Goal: Task Accomplishment & Management: Manage account settings

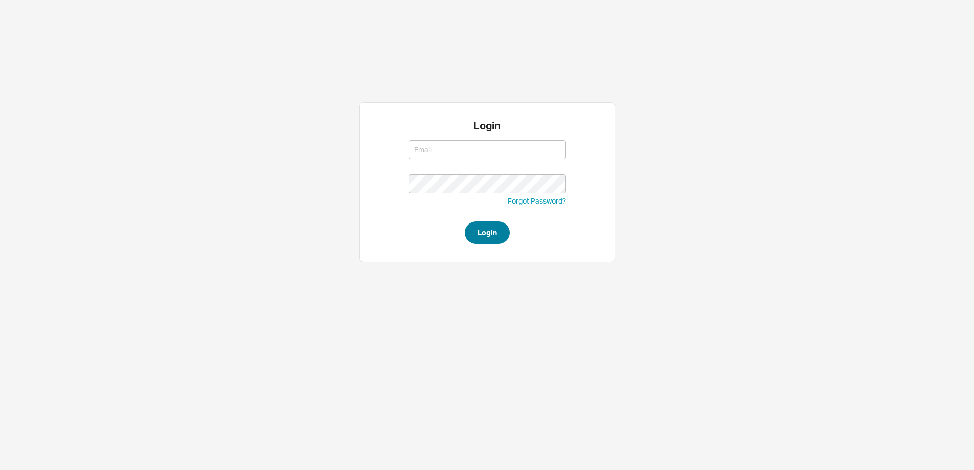
type input "chayaa@qualitybath.com"
click at [499, 236] on button "Login" at bounding box center [487, 232] width 45 height 22
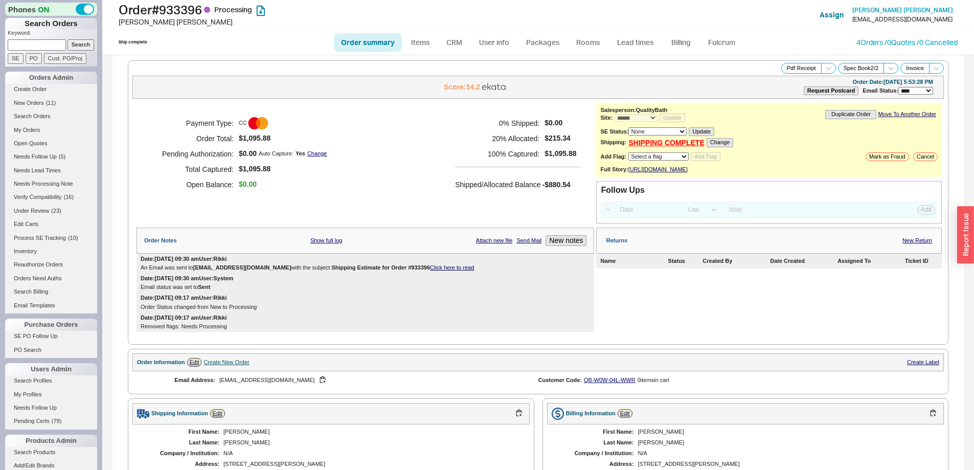
select select "*"
select select "LOW"
select select "3"
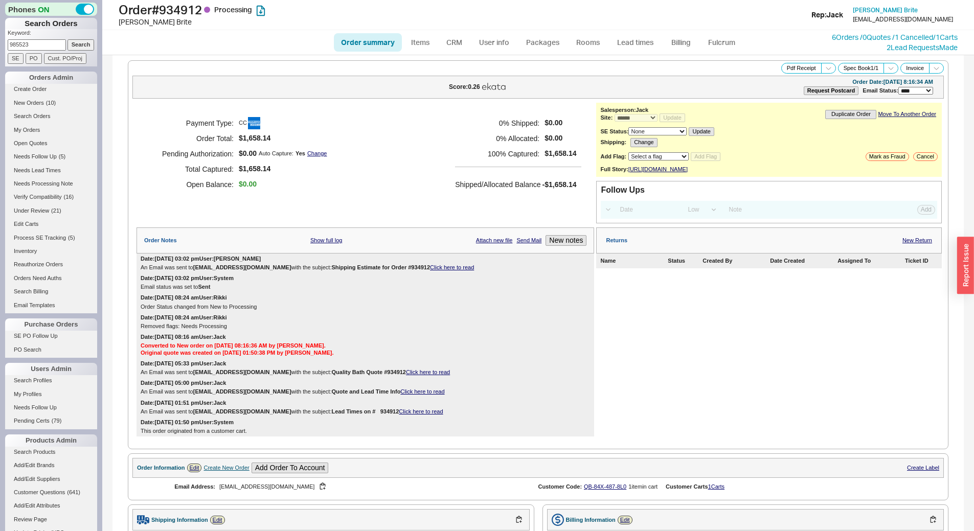
select select "*"
select select "LOW"
select select "3"
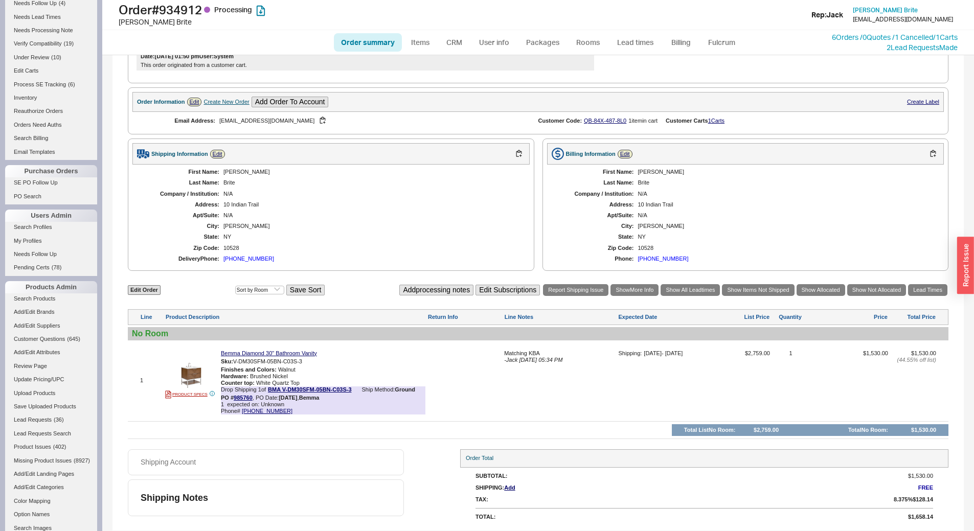
scroll to position [204, 0]
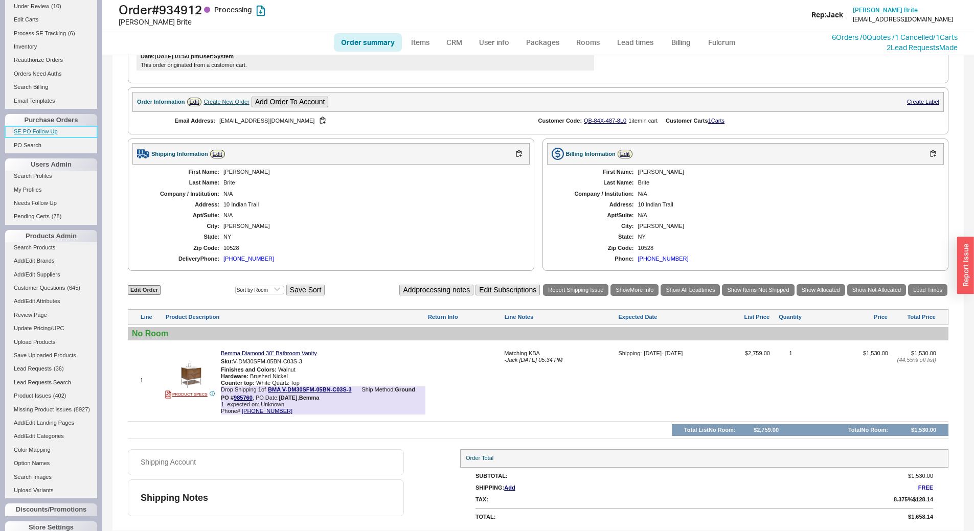
click at [36, 132] on link "SE PO Follow Up" at bounding box center [51, 131] width 92 height 11
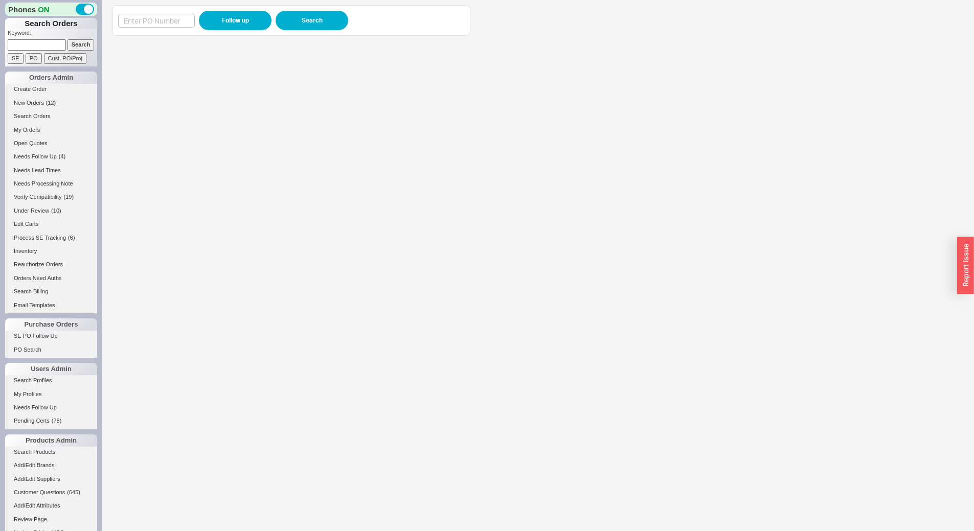
click at [26, 45] on input at bounding box center [37, 44] width 58 height 11
paste input "983280"
type input "983280"
click at [77, 47] on input "Search" at bounding box center [80, 44] width 27 height 11
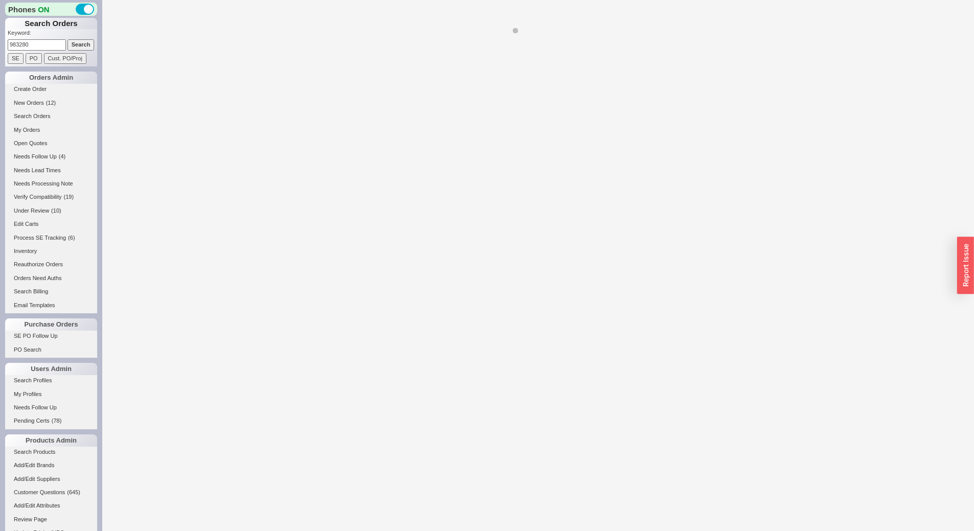
select select "*"
select select "LOW"
select select "3"
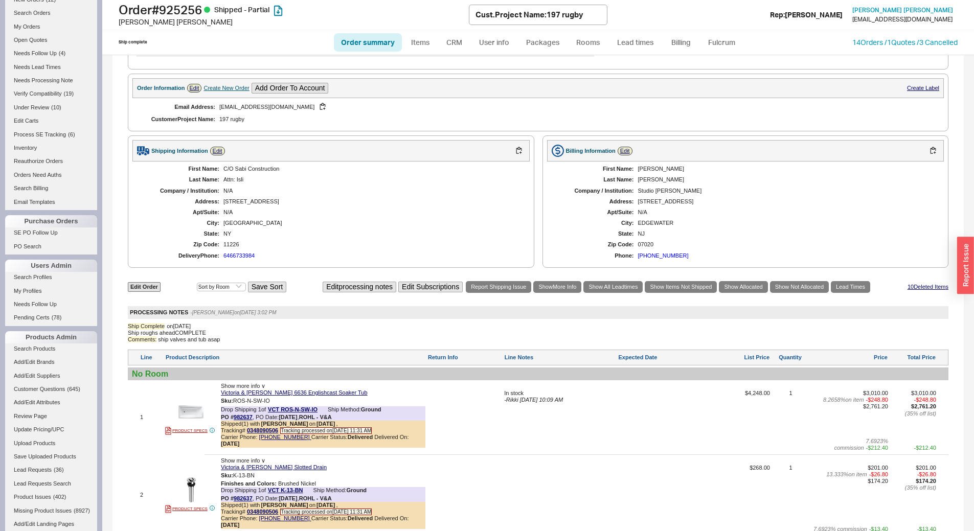
scroll to position [102, 0]
click at [42, 229] on link "SE PO Follow Up" at bounding box center [51, 233] width 92 height 11
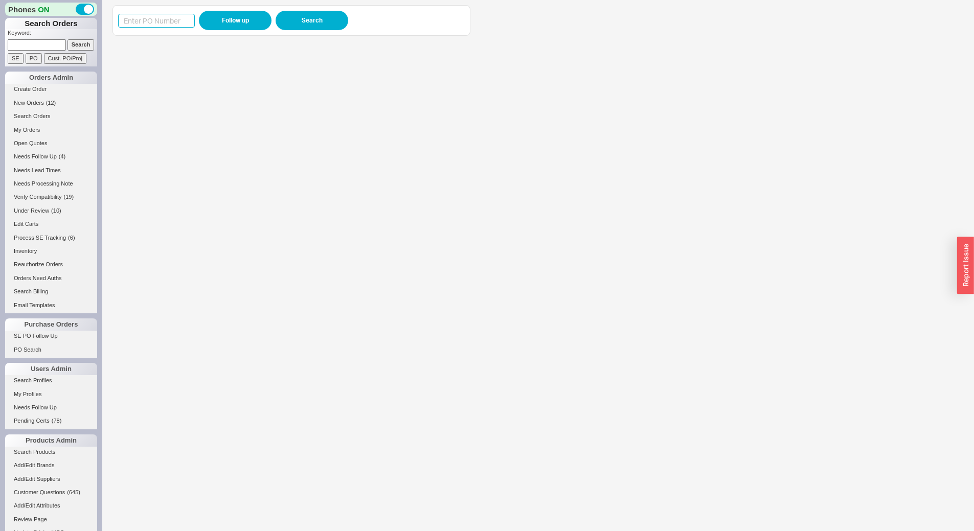
click at [144, 23] on input at bounding box center [156, 21] width 77 height 14
paste input "983280"
type input "983280"
click at [222, 20] on button "Follow up" at bounding box center [235, 20] width 73 height 19
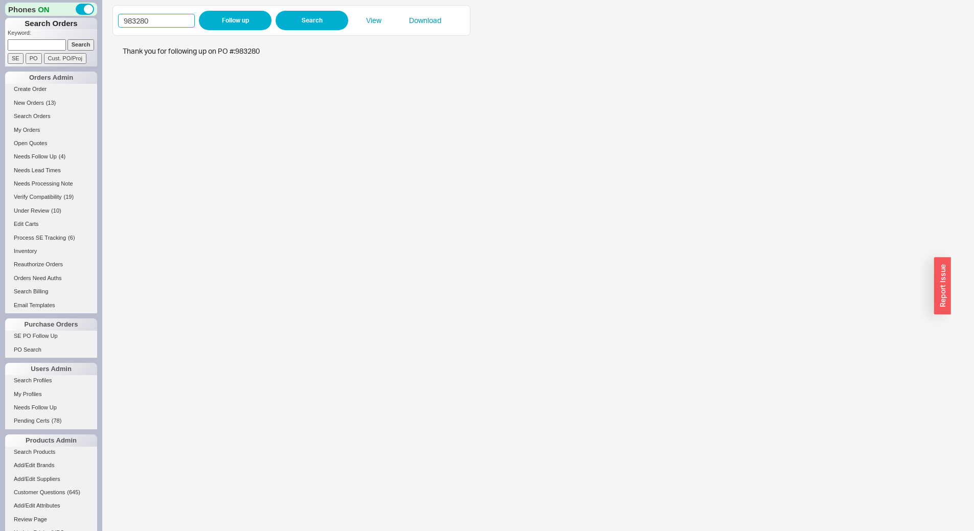
click at [149, 22] on input "983280" at bounding box center [156, 21] width 77 height 14
paste input "5789"
type input "985789"
click at [246, 22] on button "Follow up" at bounding box center [235, 20] width 73 height 19
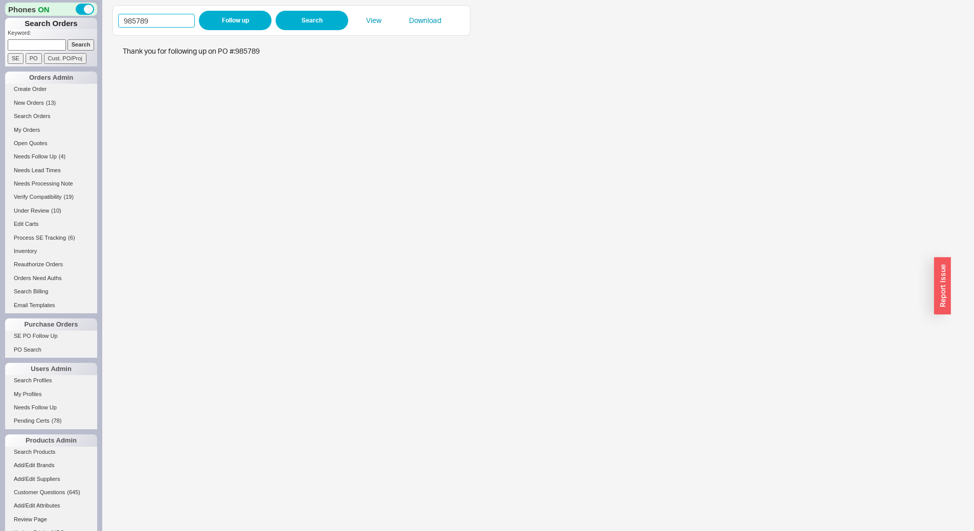
drag, startPoint x: 117, startPoint y: 18, endPoint x: 36, endPoint y: 18, distance: 80.8
click at [36, 18] on div "Phones ON Search Orders Keyword: Search SE PO Cust. PO/Proj Orders Admin Create…" at bounding box center [487, 265] width 974 height 531
paste input "512"
type input "985512"
click at [231, 16] on button "Follow up" at bounding box center [235, 20] width 73 height 19
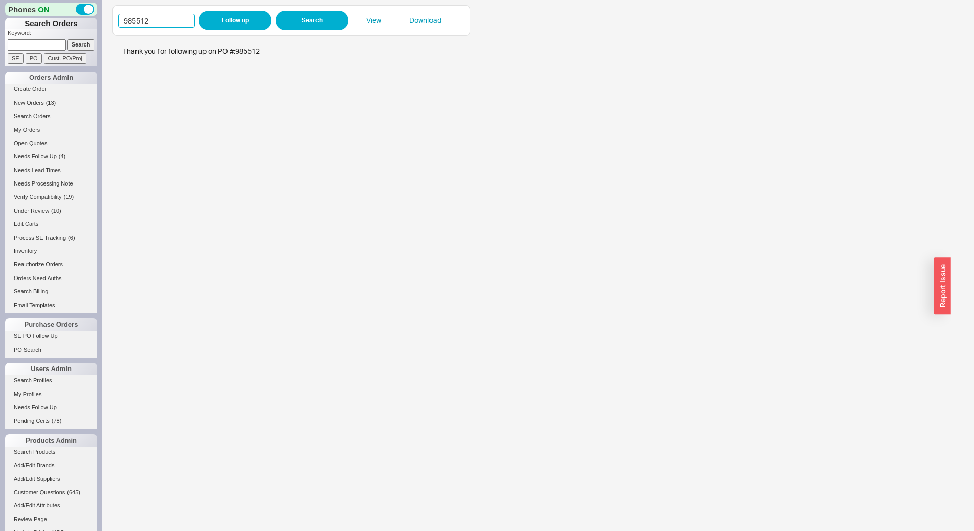
drag, startPoint x: 164, startPoint y: 21, endPoint x: 0, endPoint y: 10, distance: 164.5
click at [0, 10] on div "Phones ON Search Orders Keyword: Search SE PO Cust. PO/Proj Orders Admin Create…" at bounding box center [487, 265] width 974 height 531
paste input "771"
type input "985771"
click at [249, 19] on button "Follow up" at bounding box center [235, 20] width 73 height 19
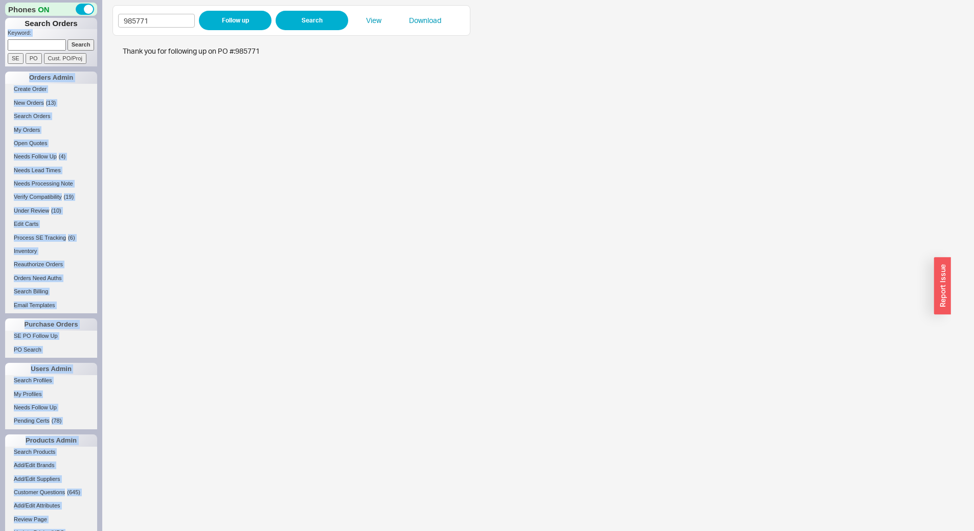
drag, startPoint x: 176, startPoint y: 32, endPoint x: 97, endPoint y: 26, distance: 79.5
click at [97, 27] on div "Phones ON Search Orders Keyword: Search SE PO Cust. PO/Proj Orders Admin Create…" at bounding box center [487, 265] width 974 height 531
click at [181, 27] on input "985771" at bounding box center [156, 21] width 77 height 14
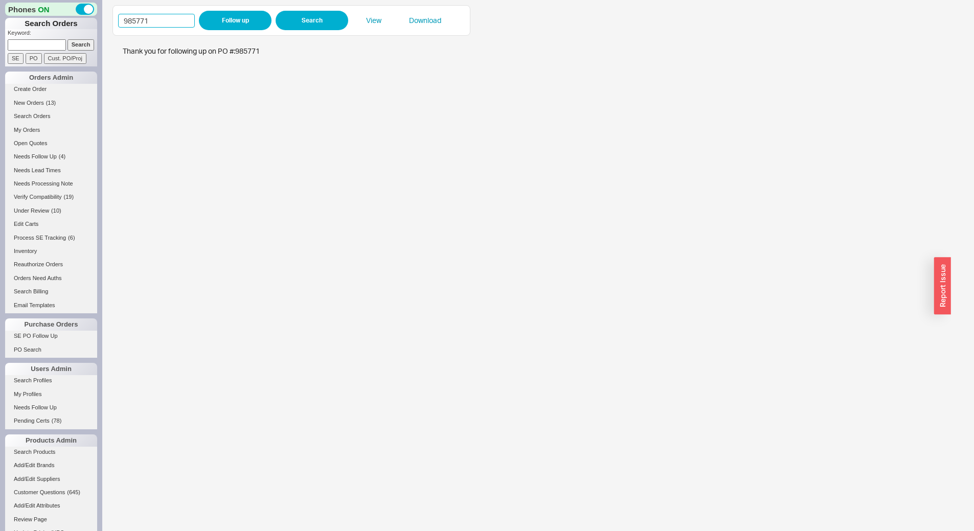
click at [181, 27] on input "985771" at bounding box center [156, 21] width 77 height 14
paste input "4540"
type input "984540"
click at [235, 20] on button "Follow up" at bounding box center [235, 20] width 73 height 19
drag, startPoint x: 163, startPoint y: 24, endPoint x: 62, endPoint y: 30, distance: 100.9
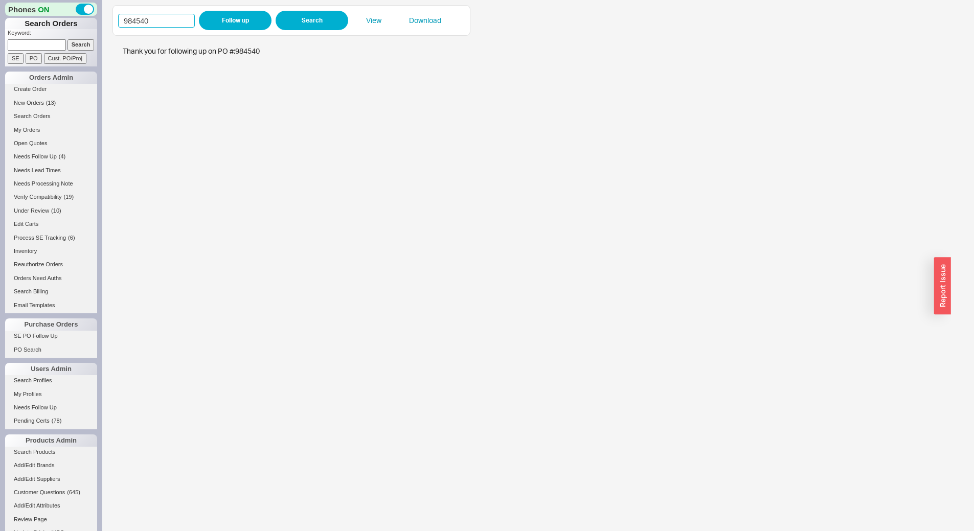
click at [62, 30] on div "Phones ON Search Orders Keyword: Search SE PO Cust. PO/Proj Orders Admin Create…" at bounding box center [487, 265] width 974 height 531
paste input "5523"
type input "985523"
click at [228, 19] on button "Follow up" at bounding box center [235, 20] width 73 height 19
drag, startPoint x: 151, startPoint y: 20, endPoint x: 99, endPoint y: 20, distance: 52.1
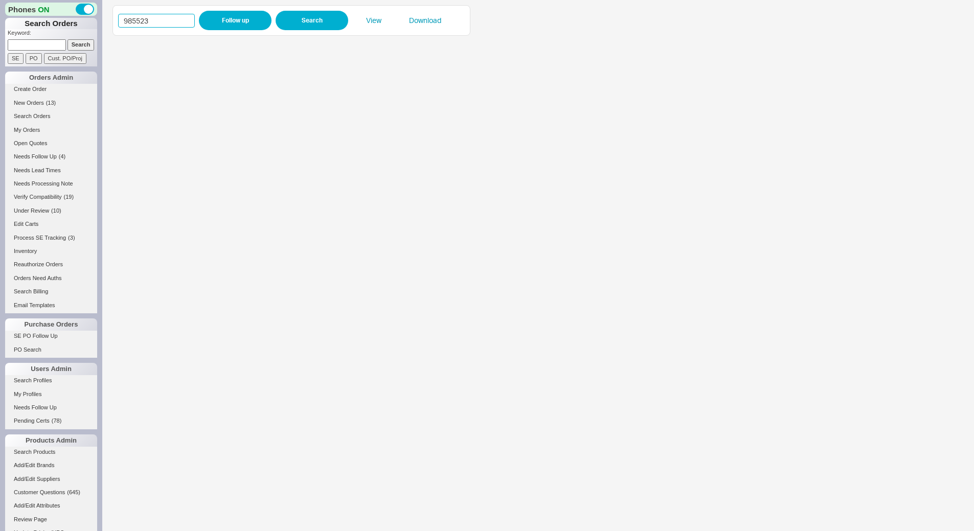
click at [99, 20] on div "Phones ON Search Orders Keyword: Search SE PO Cust. PO/Proj Orders Admin Create…" at bounding box center [487, 265] width 974 height 531
paste input "216"
type input "985216"
click at [227, 21] on button "Follow up" at bounding box center [235, 20] width 73 height 19
click at [163, 21] on input "985216" at bounding box center [156, 21] width 77 height 14
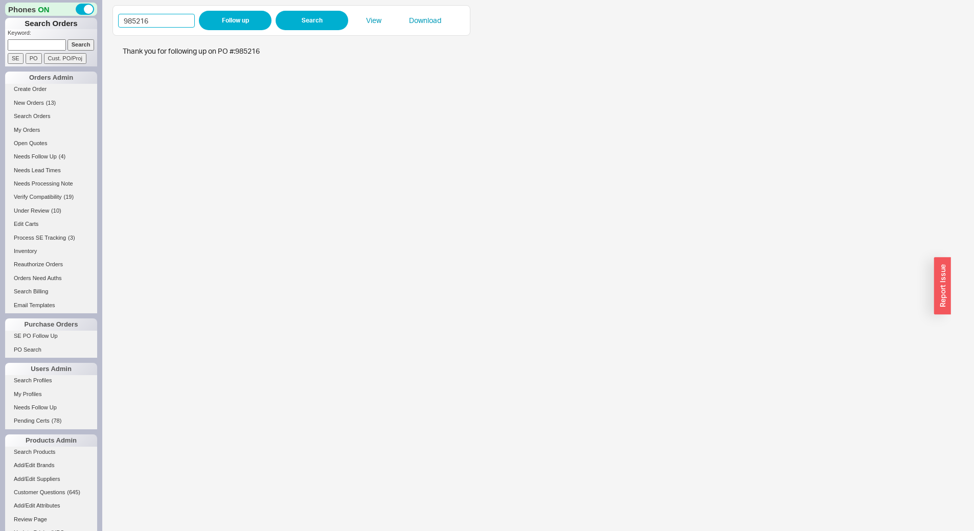
click at [163, 21] on input "985216" at bounding box center [156, 21] width 77 height 14
paste input "62"
type input "985626"
click at [228, 25] on button "Follow up" at bounding box center [235, 20] width 73 height 19
drag, startPoint x: 171, startPoint y: 13, endPoint x: 0, endPoint y: 26, distance: 171.7
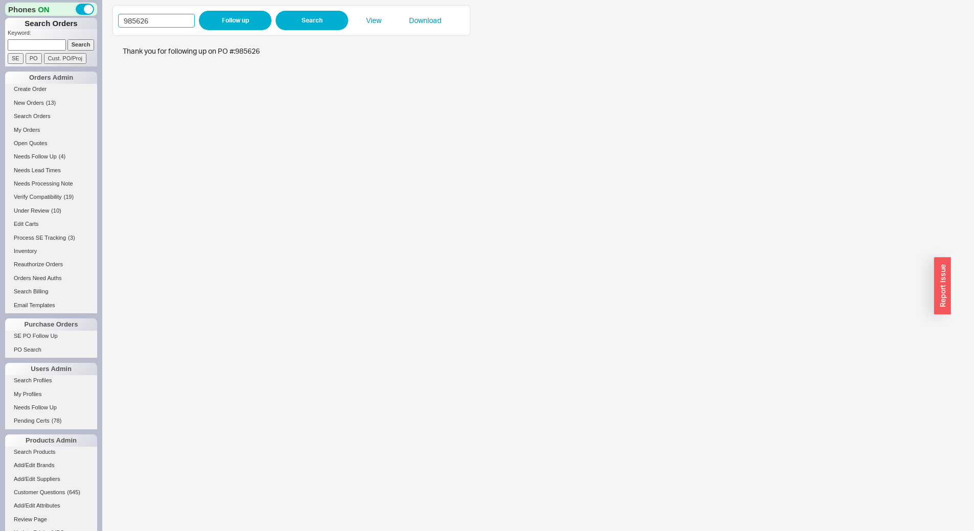
click at [0, 26] on div "Phones ON Search Orders Keyword: Search SE PO Cust. PO/Proj Orders Admin Create…" at bounding box center [487, 265] width 974 height 531
paste input "78082"
type input "978082"
click at [248, 21] on button "Follow up" at bounding box center [235, 20] width 73 height 19
drag, startPoint x: 156, startPoint y: 20, endPoint x: 20, endPoint y: 29, distance: 136.2
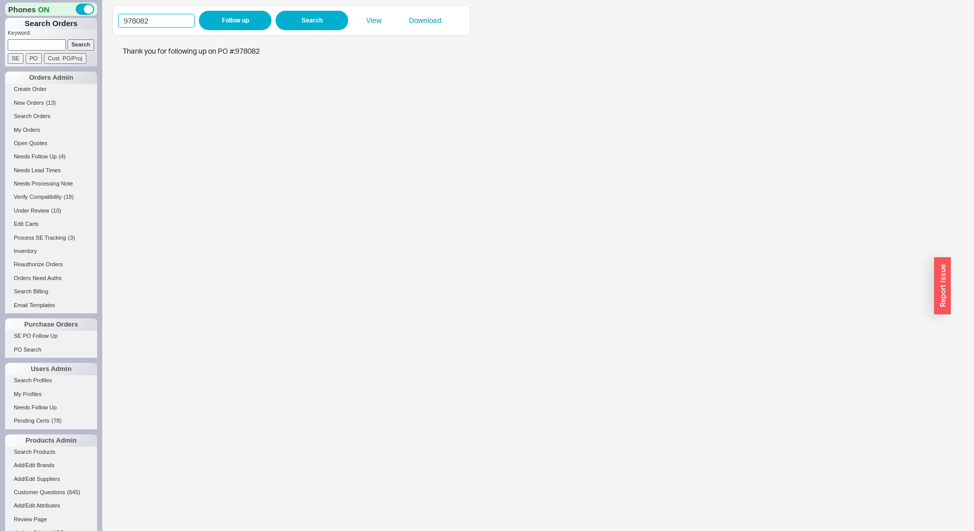
click at [20, 29] on div "Phones ON Search Orders Keyword: Search SE PO Cust. PO/Proj Orders Admin Create…" at bounding box center [487, 265] width 974 height 531
paste input "85693"
type input "985693"
click at [223, 26] on button "Follow up" at bounding box center [235, 20] width 73 height 19
drag, startPoint x: 157, startPoint y: 24, endPoint x: 50, endPoint y: 20, distance: 107.9
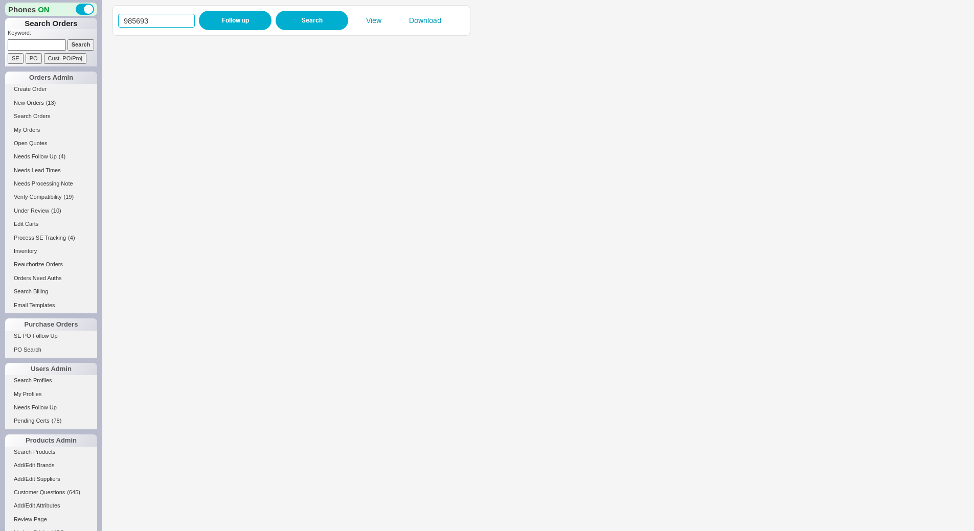
click at [50, 20] on div "Phones ON Search Orders Keyword: Search SE PO Cust. PO/Proj Orders Admin Create…" at bounding box center [487, 265] width 974 height 531
paste input "098"
type input "985098"
click at [217, 25] on button "Follow up" at bounding box center [235, 20] width 73 height 19
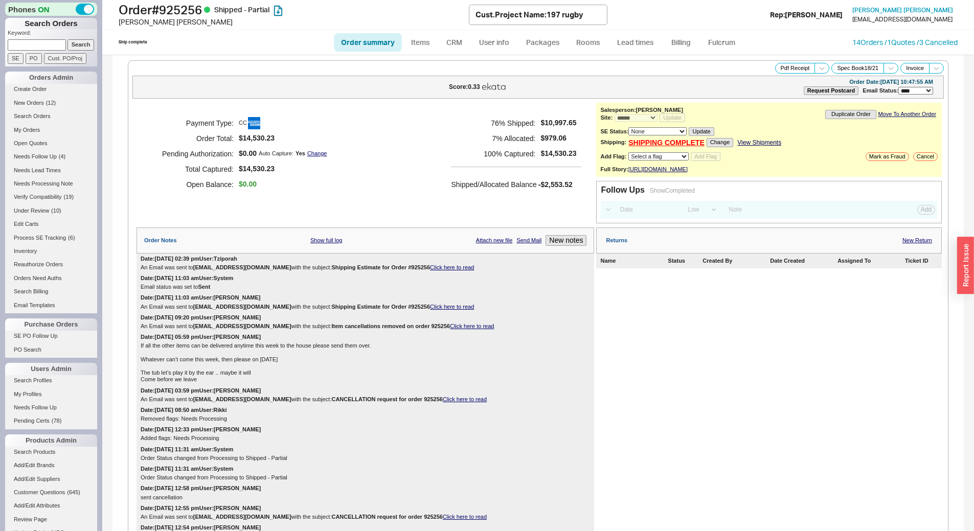
select select "*"
select select "LOW"
select select "3"
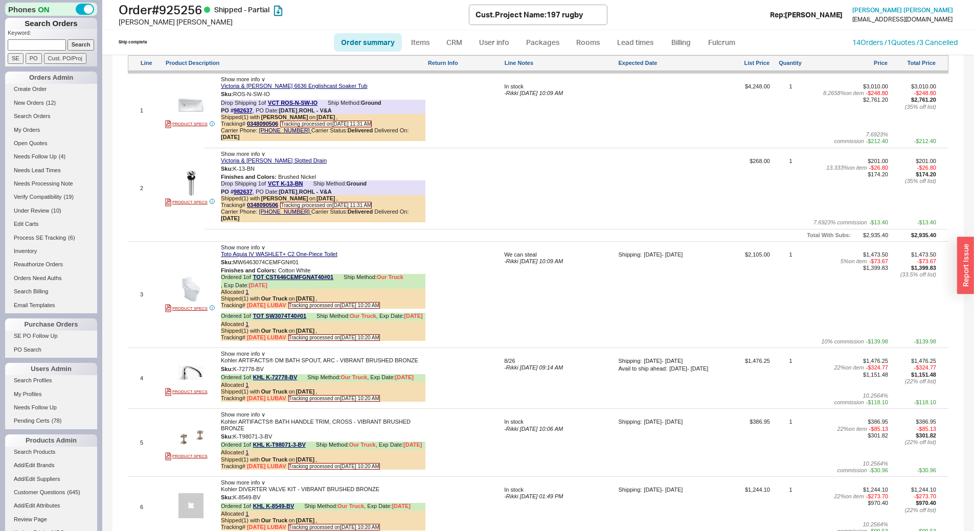
scroll to position [1482, 0]
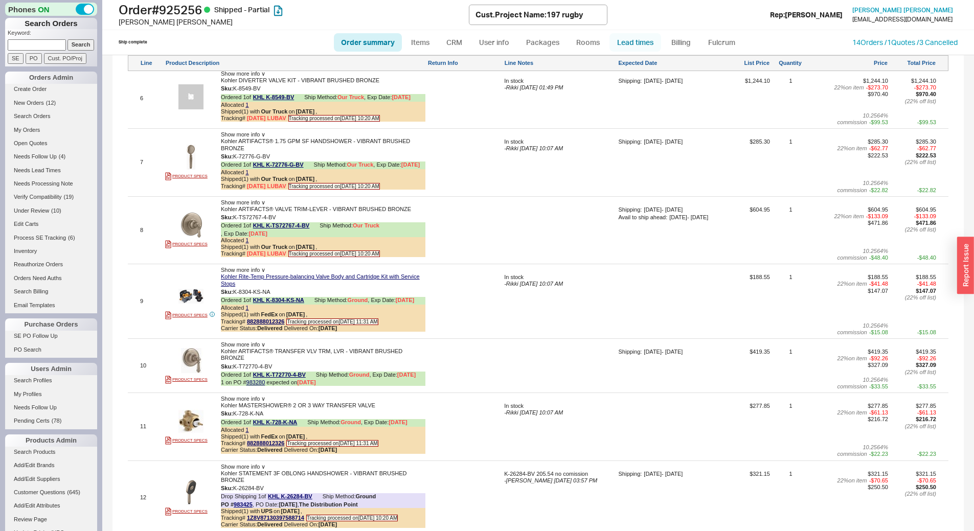
click at [641, 41] on link "Lead times" at bounding box center [635, 42] width 52 height 18
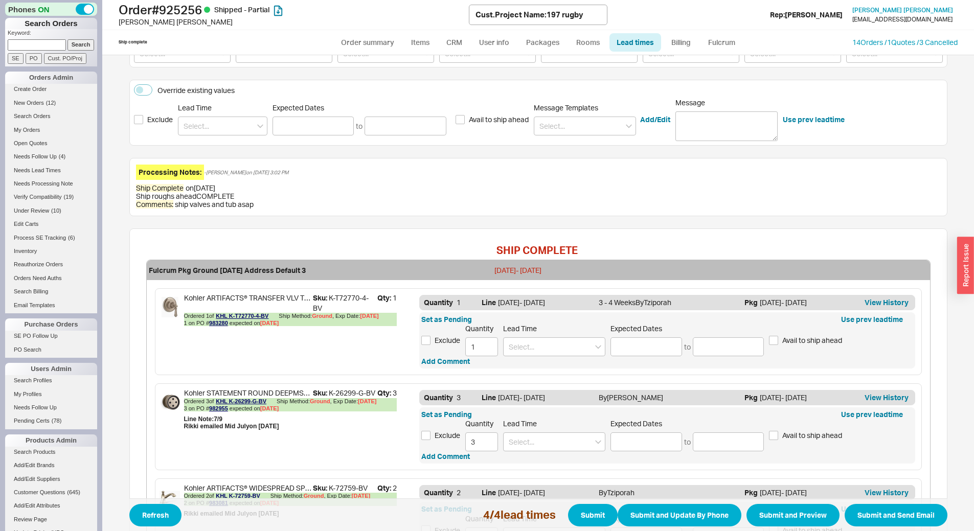
scroll to position [219, 0]
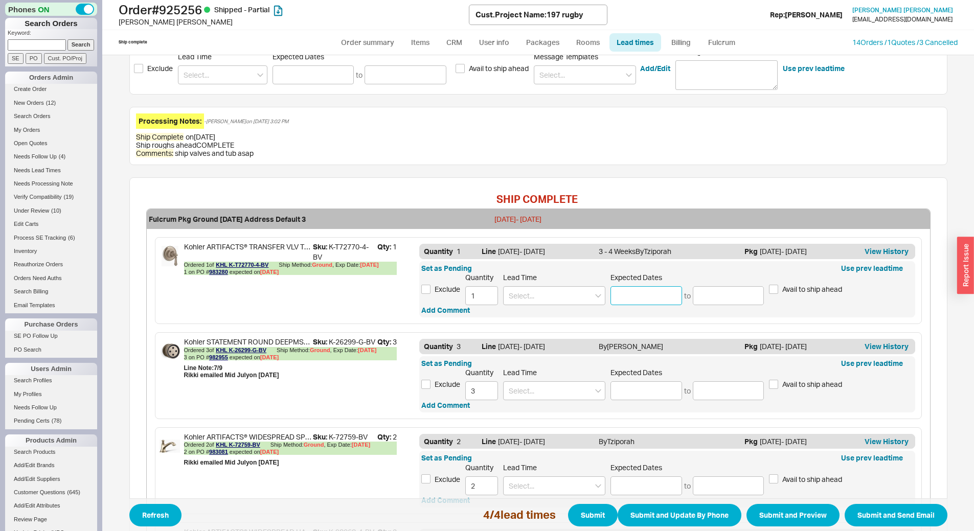
click at [647, 300] on input at bounding box center [646, 295] width 72 height 19
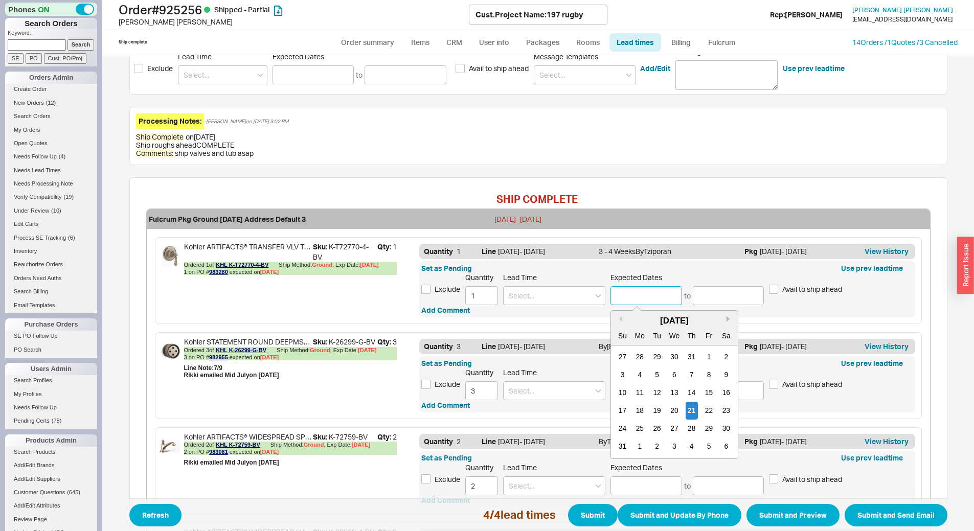
click at [726, 317] on button "Next month" at bounding box center [729, 319] width 6 height 6
click at [672, 407] on div "24" at bounding box center [674, 411] width 12 height 18
type input "09/24/2025"
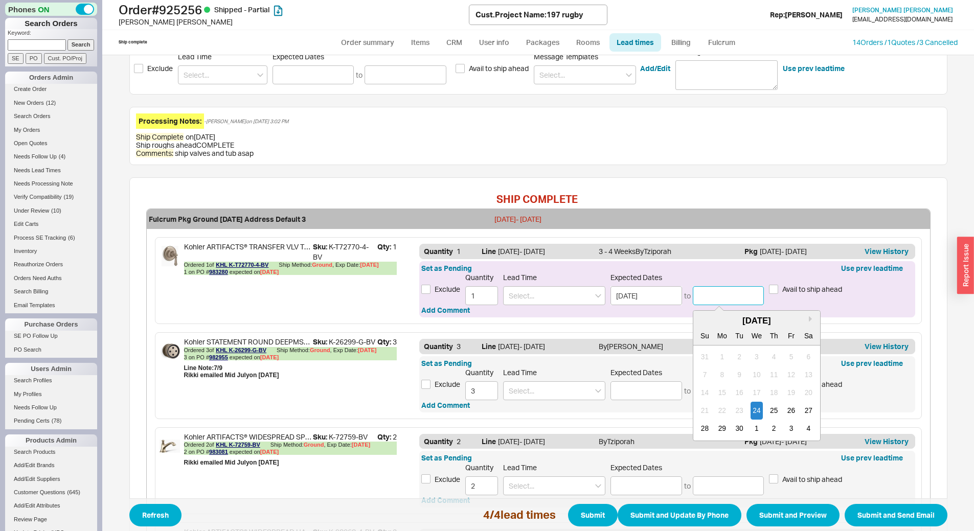
click at [725, 292] on input at bounding box center [729, 295] width 72 height 19
click at [767, 426] on div "2" at bounding box center [773, 429] width 12 height 18
type input "10/02/2025"
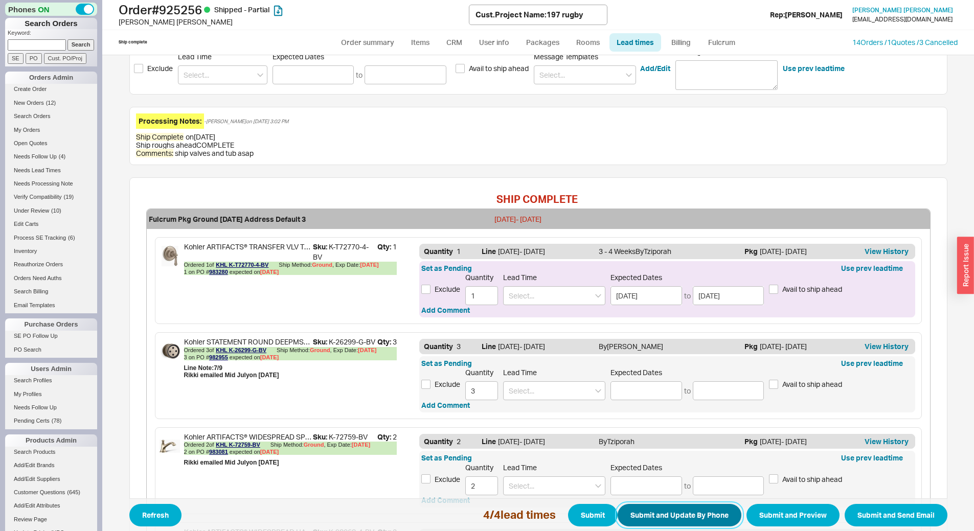
click at [660, 518] on button "Submit and Update By Phone" at bounding box center [679, 515] width 124 height 22
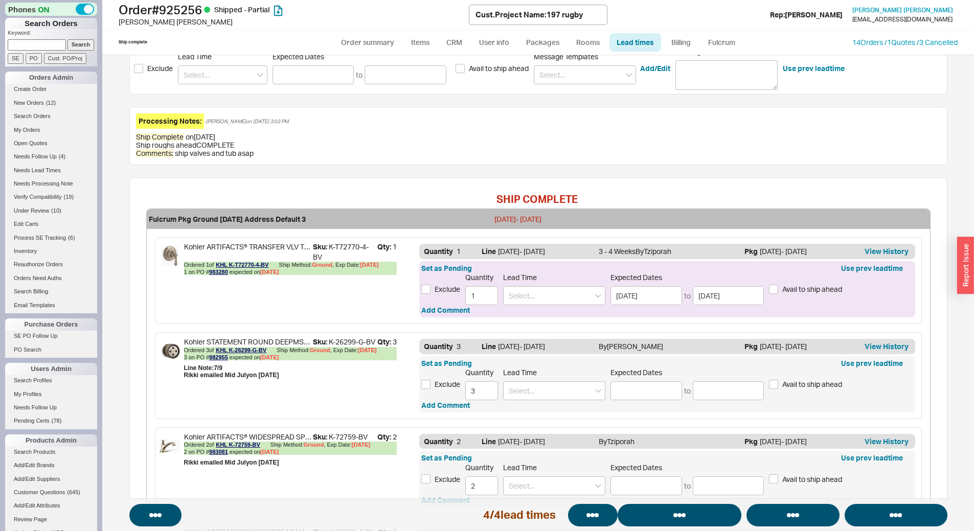
select select "*"
select select "LOW"
select select "3"
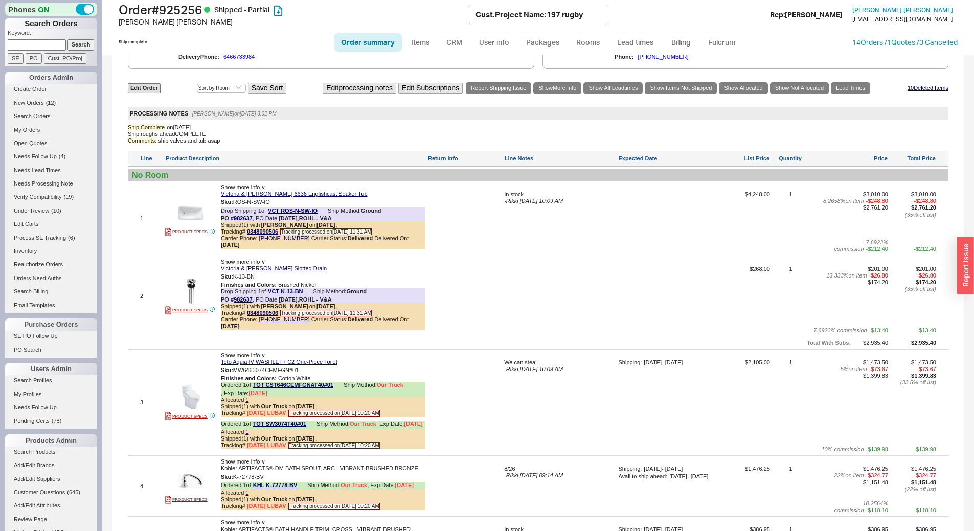
scroll to position [1022, 0]
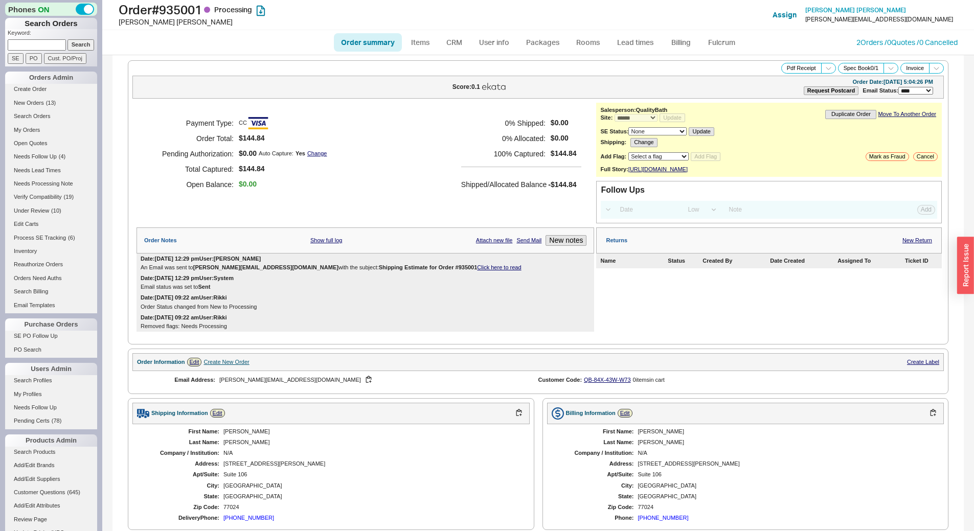
select select "*"
select select "LOW"
select select "3"
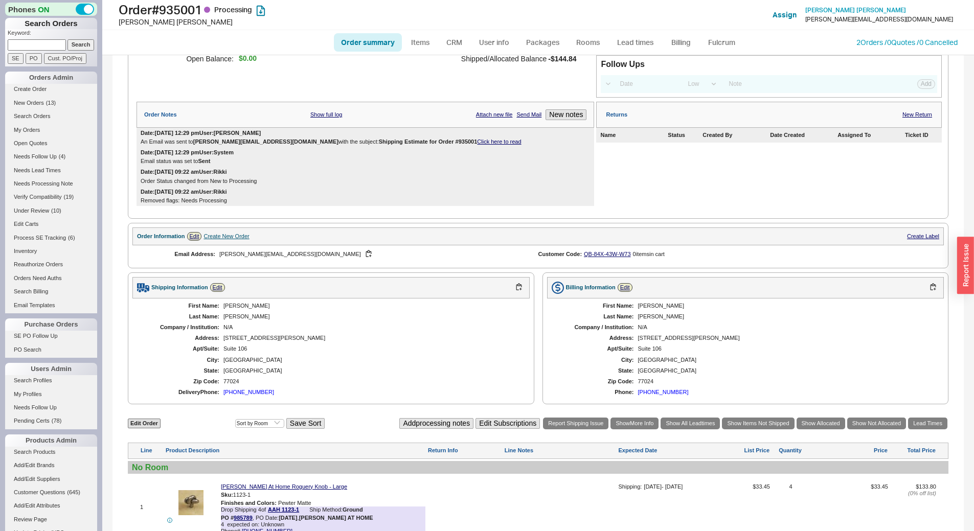
scroll to position [99, 0]
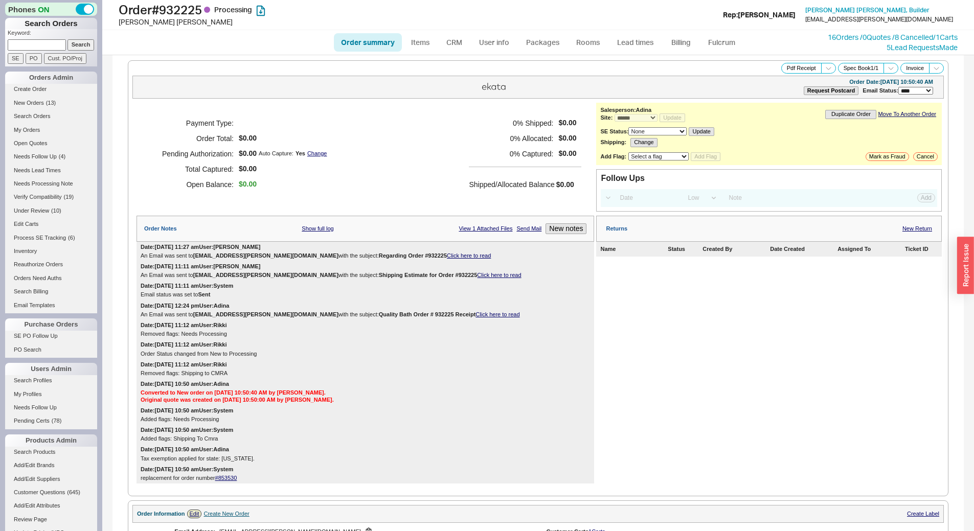
select select "*"
select select "LOW"
select select "3"
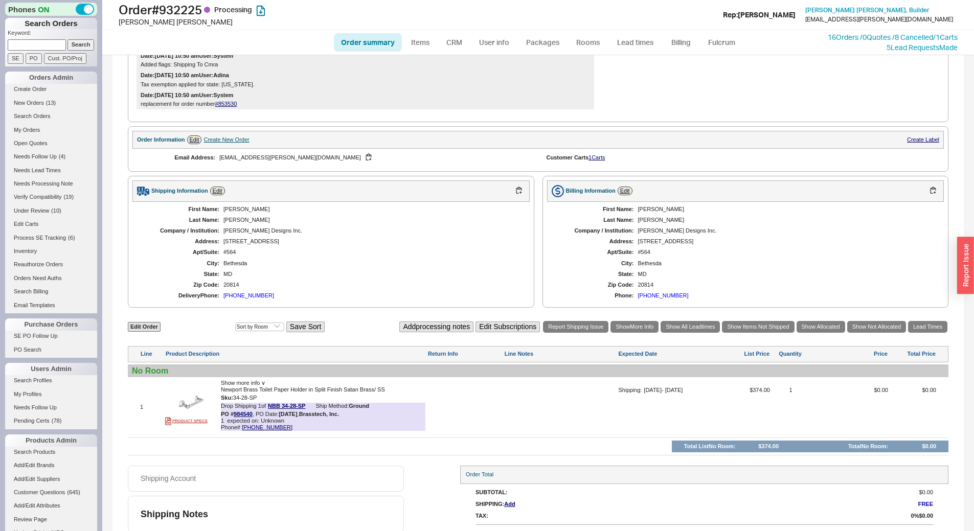
scroll to position [390, 0]
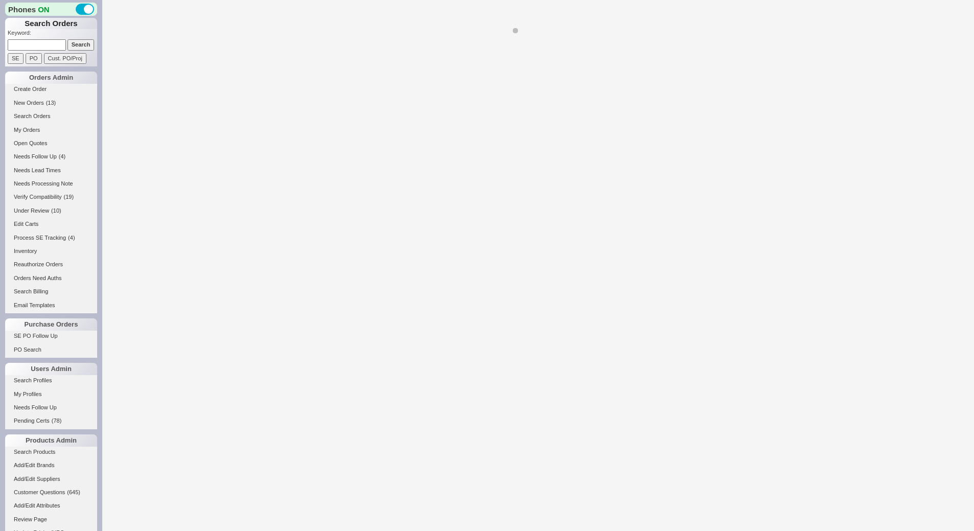
select select "LOW"
select select "3"
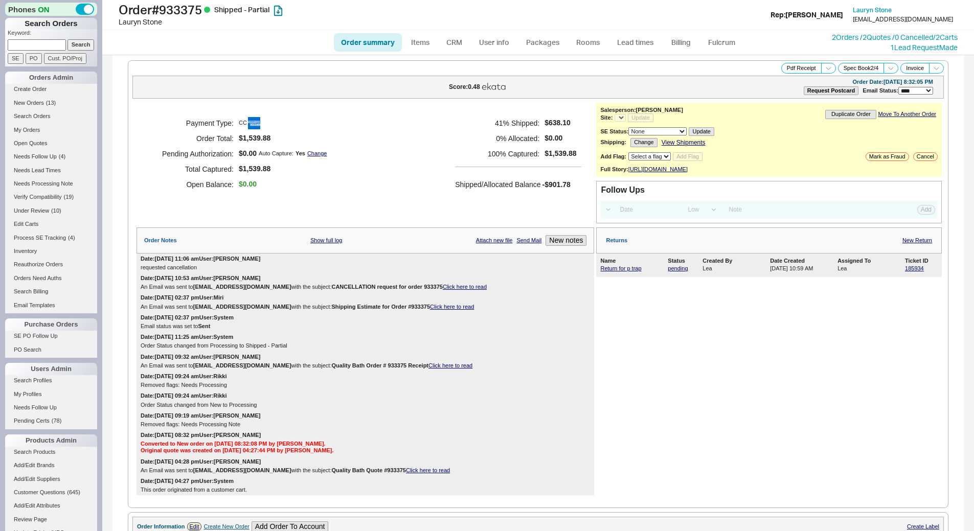
select select "*"
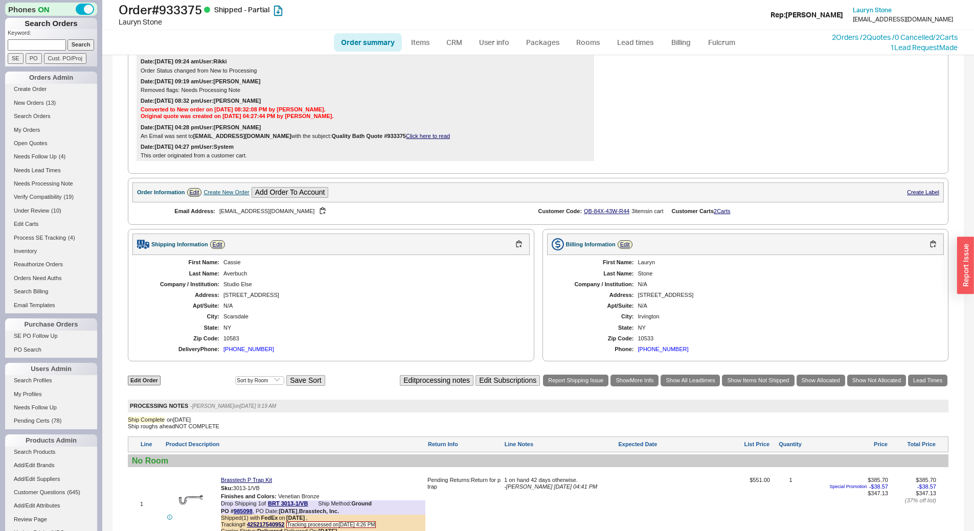
scroll to position [730, 0]
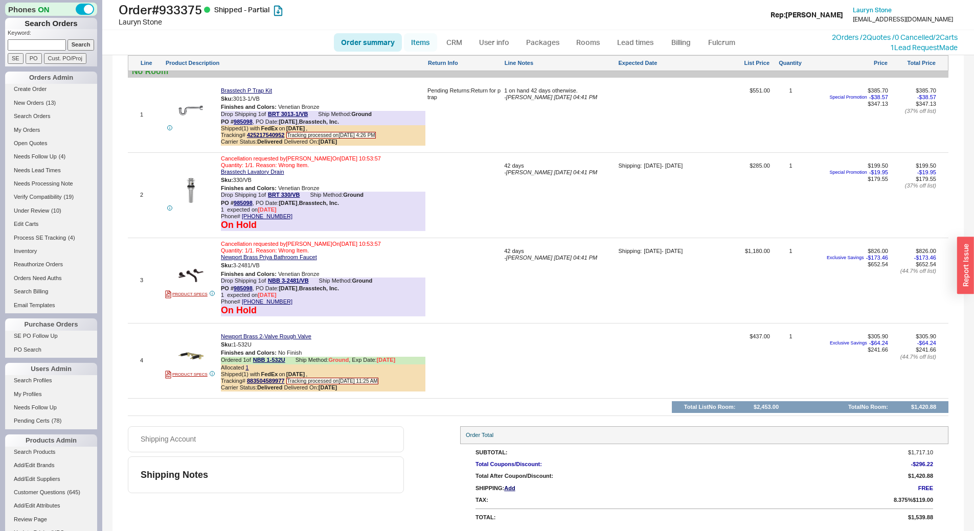
click at [422, 38] on link "Items" at bounding box center [420, 42] width 33 height 18
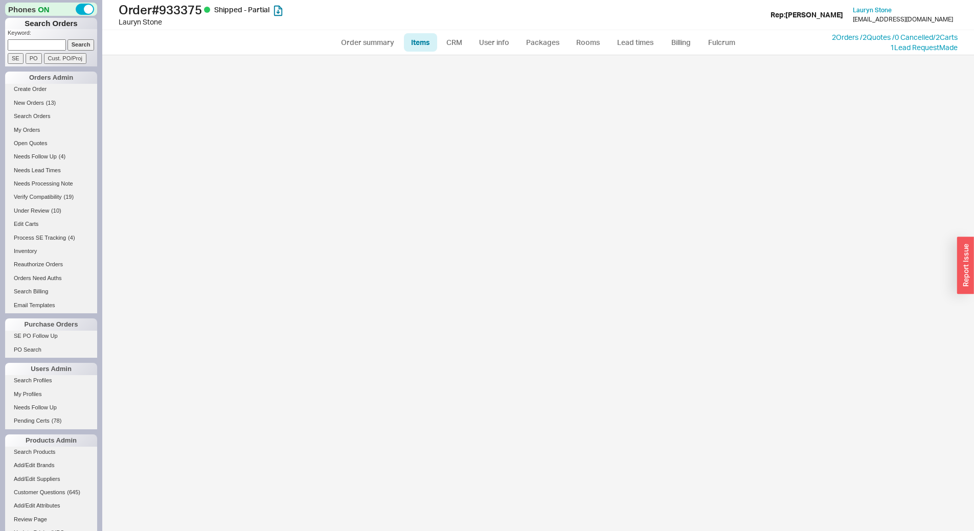
select select "3"
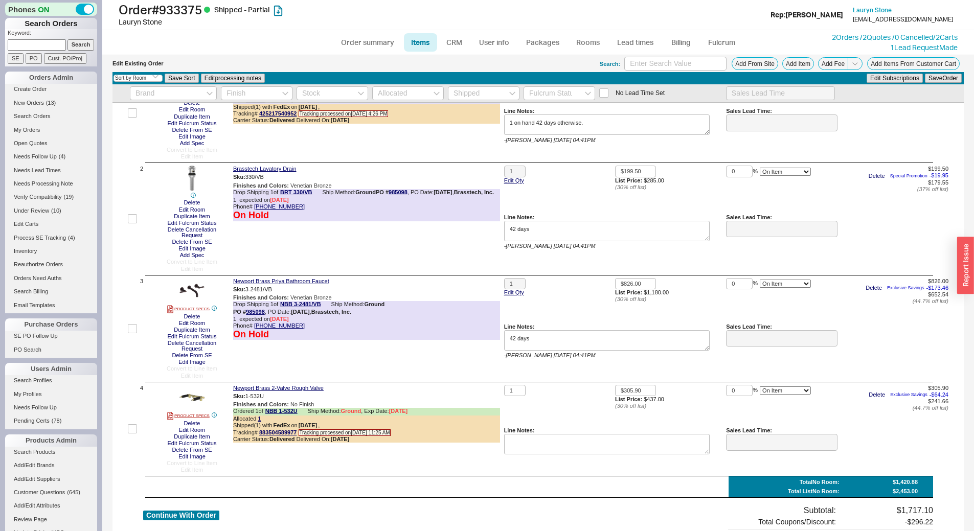
scroll to position [102, 0]
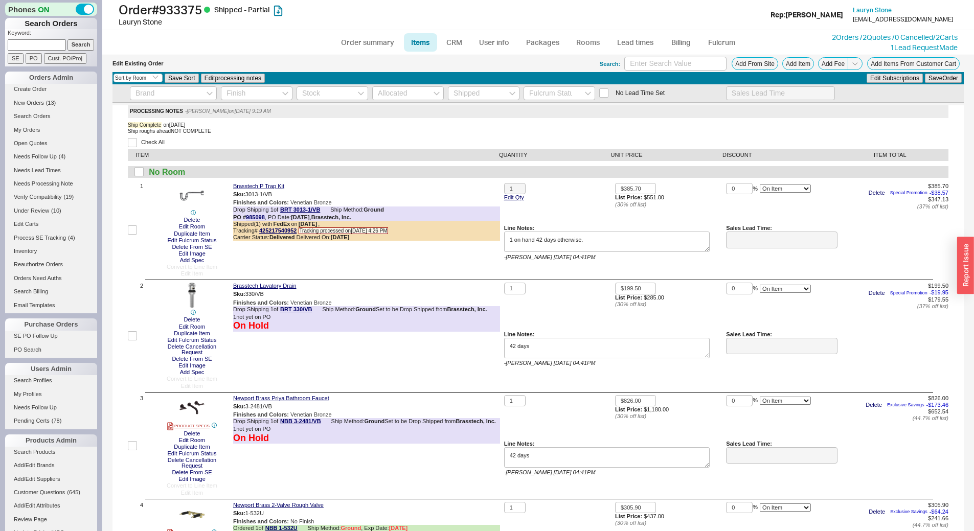
select select "3"
click at [133, 338] on input "checkbox" at bounding box center [132, 335] width 9 height 9
checkbox input "true"
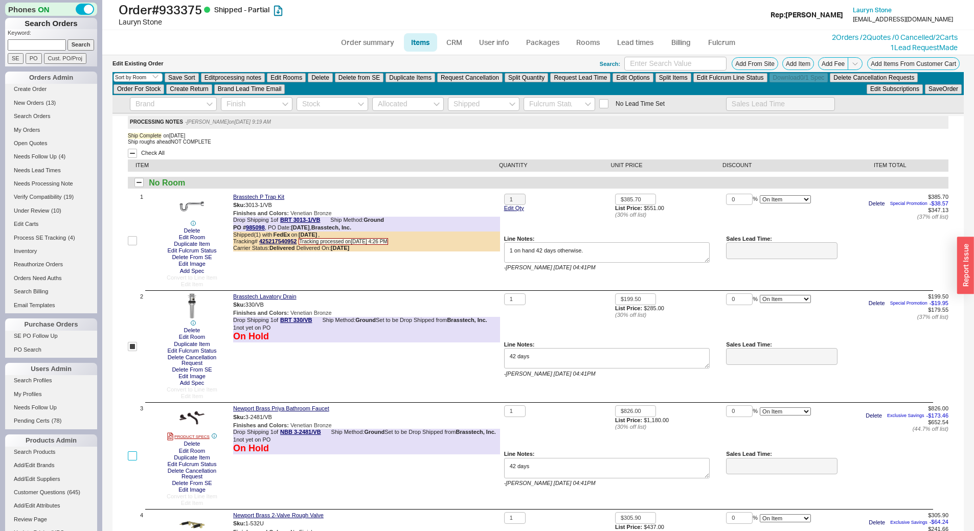
click at [129, 458] on input "checkbox" at bounding box center [132, 455] width 9 height 9
checkbox input "true"
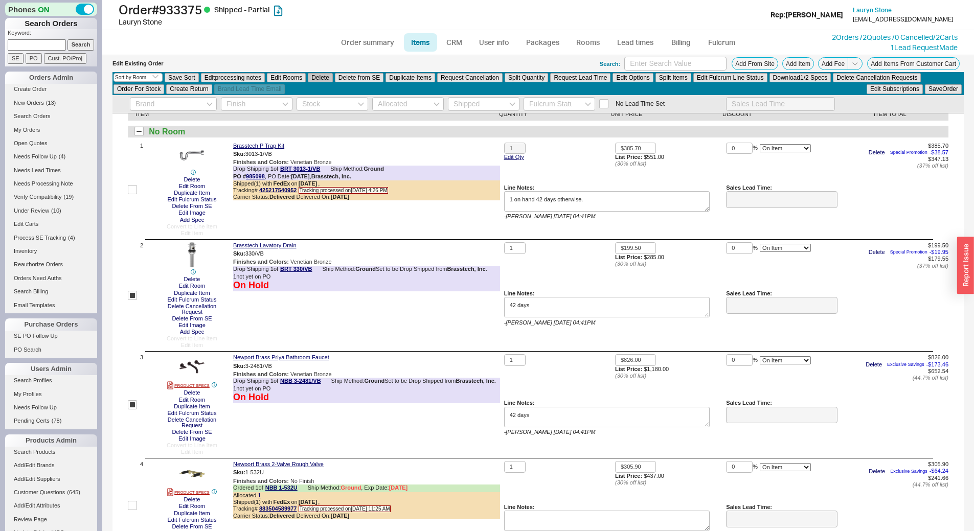
click at [325, 80] on button "Delete" at bounding box center [320, 77] width 25 height 9
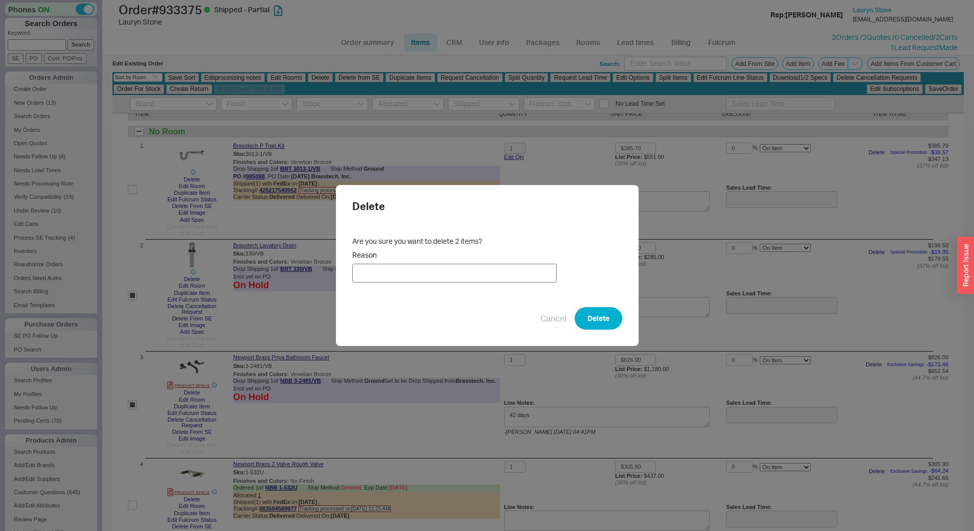
click at [409, 272] on input "Reason" at bounding box center [454, 273] width 204 height 19
type input "Cancellation"
click at [591, 317] on button "Delete" at bounding box center [599, 318] width 48 height 22
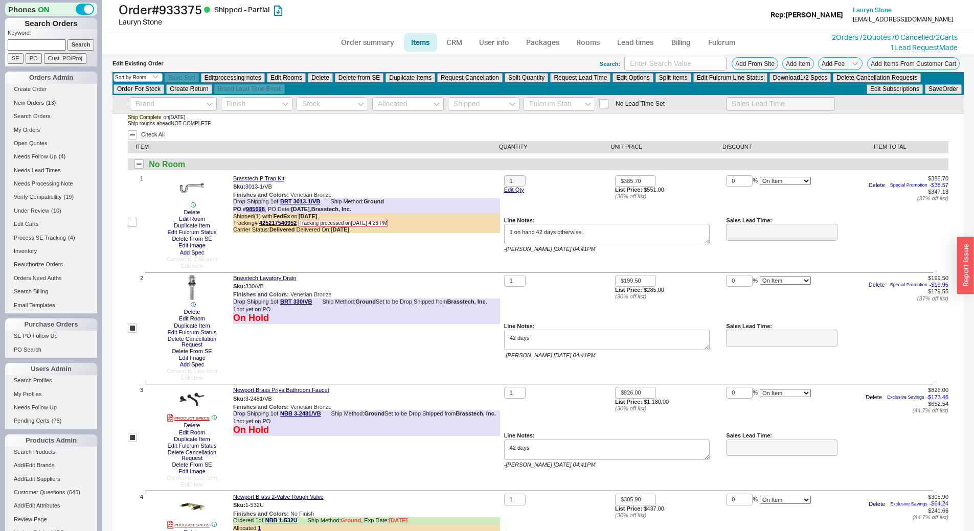
scroll to position [0, 0]
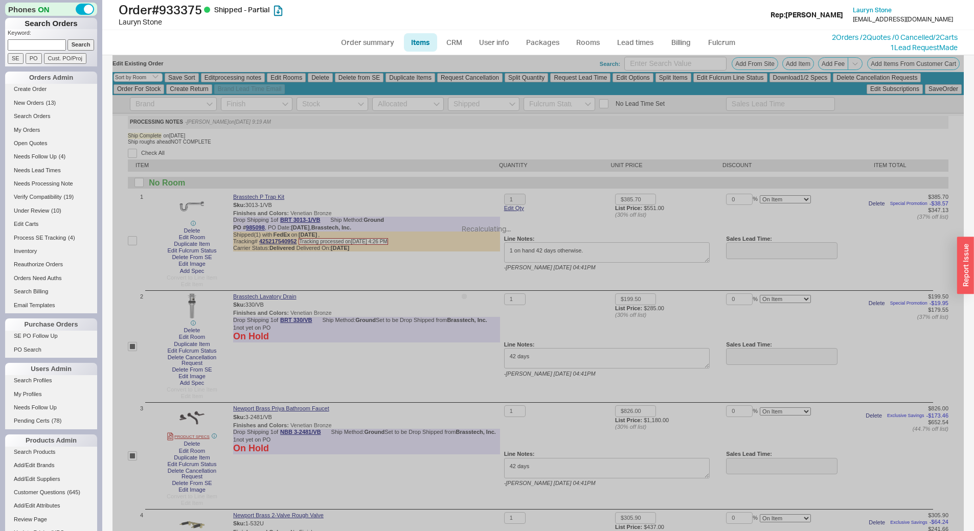
checkbox input "false"
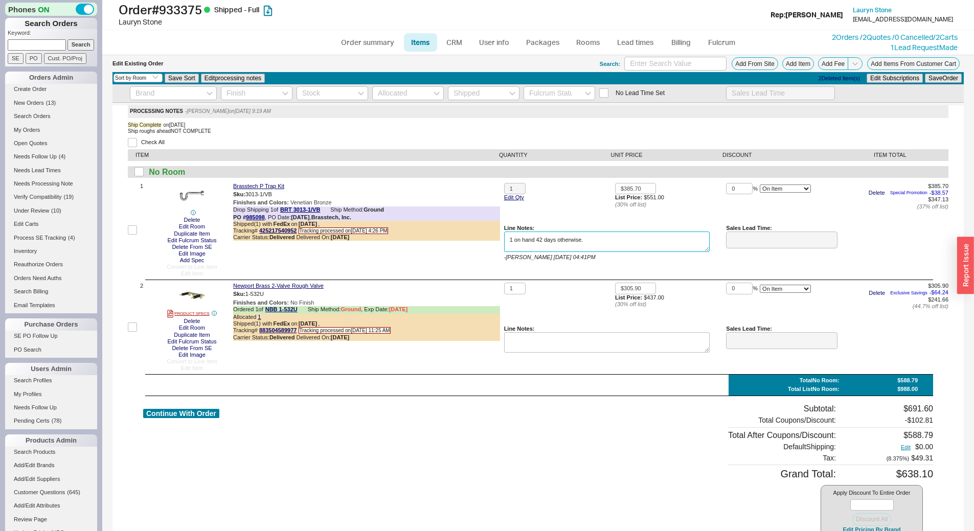
drag, startPoint x: 587, startPoint y: 240, endPoint x: 577, endPoint y: 242, distance: 10.4
click at [577, 242] on textarea "1 on hand 42 days otherwise." at bounding box center [607, 242] width 206 height 20
click at [692, 269] on div "Line Notes: 1 on hand 42 days otherwise. - Eli 8/11/2025 04:41PM" at bounding box center [607, 250] width 206 height 51
click at [371, 45] on link "Order summary" at bounding box center [368, 42] width 68 height 18
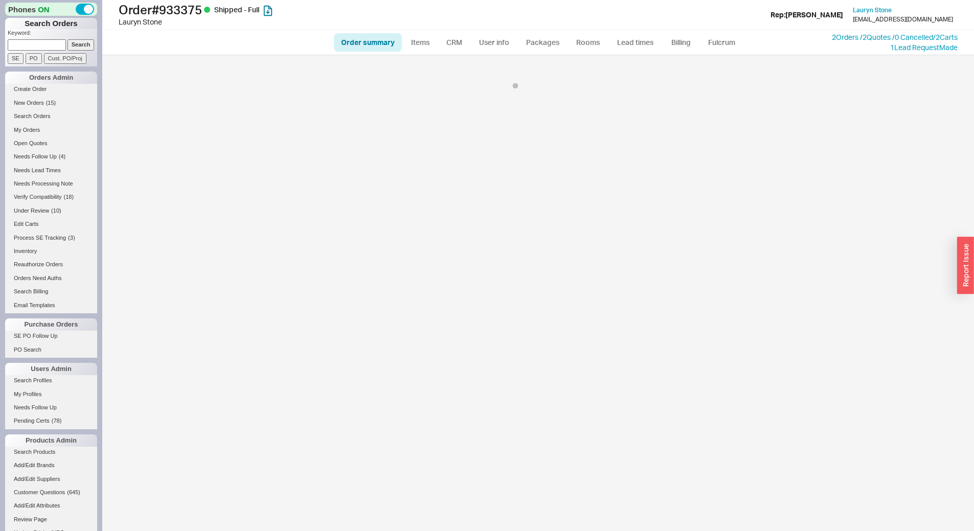
select select "*"
select select "LOW"
select select "3"
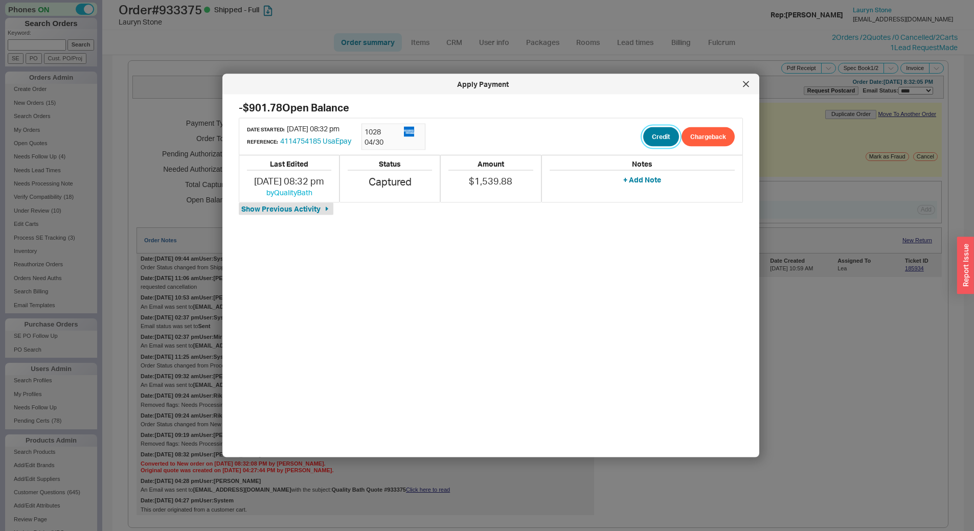
click at [653, 134] on button "Credit" at bounding box center [661, 136] width 36 height 19
click at [643, 190] on button "Credit" at bounding box center [652, 184] width 35 height 19
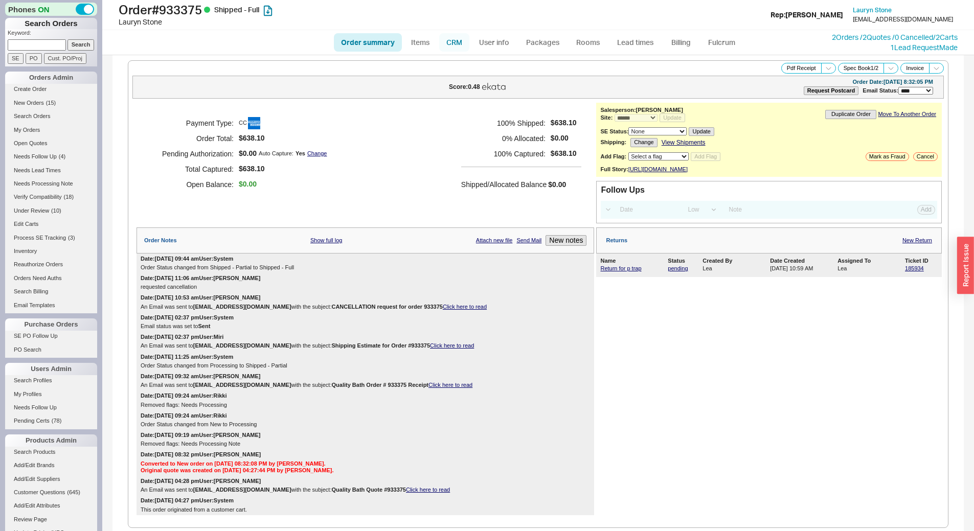
click at [462, 43] on link "CRM" at bounding box center [454, 42] width 30 height 18
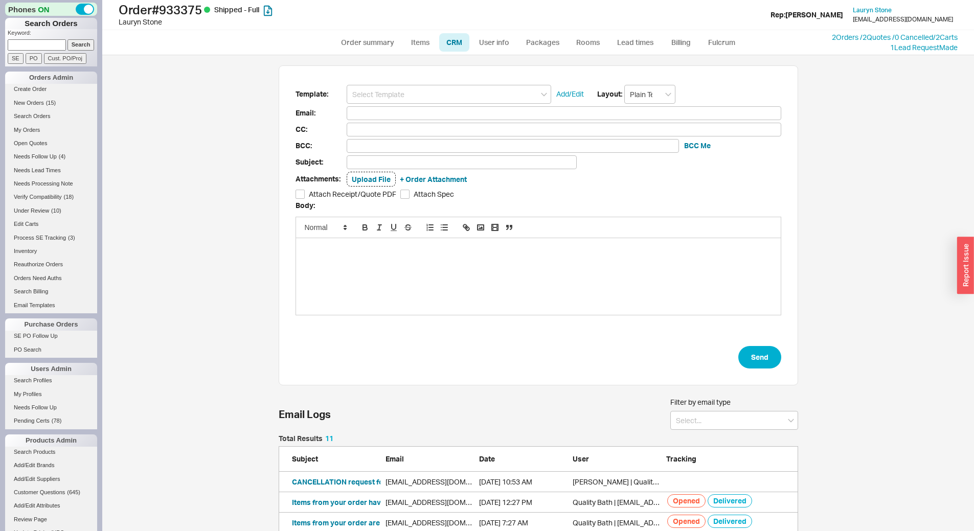
scroll to position [469, 856]
click at [384, 95] on input at bounding box center [449, 94] width 204 height 19
click at [408, 126] on div "Revised Order Receipt for Cancellation" at bounding box center [448, 127] width 203 height 14
type input "Revised Order Receipt for Cancellation"
type input "Receipt"
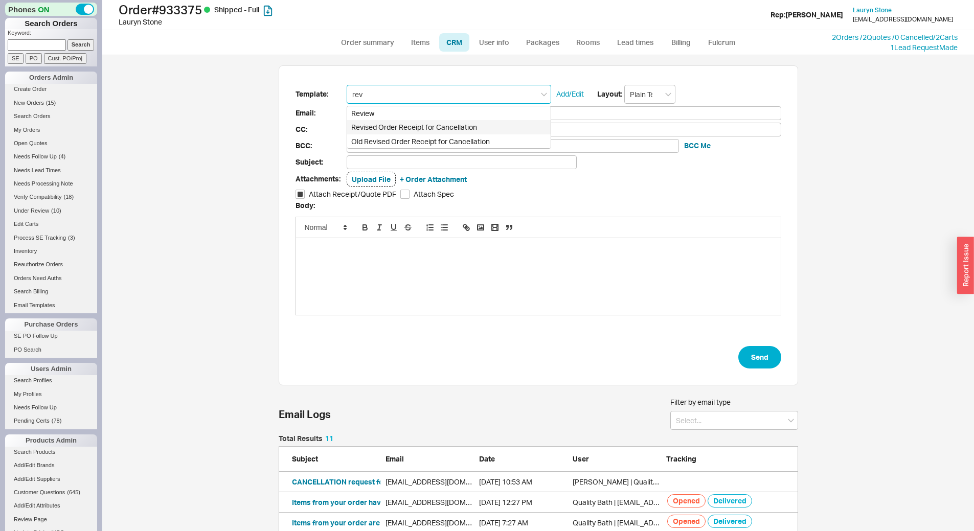
type input "lauryn@laurynstone.com"
type input "Quality Bath Order # 933375 Receipt - REVISED"
checkbox input "true"
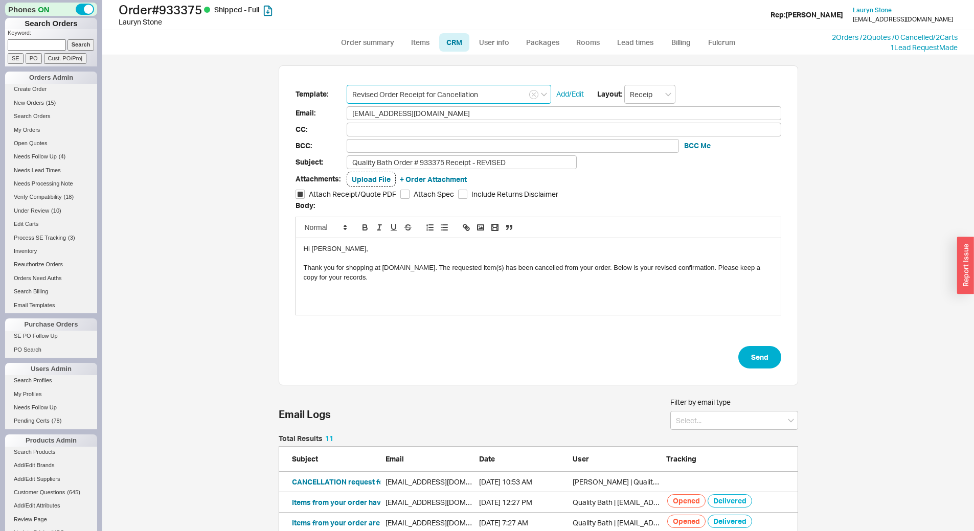
type input "Revised Order Receipt for Cancellation"
drag, startPoint x: 295, startPoint y: 248, endPoint x: 357, endPoint y: 287, distance: 72.9
click at [357, 287] on div "Hi Lauryn, Thank you for shopping at QualityBath.com. The requested item(s) has…" at bounding box center [538, 276] width 485 height 77
click at [357, 274] on div "Thank you for shopping at QualityBath.com. The requested item(s) has been cance…" at bounding box center [538, 272] width 469 height 19
drag, startPoint x: 353, startPoint y: 279, endPoint x: 296, endPoint y: 243, distance: 67.2
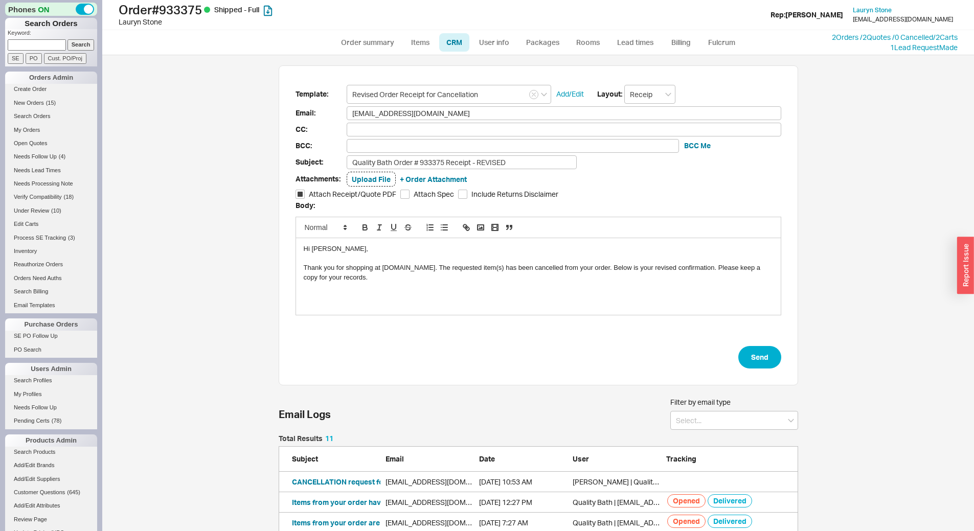
click at [296, 243] on div "Hi Lauryn, Thank you for shopping at QualityBath.com. The requested item(s) has…" at bounding box center [538, 276] width 485 height 77
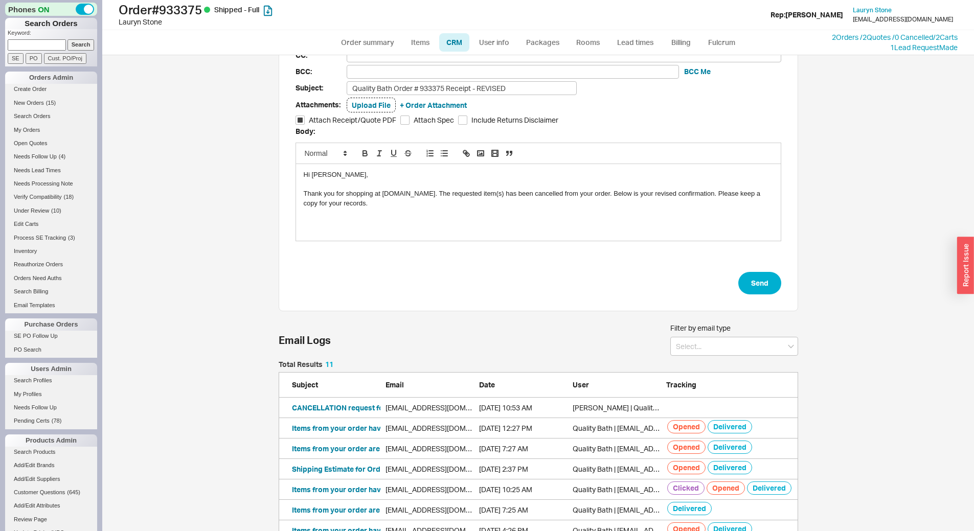
scroll to position [74, 0]
click at [766, 285] on button "Send" at bounding box center [759, 283] width 43 height 22
select select "*"
select select "LOW"
select select "3"
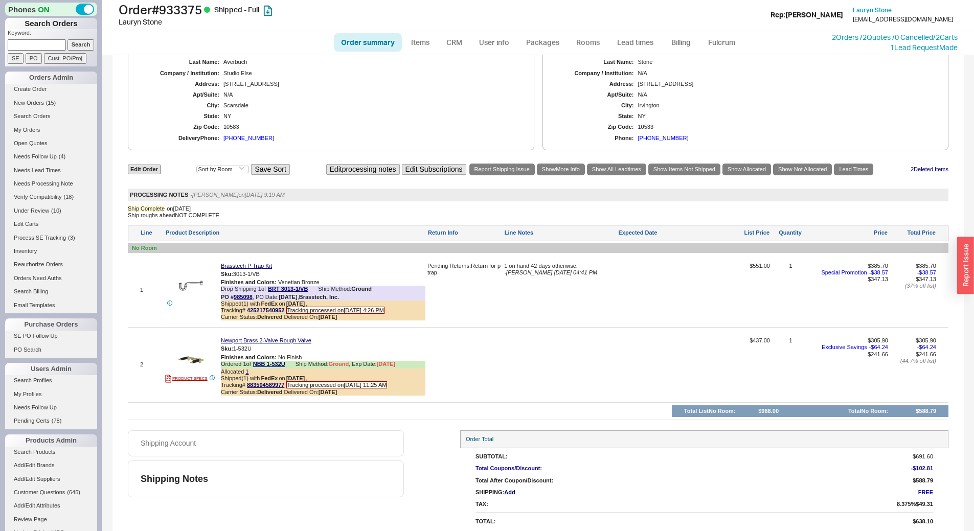
scroll to position [595, 0]
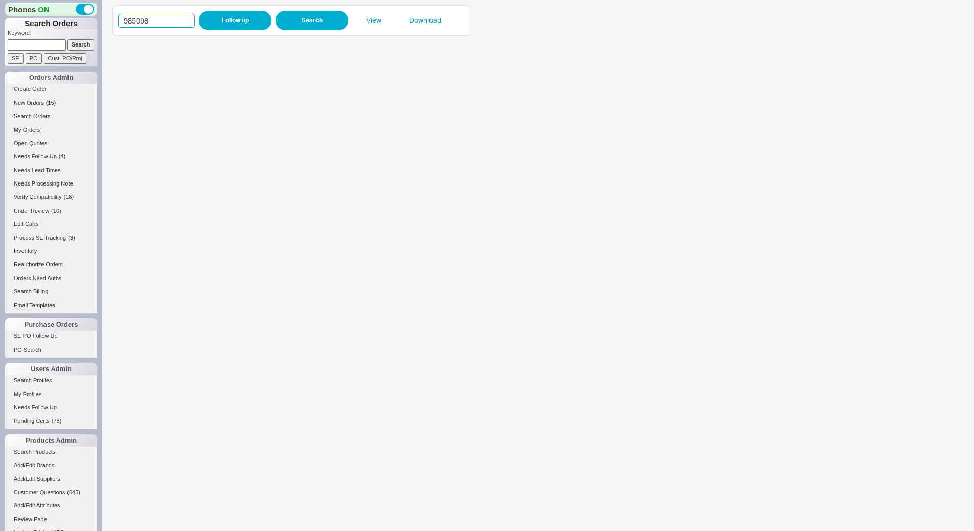
drag, startPoint x: 163, startPoint y: 18, endPoint x: 0, endPoint y: 30, distance: 163.5
click at [0, 30] on div "Phones ON Search Orders Keyword: Search SE PO Cust. PO/Proj Orders Admin Create…" at bounding box center [487, 265] width 974 height 531
click at [142, 21] on input "985098" at bounding box center [156, 21] width 77 height 14
paste input "7904"
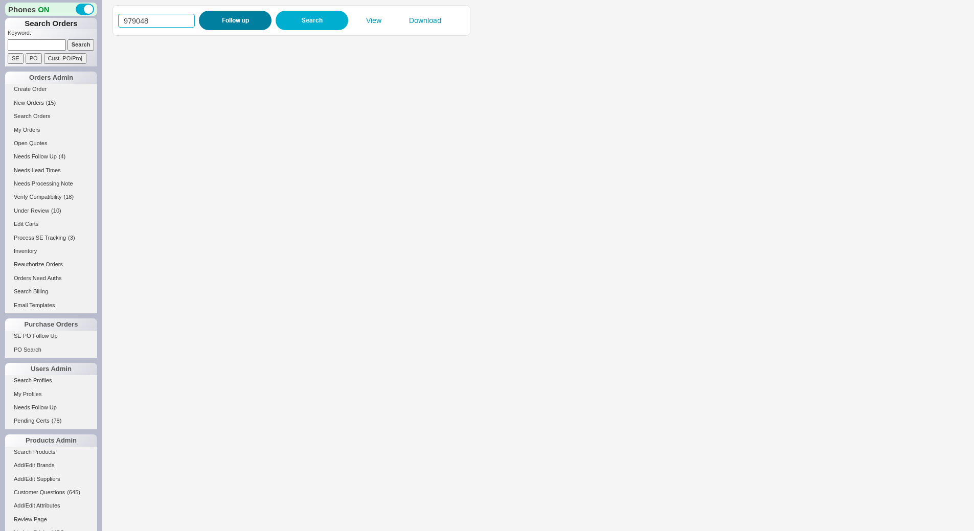
type input "979048"
click at [238, 17] on button "Follow up" at bounding box center [235, 20] width 73 height 19
click at [154, 19] on input "979048" at bounding box center [156, 21] width 77 height 14
click at [153, 19] on input "979048" at bounding box center [156, 21] width 77 height 14
paste input "85036"
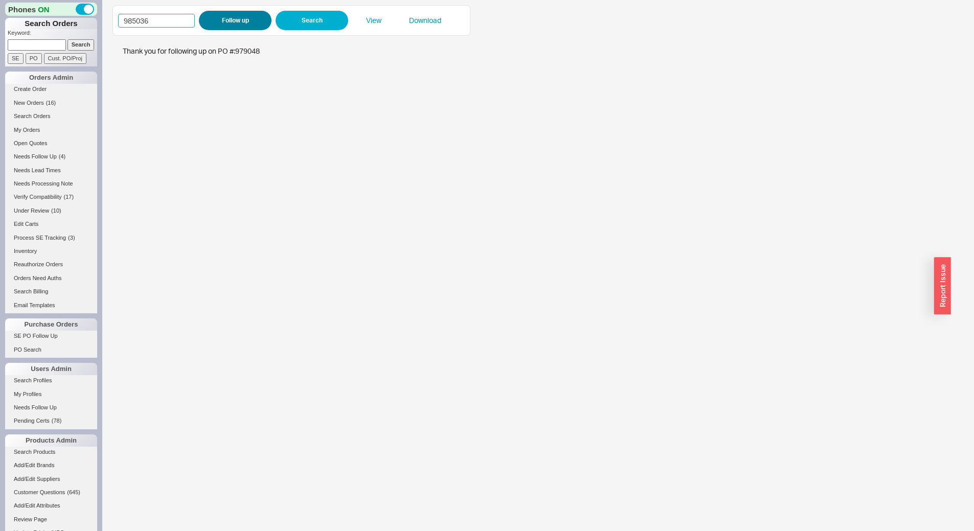
type input "985036"
click at [230, 28] on button "Follow up" at bounding box center [235, 20] width 73 height 19
drag, startPoint x: 161, startPoint y: 21, endPoint x: 0, endPoint y: 33, distance: 161.4
click at [0, 33] on div "Phones ON Search Orders Keyword: Search SE PO Cust. PO/Proj Orders Admin Create…" at bounding box center [487, 265] width 974 height 531
paste input "883"
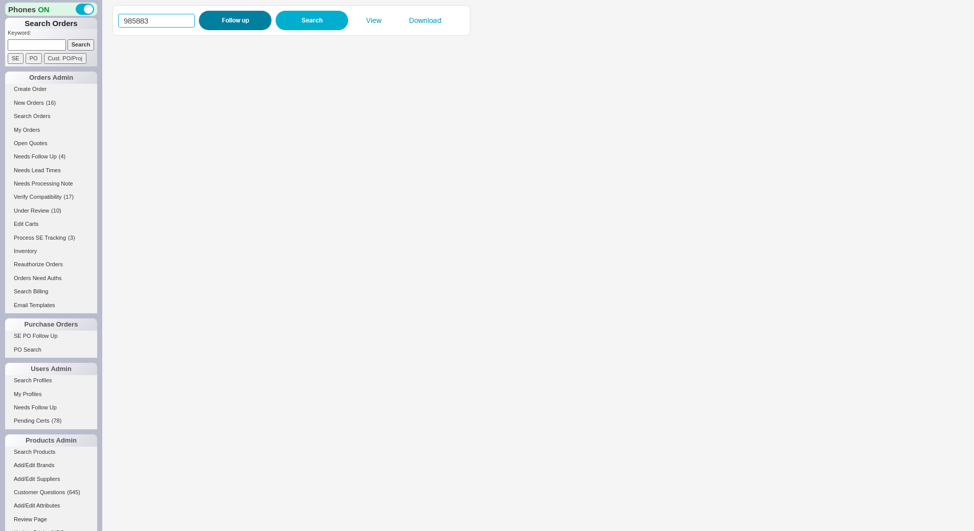
type input "985883"
click at [228, 18] on button "Follow up" at bounding box center [235, 20] width 73 height 19
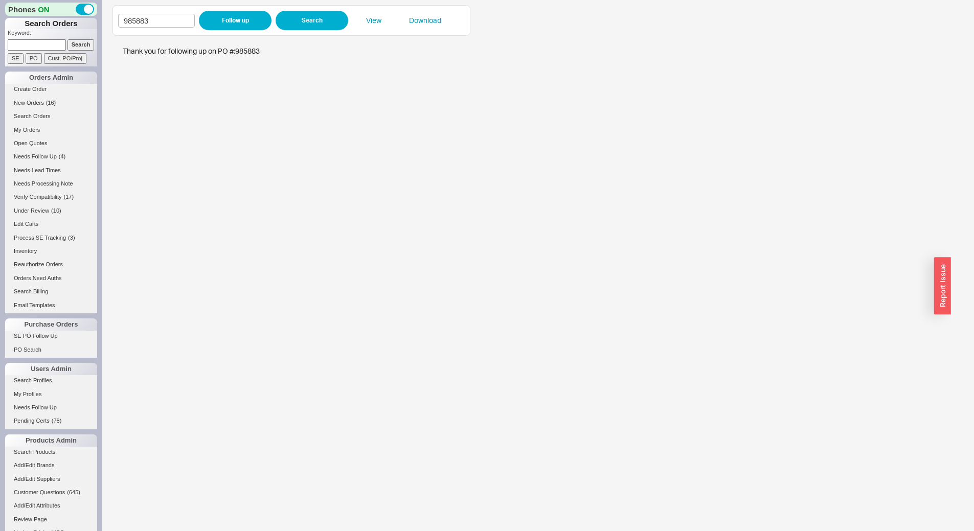
click at [43, 46] on input at bounding box center [37, 44] width 58 height 11
paste input "934932"
type input "934932"
click at [83, 47] on input "Search" at bounding box center [80, 44] width 27 height 11
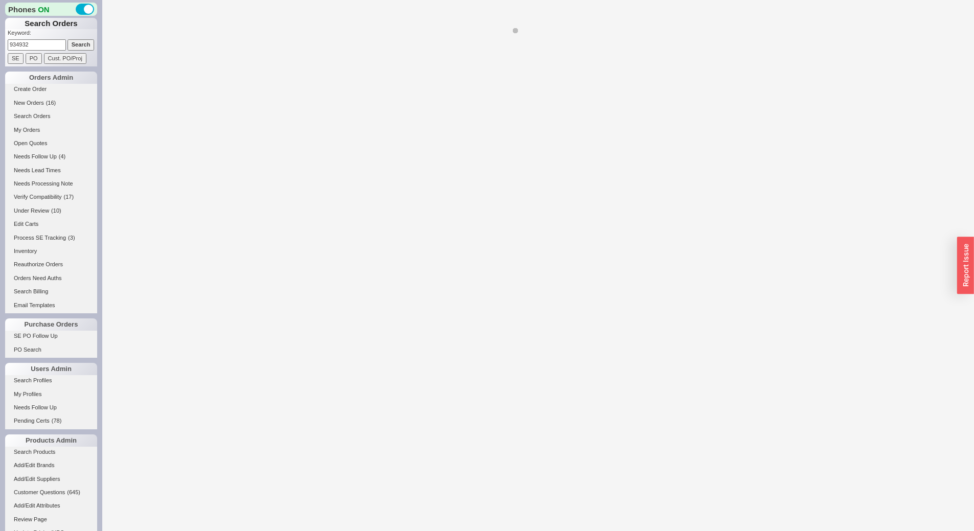
select select "LOW"
select select "3"
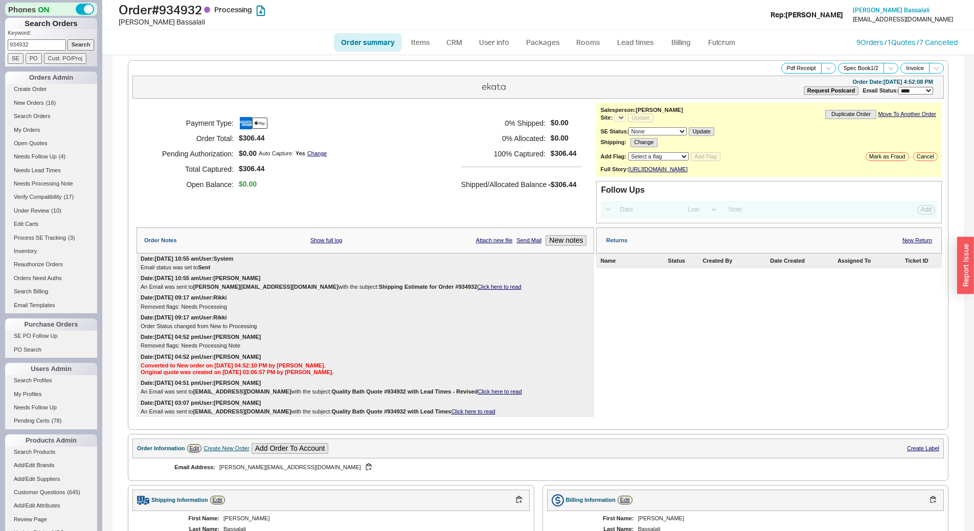
select select "*"
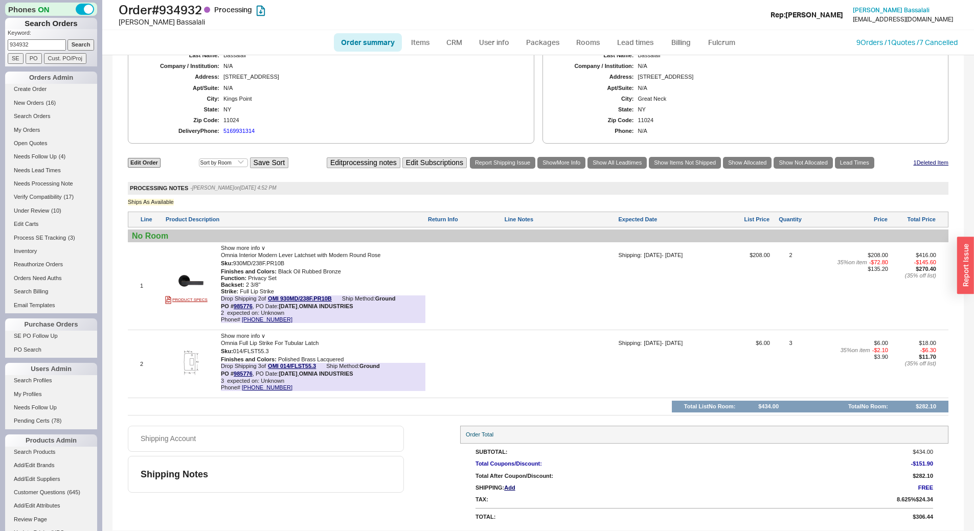
scroll to position [378, 0]
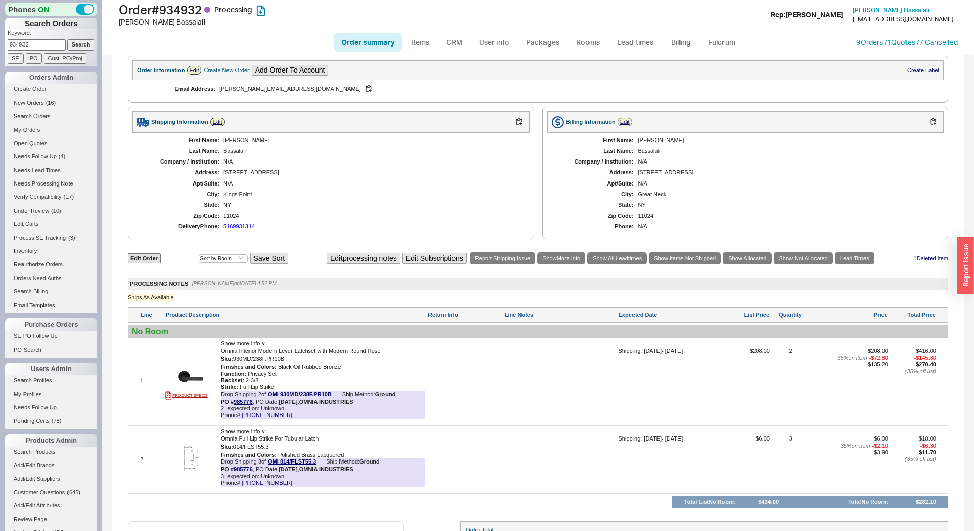
click at [58, 43] on input "934932" at bounding box center [37, 44] width 58 height 11
paste input "818"
type input "934818"
click at [75, 44] on input "Search" at bounding box center [80, 44] width 27 height 11
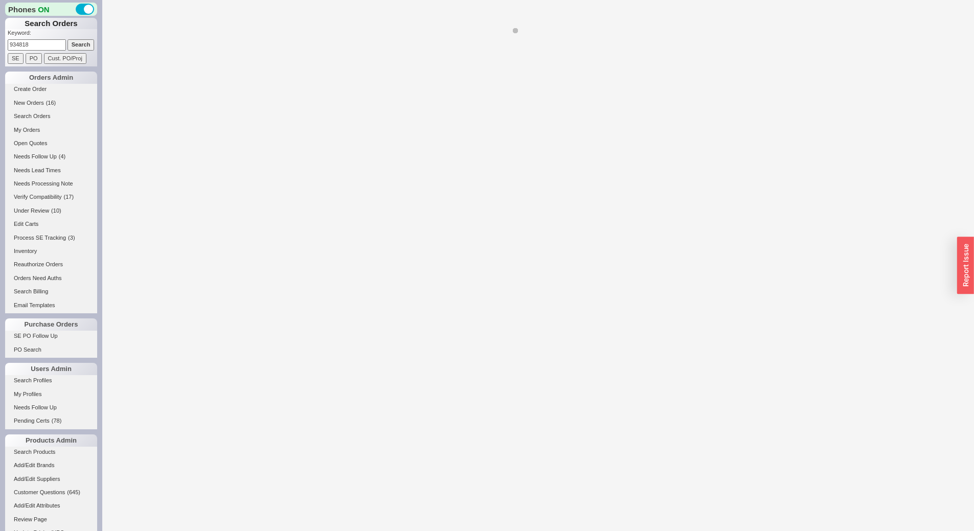
select select "*"
select select "LOW"
select select "3"
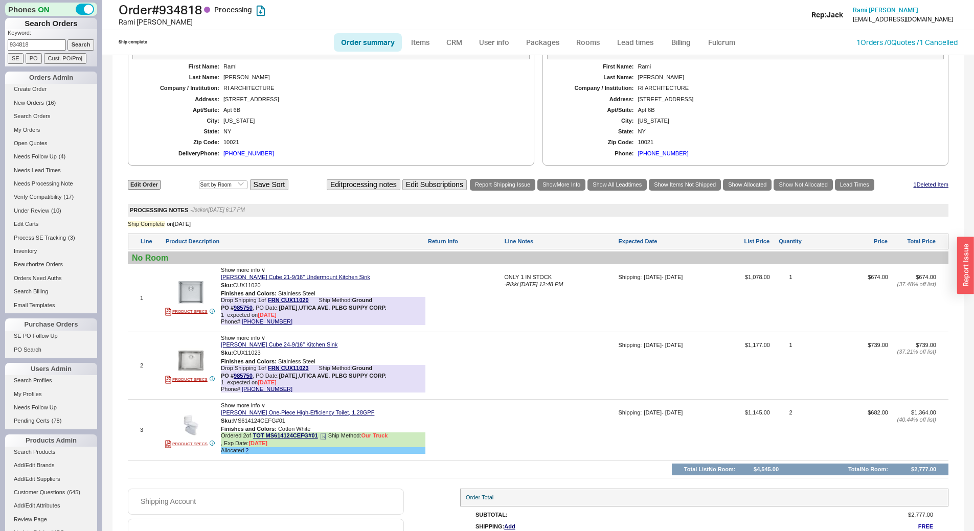
scroll to position [550, 0]
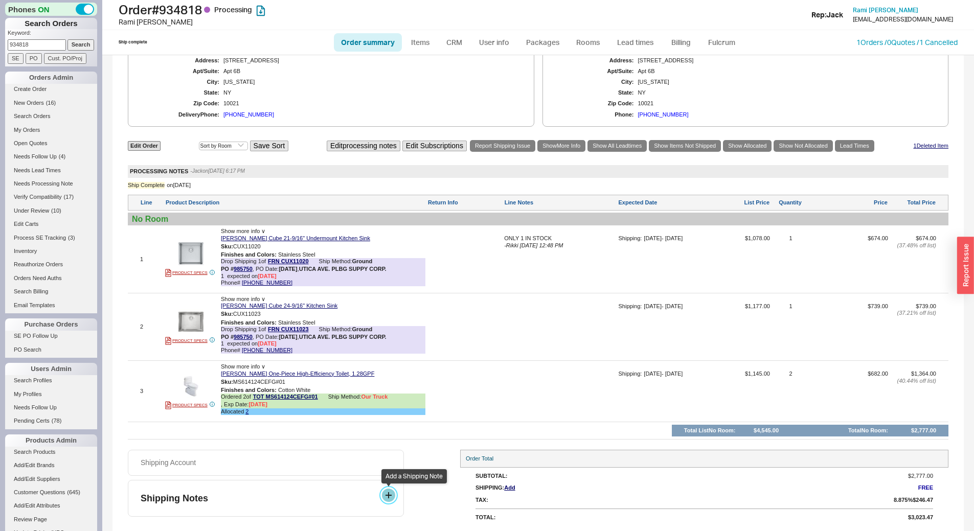
click at [388, 498] on button at bounding box center [388, 495] width 13 height 13
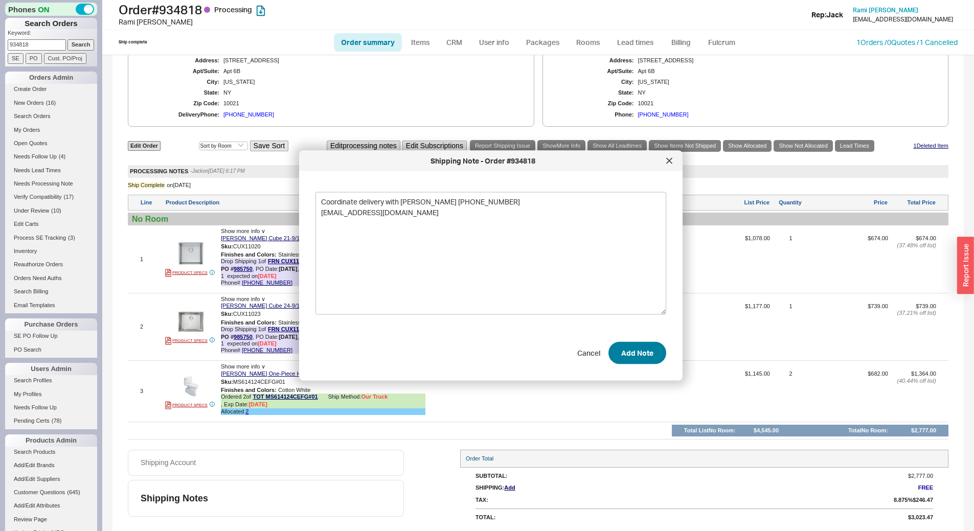
type textarea "Coordinate delivery with Marcello 203-650-2092 mp2312@icloud.com"
click at [622, 352] on button "Add Note" at bounding box center [637, 352] width 58 height 22
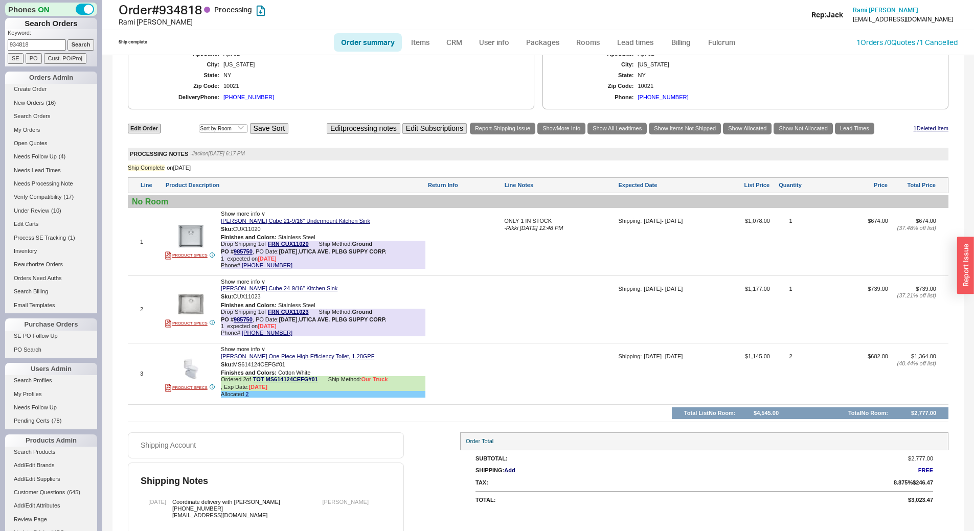
scroll to position [569, 0]
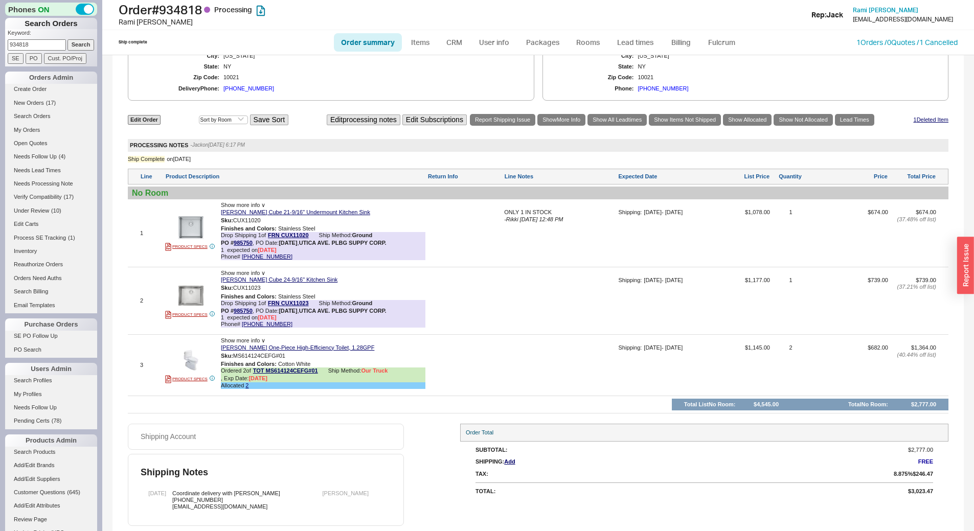
click at [31, 44] on input "934818" at bounding box center [37, 44] width 58 height 11
paste input "3452"
type input "933452"
click at [81, 44] on input "Search" at bounding box center [80, 44] width 27 height 11
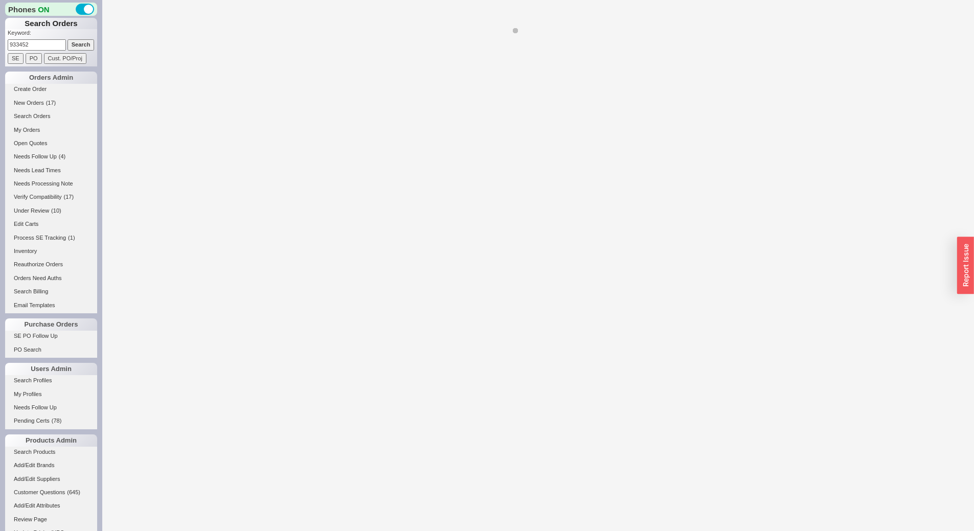
select select "*"
select select "LOW"
select select "3"
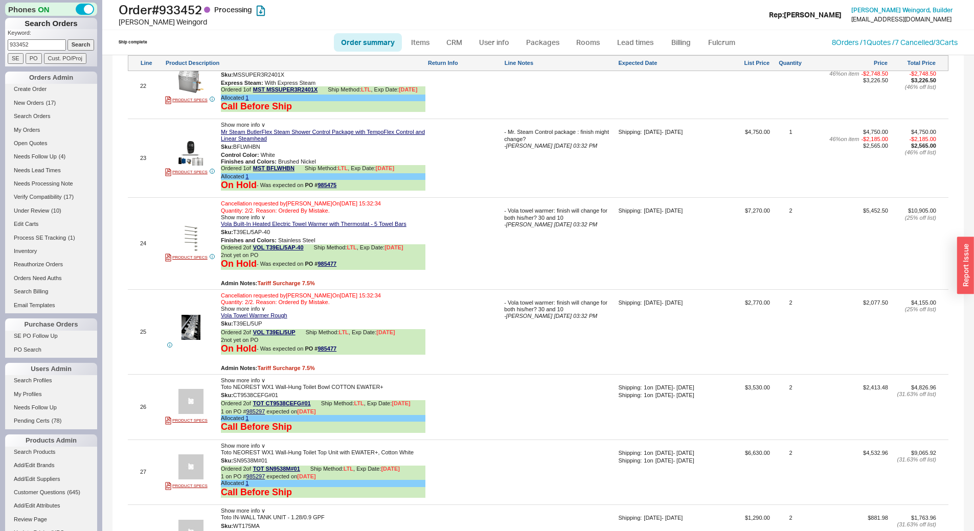
scroll to position [2454, 0]
click at [325, 266] on link "985477" at bounding box center [326, 263] width 19 height 6
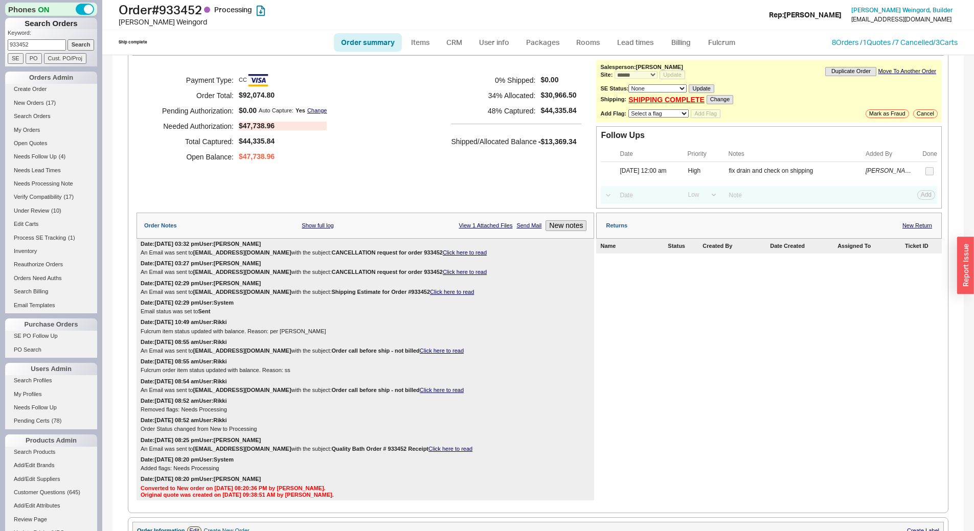
scroll to position [0, 0]
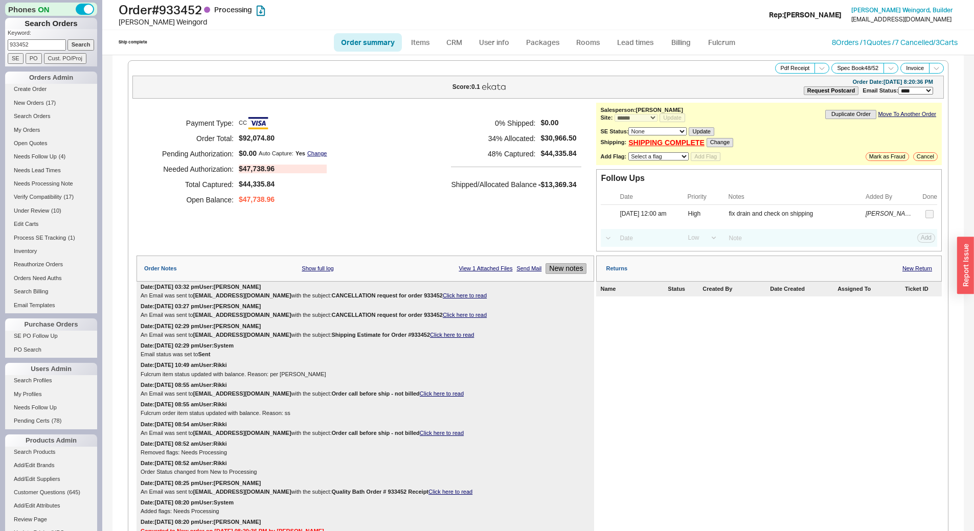
click at [552, 267] on button "New notes" at bounding box center [565, 268] width 41 height 11
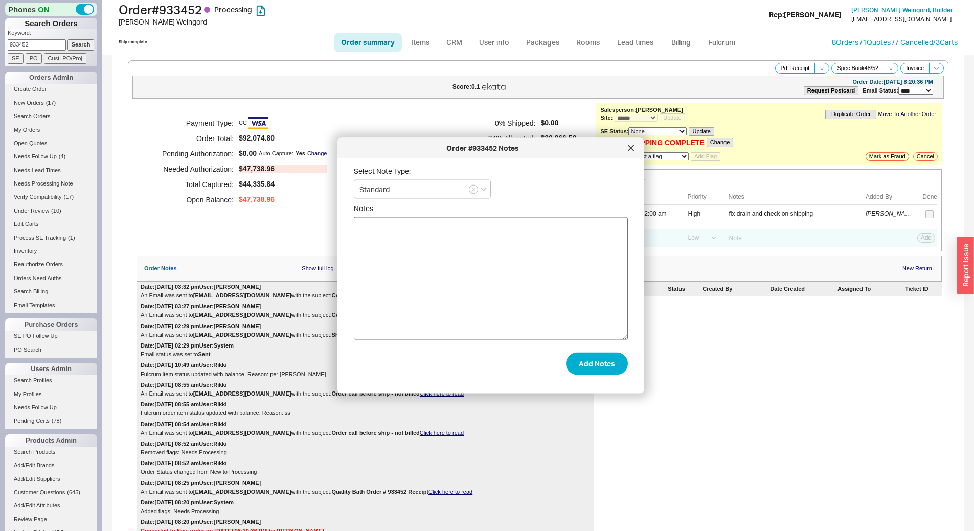
click at [451, 293] on textarea "Notes" at bounding box center [491, 278] width 274 height 123
type textarea "requested cancellation for vola items"
click at [571, 360] on button "Add Notes" at bounding box center [597, 363] width 62 height 22
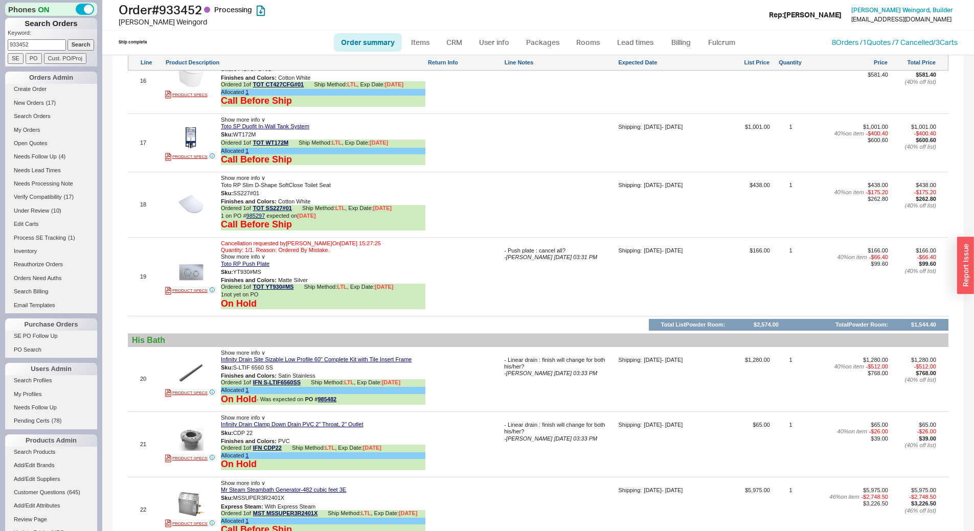
scroll to position [2454, 0]
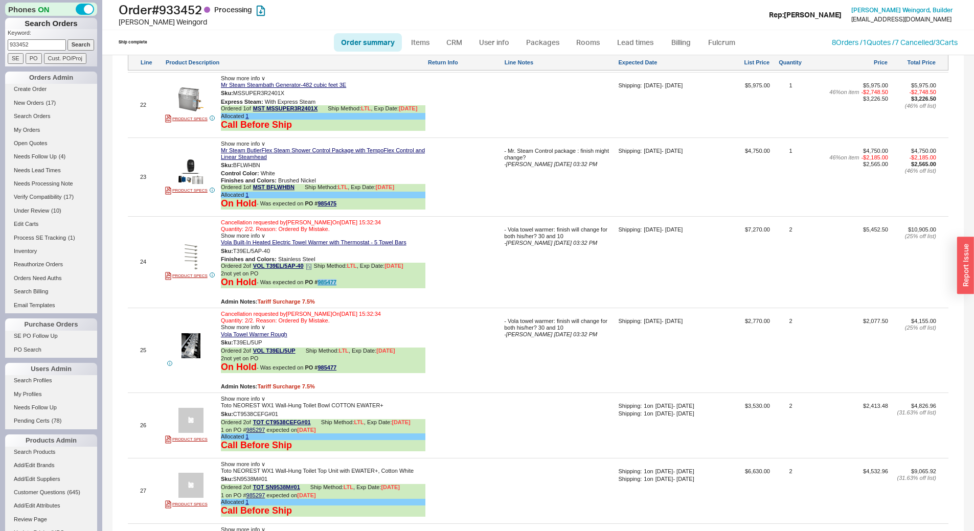
drag, startPoint x: 344, startPoint y: 290, endPoint x: 319, endPoint y: 290, distance: 25.1
click at [319, 288] on div "On Hold - Was expected on PO # 985477" at bounding box center [323, 282] width 204 height 11
copy link "985477"
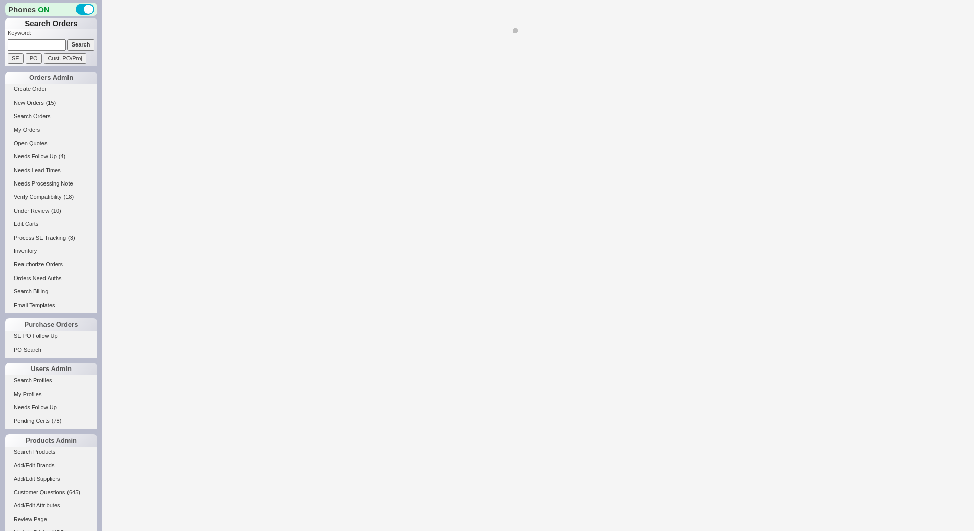
select select "*"
select select "LOW"
select select "3"
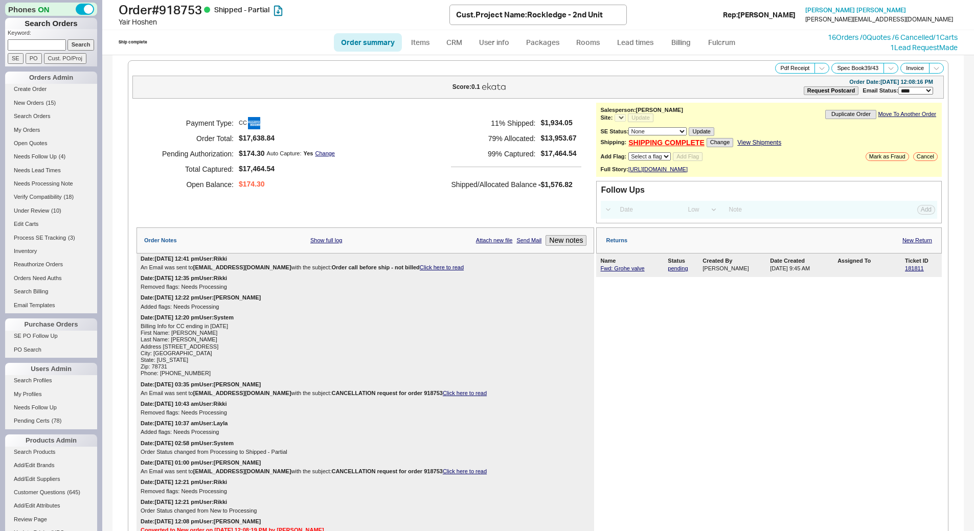
select select "*"
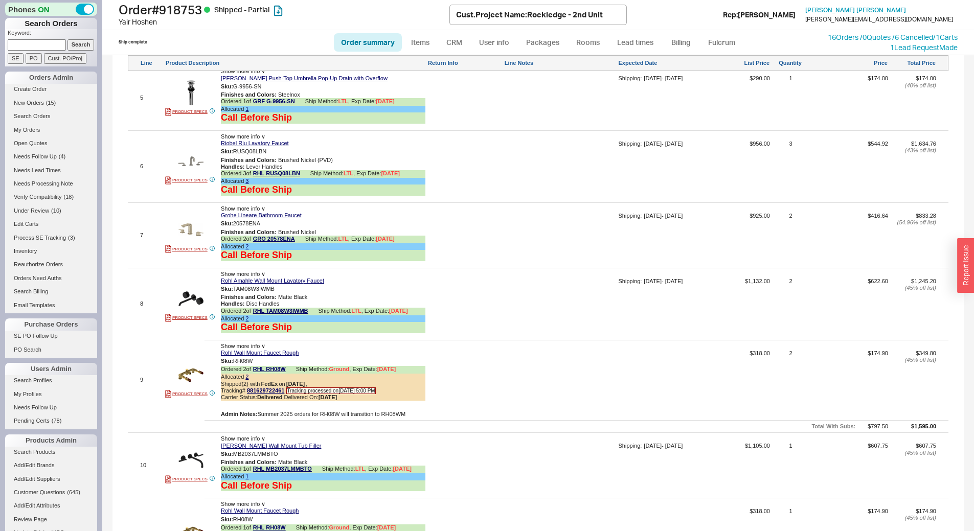
scroll to position [1227, 0]
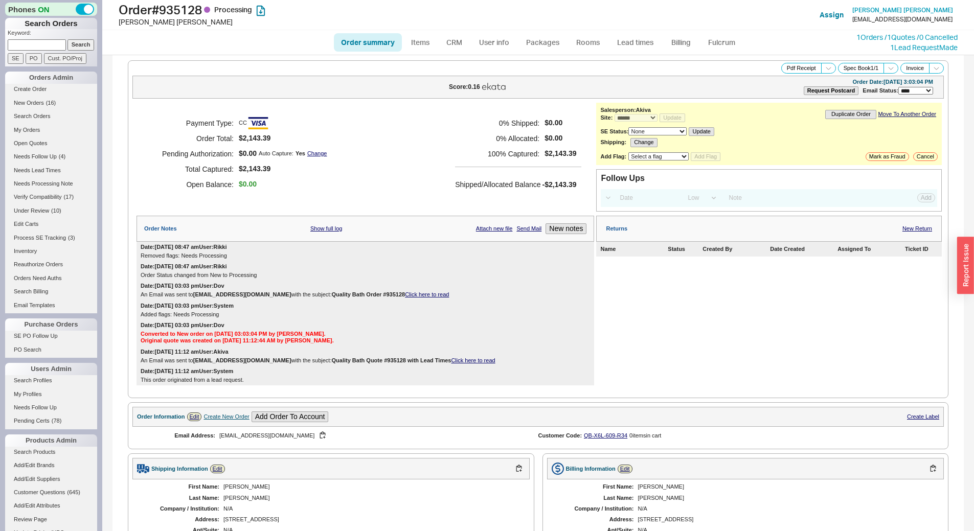
select select "*"
select select "LOW"
select select "3"
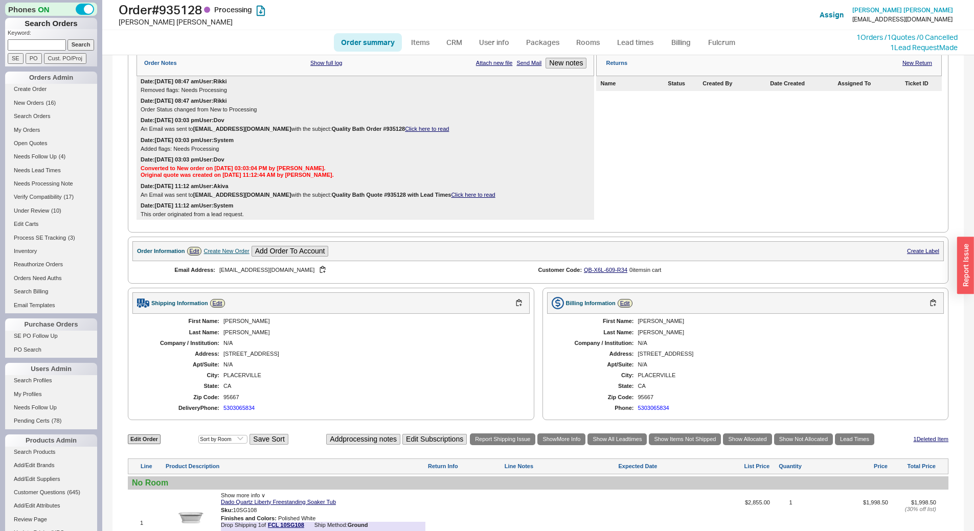
scroll to position [301, 0]
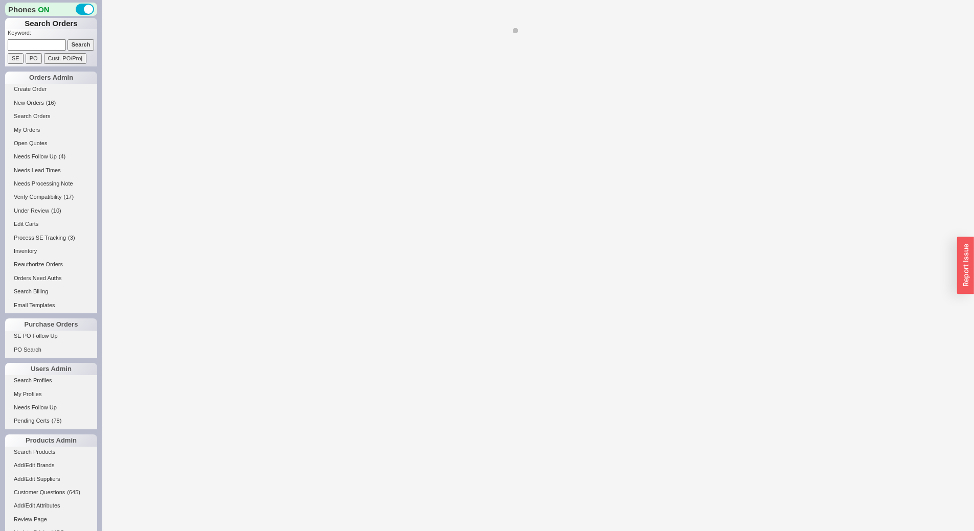
select select "*"
select select "LOW"
select select "3"
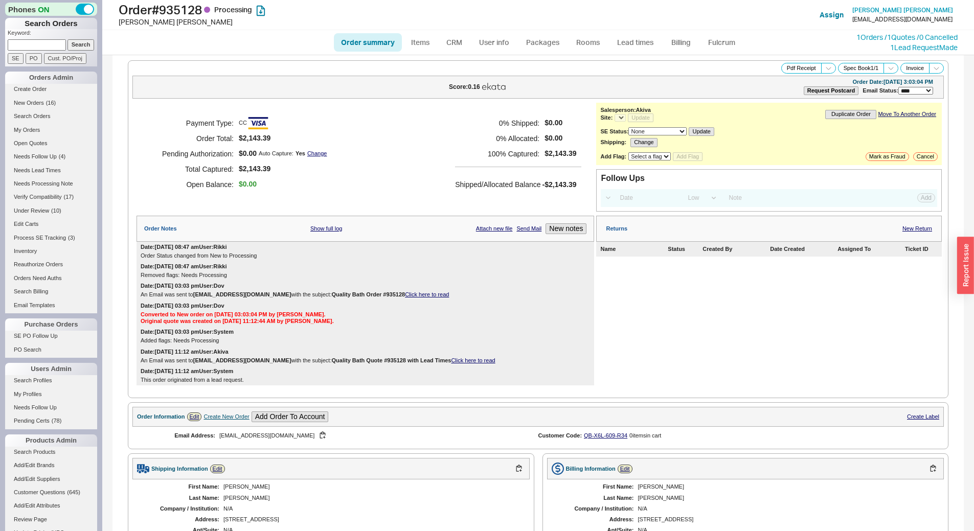
select select "*"
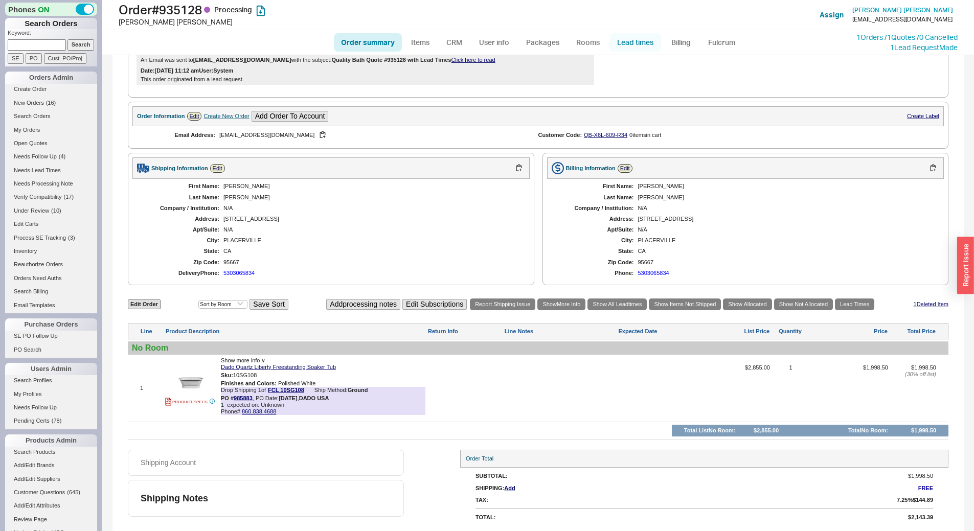
click at [624, 34] on link "Lead times" at bounding box center [635, 42] width 52 height 18
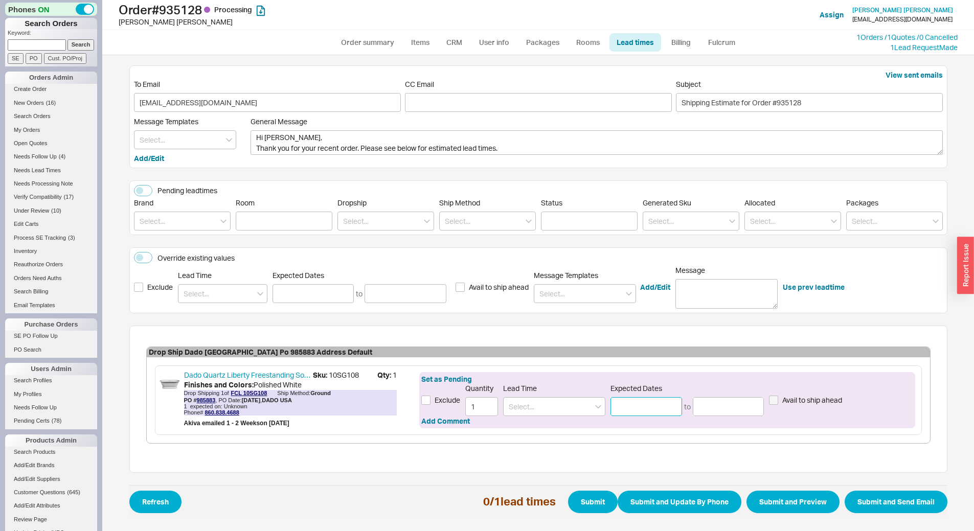
click at [658, 400] on input at bounding box center [646, 406] width 72 height 19
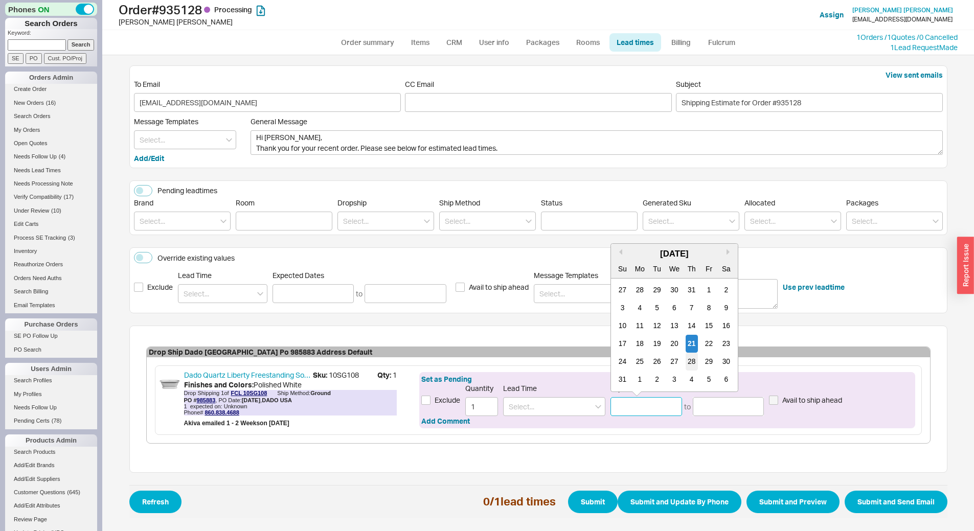
click at [697, 361] on div "28" at bounding box center [691, 362] width 12 height 18
type input "08/28/2025"
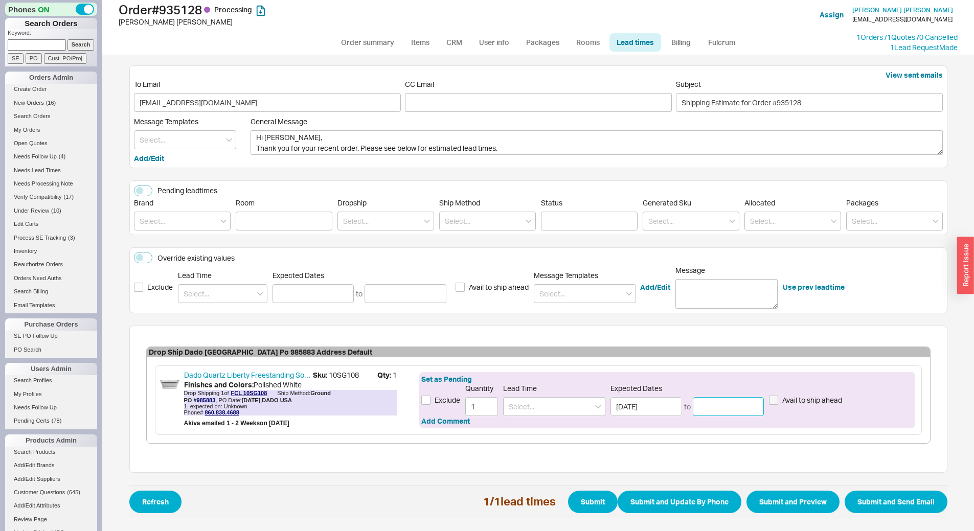
click at [746, 409] on input at bounding box center [729, 406] width 72 height 19
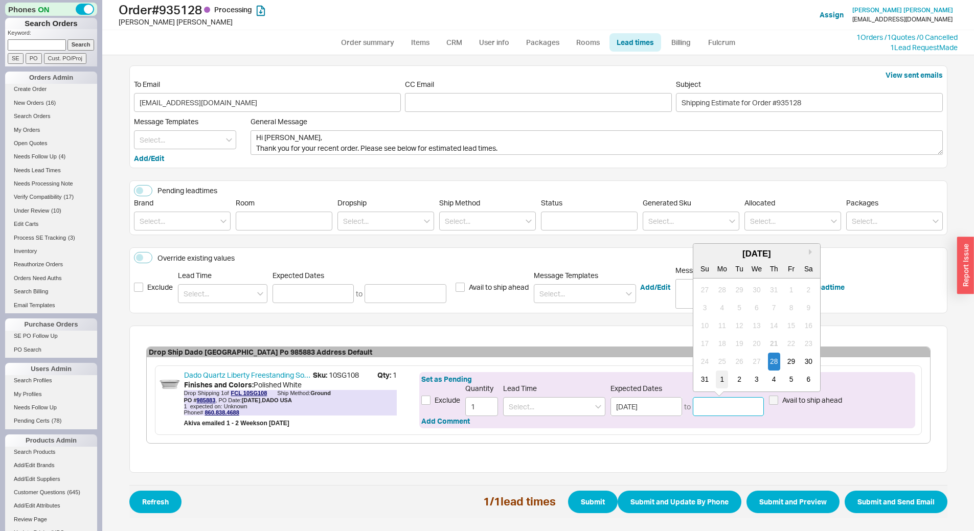
click at [727, 380] on div "1" at bounding box center [722, 380] width 12 height 18
type input "09/01/2025"
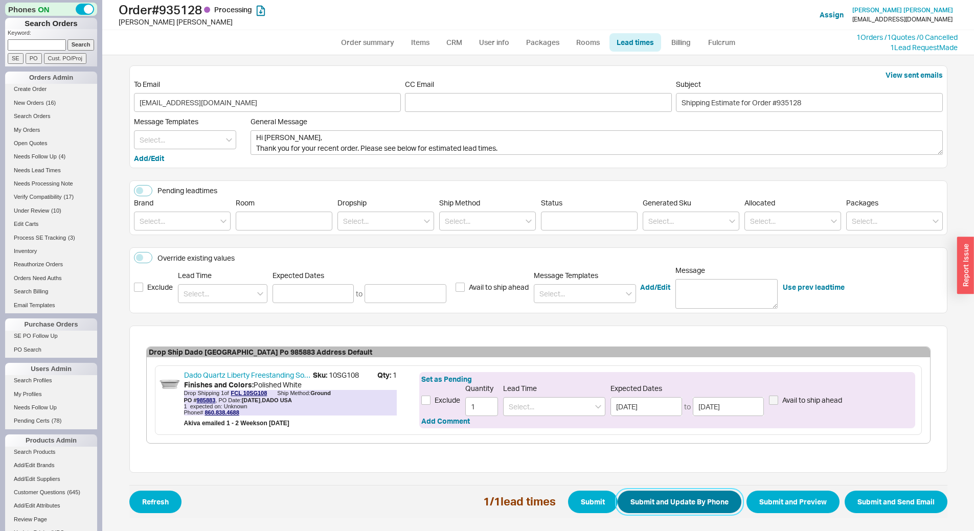
click at [700, 506] on button "Submit and Update By Phone" at bounding box center [679, 502] width 124 height 22
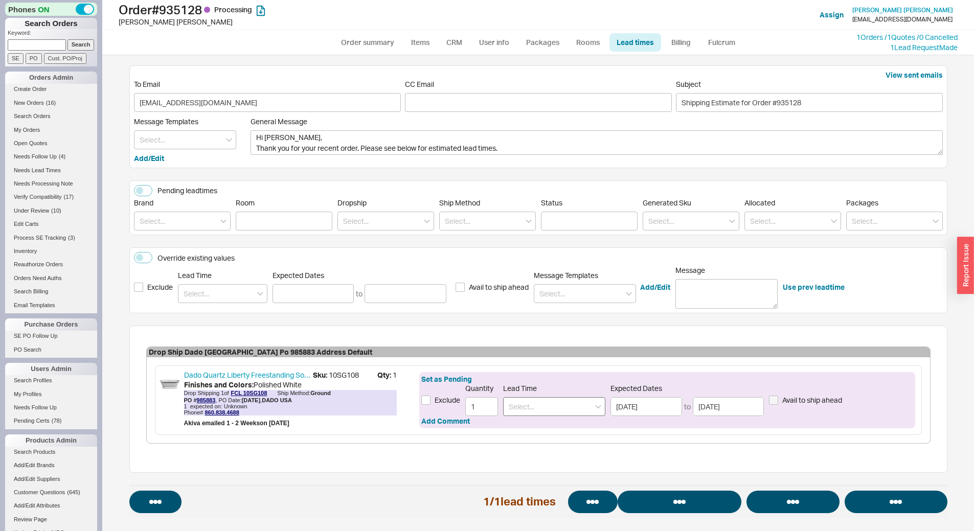
select select "*"
select select "LOW"
select select "3"
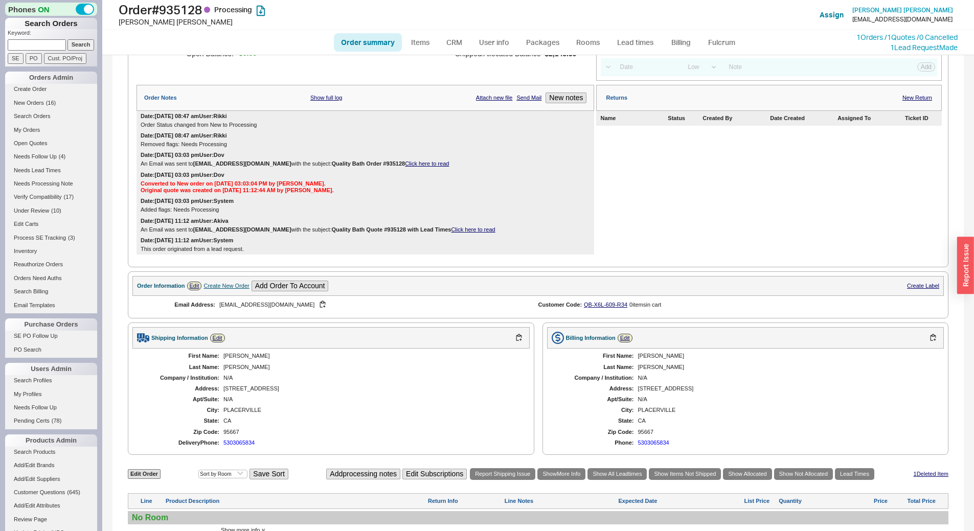
scroll to position [301, 0]
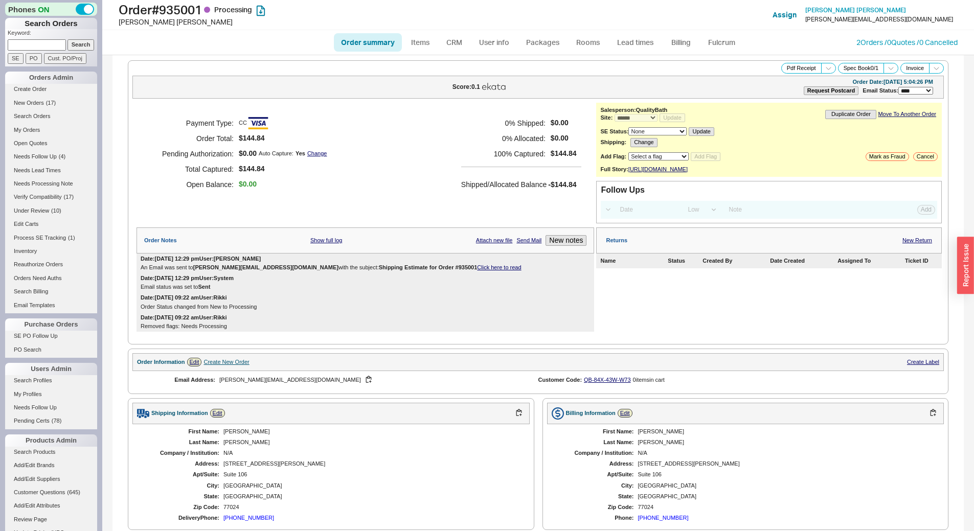
select select "*"
select select "LOW"
select select "3"
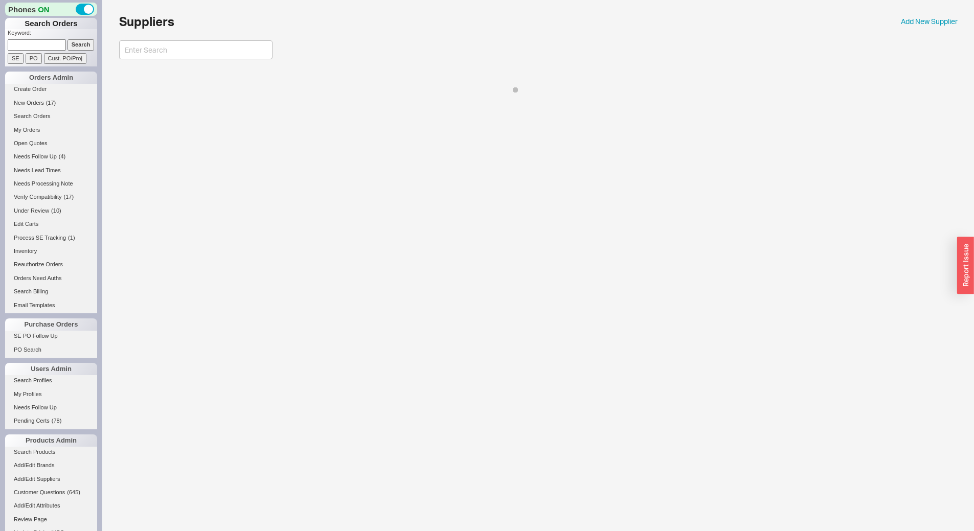
click at [41, 47] on input at bounding box center [37, 44] width 58 height 11
paste input "930678"
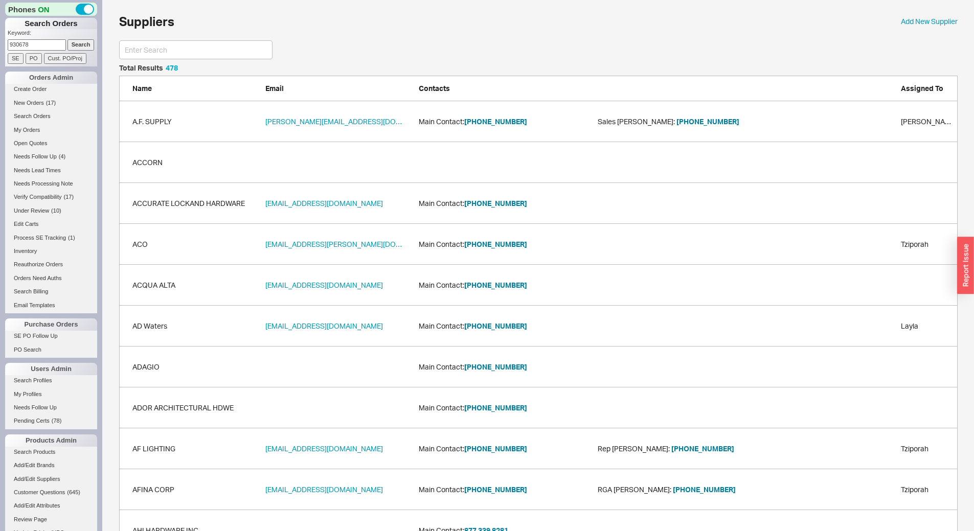
type input "930678"
click at [67, 46] on input "Search" at bounding box center [80, 44] width 27 height 11
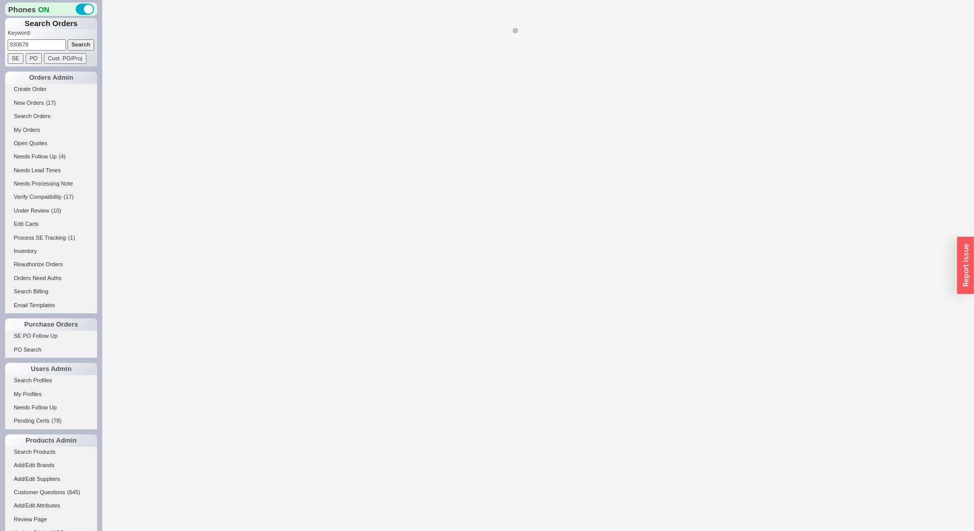
select select "LOW"
select select "3"
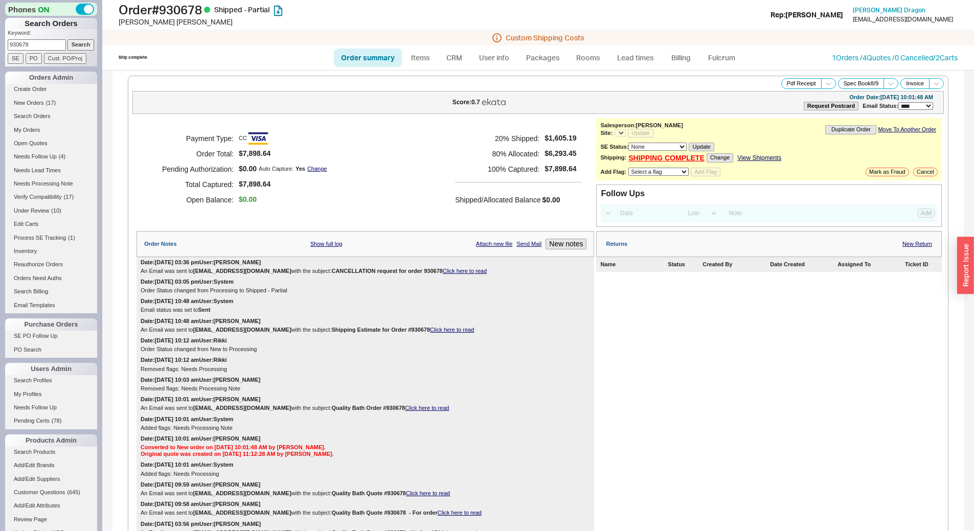
select select "*"
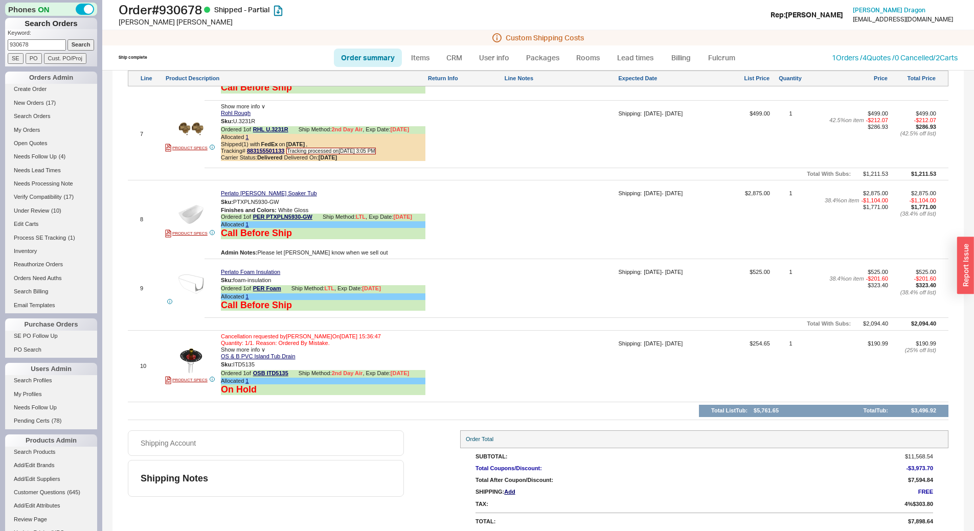
scroll to position [1282, 0]
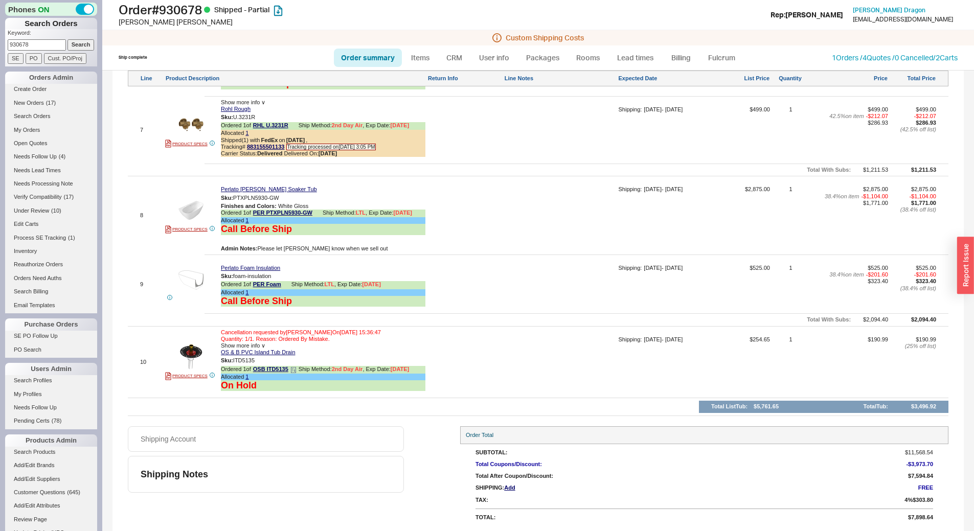
click at [298, 369] on div "Ordered 1 of OSB ITD5135 Ship Method: 2nd Day Air , Exp Date: [DATE]" at bounding box center [323, 370] width 204 height 8
click at [295, 368] on icon at bounding box center [293, 370] width 6 height 6
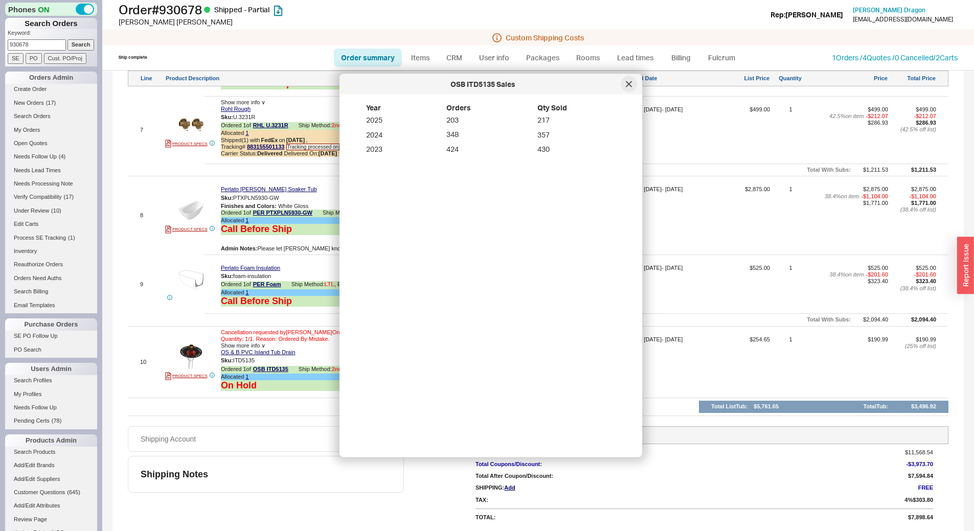
click at [629, 88] on div at bounding box center [629, 84] width 16 height 16
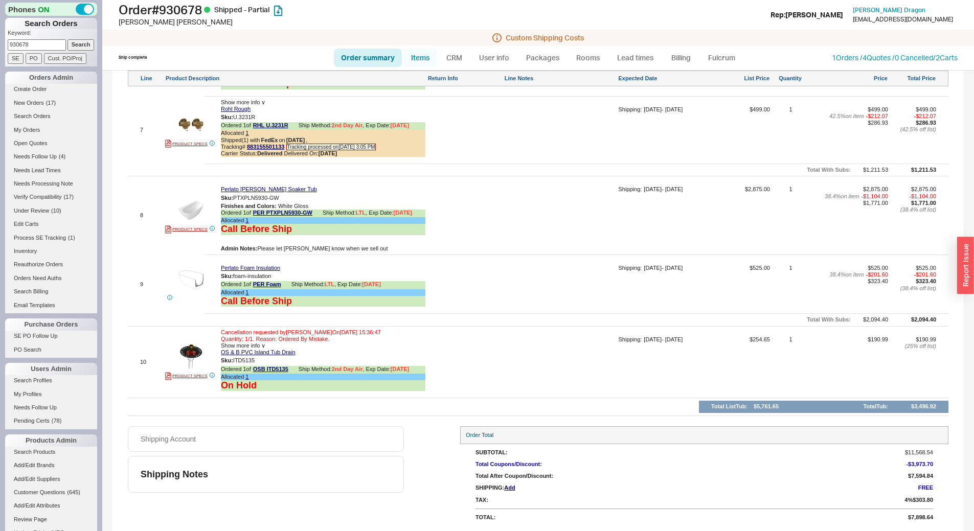
click at [421, 61] on link "Items" at bounding box center [420, 58] width 33 height 18
select select "3"
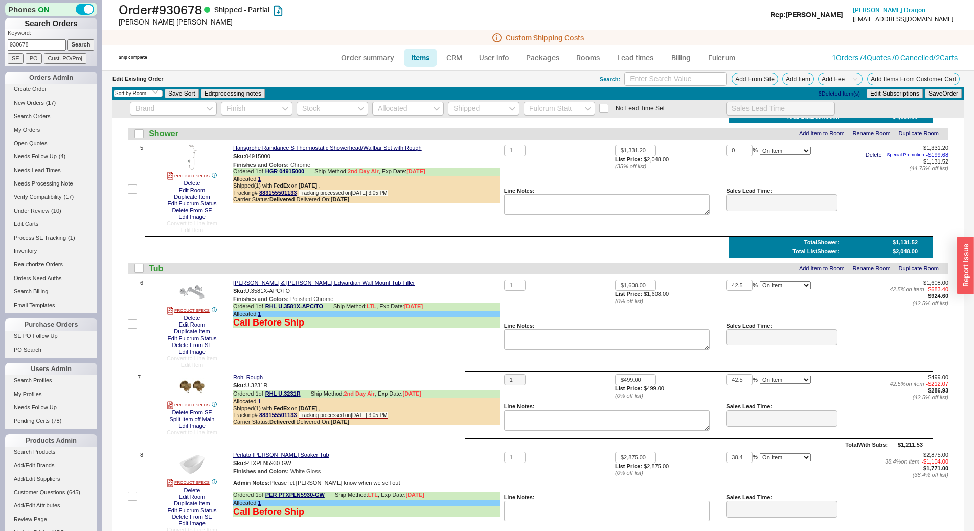
scroll to position [974, 0]
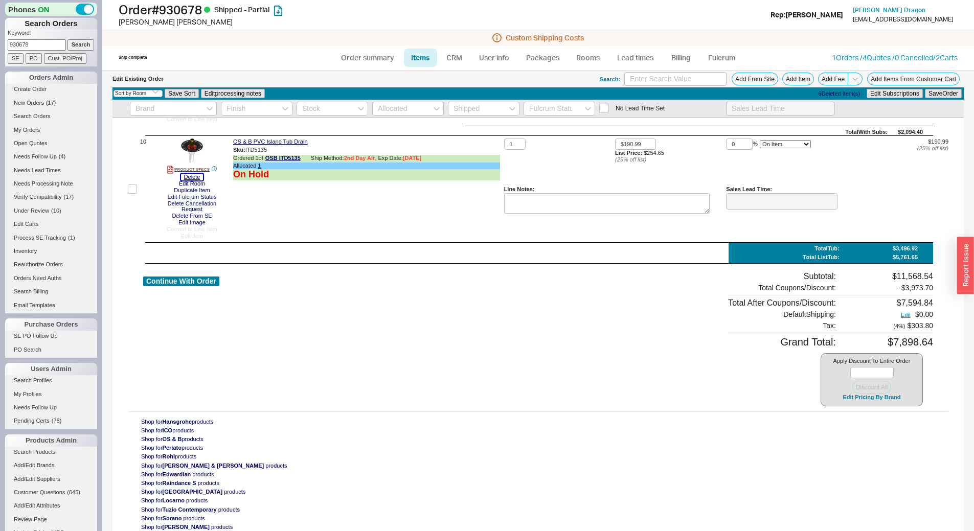
click at [195, 175] on button "Delete" at bounding box center [192, 177] width 22 height 7
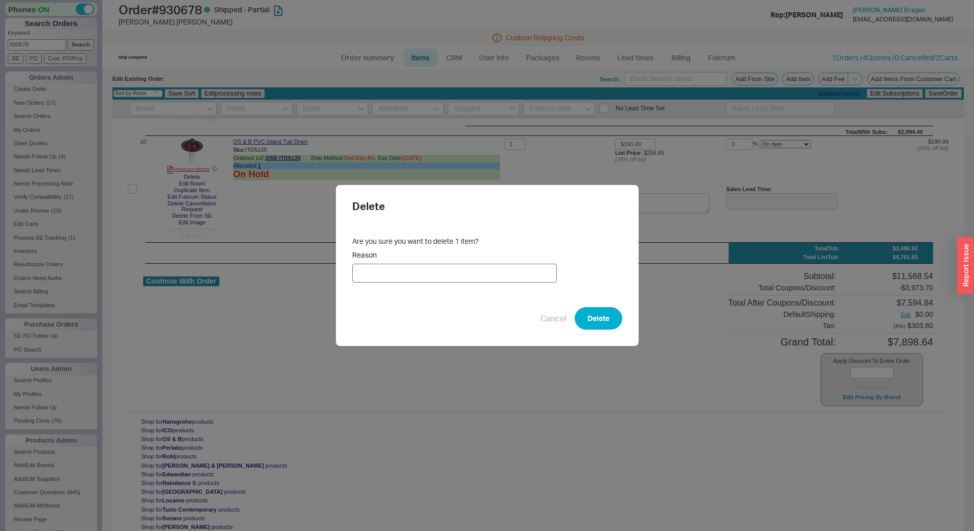
click at [489, 264] on input "Reason" at bounding box center [454, 273] width 204 height 19
type input "Cancellation"
click at [609, 315] on button "Delete" at bounding box center [599, 318] width 48 height 22
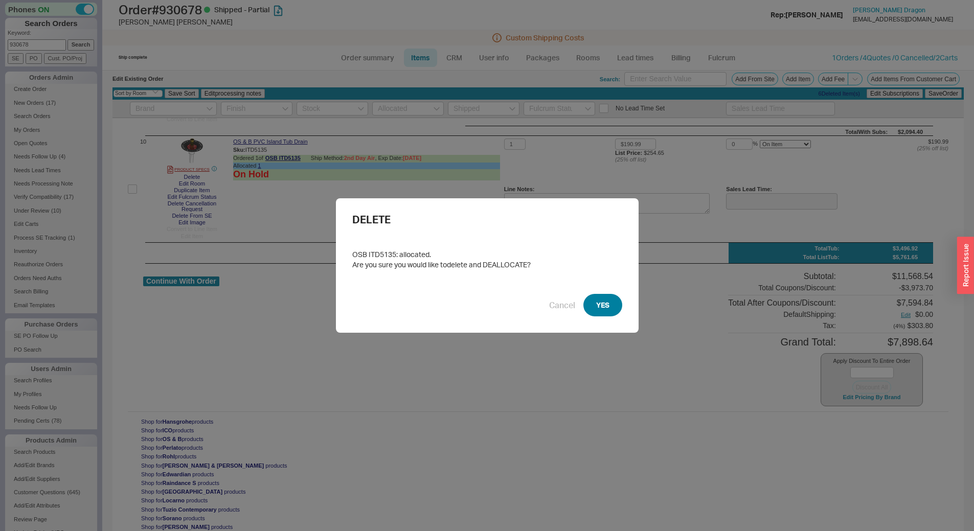
click at [602, 309] on button "YES" at bounding box center [602, 305] width 39 height 22
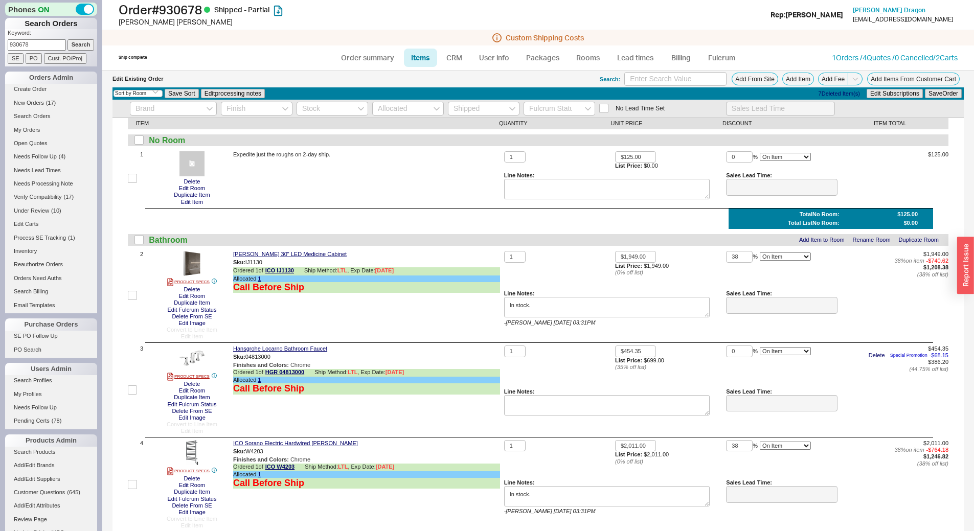
scroll to position [0, 0]
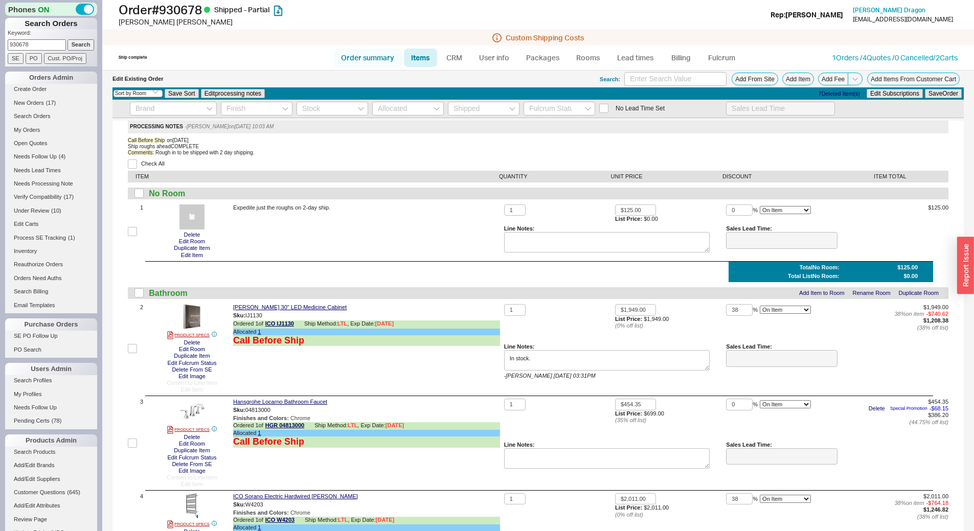
click at [371, 60] on link "Order summary" at bounding box center [368, 58] width 68 height 18
select select "*"
select select "LOW"
select select "3"
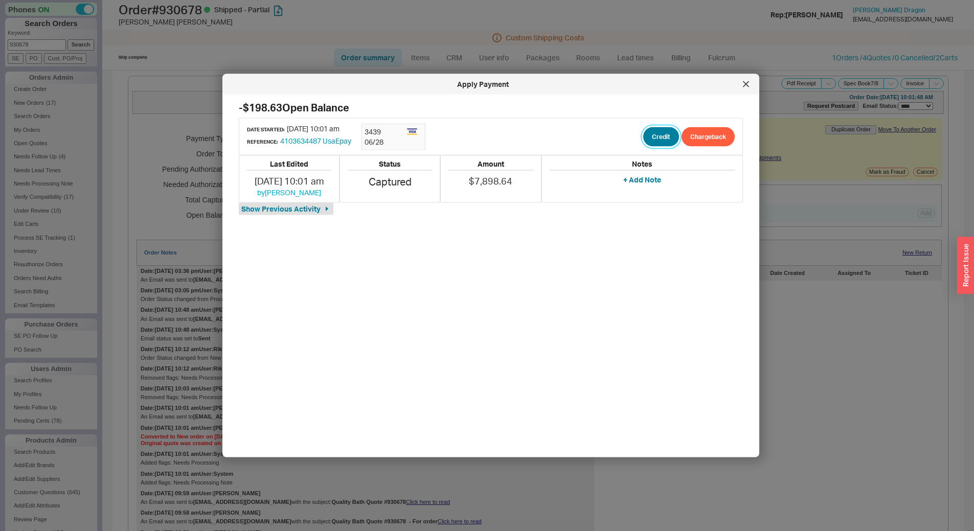
click at [660, 143] on button "Credit" at bounding box center [661, 136] width 36 height 19
click at [653, 179] on button "Credit" at bounding box center [652, 184] width 35 height 19
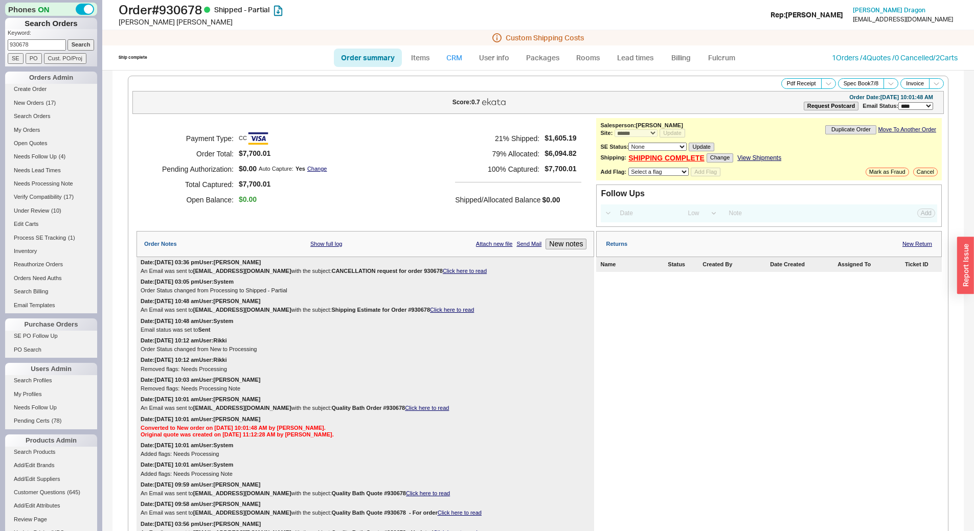
click at [454, 58] on link "CRM" at bounding box center [454, 58] width 30 height 18
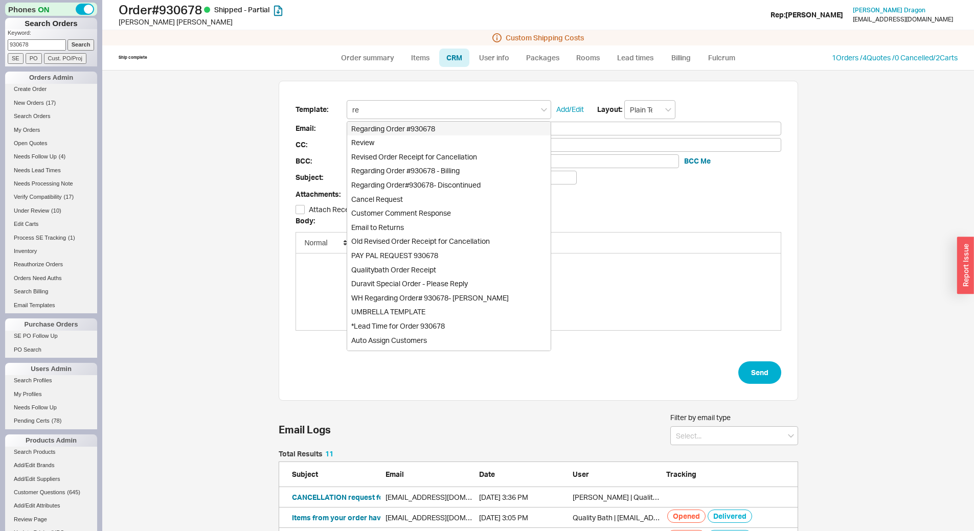
scroll to position [254, 512]
type input "rev"
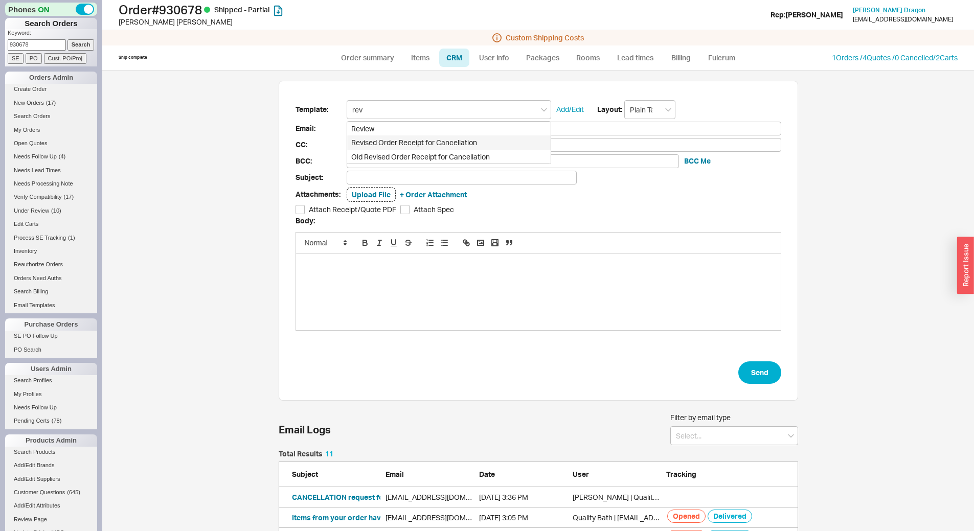
click at [435, 143] on div "Revised Order Receipt for Cancellation" at bounding box center [448, 142] width 203 height 14
type input "Receipt"
type input "kathleendragon@gmail.com"
type input "hshawthomas@gmail.com"
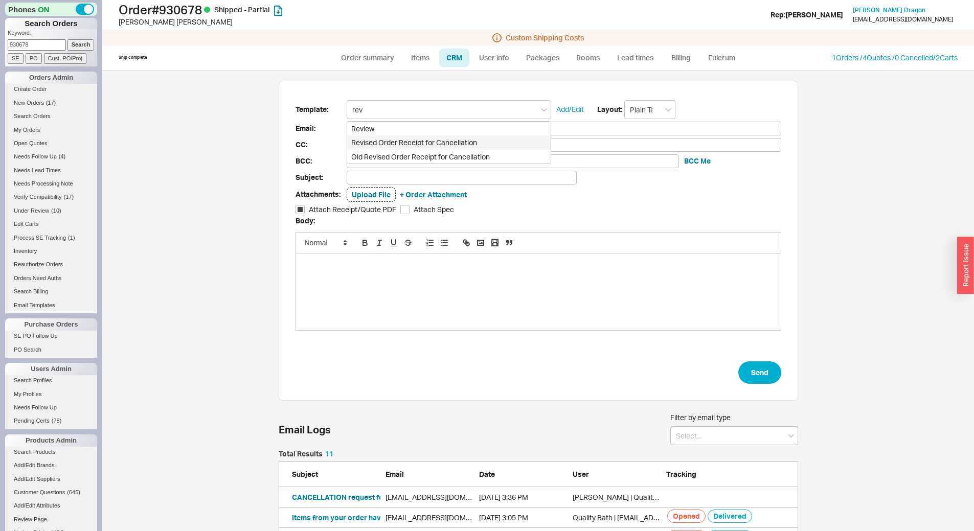
type input "hshawthomas@gmail.com"
type input "Quality Bath Order # 930678 Receipt - REVISED"
checkbox input "true"
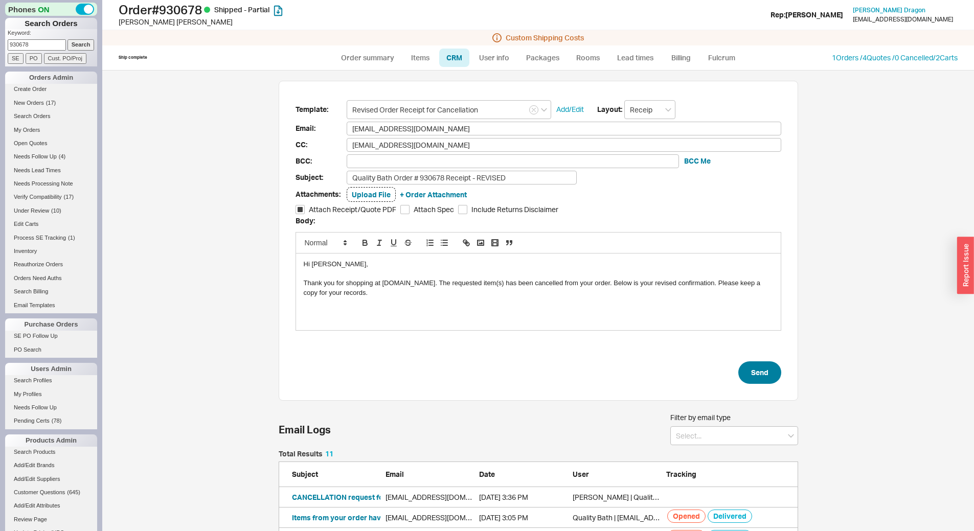
type input "Revised Order Receipt for Cancellation"
click at [747, 371] on button "Send" at bounding box center [759, 372] width 43 height 22
select select "*"
select select "LOW"
select select "3"
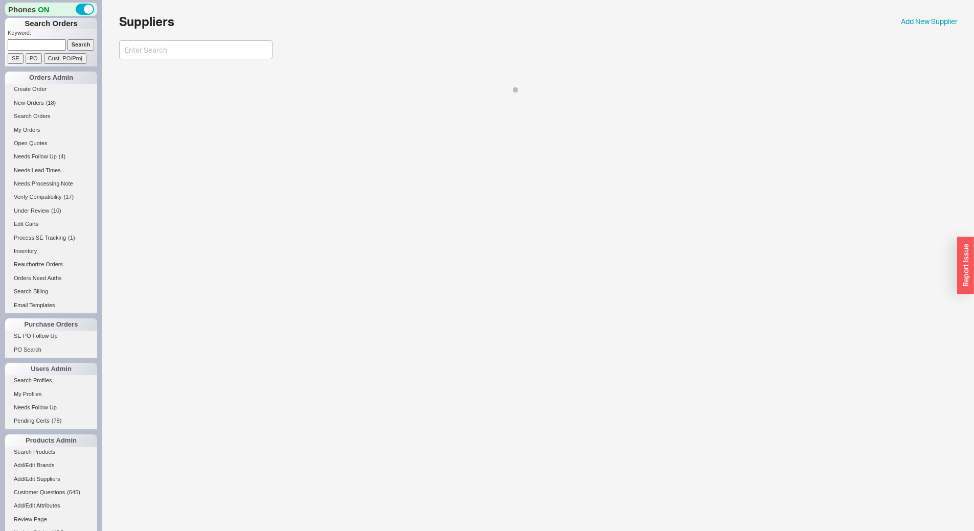
click at [28, 46] on input at bounding box center [37, 44] width 58 height 11
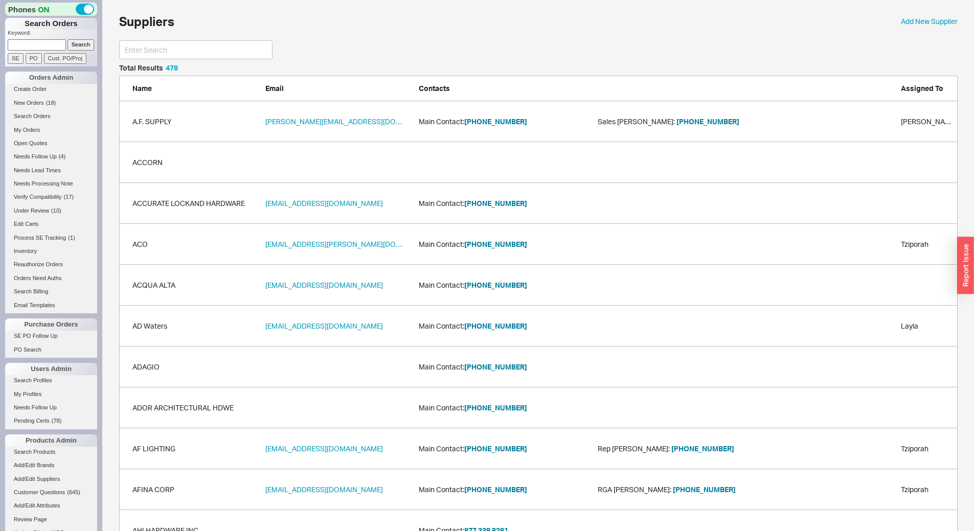
scroll to position [19575, 831]
paste input "921592"
type input "921592"
click at [70, 48] on input "Search" at bounding box center [80, 44] width 27 height 11
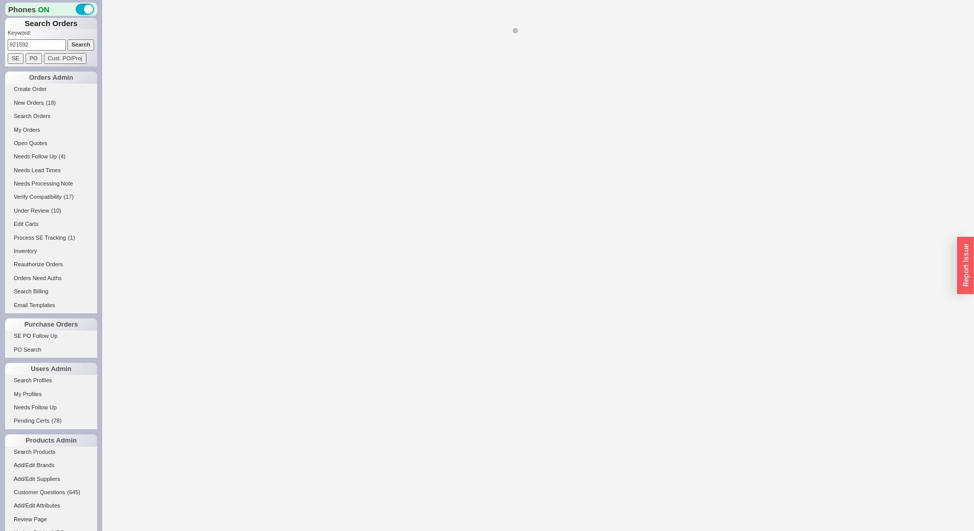
select select "LOW"
select select "3"
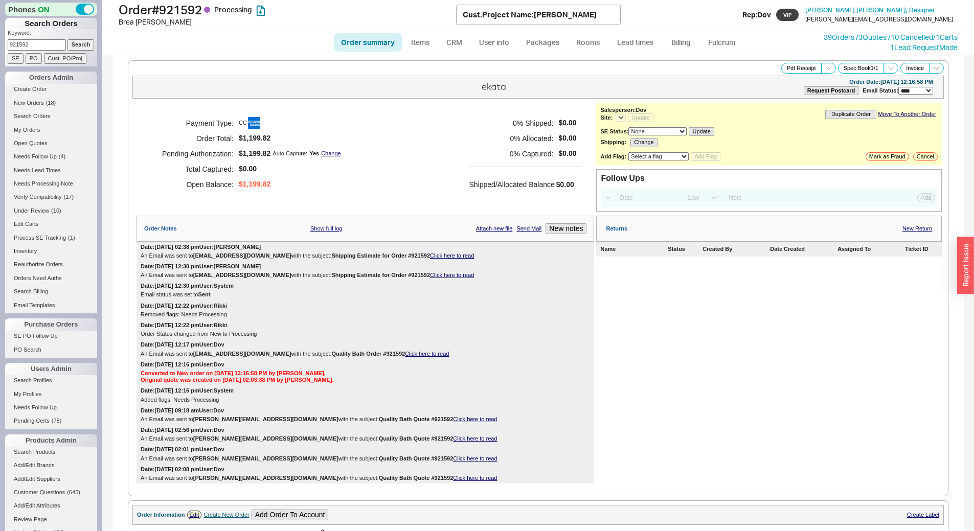
select select "*"
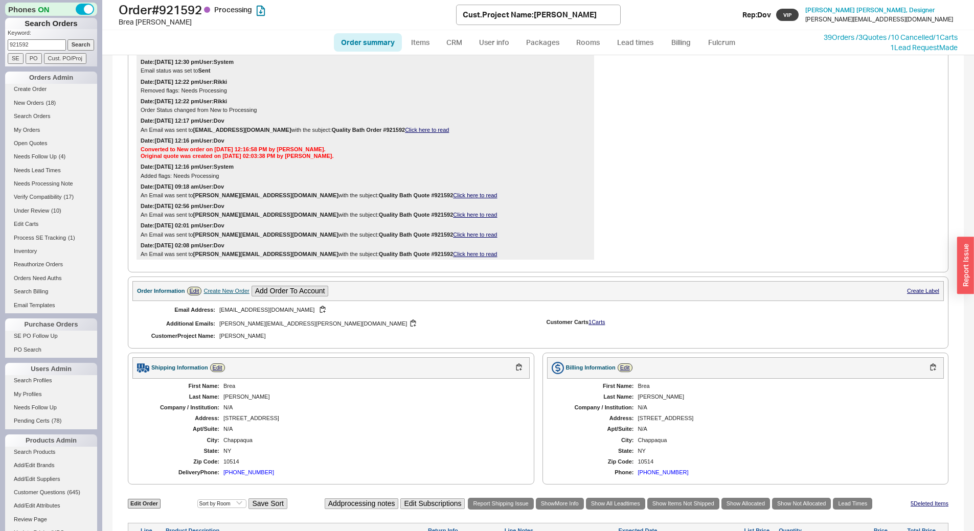
scroll to position [447, 0]
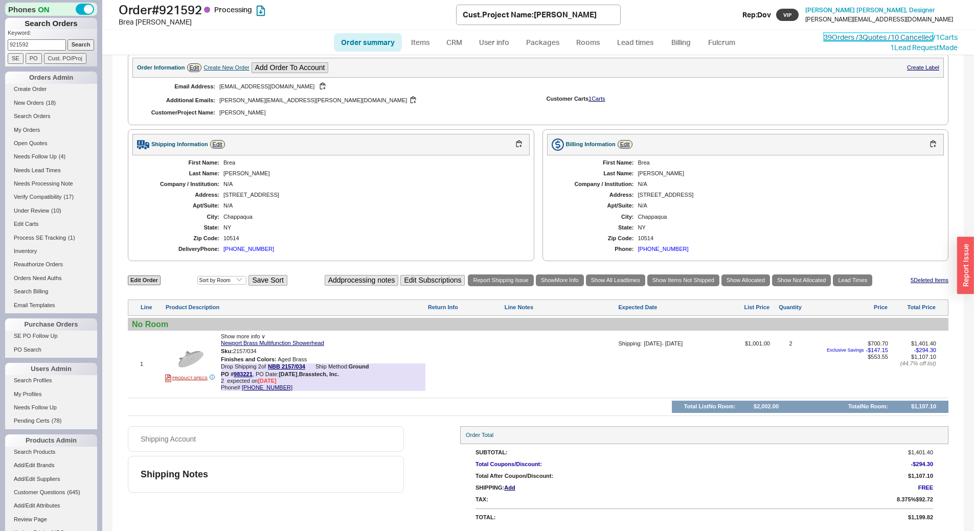
click at [864, 34] on link "39 Orders / 3 Quotes / 10 Cancelled" at bounding box center [877, 37] width 109 height 9
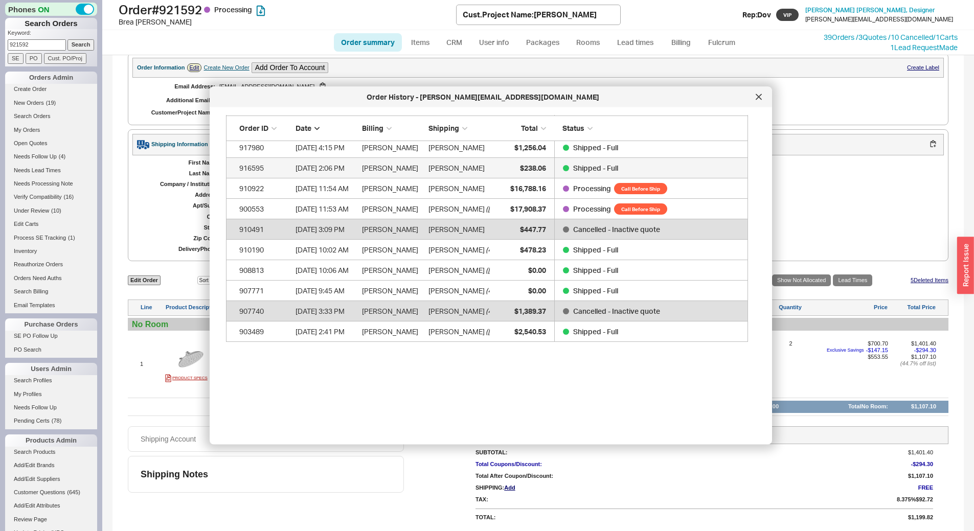
scroll to position [0, 0]
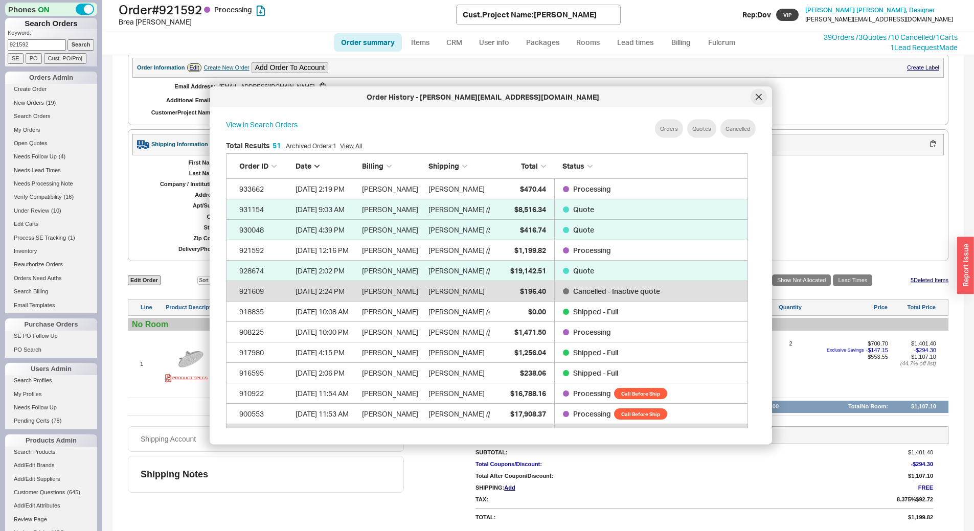
click at [753, 98] on div at bounding box center [758, 97] width 16 height 16
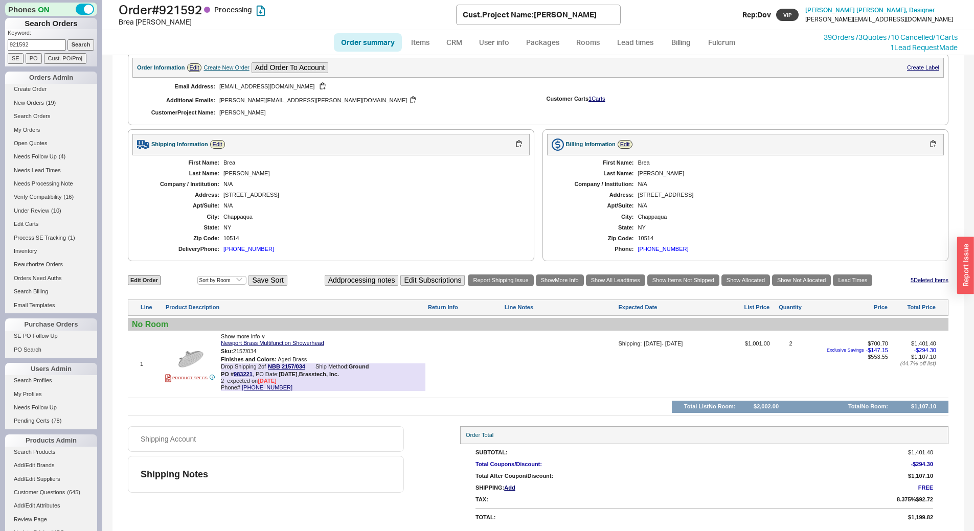
click at [39, 44] on input "921592" at bounding box center [37, 44] width 58 height 11
click at [38, 45] on input "921592" at bounding box center [37, 44] width 58 height 11
paste input "918456"
click at [19, 43] on input "921592918456" at bounding box center [37, 44] width 58 height 11
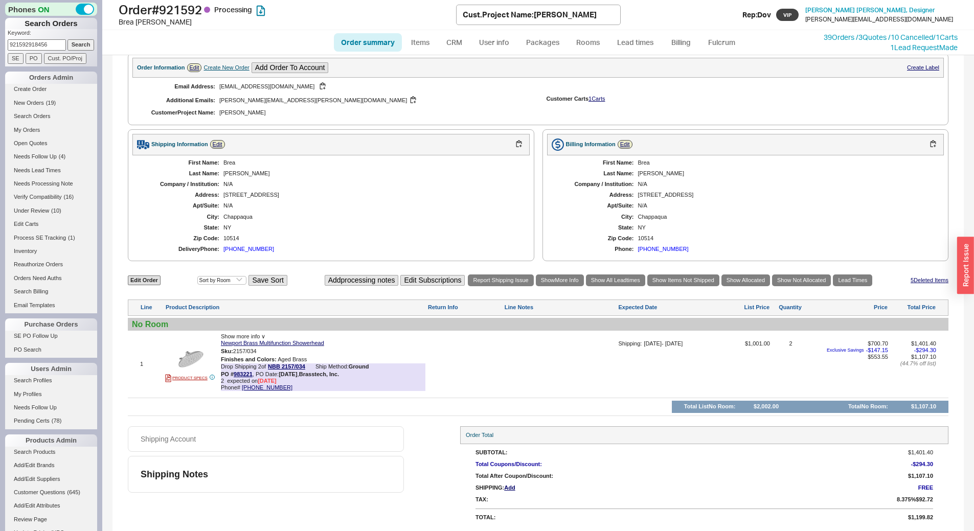
paste input
type input "918456"
click at [70, 47] on input "Search" at bounding box center [80, 44] width 27 height 11
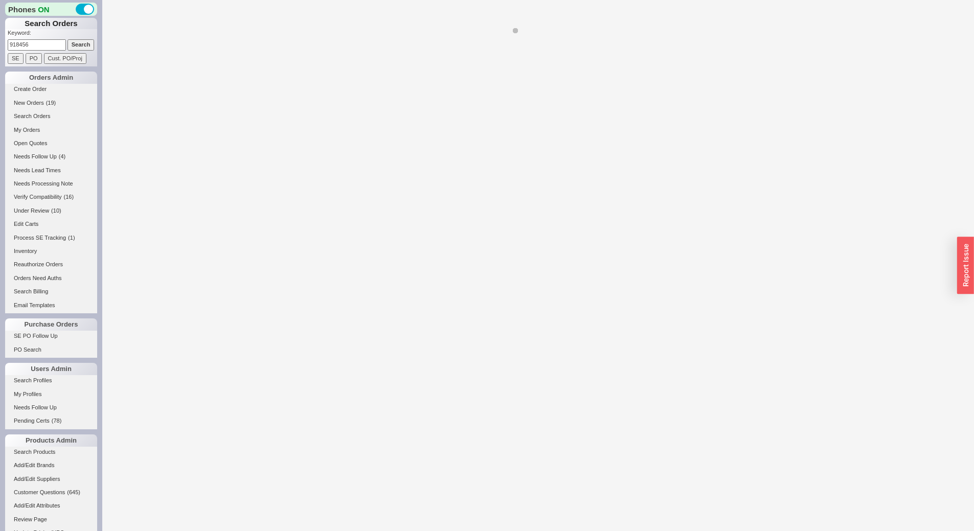
select select "*"
select select "LOW"
select select "3"
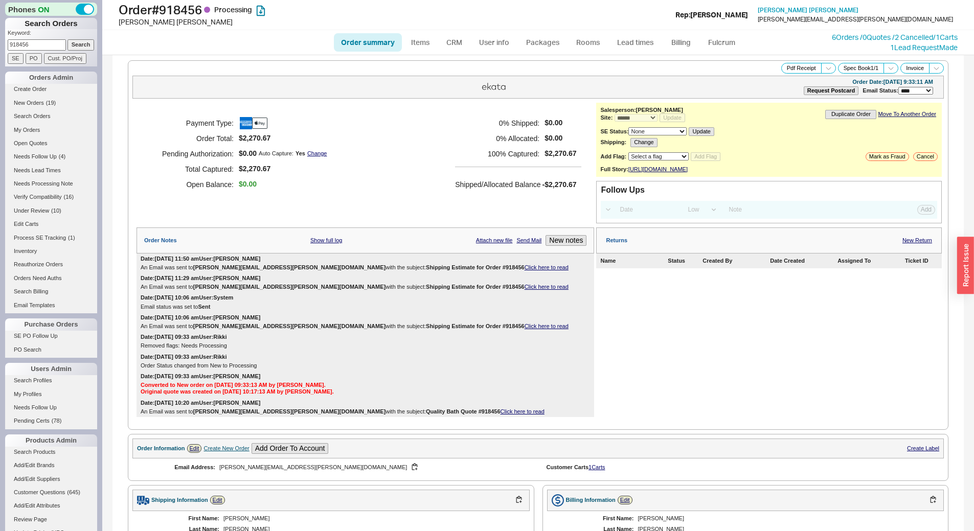
click at [524, 270] on link "Click here to read" at bounding box center [546, 267] width 44 height 6
click at [639, 37] on link "Lead times" at bounding box center [635, 42] width 52 height 18
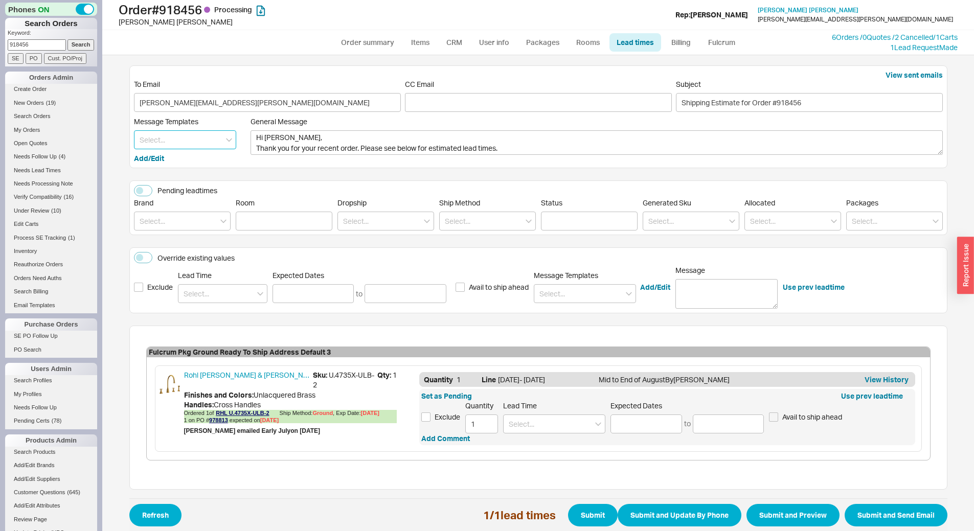
click at [179, 144] on input at bounding box center [185, 139] width 102 height 19
click at [176, 166] on div "Update" at bounding box center [184, 161] width 101 height 18
type textarea "Hi [PERSON_NAME], Please see below for an update on your order. We sincerely ap…"
type input "Update"
click at [634, 422] on input at bounding box center [646, 424] width 72 height 19
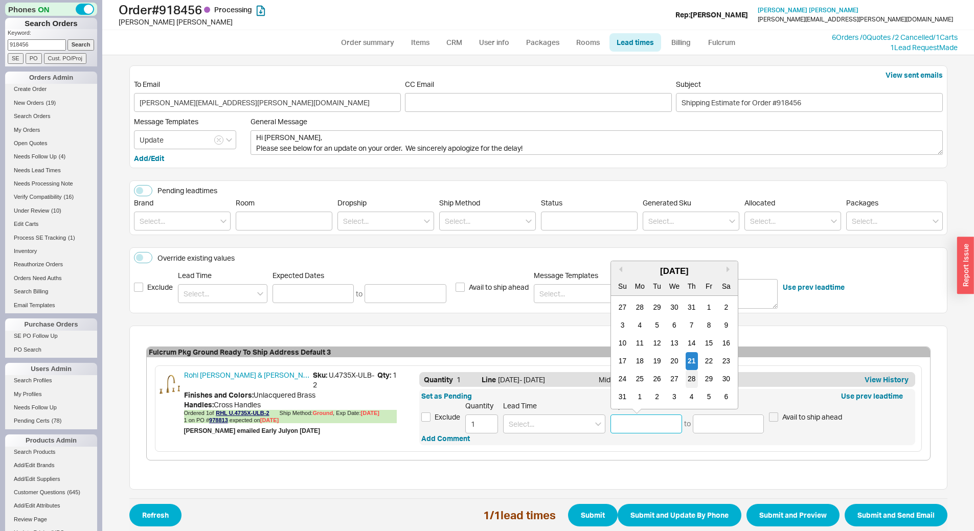
click at [689, 380] on div "28" at bounding box center [691, 379] width 12 height 18
type input "[DATE]"
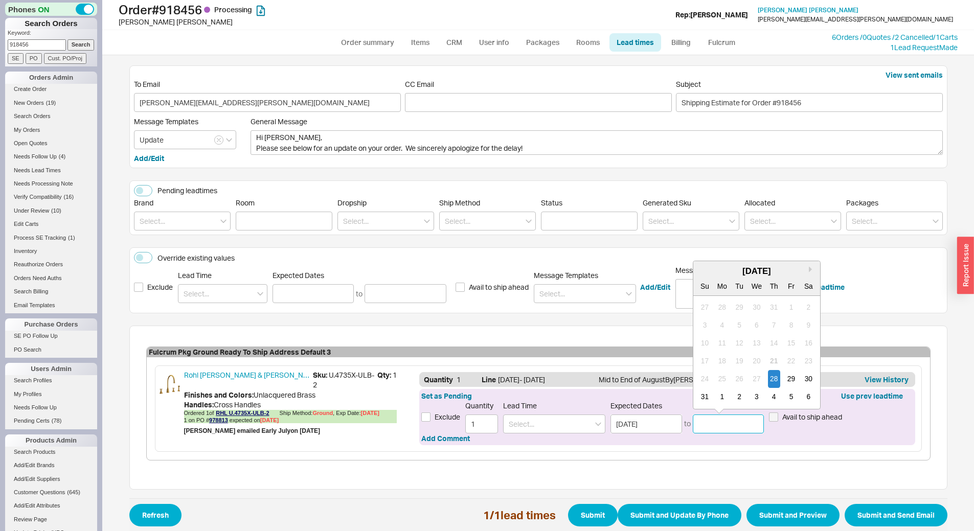
click at [724, 426] on input at bounding box center [729, 424] width 72 height 19
drag, startPoint x: 770, startPoint y: 392, endPoint x: 761, endPoint y: 394, distance: 9.4
click at [771, 392] on div "4" at bounding box center [773, 397] width 12 height 18
type input "09/04/2025"
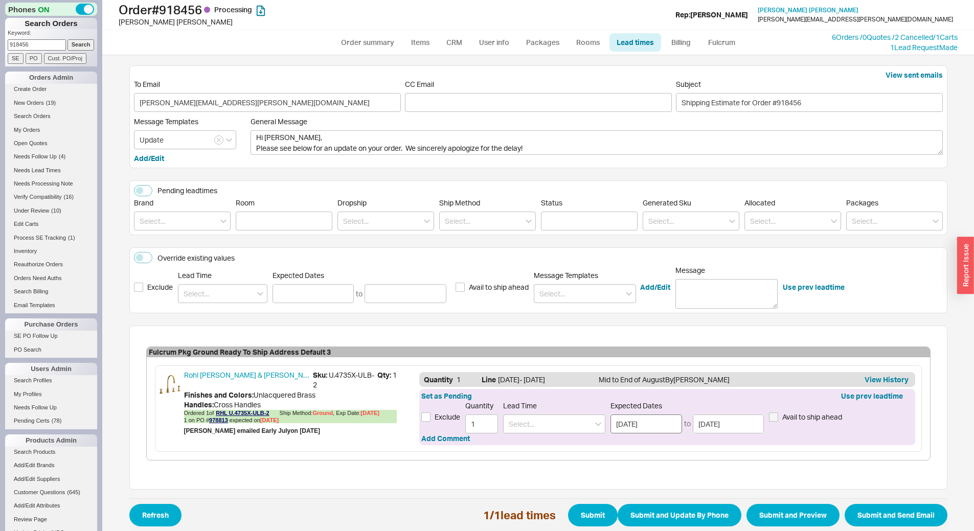
scroll to position [14, 0]
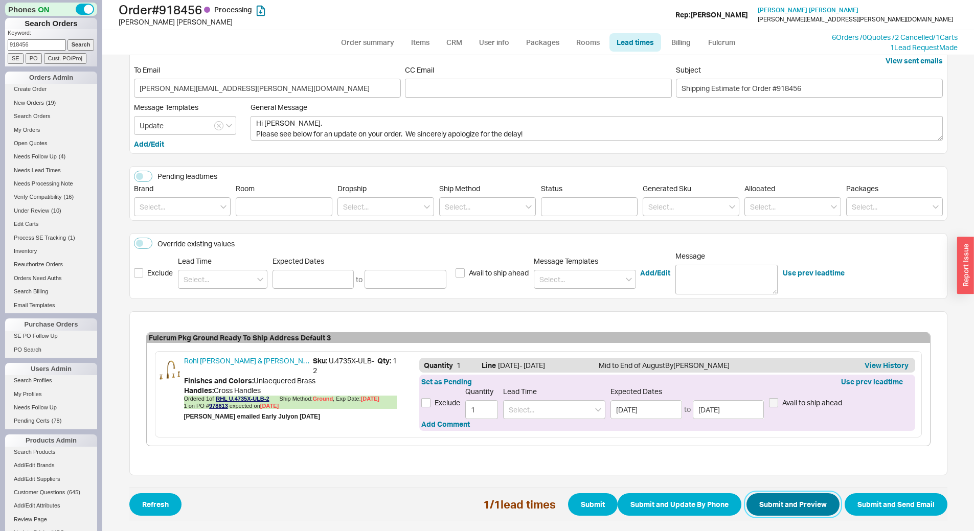
click at [781, 503] on button "Submit and Preview" at bounding box center [792, 504] width 93 height 22
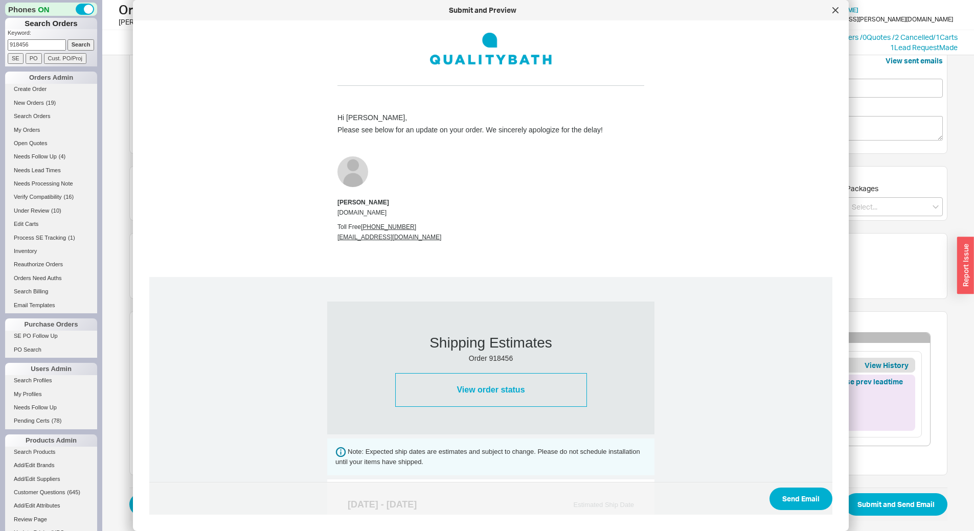
scroll to position [341, 0]
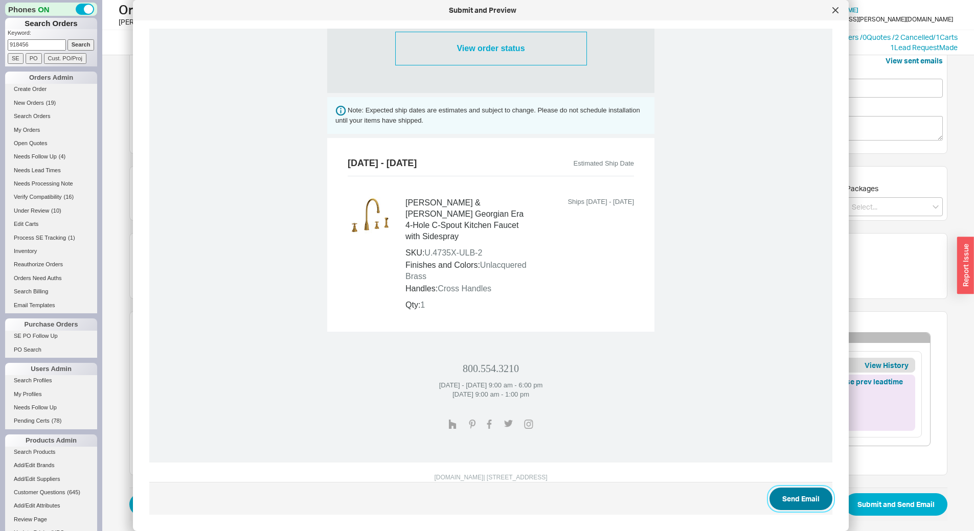
click at [808, 500] on button "Send Email" at bounding box center [800, 499] width 63 height 22
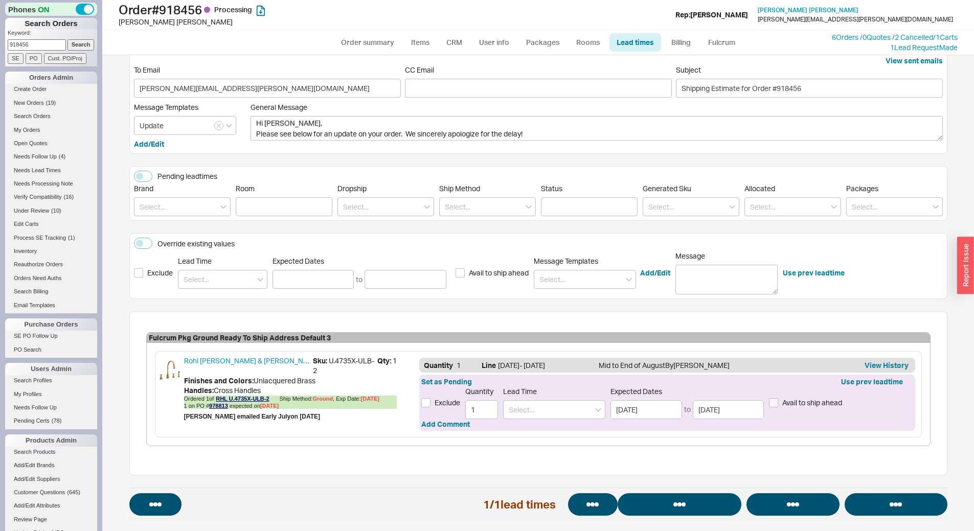
select select "*"
select select "LOW"
select select "3"
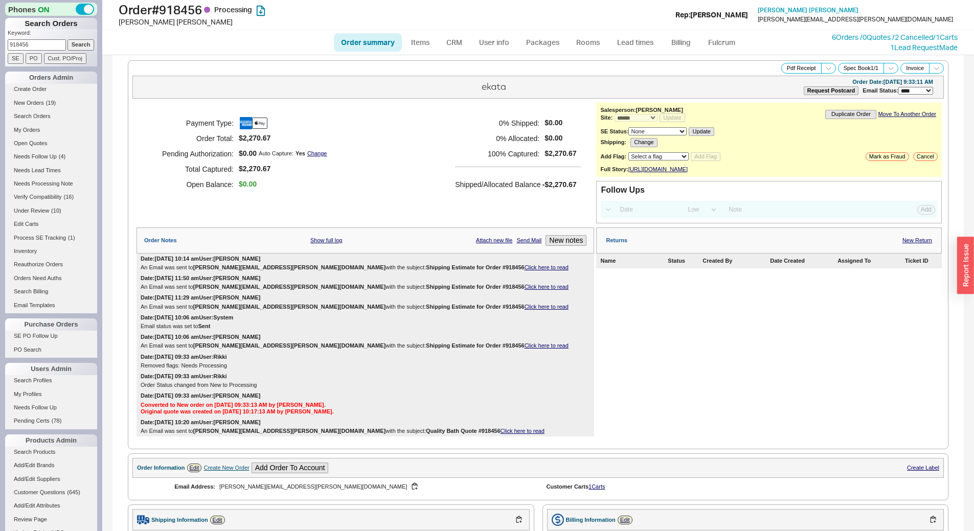
drag, startPoint x: 35, startPoint y: 43, endPoint x: 0, endPoint y: 27, distance: 38.7
click at [0, 29] on div "Phones ON Search Orders Keyword: 918456 Search SE PO Cust. PO/Proj Orders Admin…" at bounding box center [51, 265] width 102 height 531
type input "932273"
click at [70, 47] on input "Search" at bounding box center [80, 44] width 27 height 11
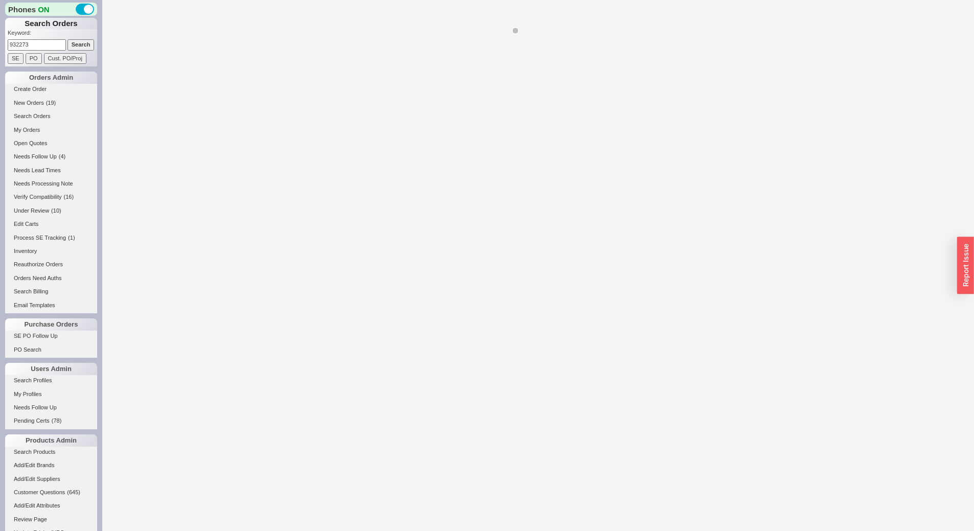
select select "*"
select select "LOW"
select select "3"
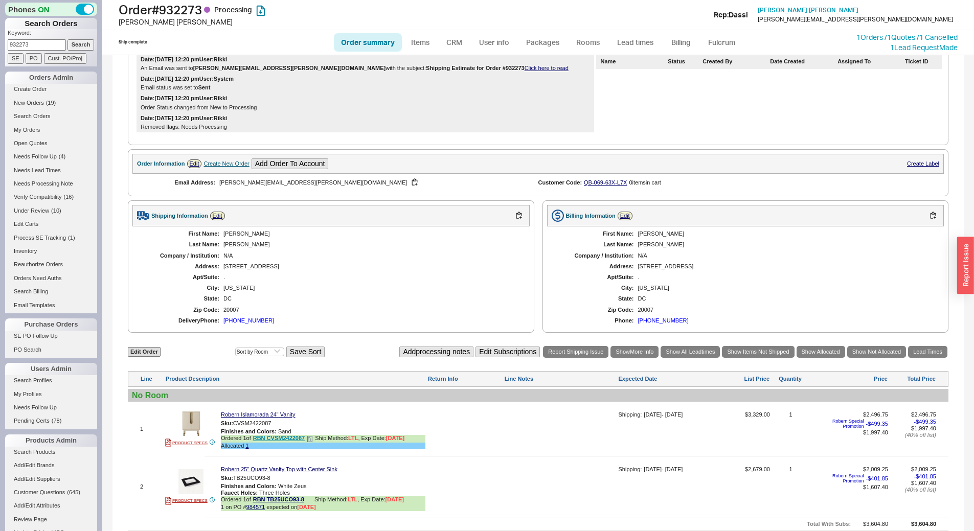
scroll to position [133, 0]
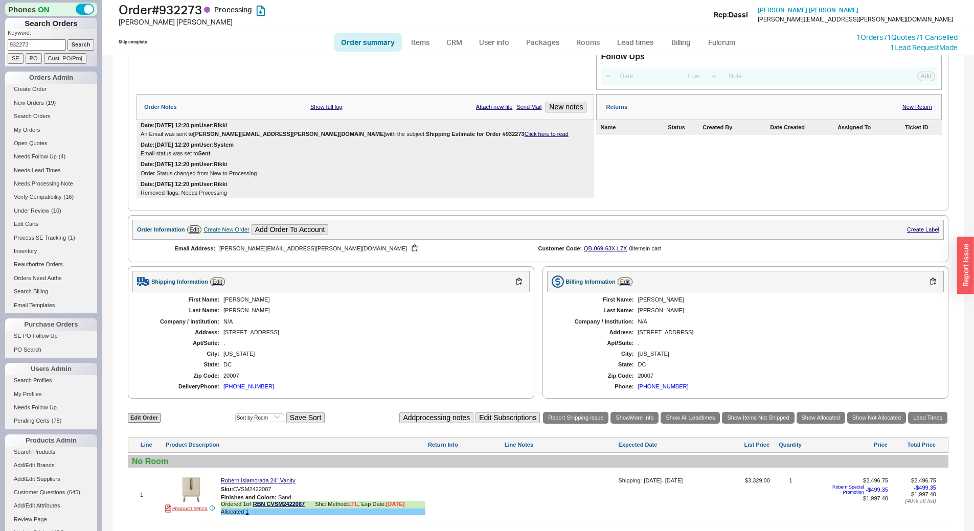
click at [524, 137] on link "Click here to read" at bounding box center [546, 134] width 44 height 6
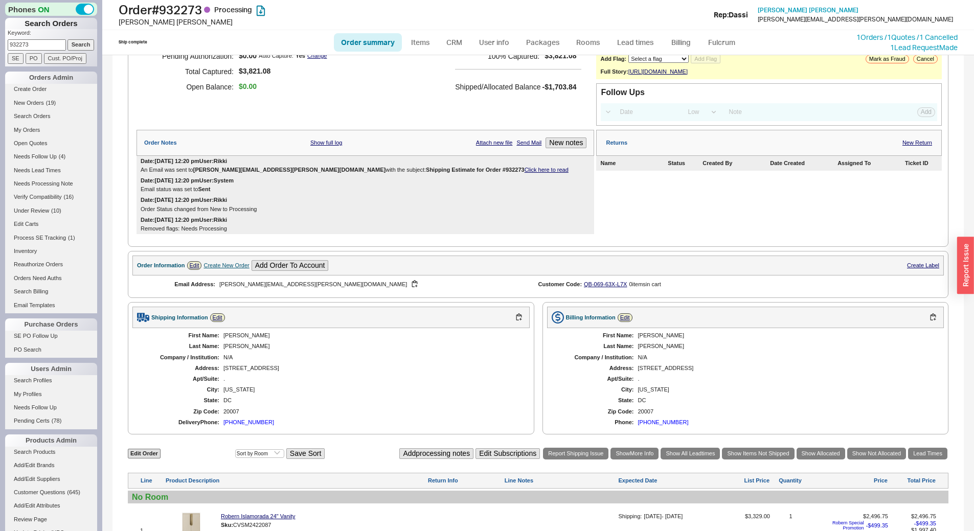
scroll to position [82, 0]
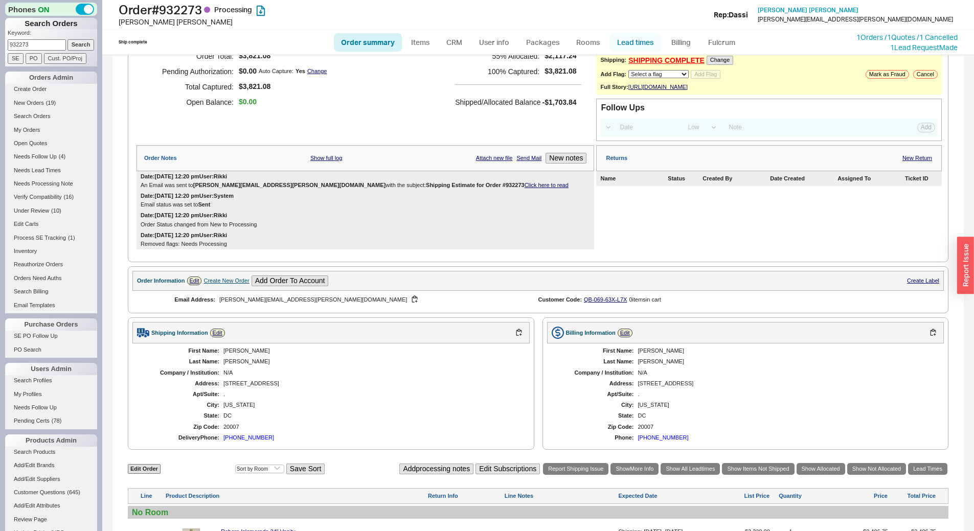
click at [641, 45] on link "Lead times" at bounding box center [635, 42] width 52 height 18
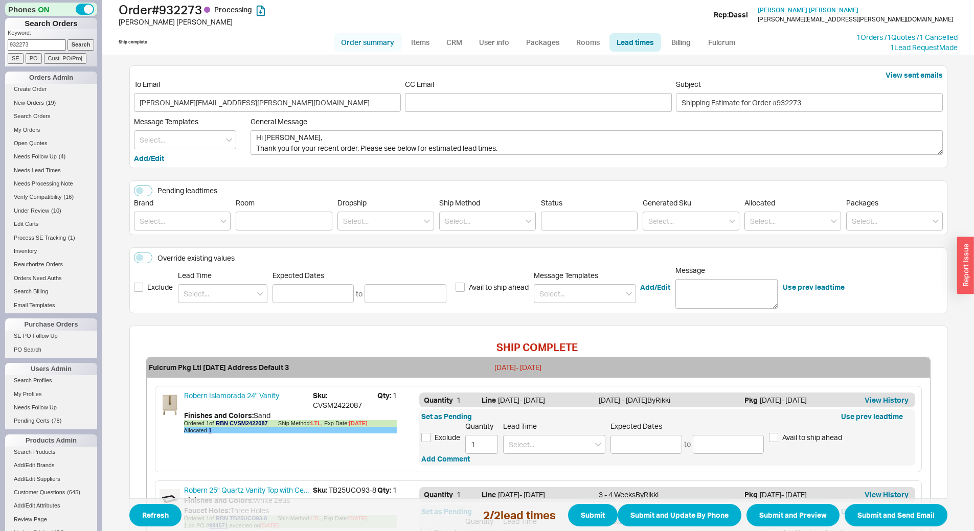
click at [369, 41] on link "Order summary" at bounding box center [368, 42] width 68 height 18
select select "*"
select select "LOW"
select select "3"
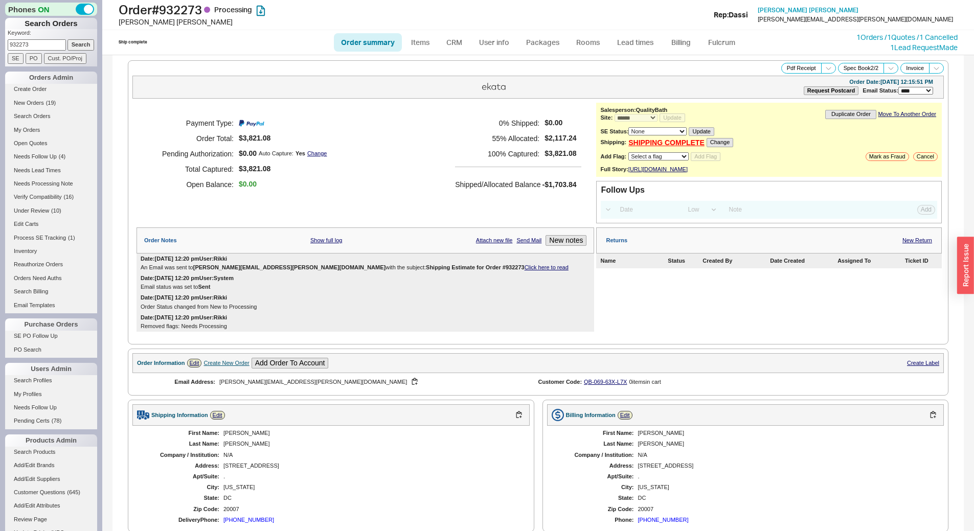
click at [451, 271] on div "An Email was sent to Marie.Sheppard@gmail.com with the subject: Shipping Estima…" at bounding box center [365, 267] width 449 height 7
click at [524, 270] on link "Click here to read" at bounding box center [546, 267] width 44 height 6
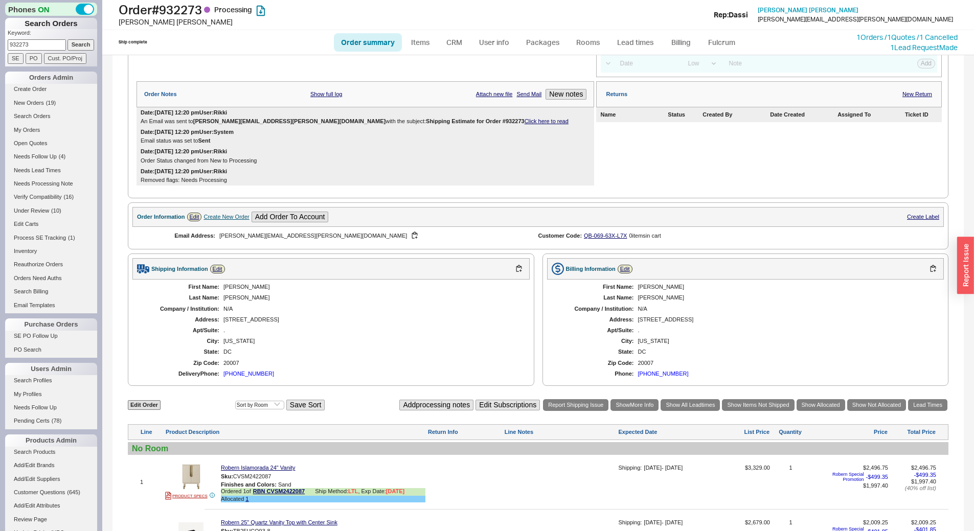
scroll to position [338, 0]
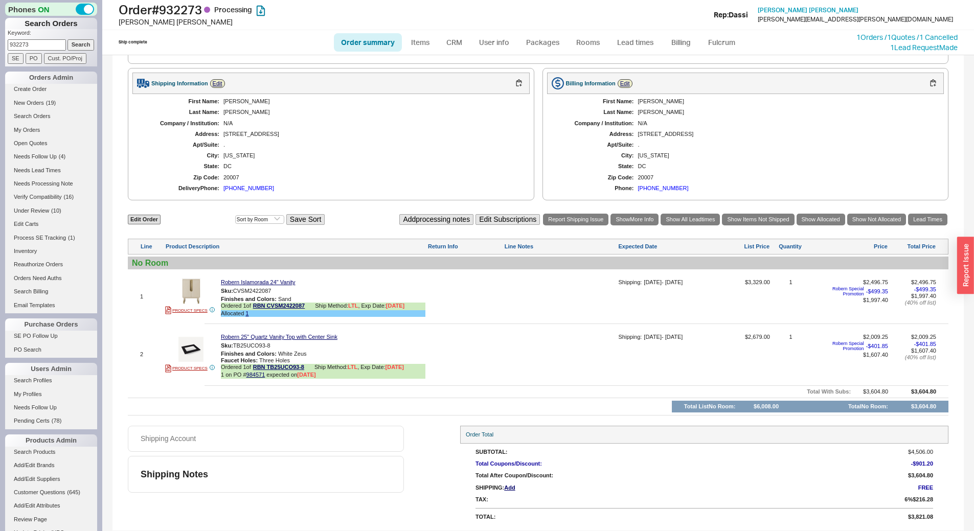
click at [521, 350] on div at bounding box center [560, 358] width 112 height 49
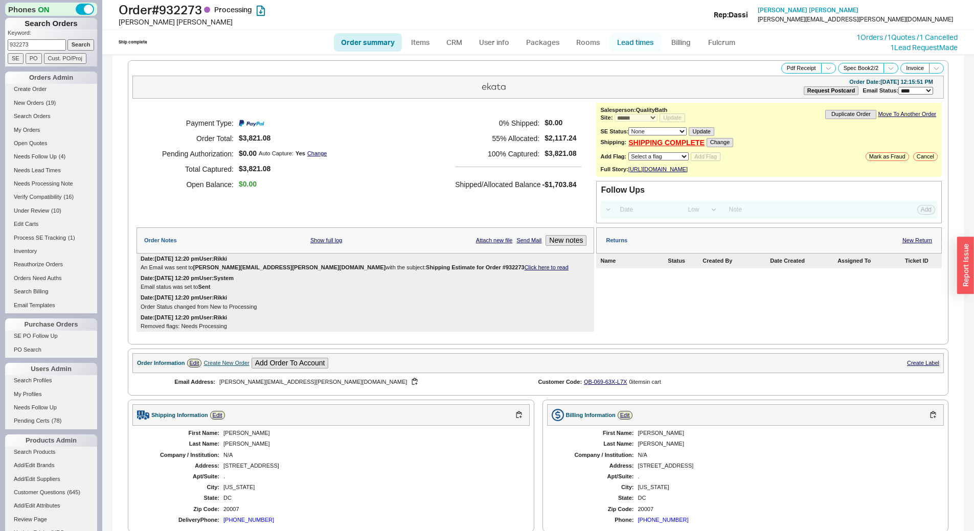
click at [632, 45] on link "Lead times" at bounding box center [635, 42] width 52 height 18
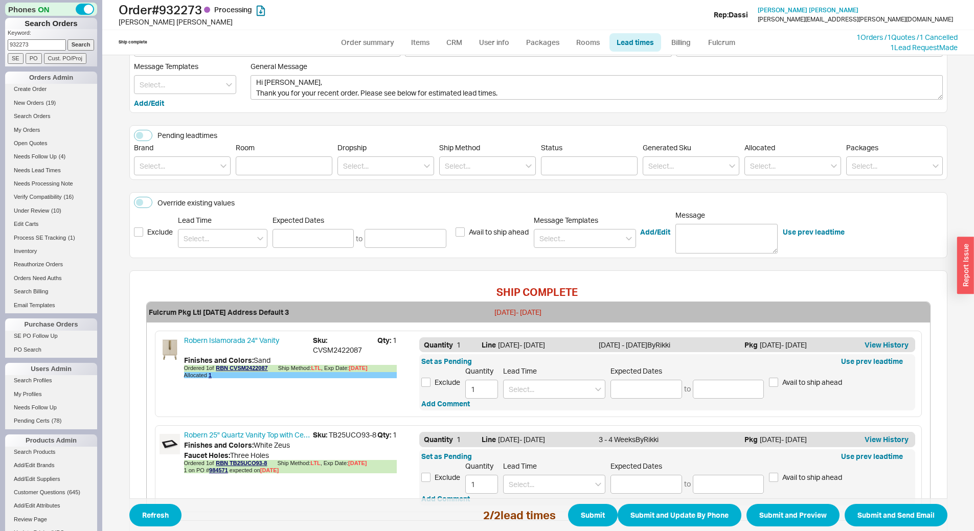
scroll to position [130, 0]
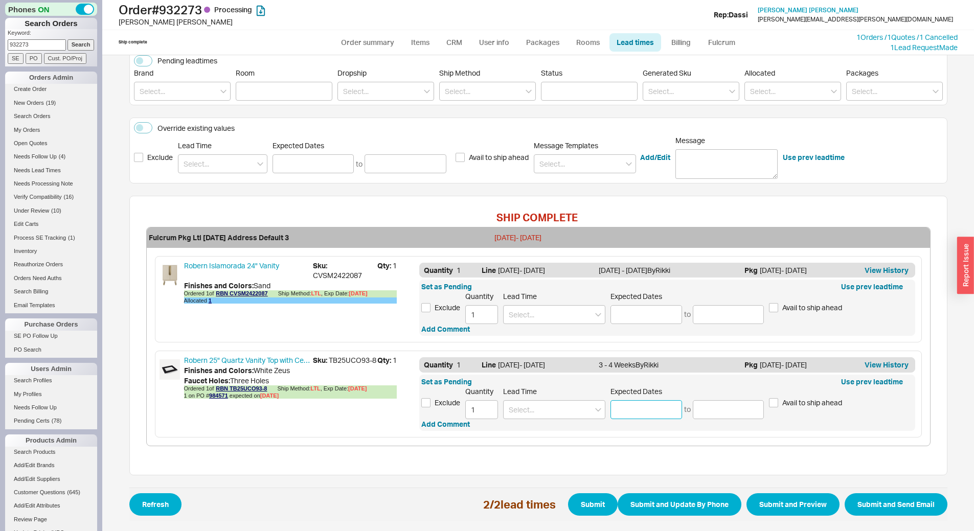
click at [629, 411] on input at bounding box center [646, 409] width 72 height 19
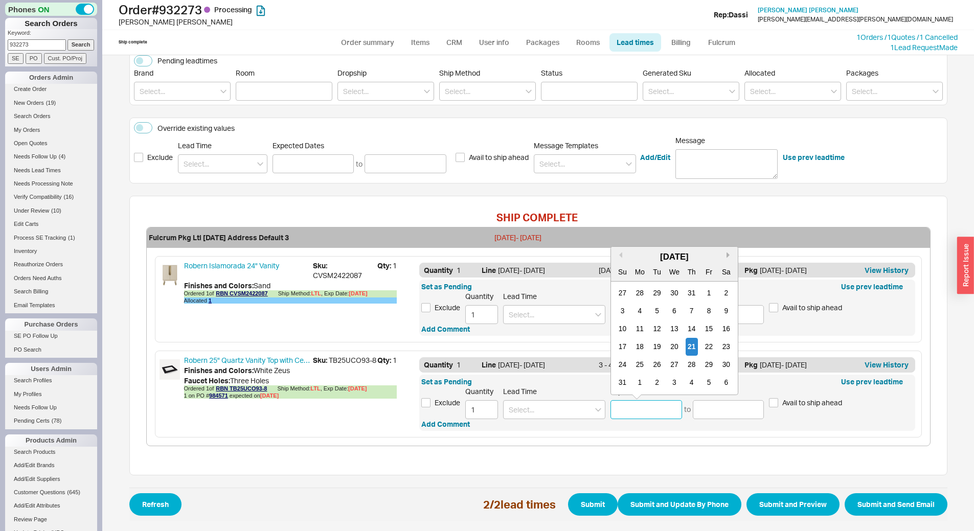
click at [726, 254] on button "Next month" at bounding box center [729, 255] width 6 height 6
click at [636, 313] on div "8" at bounding box center [640, 311] width 12 height 18
type input "09/08/2025"
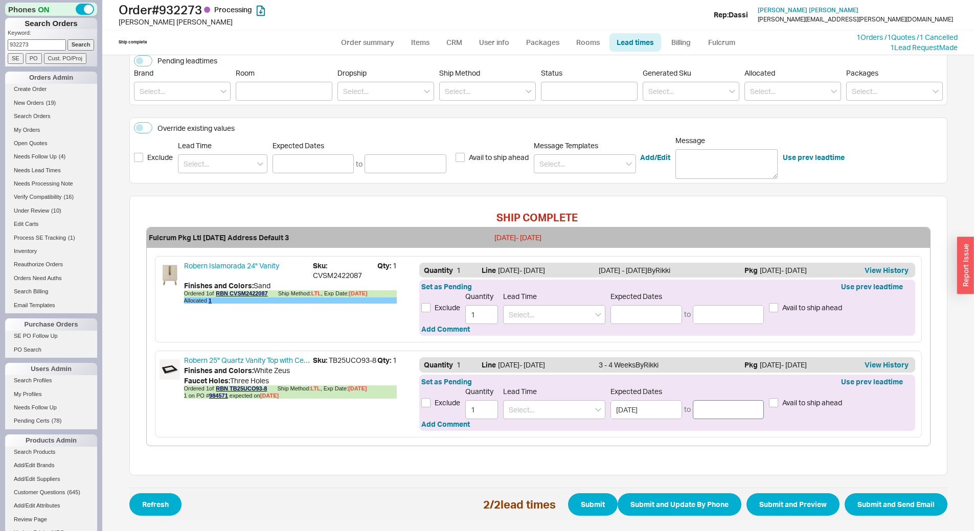
click at [708, 405] on input at bounding box center [729, 409] width 72 height 19
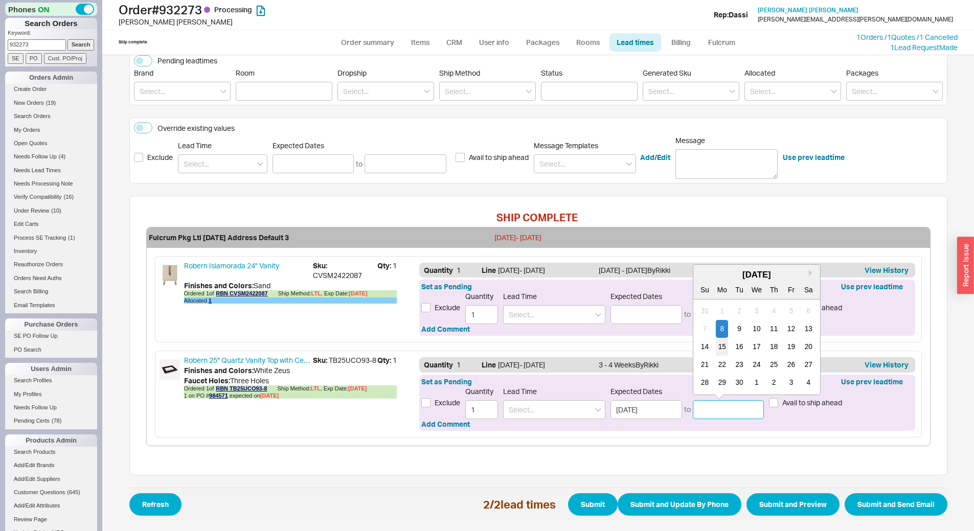
click at [722, 346] on div "15" at bounding box center [722, 347] width 12 height 18
type input "09/15/2025"
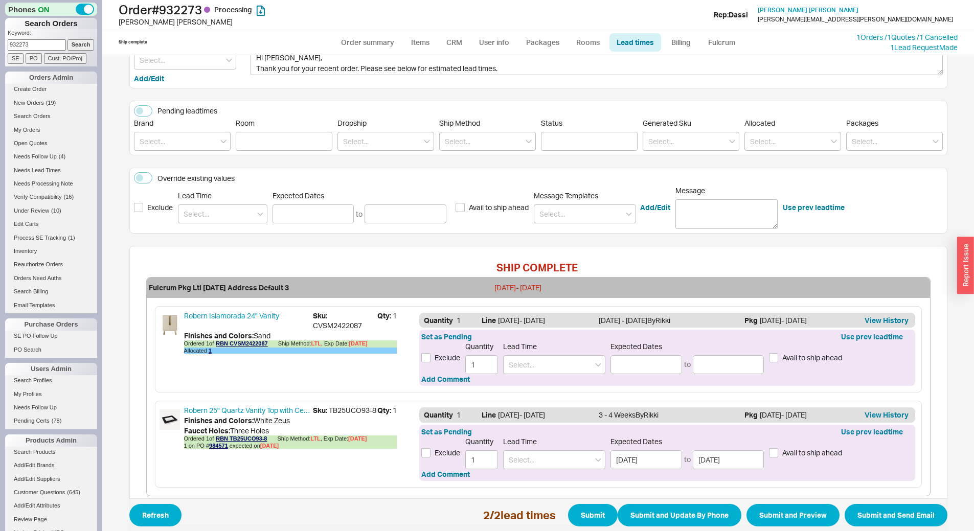
scroll to position [0, 0]
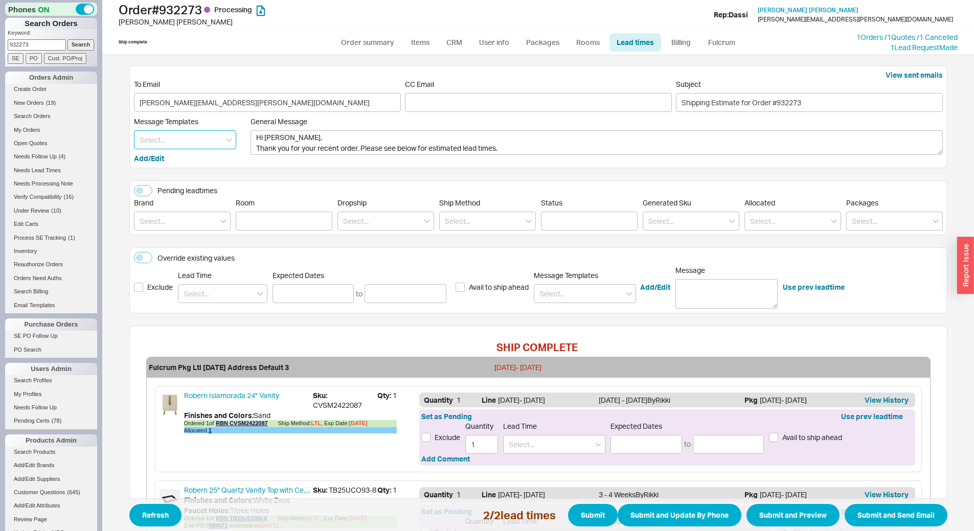
click at [185, 133] on input at bounding box center [185, 139] width 102 height 19
click at [180, 155] on div "Update" at bounding box center [184, 161] width 101 height 18
type textarea "Hi Marie, Please see below for an update on your order. We sincerely apologize …"
type input "Update"
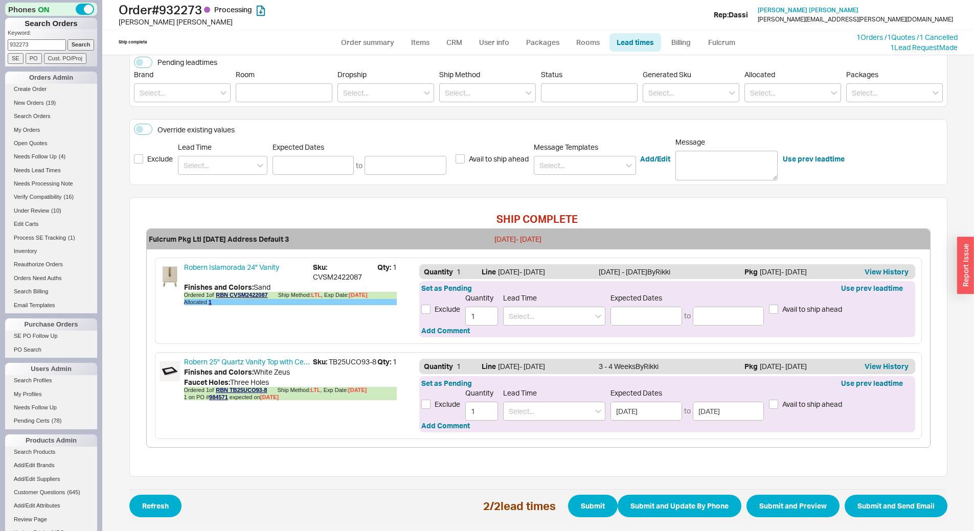
scroll to position [130, 0]
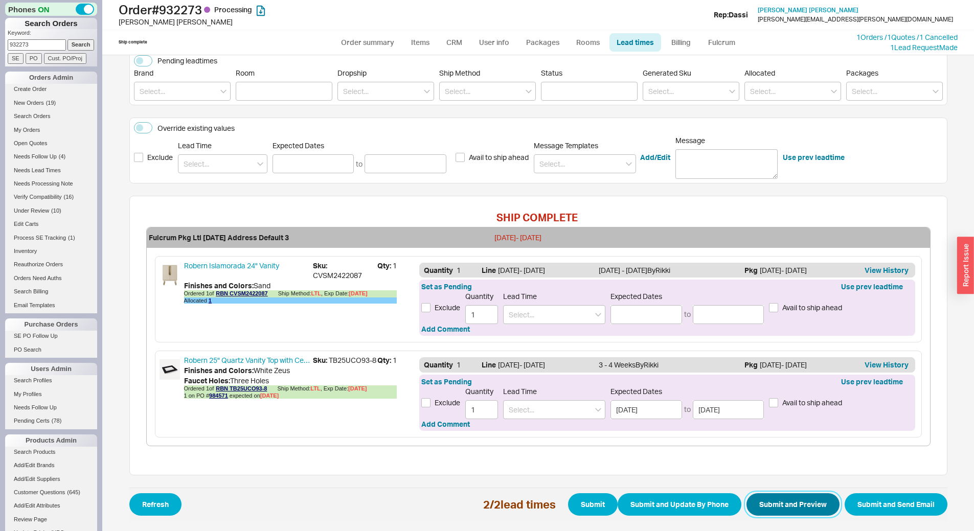
click at [806, 506] on button "Submit and Preview" at bounding box center [792, 504] width 93 height 22
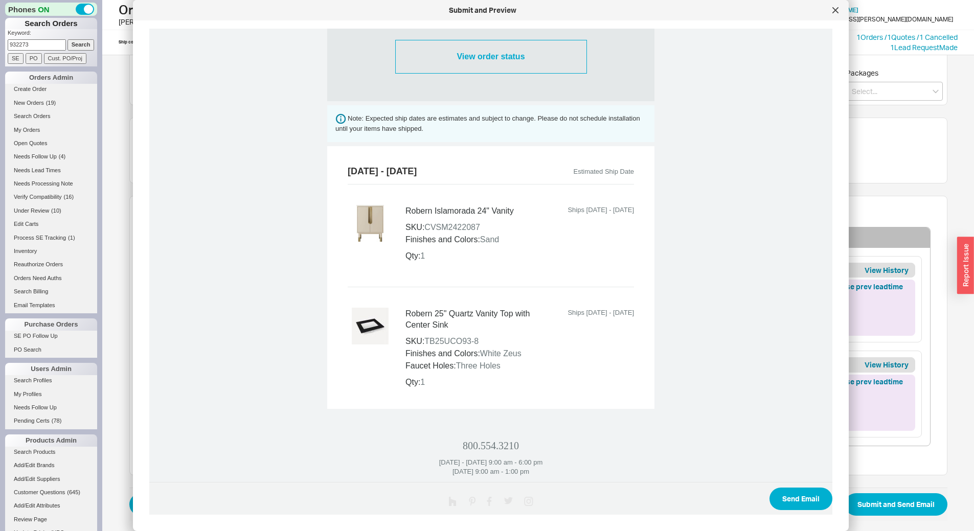
scroll to position [422, 0]
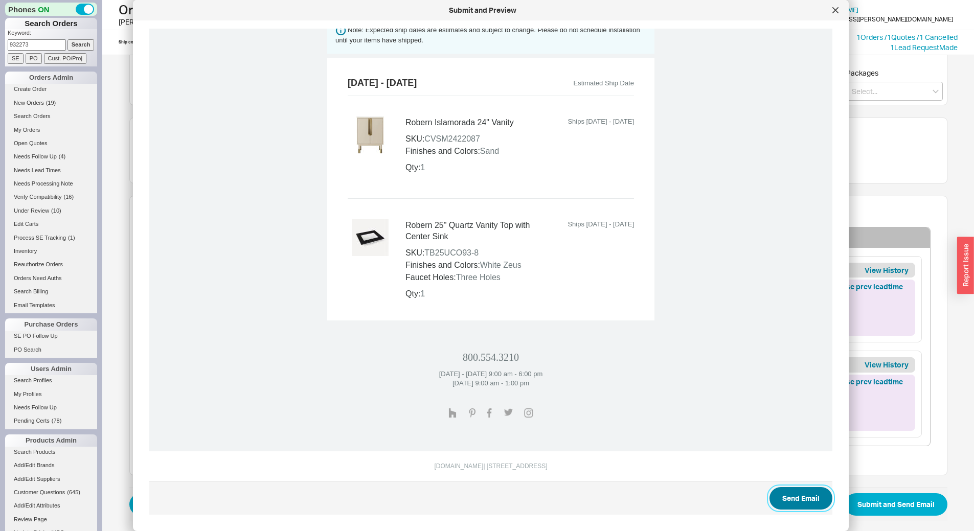
click at [809, 490] on button "Send Email" at bounding box center [800, 498] width 63 height 22
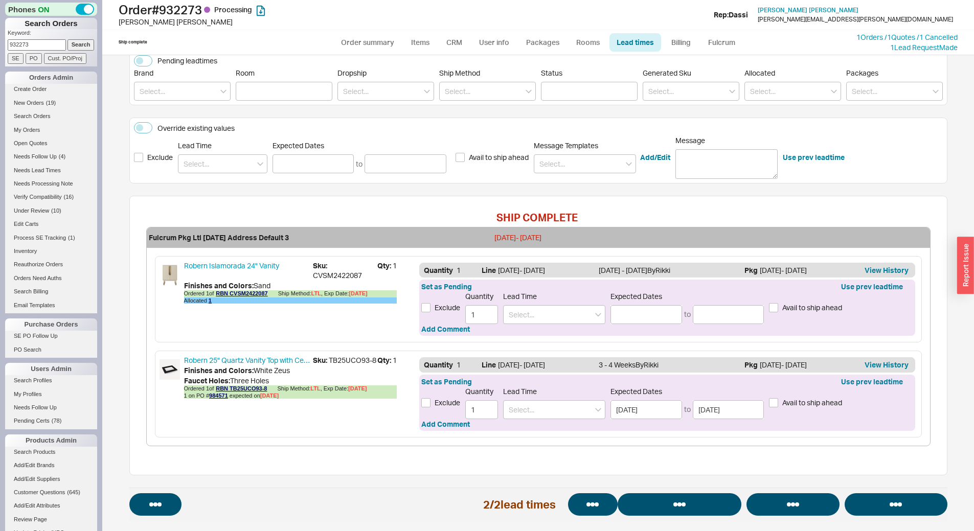
select select "*"
select select "LOW"
select select "3"
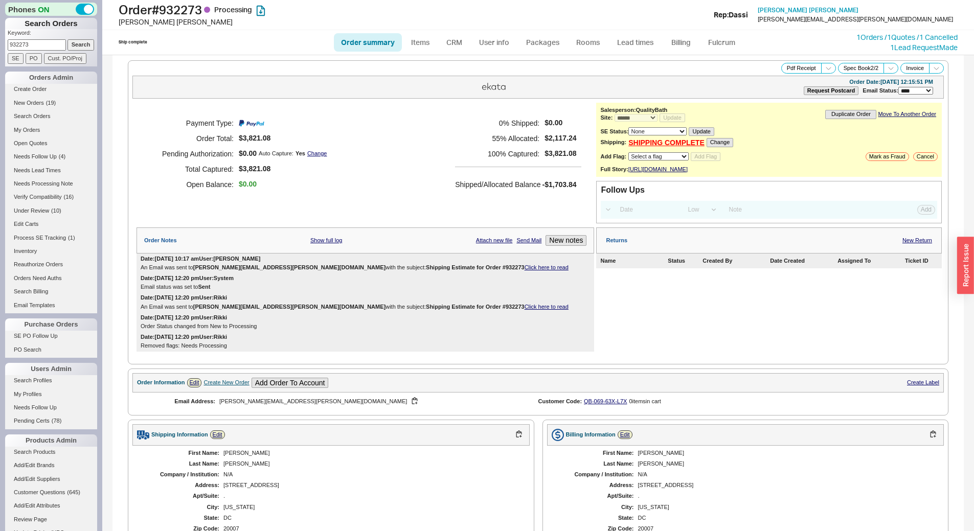
click at [52, 42] on input "932273" at bounding box center [37, 44] width 58 height 11
paste input "26422"
type input "926422"
click at [80, 44] on input "Search" at bounding box center [80, 44] width 27 height 11
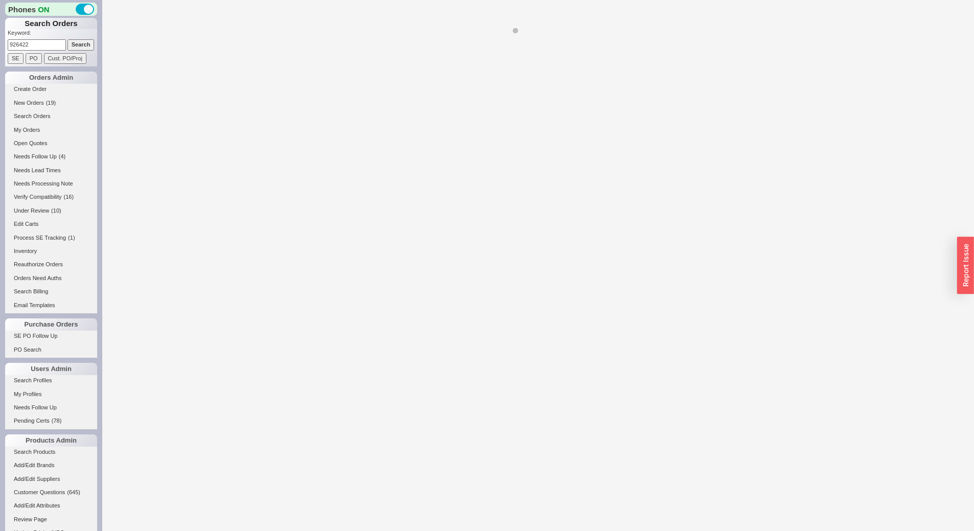
select select "*"
select select "LOW"
select select "3"
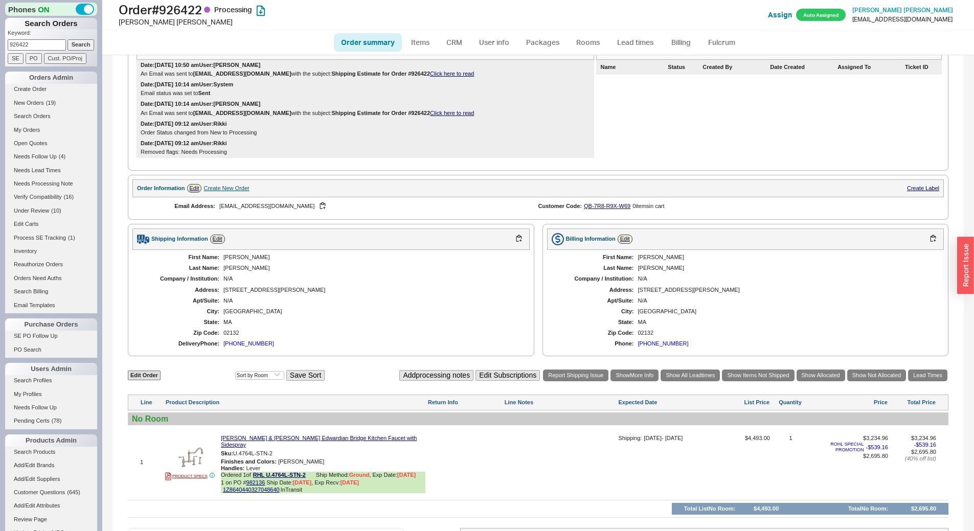
scroll to position [295, 0]
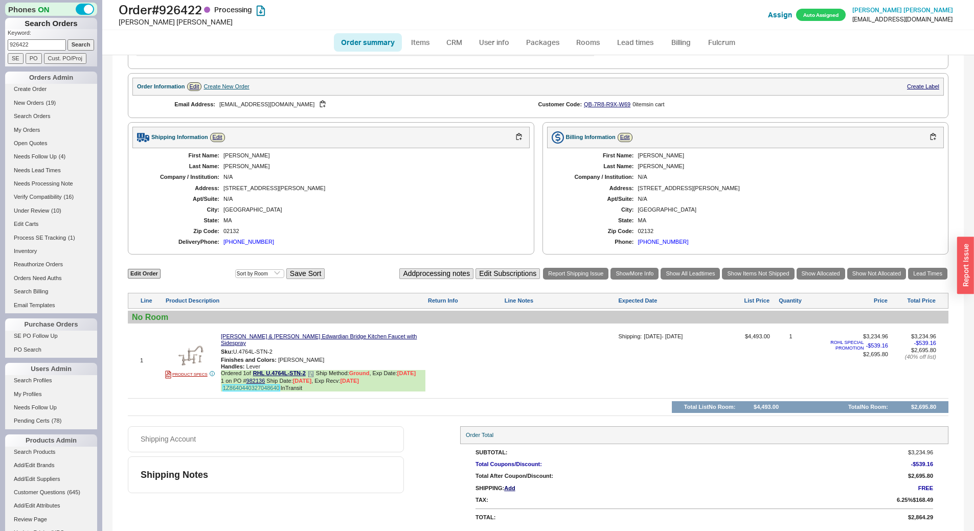
click at [255, 388] on link "1Z8640440327048640" at bounding box center [251, 388] width 57 height 6
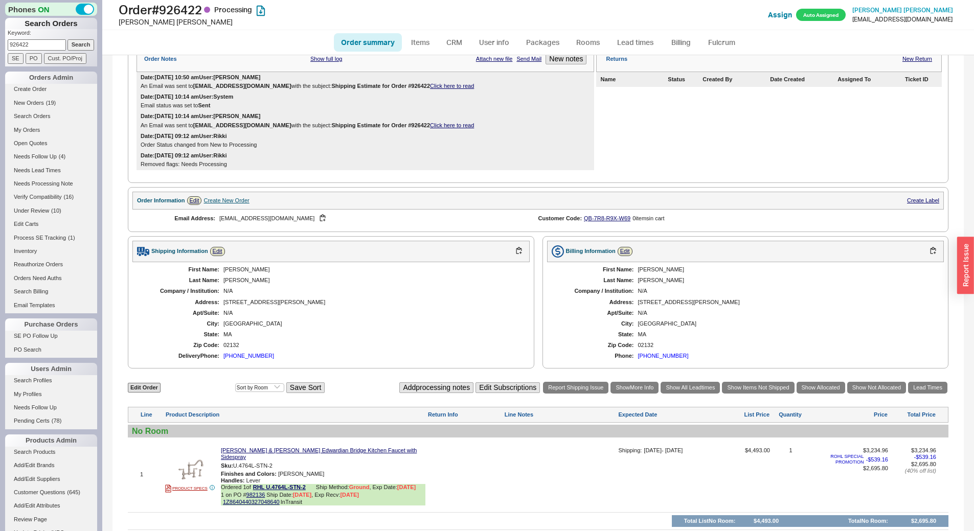
scroll to position [91, 0]
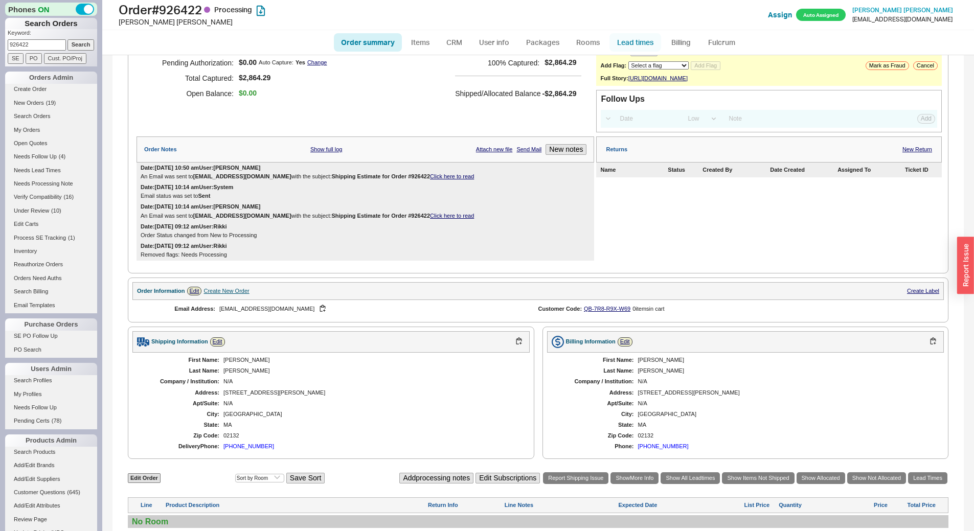
click at [636, 40] on link "Lead times" at bounding box center [635, 42] width 52 height 18
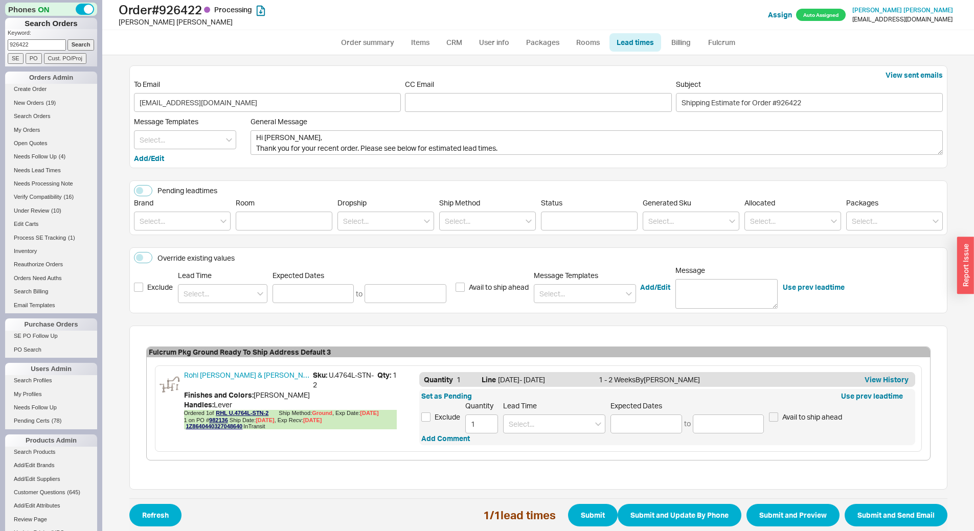
scroll to position [14, 0]
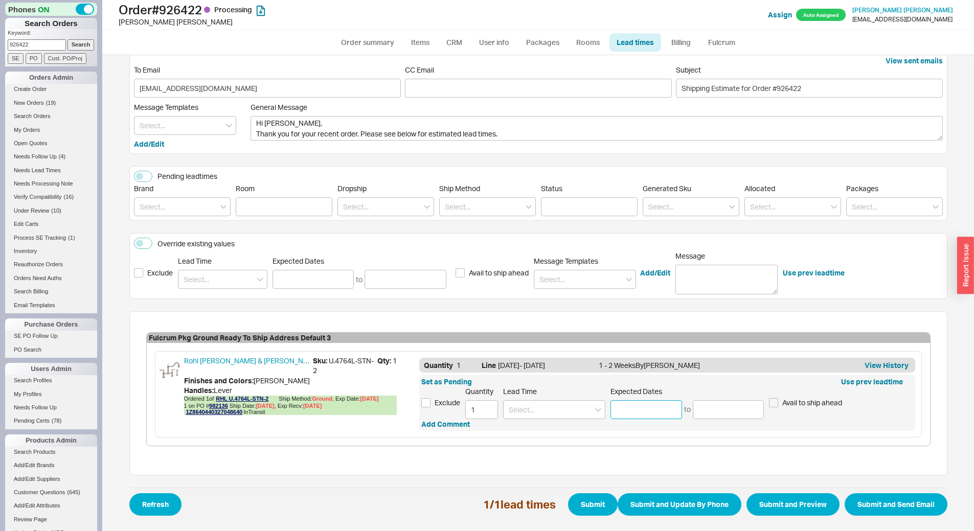
click at [625, 412] on input at bounding box center [646, 409] width 72 height 19
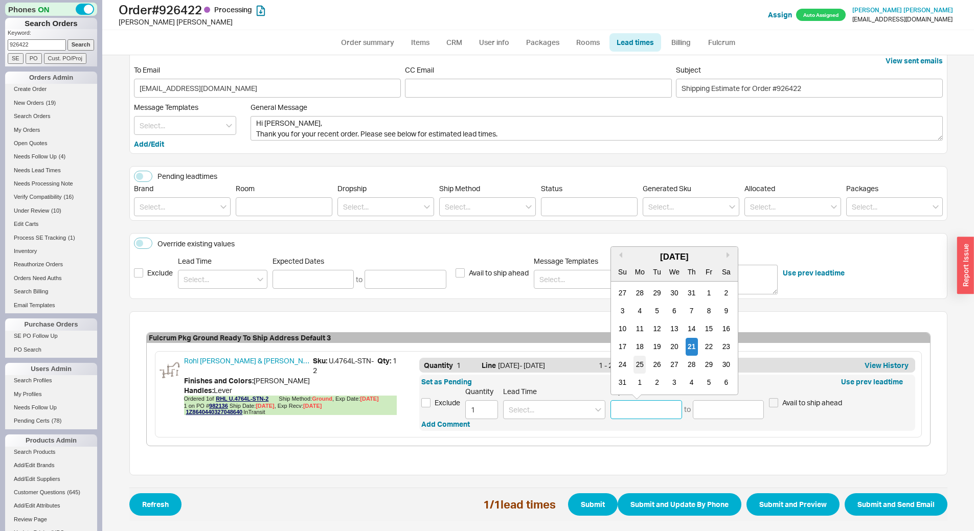
click at [635, 368] on div "25" at bounding box center [640, 365] width 12 height 18
type input "08/25/2025"
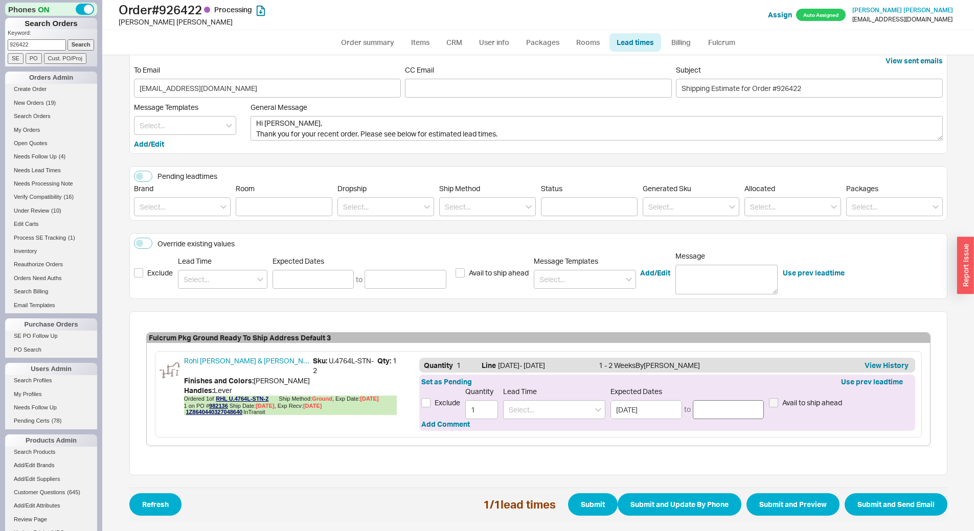
click at [714, 399] on div "Expected Dates 08/25/2025 to" at bounding box center [686, 403] width 153 height 32
click at [714, 408] on input at bounding box center [729, 409] width 72 height 19
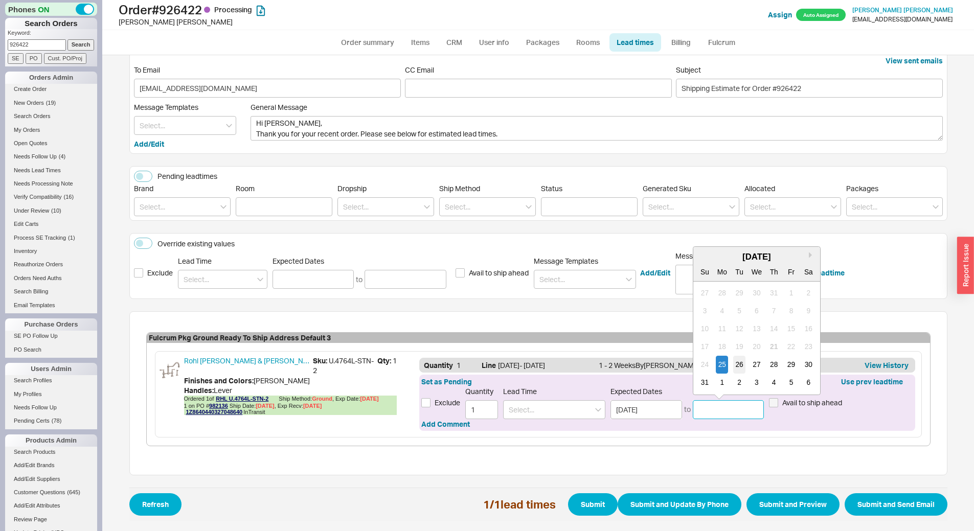
click at [739, 369] on div "26" at bounding box center [739, 365] width 12 height 18
type input "08/26/2025"
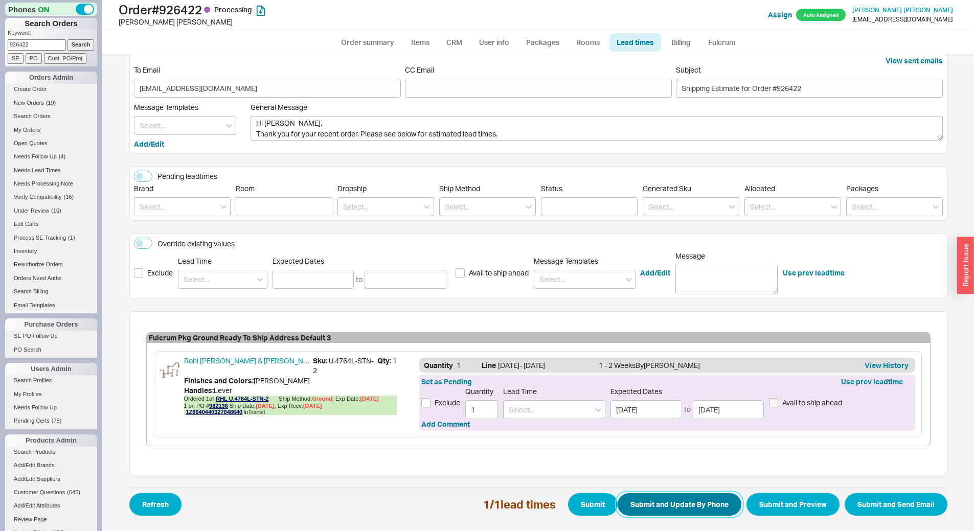
click at [649, 509] on button "Submit and Update By Phone" at bounding box center [679, 504] width 124 height 22
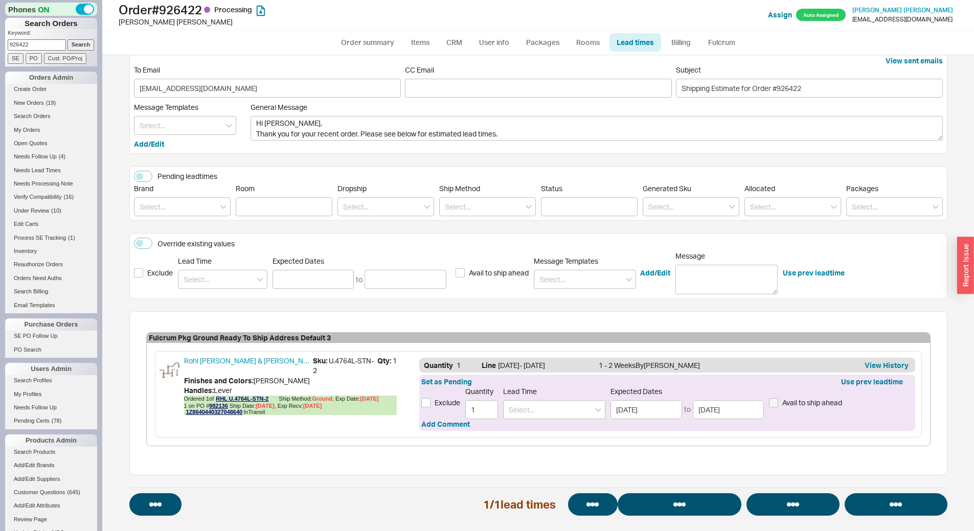
select select "*"
select select "LOW"
select select "3"
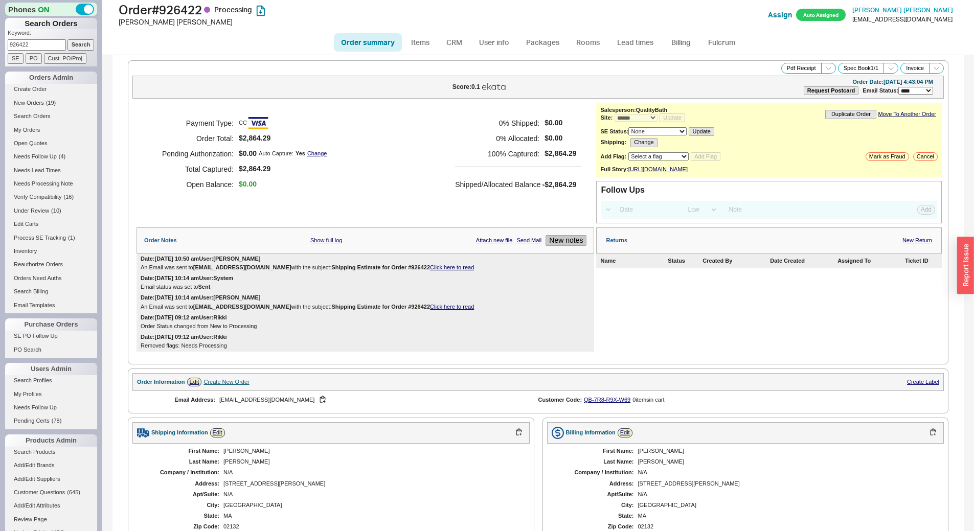
click at [564, 246] on button "New notes" at bounding box center [565, 240] width 41 height 11
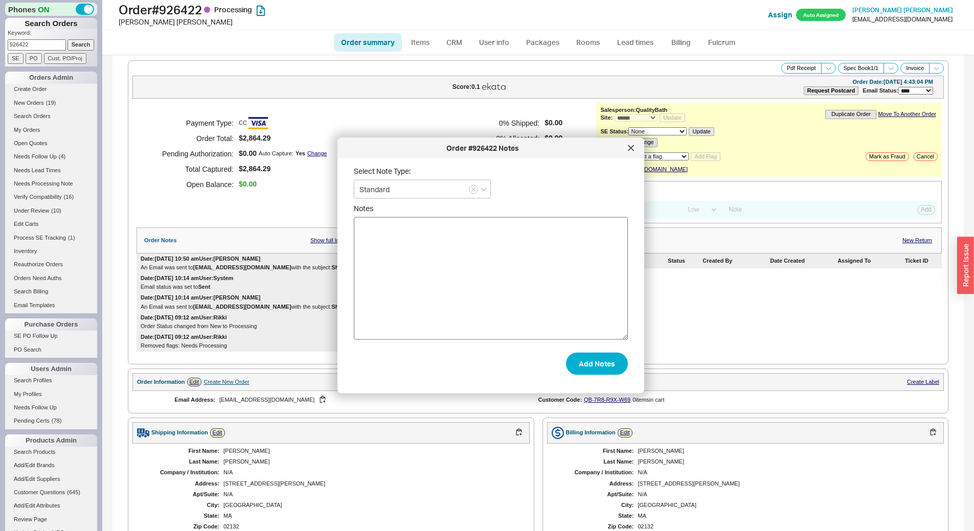
click at [515, 297] on textarea "Notes" at bounding box center [491, 278] width 274 height 123
type textarea "told cust early next week"
click at [605, 371] on button "Add Notes" at bounding box center [597, 363] width 62 height 22
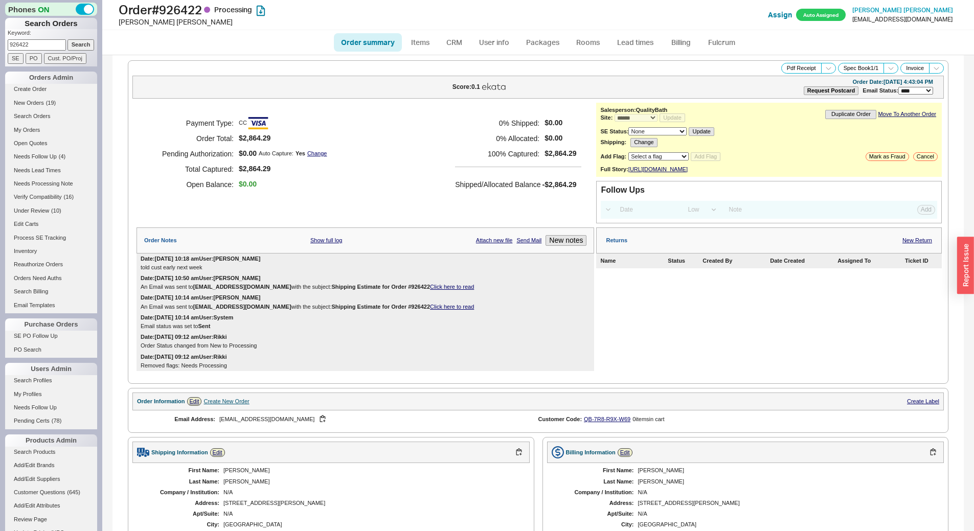
scroll to position [315, 0]
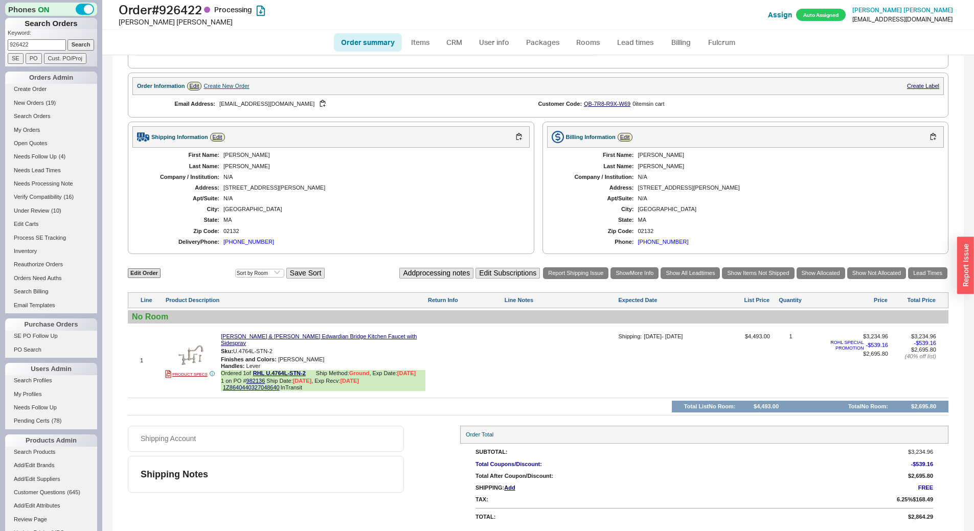
drag, startPoint x: 47, startPoint y: 47, endPoint x: 0, endPoint y: 49, distance: 47.1
click at [0, 49] on div "Phones ON Search Orders Keyword: 926422 Search SE PO Cust. PO/Proj Orders Admin…" at bounding box center [51, 265] width 102 height 531
type input "932084"
click at [67, 39] on input "Search" at bounding box center [80, 44] width 27 height 11
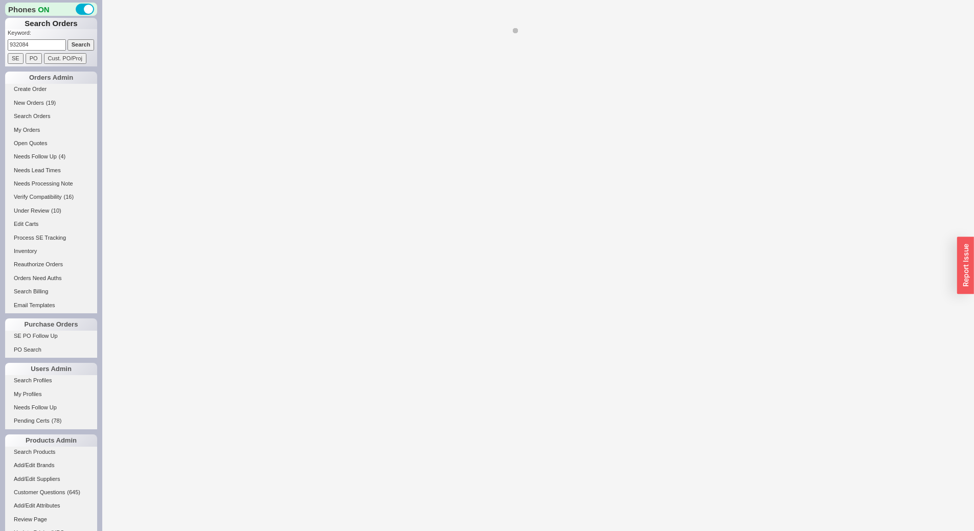
select select "*"
select select "LOW"
select select "3"
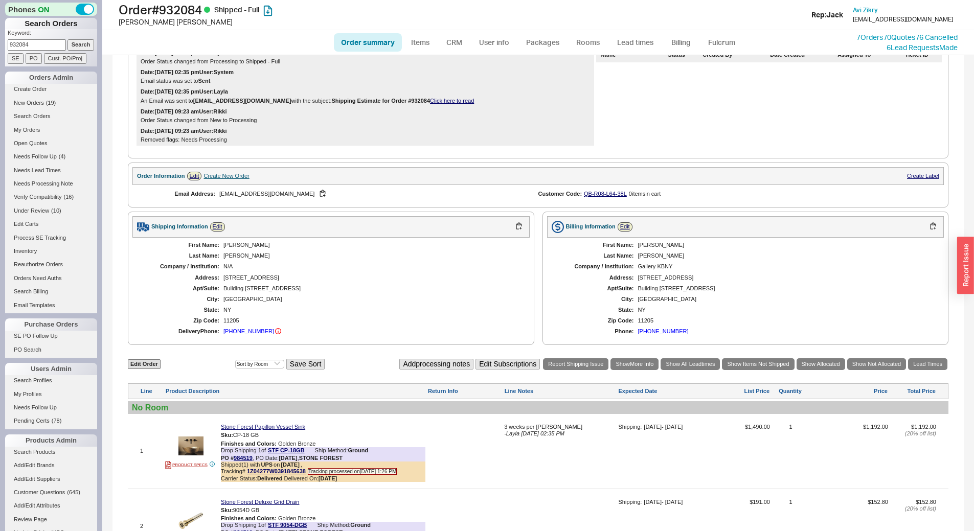
scroll to position [355, 0]
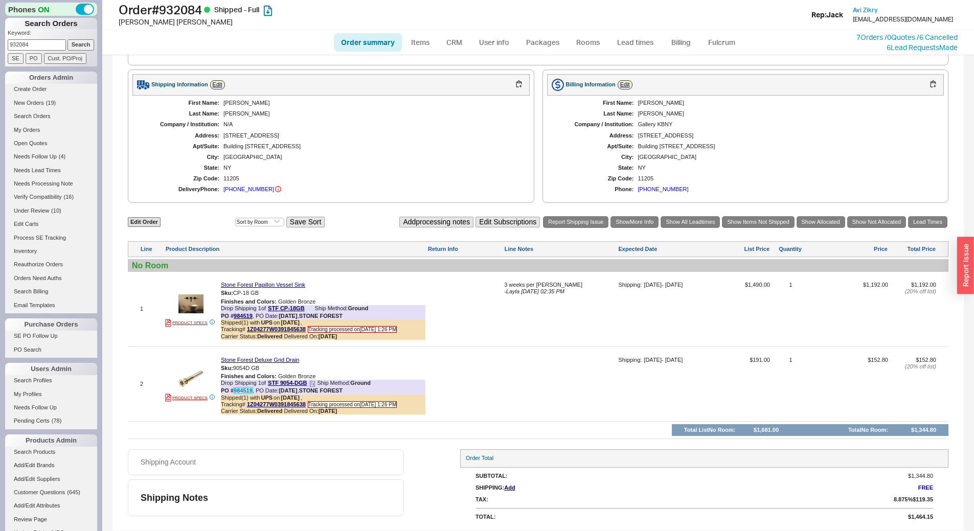
click at [241, 390] on link "984519" at bounding box center [243, 390] width 19 height 6
drag, startPoint x: 49, startPoint y: 44, endPoint x: 0, endPoint y: 43, distance: 48.6
click at [0, 43] on div "Phones ON Search Orders Keyword: 932084 Search SE PO Cust. PO/Proj Orders Admin…" at bounding box center [51, 265] width 102 height 531
paste input "3757"
type input "933757"
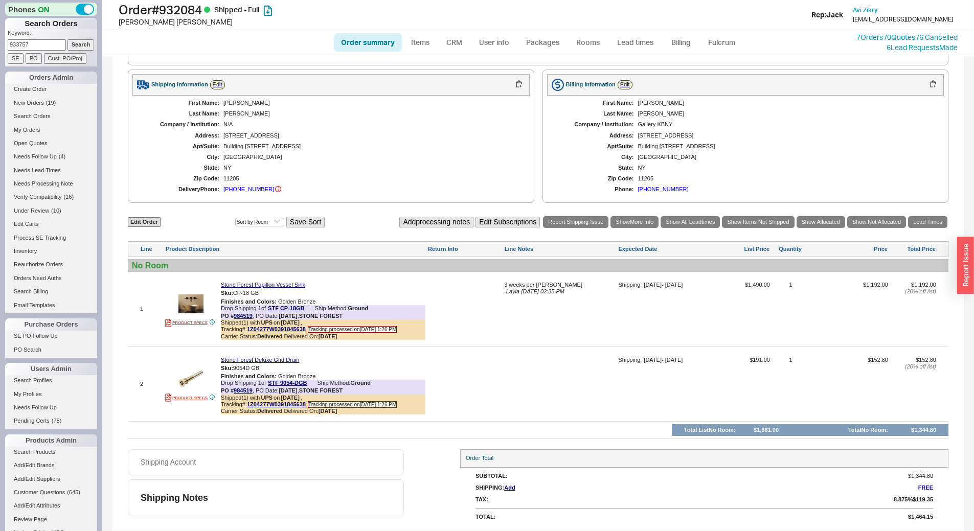
click at [69, 48] on input "Search" at bounding box center [80, 44] width 27 height 11
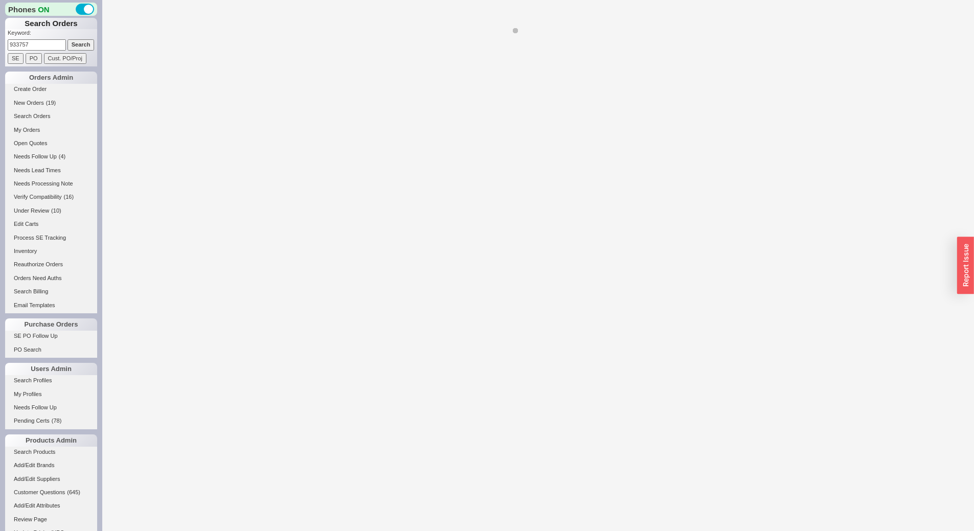
select select "*"
select select "LOW"
select select "3"
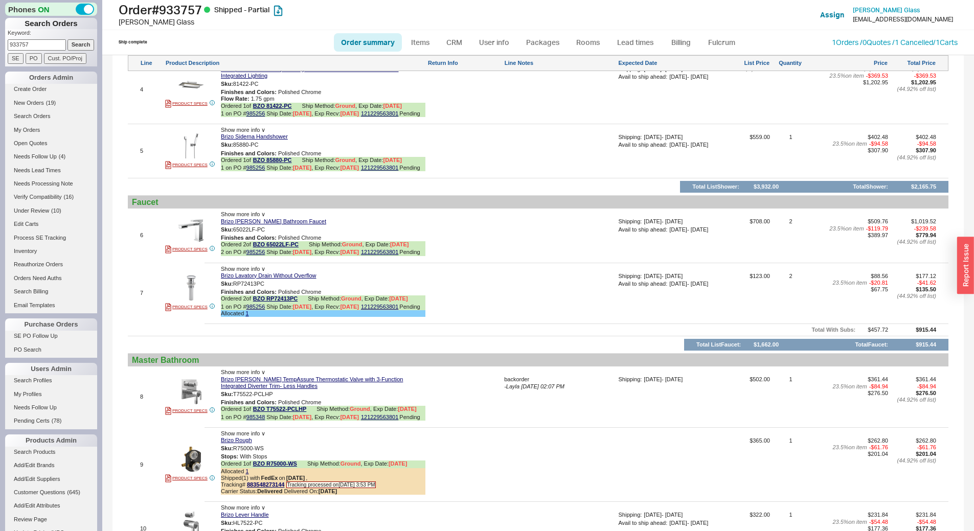
scroll to position [971, 0]
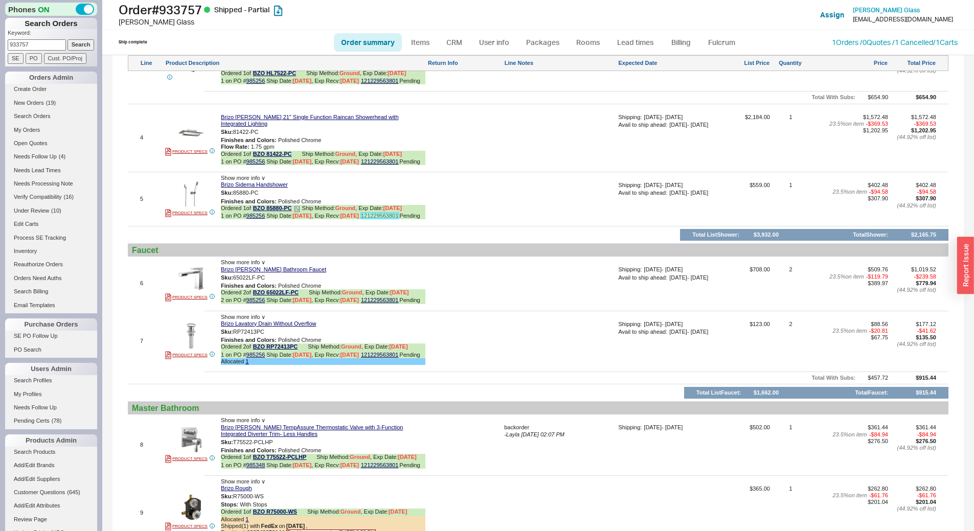
click at [378, 219] on link "121229563801" at bounding box center [379, 216] width 37 height 6
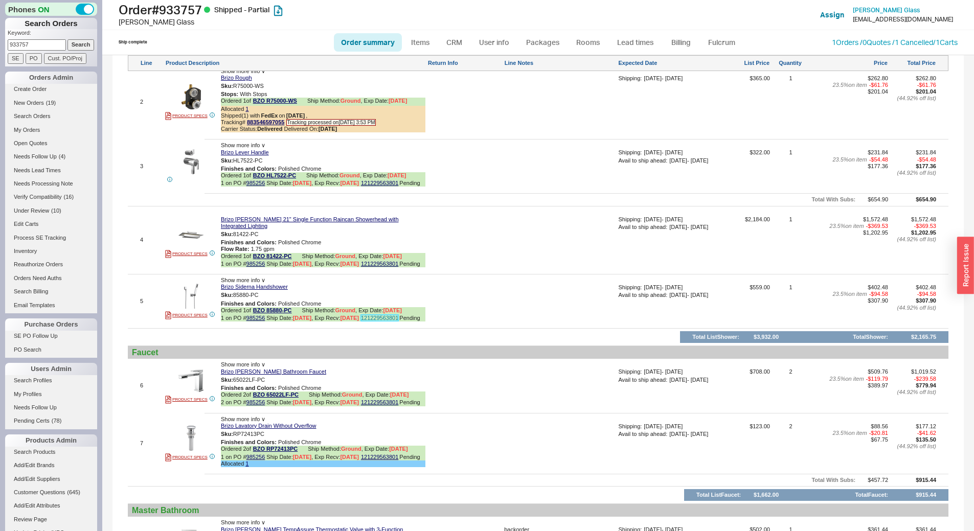
scroll to position [818, 0]
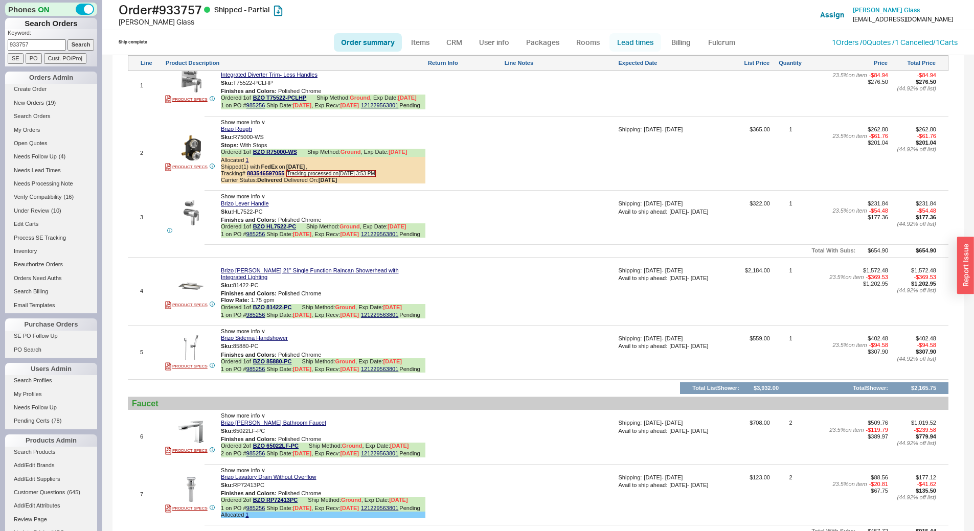
click at [647, 39] on link "Lead times" at bounding box center [635, 42] width 52 height 18
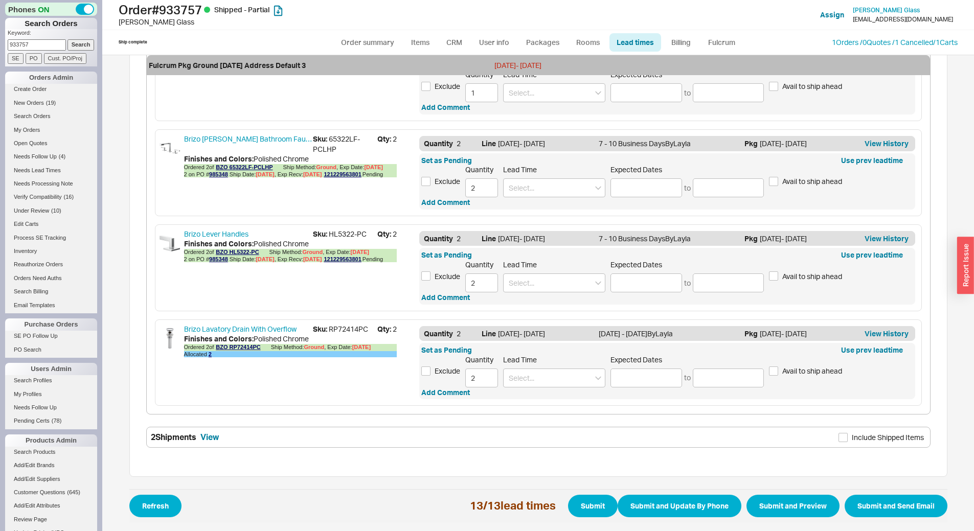
scroll to position [1262, 0]
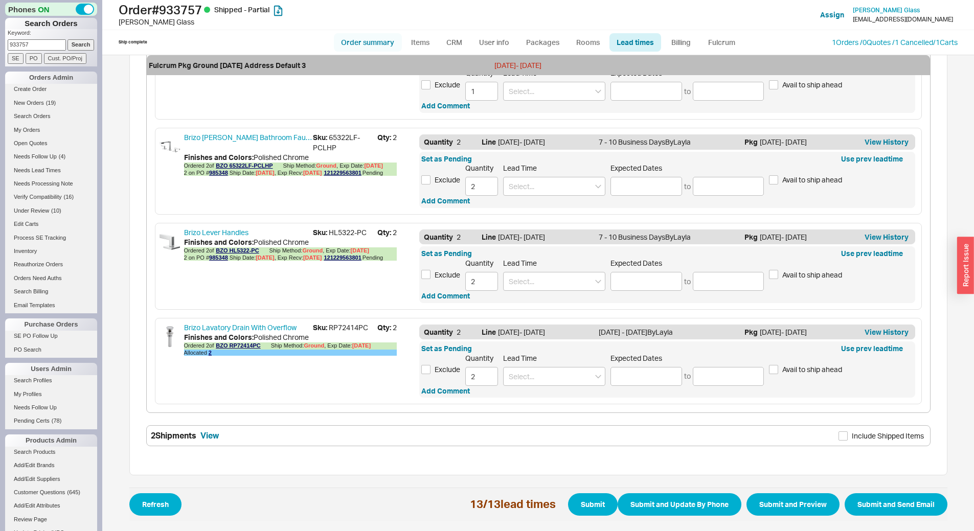
click at [377, 40] on link "Order summary" at bounding box center [368, 42] width 68 height 18
select select "*"
select select "LOW"
select select "3"
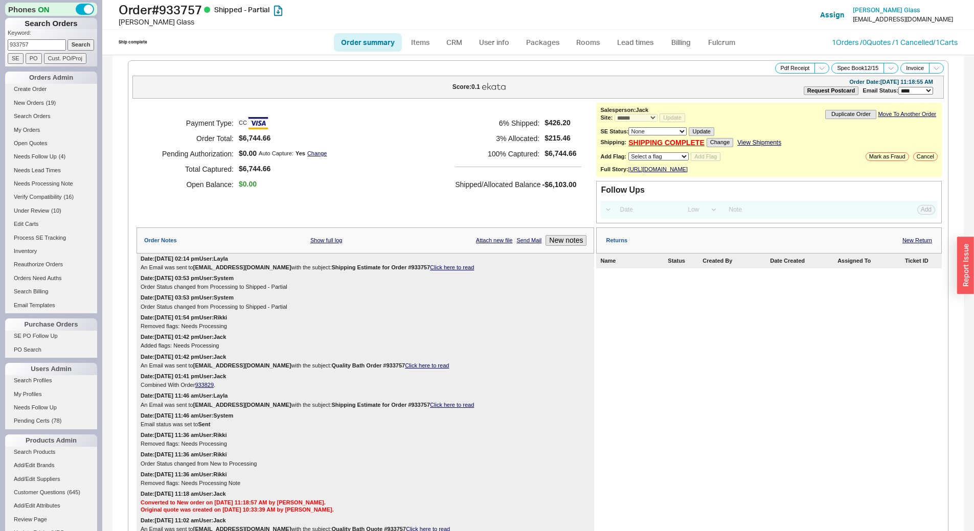
scroll to position [102, 0]
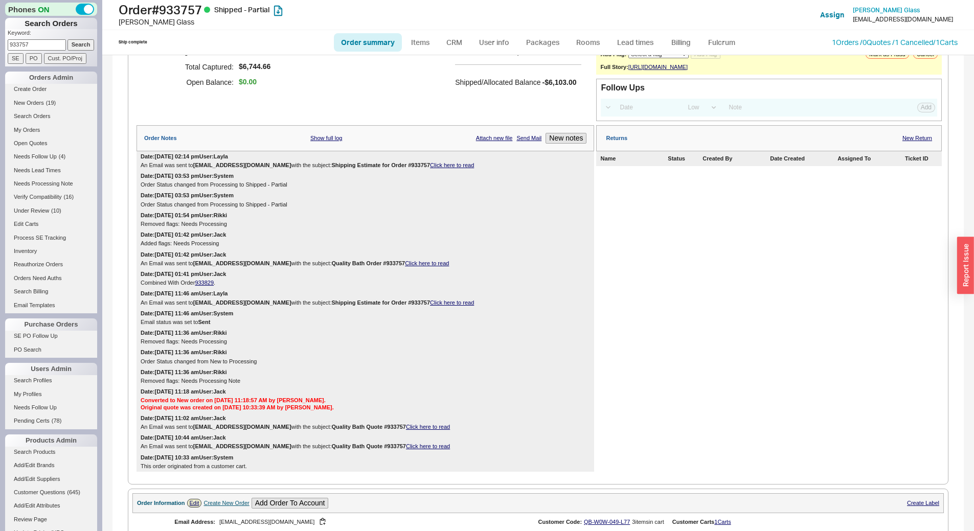
click at [434, 168] on link "Click here to read" at bounding box center [452, 165] width 44 height 6
click at [450, 326] on div "Email status was set to Sent" at bounding box center [365, 322] width 449 height 7
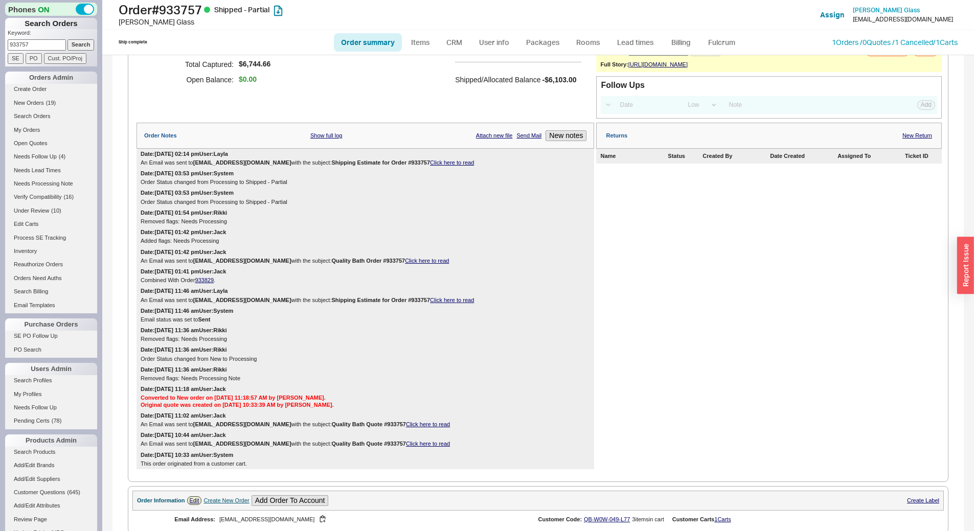
scroll to position [0, 0]
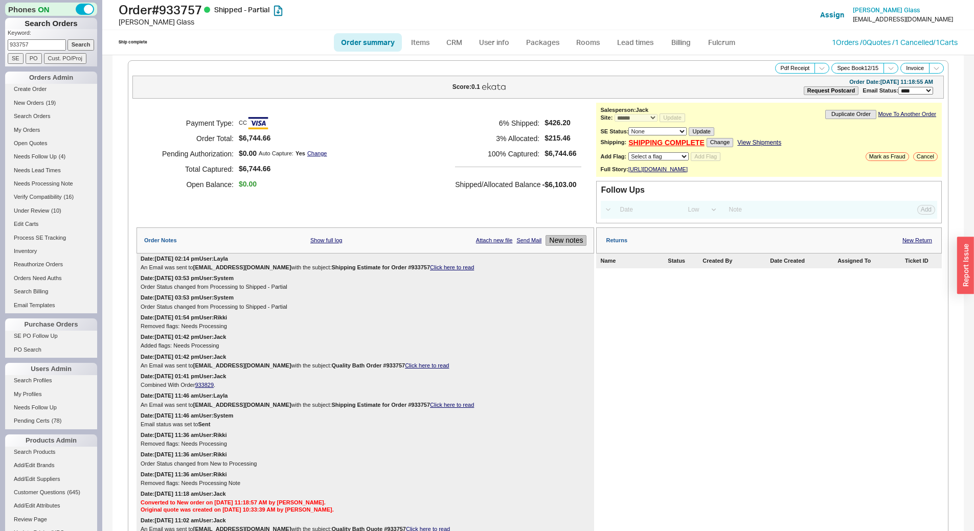
click at [554, 246] on button "New notes" at bounding box center [565, 240] width 41 height 11
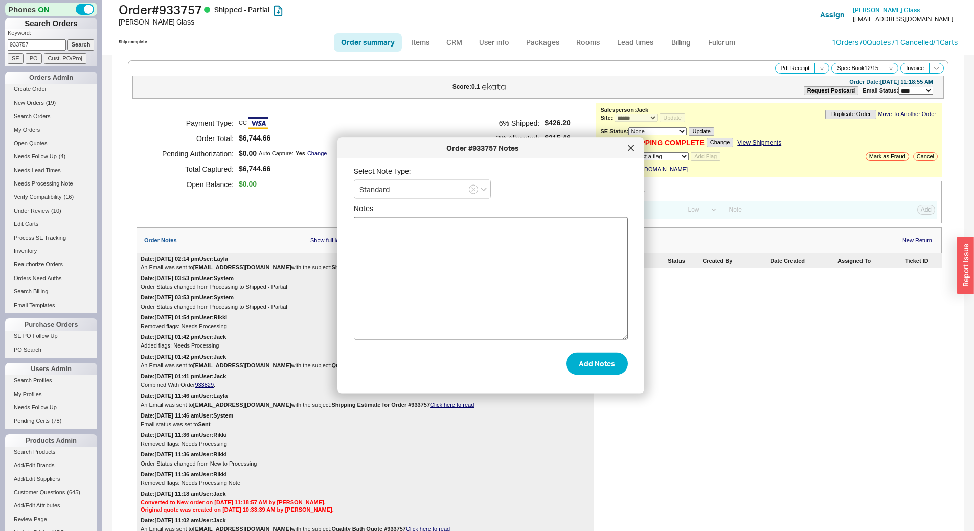
click at [477, 262] on textarea "Notes" at bounding box center [491, 278] width 274 height 123
type textarea "told cust hopefully will ship early next week"
click at [605, 363] on button "Add Notes" at bounding box center [597, 363] width 62 height 22
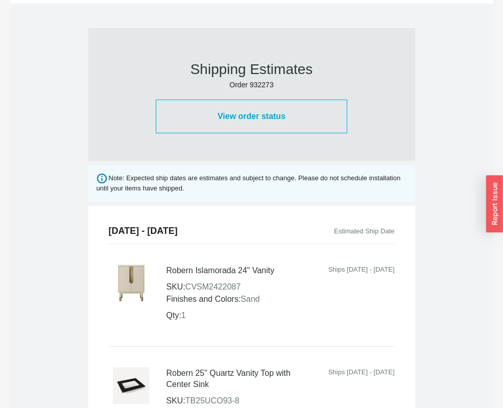
scroll to position [511, 0]
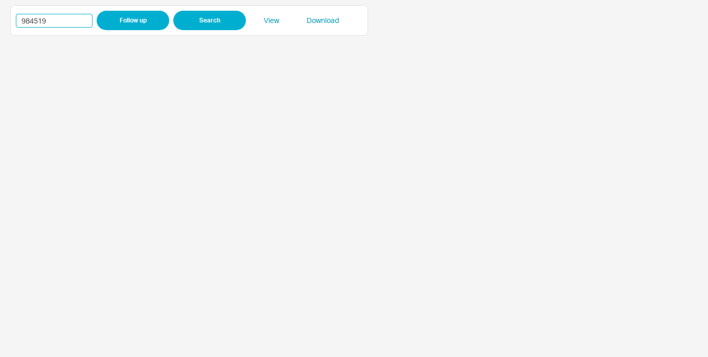
drag, startPoint x: 57, startPoint y: 23, endPoint x: 9, endPoint y: 19, distance: 48.2
click at [9, 19] on div "984519 Follow up Search View Download" at bounding box center [354, 178] width 708 height 357
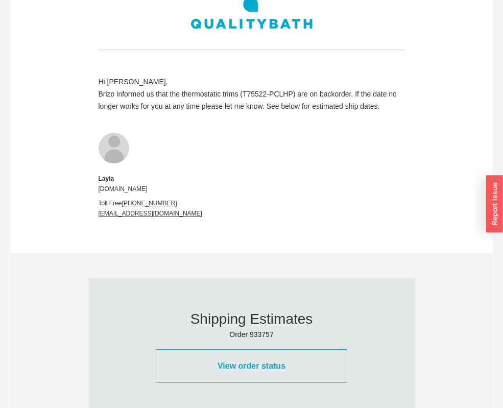
scroll to position [256, 0]
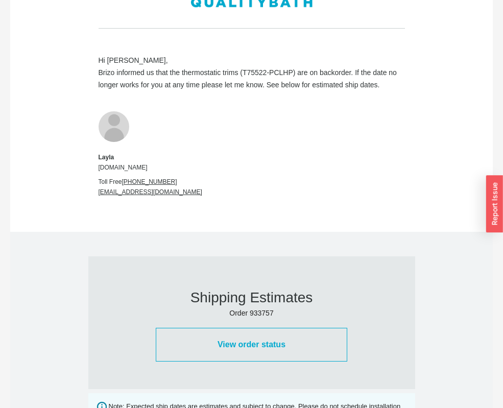
drag, startPoint x: 241, startPoint y: 72, endPoint x: 289, endPoint y: 78, distance: 48.4
click at [289, 78] on div "Hi Kerri, Brizo informed us that the thermostatic trims (T75522-PCLHP) are on b…" at bounding box center [252, 72] width 307 height 37
drag, startPoint x: 293, startPoint y: 72, endPoint x: 244, endPoint y: 70, distance: 49.6
click at [244, 70] on div "Hi Kerri, Brizo informed us that the thermostatic trims (T75522-PCLHP) are on b…" at bounding box center [252, 72] width 307 height 37
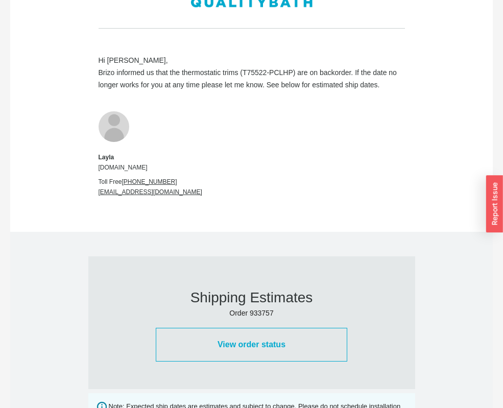
click at [370, 231] on td "Hi Kerri, Brizo informed us that the thermostatic trims (T75522-PCLHP) are on b…" at bounding box center [251, 135] width 327 height 193
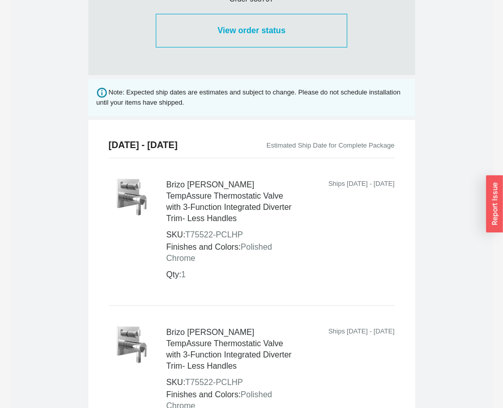
scroll to position [767, 0]
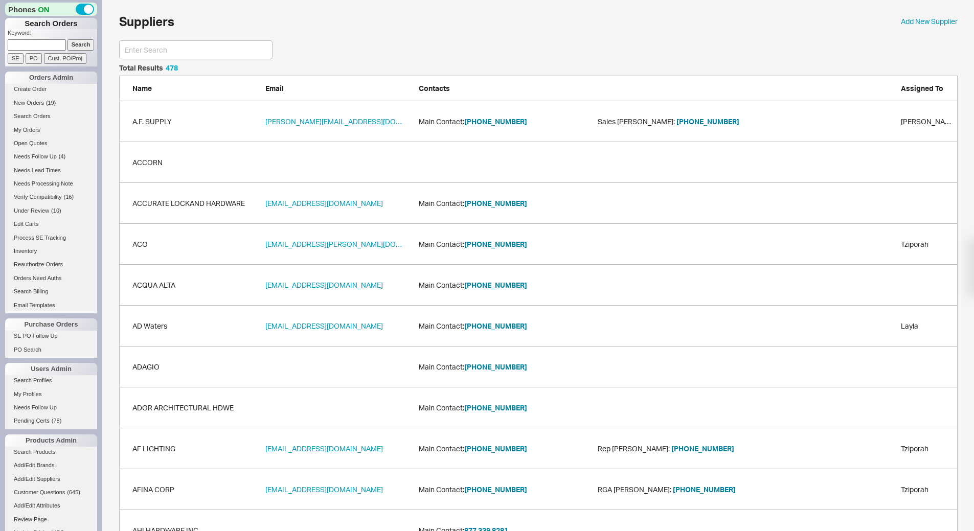
drag, startPoint x: 0, startPoint y: 0, endPoint x: 52, endPoint y: 47, distance: 69.8
click at [52, 47] on input at bounding box center [37, 44] width 58 height 11
paste input "929088"
type input "929088"
click at [87, 44] on input "Search" at bounding box center [80, 44] width 27 height 11
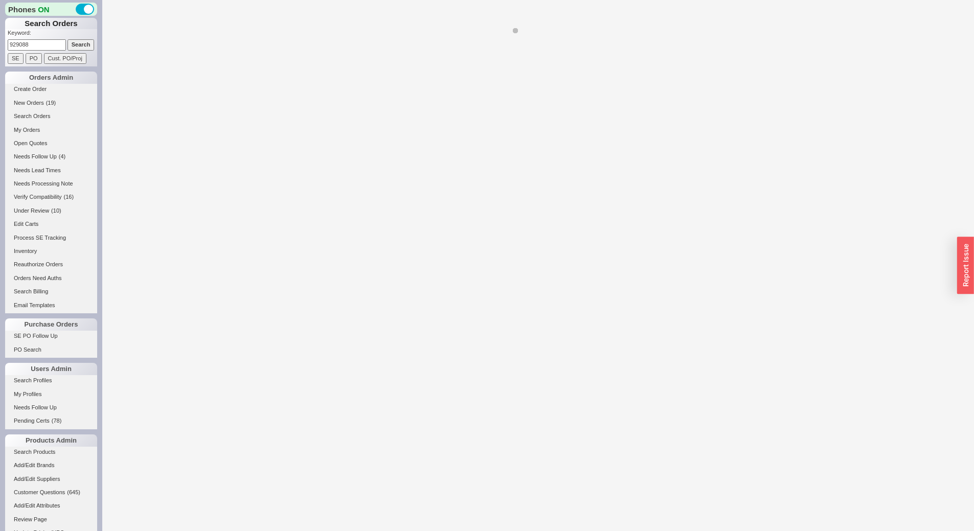
select select "*"
select select "LOW"
select select "3"
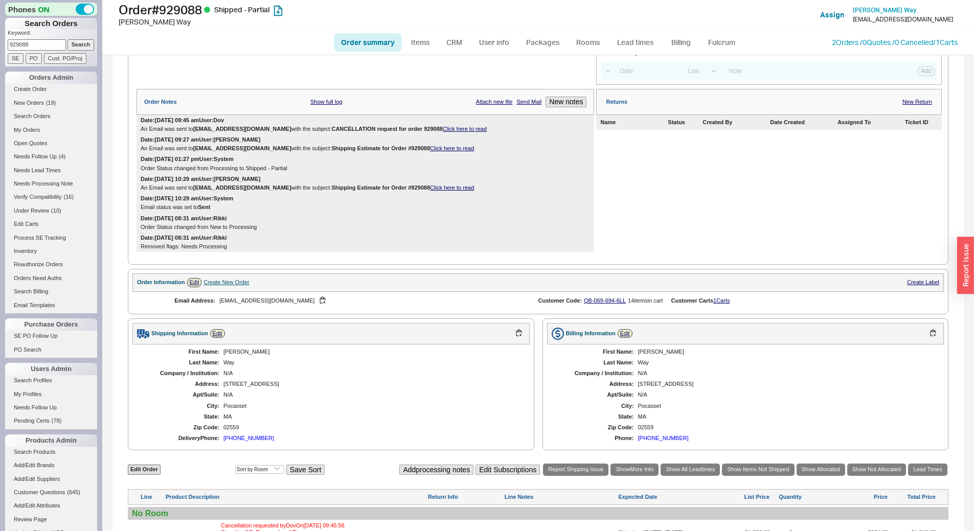
scroll to position [358, 0]
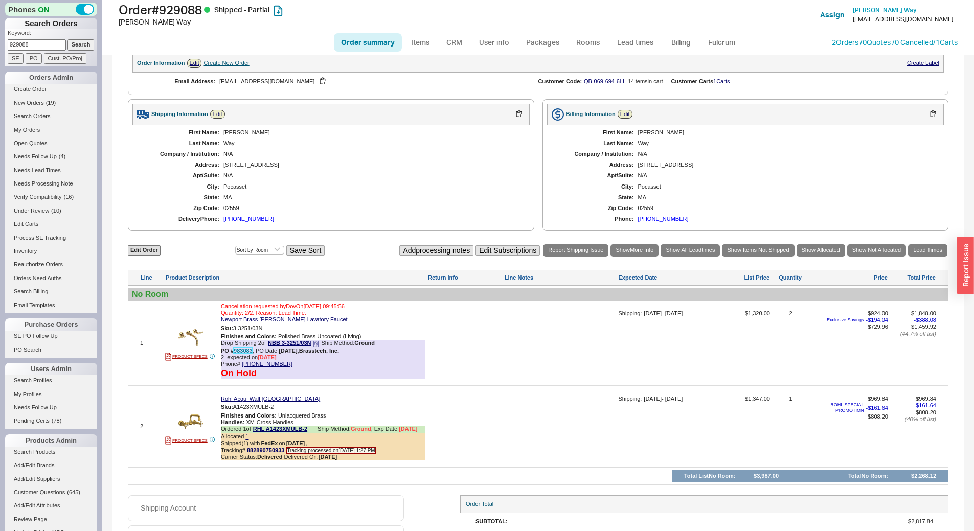
click at [248, 354] on link "983083" at bounding box center [243, 351] width 19 height 6
click at [242, 354] on link "983083" at bounding box center [243, 351] width 19 height 6
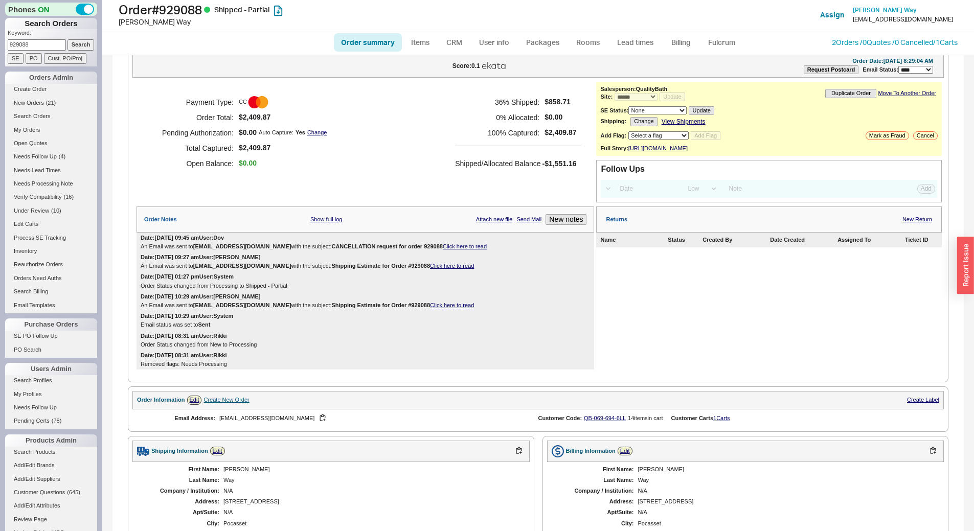
scroll to position [0, 0]
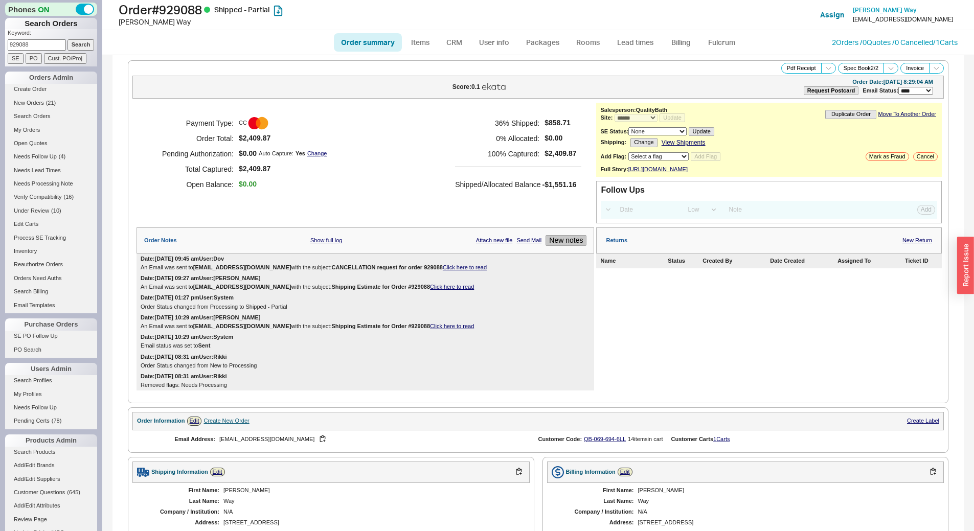
click at [563, 246] on button "New notes" at bounding box center [565, 240] width 41 height 11
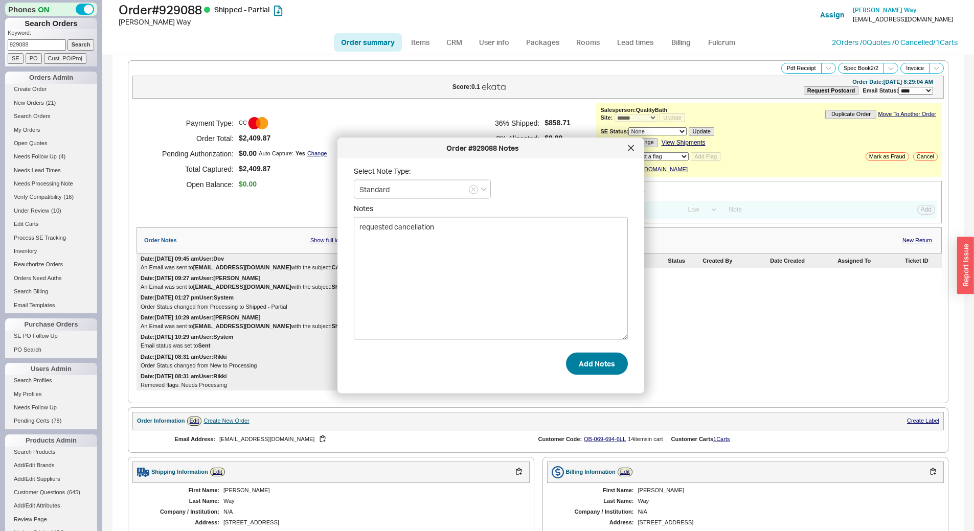
type textarea "requested cancellation"
click at [591, 371] on button "Add Notes" at bounding box center [597, 363] width 62 height 22
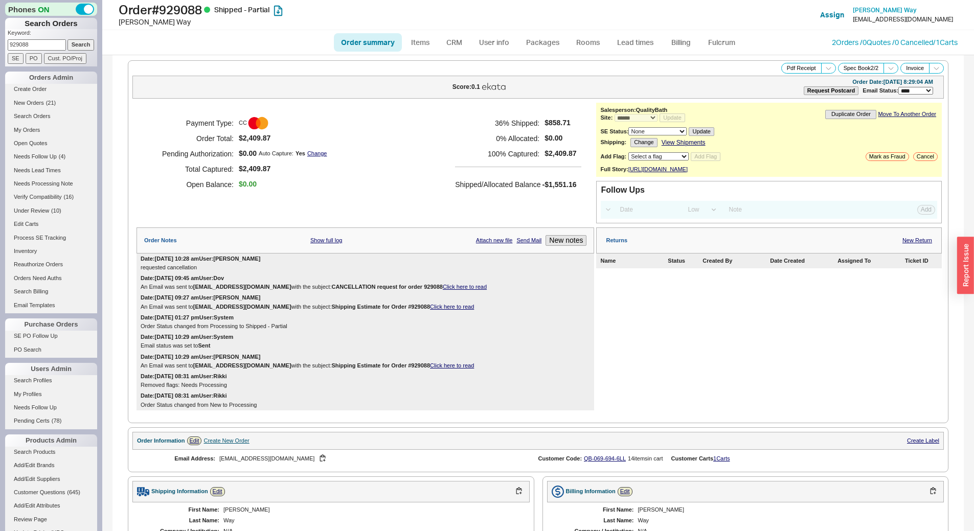
click at [28, 47] on input "929088" at bounding box center [37, 44] width 58 height 11
paste input "3827"
type input "923827"
click at [83, 40] on input "Search" at bounding box center [80, 44] width 27 height 11
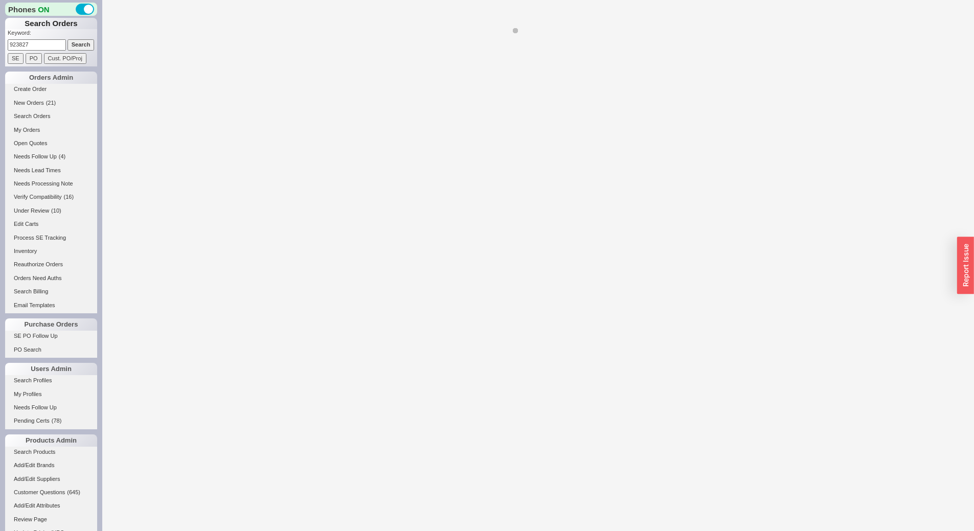
select select "*"
select select "LOW"
select select "3"
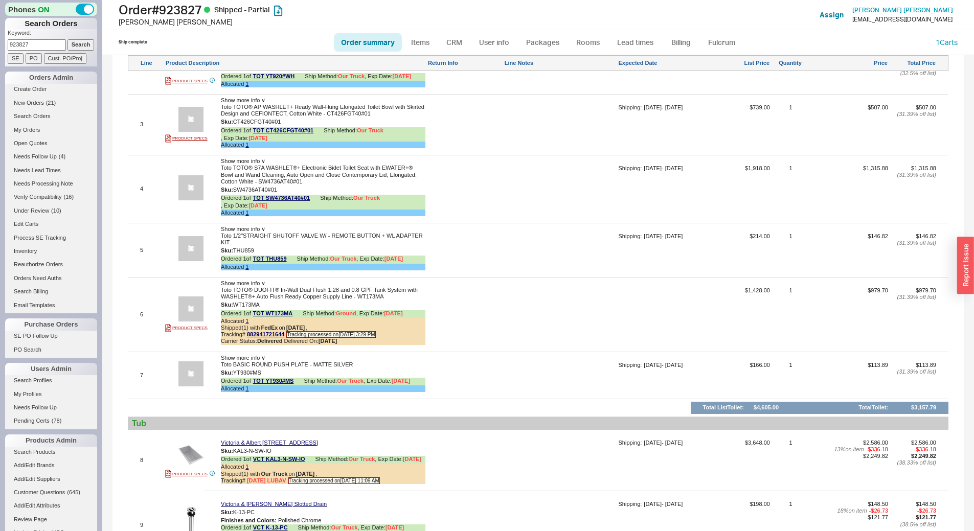
scroll to position [869, 0]
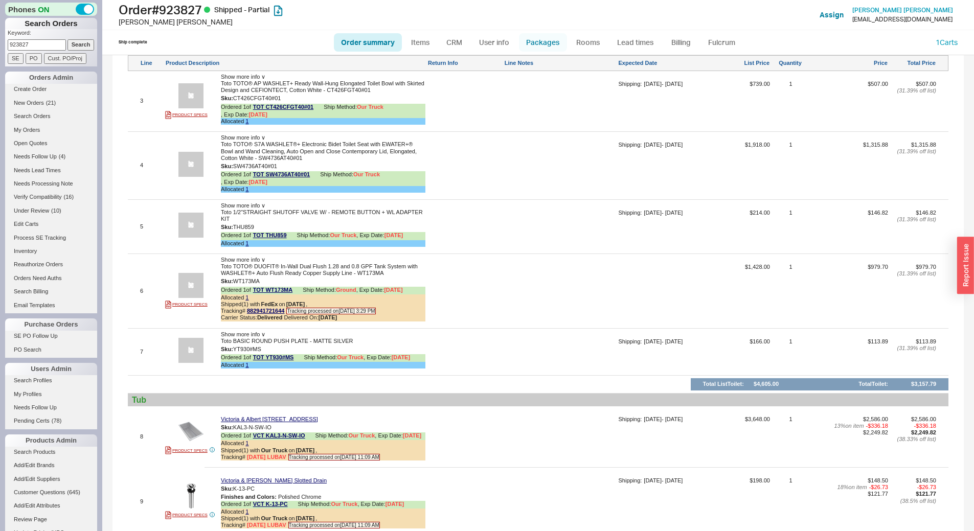
click at [542, 41] on link "Packages" at bounding box center [543, 42] width 48 height 18
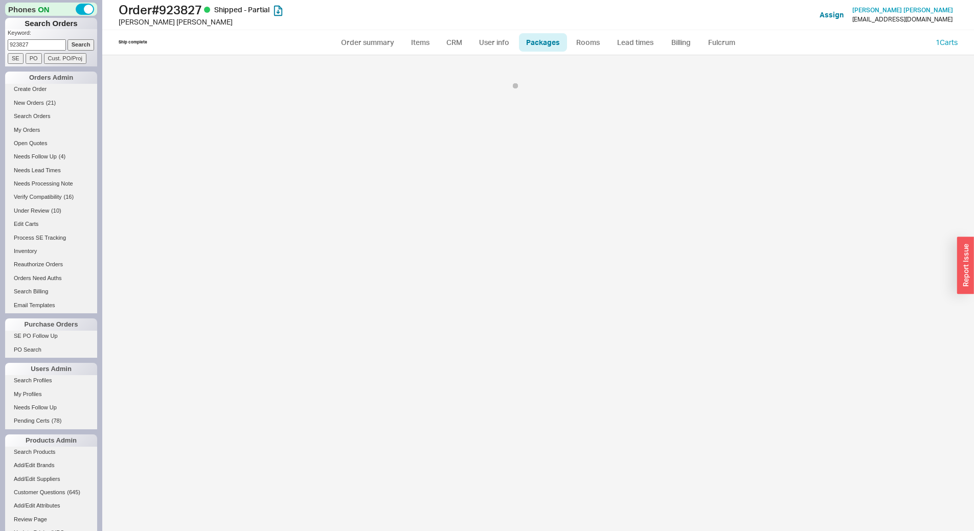
select select "8"
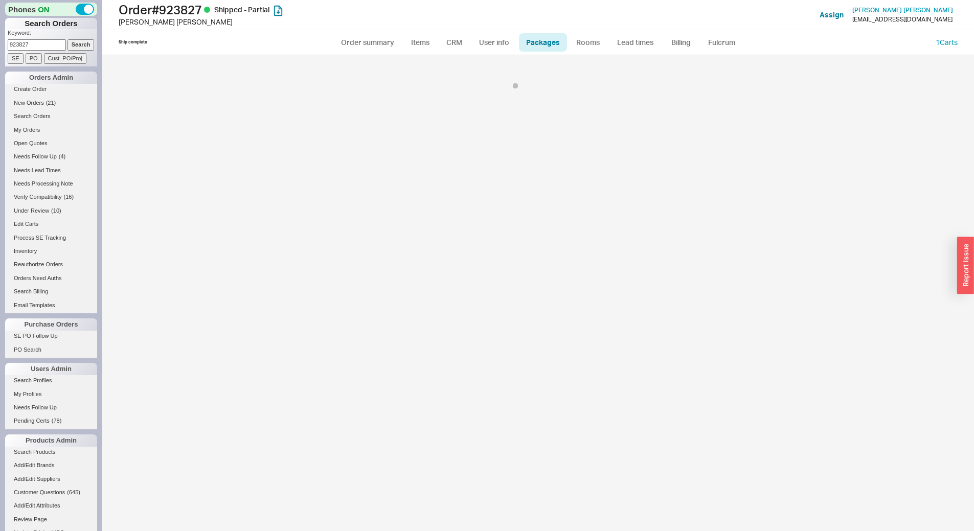
select select "8"
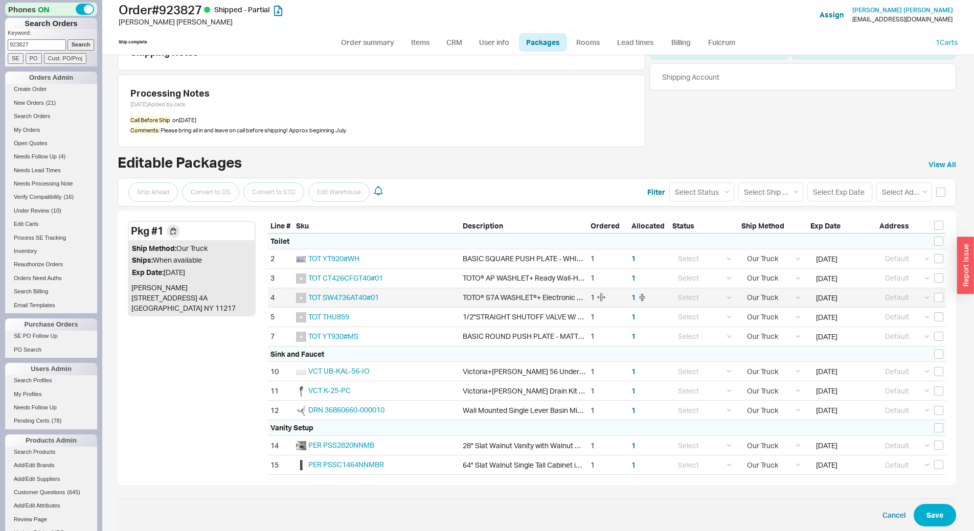
scroll to position [45, 0]
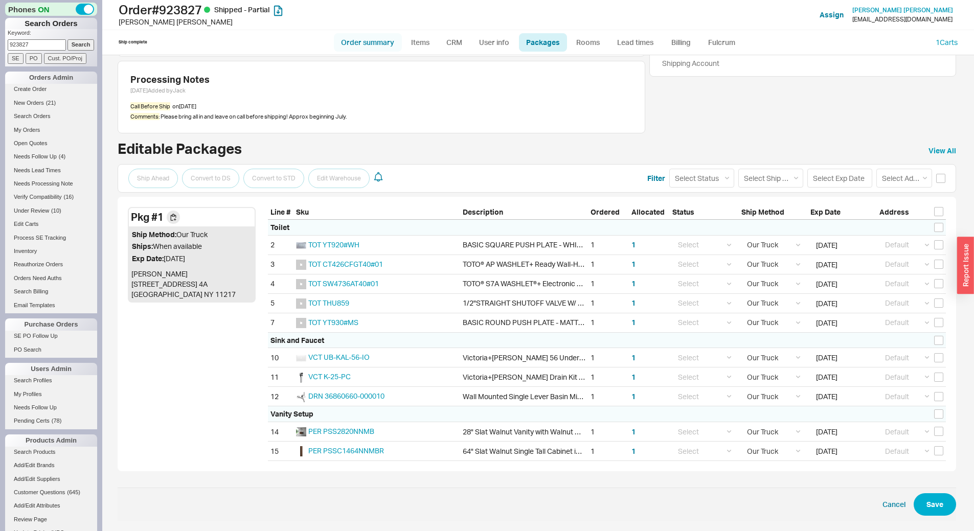
click at [379, 41] on link "Order summary" at bounding box center [368, 42] width 68 height 18
select select "*"
select select "LOW"
select select "3"
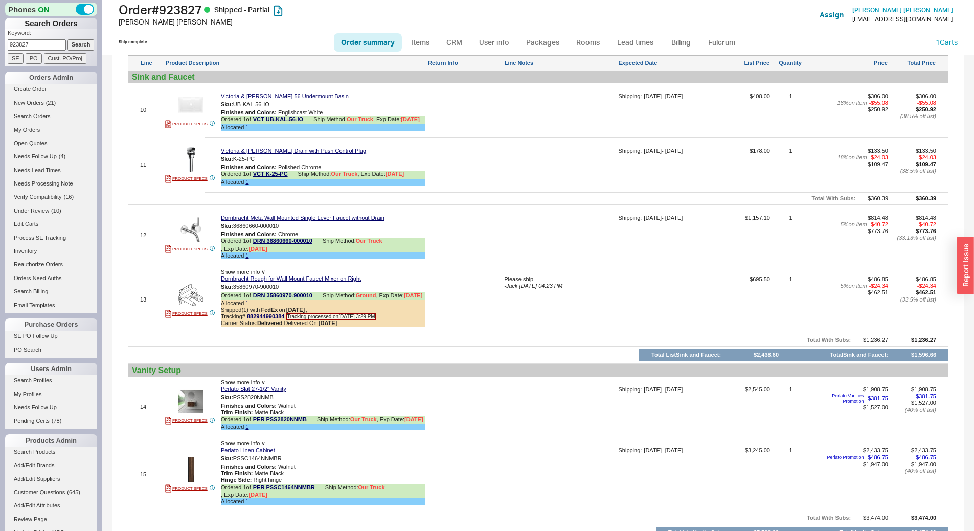
scroll to position [1518, 0]
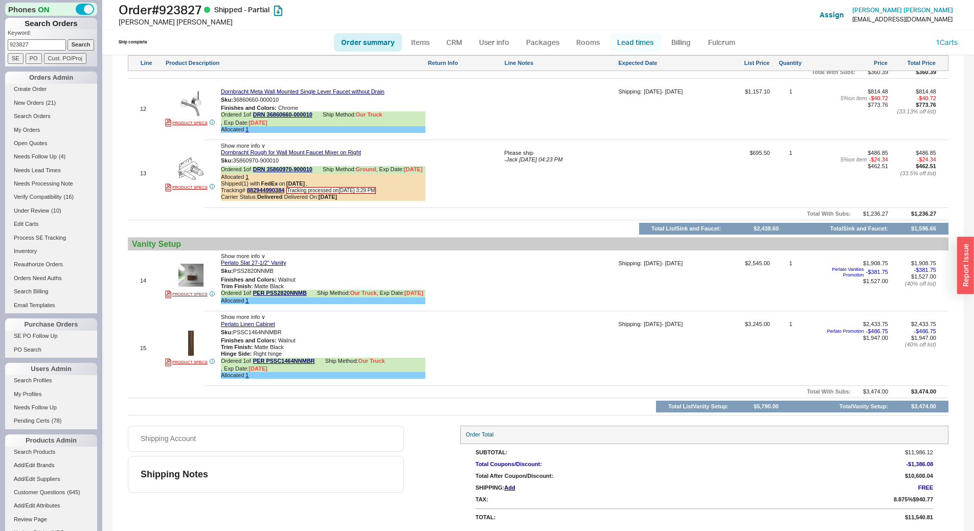
click at [648, 40] on link "Lead times" at bounding box center [635, 42] width 52 height 18
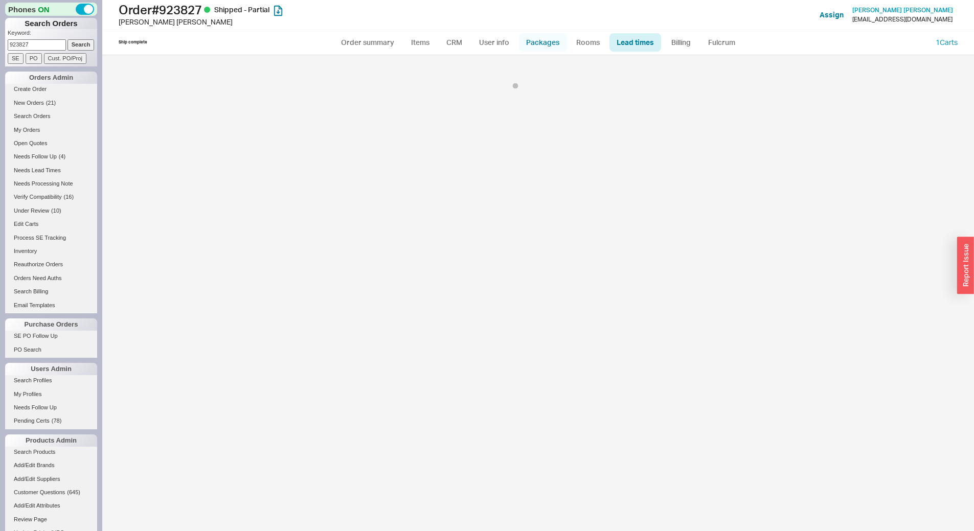
click at [549, 44] on link "Packages" at bounding box center [543, 42] width 48 height 18
select select "8"
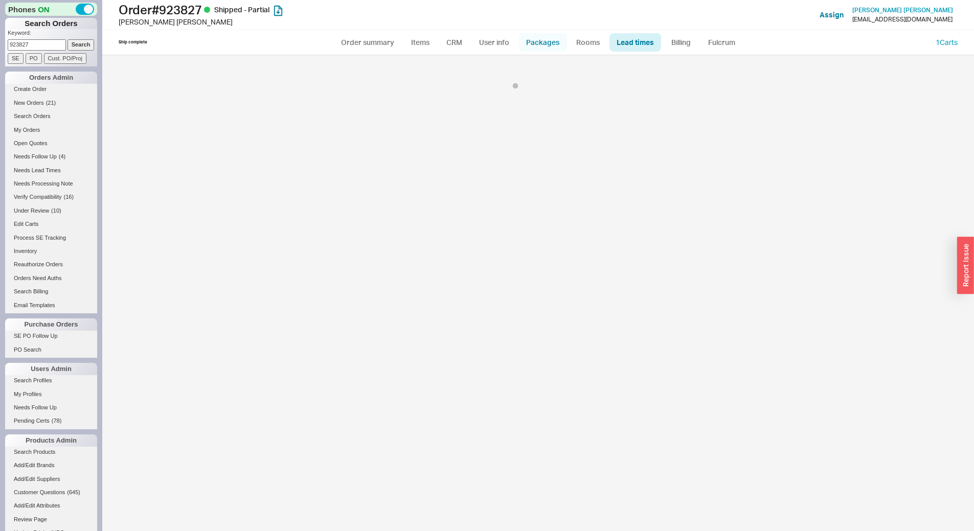
select select "8"
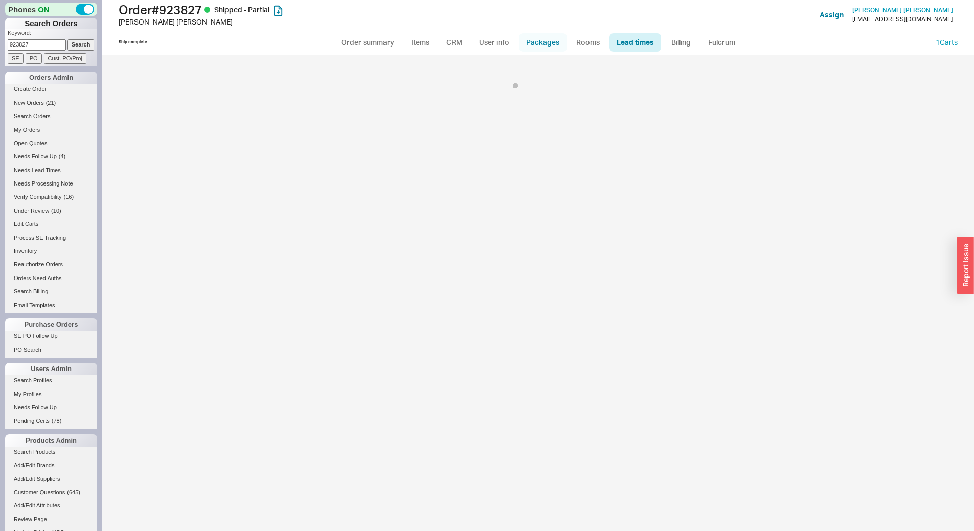
select select "8"
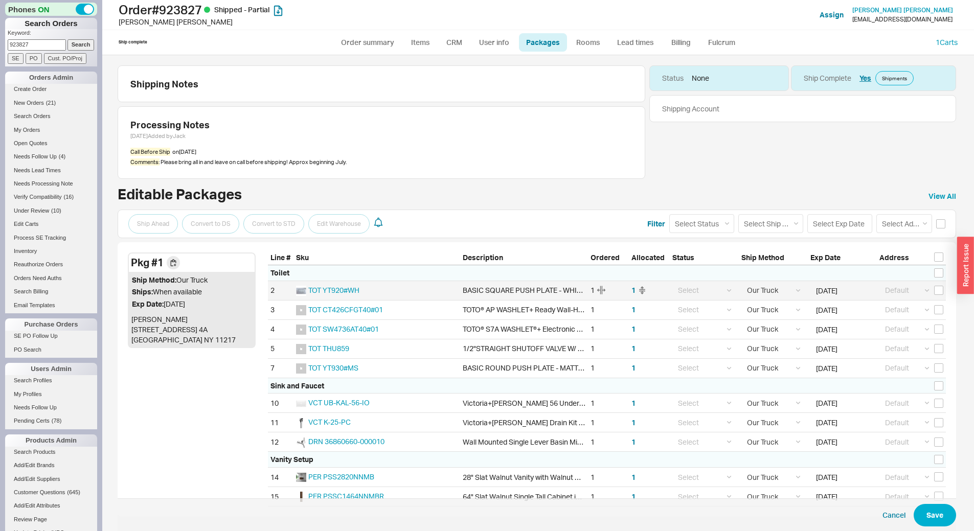
scroll to position [45, 0]
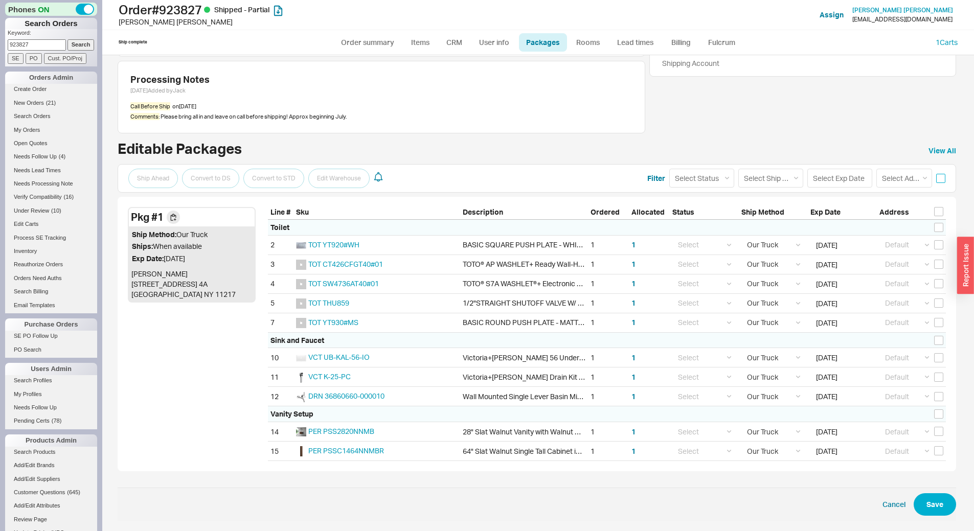
click at [936, 178] on input "checkbox" at bounding box center [940, 178] width 9 height 9
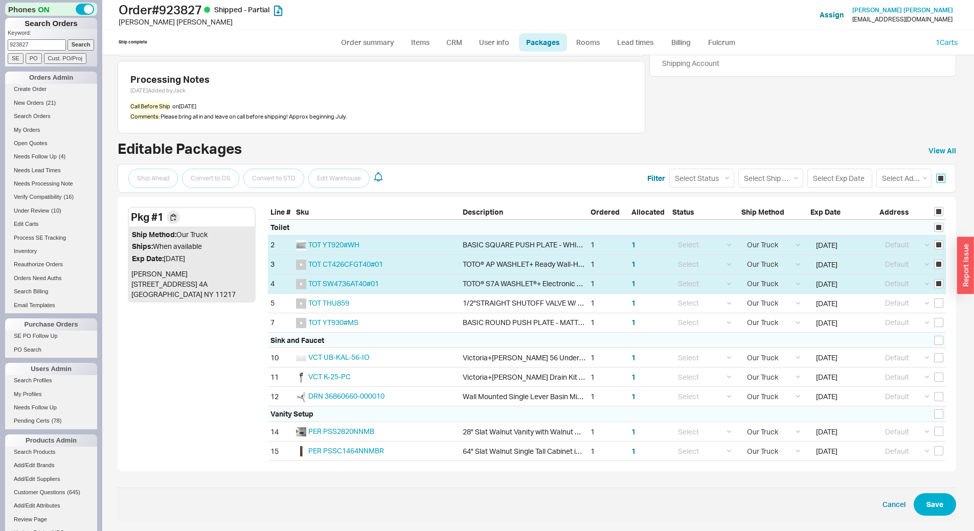
checkbox input "true"
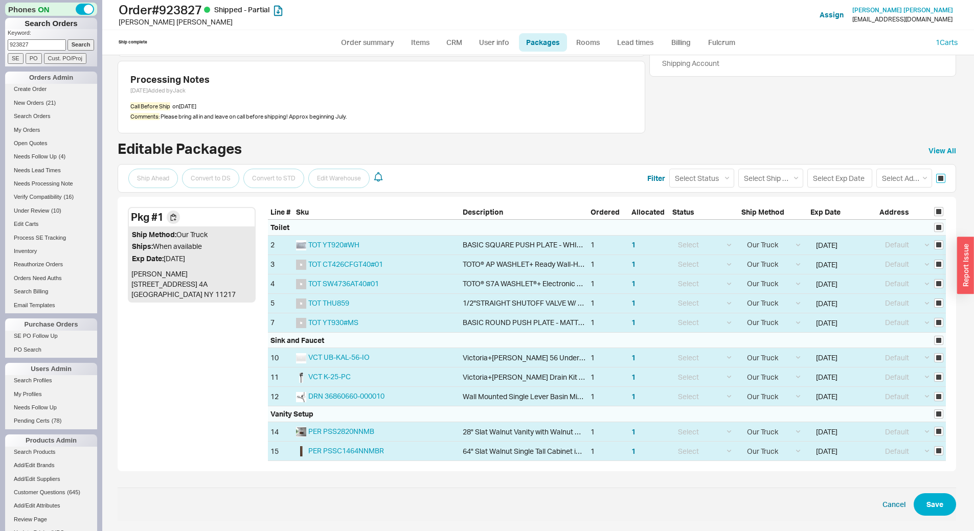
checkbox input "true"
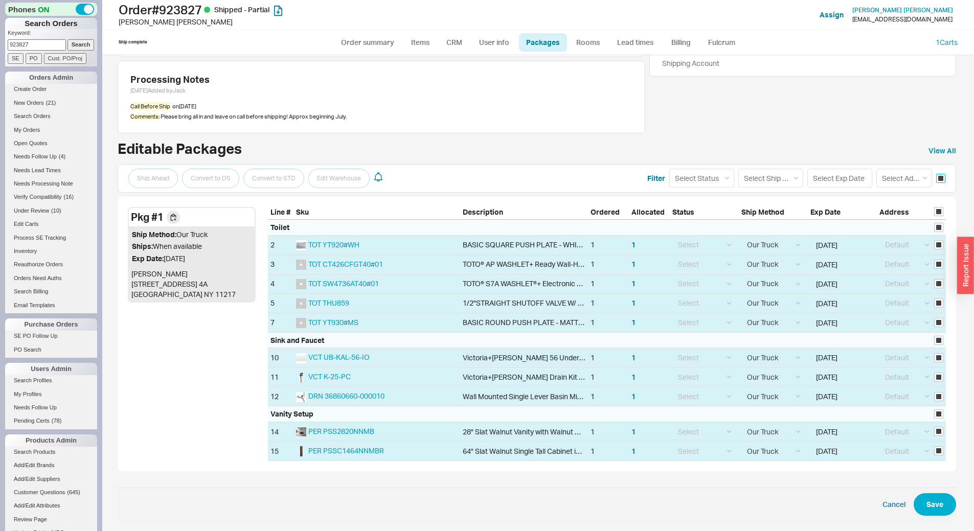
checkbox input "true"
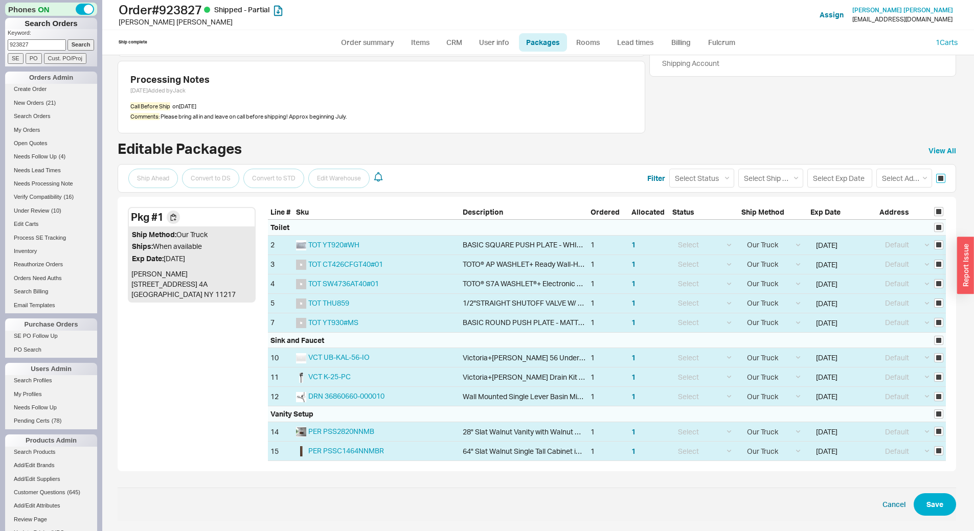
checkbox input "true"
click at [840, 172] on input at bounding box center [839, 178] width 65 height 19
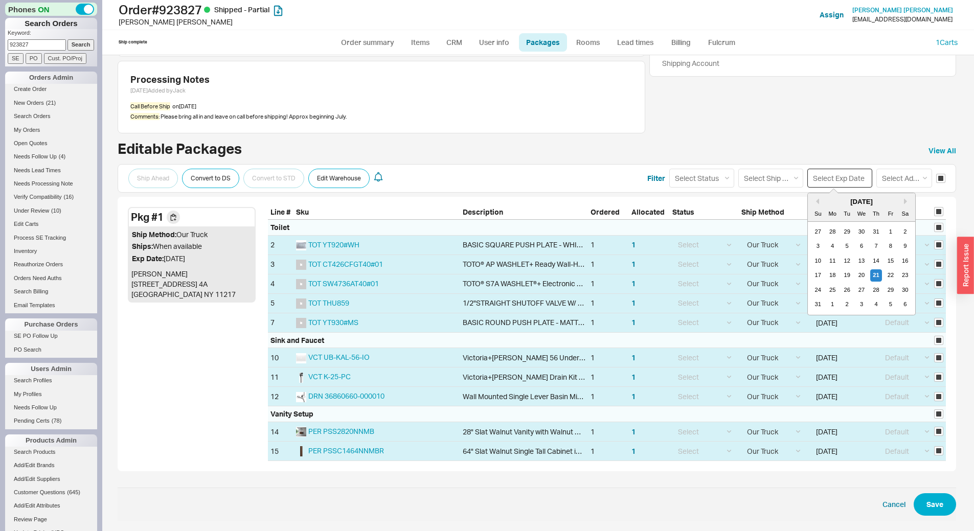
click at [840, 172] on input at bounding box center [839, 178] width 65 height 19
click at [698, 173] on select "Select Status (none) On Hold Call Before Ship Hold for Balance" at bounding box center [701, 178] width 65 height 19
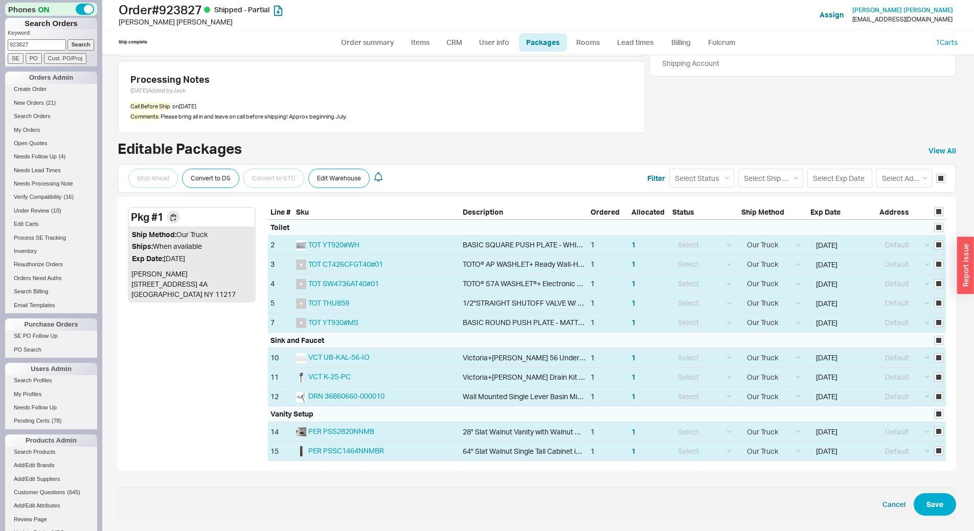
click at [723, 144] on div "Editable Packages View All" at bounding box center [537, 151] width 838 height 18
click at [844, 510] on span "Cancel Save" at bounding box center [537, 504] width 838 height 33
click at [936, 177] on input "checkbox" at bounding box center [940, 178] width 9 height 9
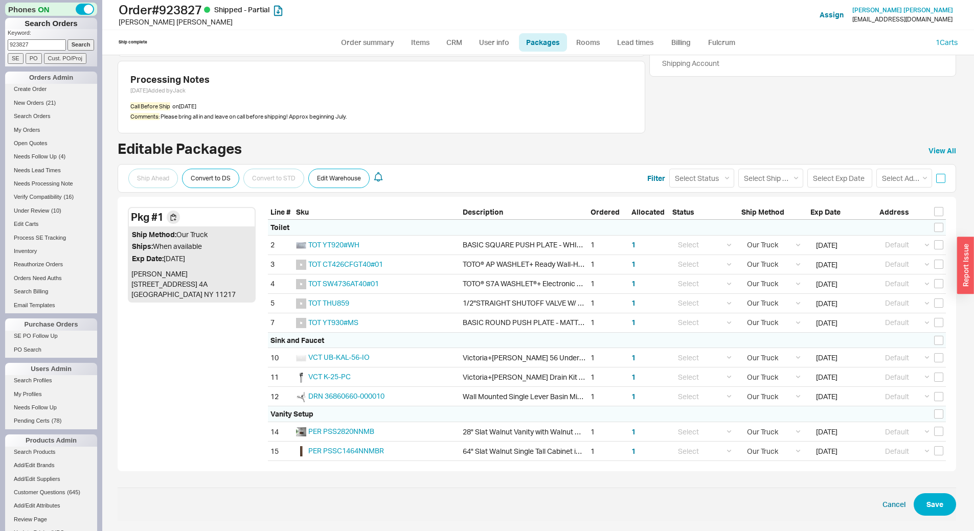
checkbox input "false"
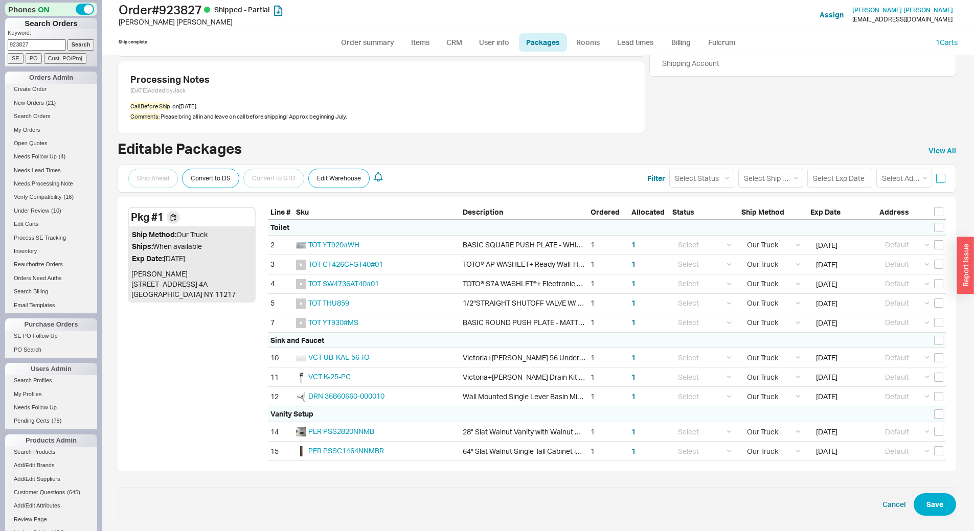
checkbox input "false"
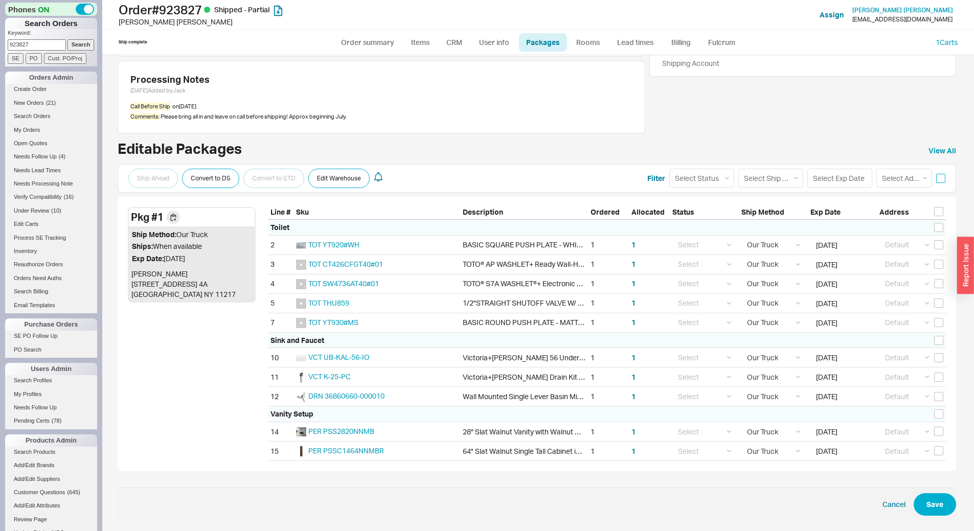
checkbox input "false"
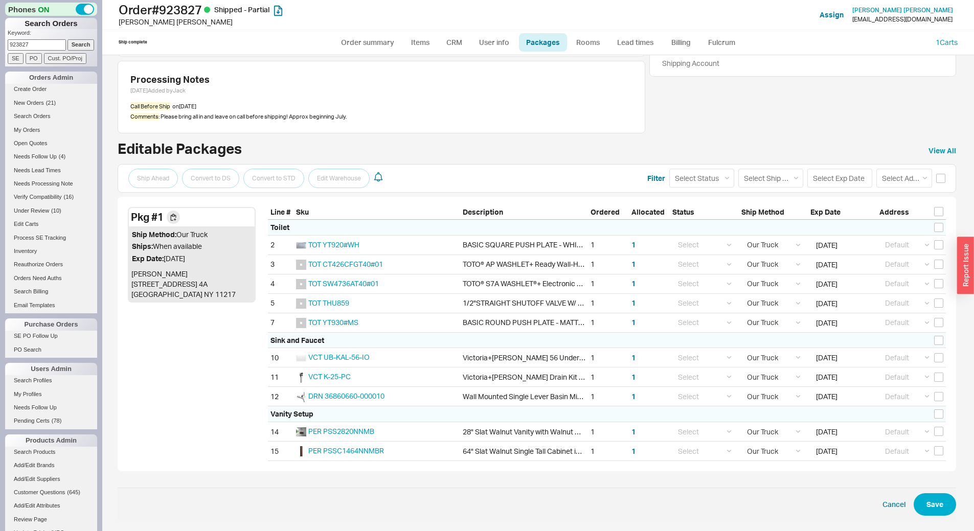
drag, startPoint x: 37, startPoint y: 44, endPoint x: 66, endPoint y: 60, distance: 33.4
click at [0, 58] on div "Phones ON Search Orders Keyword: 923827 Search SE PO Cust. PO/Proj Orders Admin…" at bounding box center [51, 265] width 102 height 531
paste input "34912"
click at [60, 42] on input "934912" at bounding box center [37, 44] width 58 height 11
type input "934912"
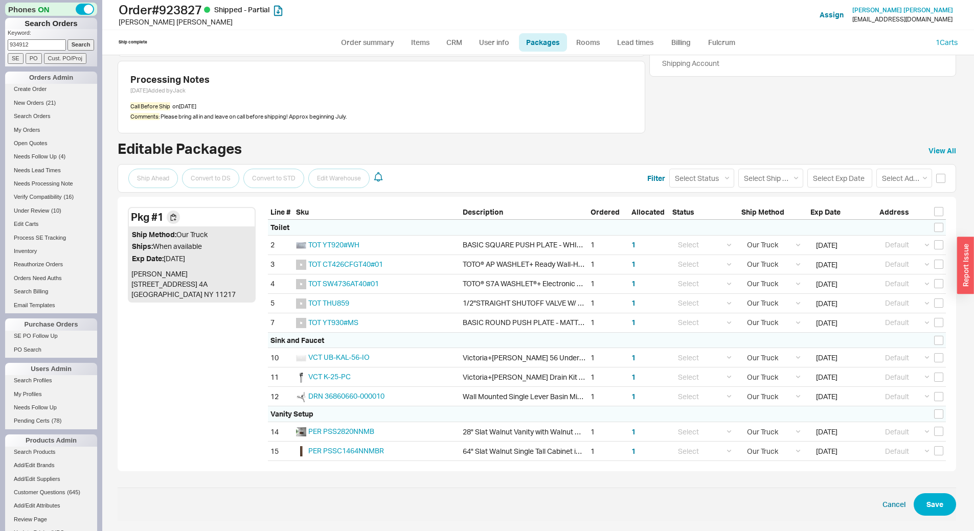
click at [67, 44] on input "Search" at bounding box center [80, 44] width 27 height 11
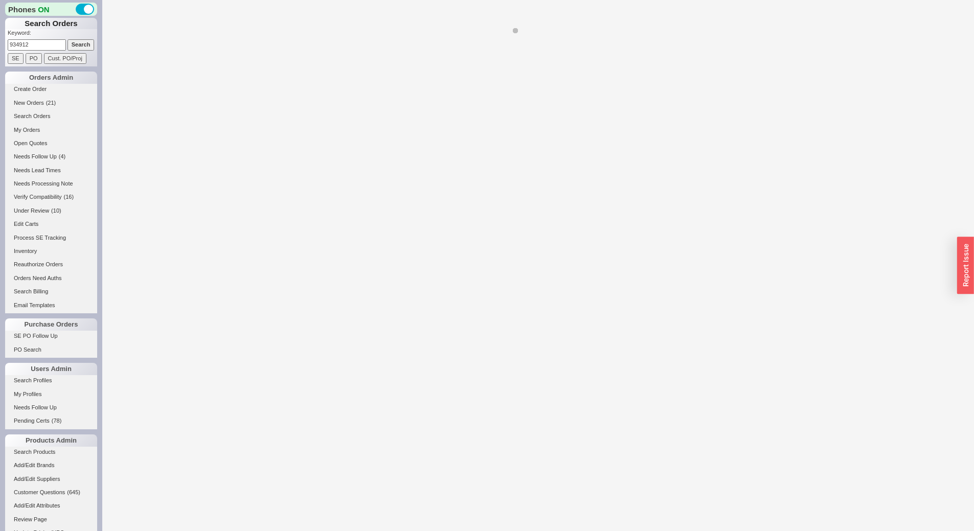
select select "*"
select select "LOW"
select select "3"
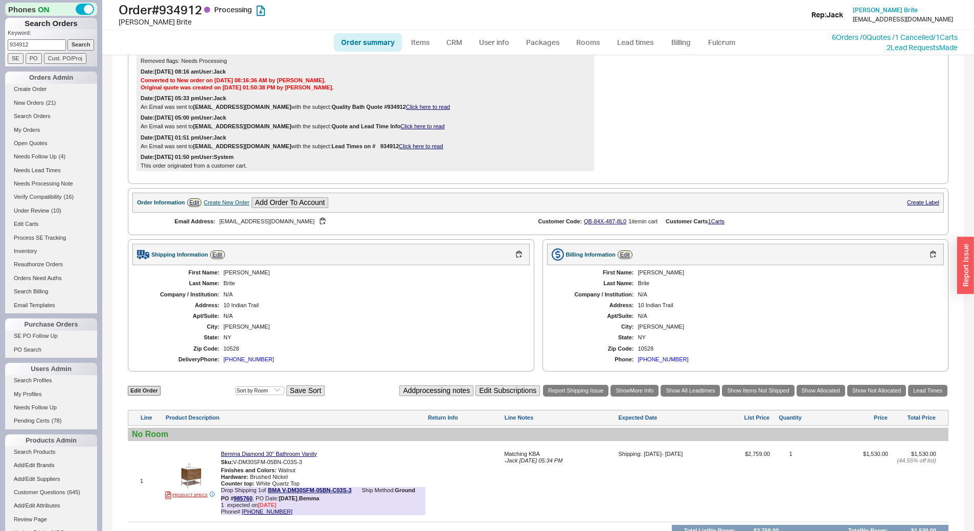
scroll to position [51, 0]
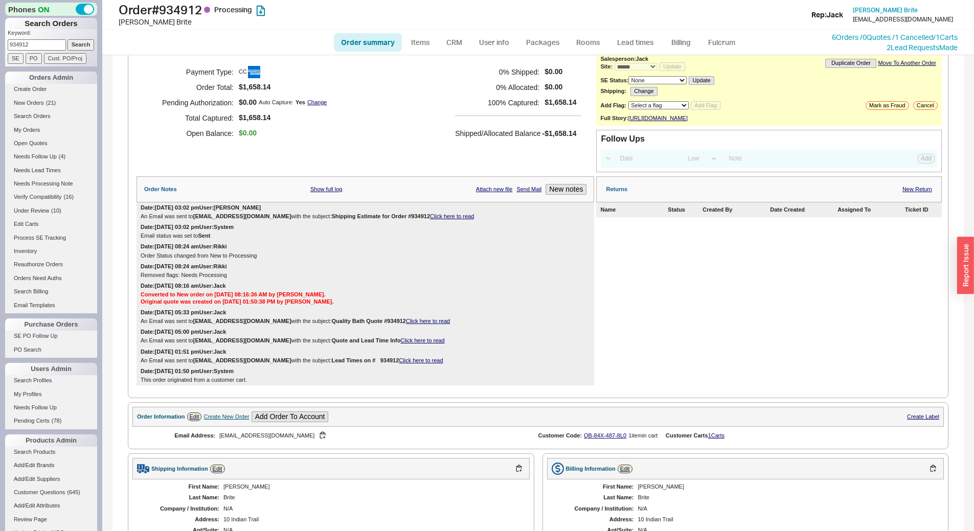
click at [430, 219] on link "Click here to read" at bounding box center [452, 216] width 44 height 6
click at [41, 43] on input "934912" at bounding box center [37, 44] width 58 height 11
paste input "2419"
type input "924192"
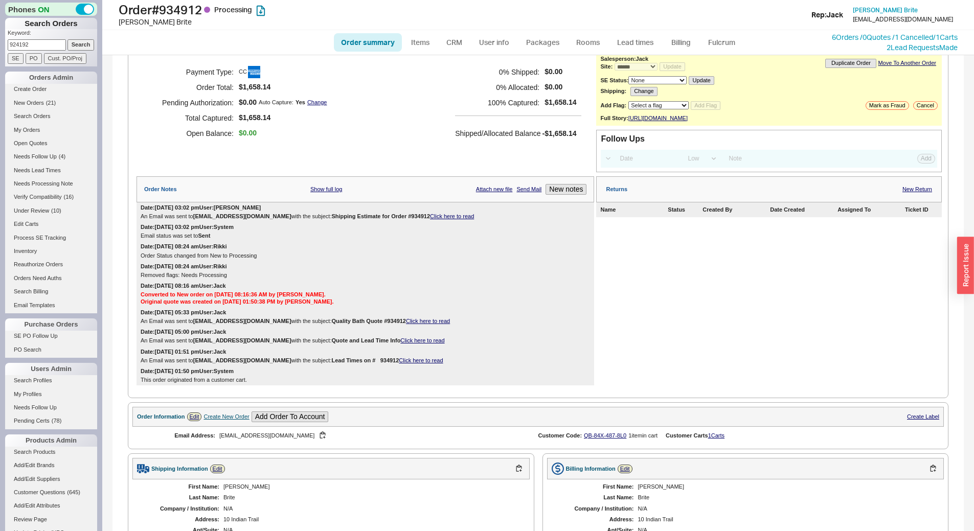
click at [78, 47] on input "Search" at bounding box center [80, 44] width 27 height 11
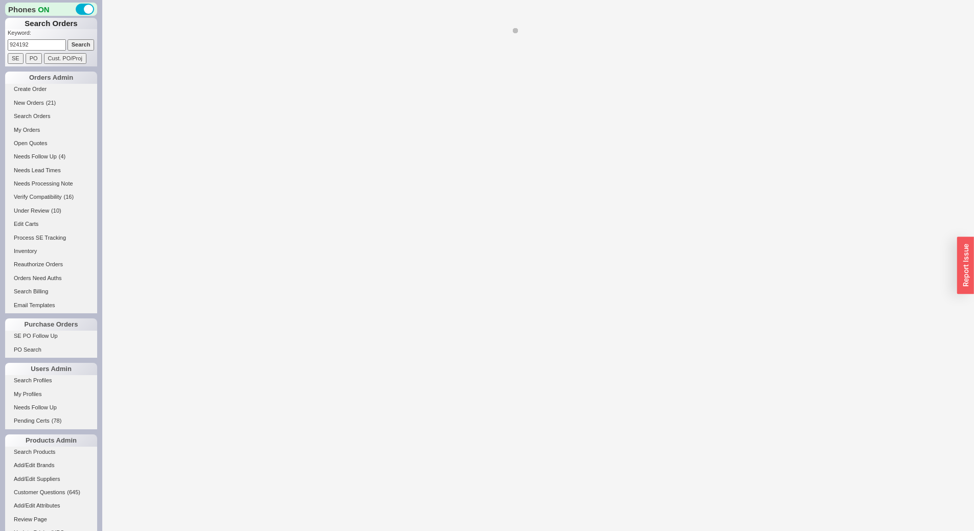
select select "*"
select select "LOW"
select select "3"
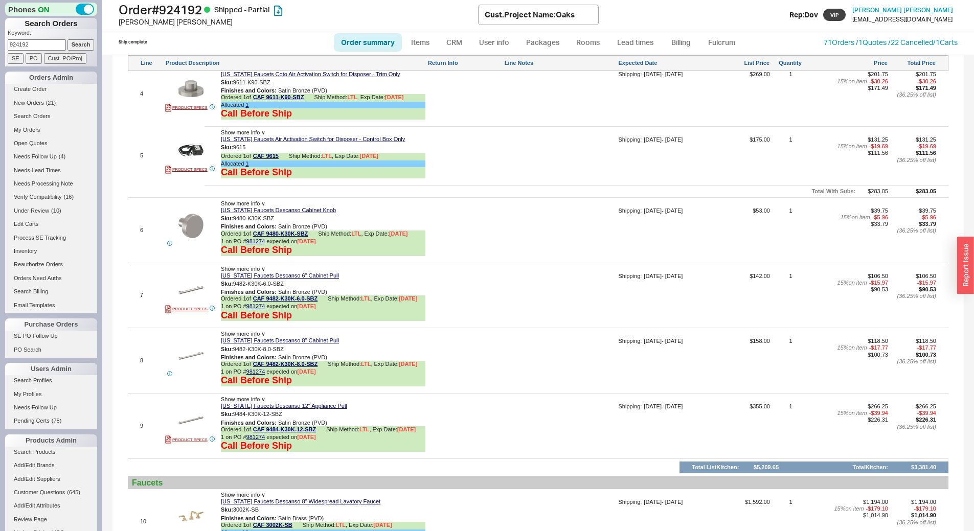
scroll to position [1278, 0]
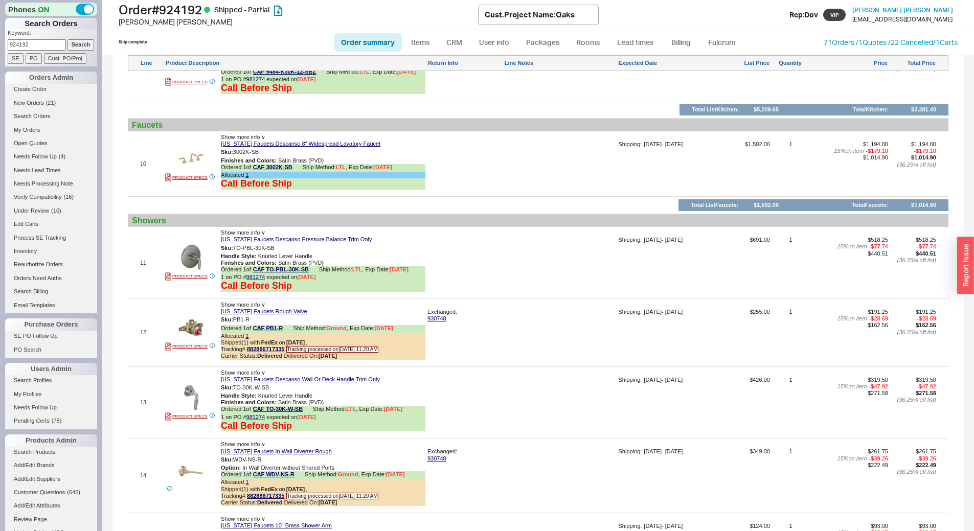
click at [542, 306] on div "12 PRODUCT SPECS Show more info ∨ California Faucets Rough Valve Sku: PB1-R Ord…" at bounding box center [538, 333] width 820 height 62
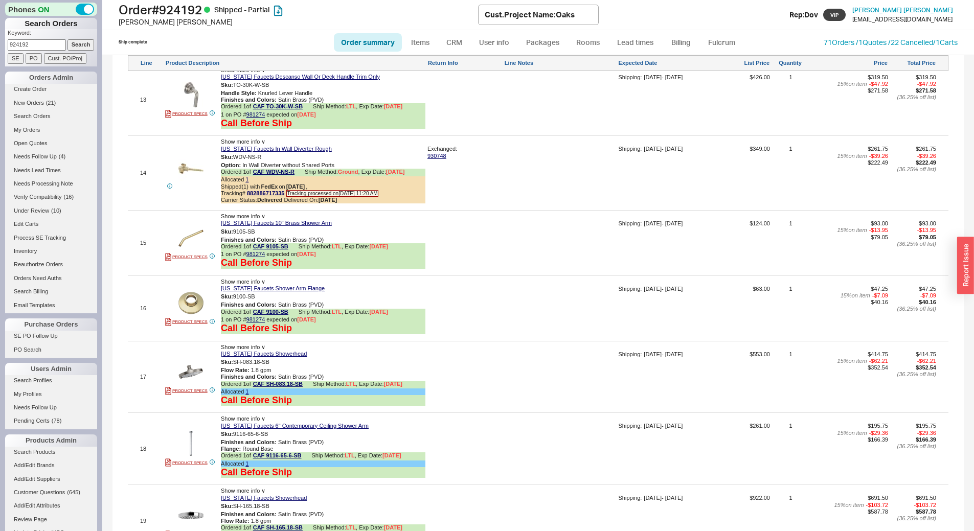
scroll to position [1585, 0]
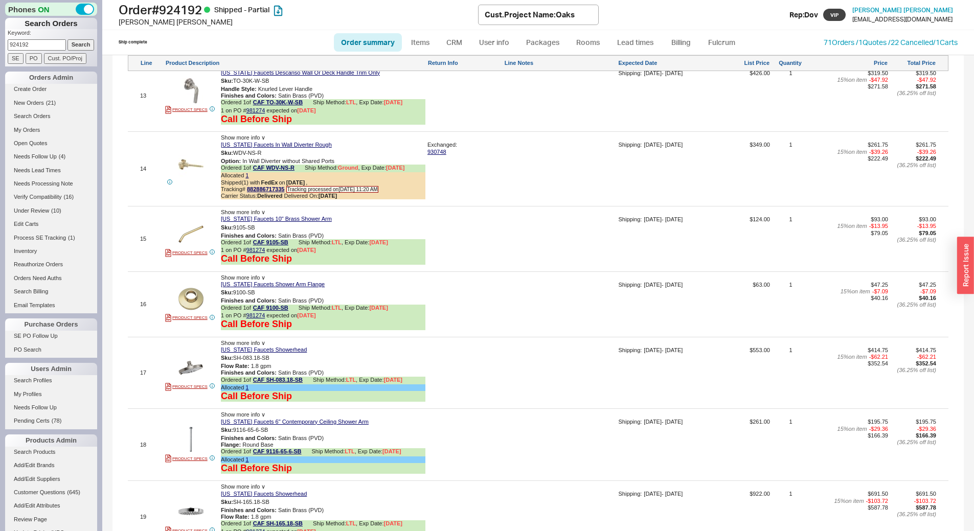
click at [42, 46] on input "924192" at bounding box center [37, 44] width 58 height 11
paste input "34150"
type input "934150"
click at [77, 48] on input "Search" at bounding box center [80, 44] width 27 height 11
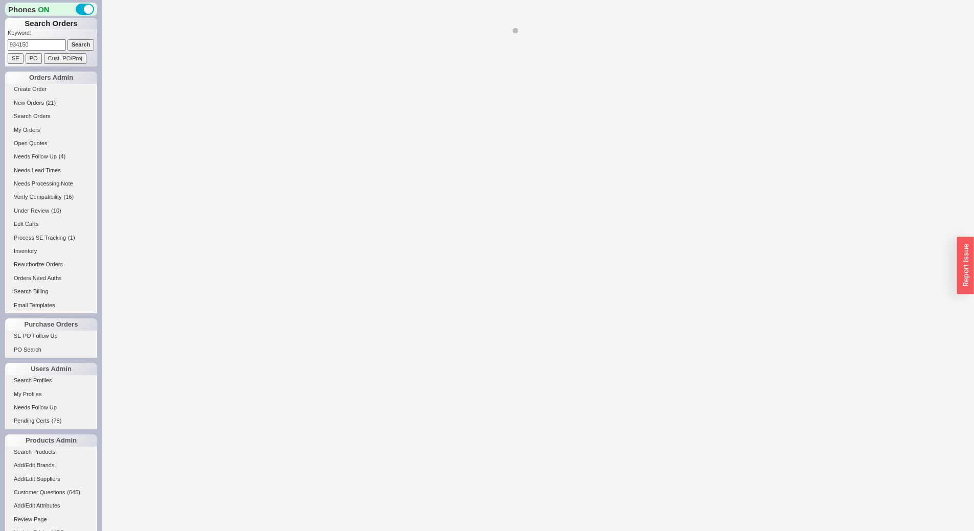
select select "*"
select select "LOW"
select select "3"
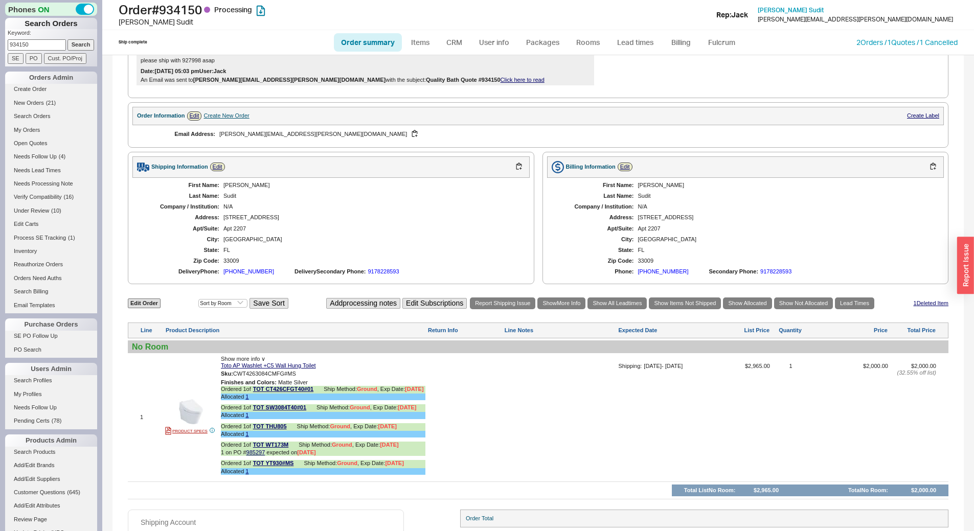
scroll to position [438, 0]
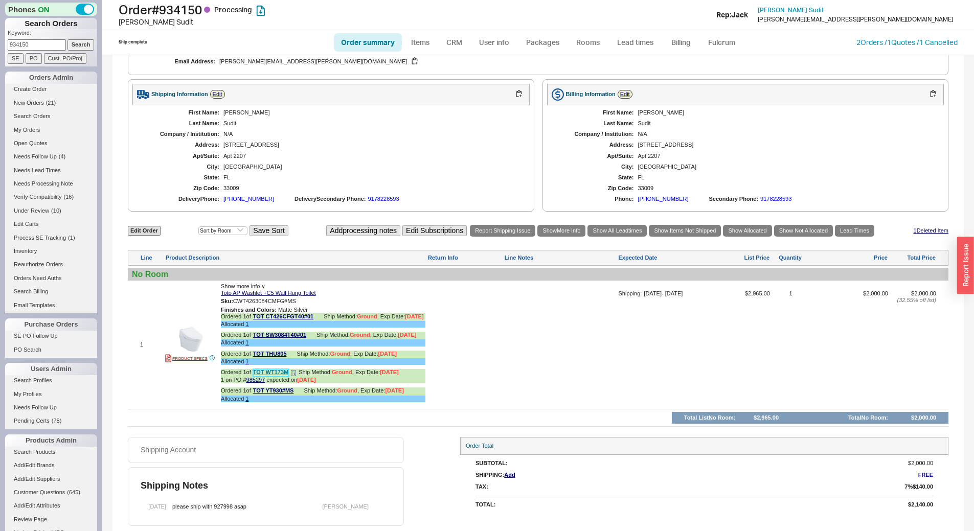
click at [272, 371] on link "TOT WT173M" at bounding box center [270, 373] width 35 height 8
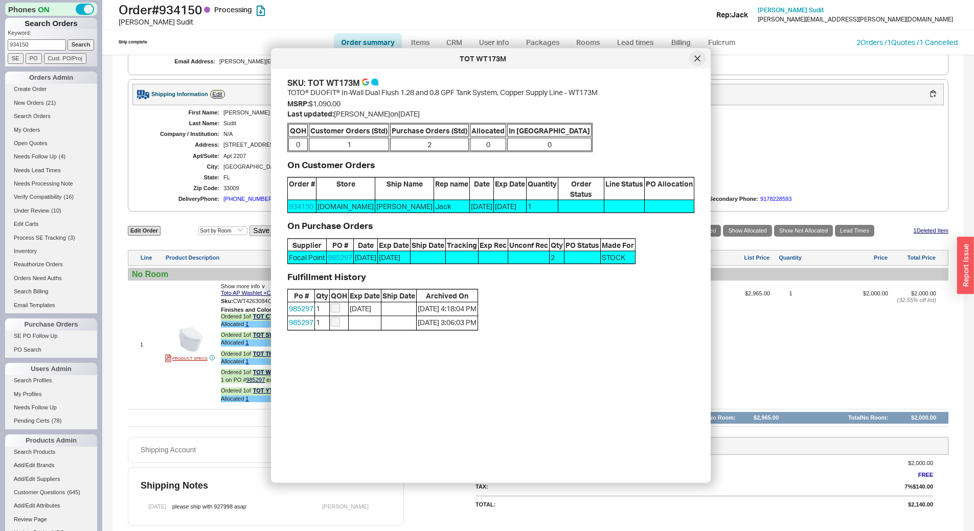
click at [696, 59] on icon at bounding box center [697, 59] width 6 height 6
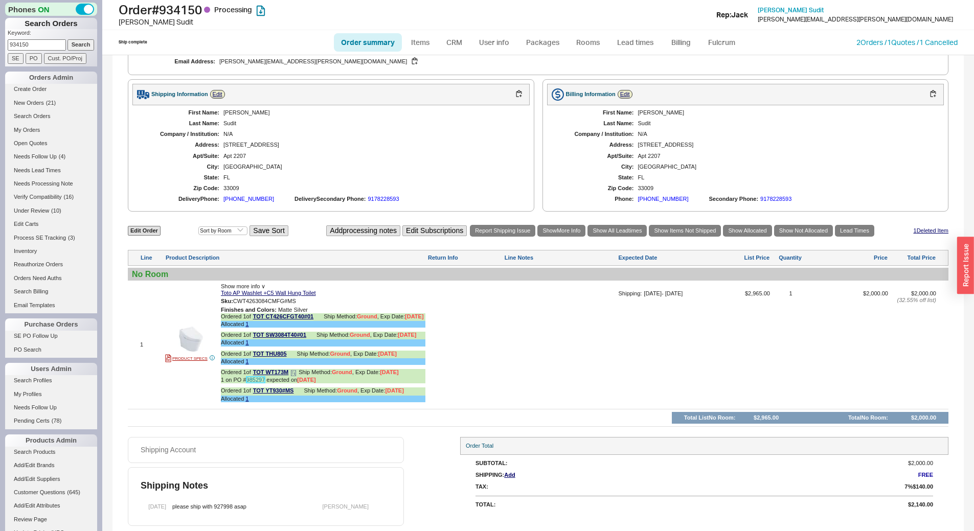
click at [253, 379] on link "985297" at bounding box center [255, 380] width 19 height 6
click at [36, 47] on input "934150" at bounding box center [37, 44] width 58 height 11
paste input "0134"
type input "930134"
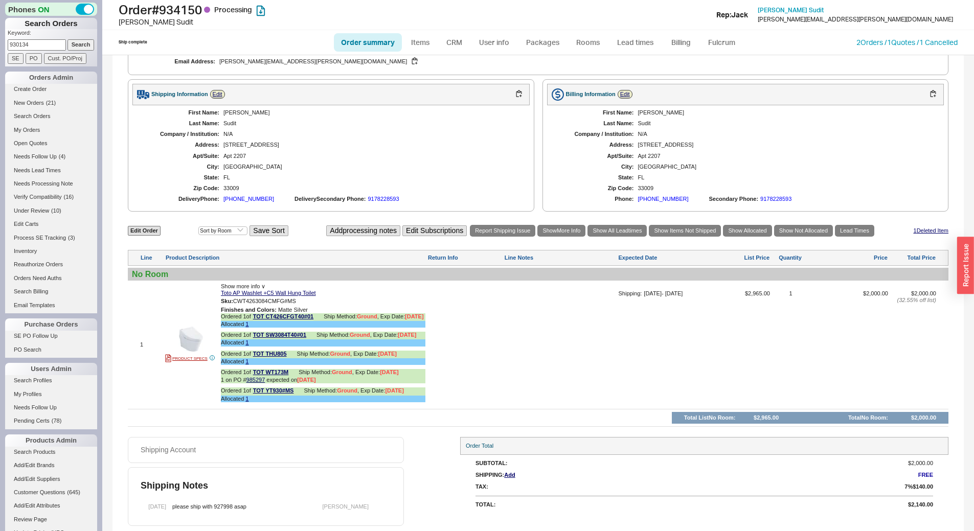
click at [83, 42] on input "Search" at bounding box center [80, 44] width 27 height 11
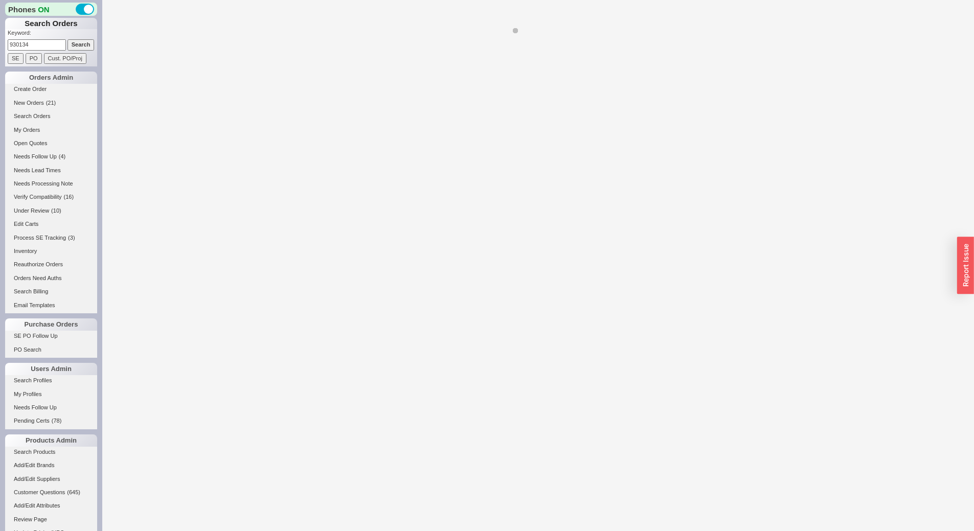
select select "*"
select select "LOW"
select select "3"
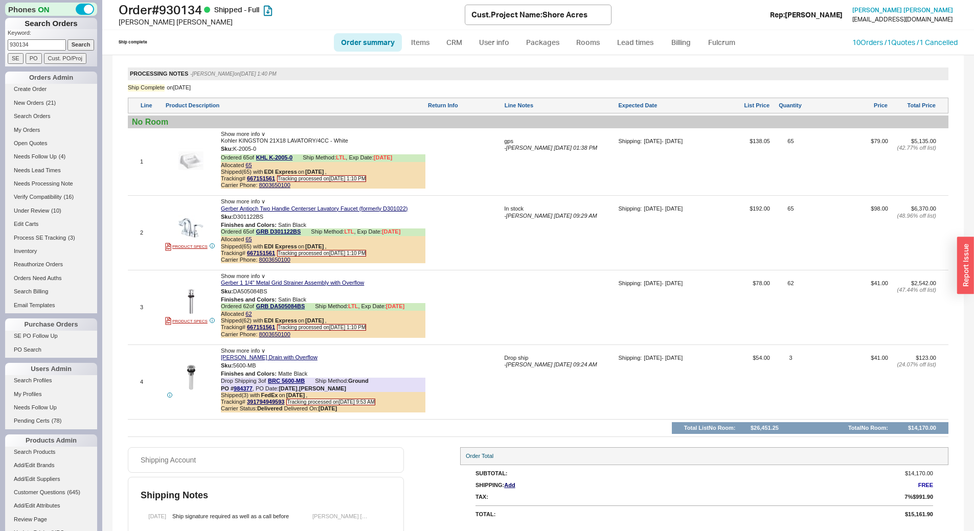
scroll to position [796, 0]
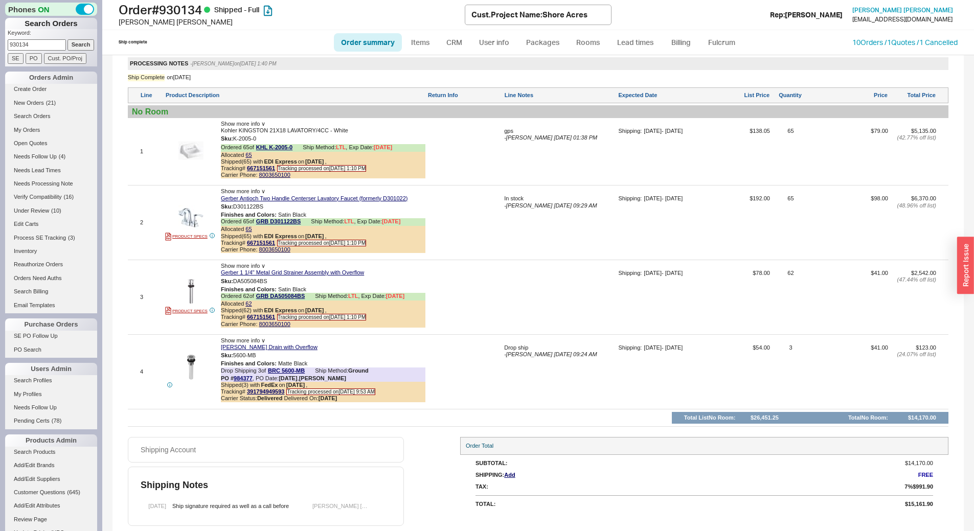
click at [42, 47] on input "930134" at bounding box center [37, 44] width 58 height 11
paste input "1701"
type input "931701"
click at [75, 47] on input "Search" at bounding box center [80, 44] width 27 height 11
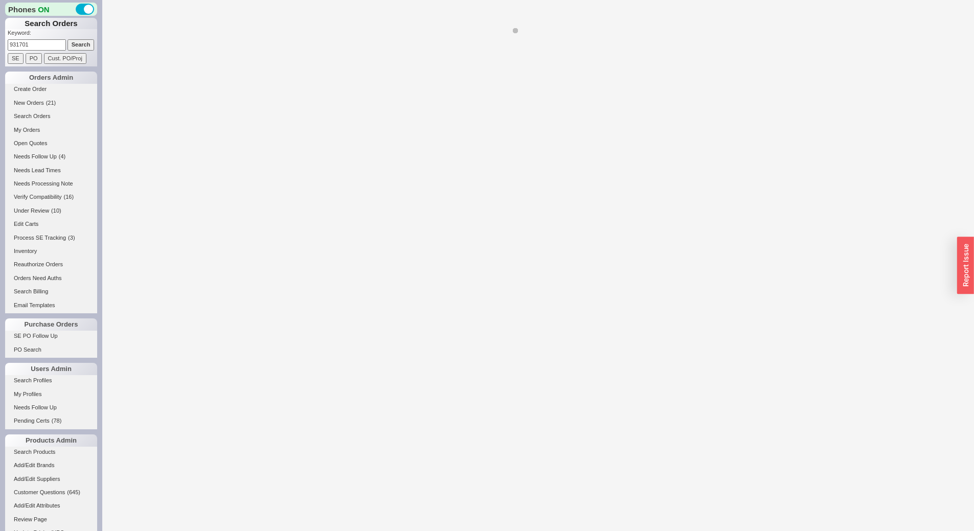
select select "*"
select select "LOW"
select select "3"
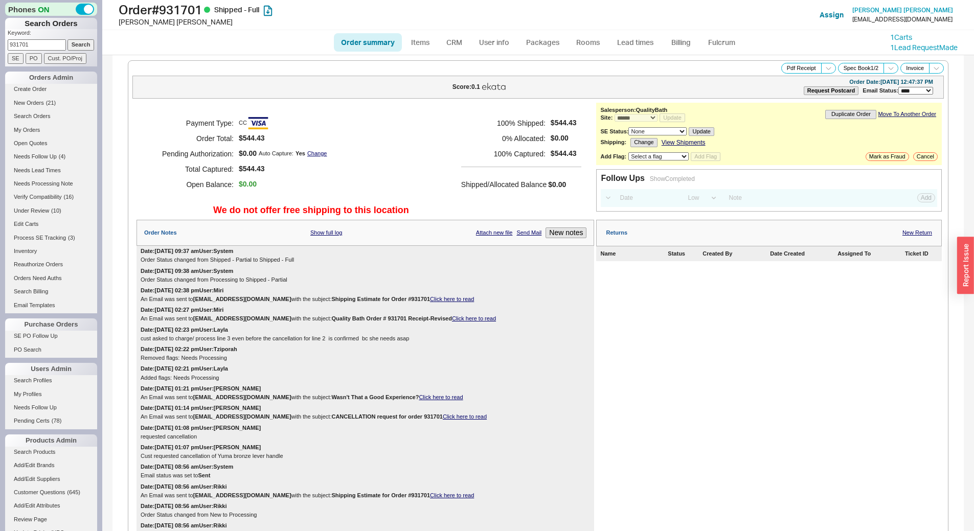
click at [391, 261] on div "Order Status changed from Shipped - Partial to Shipped - Full" at bounding box center [365, 260] width 449 height 7
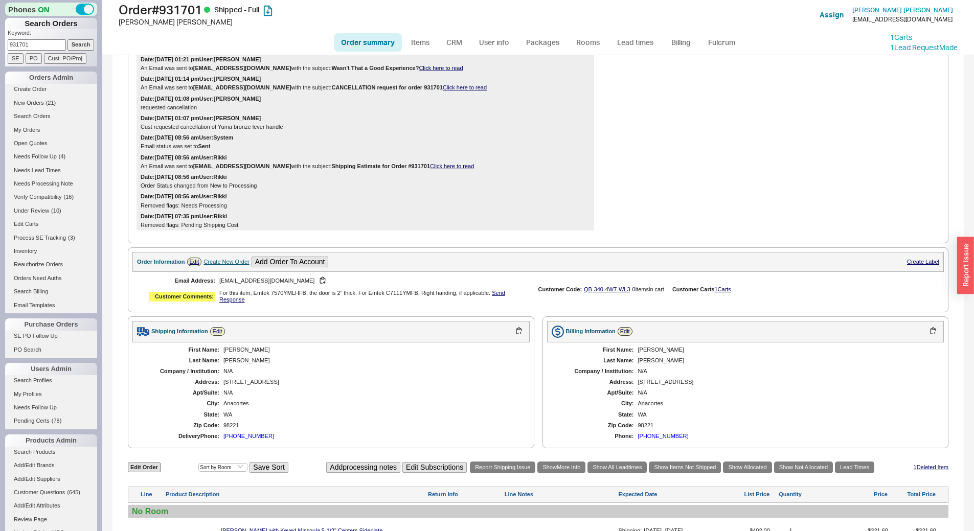
click at [33, 43] on input "931701" at bounding box center [37, 44] width 58 height 11
paste input "0297"
type input "930297"
click at [90, 45] on div "Phones ON Search Orders Keyword: 930297 Search SE PO Cust. PO/Proj Orders Admin…" at bounding box center [51, 265] width 102 height 531
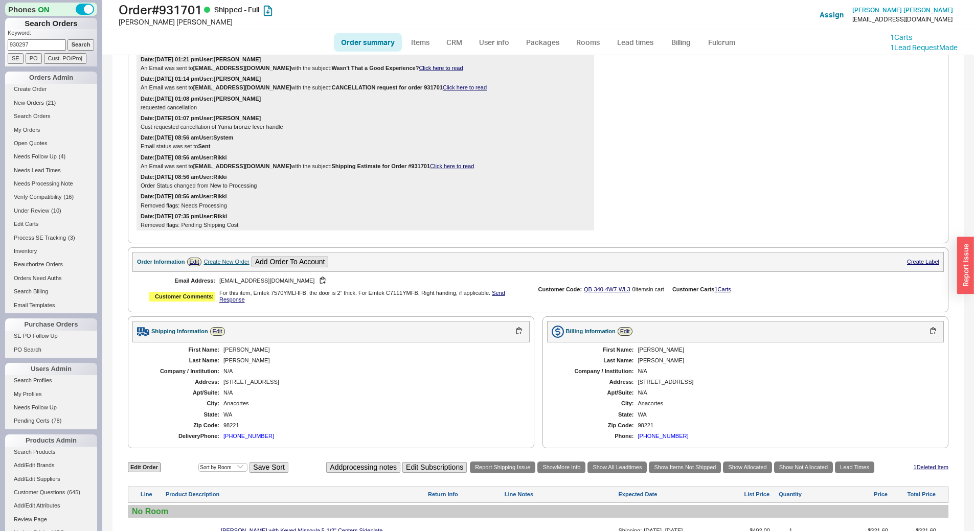
click at [80, 45] on input "Search" at bounding box center [80, 44] width 27 height 11
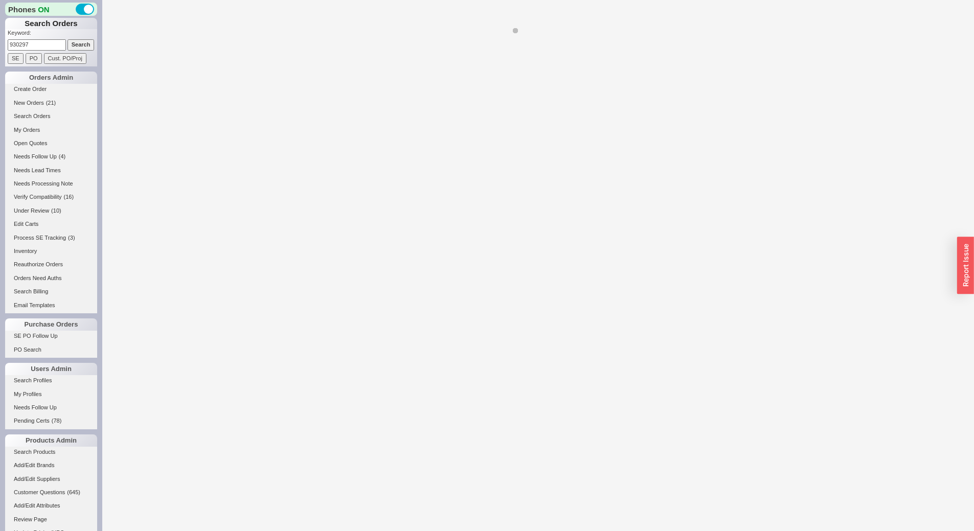
select select "*"
select select "LOW"
select select "3"
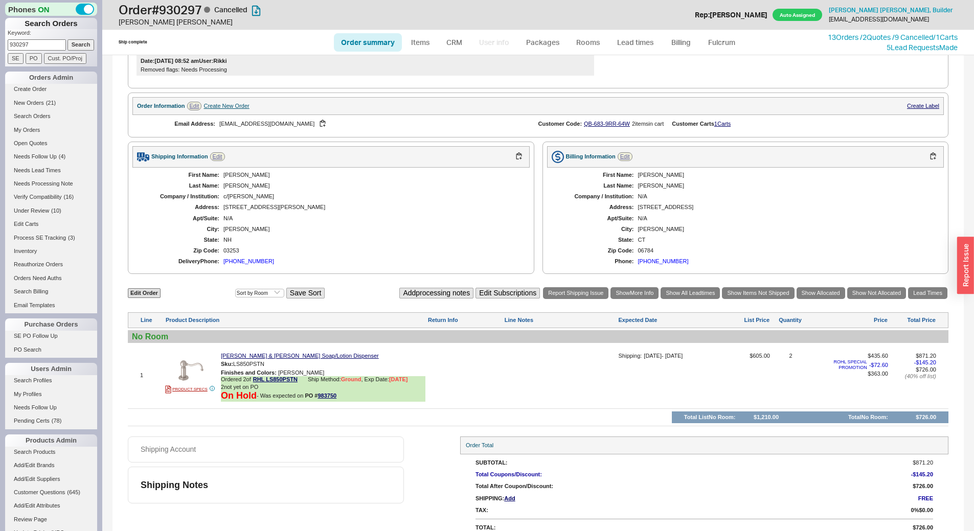
scroll to position [339, 0]
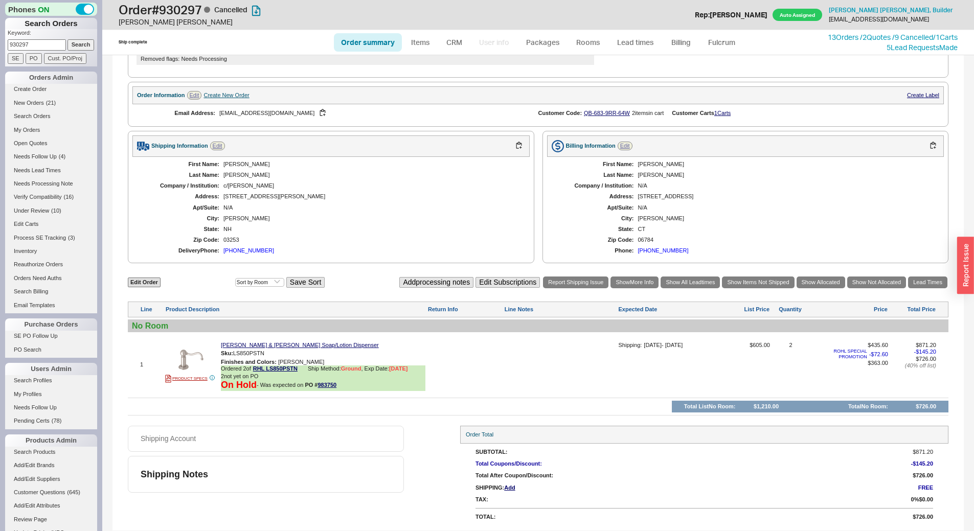
click at [24, 45] on input "930297" at bounding box center [37, 44] width 58 height 11
paste input "2678"
type input "926787"
click at [71, 43] on input "Search" at bounding box center [80, 44] width 27 height 11
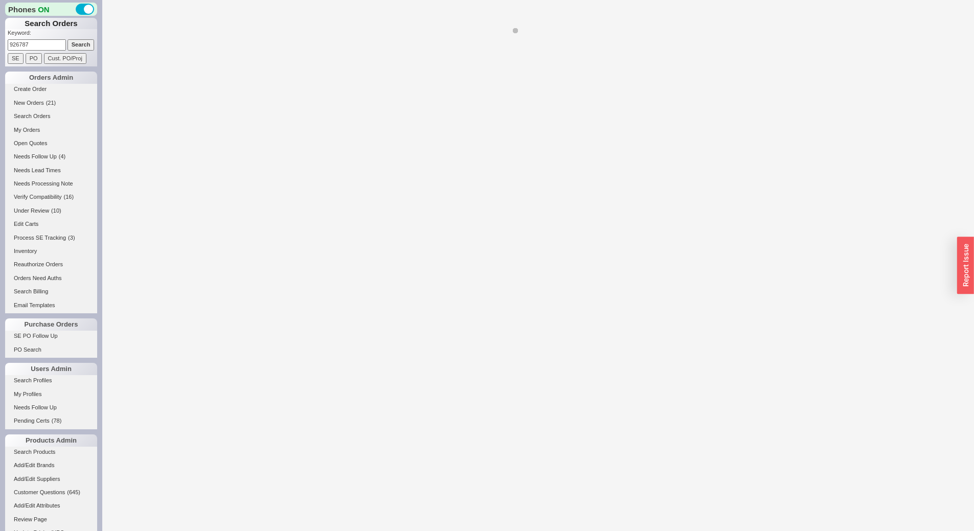
select select "*"
select select "LOW"
select select "3"
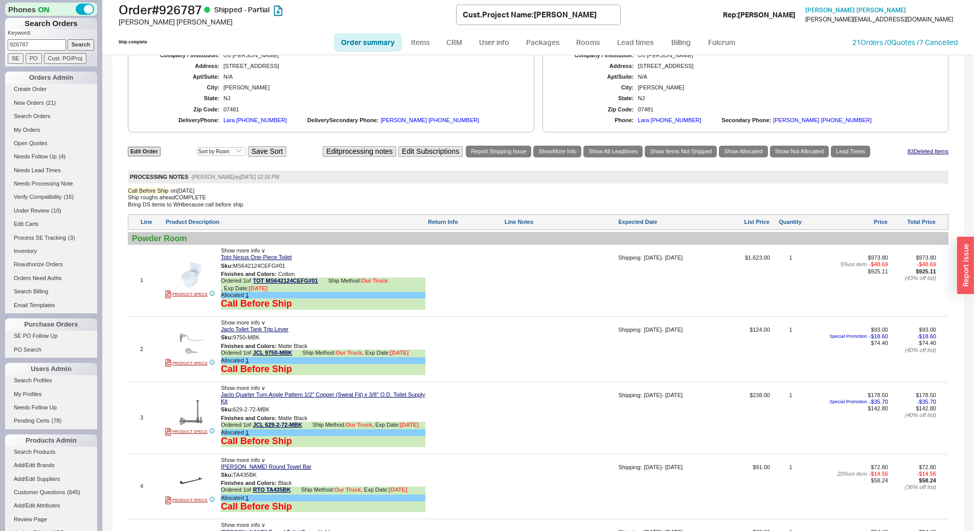
scroll to position [920, 0]
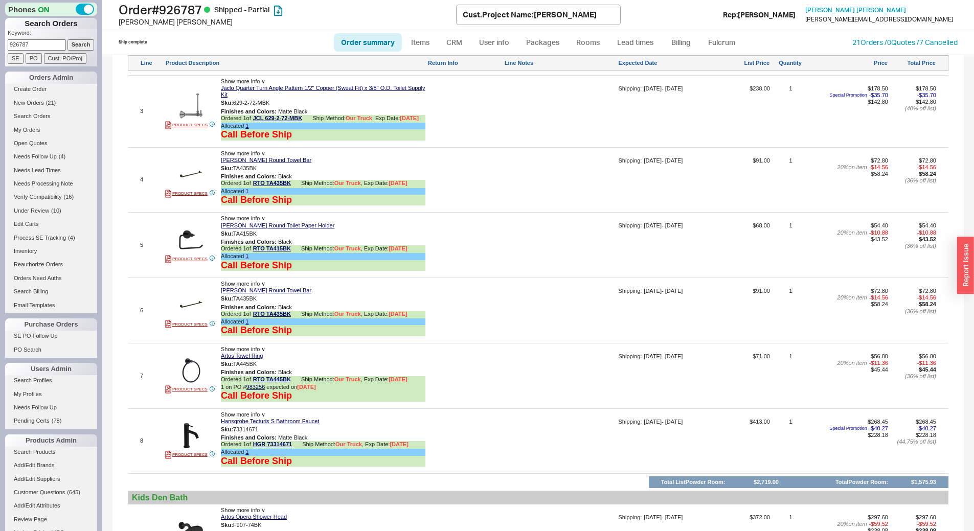
click at [545, 222] on div "5 PRODUCT SPECS Show more info ∨ Artos Trova Round Toilet Paper Holder Sku: TA4…" at bounding box center [538, 245] width 820 height 60
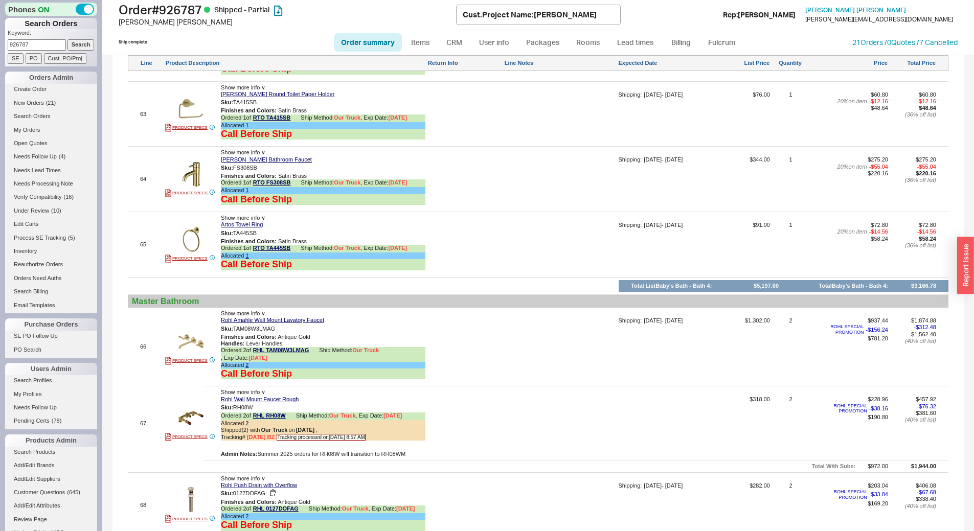
scroll to position [5163, 0]
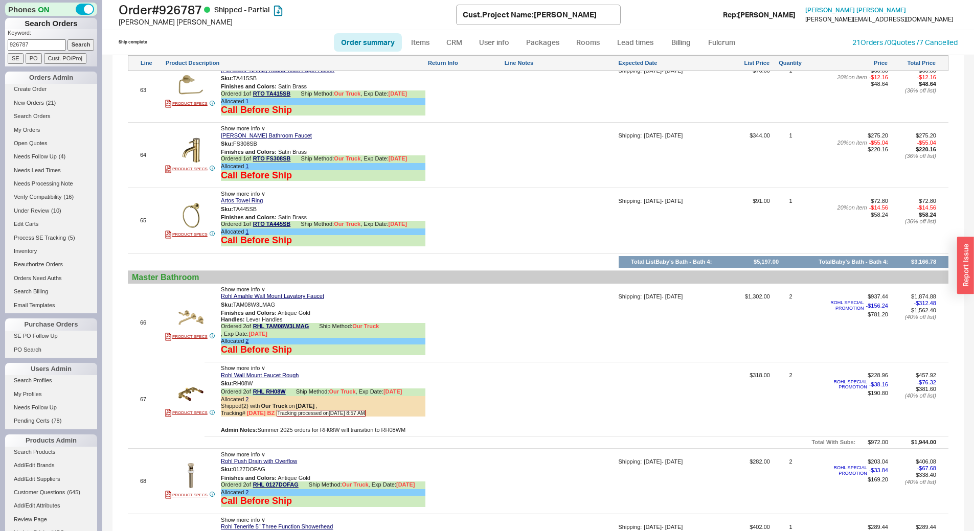
click at [683, 243] on div "Shipping: 09/15/25 - 09/30/25" at bounding box center [665, 224] width 94 height 53
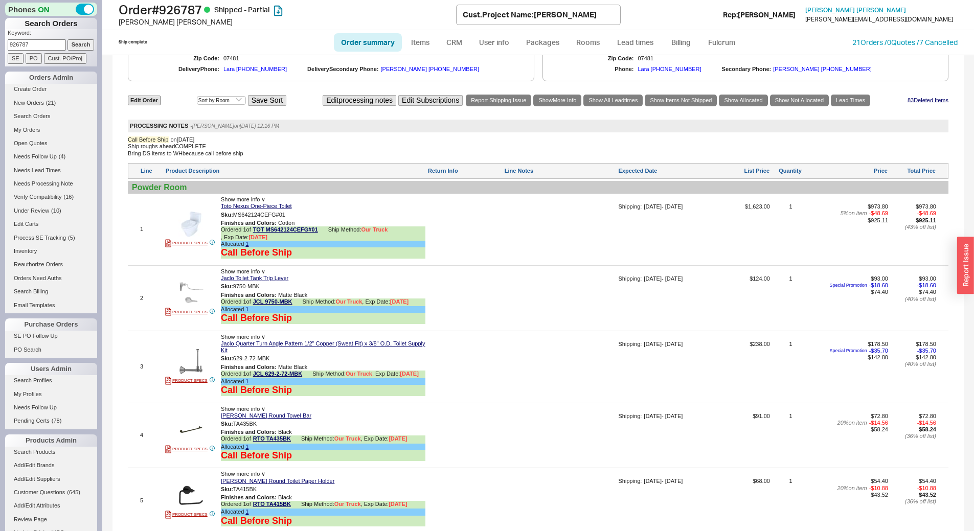
scroll to position [1227, 0]
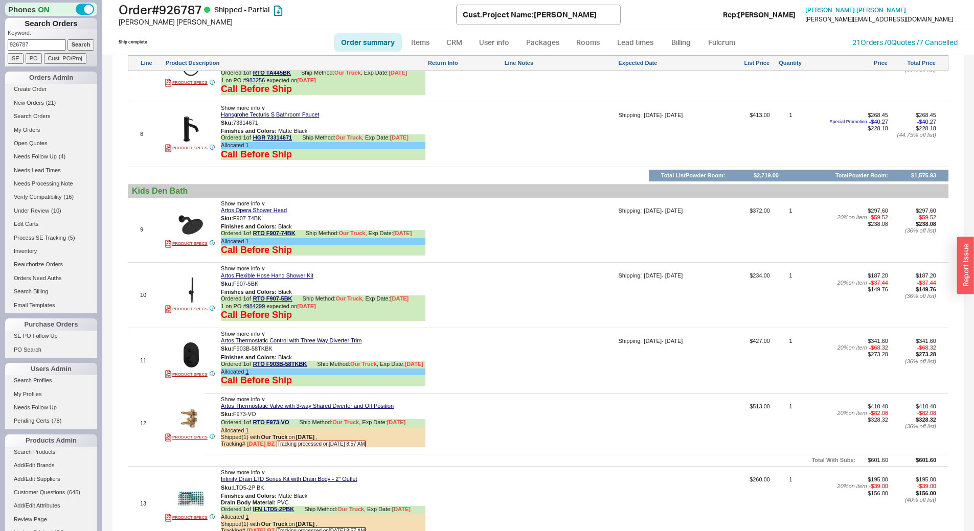
click at [40, 52] on form "Keyword: 926787 Search SE PO Cust. PO/Proj" at bounding box center [52, 46] width 89 height 35
click at [40, 47] on input "926787" at bounding box center [37, 44] width 58 height 11
paste input "2355"
type input "922355"
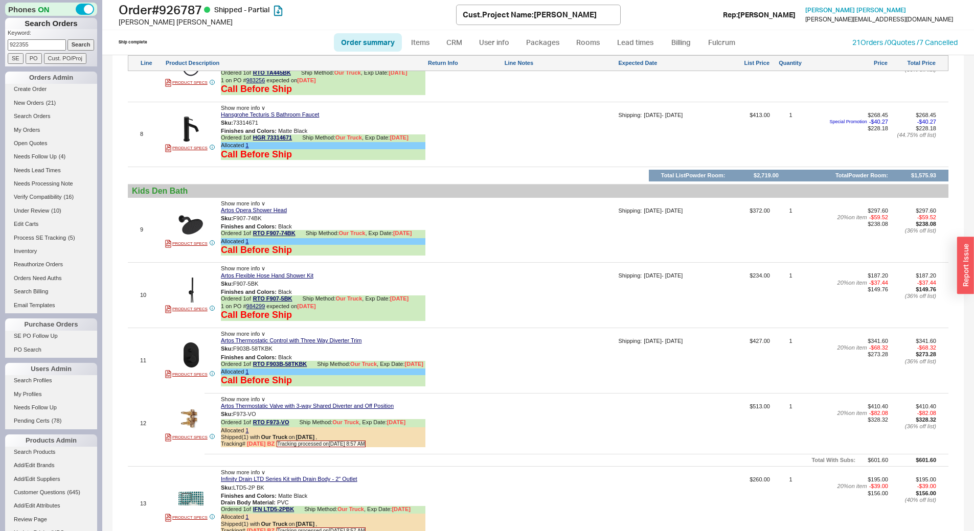
click at [83, 44] on input "Search" at bounding box center [80, 44] width 27 height 11
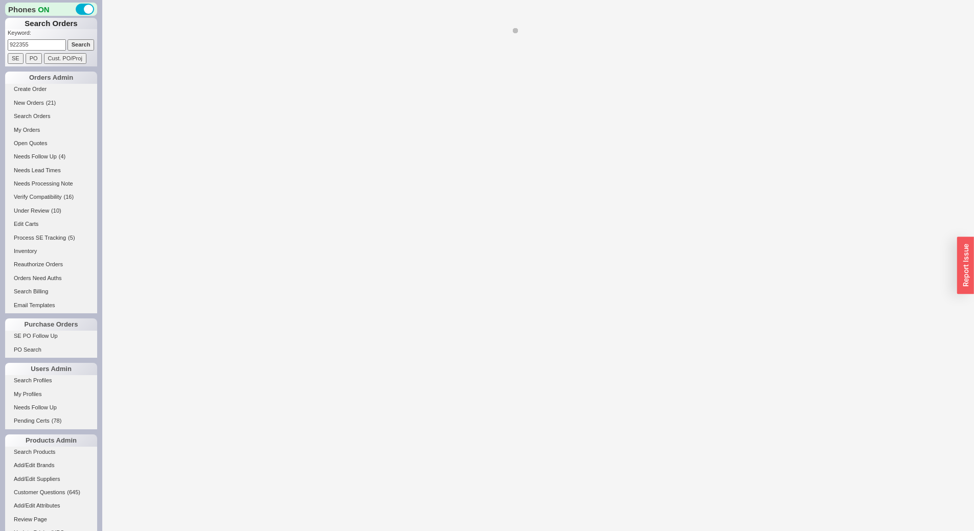
select select "*"
select select "LOW"
select select "3"
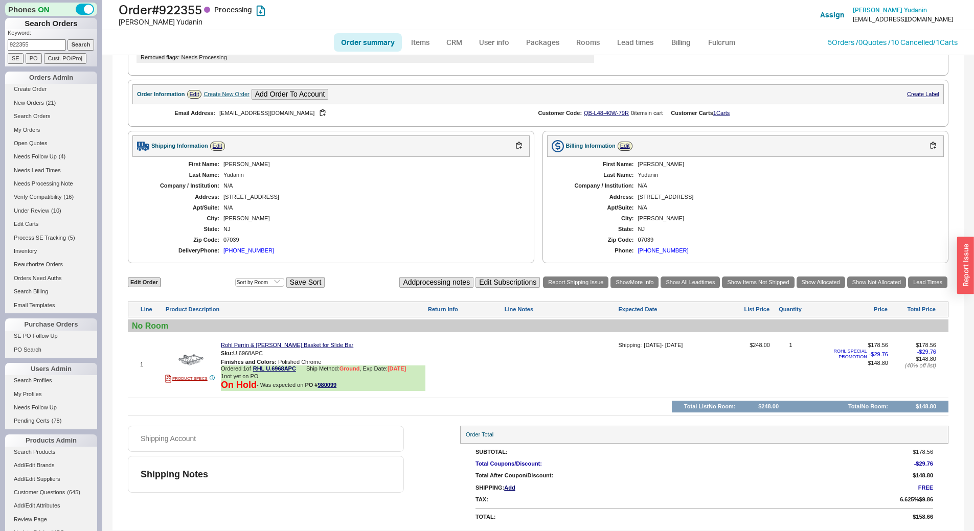
scroll to position [314, 0]
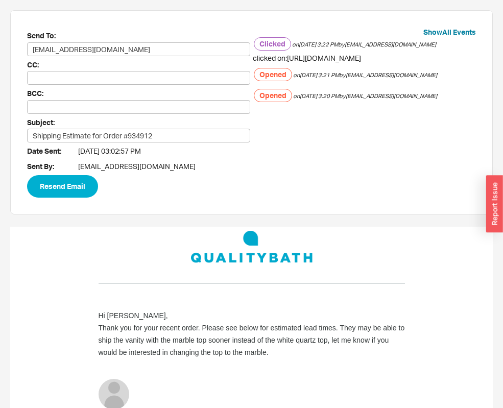
scroll to position [51, 0]
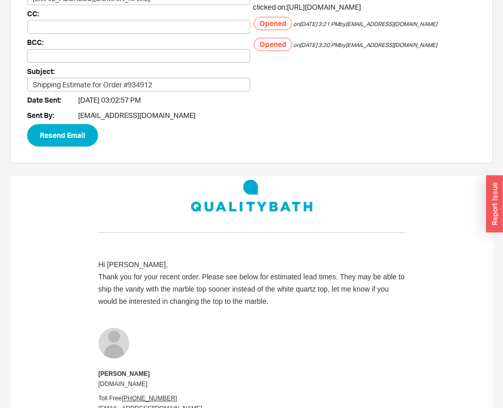
drag, startPoint x: 100, startPoint y: 276, endPoint x: 280, endPoint y: 304, distance: 182.1
click at [280, 304] on div "Hi [PERSON_NAME], Thank you for your recent order. Please see below for estimat…" at bounding box center [252, 283] width 307 height 49
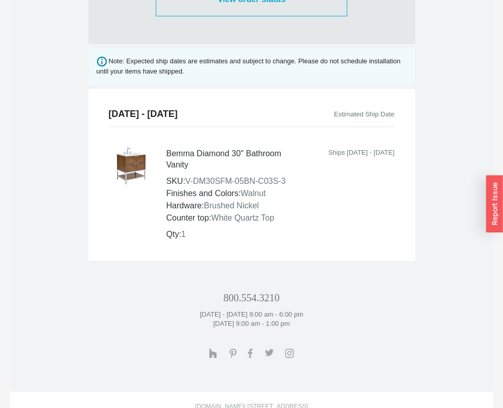
scroll to position [637, 0]
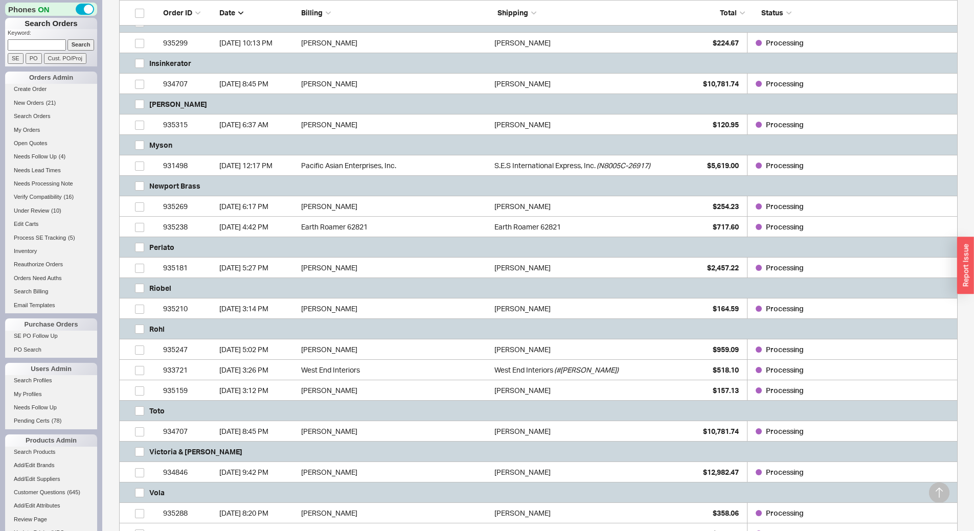
scroll to position [307, 0]
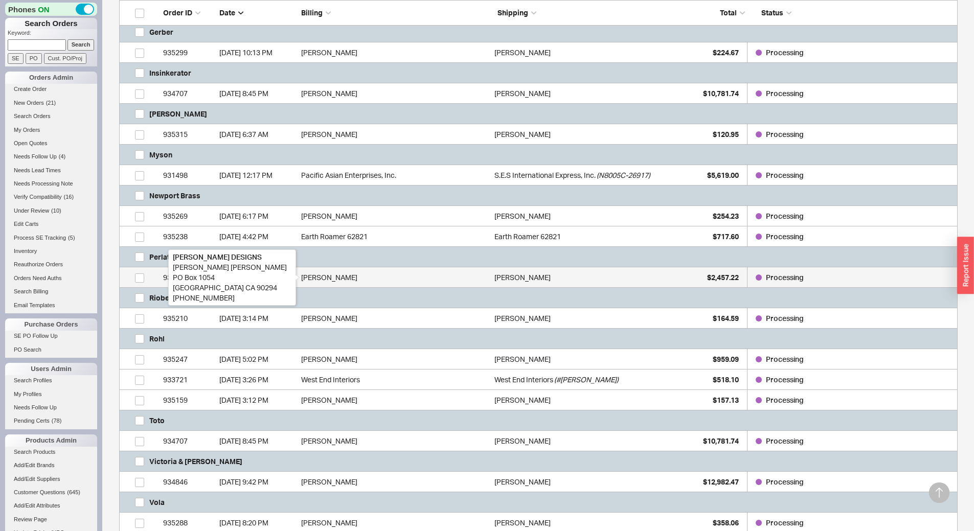
click at [373, 279] on div "[PERSON_NAME]" at bounding box center [395, 277] width 188 height 20
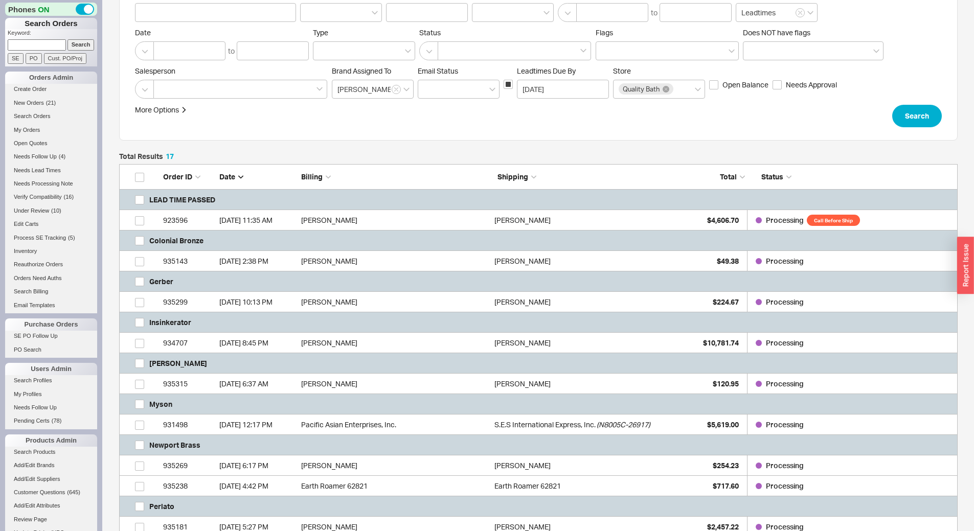
scroll to position [51, 0]
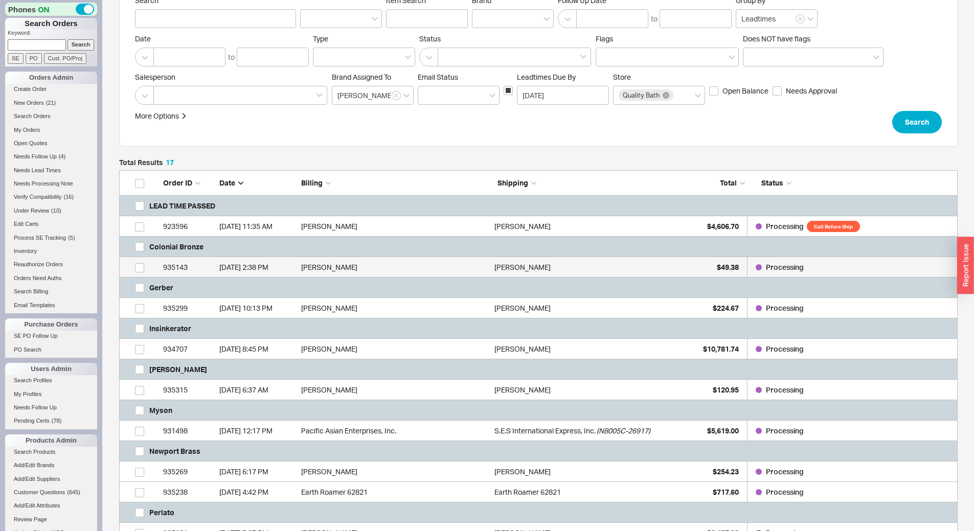
click at [273, 264] on div "[DATE] 2:38 PM" at bounding box center [257, 267] width 77 height 20
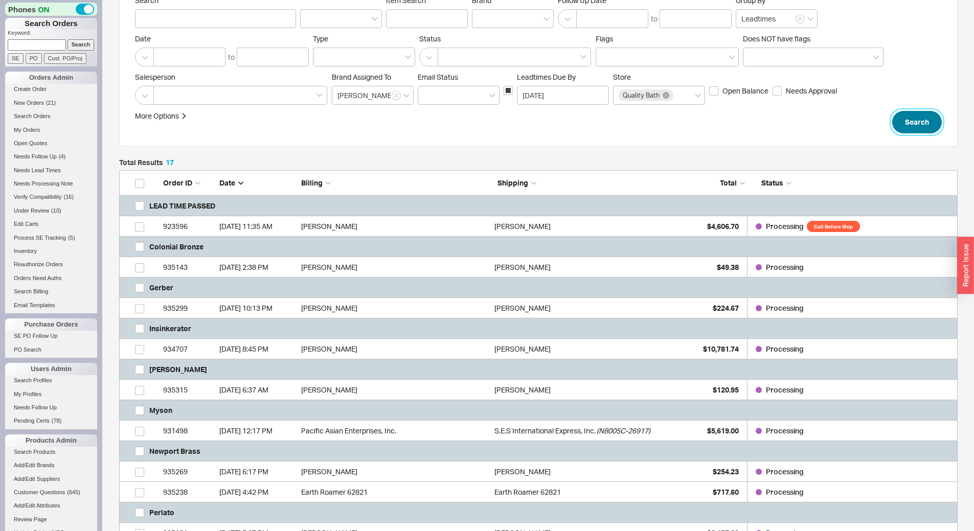
click at [907, 129] on button "Search" at bounding box center [917, 122] width 50 height 22
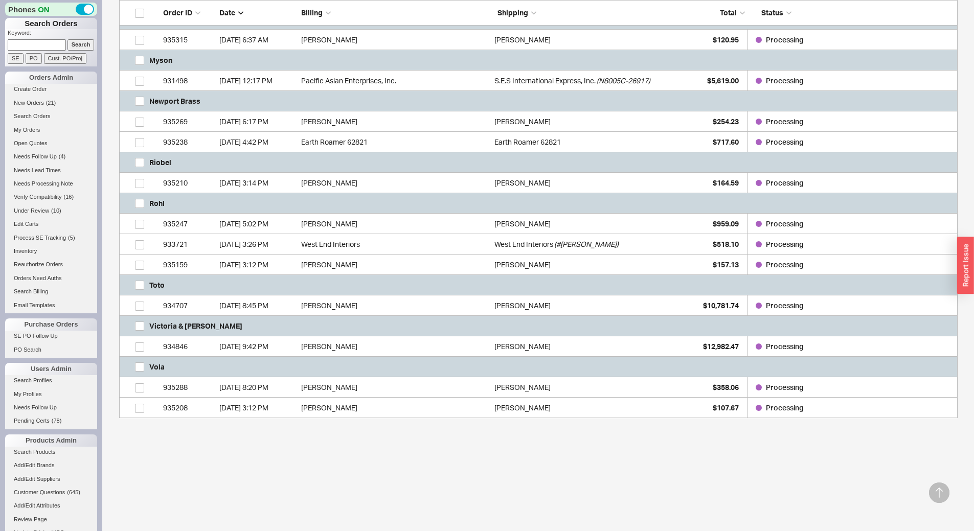
scroll to position [365, 0]
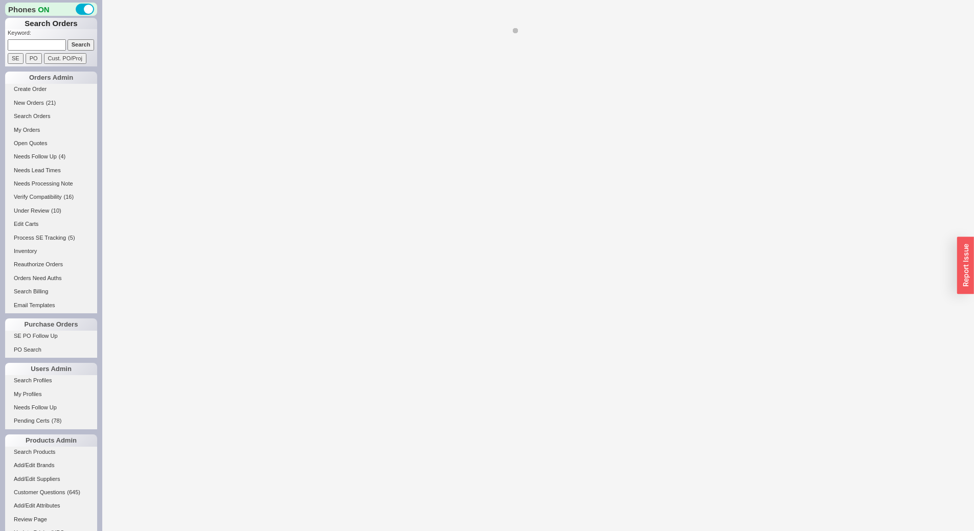
select select "*"
select select "LOW"
select select "3"
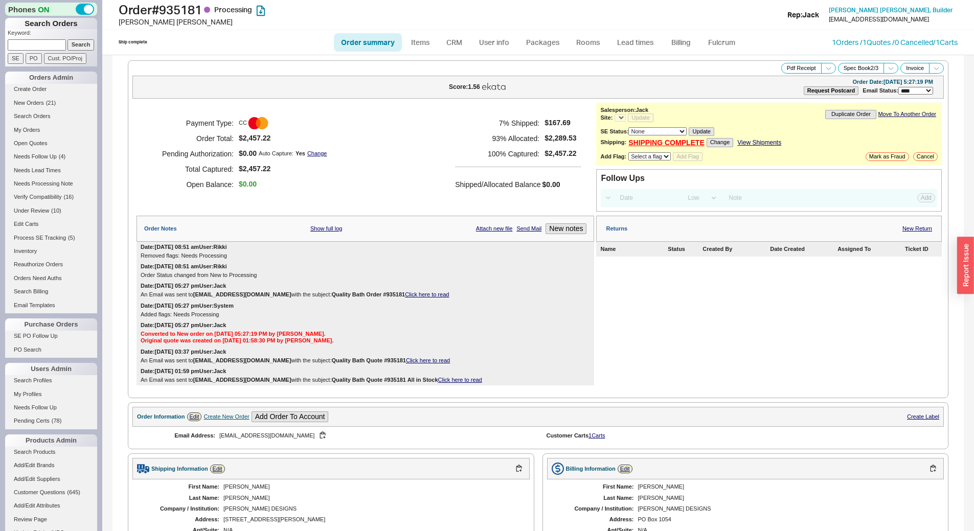
select select "*"
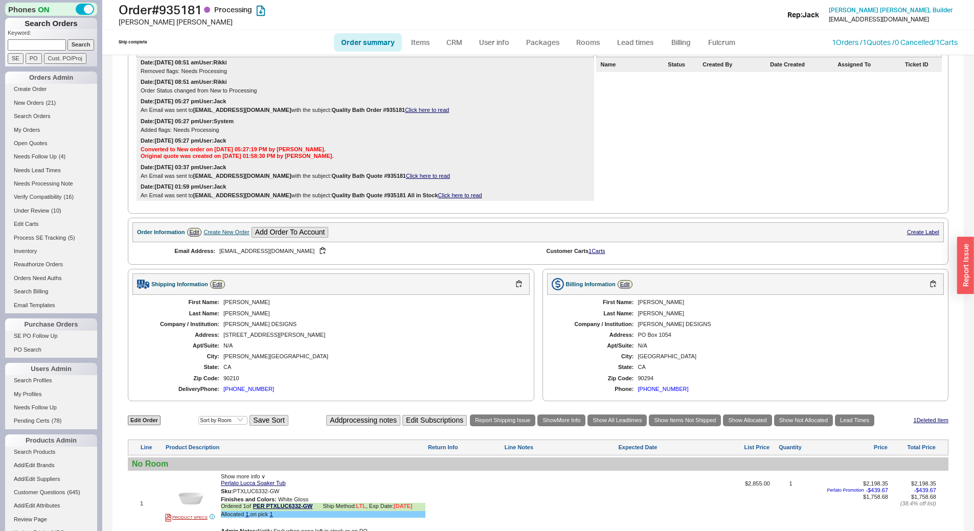
scroll to position [457, 0]
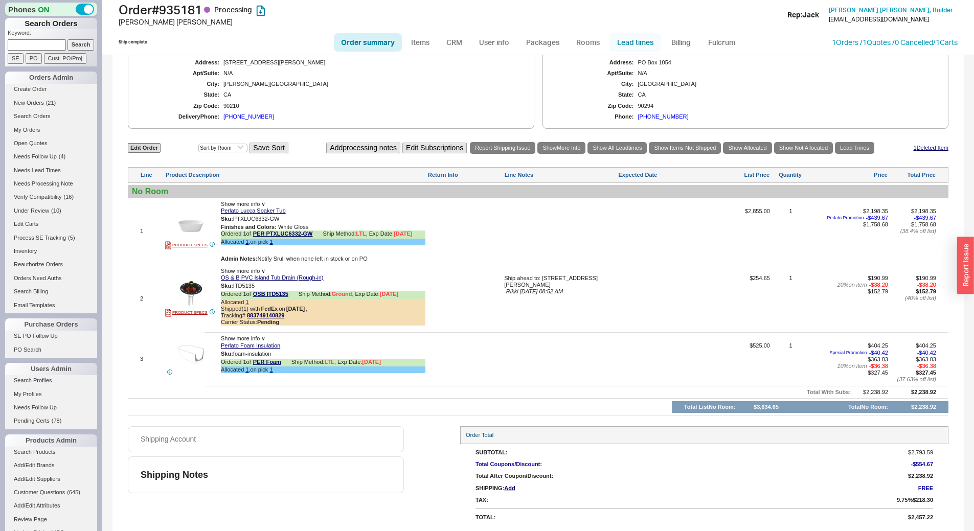
click at [631, 39] on link "Lead times" at bounding box center [635, 42] width 52 height 18
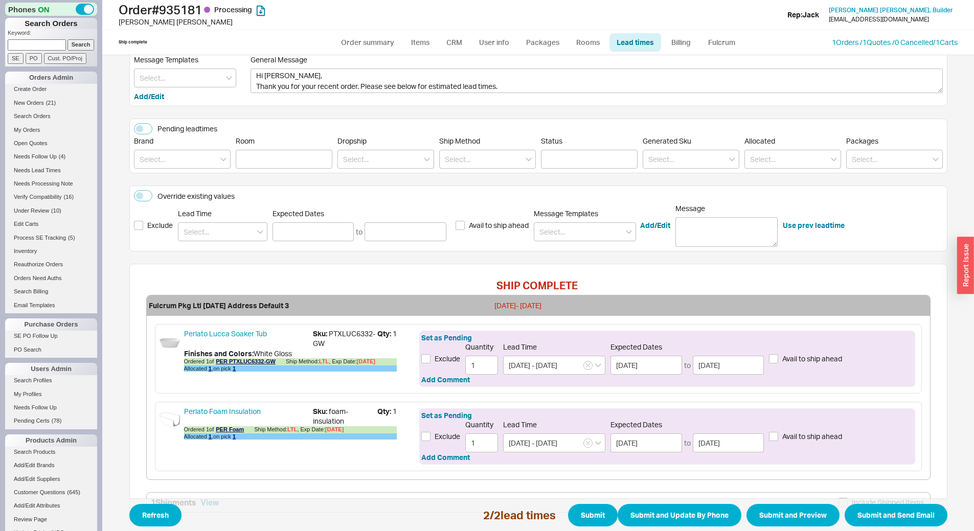
scroll to position [128, 0]
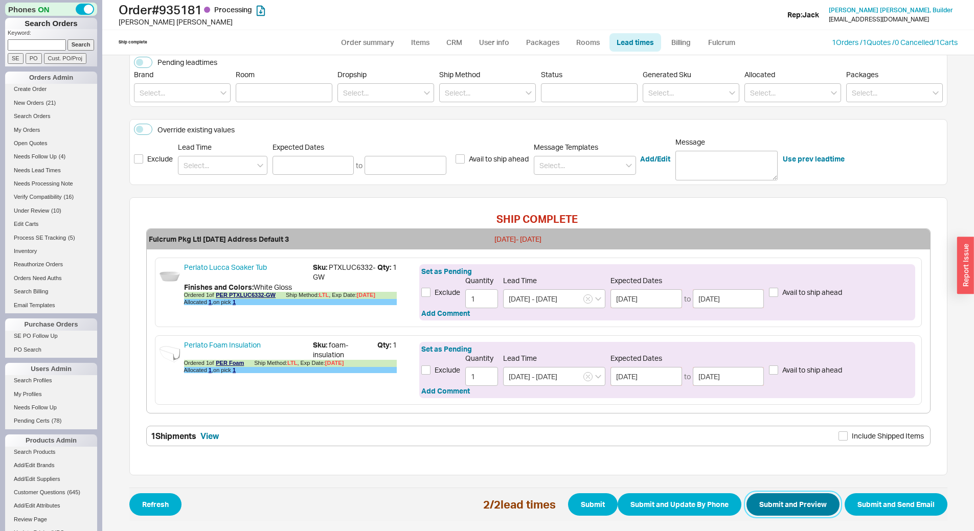
click at [797, 516] on button "Submit and Preview" at bounding box center [792, 504] width 93 height 22
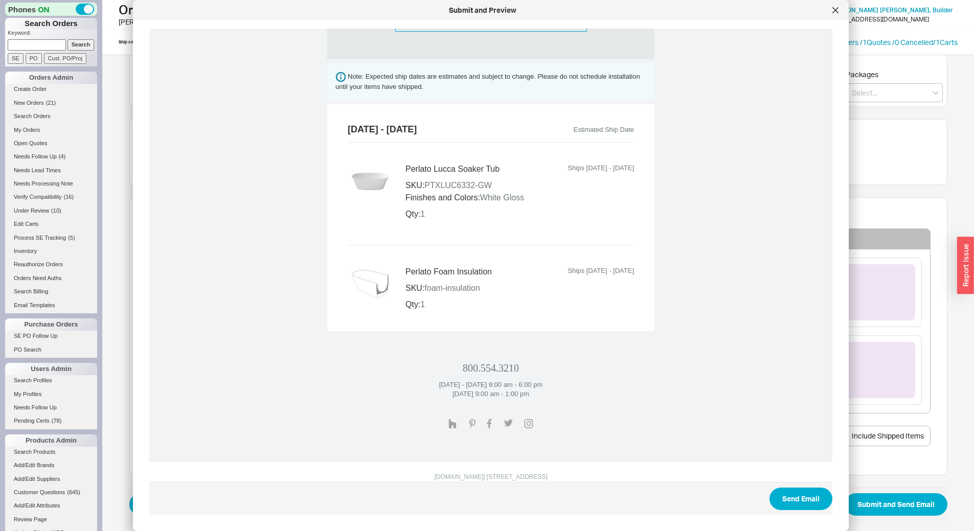
scroll to position [386, 0]
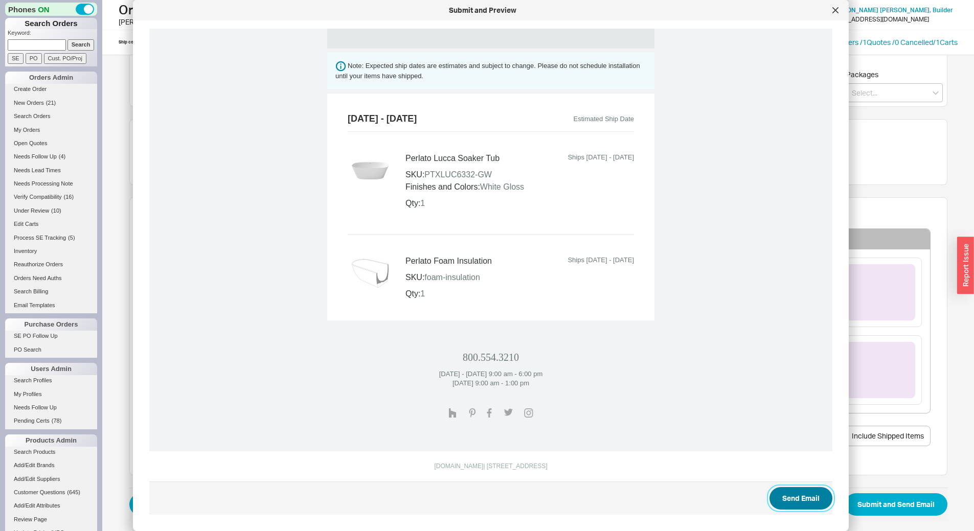
click at [804, 500] on button "Send Email" at bounding box center [800, 498] width 63 height 22
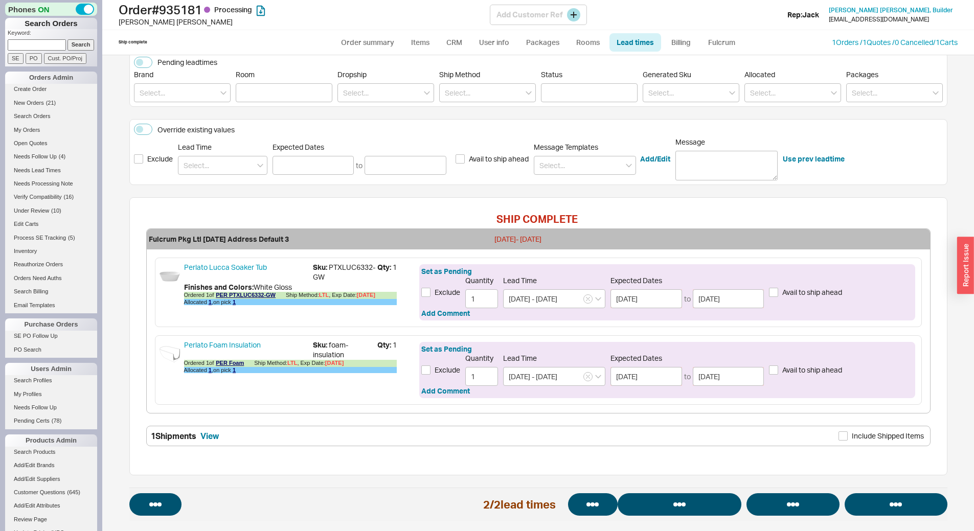
select select "*"
select select "LOW"
select select "3"
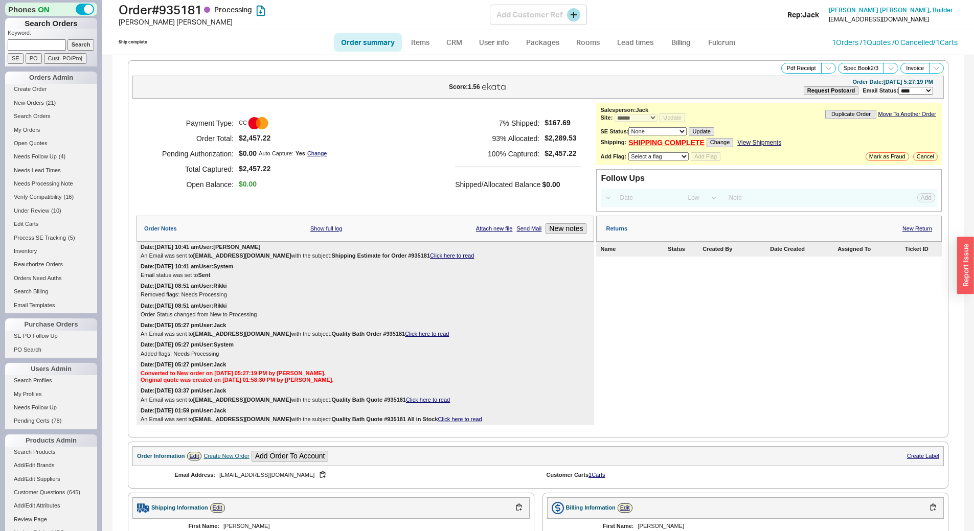
select select "*"
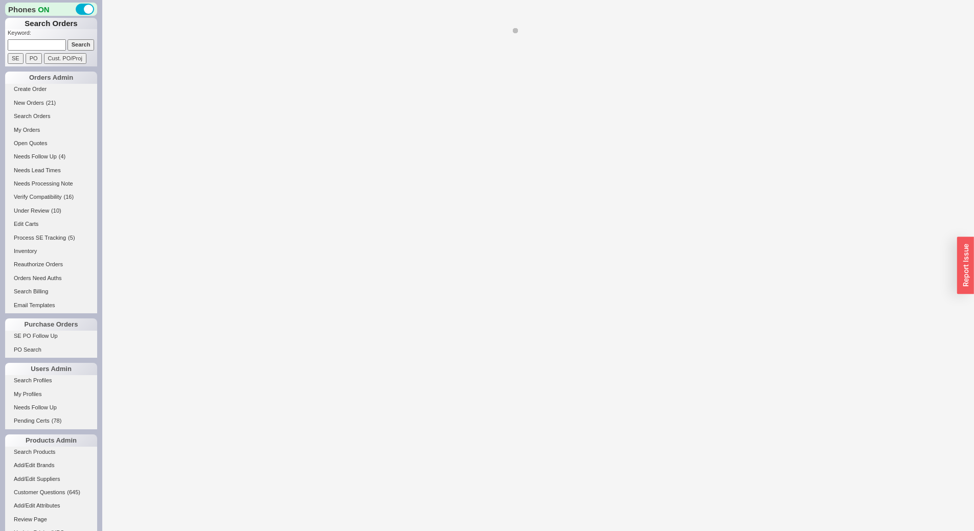
select select "*"
select select "LOW"
select select "3"
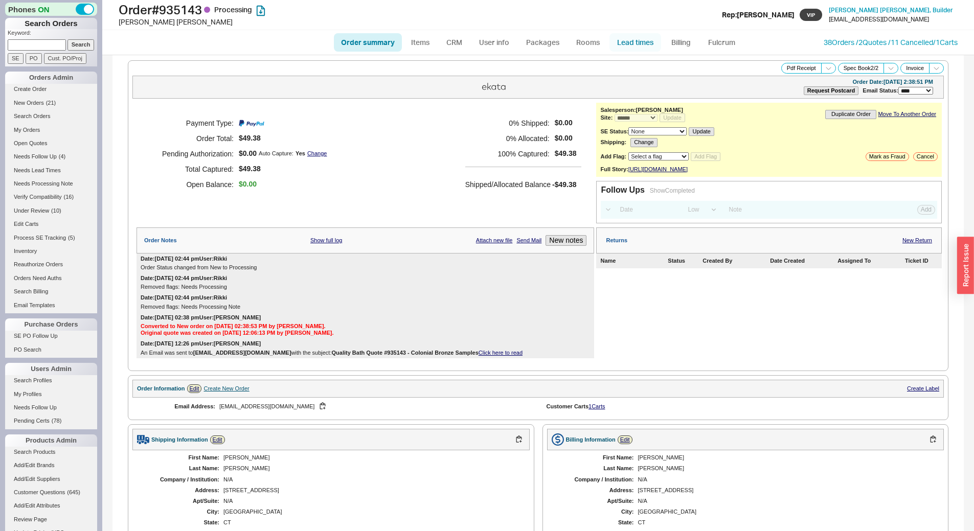
click at [633, 41] on link "Lead times" at bounding box center [635, 42] width 52 height 18
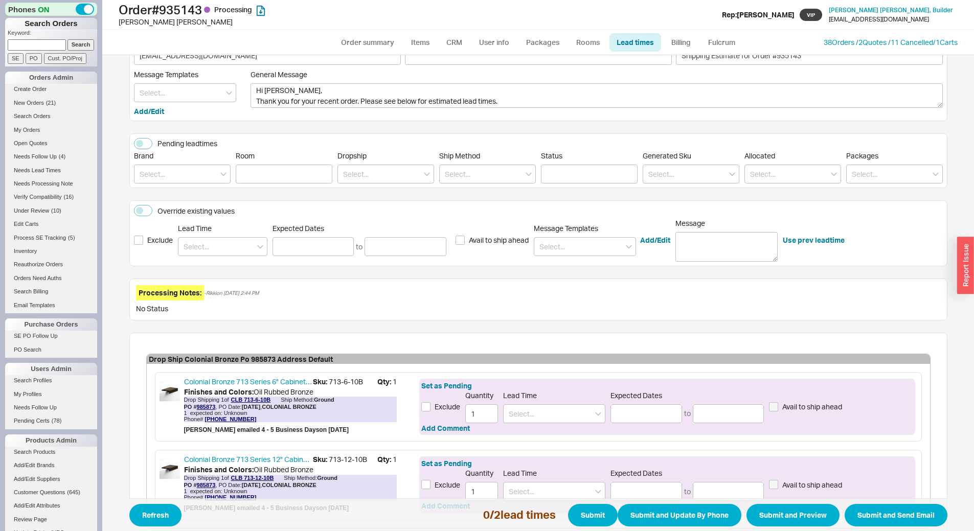
scroll to position [129, 0]
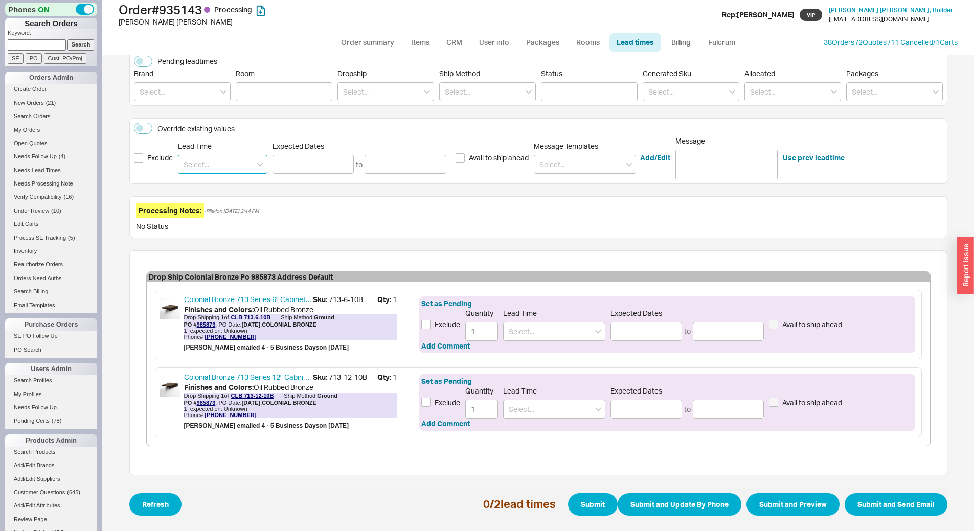
click at [195, 171] on input at bounding box center [222, 164] width 89 height 19
click at [226, 185] on div "4 - 5 Weeks" at bounding box center [222, 185] width 88 height 18
type input "4 - 5 Weeks"
type input "[DATE]"
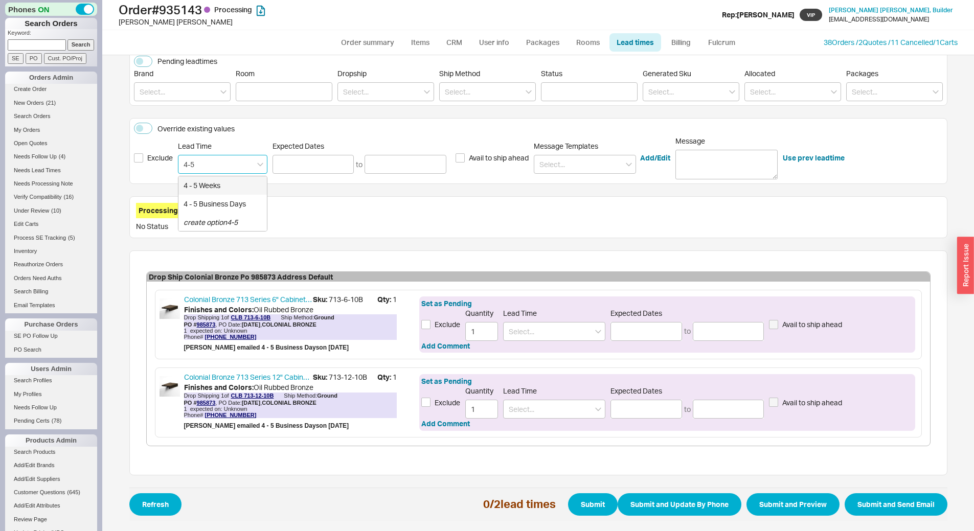
type input "[DATE]"
type input "4 - 5 Weeks"
type input "[DATE]"
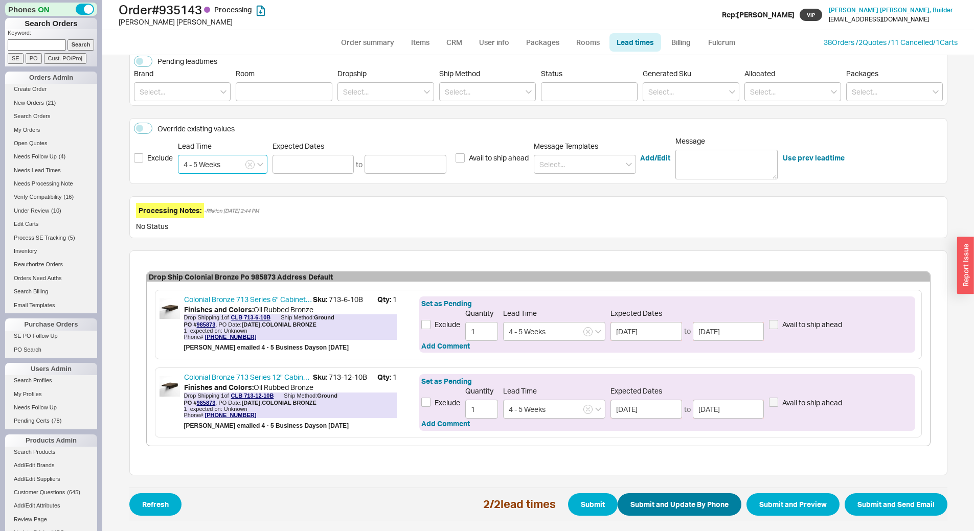
type input "4 - 5 Weeks"
click at [686, 502] on button "Submit and Update By Phone" at bounding box center [679, 504] width 124 height 22
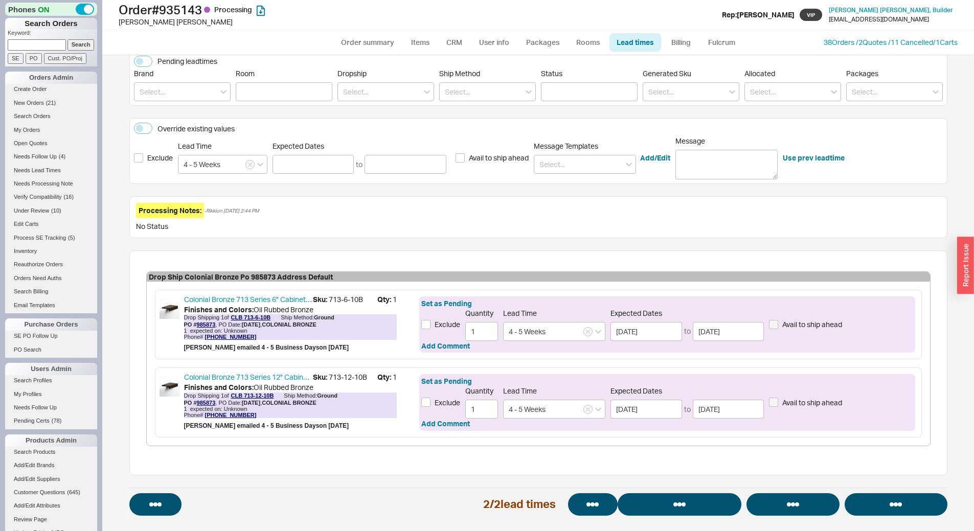
select select "*"
select select "LOW"
select select "3"
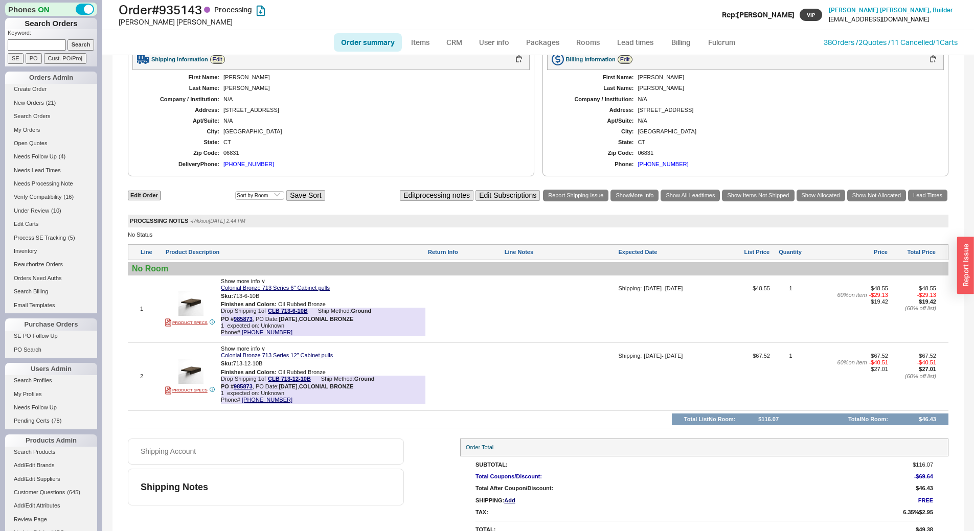
scroll to position [399, 0]
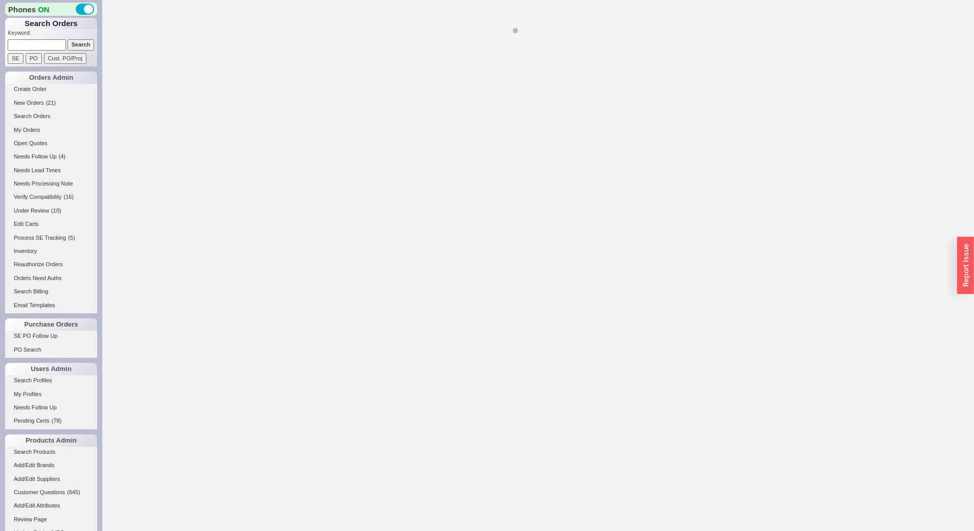
select select "*"
select select "LOW"
select select "3"
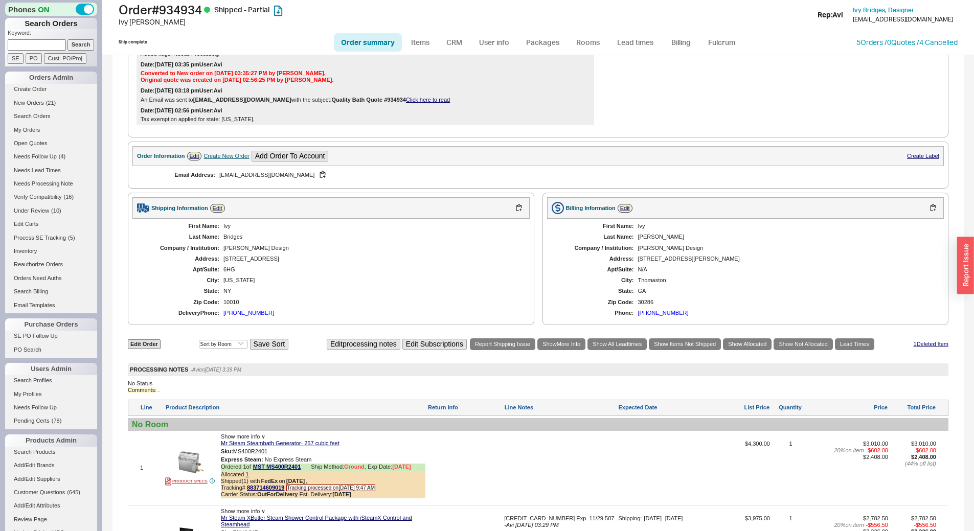
scroll to position [409, 0]
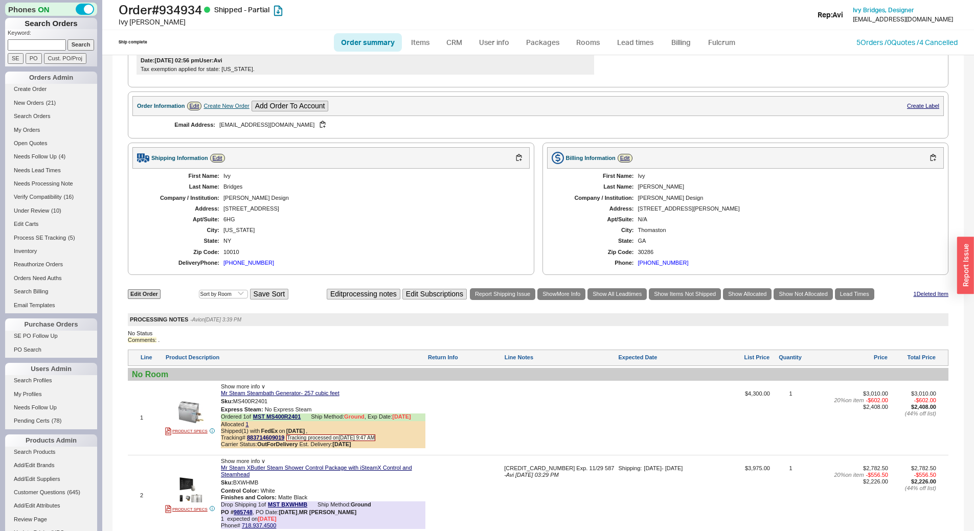
click at [234, 254] on div "10010" at bounding box center [371, 252] width 296 height 7
copy div "10010"
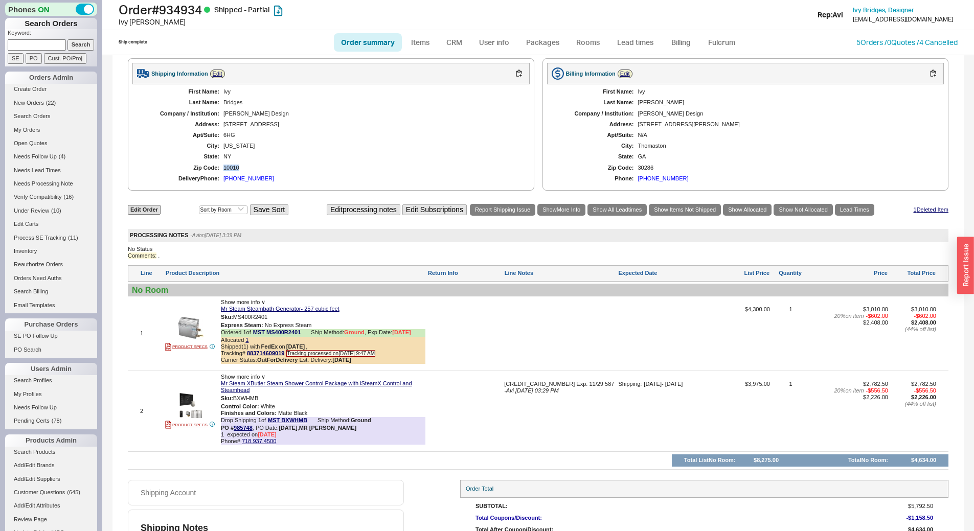
scroll to position [547, 0]
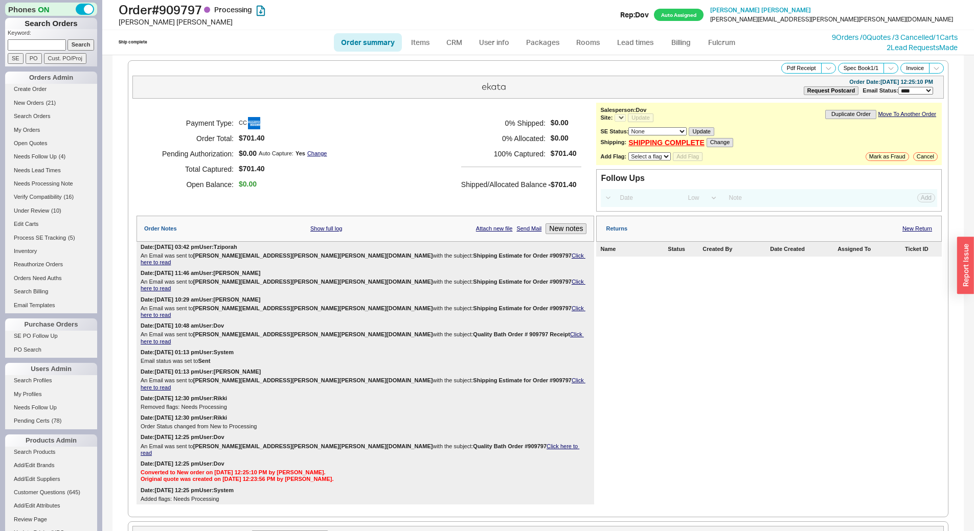
select select "LOW"
select select "3"
select select "*"
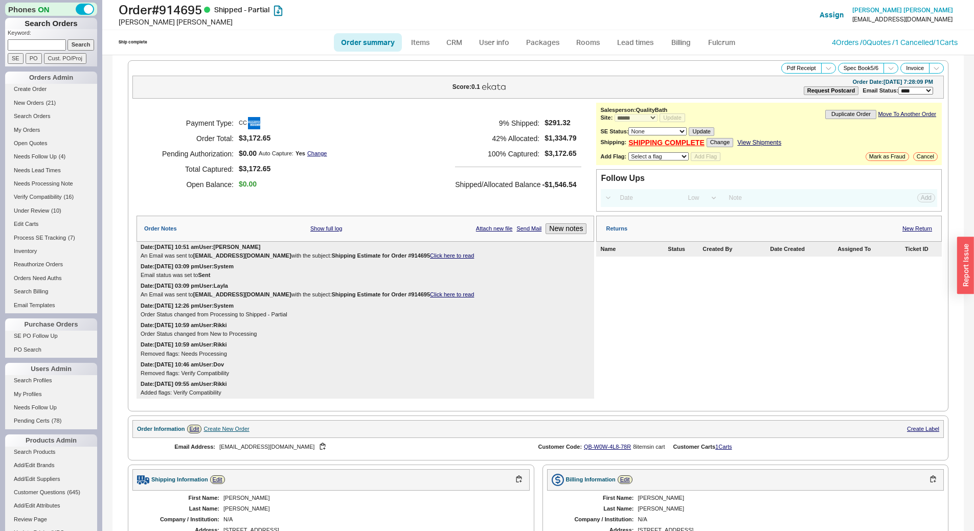
select select "*"
select select "LOW"
select select "3"
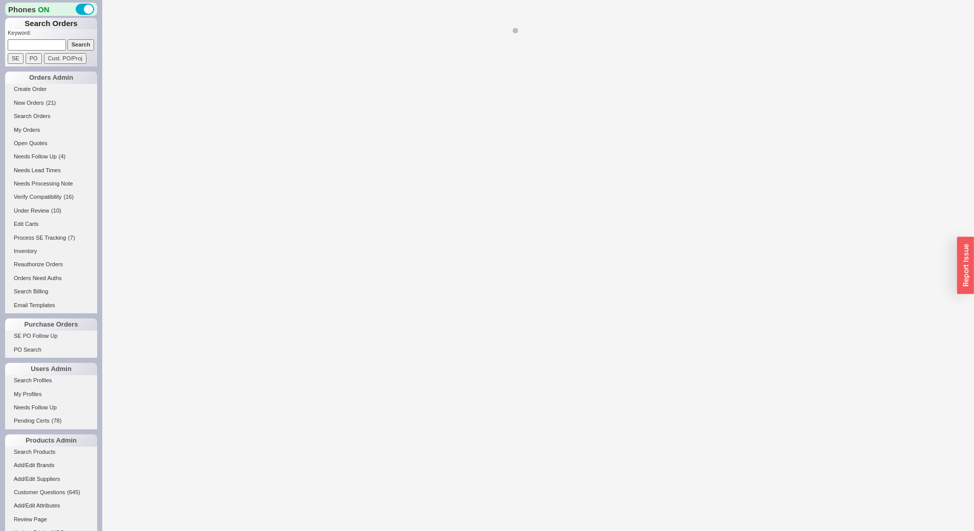
select select "LOW"
select select "3"
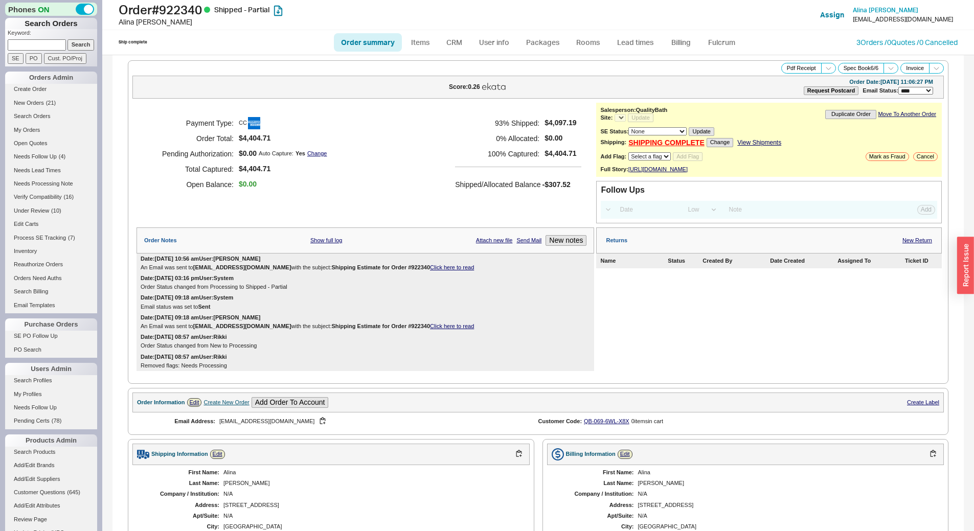
select select "*"
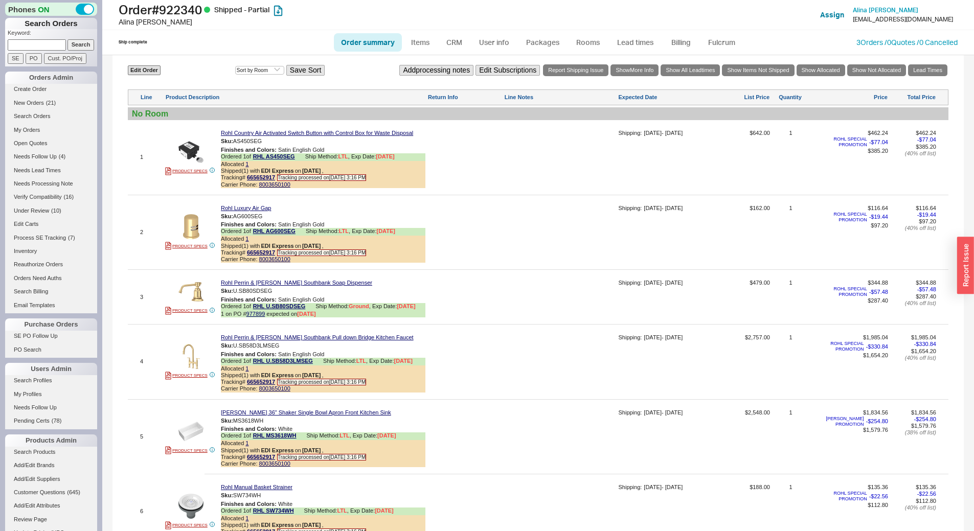
scroll to position [613, 0]
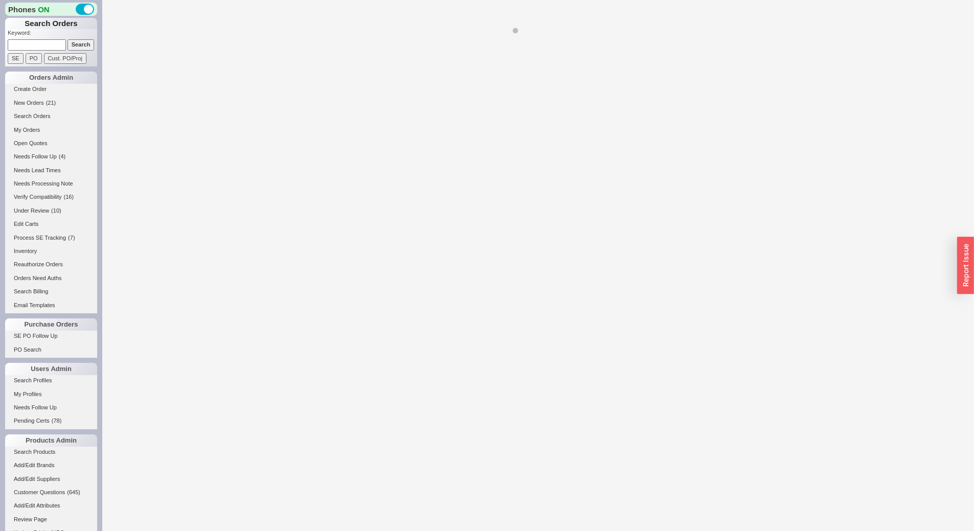
select select "*"
select select "LOW"
select select "3"
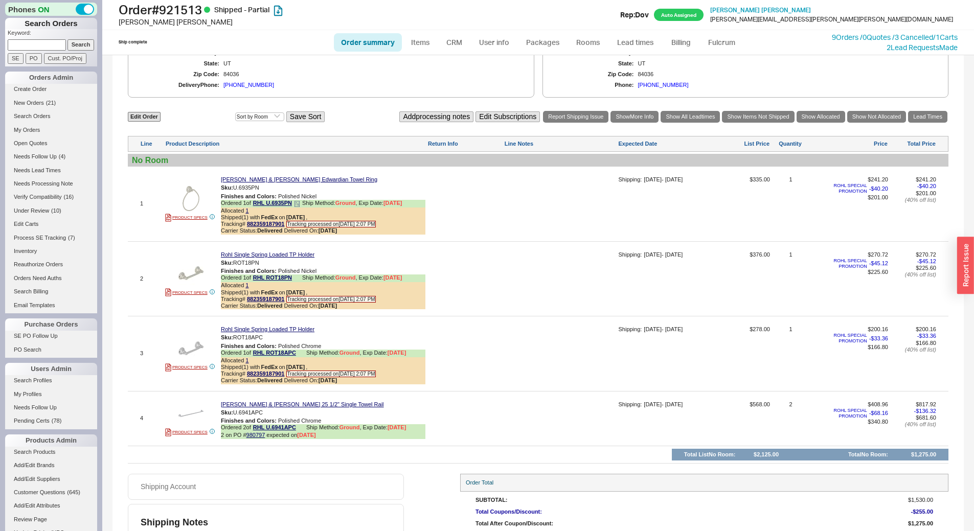
scroll to position [548, 0]
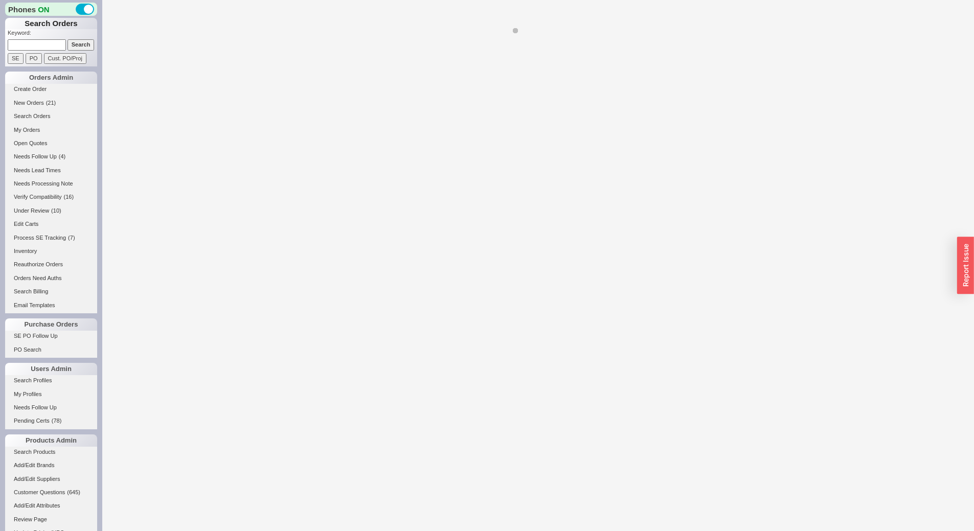
select select "LOW"
select select "3"
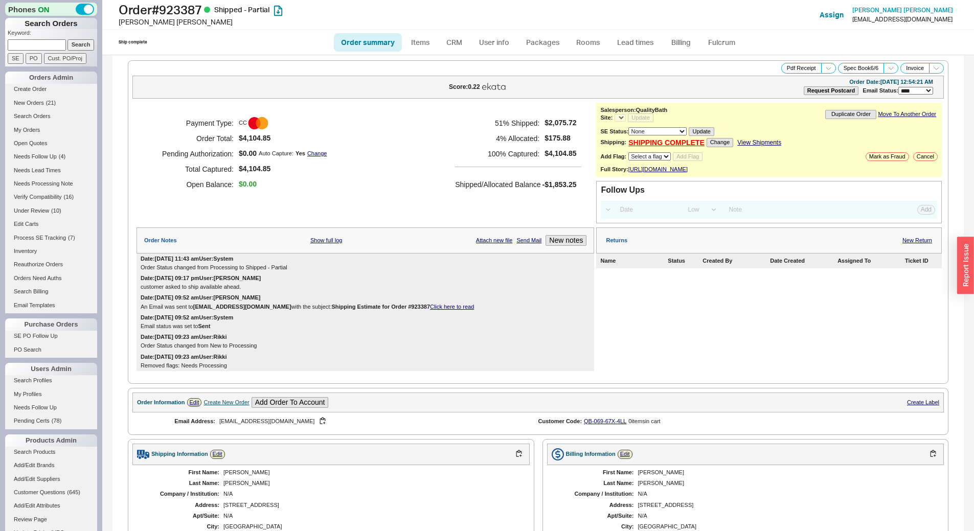
select select "*"
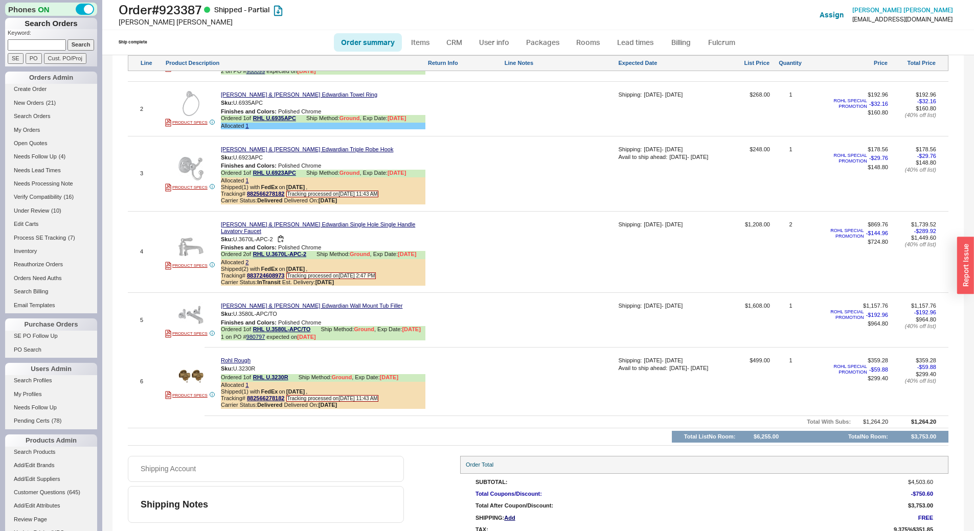
scroll to position [460, 0]
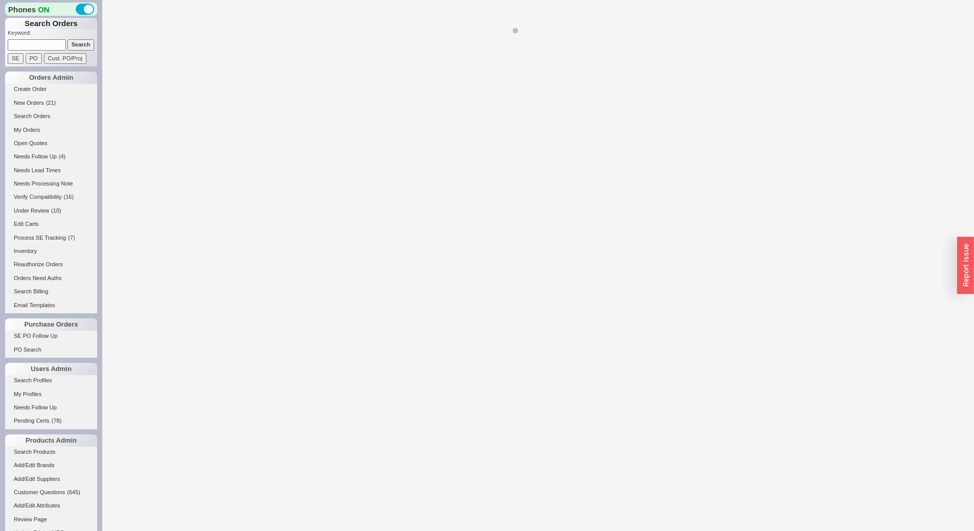
select select "LOW"
select select "3"
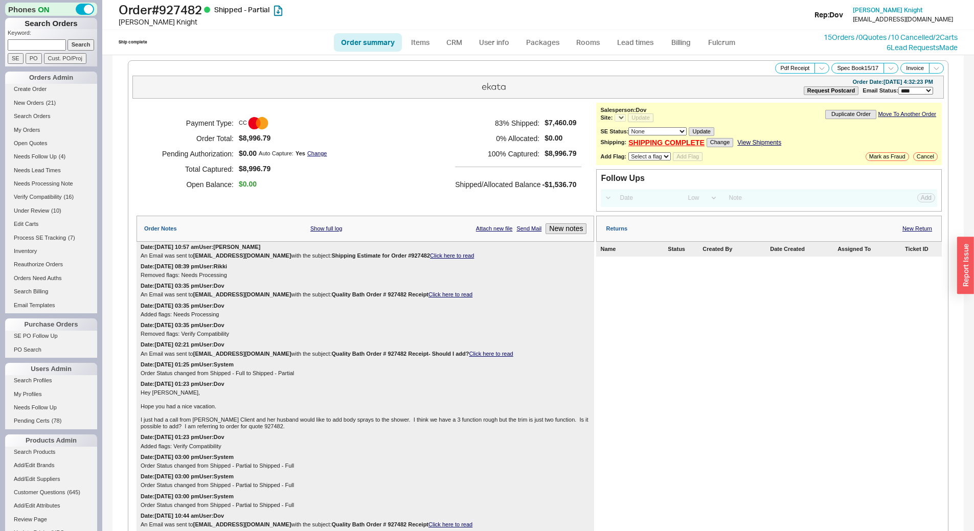
select select "*"
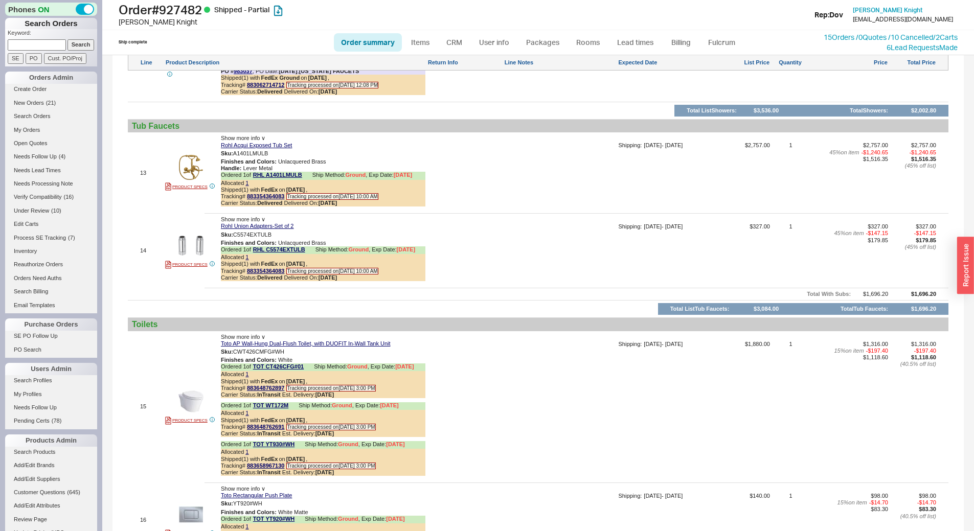
scroll to position [1687, 0]
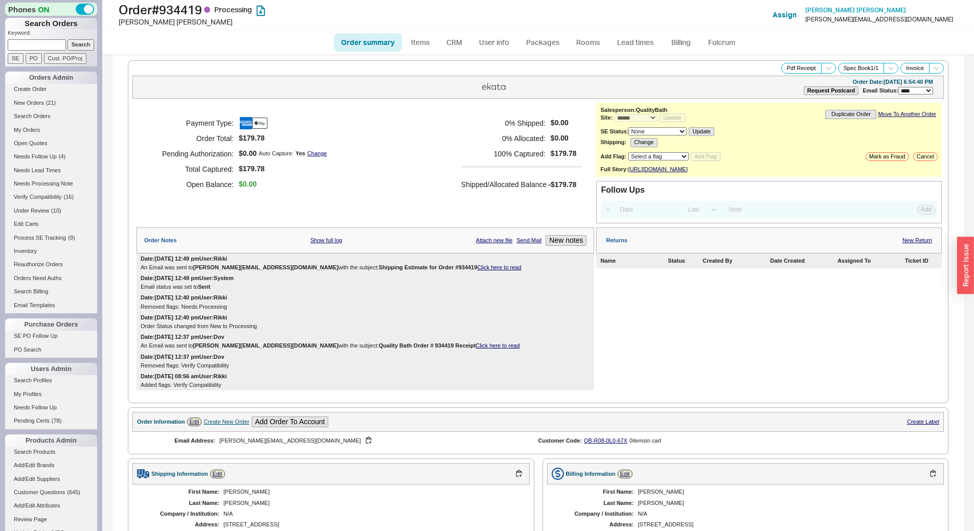
select select "*"
select select "LOW"
select select "3"
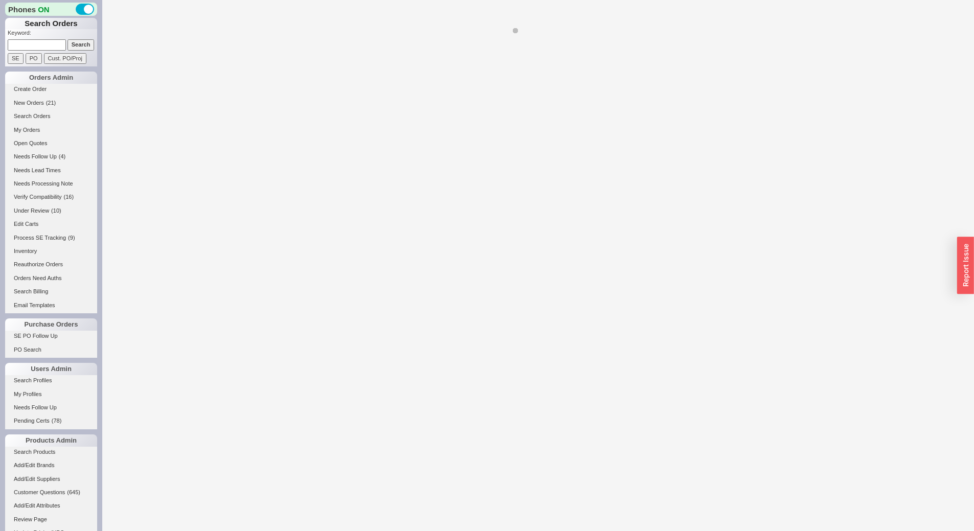
select select "*"
select select "LOW"
select select "3"
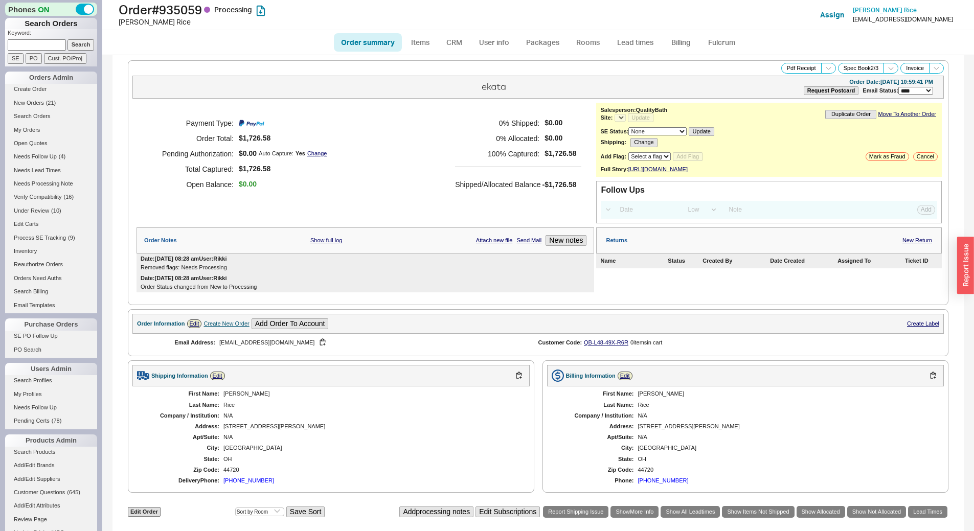
select select "*"
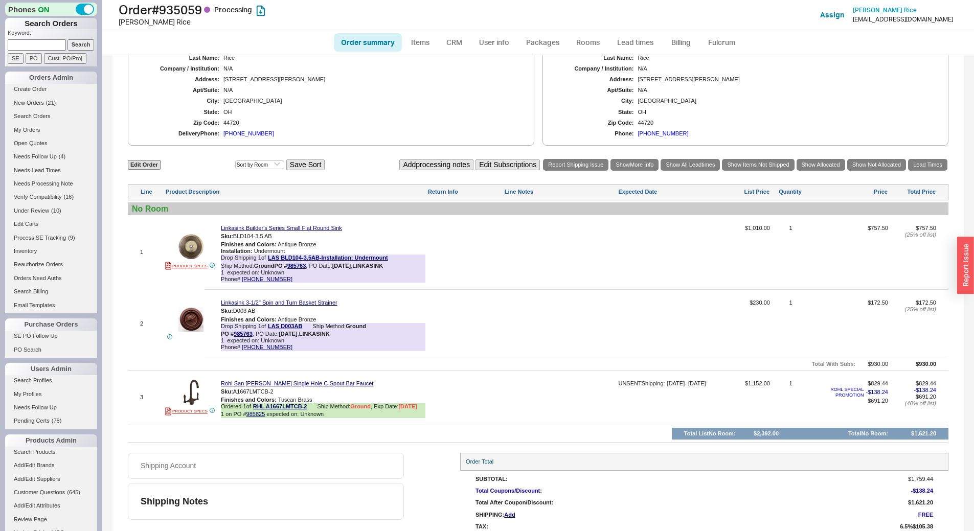
scroll to position [329, 0]
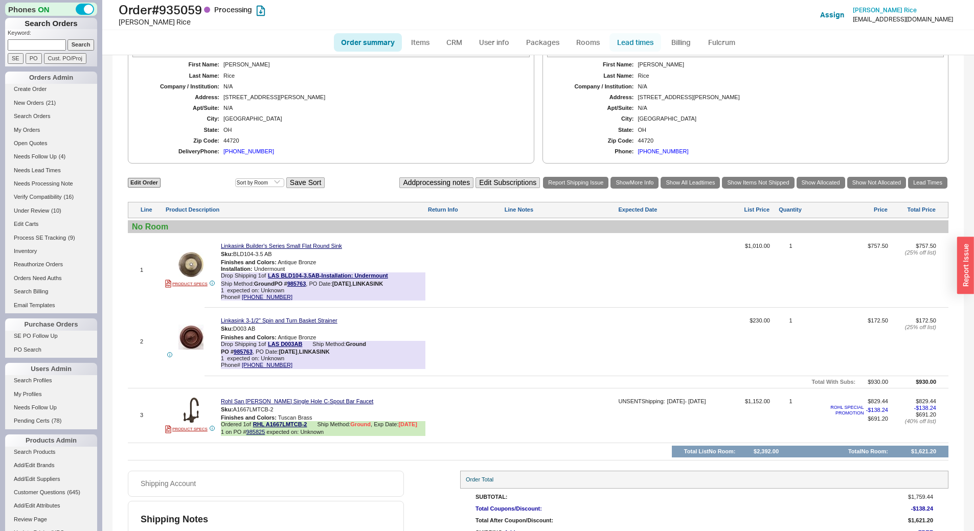
click at [637, 43] on link "Lead times" at bounding box center [635, 42] width 52 height 18
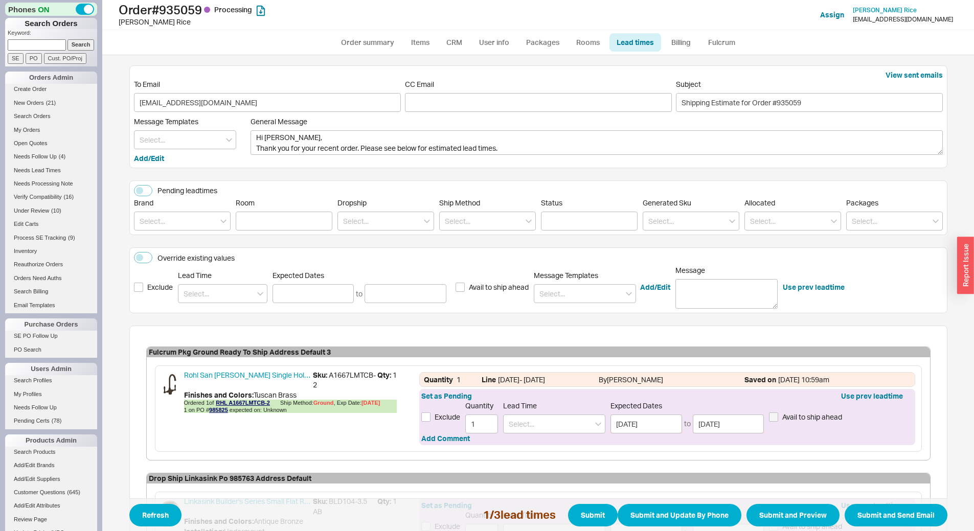
scroll to position [211, 0]
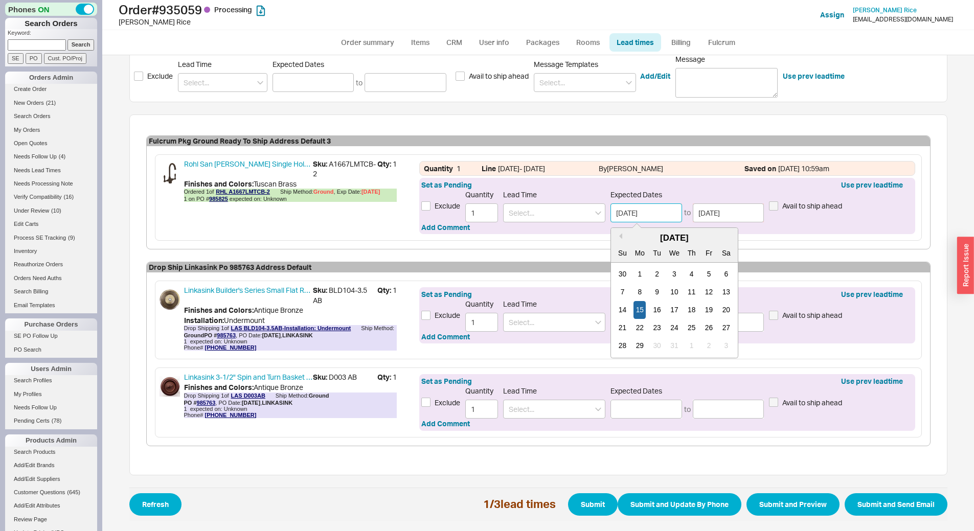
click at [659, 218] on input "12/15/2025" at bounding box center [646, 212] width 72 height 19
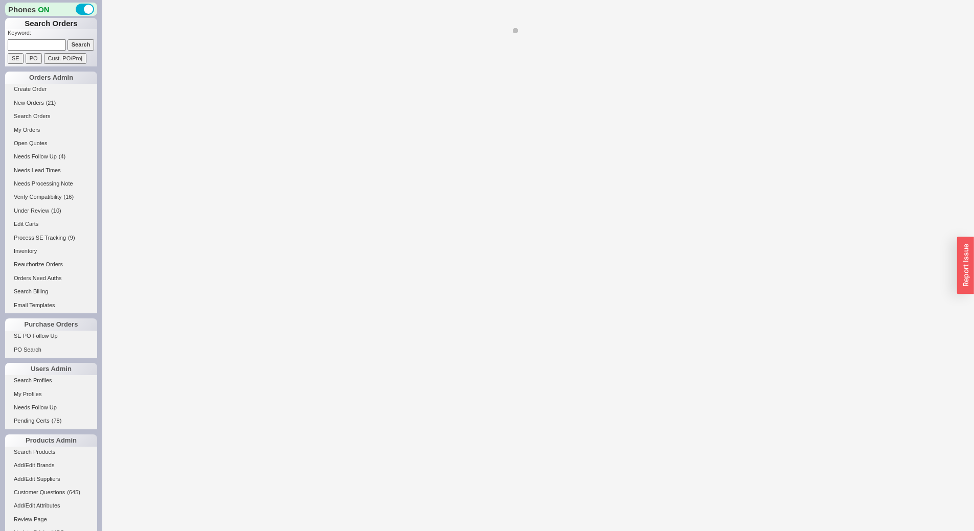
select select "**"
select select "LOW"
select select "3"
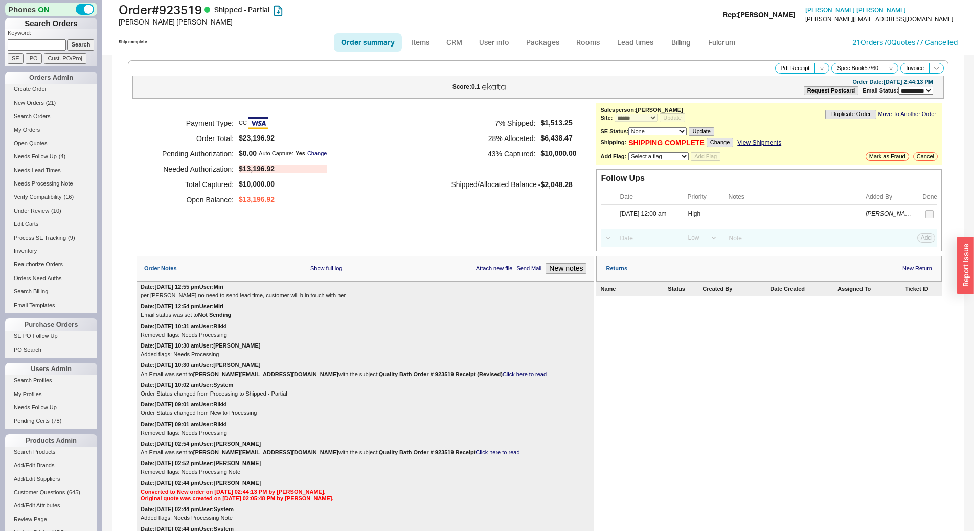
select select "*"
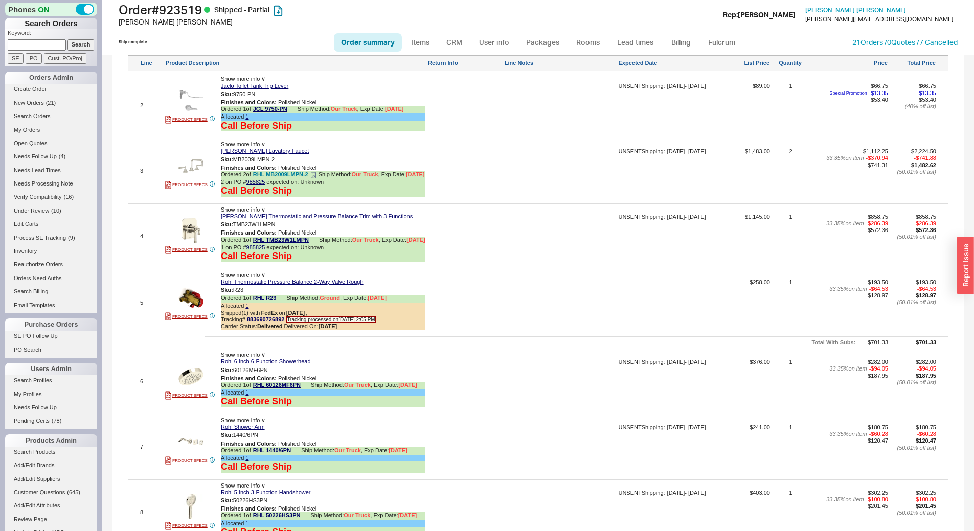
scroll to position [1073, 0]
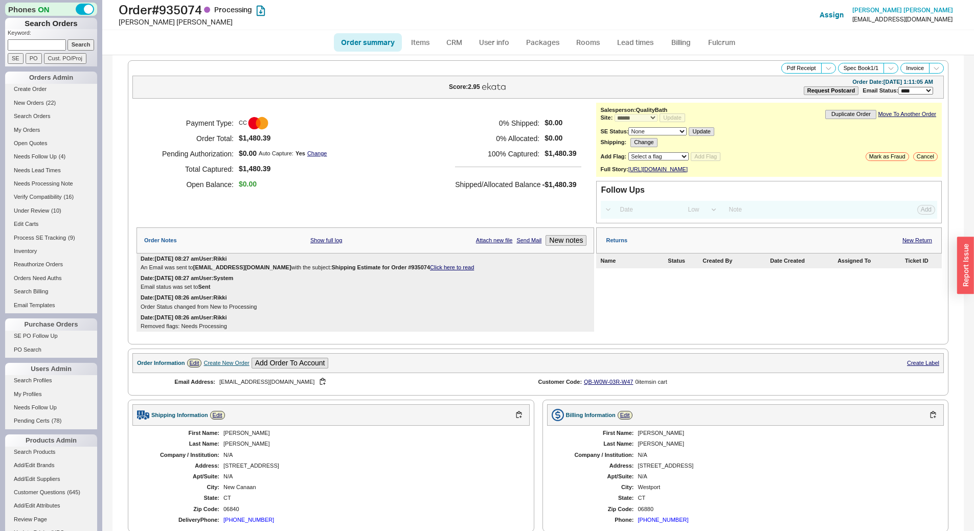
select select "*"
select select "LOW"
select select "3"
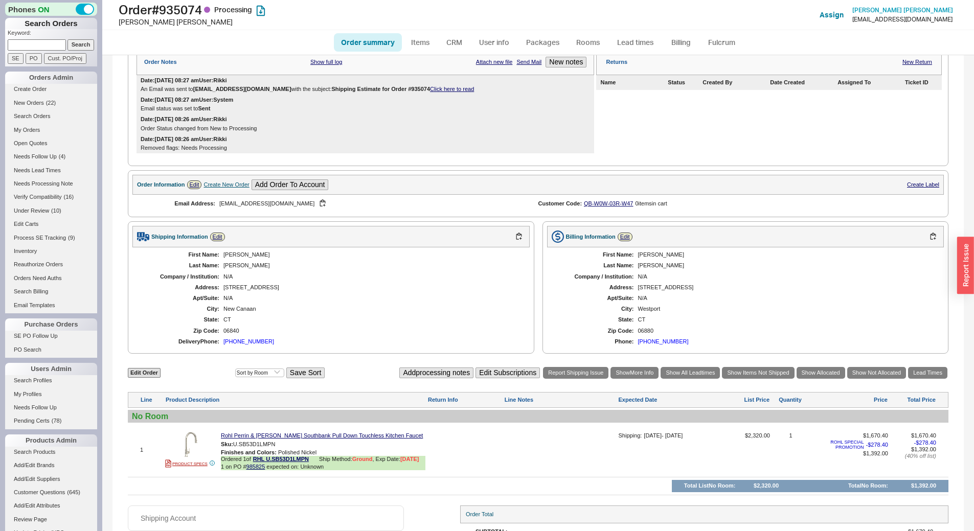
scroll to position [264, 0]
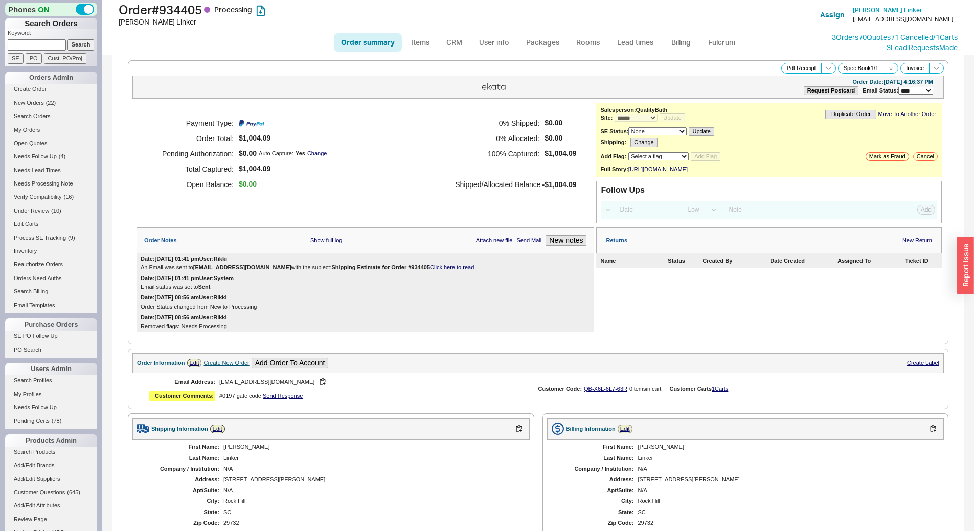
select select "*"
select select "LOW"
select select "3"
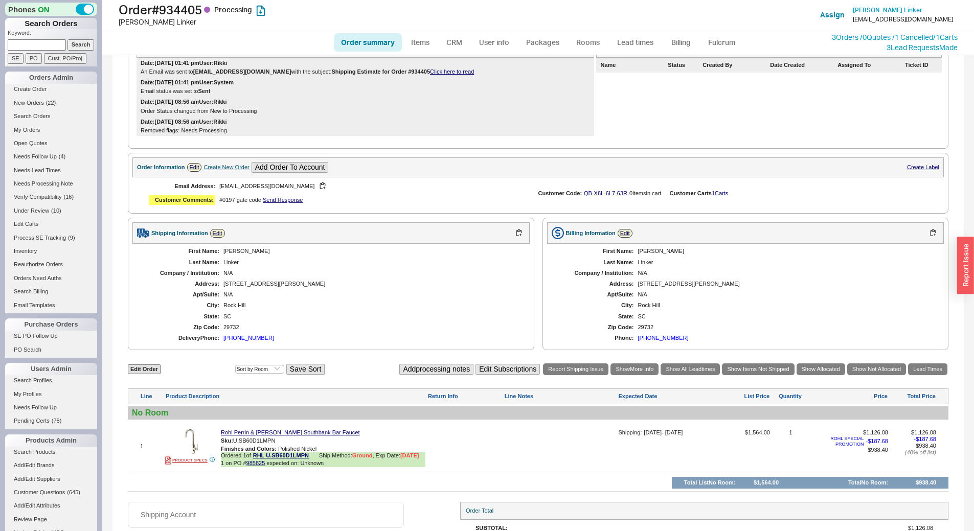
scroll to position [278, 0]
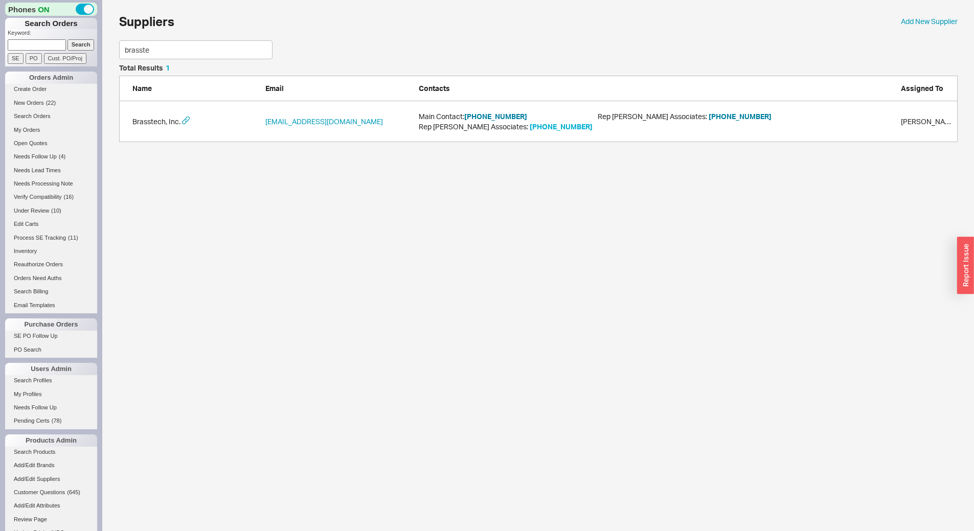
scroll to position [70, 831]
click at [497, 112] on button "[PHONE_NUMBER]" at bounding box center [495, 116] width 63 height 10
drag, startPoint x: 236, startPoint y: 51, endPoint x: 0, endPoint y: 52, distance: 235.6
click at [0, 53] on div "Phones ON Search Orders Keyword: Search SE PO Cust. PO/Proj Orders Admin Create…" at bounding box center [487, 76] width 974 height 152
click at [488, 121] on button "[PHONE_NUMBER]" at bounding box center [495, 122] width 63 height 10
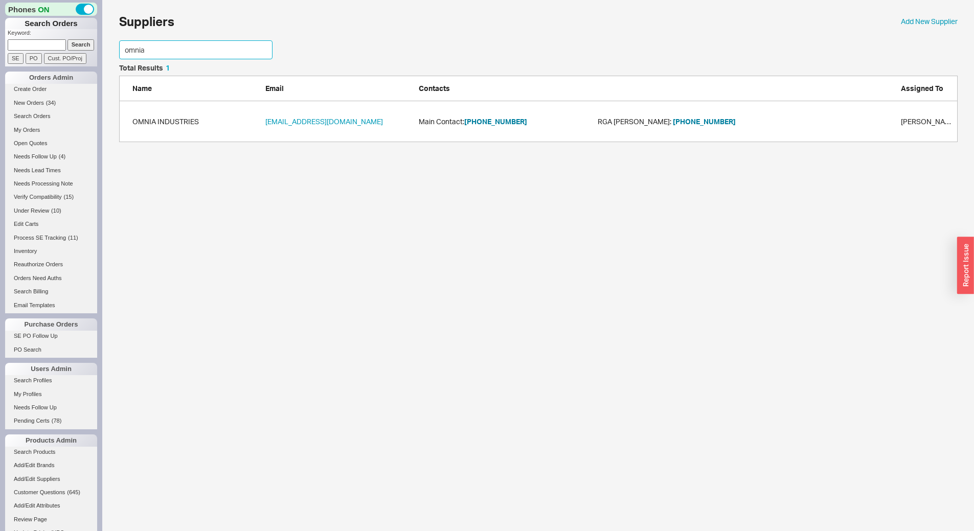
drag, startPoint x: 75, startPoint y: 41, endPoint x: 0, endPoint y: 27, distance: 76.4
click at [0, 27] on div "Phones ON Search Orders Keyword: Search SE PO Cust. PO/Proj Orders Admin Create…" at bounding box center [487, 76] width 974 height 152
type input "electric"
click at [476, 119] on button "888-218-9238" at bounding box center [495, 122] width 63 height 10
click at [50, 43] on input at bounding box center [37, 44] width 58 height 11
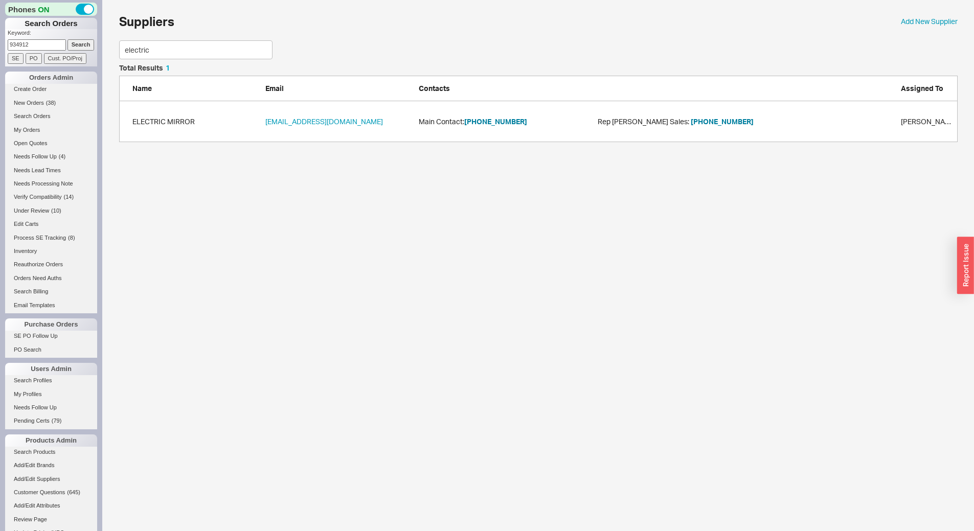
type input "934912"
click at [67, 39] on input "Search" at bounding box center [80, 44] width 27 height 11
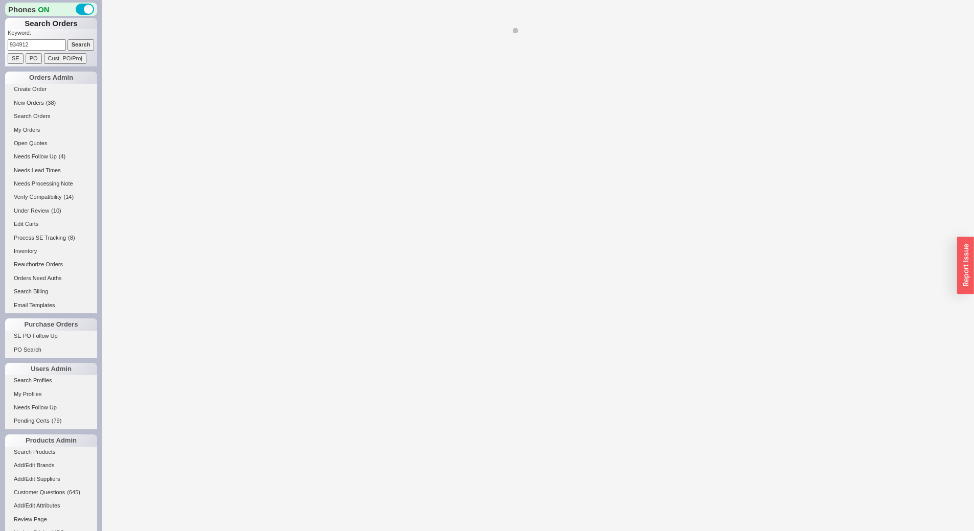
select select "LOW"
select select "3"
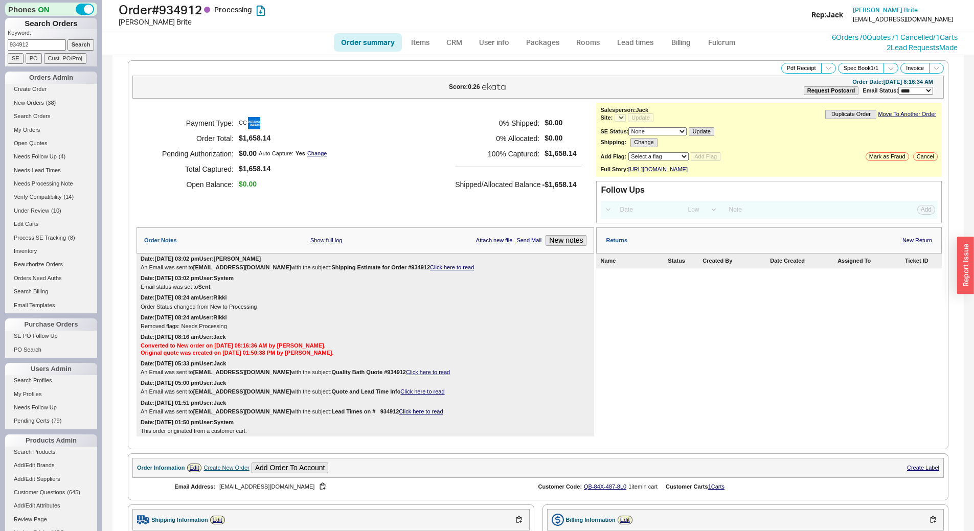
select select "*"
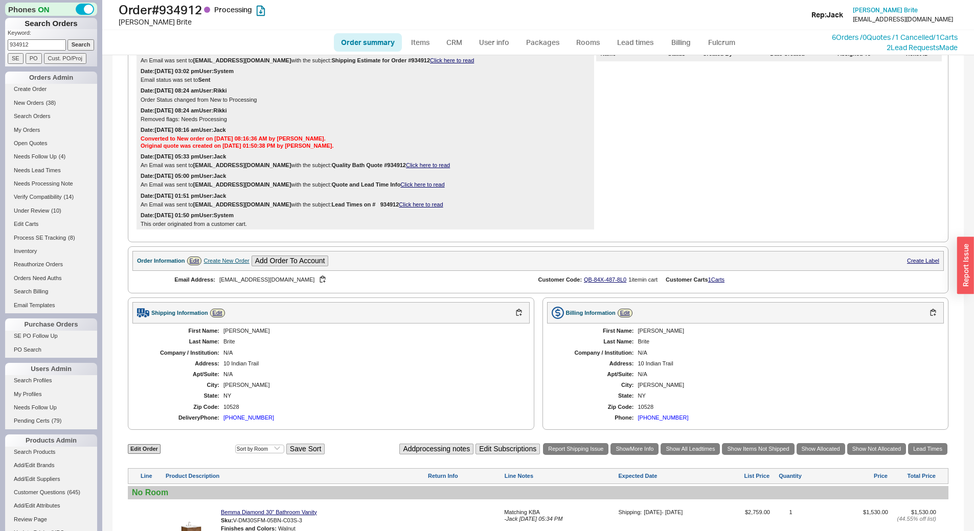
scroll to position [373, 0]
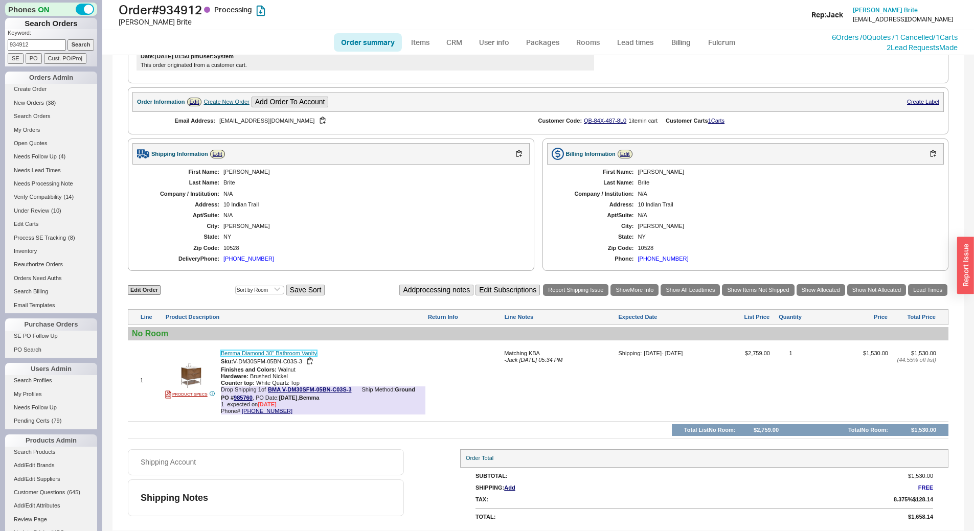
click at [290, 353] on link "Bemma Diamond 30" Bathroom Vanity" at bounding box center [269, 353] width 96 height 7
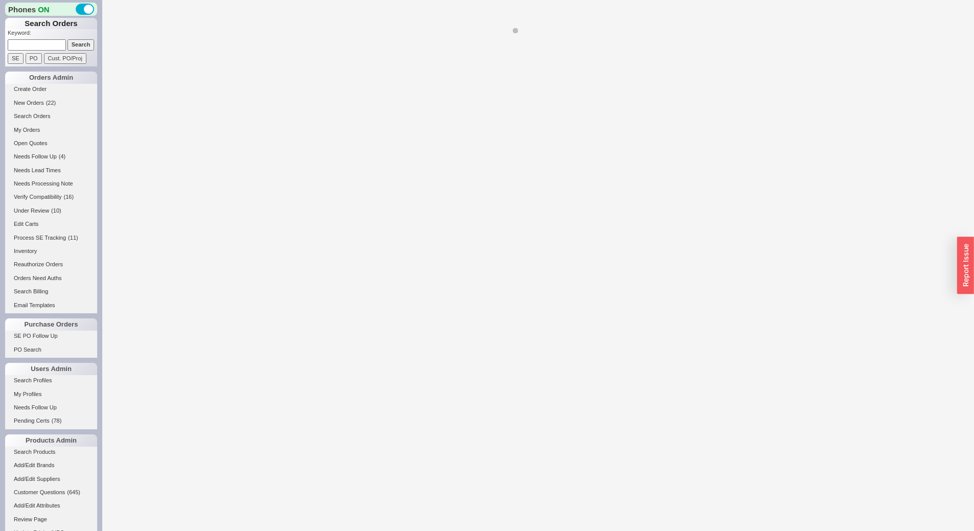
select select "LOW"
select select "3"
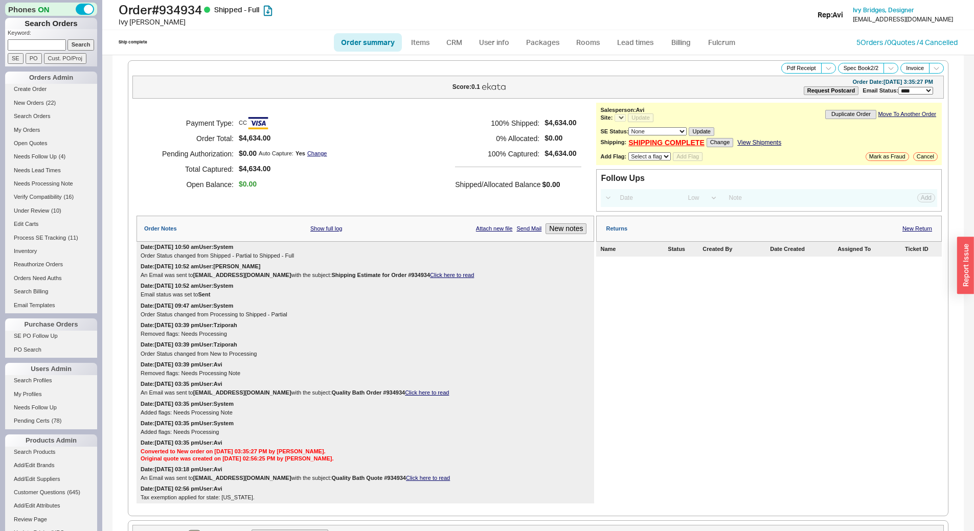
select select "*"
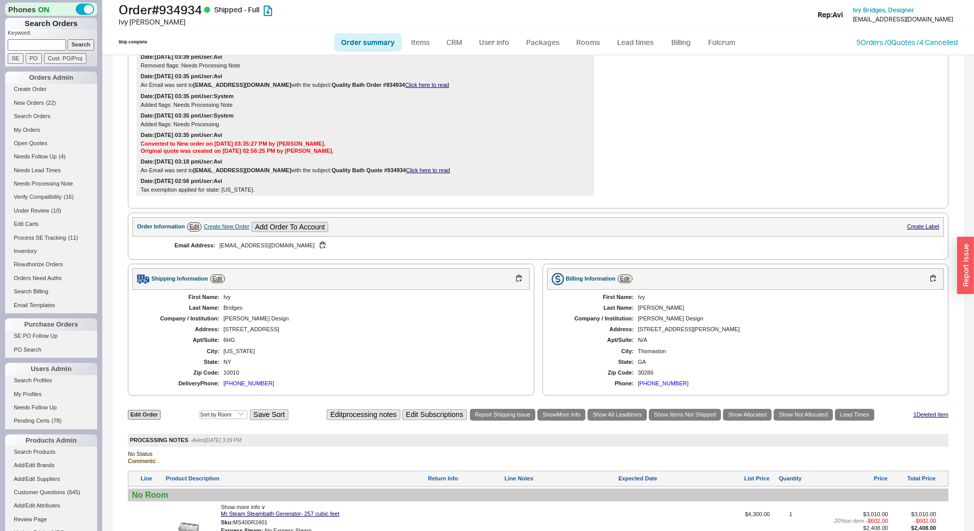
scroll to position [307, 0]
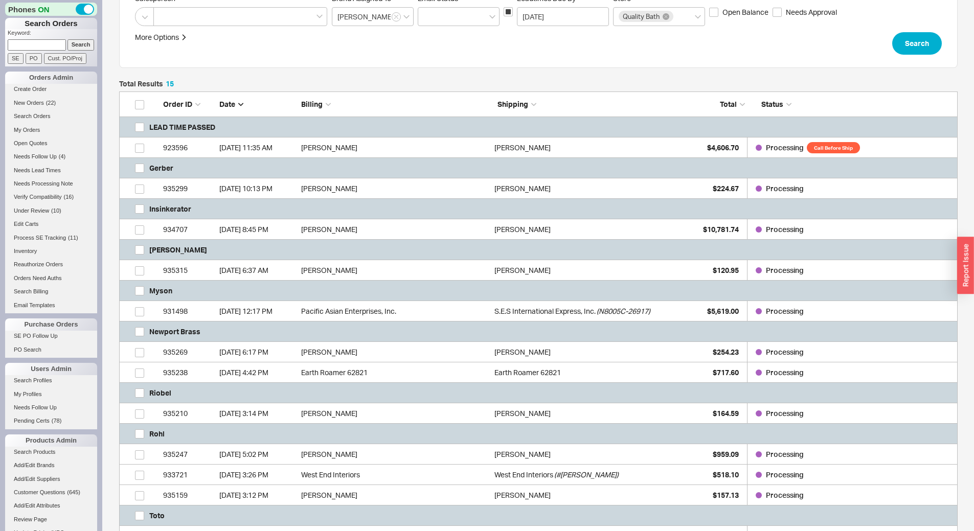
scroll to position [153, 0]
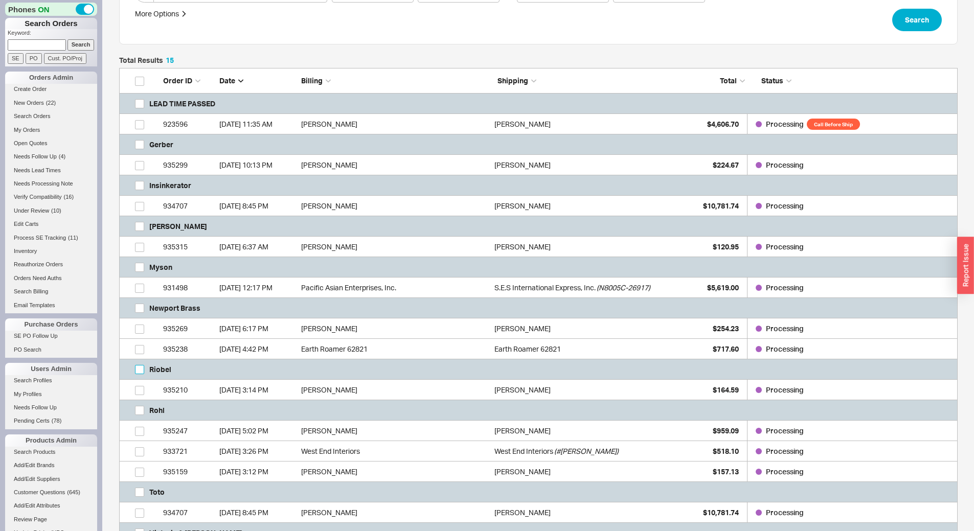
click at [138, 372] on input "grid" at bounding box center [139, 369] width 9 height 9
checkbox input "true"
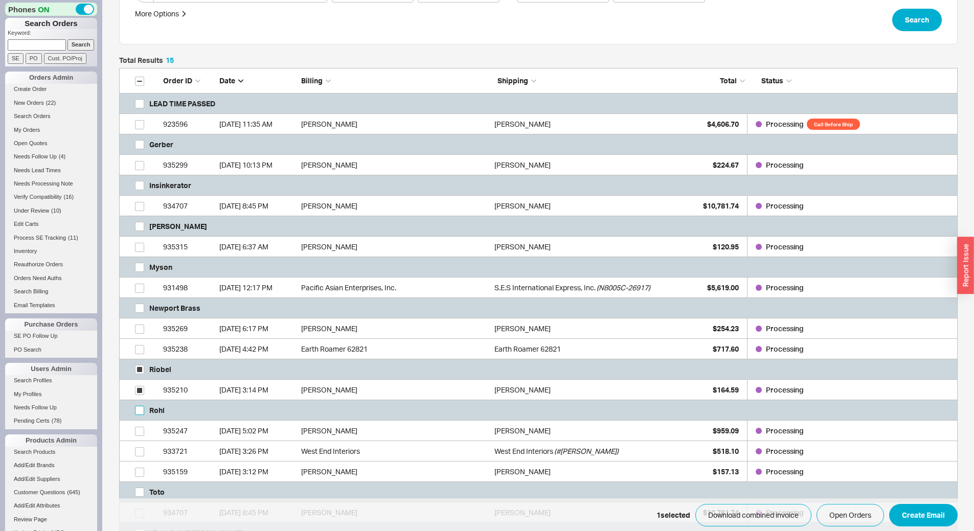
click at [142, 410] on input "grid" at bounding box center [139, 410] width 9 height 9
checkbox input "true"
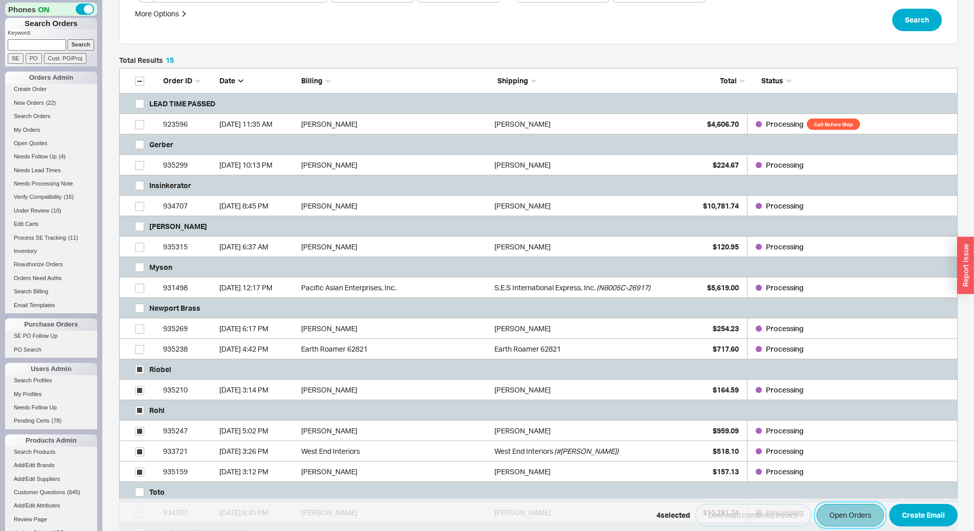
click at [834, 520] on button "Open Orders" at bounding box center [849, 515] width 67 height 22
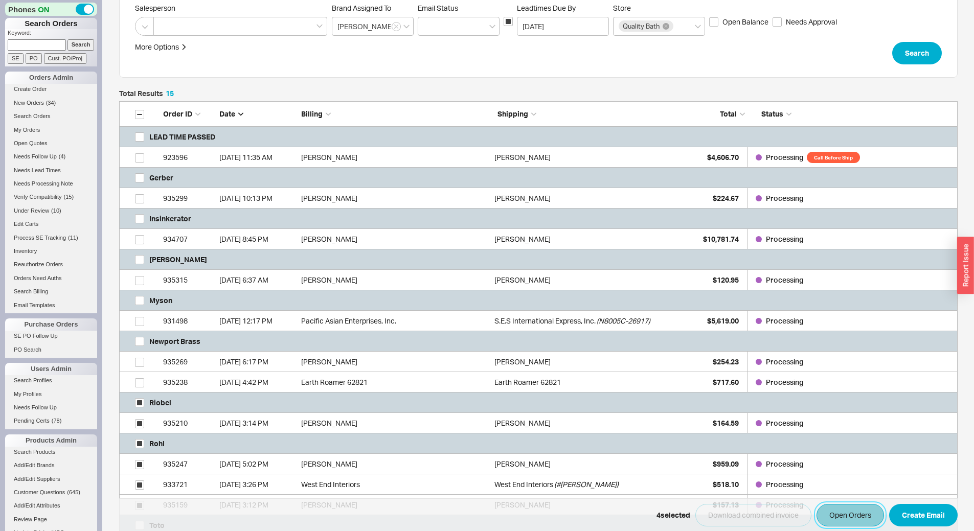
scroll to position [102, 0]
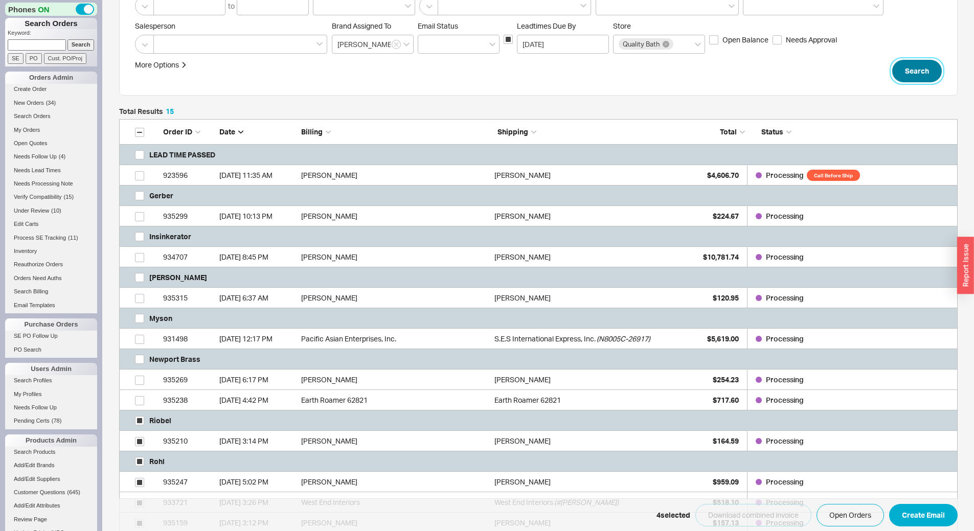
click at [933, 68] on button "Search" at bounding box center [917, 71] width 50 height 22
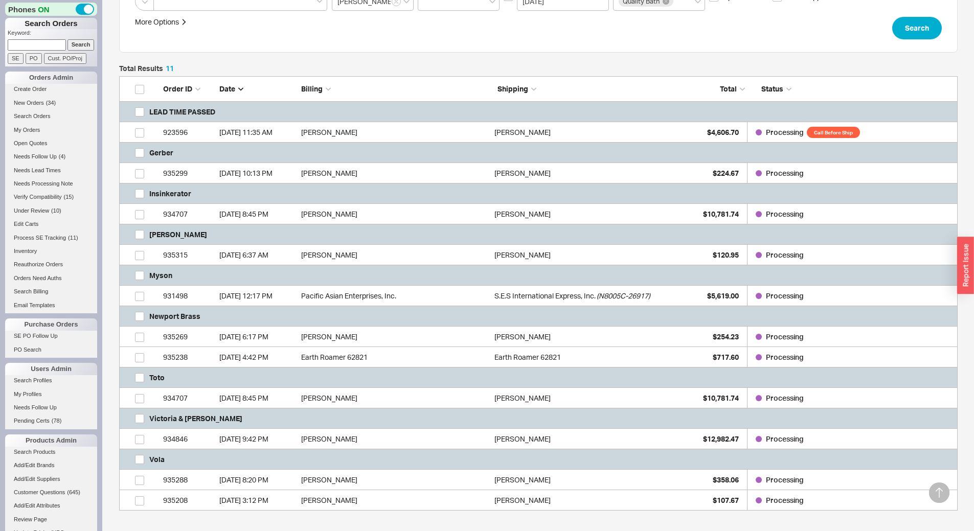
scroll to position [204, 0]
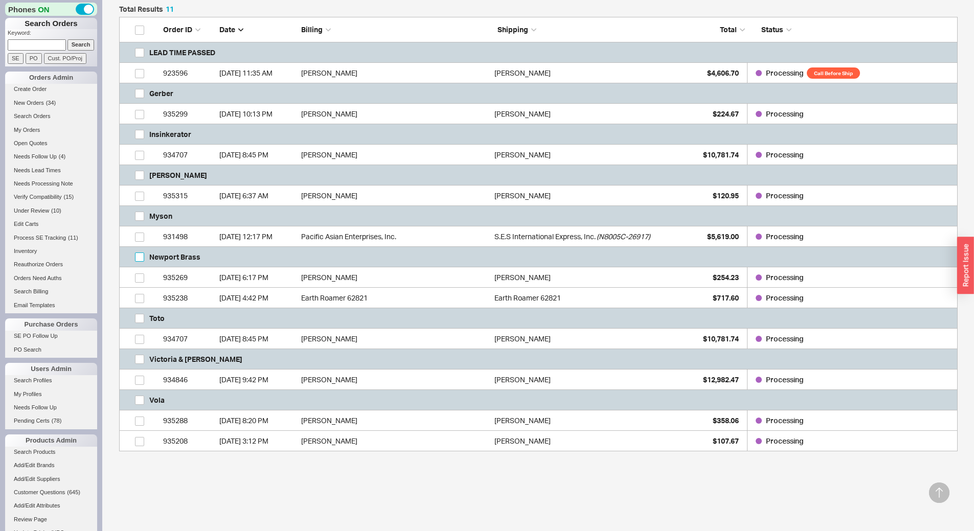
click at [143, 257] on input "grid" at bounding box center [139, 257] width 9 height 9
checkbox input "true"
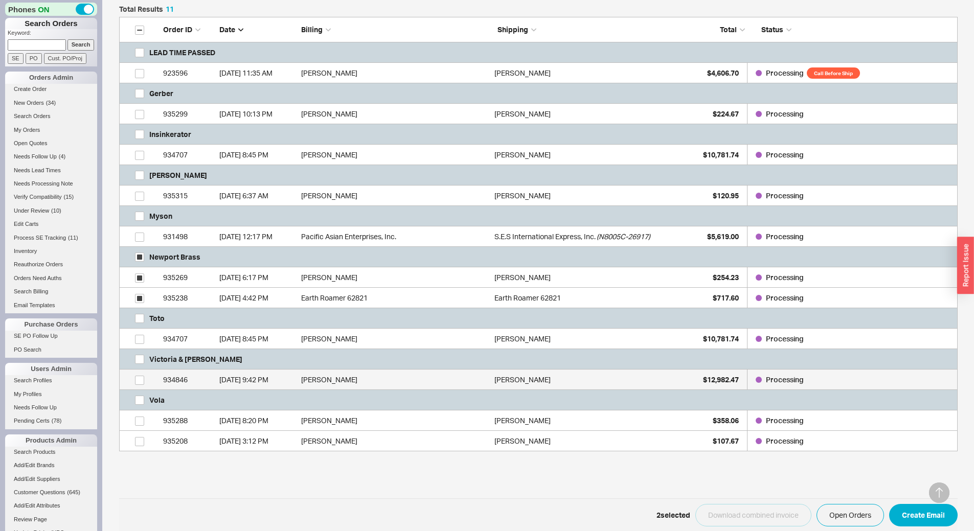
click at [214, 375] on div "934846" at bounding box center [188, 380] width 51 height 20
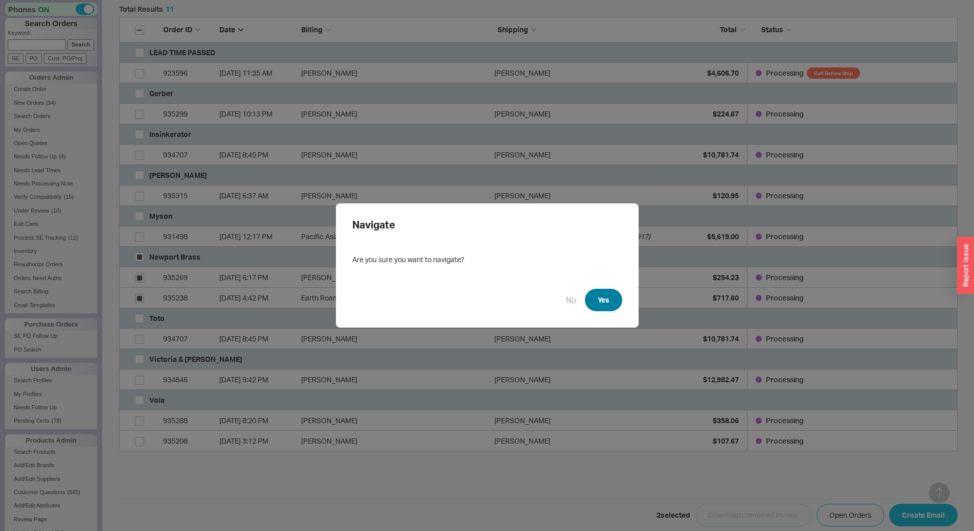
click at [601, 302] on button "Yes" at bounding box center [603, 300] width 37 height 22
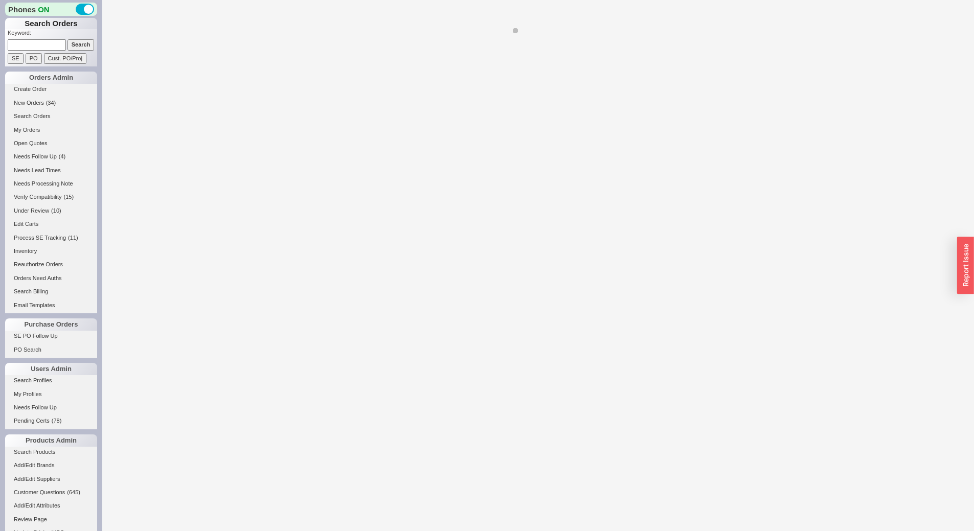
select select "*"
select select "LOW"
select select "3"
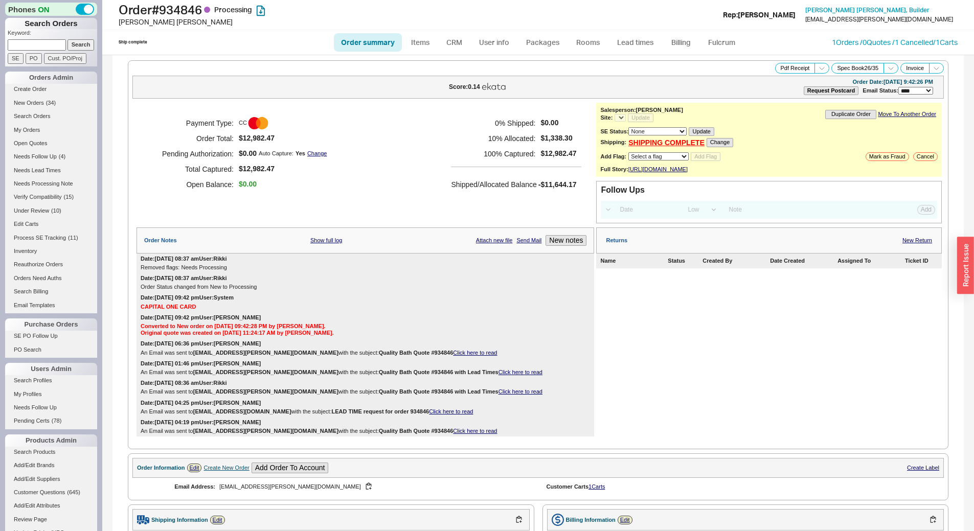
select select "*"
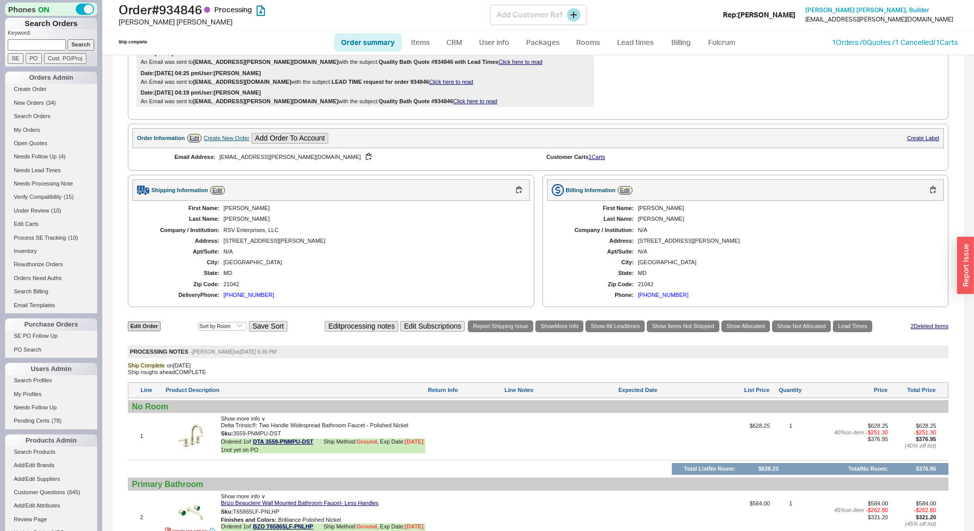
scroll to position [307, 0]
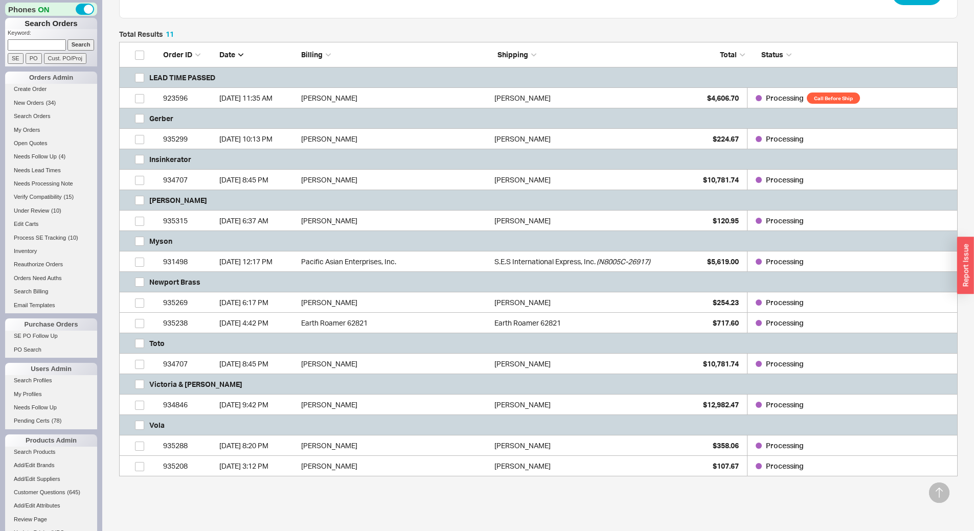
scroll to position [243, 0]
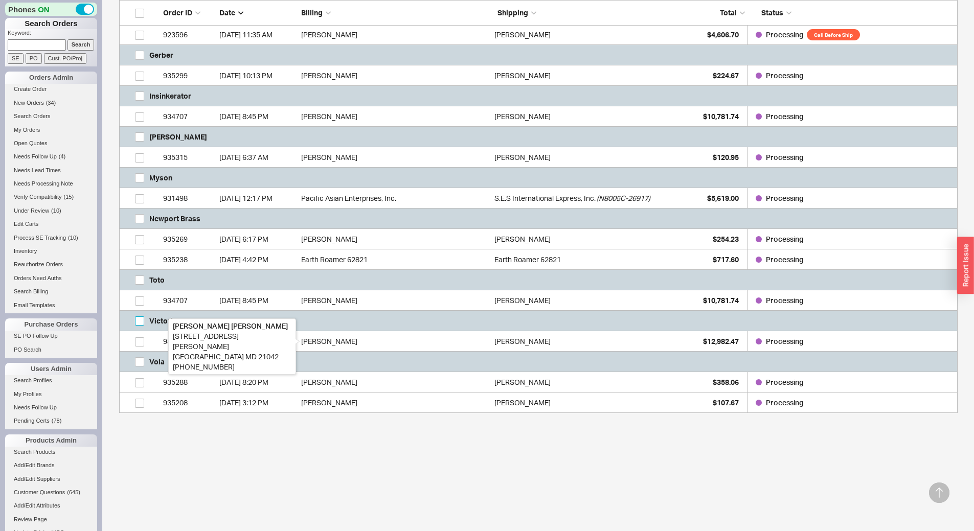
drag, startPoint x: 374, startPoint y: 341, endPoint x: 140, endPoint y: 321, distance: 235.5
click at [140, 321] on input "grid" at bounding box center [139, 320] width 9 height 9
checkbox input "true"
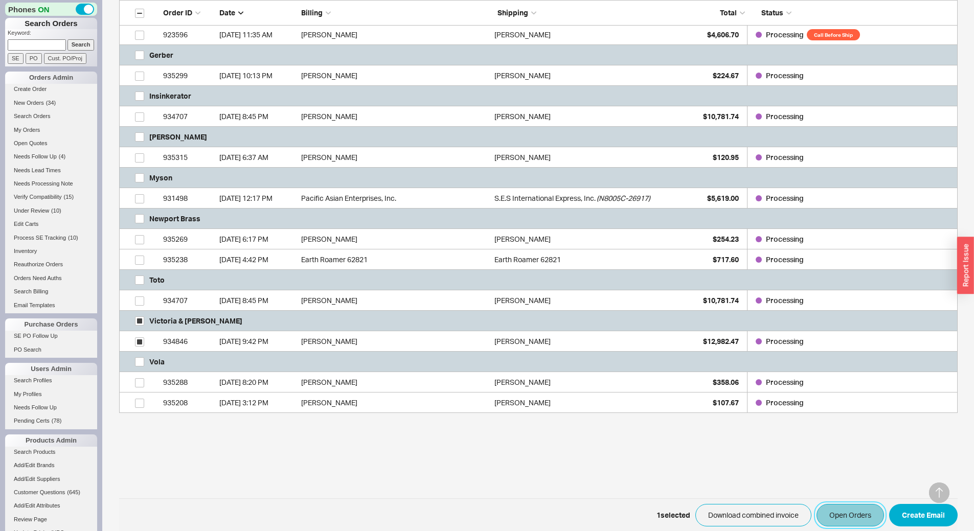
click at [865, 521] on button "Open Orders" at bounding box center [849, 515] width 67 height 22
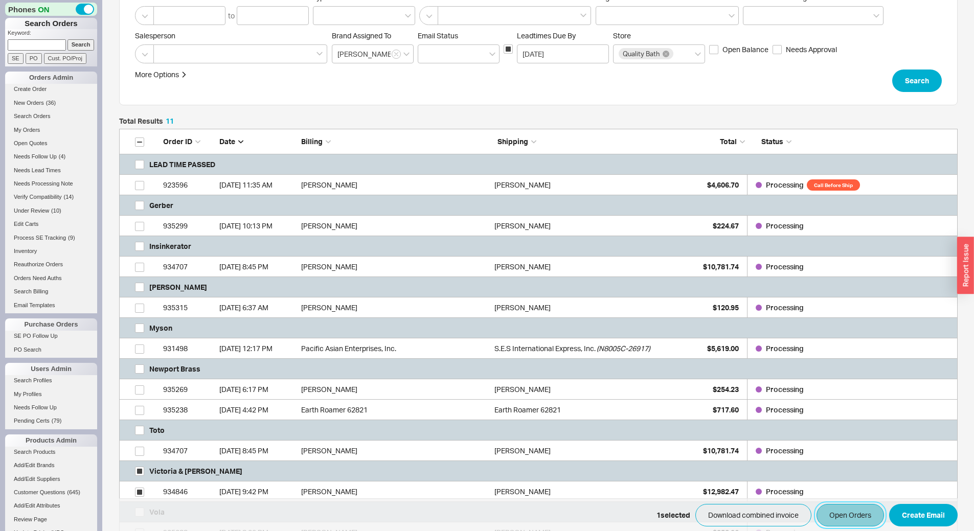
scroll to position [0, 0]
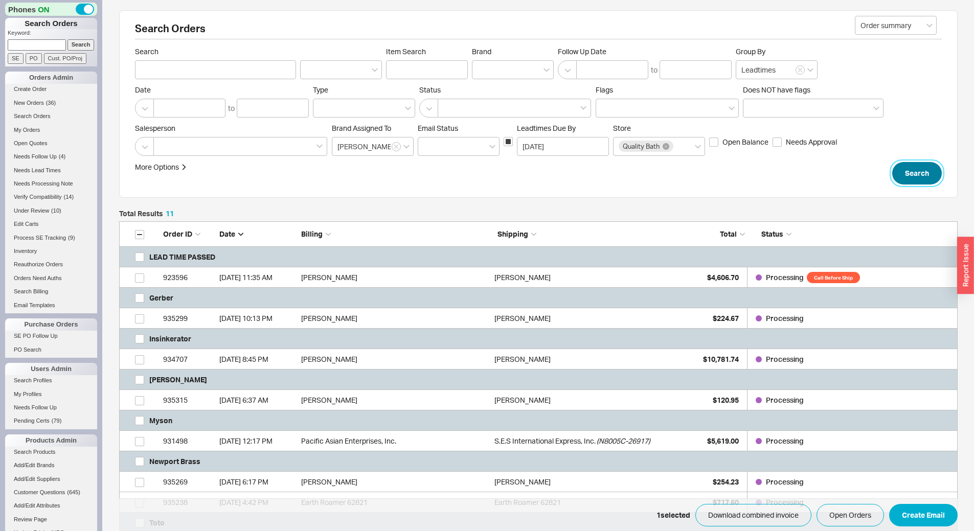
click at [915, 167] on button "Search" at bounding box center [917, 173] width 50 height 22
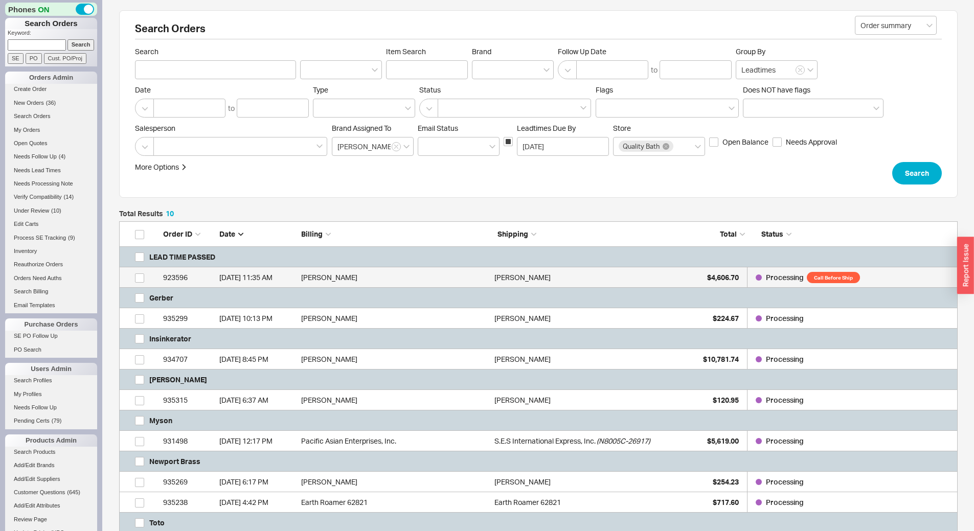
scroll to position [202, 0]
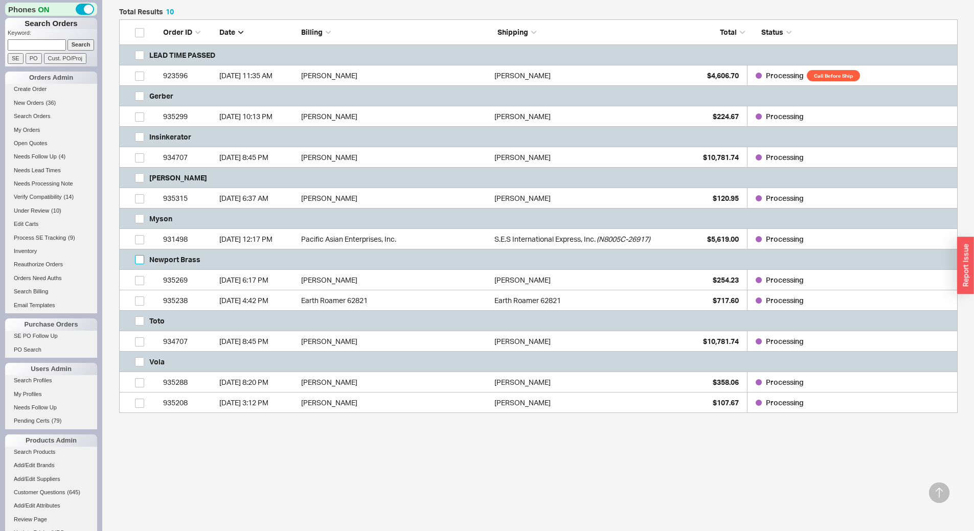
click at [139, 259] on input "grid" at bounding box center [139, 259] width 9 height 9
checkbox input "true"
click at [846, 524] on button "Open Orders" at bounding box center [849, 515] width 67 height 22
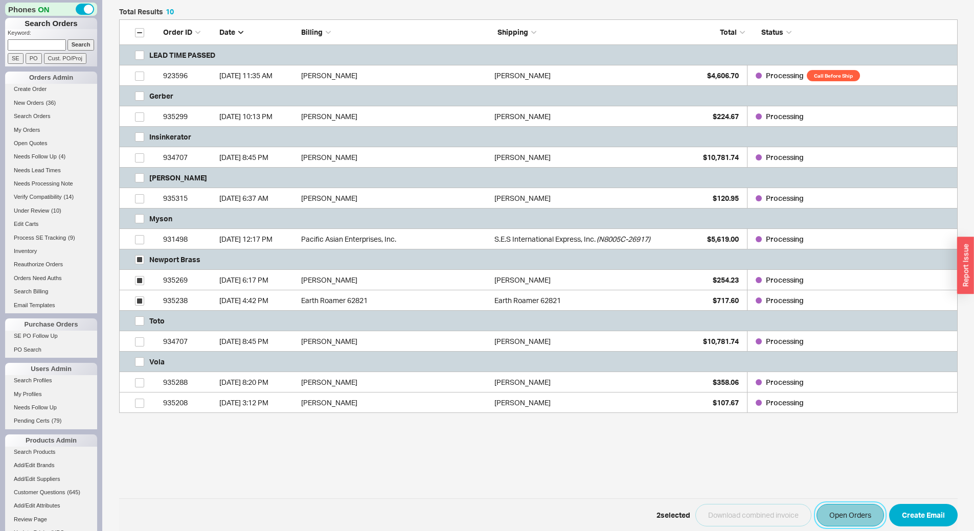
scroll to position [0, 0]
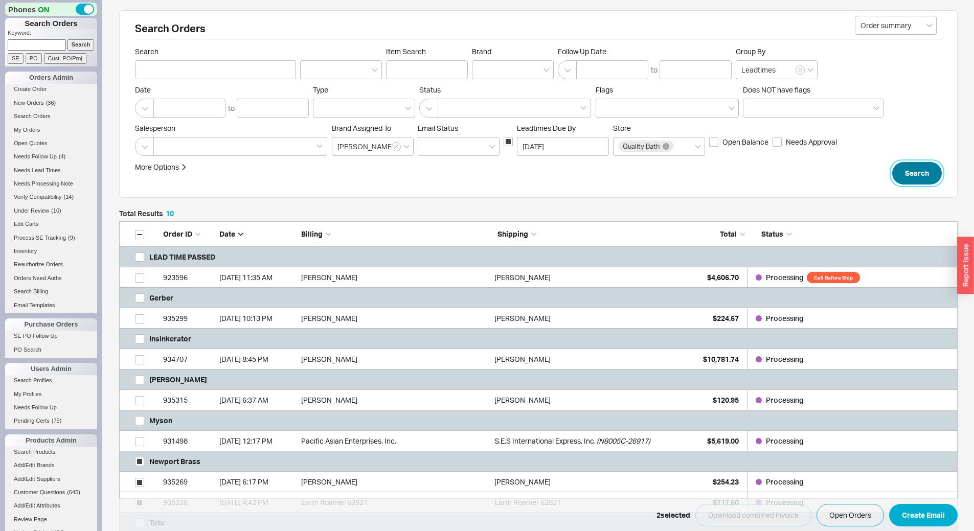
click at [924, 172] on button "Search" at bounding box center [917, 173] width 50 height 22
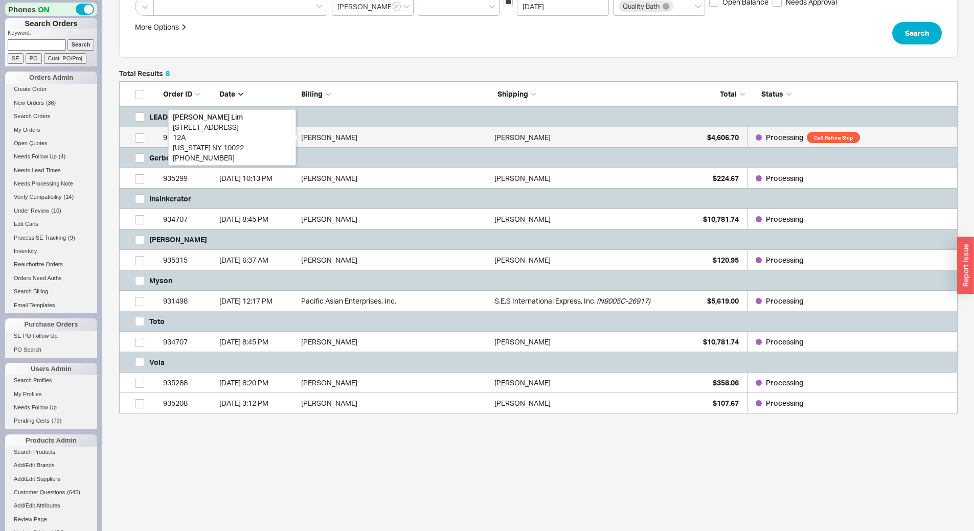
scroll to position [141, 0]
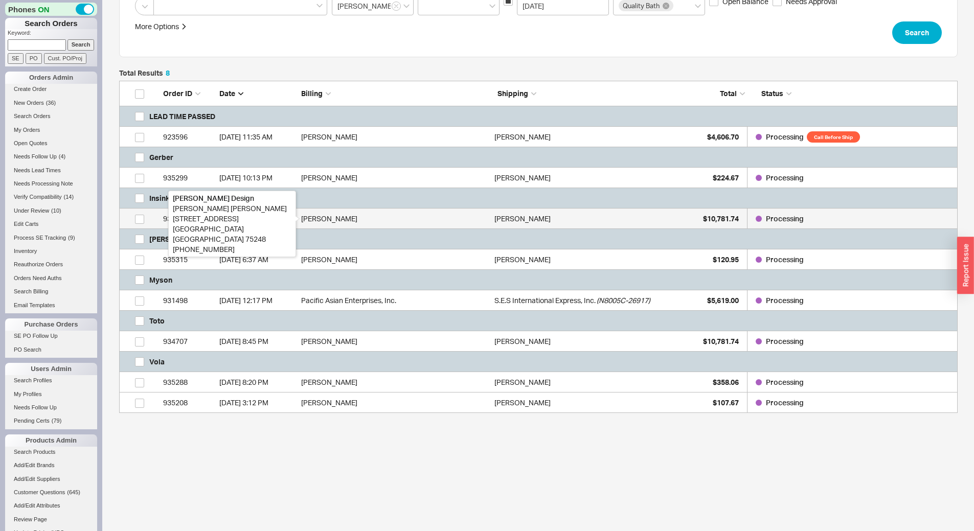
click at [327, 219] on div "Jen Mauldin" at bounding box center [395, 219] width 188 height 20
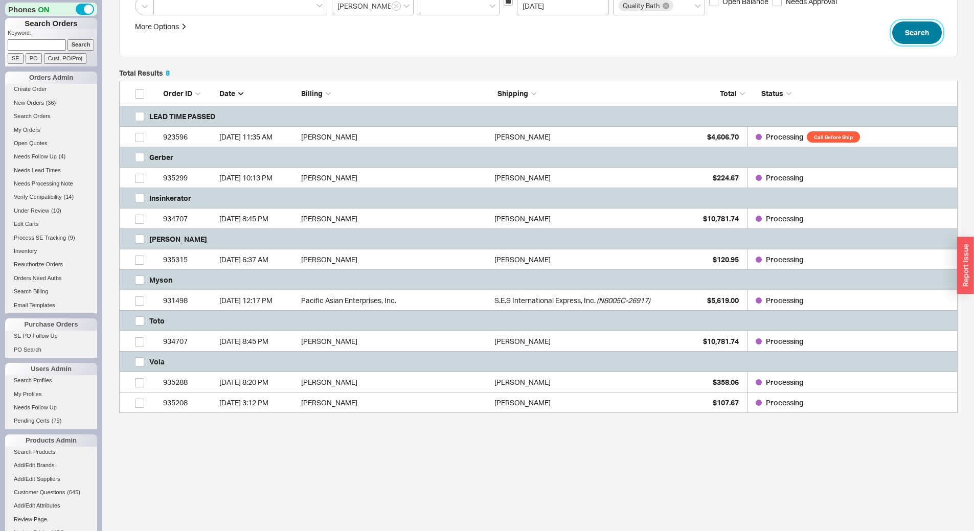
click at [912, 26] on button "Search" at bounding box center [917, 32] width 50 height 22
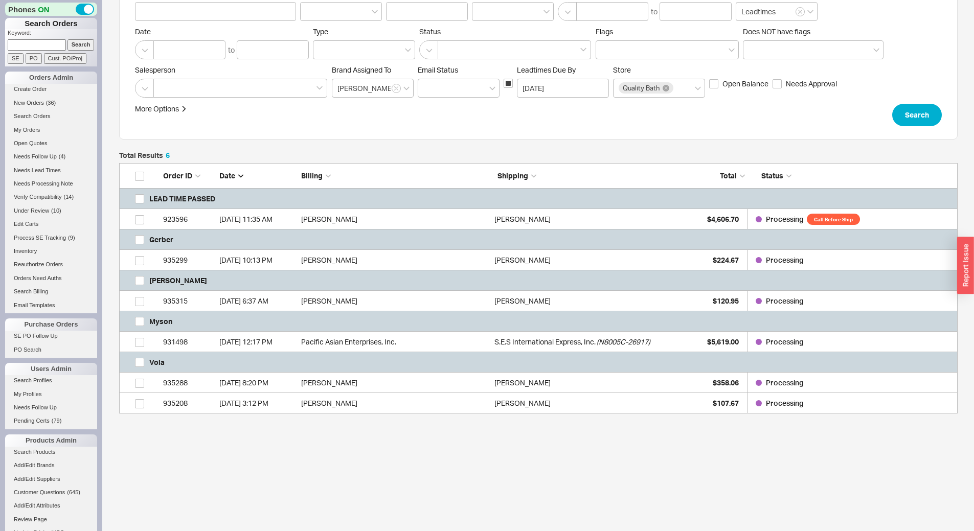
scroll to position [59, 0]
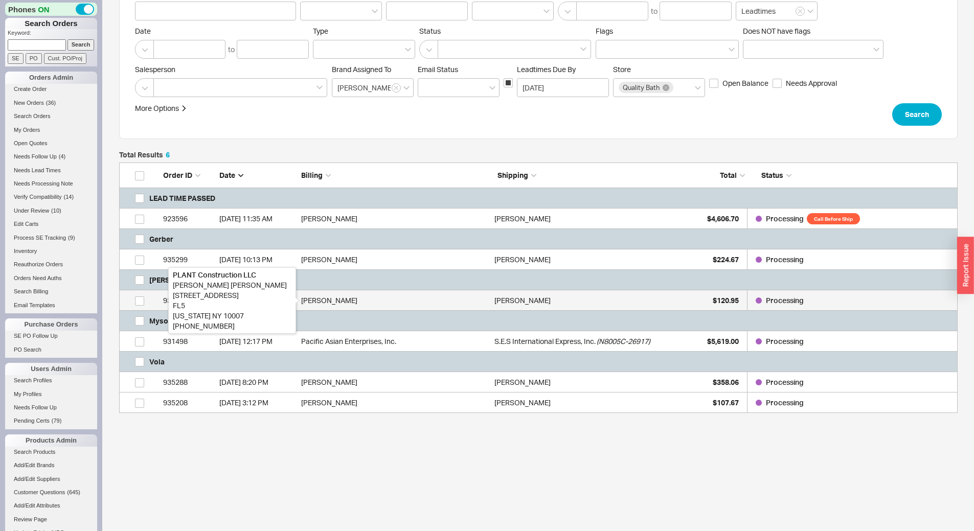
click at [367, 301] on div "Vincent Parlatore" at bounding box center [395, 300] width 188 height 20
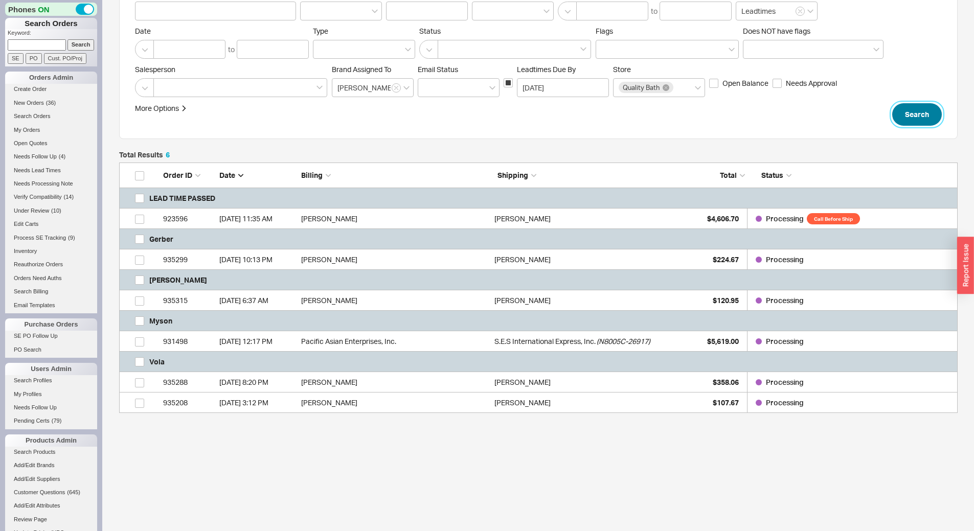
click at [931, 119] on button "Search" at bounding box center [917, 114] width 50 height 22
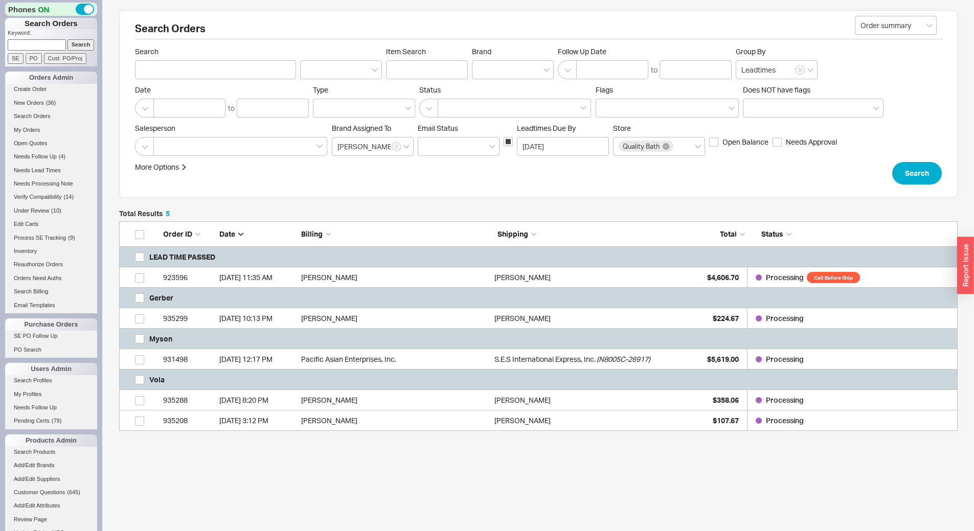
scroll to position [18, 0]
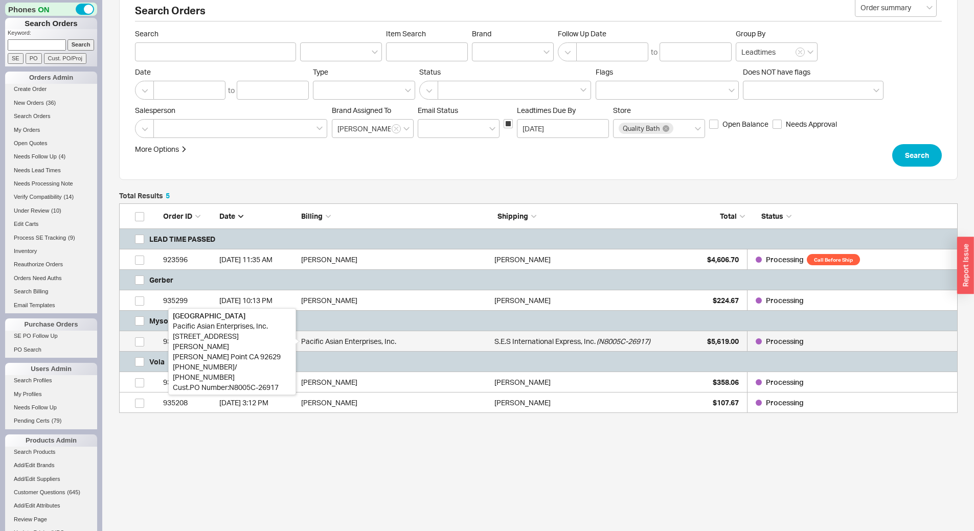
click at [419, 346] on div "Pacific Asian Enterprises, Inc." at bounding box center [395, 341] width 188 height 20
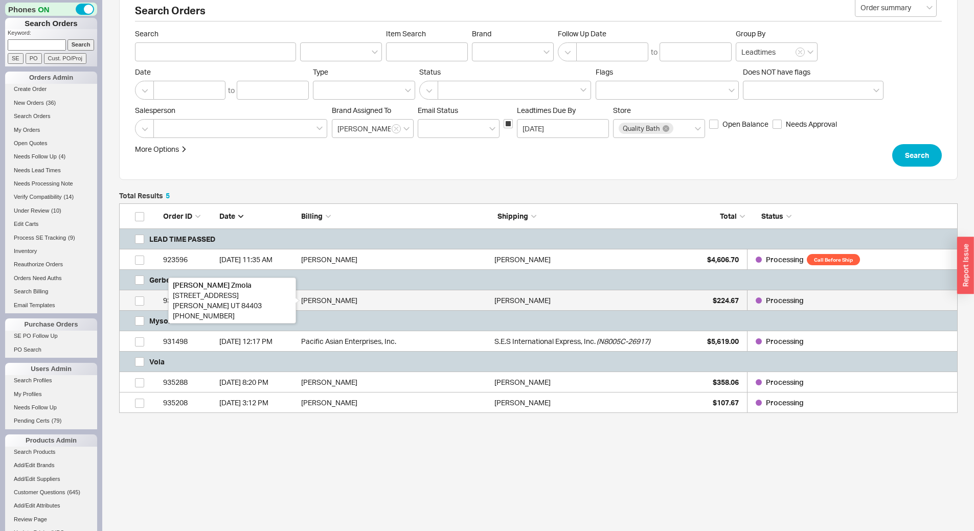
click at [327, 292] on div "Theresa Zmola" at bounding box center [395, 300] width 188 height 20
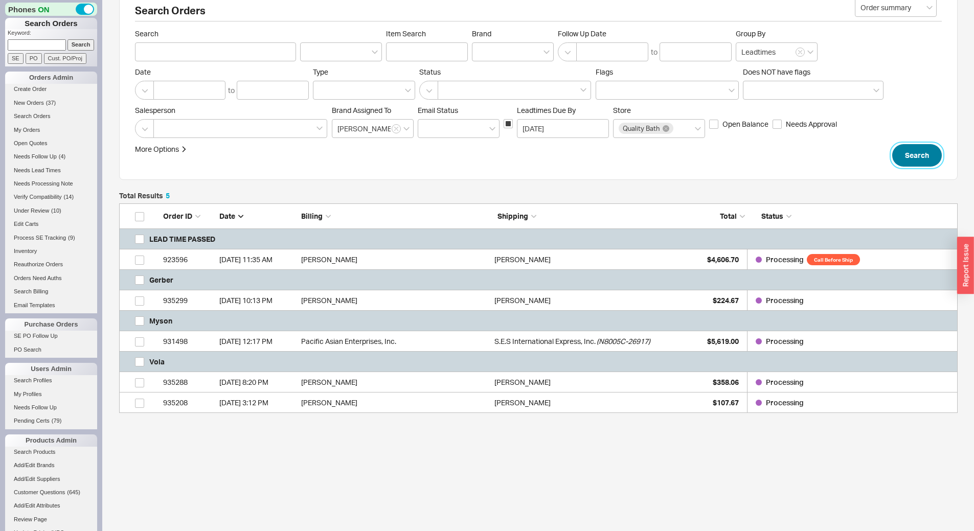
click at [920, 156] on button "Search" at bounding box center [917, 155] width 50 height 22
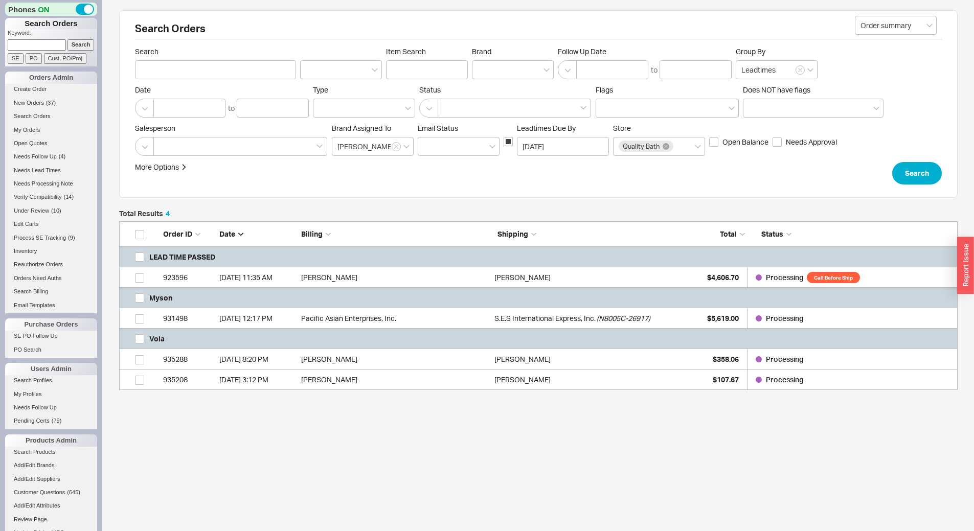
scroll to position [161, 831]
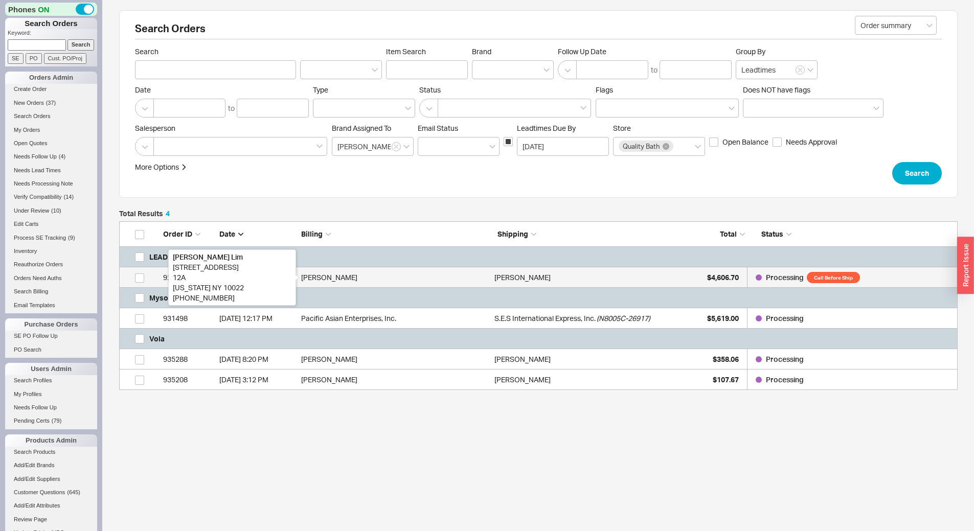
click at [310, 271] on div "Shawn Lim" at bounding box center [395, 277] width 188 height 20
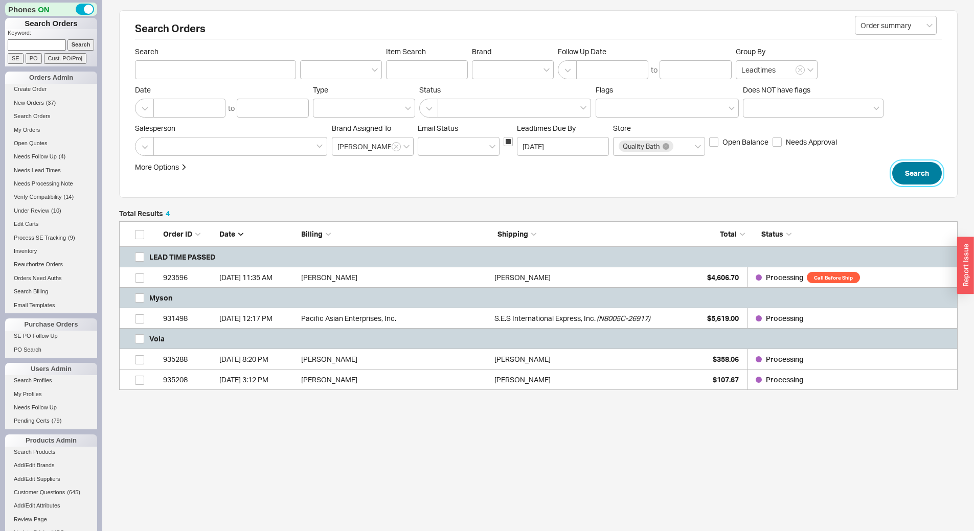
click at [923, 176] on button "Search" at bounding box center [917, 173] width 50 height 22
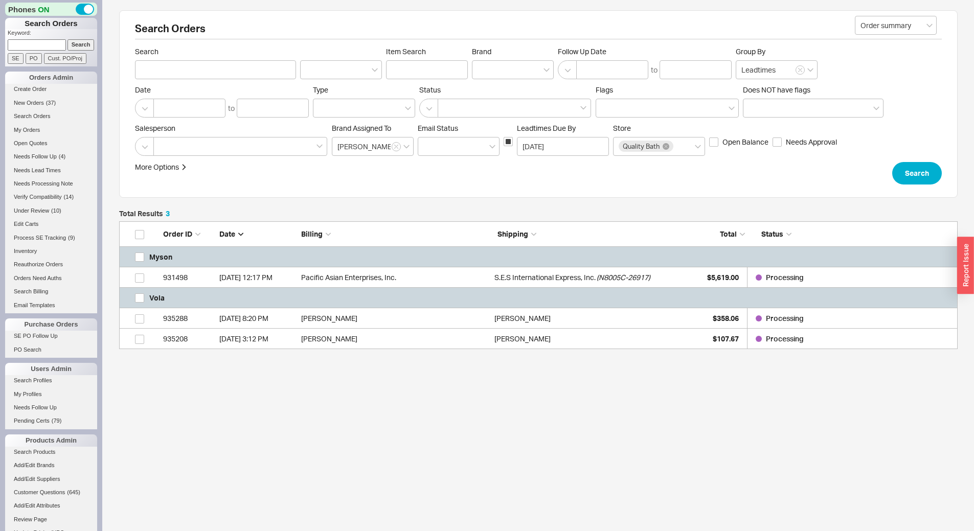
scroll to position [120, 831]
click at [919, 175] on button "Search" at bounding box center [917, 173] width 50 height 22
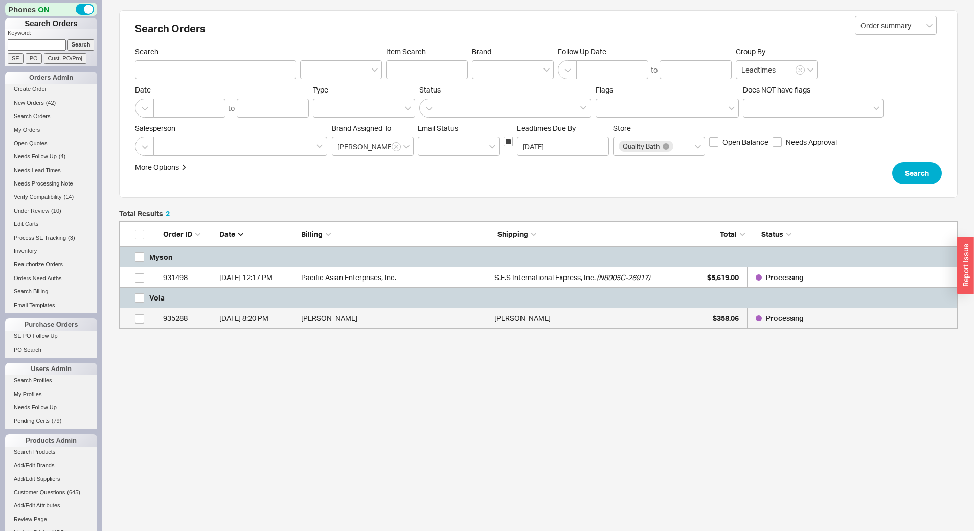
click at [616, 320] on div "Jana Moser" at bounding box center [588, 318] width 188 height 20
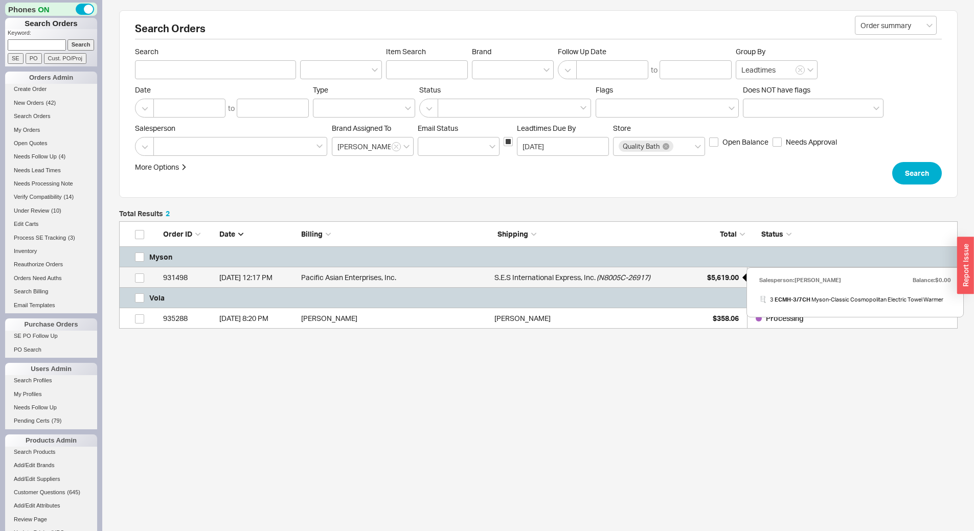
click at [692, 275] on div "$5,619.00" at bounding box center [712, 277] width 51 height 20
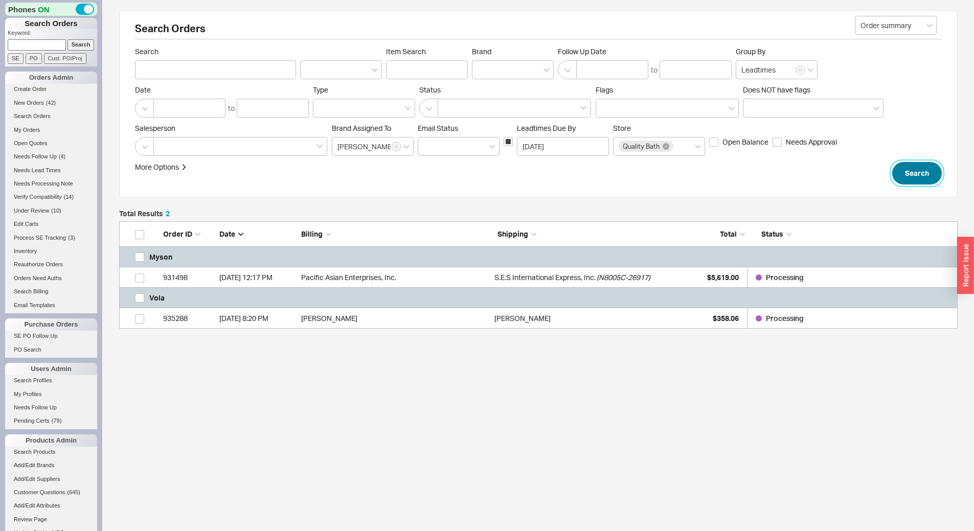
click at [926, 172] on button "Search" at bounding box center [917, 173] width 50 height 22
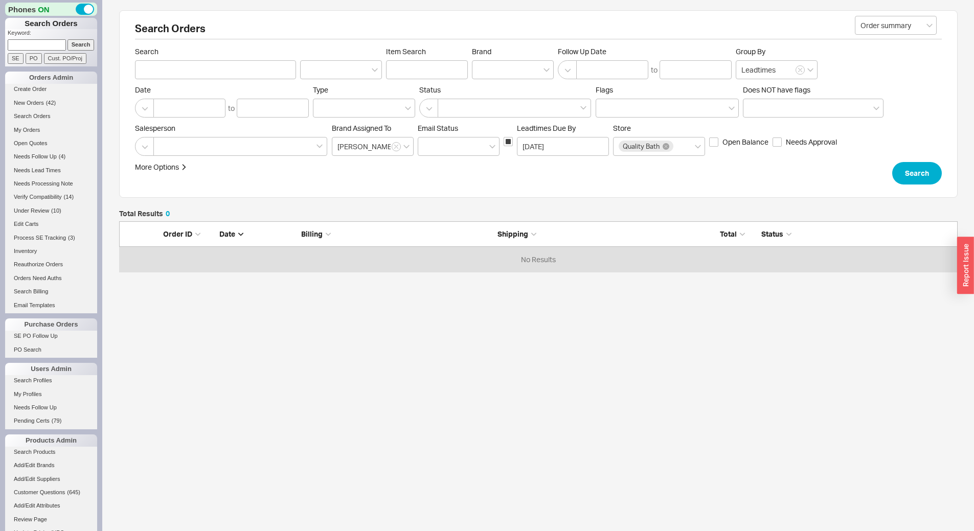
scroll to position [43, 831]
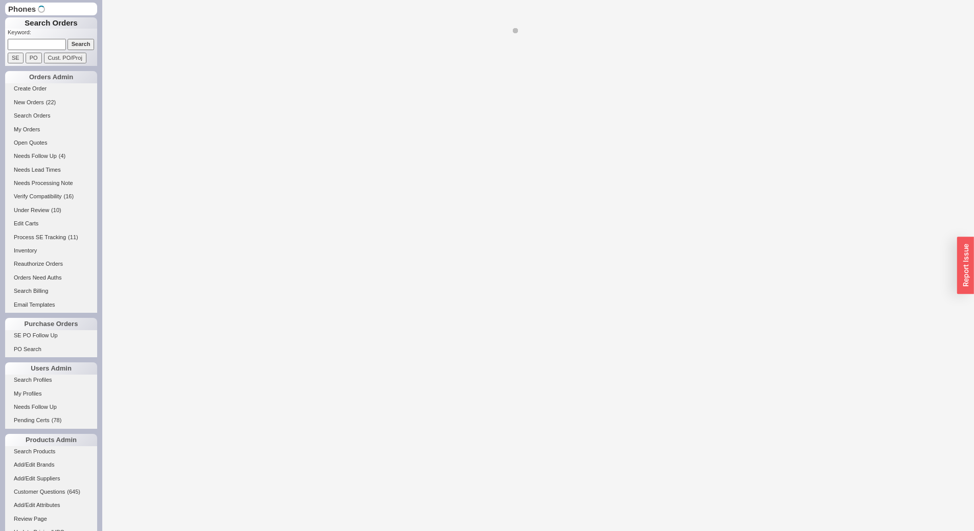
select select "*"
select select "LOW"
select select "3"
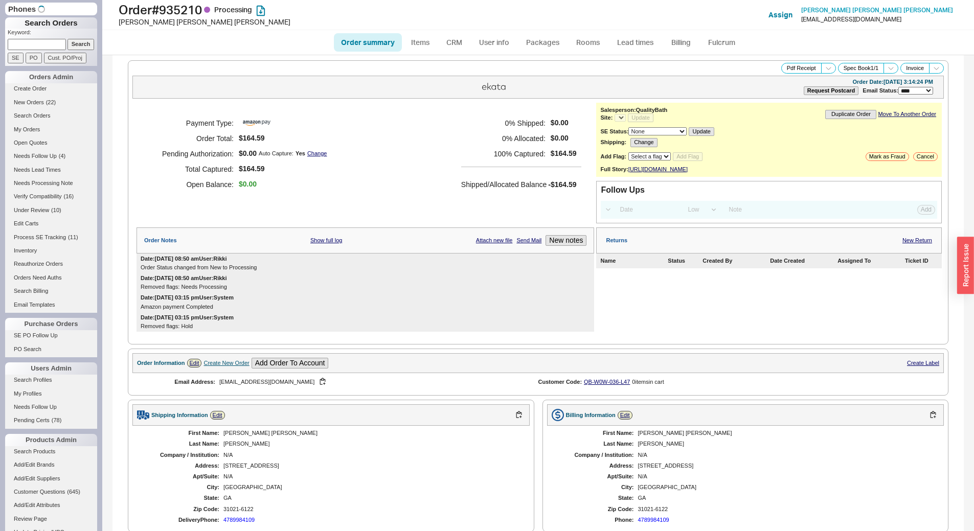
select select "*"
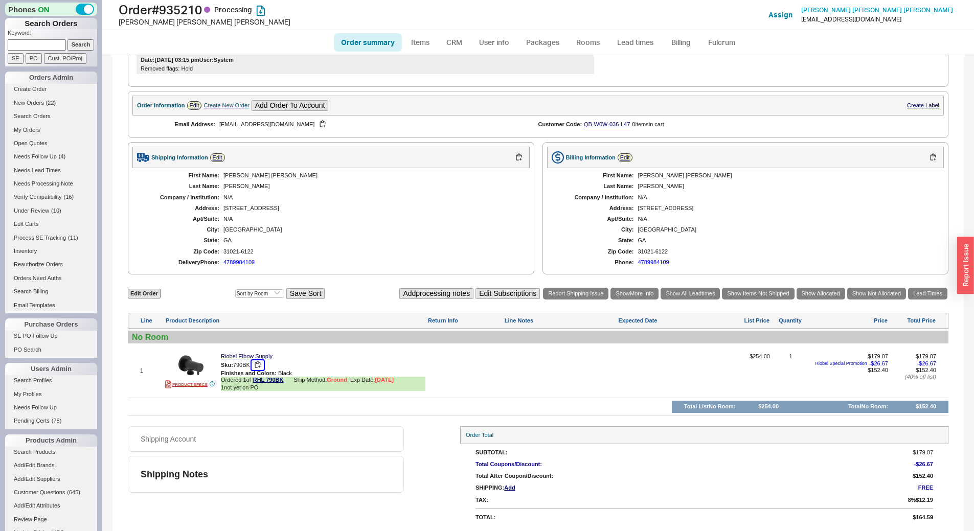
click at [262, 364] on button "button" at bounding box center [257, 365] width 12 height 10
click at [640, 44] on link "Lead times" at bounding box center [635, 42] width 52 height 18
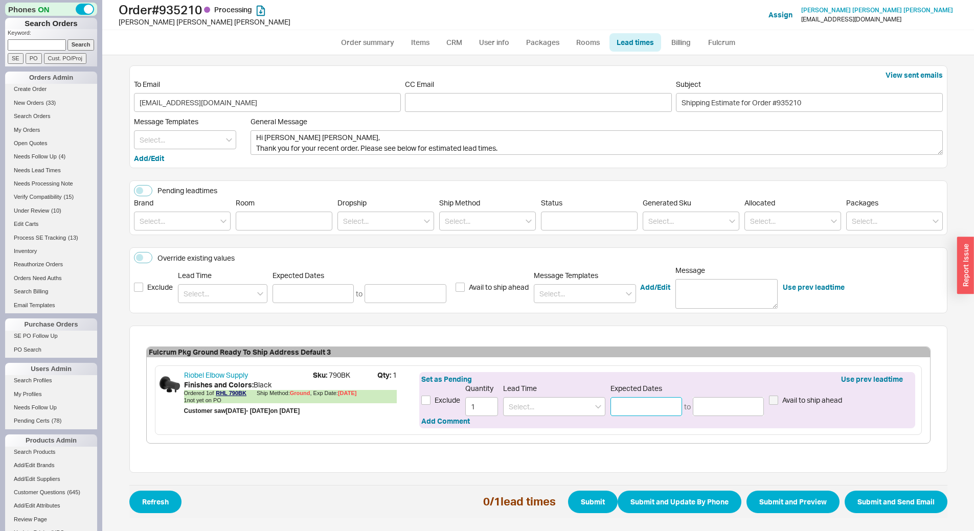
click at [650, 409] on input at bounding box center [646, 406] width 72 height 19
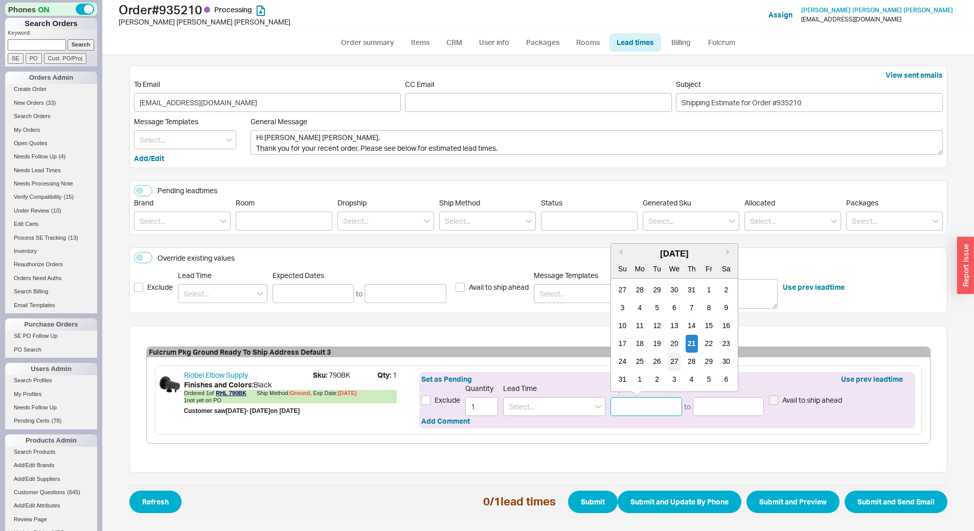
click at [673, 359] on div "27" at bounding box center [674, 362] width 12 height 18
type input "08/27/2025"
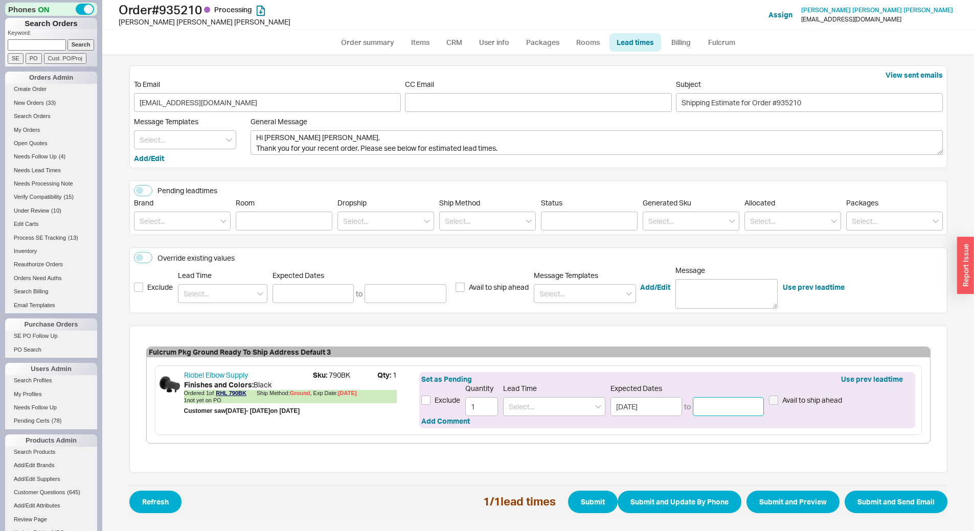
click at [751, 408] on input at bounding box center [729, 406] width 72 height 19
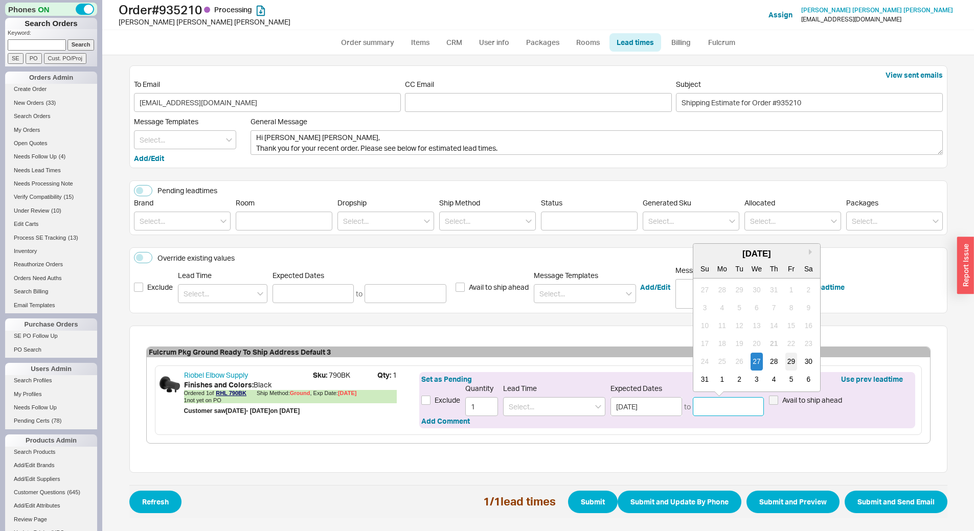
click at [794, 361] on div "29" at bounding box center [791, 362] width 12 height 18
type input "08/29/2025"
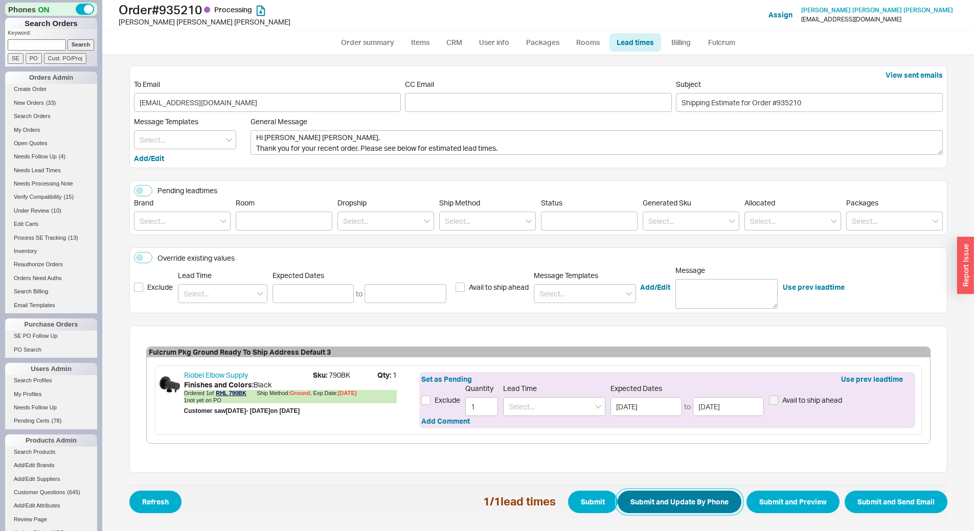
click at [656, 500] on button "Submit and Update By Phone" at bounding box center [679, 502] width 124 height 22
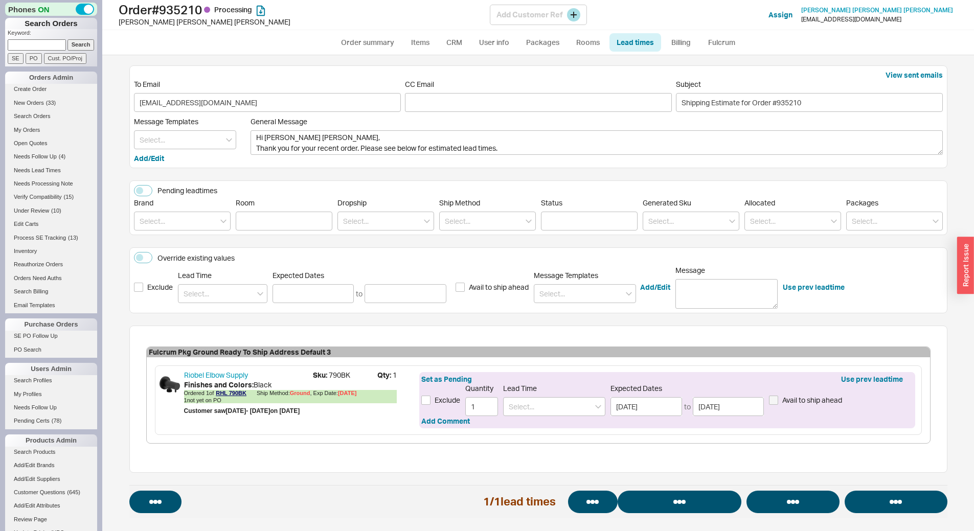
select select "*"
select select "LOW"
select select "3"
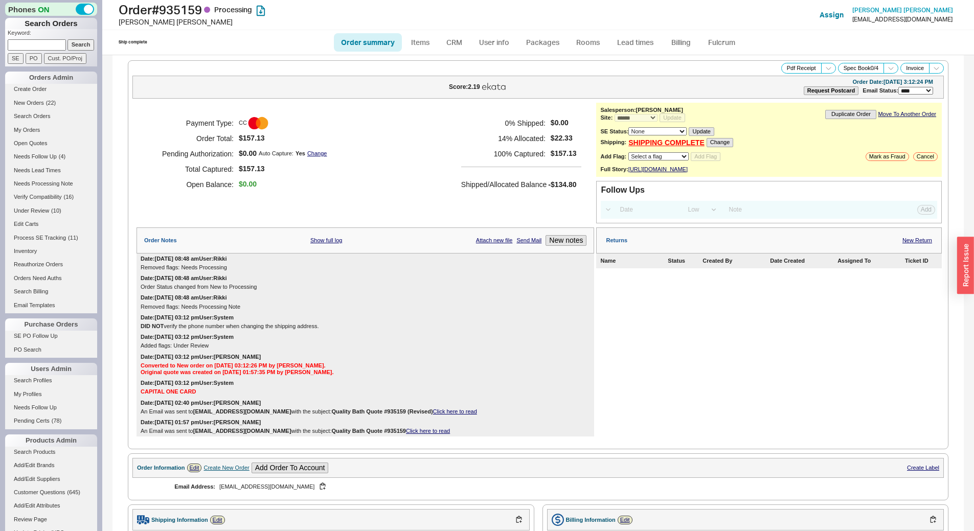
select select "*"
select select "LOW"
select select "3"
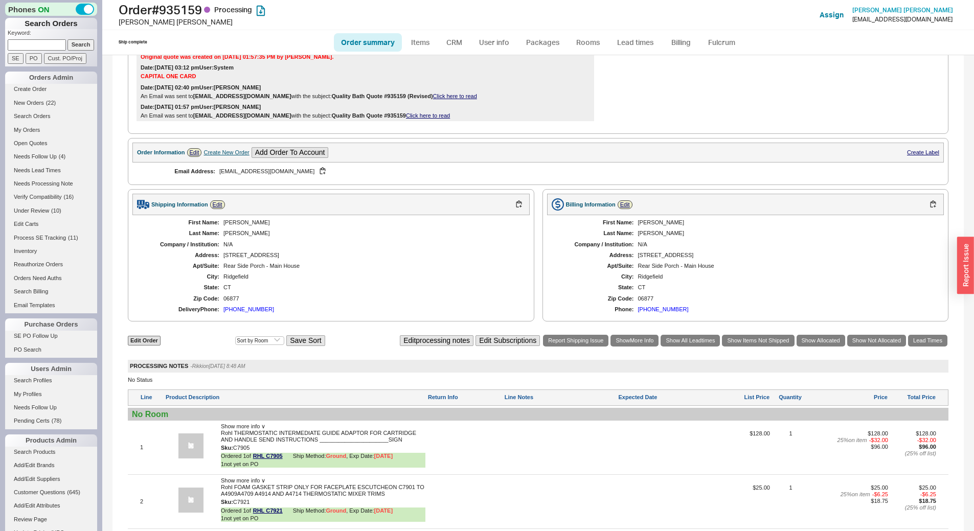
scroll to position [575, 0]
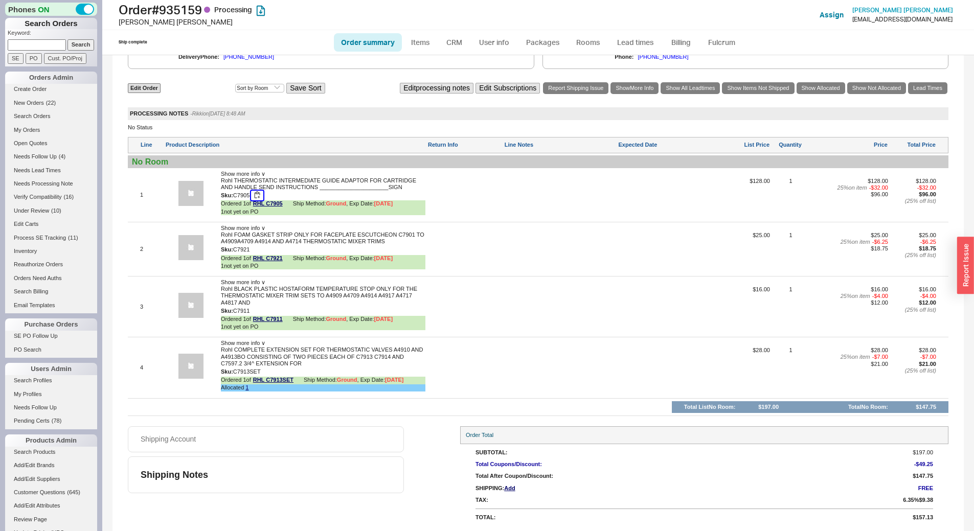
click at [263, 194] on button "button" at bounding box center [257, 196] width 12 height 10
click at [259, 250] on button "button" at bounding box center [257, 250] width 12 height 10
click at [260, 312] on button "button" at bounding box center [257, 311] width 12 height 10
click at [641, 44] on link "Lead times" at bounding box center [635, 42] width 52 height 18
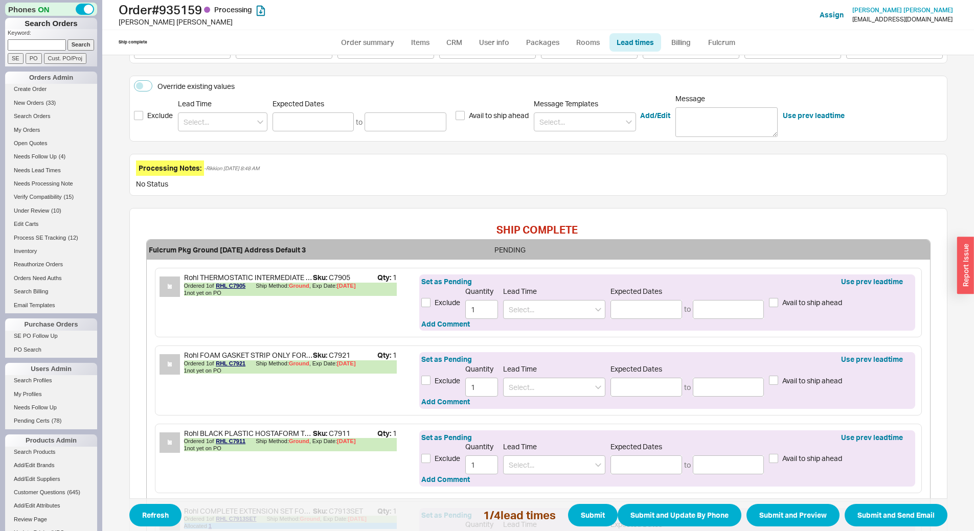
scroll to position [204, 0]
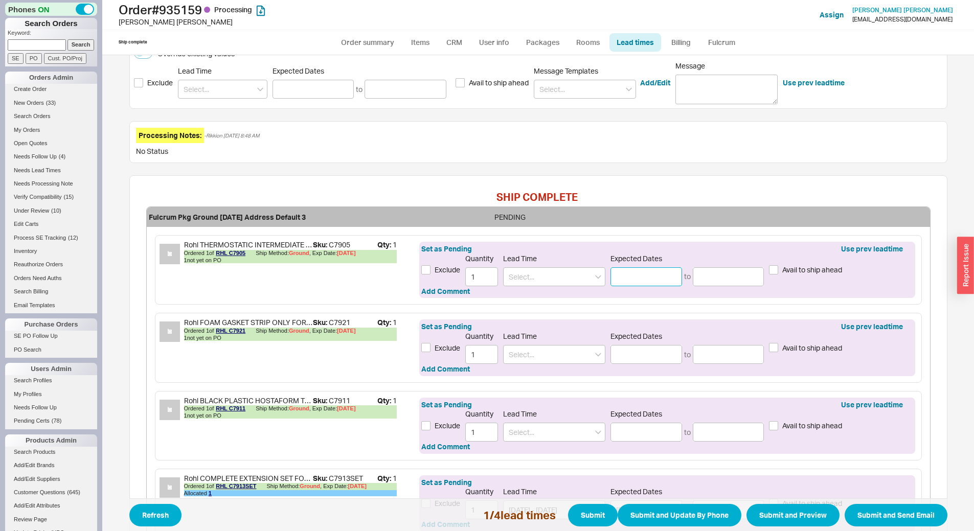
click at [655, 273] on input at bounding box center [646, 276] width 72 height 19
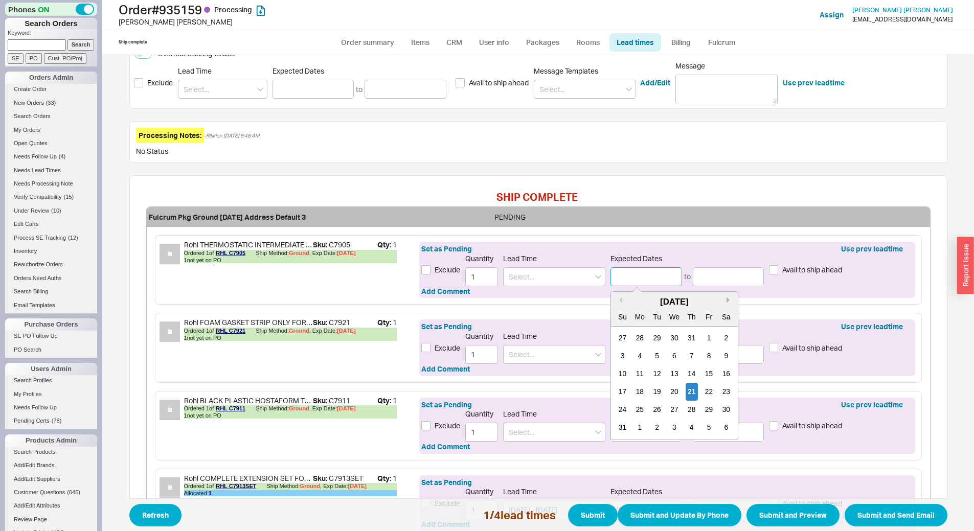
click at [723, 300] on div "Previous Month Next month [DATE] Su Mo Tu We Th Fr Sa 27 28 29 30 31 1 2 3 4 5 …" at bounding box center [674, 365] width 128 height 149
click at [726, 299] on button "Next month" at bounding box center [729, 300] width 6 height 6
click at [657, 392] on div "23" at bounding box center [657, 392] width 12 height 18
type input "[DATE]"
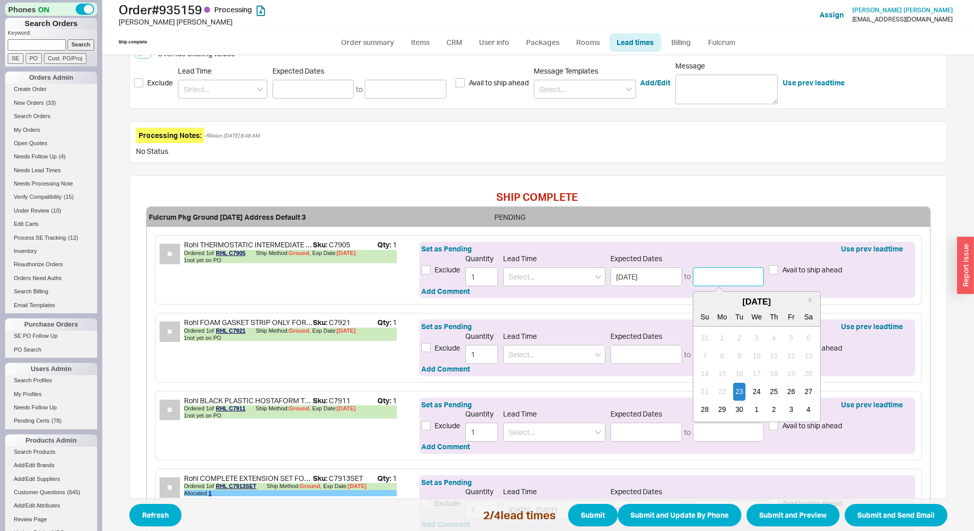
click at [721, 275] on input at bounding box center [729, 276] width 72 height 19
click at [808, 300] on button "Next month" at bounding box center [811, 300] width 6 height 6
click at [740, 358] on div "7" at bounding box center [739, 356] width 12 height 18
type input "10/07/2025"
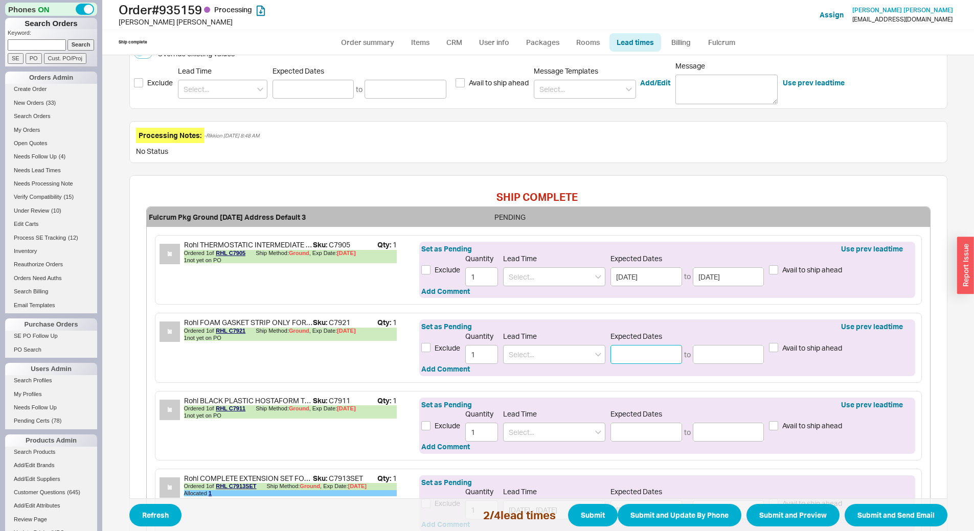
click at [657, 352] on input at bounding box center [646, 354] width 72 height 19
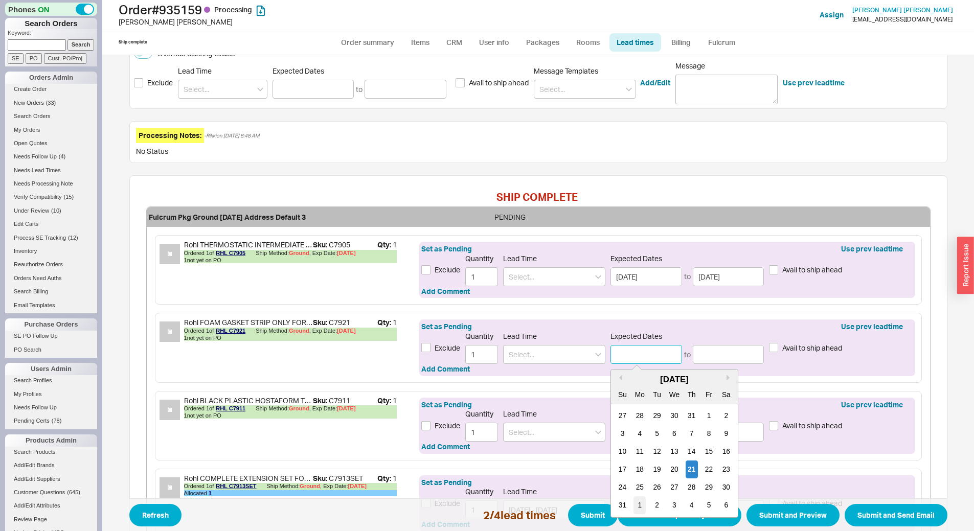
click at [636, 503] on div "1" at bounding box center [640, 505] width 12 height 18
type input "09/01/2025"
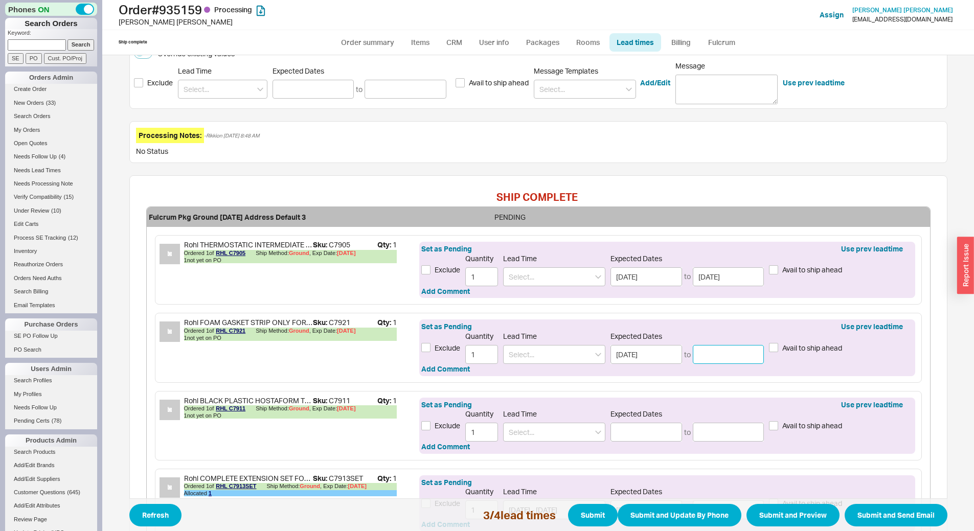
click at [721, 354] on input at bounding box center [729, 354] width 72 height 19
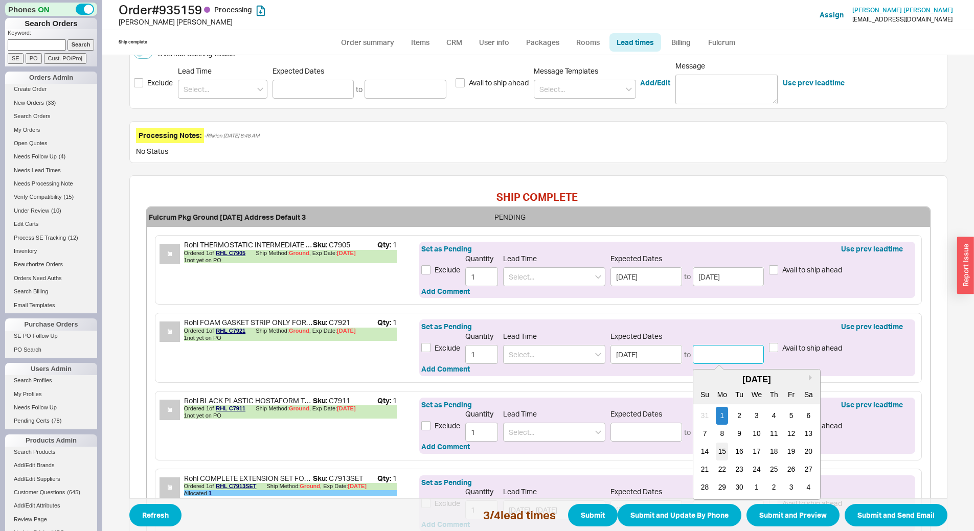
click at [719, 453] on div "15" at bounding box center [722, 452] width 12 height 18
type input "09/15/2025"
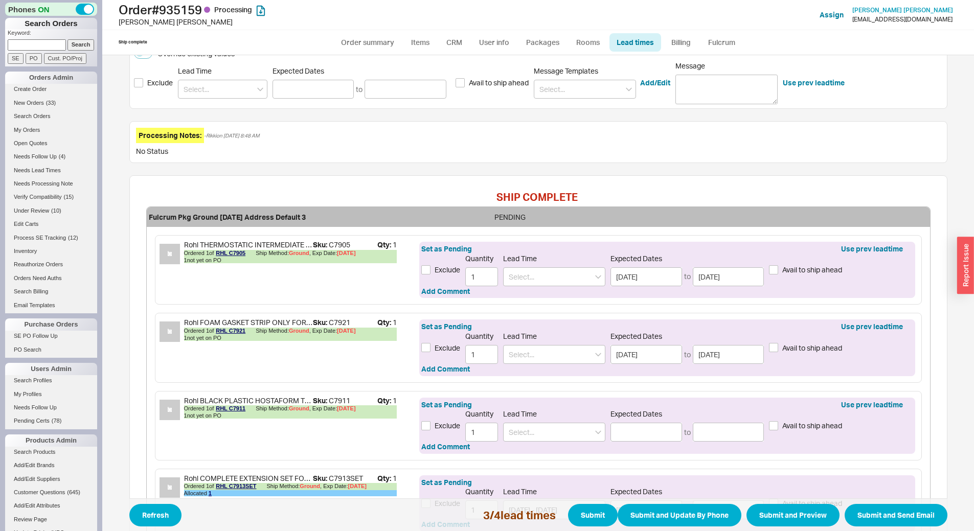
click at [774, 344] on label "Avail to ship ahead" at bounding box center [805, 348] width 73 height 10
click at [774, 344] on input "Avail to ship ahead" at bounding box center [773, 347] width 9 height 9
checkbox input "true"
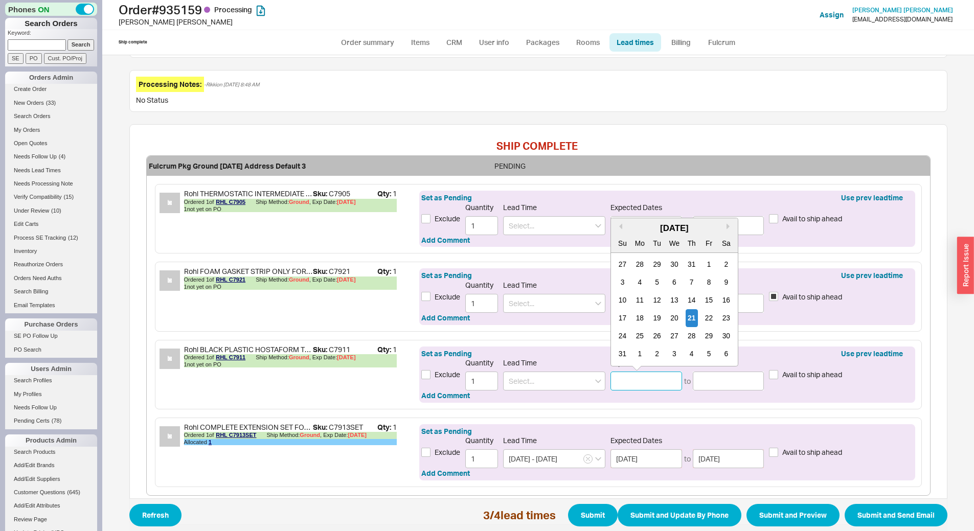
click at [624, 372] on input at bounding box center [646, 381] width 72 height 19
click at [726, 227] on button "Next month" at bounding box center [729, 226] width 6 height 6
click at [653, 314] on div "23" at bounding box center [657, 318] width 12 height 18
type input "09/23/2025"
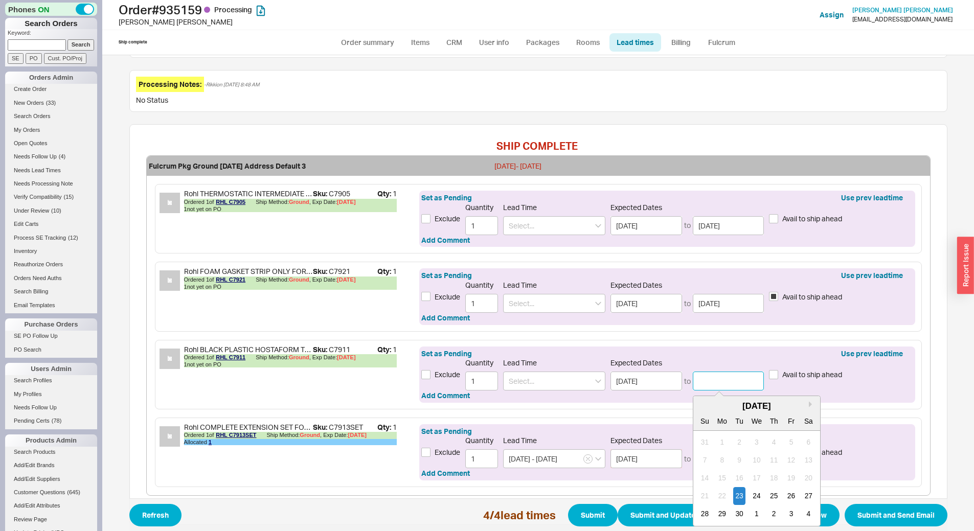
click at [722, 380] on input at bounding box center [729, 381] width 72 height 19
click at [803, 405] on div "[DATE]" at bounding box center [756, 406] width 127 height 12
click at [808, 405] on button "Next month" at bounding box center [811, 404] width 6 height 6
click at [739, 461] on div "7" at bounding box center [739, 460] width 12 height 18
type input "10/07/2025"
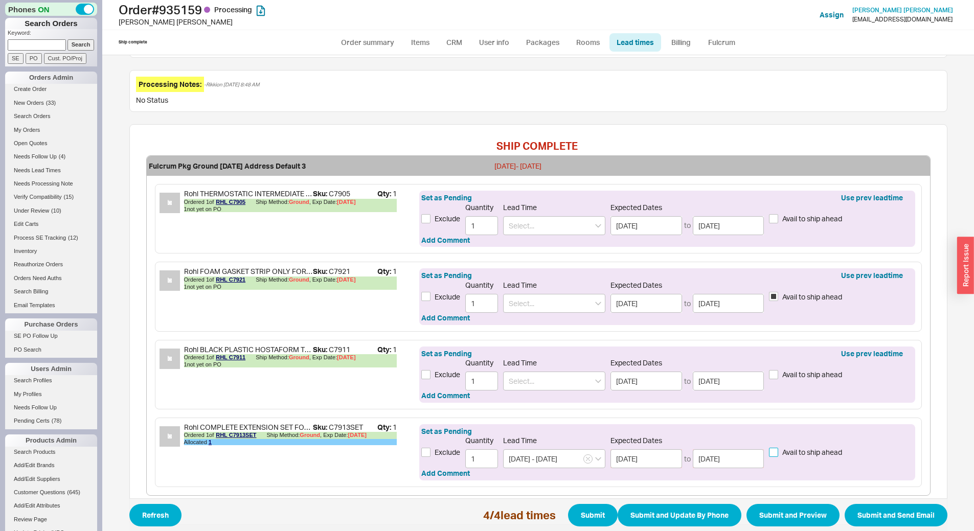
click at [774, 452] on input "Avail to ship ahead" at bounding box center [773, 452] width 9 height 9
checkbox input "true"
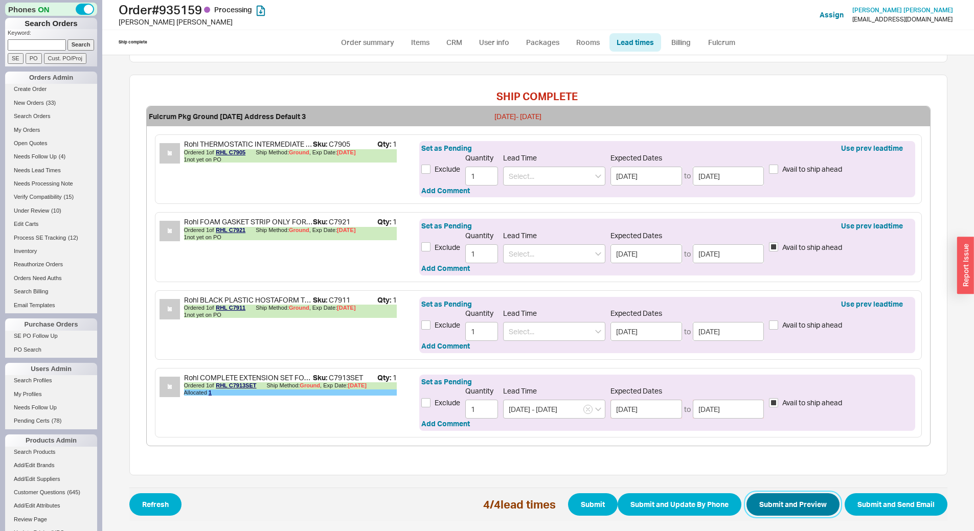
click at [786, 498] on button "Submit and Preview" at bounding box center [792, 504] width 93 height 22
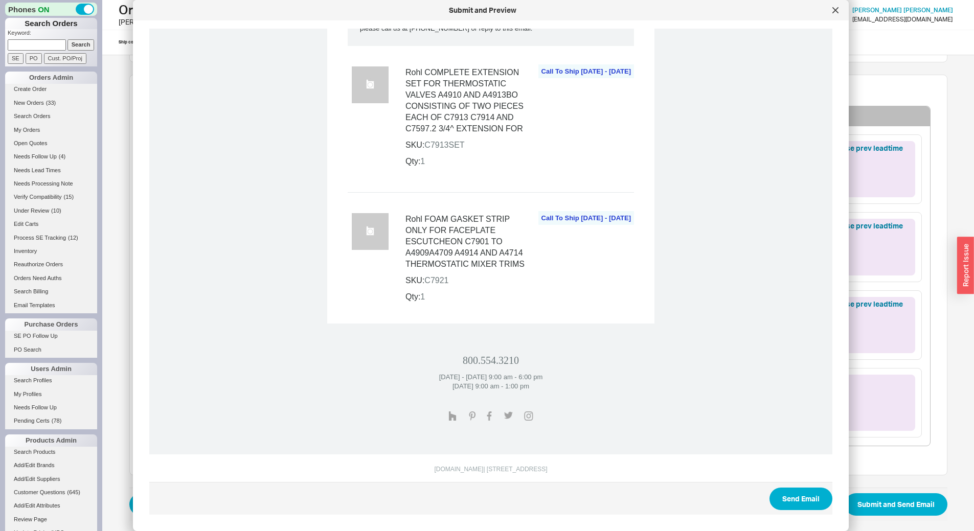
scroll to position [832, 0]
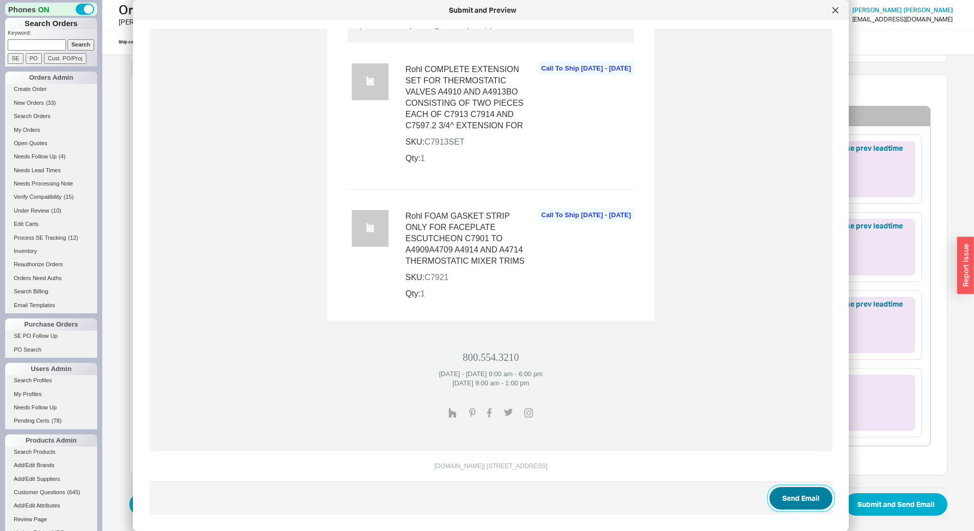
click at [803, 493] on button "Send Email" at bounding box center [800, 498] width 63 height 22
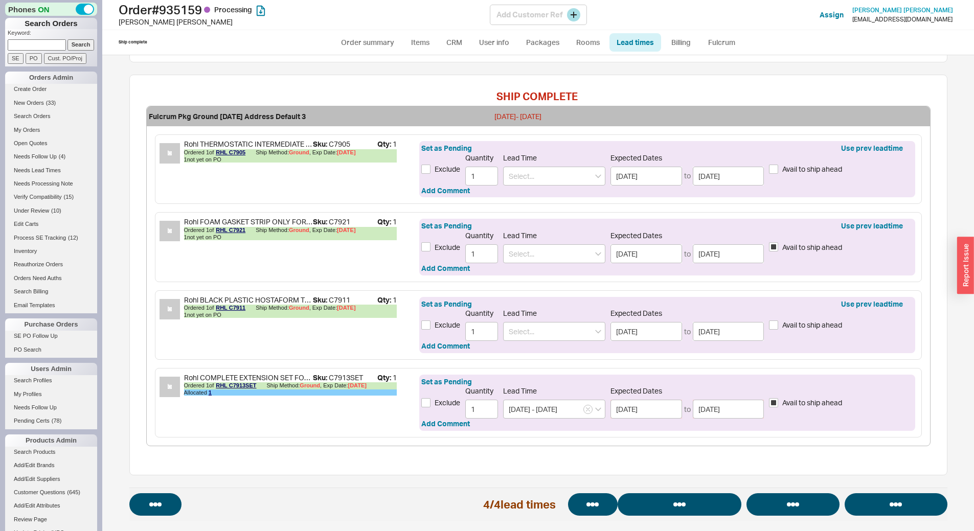
select select "*"
select select "LOW"
select select "3"
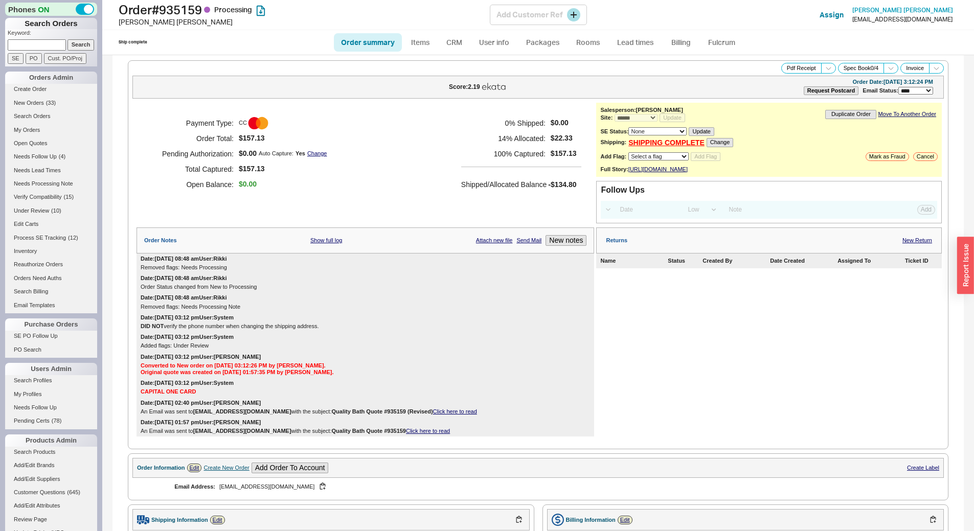
select select "*"
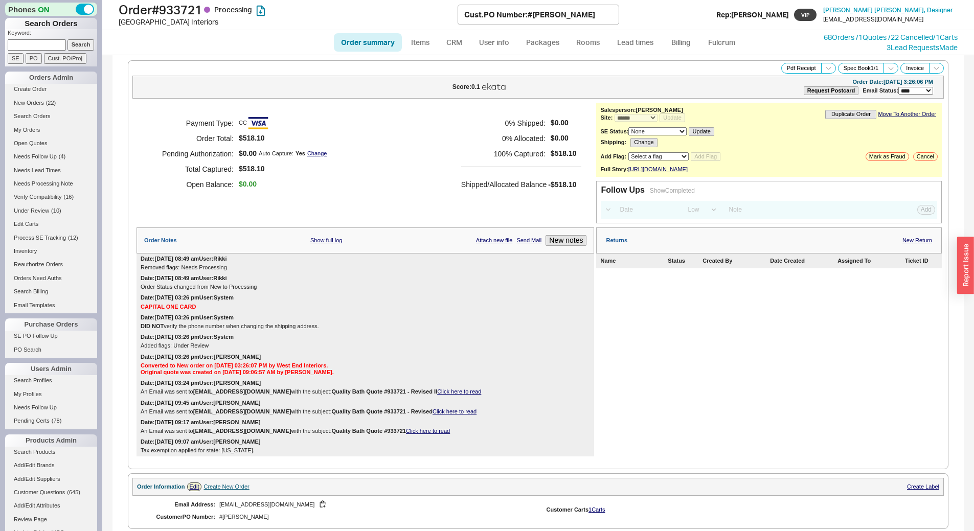
select select "*"
select select "LOW"
select select "3"
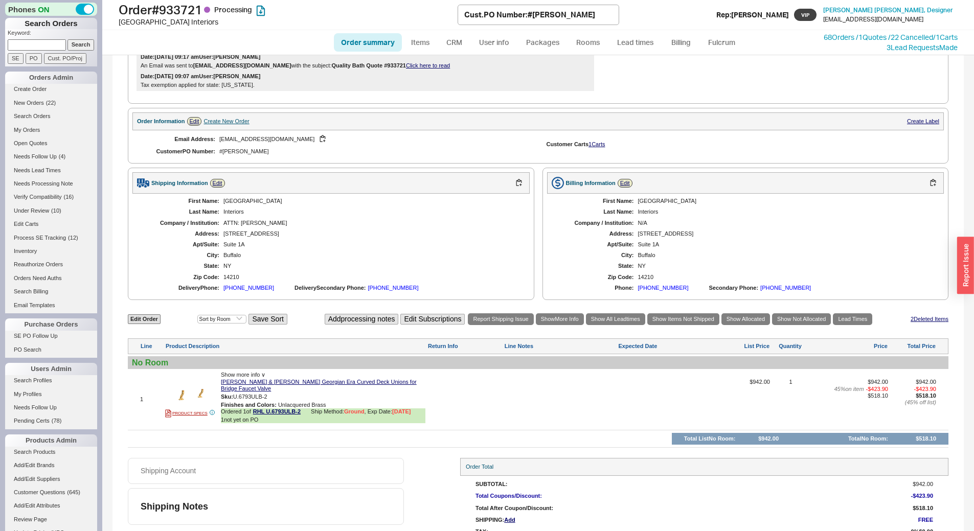
scroll to position [397, 0]
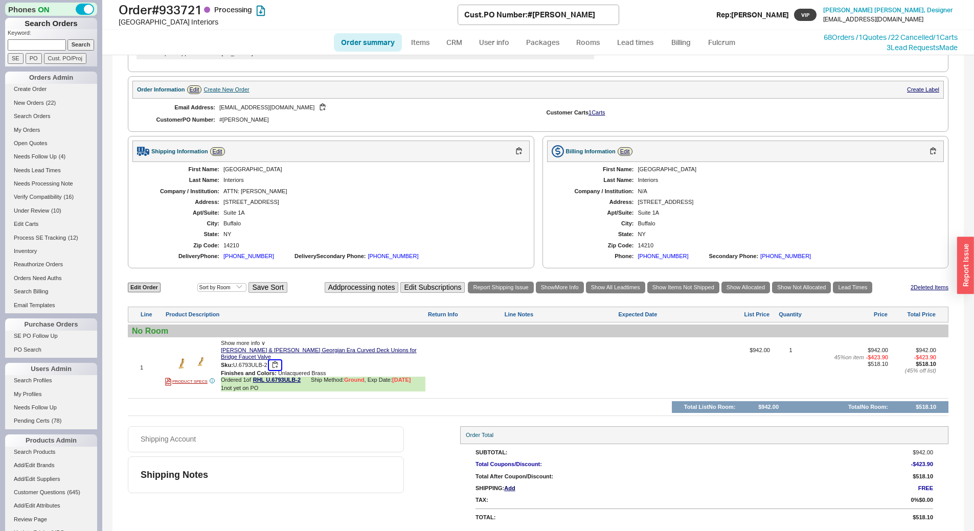
click at [276, 363] on button "button" at bounding box center [275, 365] width 12 height 10
click at [641, 43] on link "Lead times" at bounding box center [635, 42] width 52 height 18
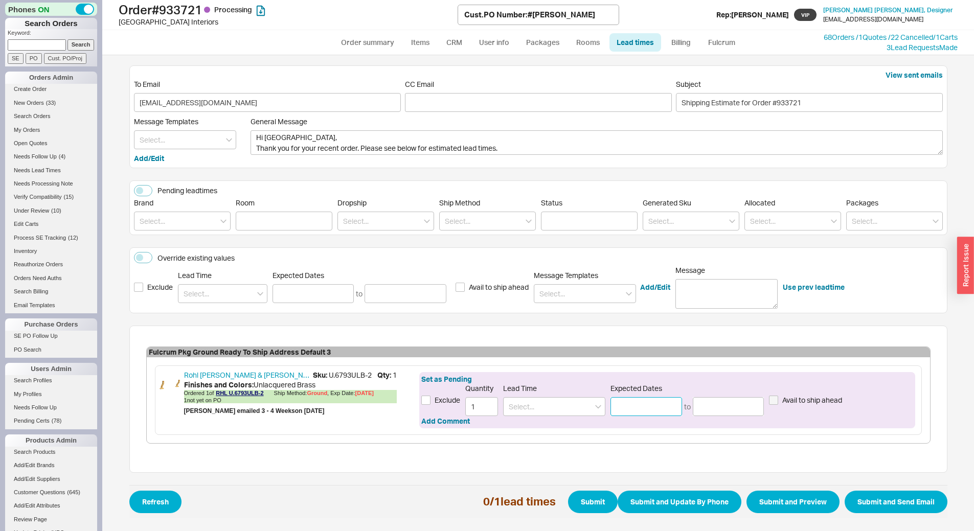
click at [637, 409] on input at bounding box center [646, 406] width 72 height 19
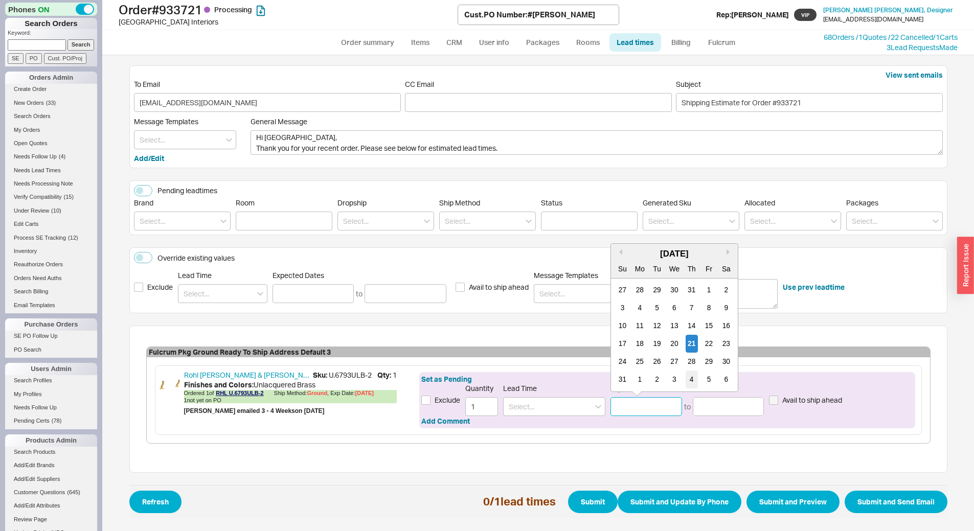
click at [696, 380] on div "4" at bounding box center [691, 380] width 12 height 18
type input "09/04/2025"
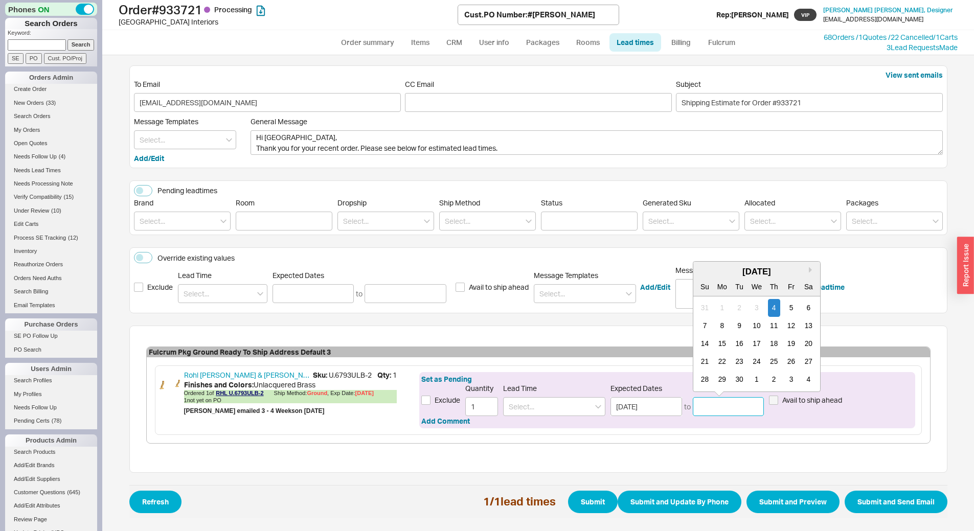
click at [714, 407] on input at bounding box center [729, 406] width 72 height 19
click at [779, 340] on div "18" at bounding box center [773, 344] width 12 height 18
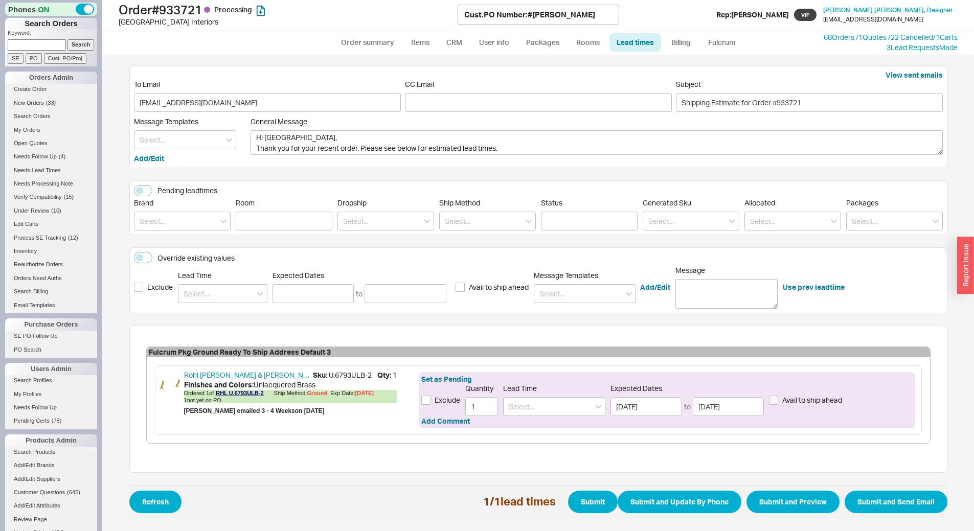
type input "09/18/2025"
click at [806, 499] on button "Submit and Preview" at bounding box center [792, 502] width 93 height 22
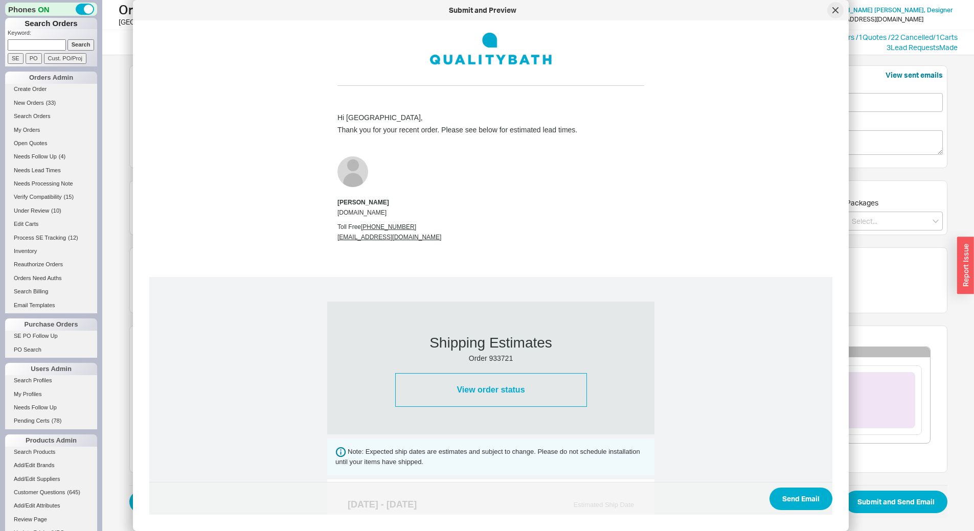
click at [834, 10] on icon at bounding box center [835, 10] width 6 height 6
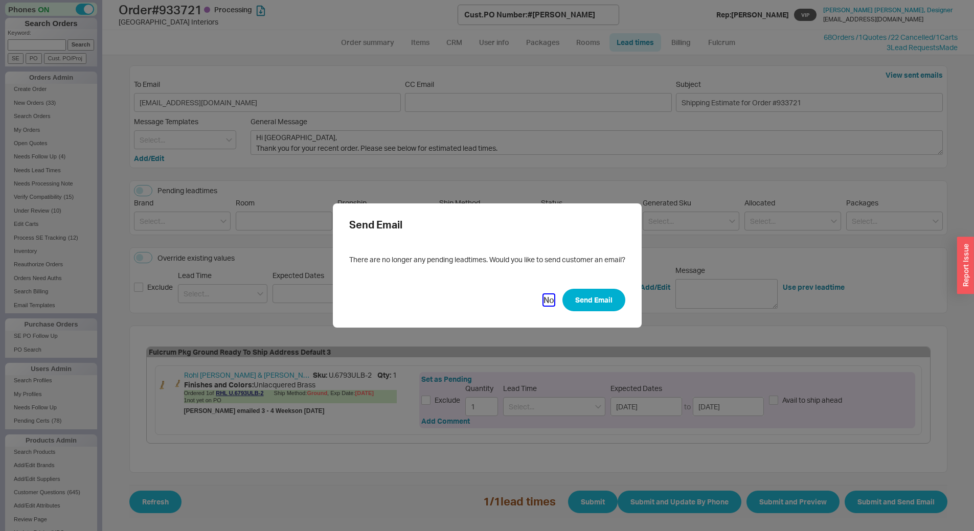
click at [543, 298] on button "No" at bounding box center [548, 299] width 11 height 11
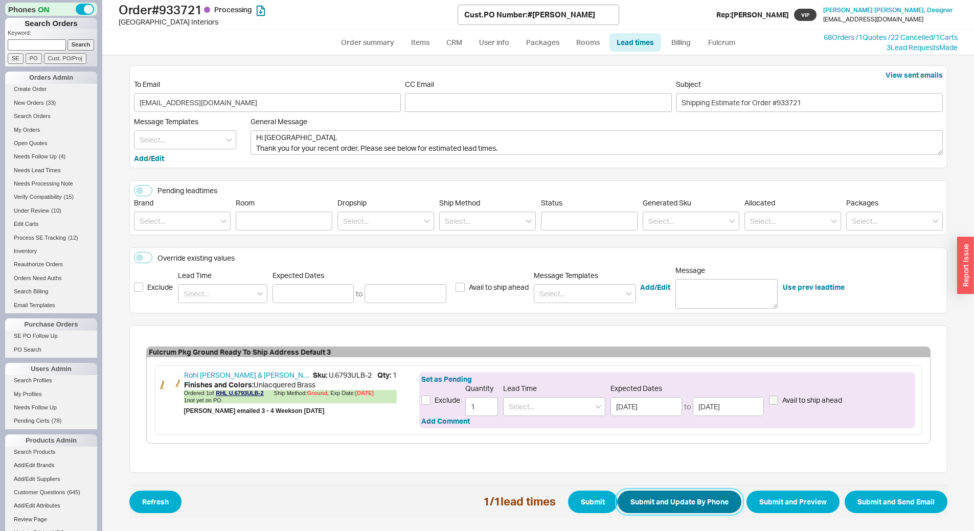
click at [699, 497] on button "Submit and Update By Phone" at bounding box center [679, 502] width 124 height 22
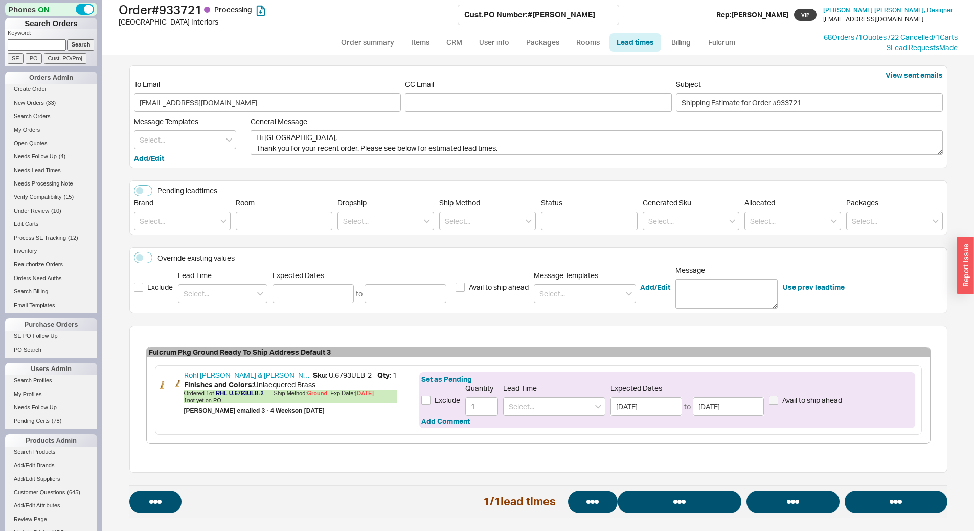
select select "*"
select select "LOW"
select select "3"
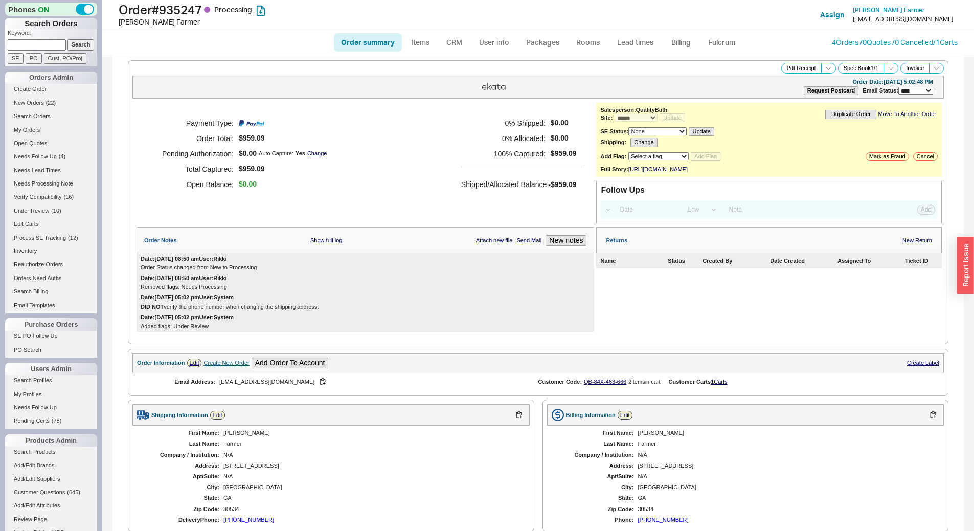
select select "*"
select select "LOW"
select select "3"
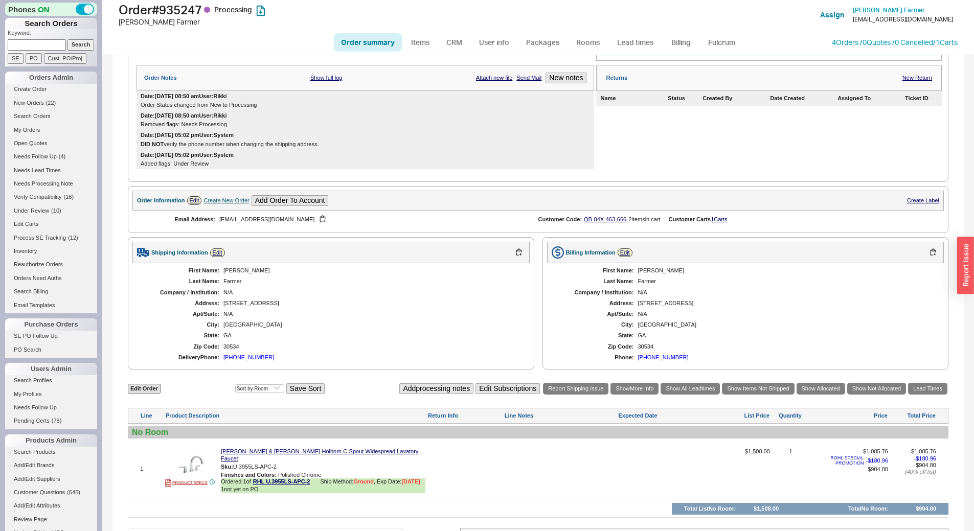
scroll to position [264, 0]
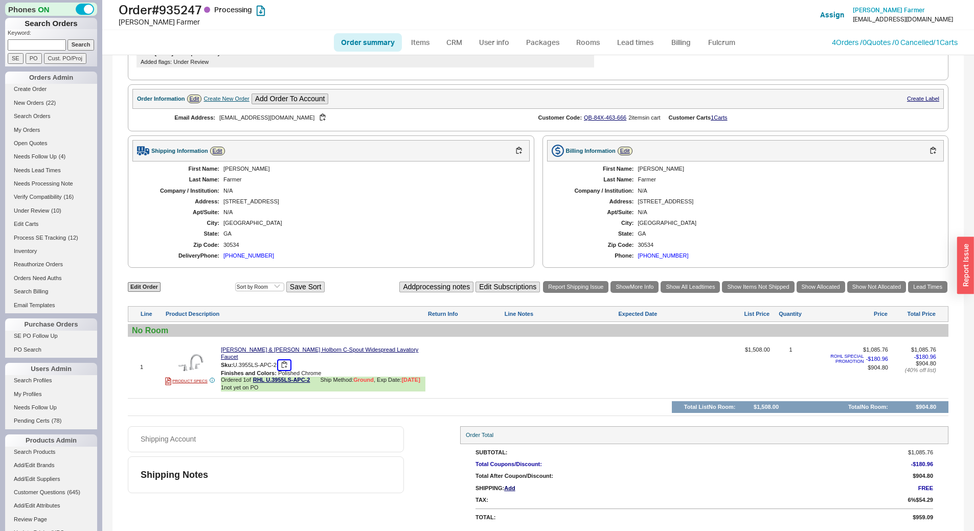
click at [288, 366] on button "button" at bounding box center [284, 365] width 12 height 10
click at [641, 41] on link "Lead times" at bounding box center [635, 42] width 52 height 18
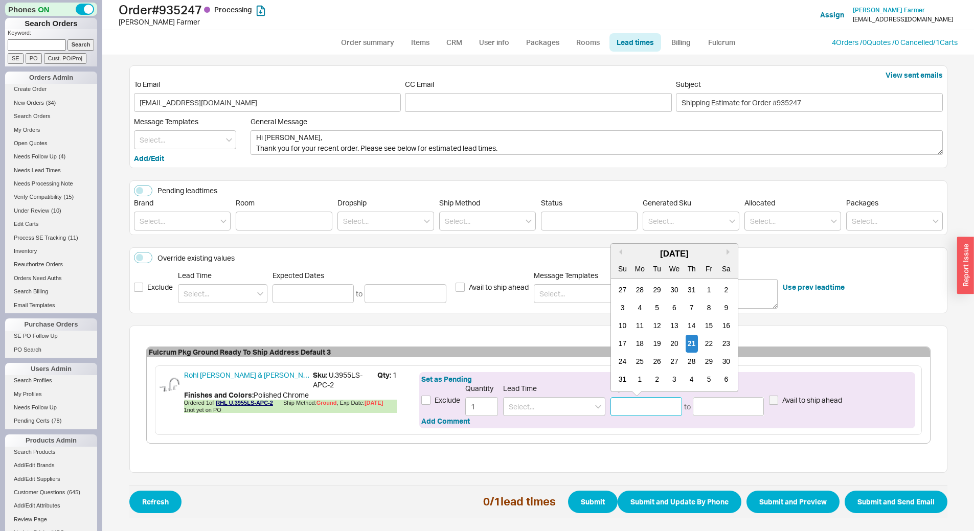
click at [638, 403] on input at bounding box center [646, 406] width 72 height 19
click at [672, 379] on div "3" at bounding box center [674, 380] width 12 height 18
type input "[DATE]"
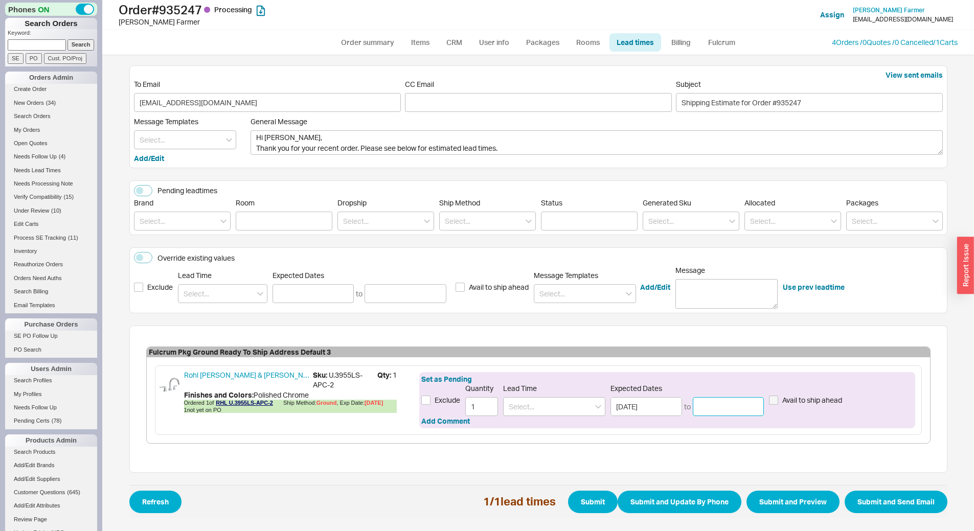
click at [719, 403] on input at bounding box center [729, 406] width 72 height 19
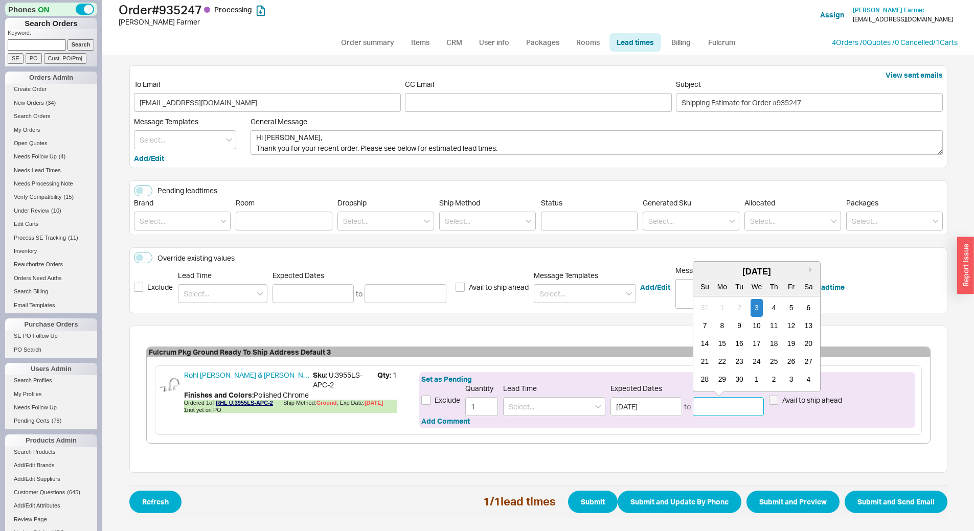
click at [763, 346] on div "14 15 16 17 18 19 20" at bounding box center [756, 344] width 121 height 18
click at [760, 345] on div "17" at bounding box center [756, 344] width 12 height 18
type input "09/17/2025"
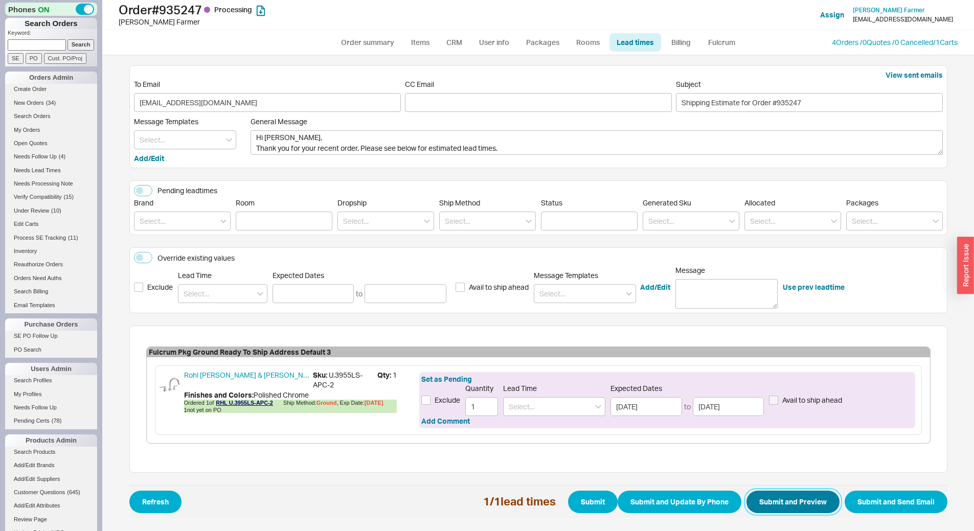
click at [793, 502] on button "Submit and Preview" at bounding box center [792, 502] width 93 height 22
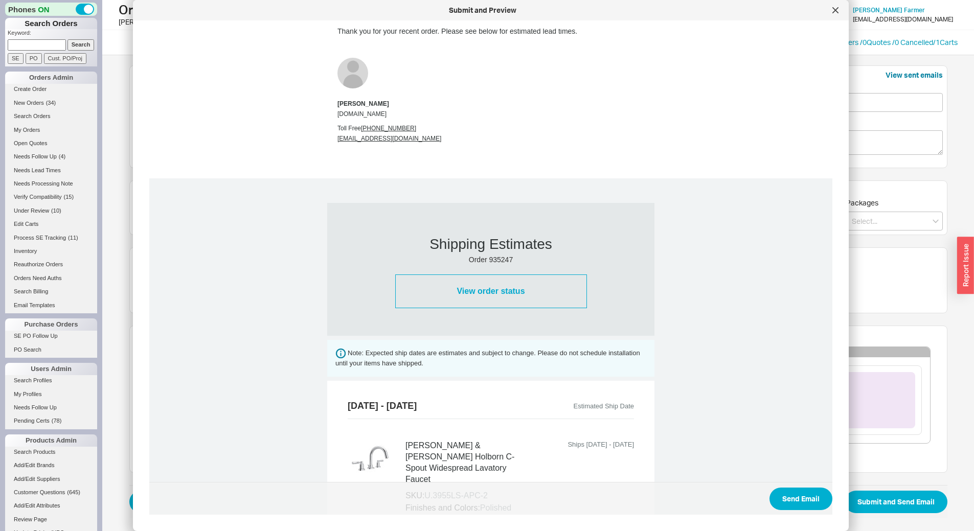
scroll to position [329, 0]
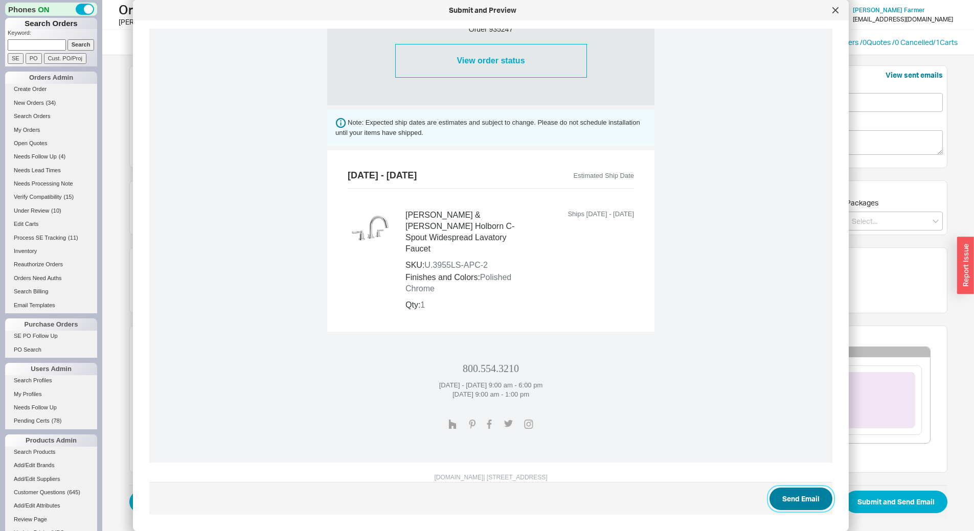
click at [794, 489] on button "Send Email" at bounding box center [800, 499] width 63 height 22
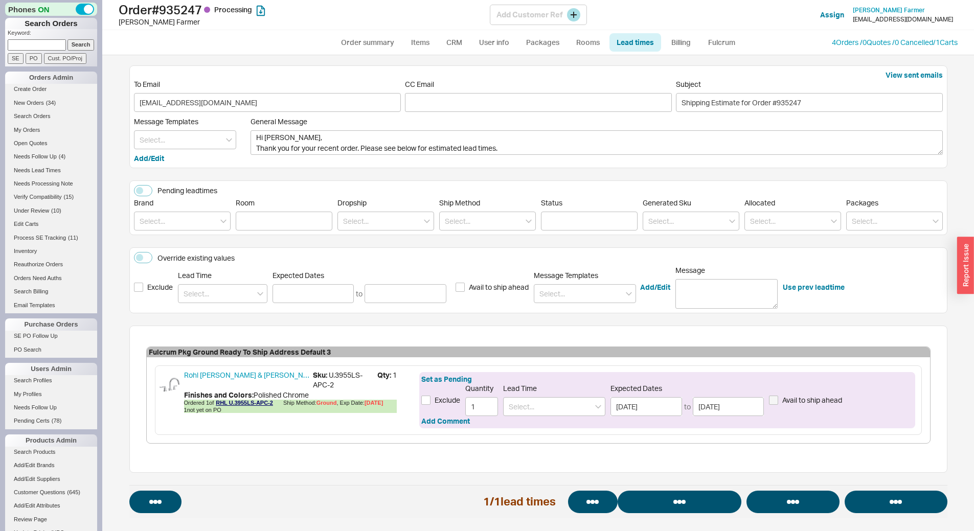
select select "*"
select select "LOW"
select select "3"
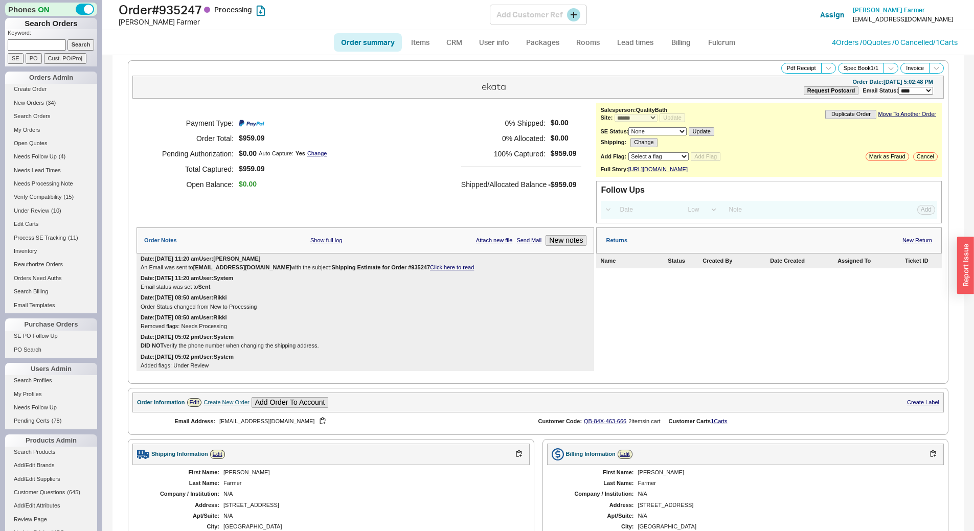
select select "*"
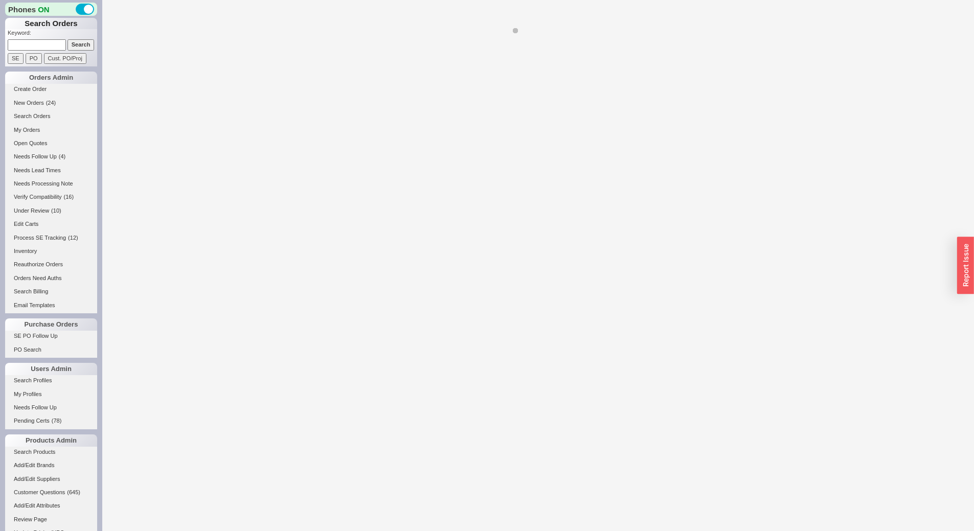
select select "LOW"
select select "3"
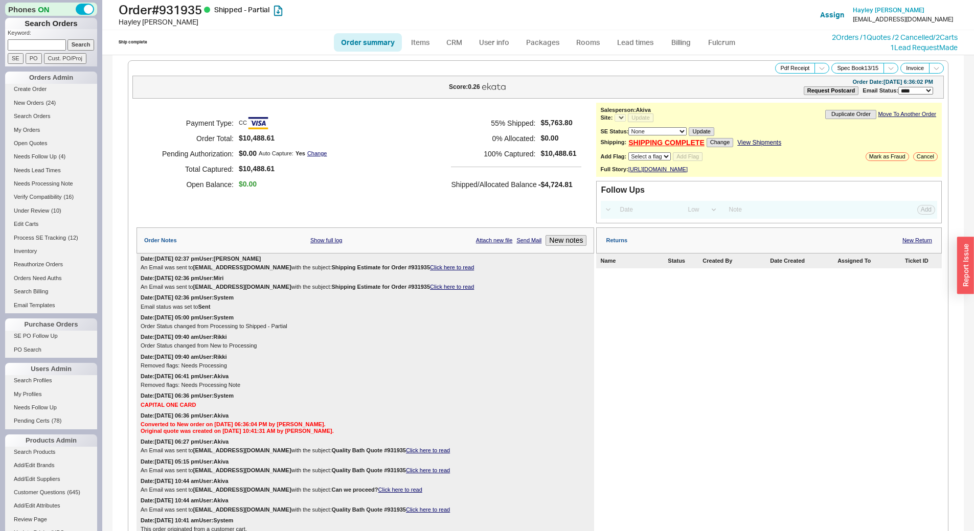
select select "*"
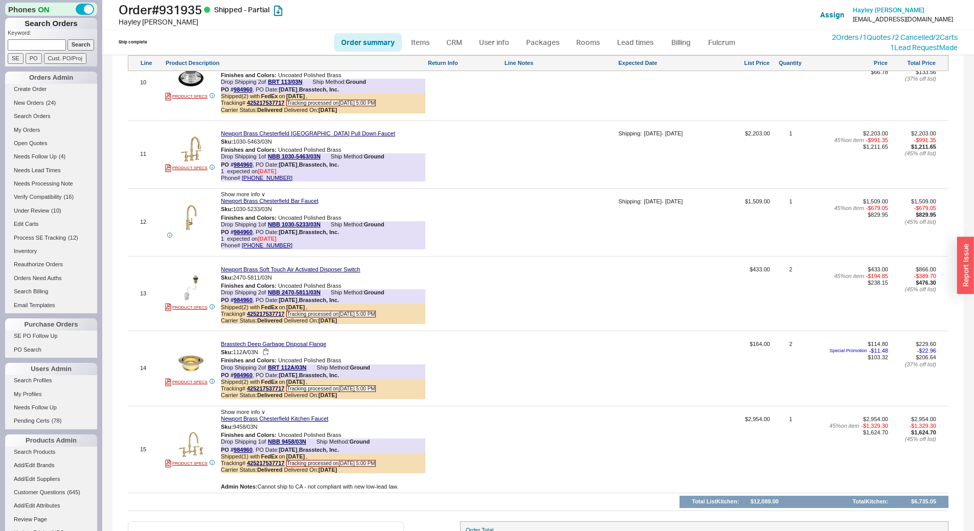
scroll to position [1527, 0]
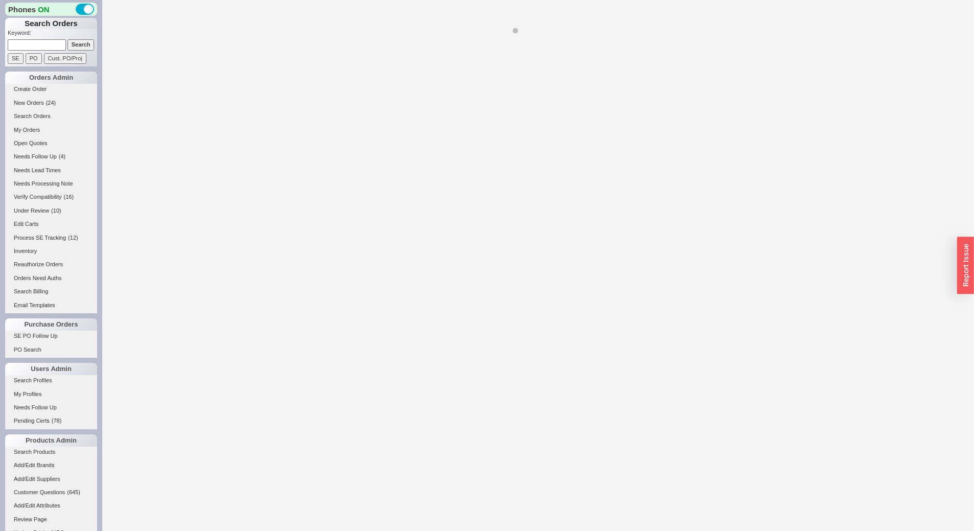
select select "LOW"
select select "3"
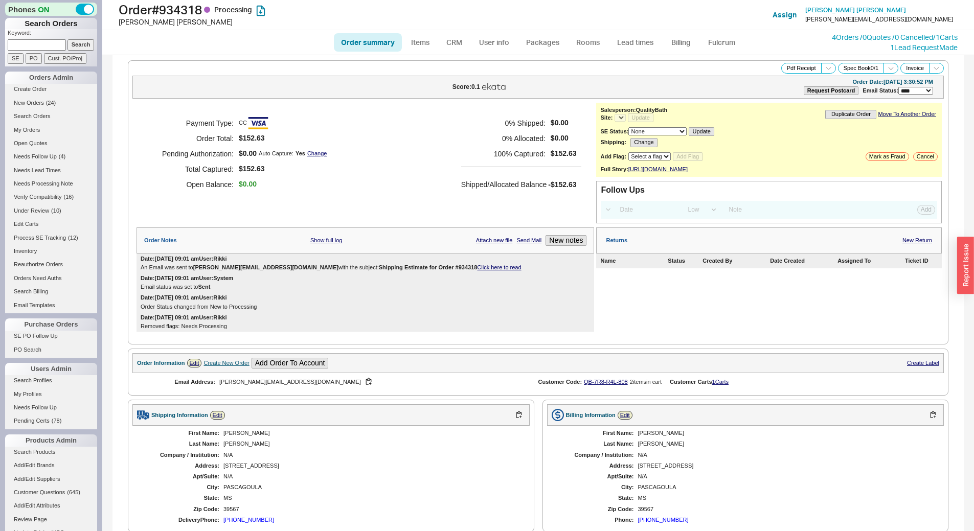
select select "*"
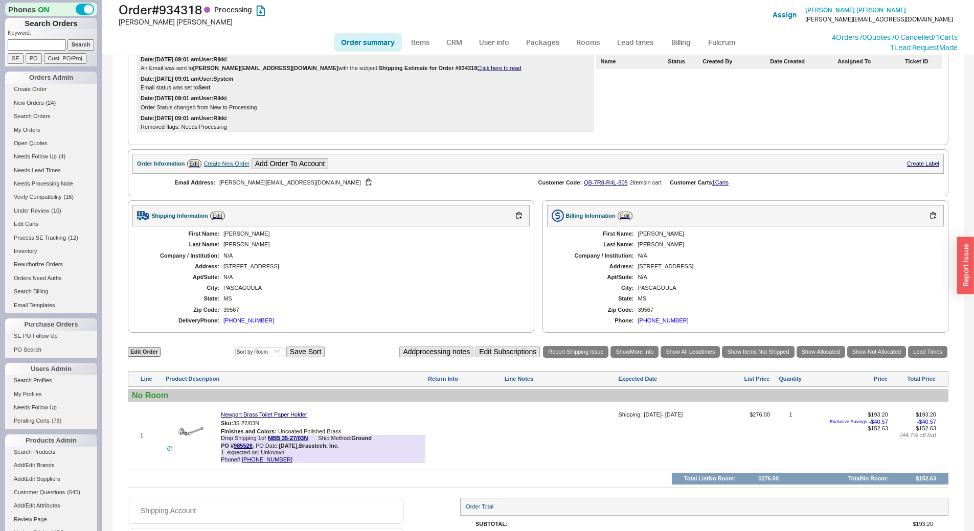
scroll to position [278, 0]
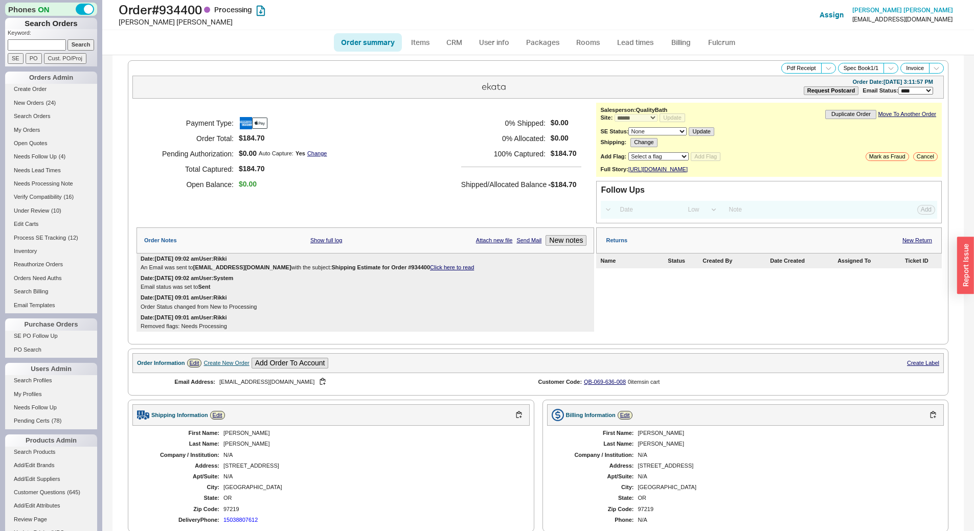
select select "*"
select select "LOW"
select select "3"
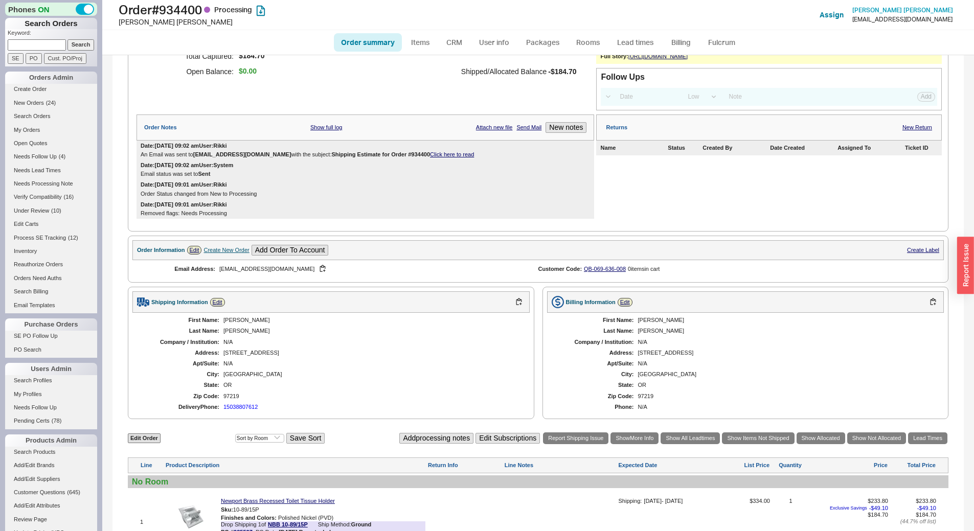
scroll to position [278, 0]
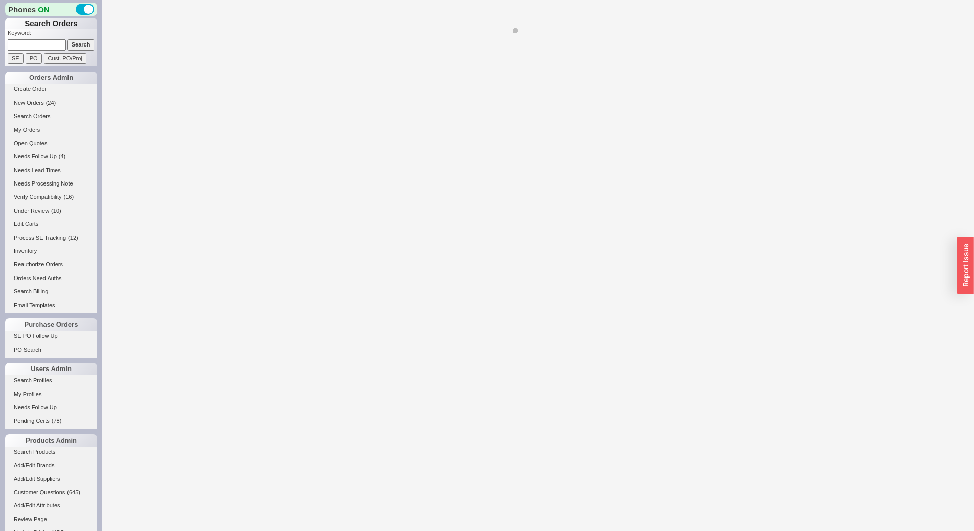
select select "LOW"
select select "3"
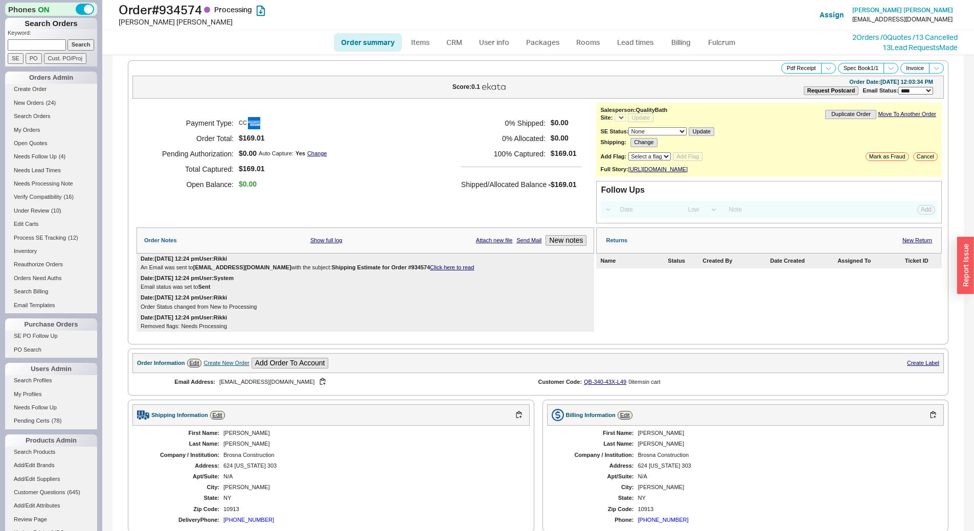
select select "*"
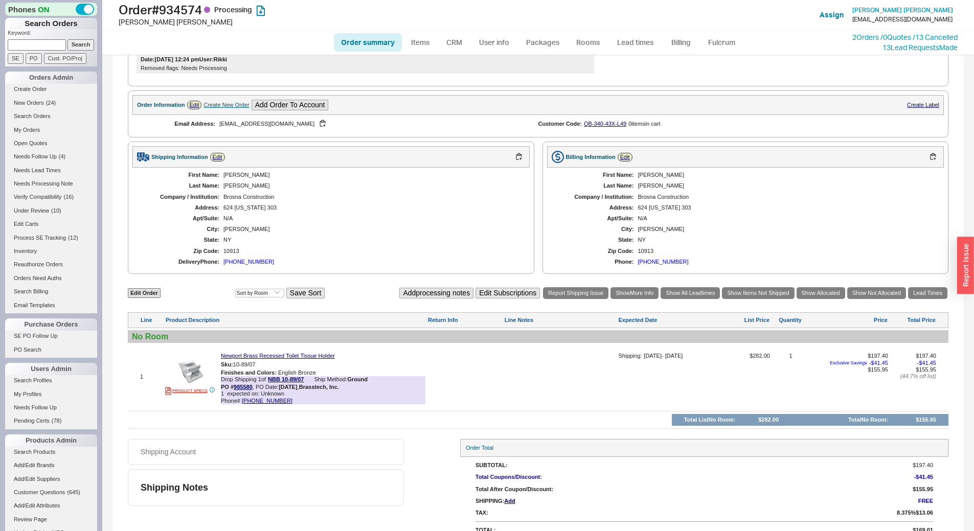
scroll to position [278, 0]
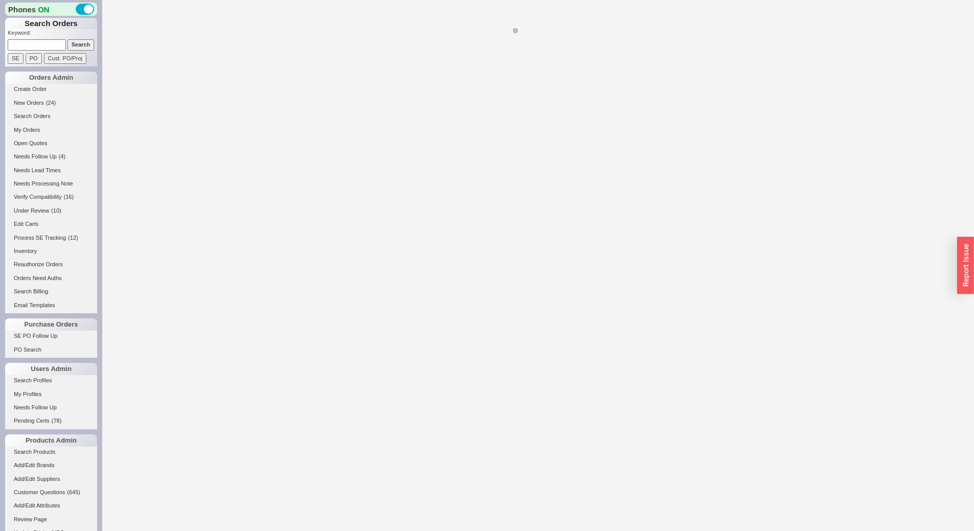
select select "LOW"
select select "3"
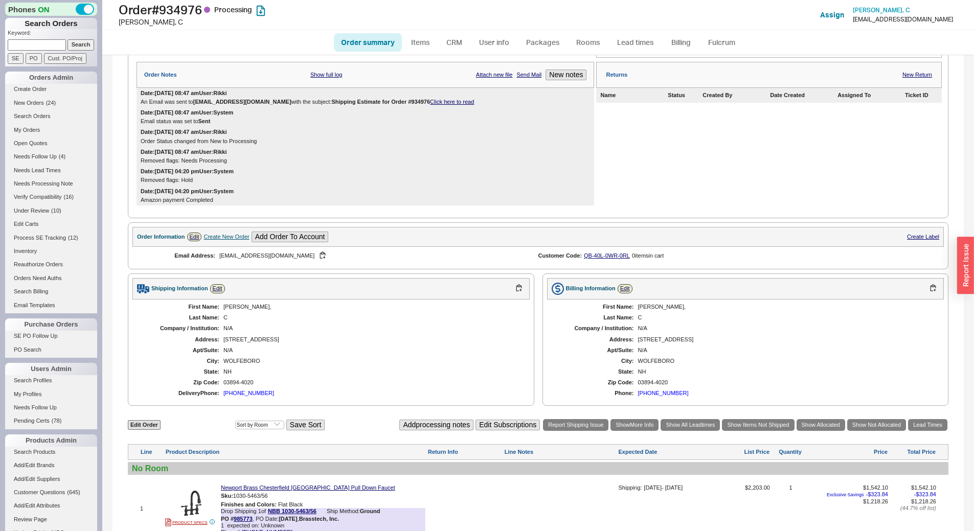
select select "*"
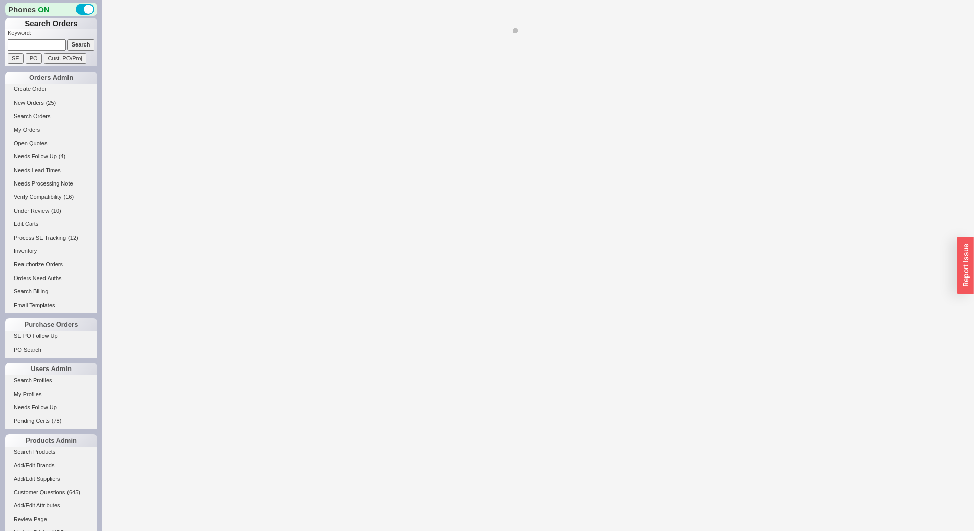
select select "*"
select select "LOW"
select select "3"
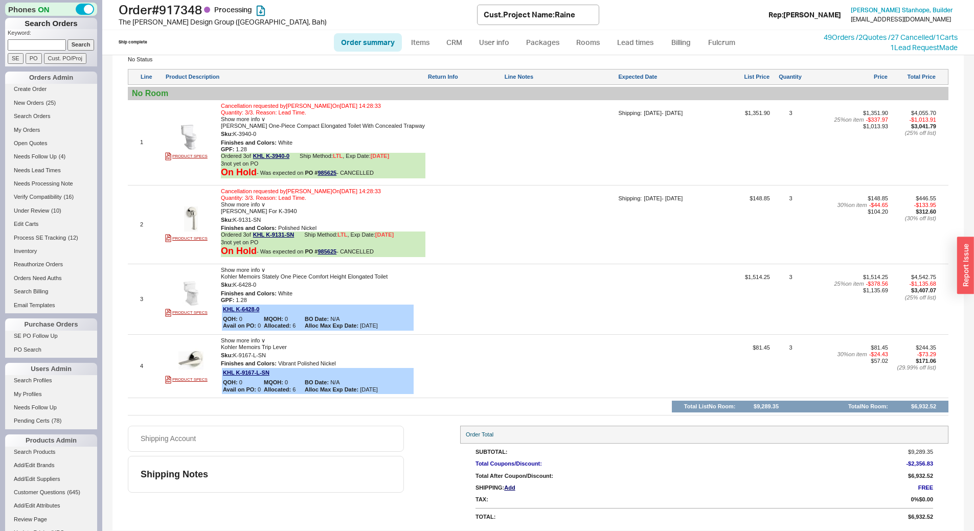
scroll to position [671, 0]
click at [420, 43] on link "Items" at bounding box center [420, 42] width 33 height 18
select select "3"
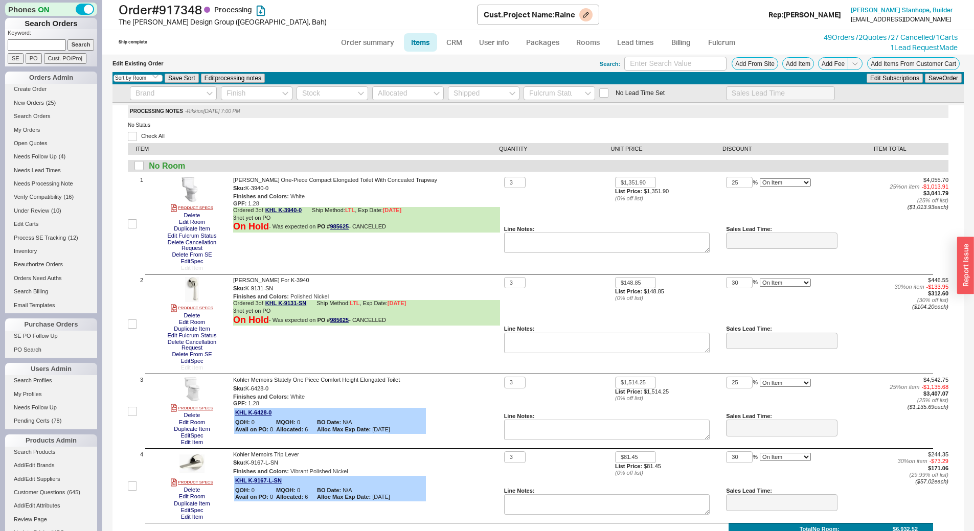
click at [192, 7] on h1 "Order # 917348 Processing" at bounding box center [298, 10] width 358 height 14
copy h1 "917348"
click at [134, 227] on input "checkbox" at bounding box center [132, 223] width 9 height 9
checkbox input "true"
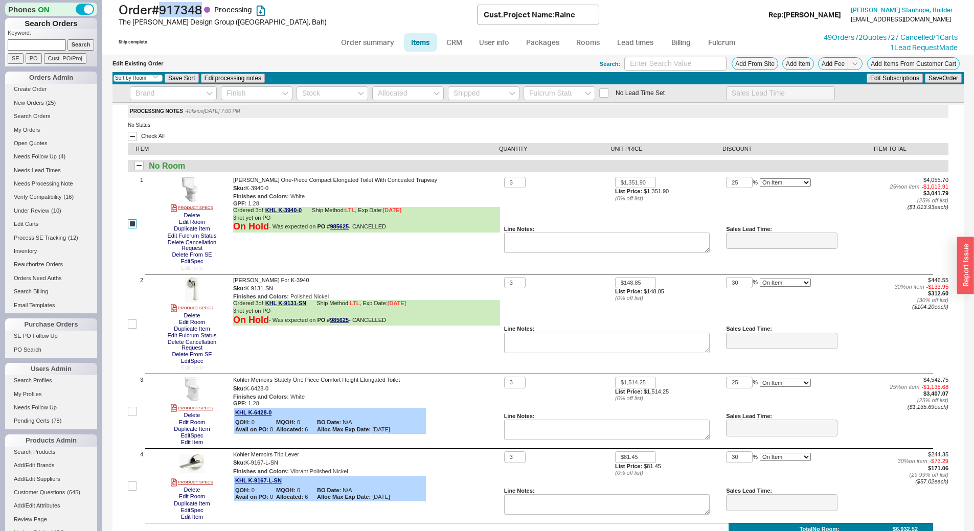
checkbox input "true"
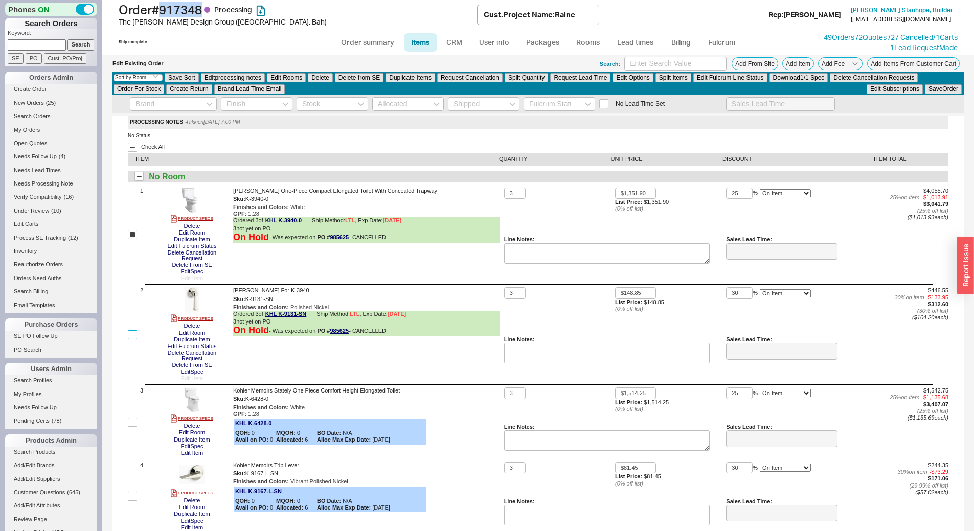
click at [135, 334] on input "checkbox" at bounding box center [132, 334] width 9 height 9
checkbox input "true"
click at [324, 73] on button "Delete" at bounding box center [320, 77] width 25 height 9
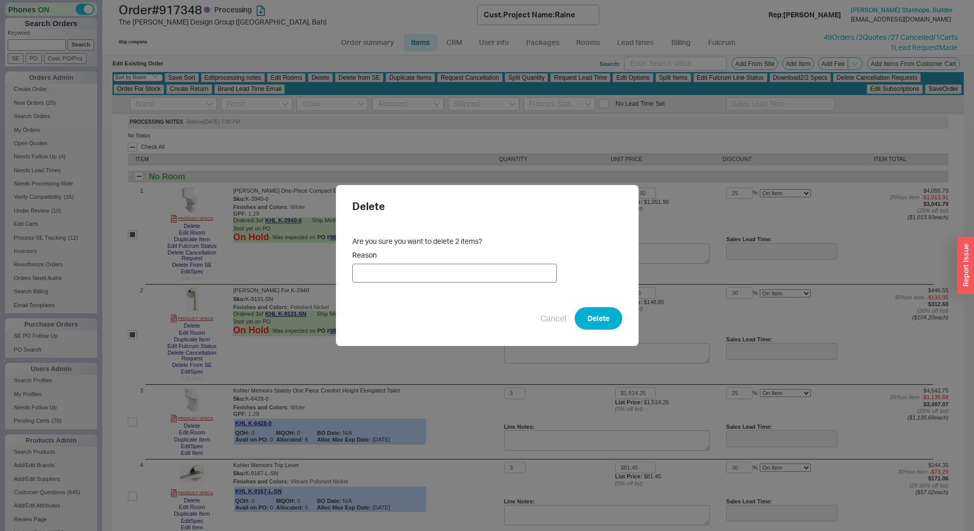
click at [501, 278] on input "Reason" at bounding box center [454, 273] width 204 height 19
type input "Cancellation"
click at [591, 316] on button "Delete" at bounding box center [599, 318] width 48 height 22
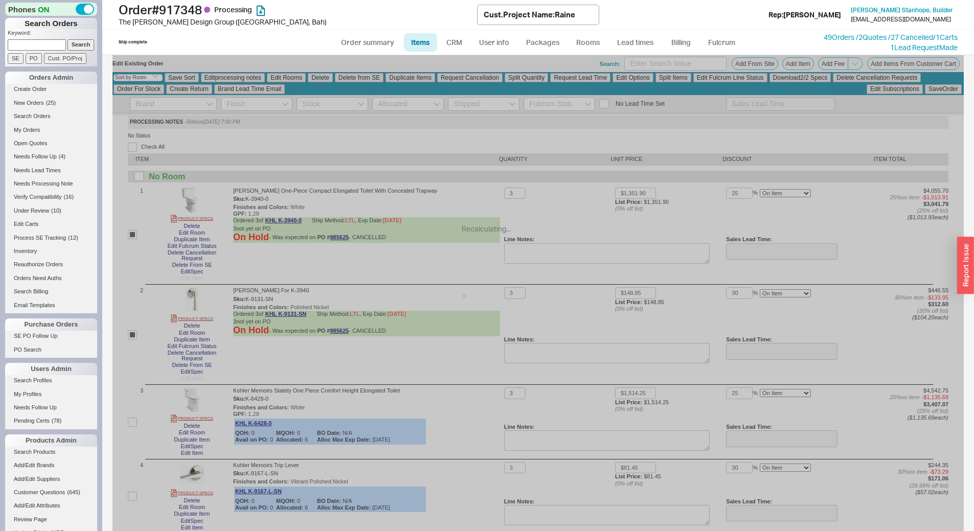
checkbox input "false"
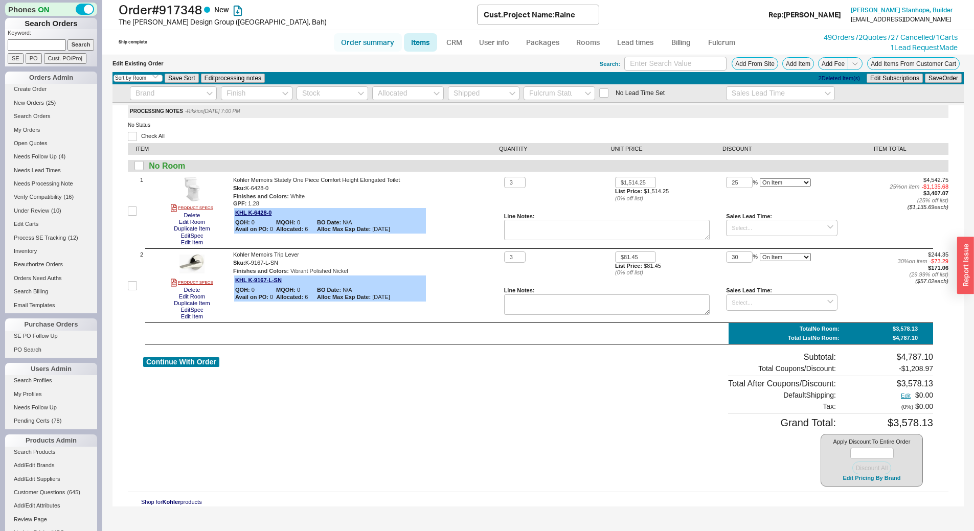
click at [362, 36] on link "Order summary" at bounding box center [368, 42] width 68 height 18
select select "*"
select select "LOW"
select select "3"
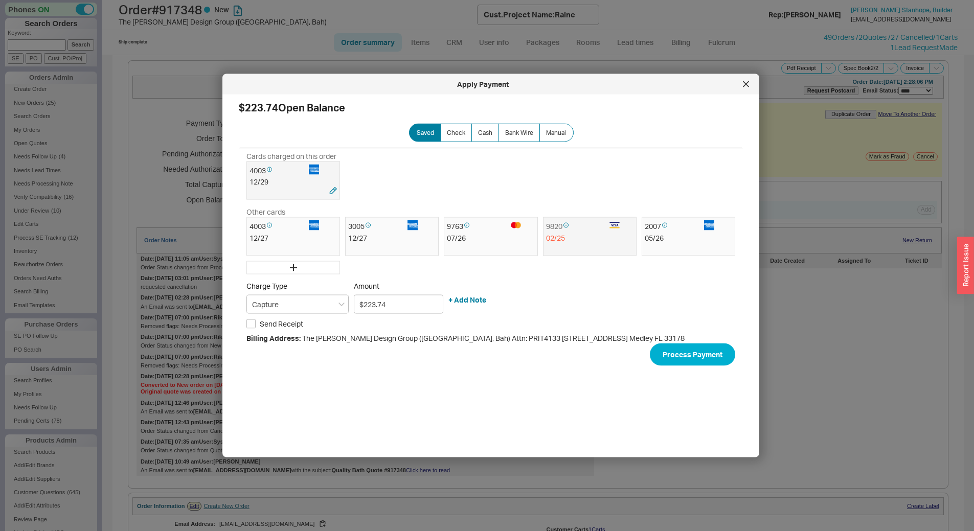
click at [317, 180] on div "12 / 29" at bounding box center [292, 182] width 87 height 10
click at [680, 359] on button "Process Payment" at bounding box center [692, 354] width 85 height 22
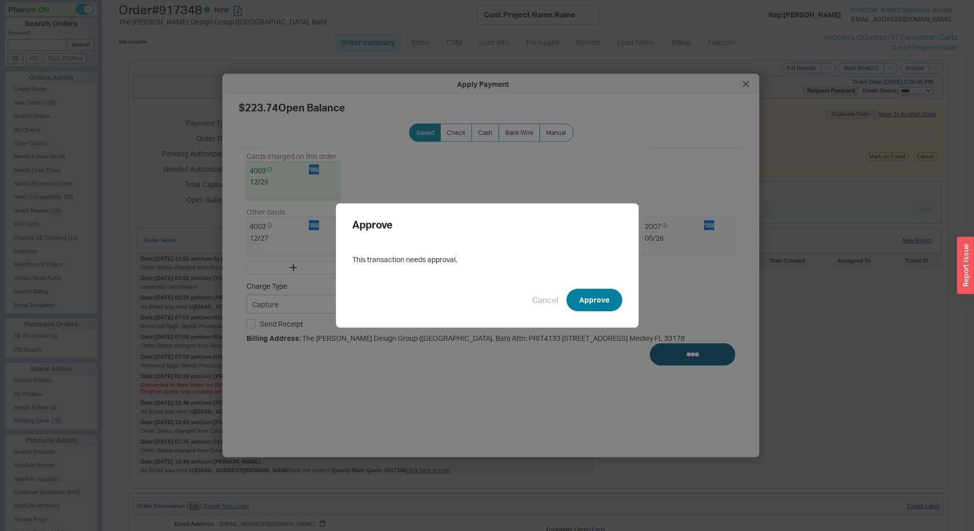
click at [600, 300] on button "Approve" at bounding box center [594, 300] width 56 height 22
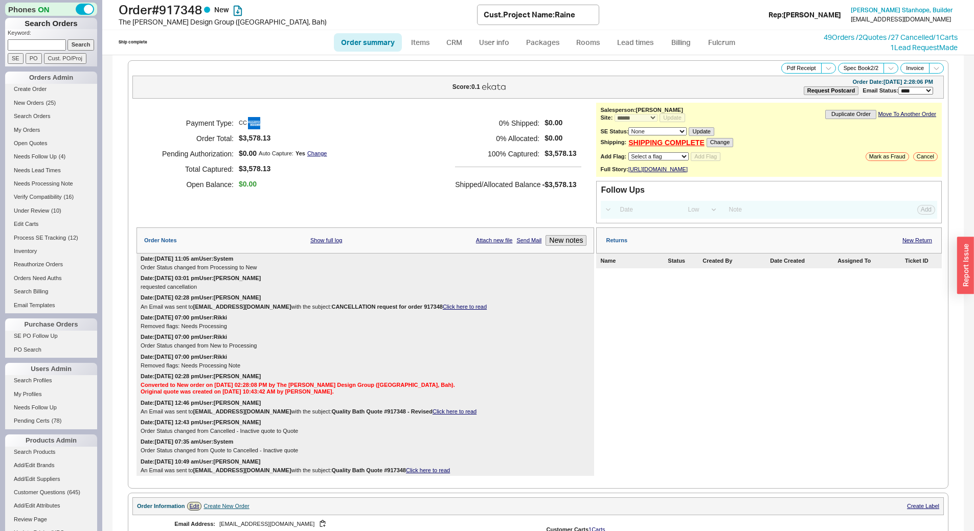
click at [632, 155] on select "Select a flag Under Review Hold Verify Compatibility Needs Processing Cannot Be…" at bounding box center [658, 156] width 60 height 8
select select "11"
click at [628, 152] on select "Select a flag Under Review Hold Verify Compatibility Needs Processing Cannot Be…" at bounding box center [658, 156] width 60 height 8
click at [696, 156] on button "Add Flag" at bounding box center [706, 156] width 30 height 9
click at [456, 40] on link "CRM" at bounding box center [454, 42] width 30 height 18
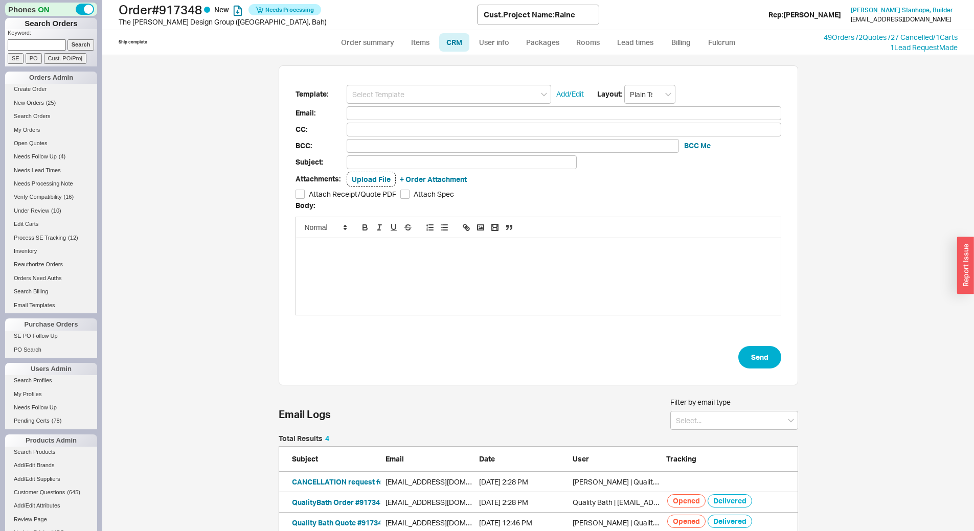
scroll to position [111, 512]
drag, startPoint x: 399, startPoint y: 81, endPoint x: 368, endPoint y: 97, distance: 34.8
click at [368, 97] on input at bounding box center [449, 94] width 204 height 19
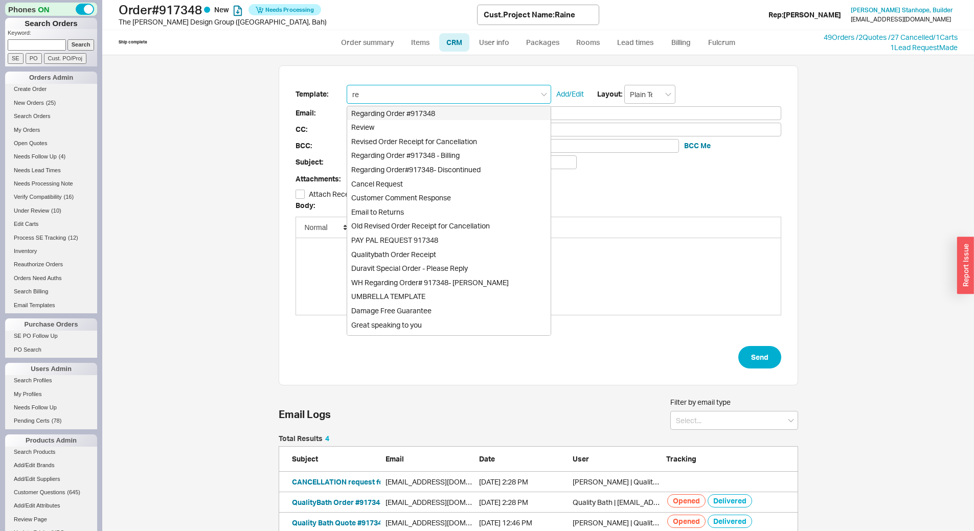
type input "rev"
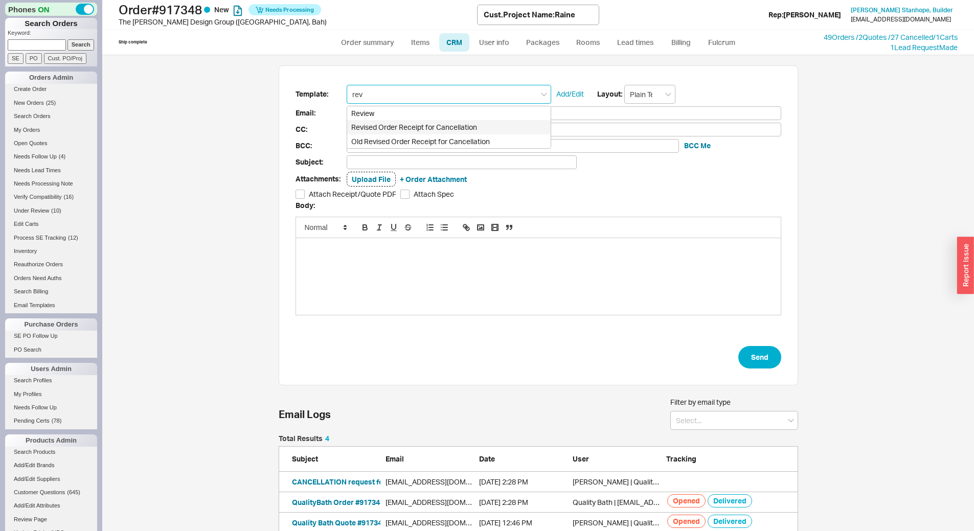
click at [408, 132] on div "Revised Order Receipt for Cancellation" at bounding box center [448, 127] width 203 height 14
type input "Receipt"
type input "office@pritcharddesigngroup.com"
type input "Quality Bath Order # 917348 Receipt - REVISED"
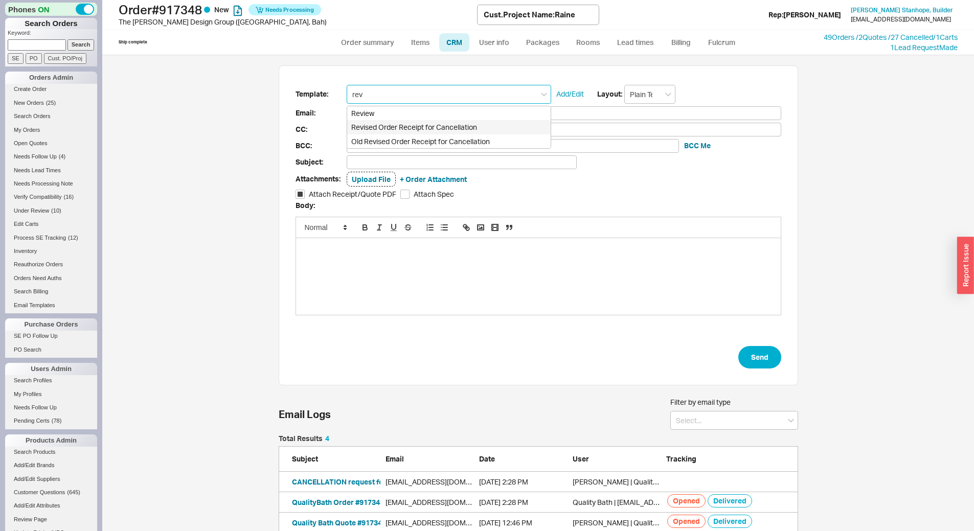
checkbox input "true"
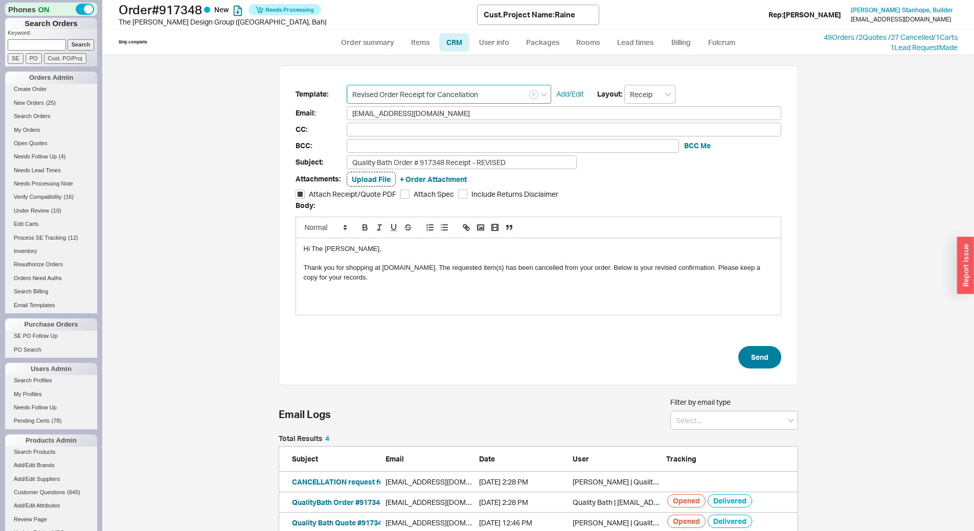
type input "Revised Order Receipt for Cancellation"
click at [757, 357] on button "Send" at bounding box center [759, 357] width 43 height 22
select select "*"
select select "LOW"
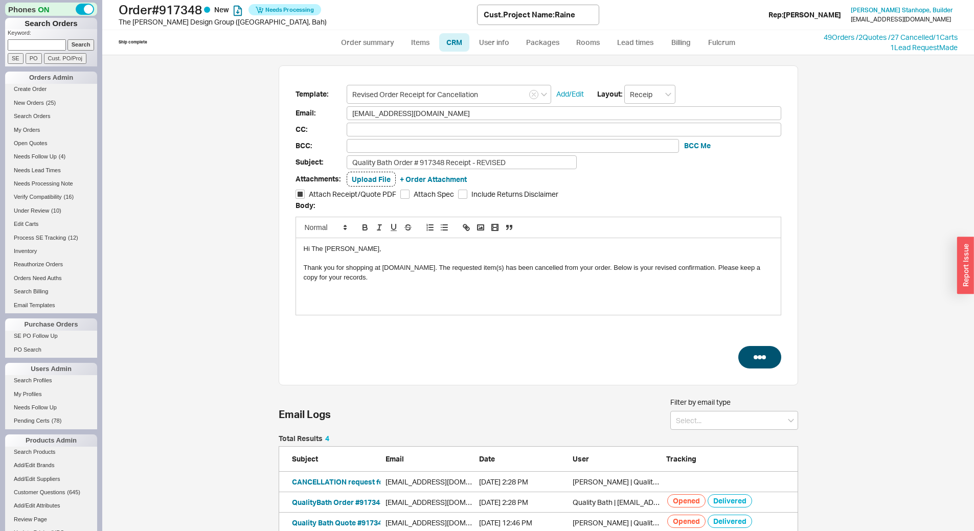
select select "3"
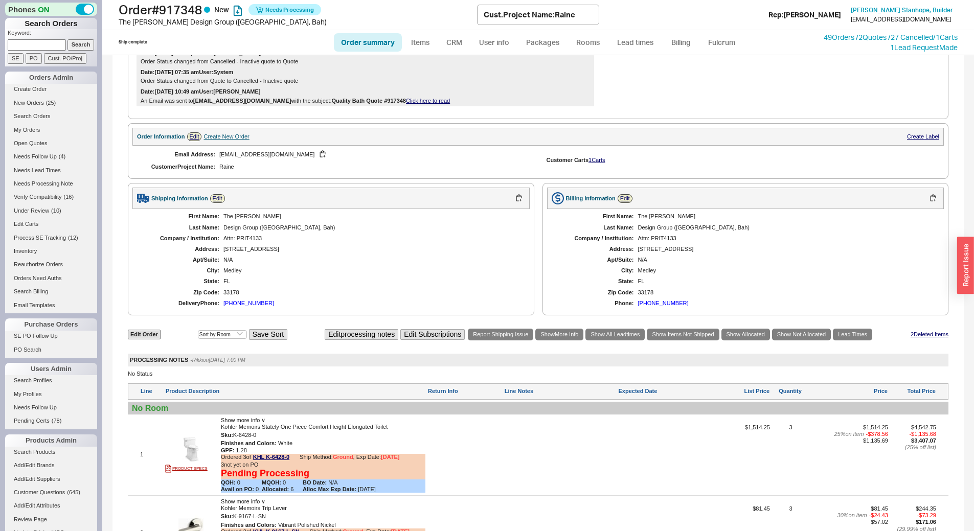
scroll to position [588, 0]
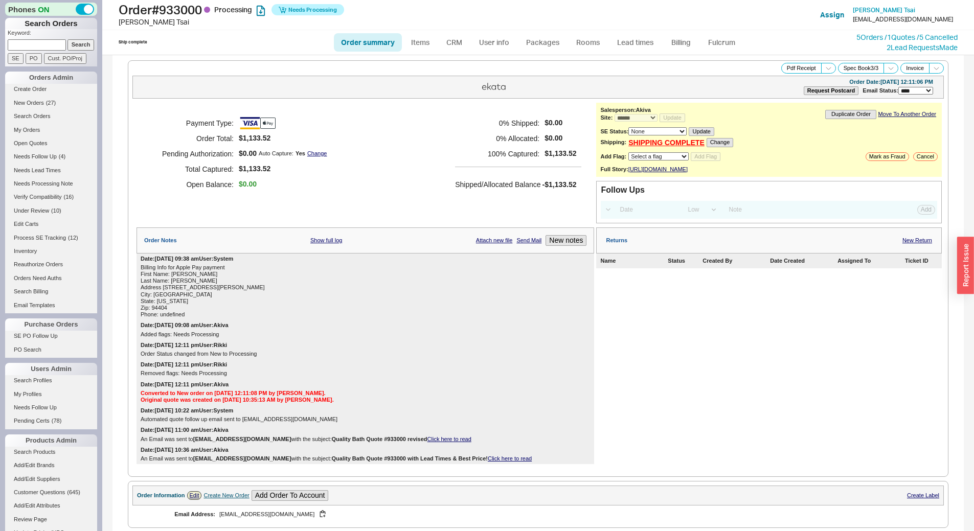
select select "*"
select select "LOW"
select select "3"
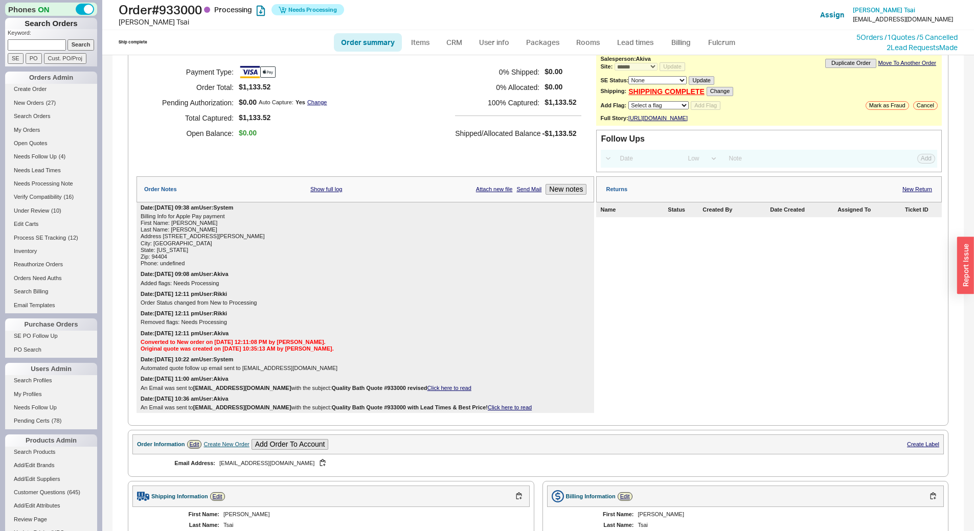
scroll to position [537, 0]
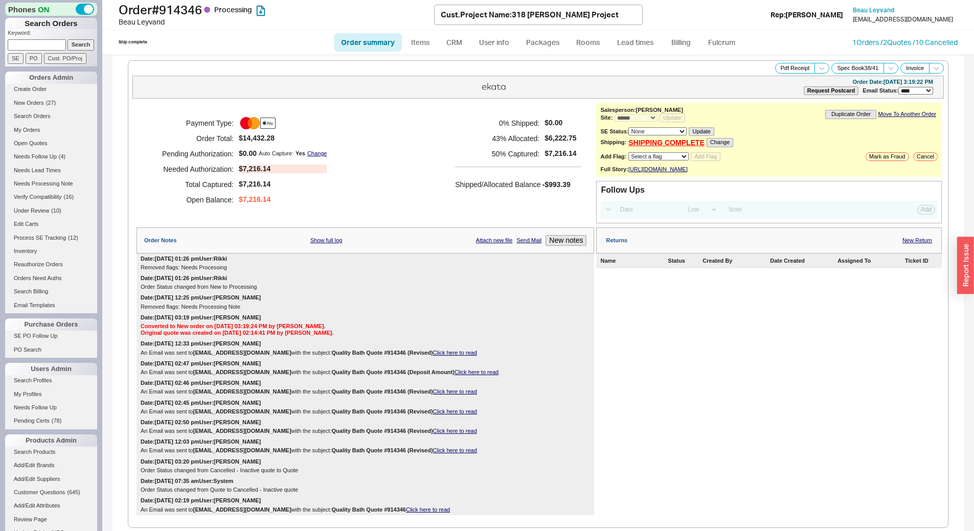
select select "*"
select select "LOW"
select select "3"
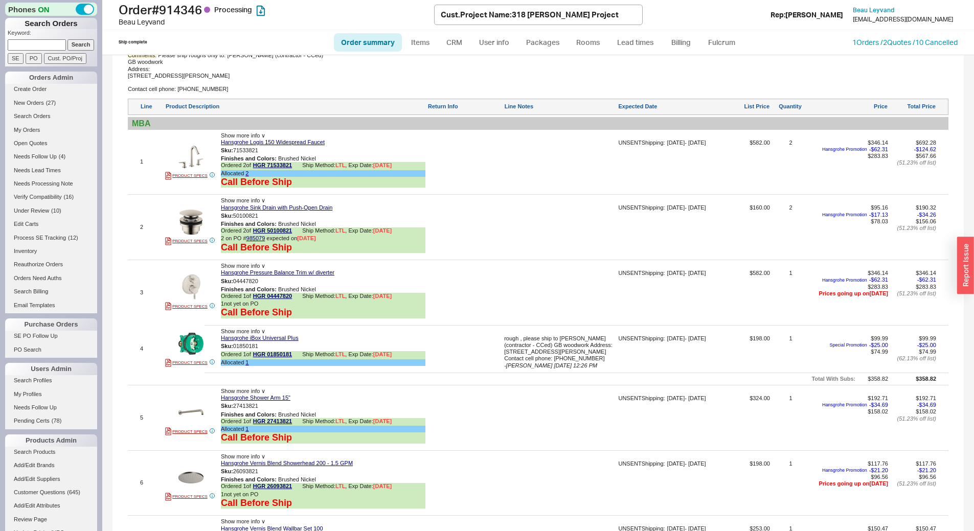
scroll to position [767, 0]
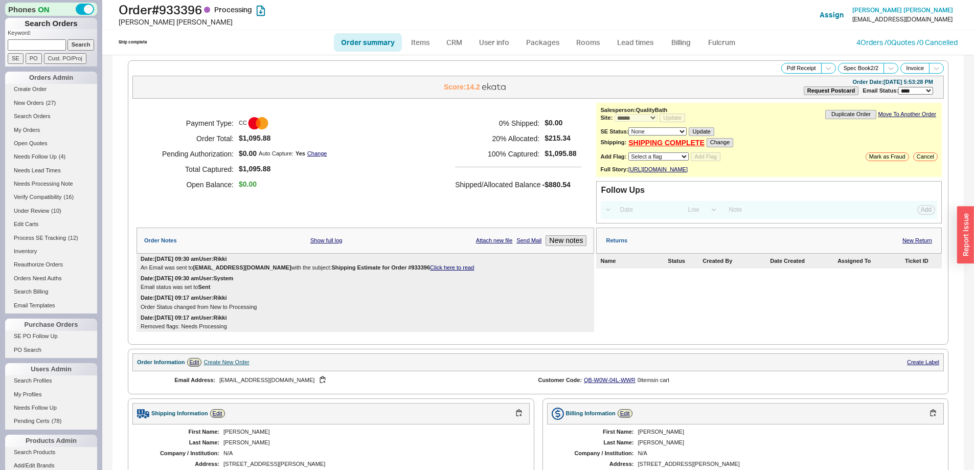
select select "*"
select select "LOW"
select select "3"
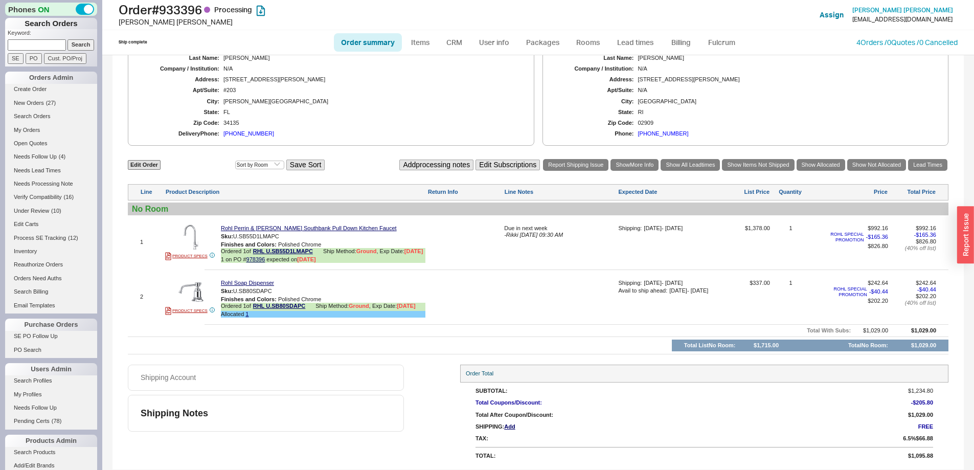
click at [35, 45] on input at bounding box center [37, 44] width 58 height 11
paste input "922355"
type input "922355"
click at [74, 45] on input "Search" at bounding box center [80, 44] width 27 height 11
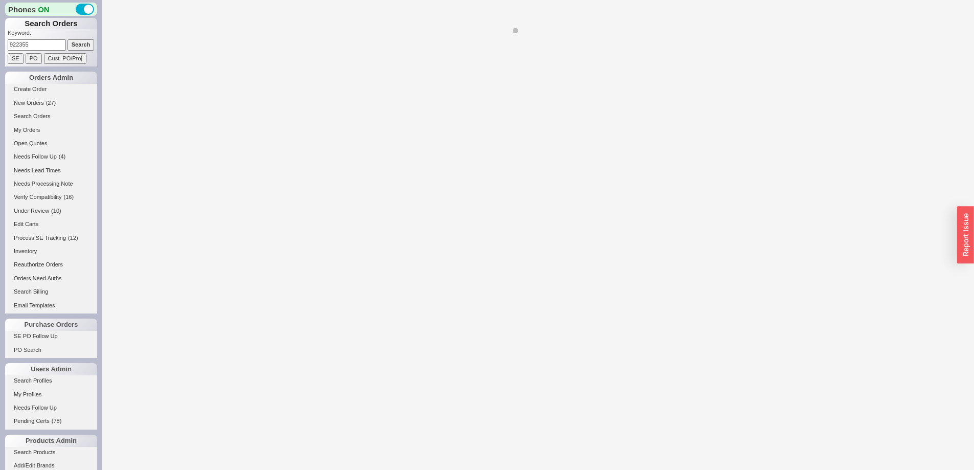
select select "*"
select select "LOW"
select select "3"
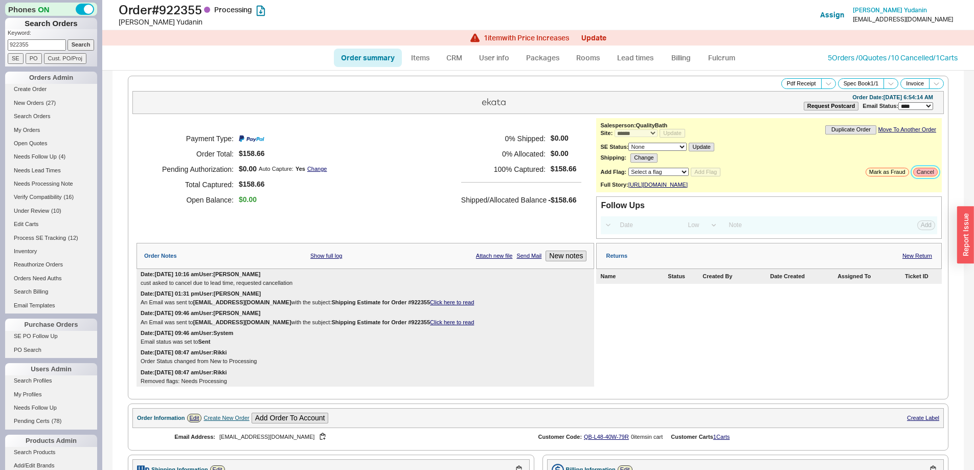
click at [920, 173] on button "Cancel" at bounding box center [925, 172] width 25 height 9
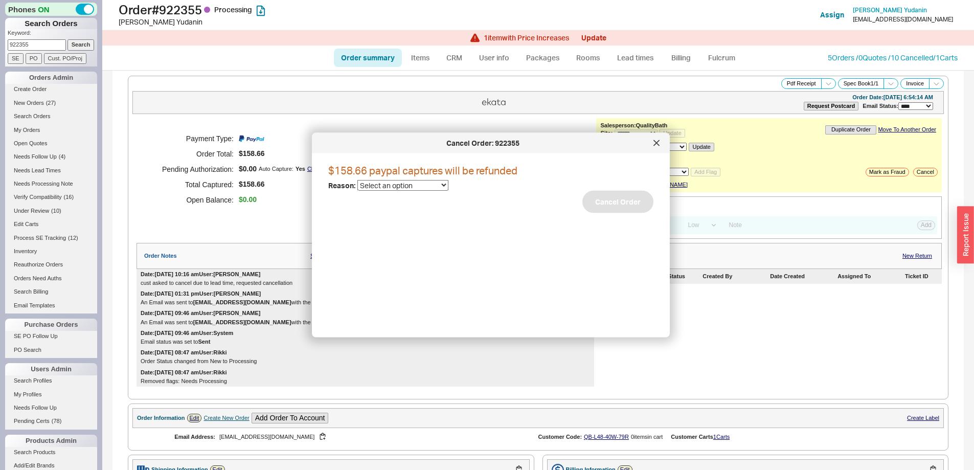
click at [424, 188] on select "Select an option Cancelled Return Combined Lead time Discontinued Sales rep/Web…" at bounding box center [402, 185] width 91 height 11
select select "6"
click at [357, 180] on select "Select an option Cancelled Return Combined Lead time Discontinued Sales rep/Web…" at bounding box center [402, 185] width 91 height 11
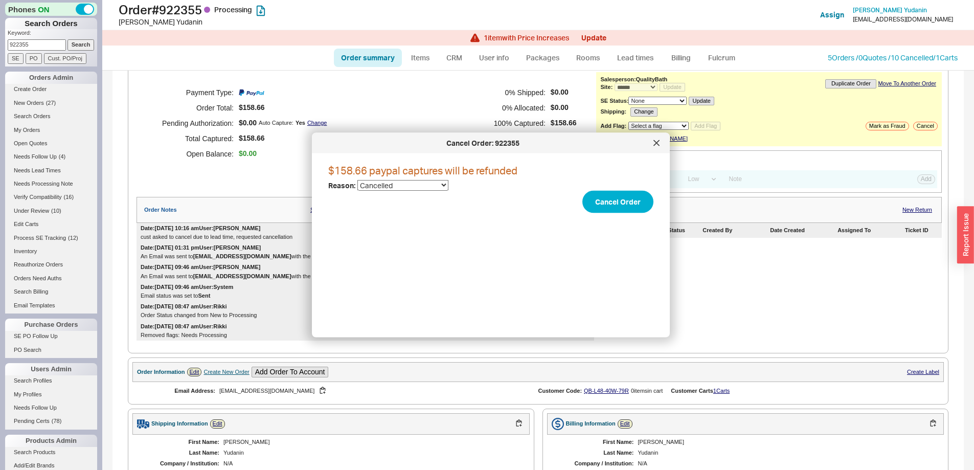
scroll to position [391, 0]
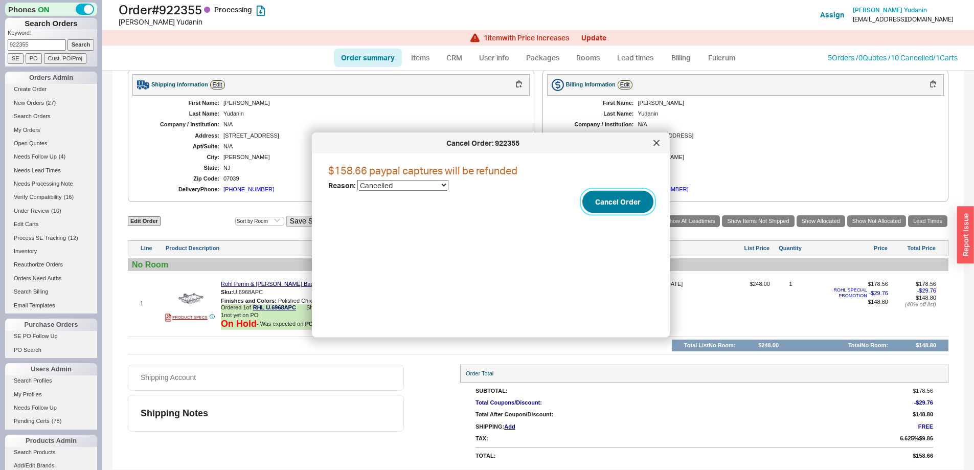
click at [600, 201] on button "Cancel Order" at bounding box center [617, 202] width 71 height 22
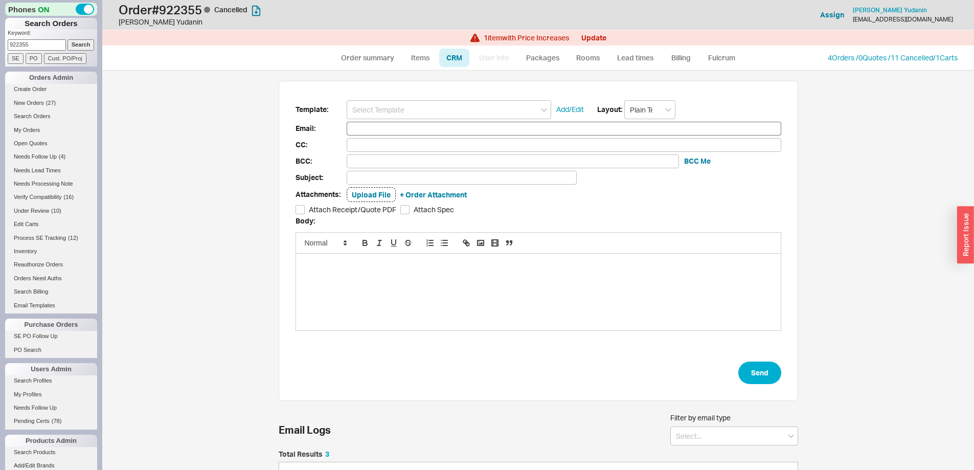
scroll to position [90, 512]
click at [407, 109] on input at bounding box center [449, 109] width 204 height 19
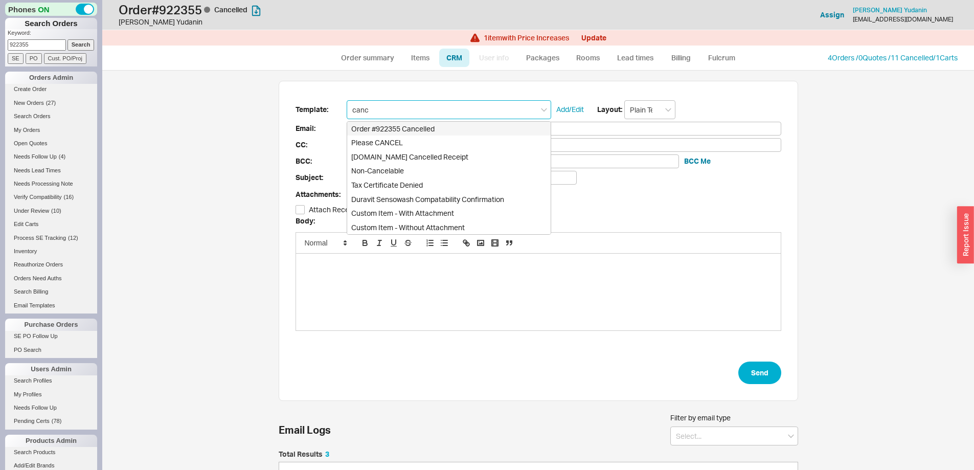
type input "cance"
click at [413, 127] on div "Order #922355 Cancelled" at bounding box center [448, 129] width 203 height 14
type input "[EMAIL_ADDRESS][DOMAIN_NAME]"
type input "Order #922355 Cancelled"
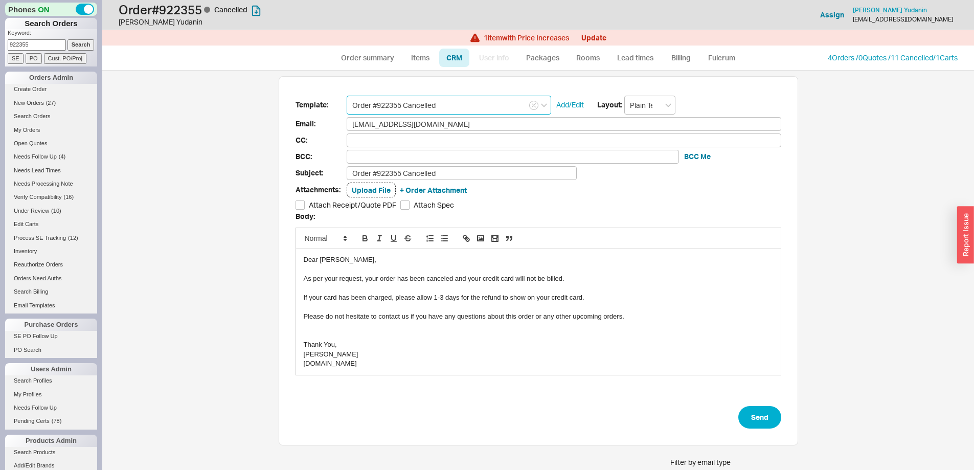
scroll to position [0, 0]
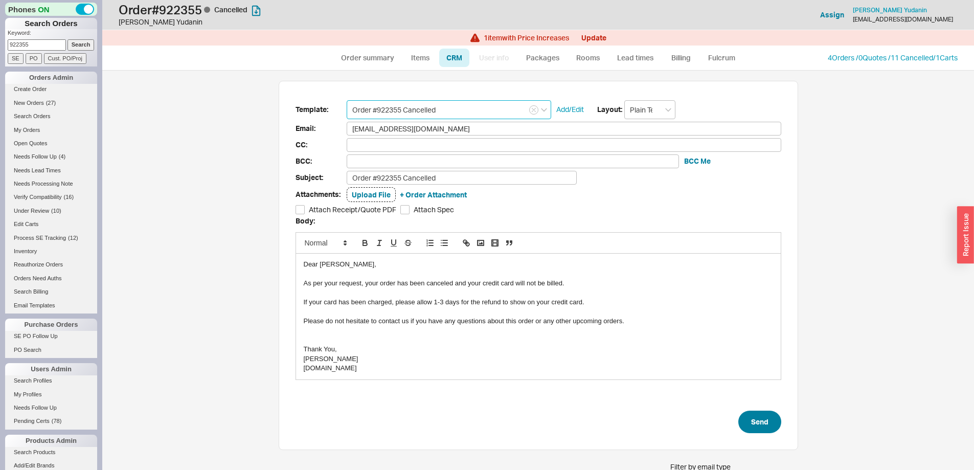
type input "Order #922355 Cancelled"
click at [747, 421] on button "Send" at bounding box center [759, 421] width 43 height 22
select select "*"
select select "LOW"
select select "3"
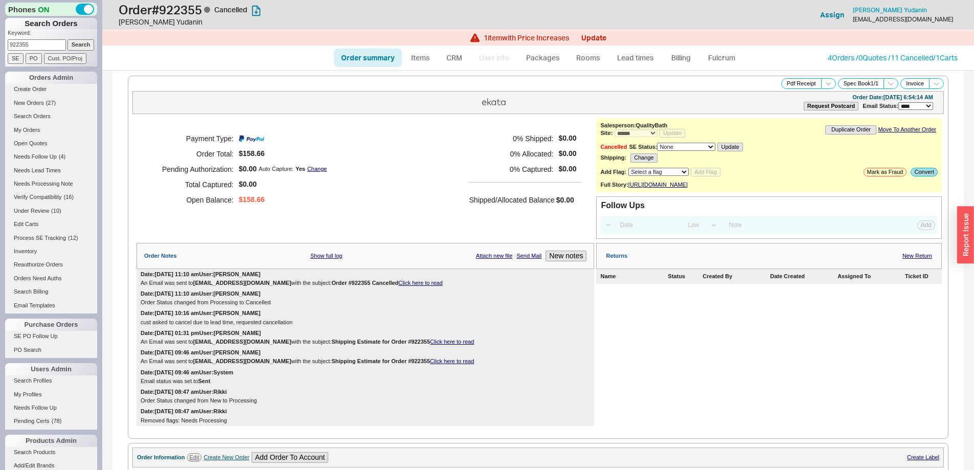
scroll to position [430, 0]
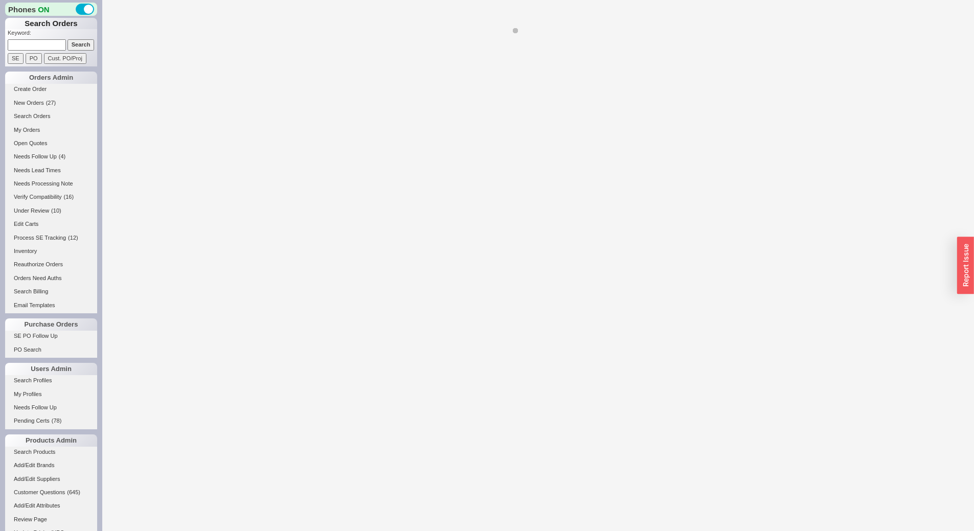
select select "*"
select select "LOW"
select select "3"
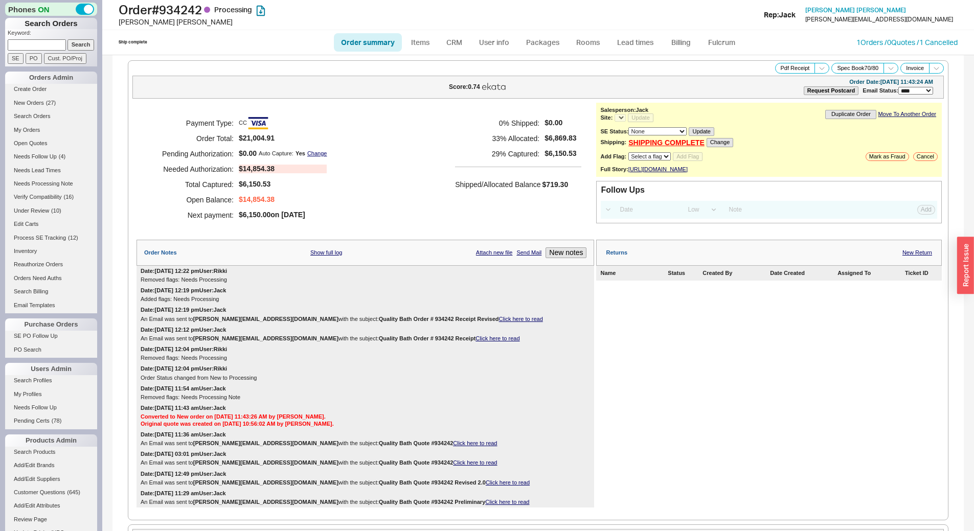
select select "*"
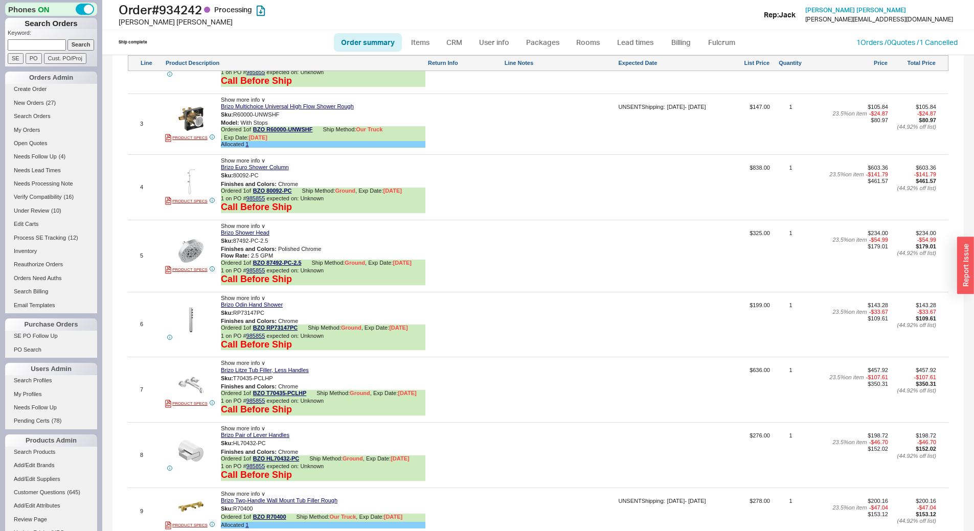
scroll to position [869, 0]
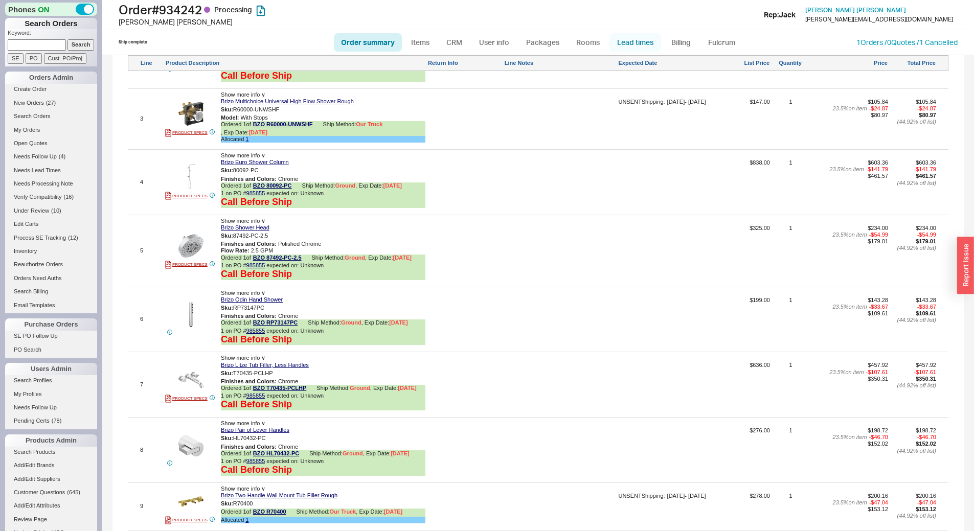
click at [651, 41] on link "Lead times" at bounding box center [635, 42] width 52 height 18
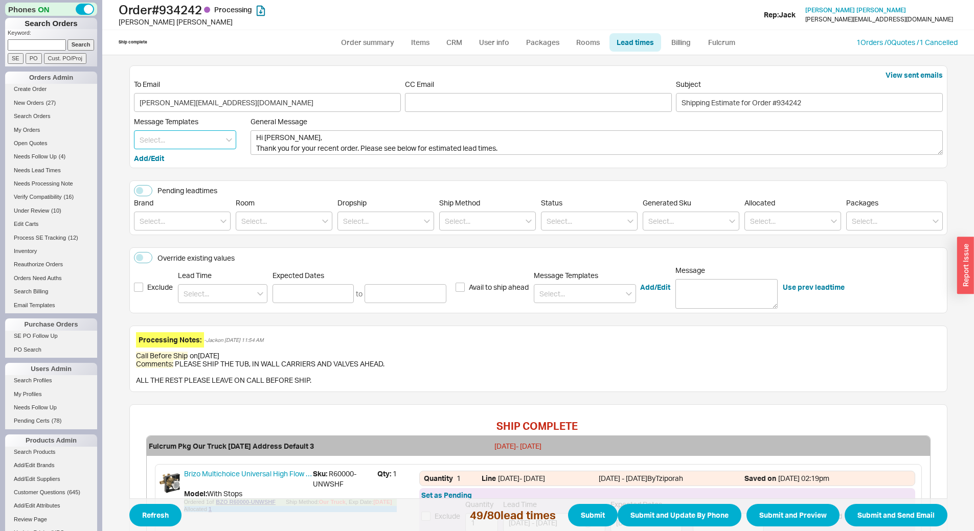
click at [204, 141] on input at bounding box center [185, 139] width 102 height 19
click at [315, 347] on div "Processing Notes: - Jack on 08/20/2025 11:54 AM" at bounding box center [538, 339] width 805 height 15
click at [182, 220] on input at bounding box center [182, 221] width 97 height 19
click at [177, 278] on div "Kohler" at bounding box center [182, 279] width 96 height 18
type input "Kohler"
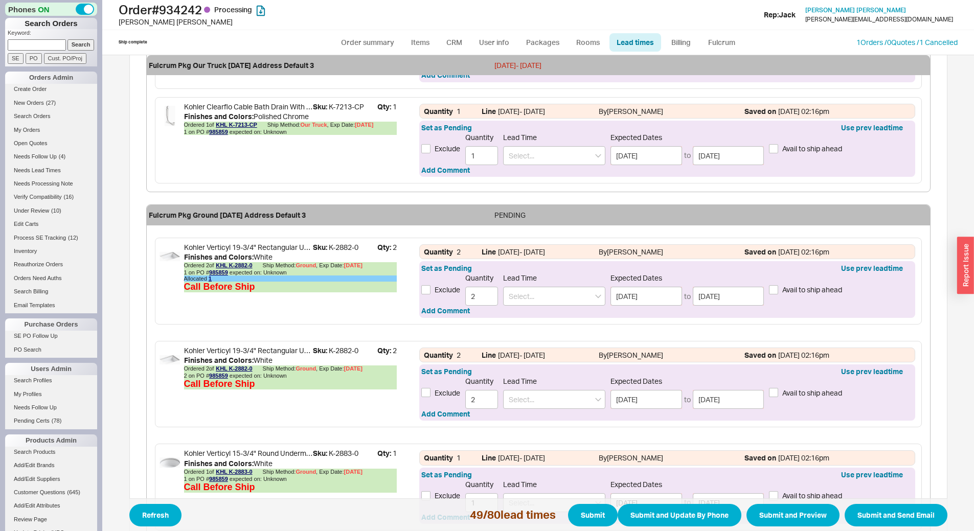
scroll to position [1067, 0]
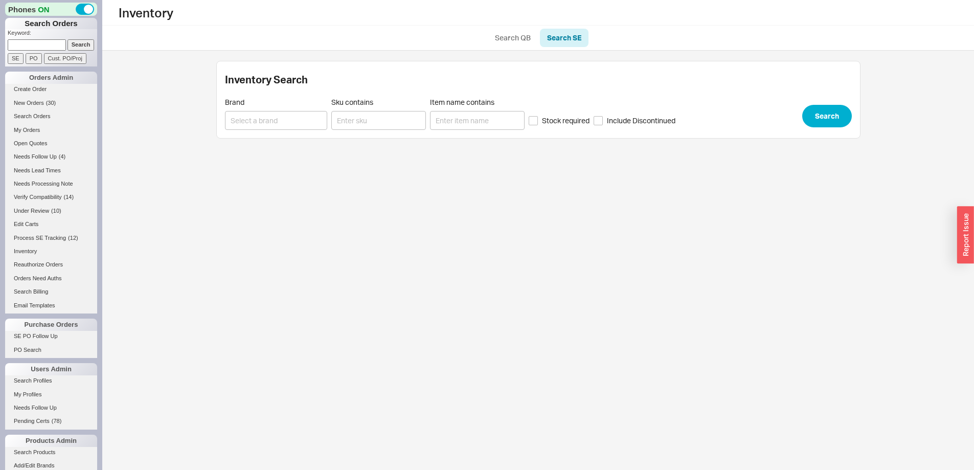
click at [36, 45] on input at bounding box center [37, 44] width 58 height 11
type input "933125"
click at [67, 39] on input "Search" at bounding box center [80, 44] width 27 height 11
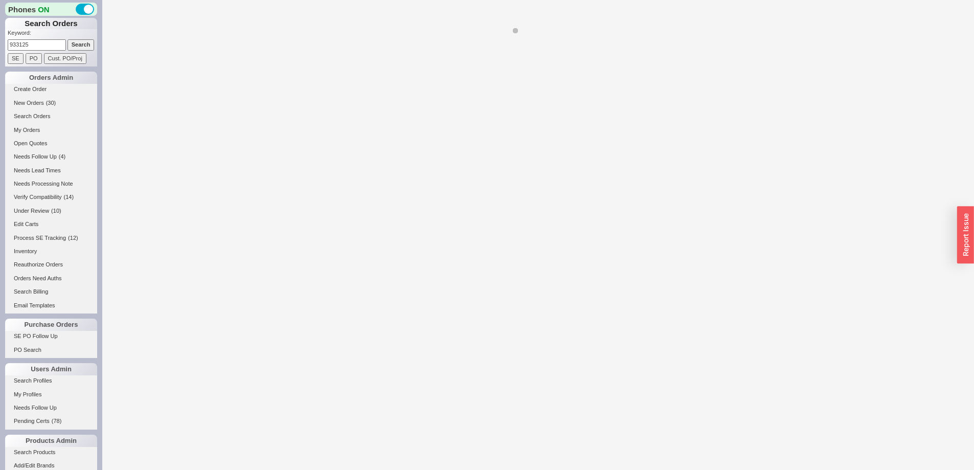
select select "LOW"
select select "3"
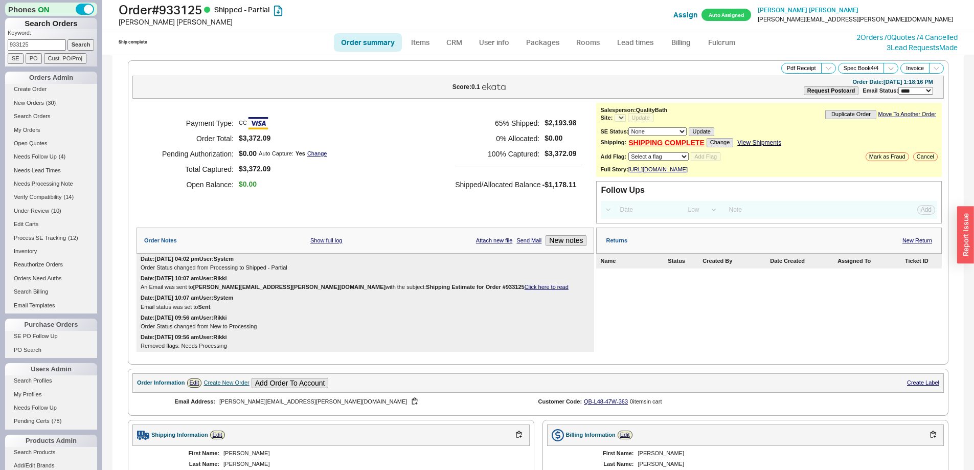
select select "*"
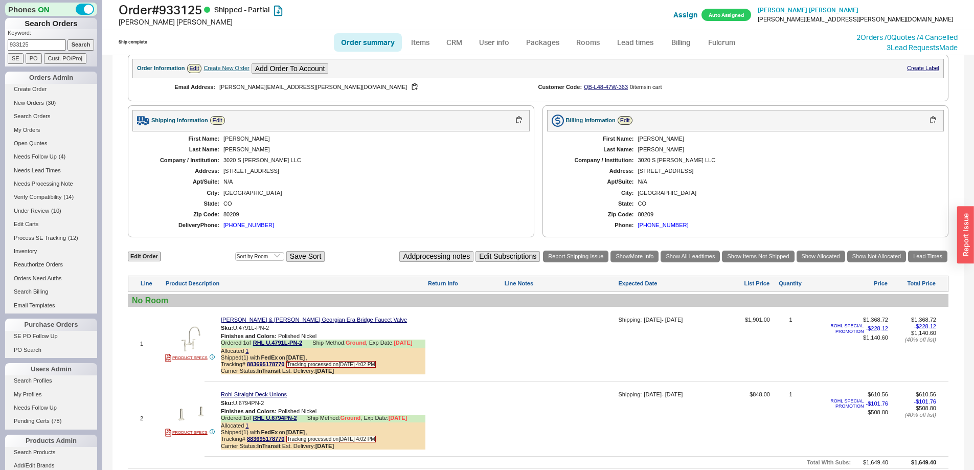
scroll to position [511, 0]
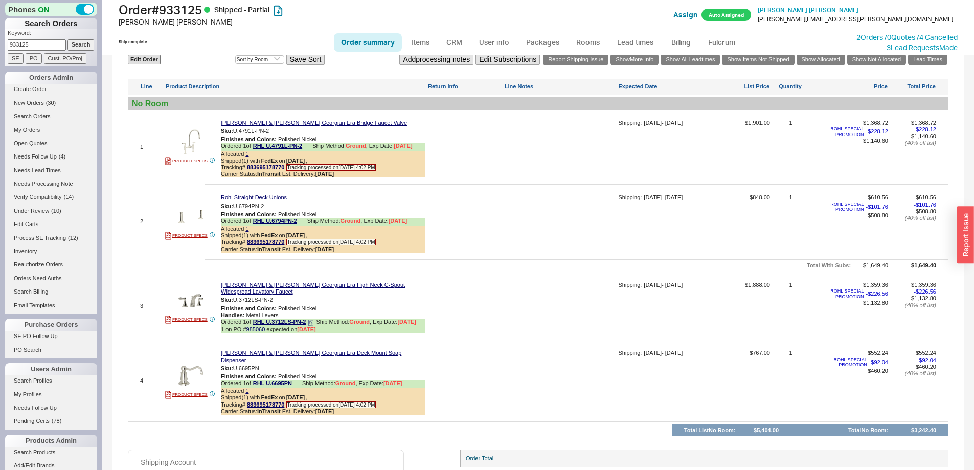
click at [311, 326] on icon at bounding box center [311, 322] width 6 height 6
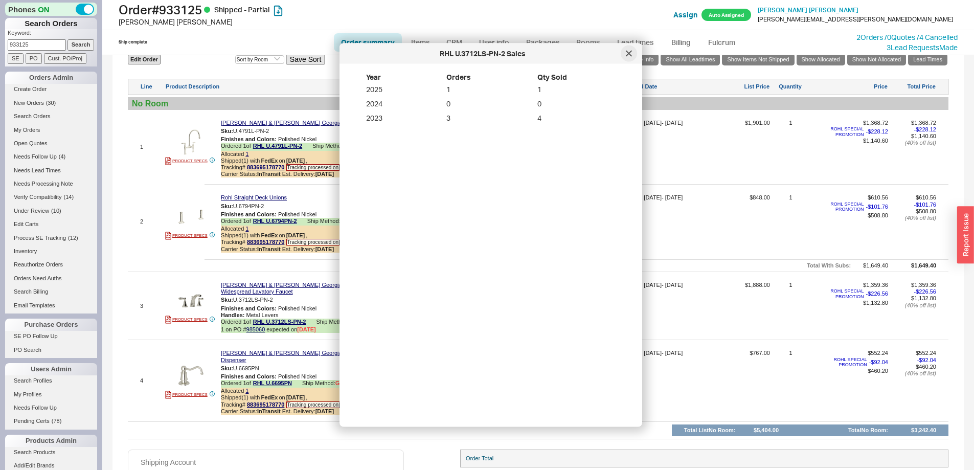
click at [635, 56] on div at bounding box center [629, 53] width 16 height 16
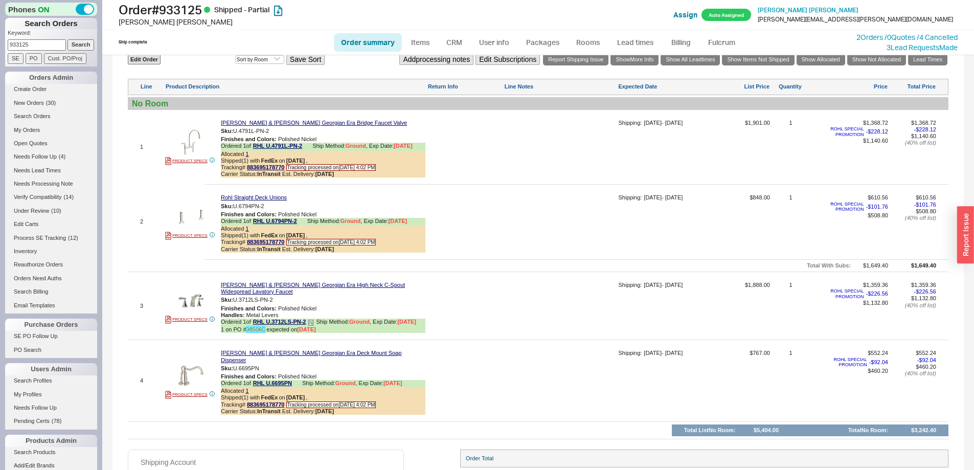
click at [259, 332] on link "985060" at bounding box center [255, 329] width 19 height 6
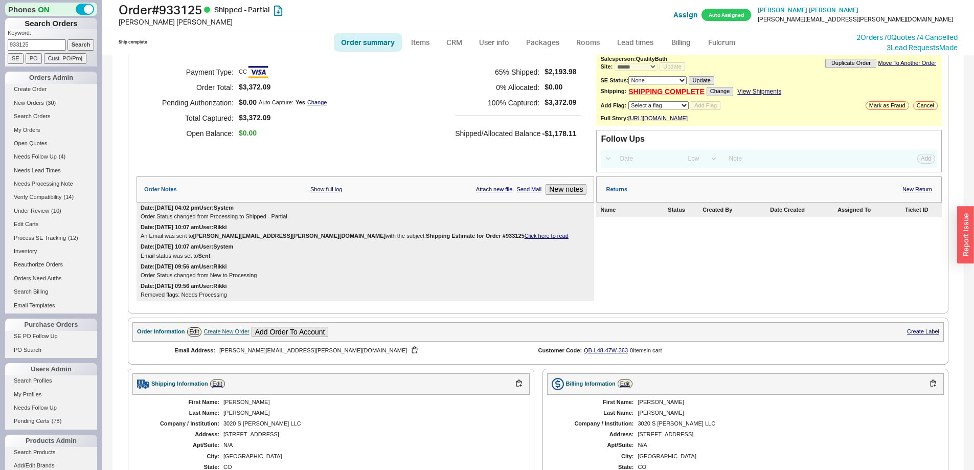
scroll to position [0, 0]
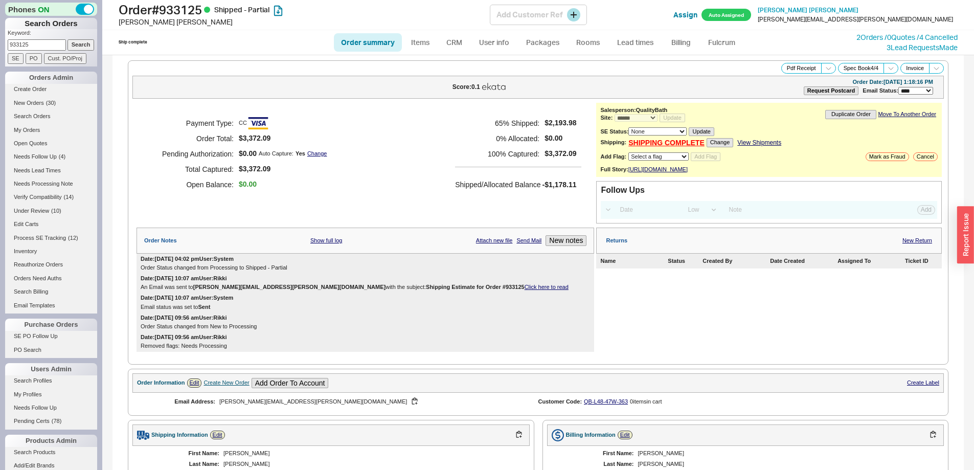
click at [181, 14] on h1 "Order # 933125 Shipped - Partial" at bounding box center [304, 10] width 371 height 14
copy h1 "933125"
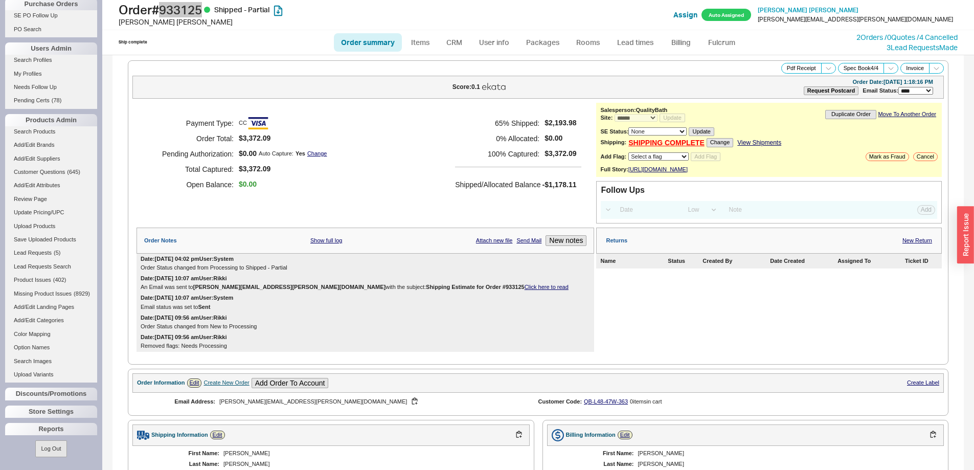
scroll to position [596, 0]
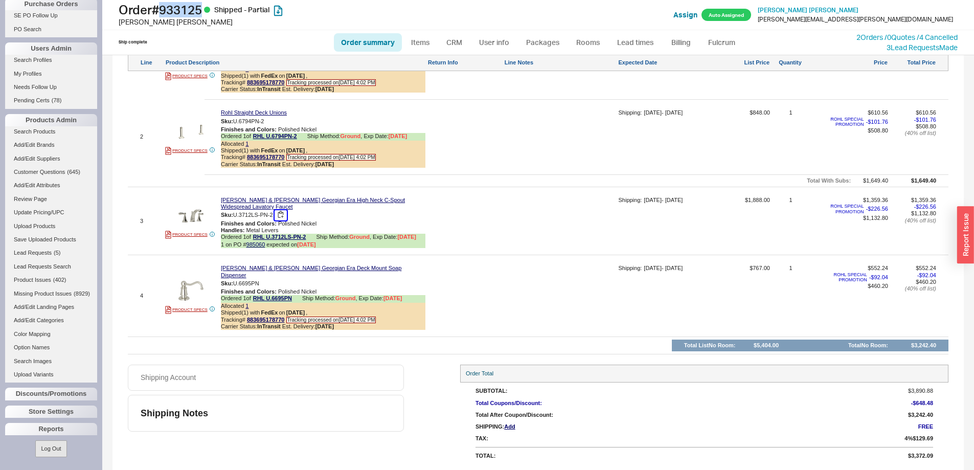
click at [283, 220] on button "button" at bounding box center [280, 215] width 12 height 10
click at [426, 42] on link "Items" at bounding box center [420, 42] width 33 height 18
select select "3"
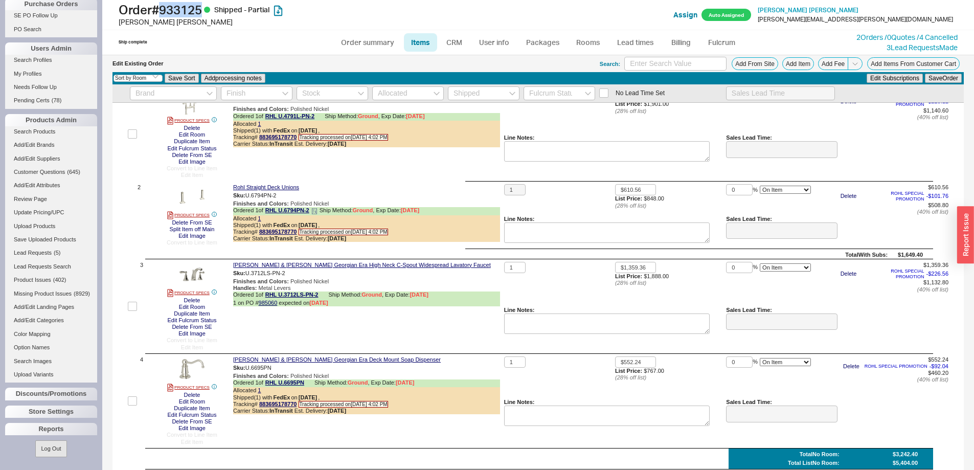
scroll to position [204, 0]
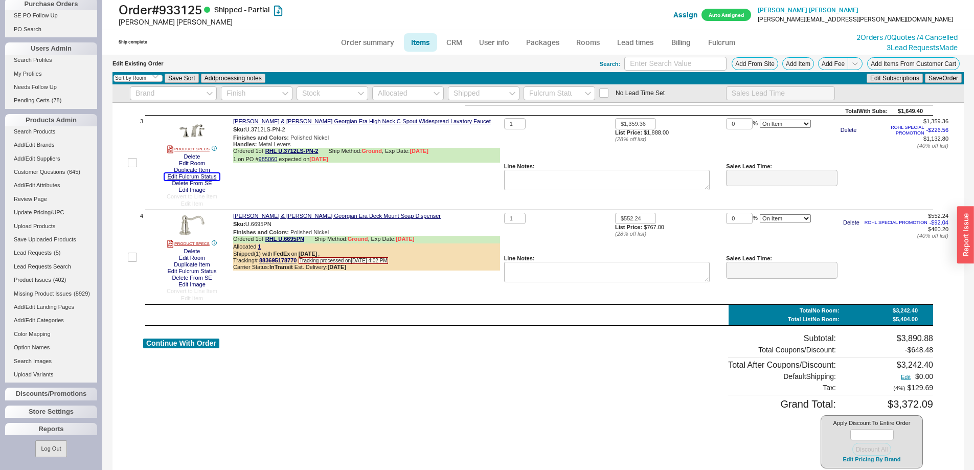
click at [211, 175] on button "Edit Fulcrum Status" at bounding box center [192, 176] width 55 height 7
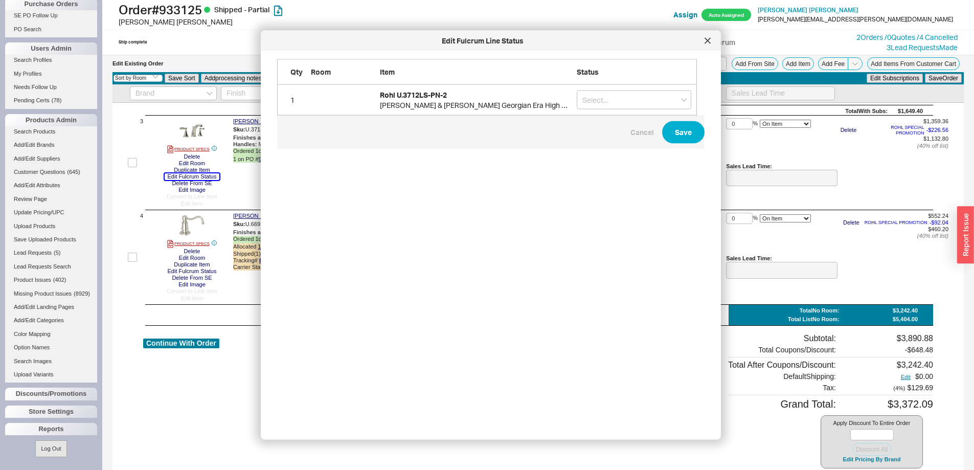
scroll to position [356, 428]
click at [657, 92] on input "grid" at bounding box center [634, 99] width 114 height 19
click at [636, 119] on div "On Hold" at bounding box center [633, 121] width 113 height 18
type input "On Hold"
click at [681, 133] on button "Save" at bounding box center [683, 132] width 42 height 22
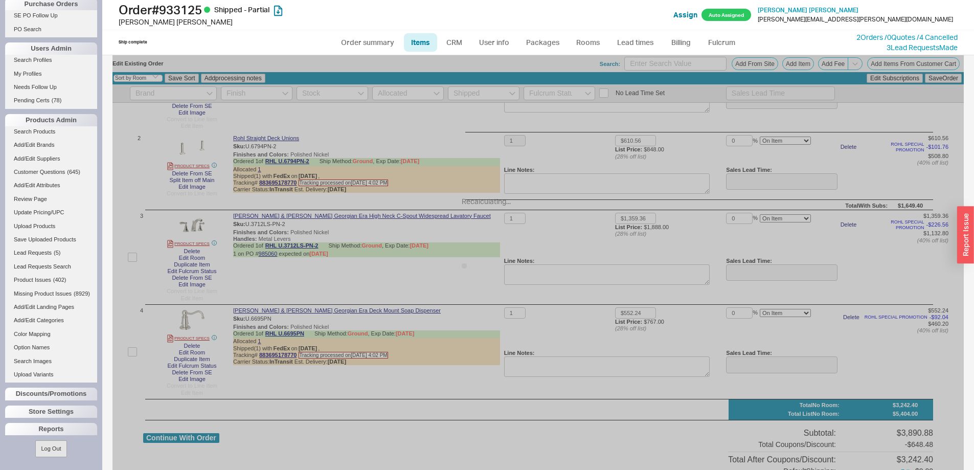
scroll to position [102, 0]
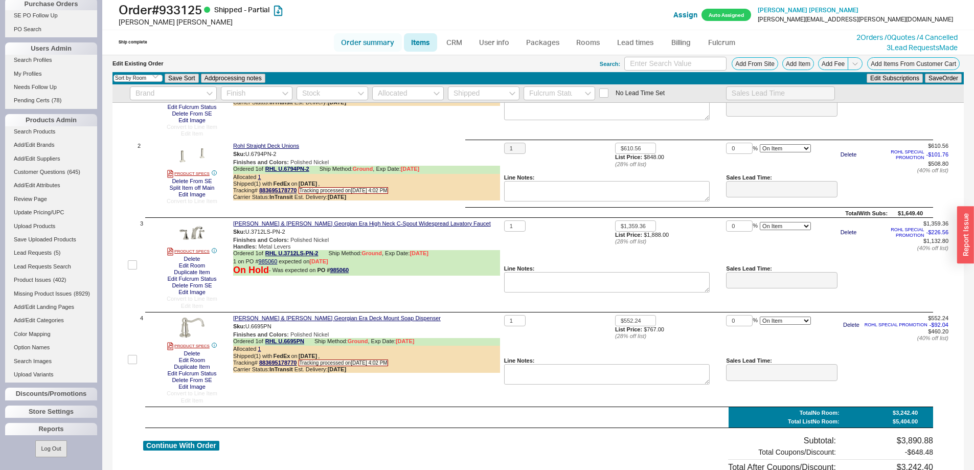
click at [385, 45] on link "Order summary" at bounding box center [368, 42] width 68 height 18
select select "*"
select select "LOW"
select select "3"
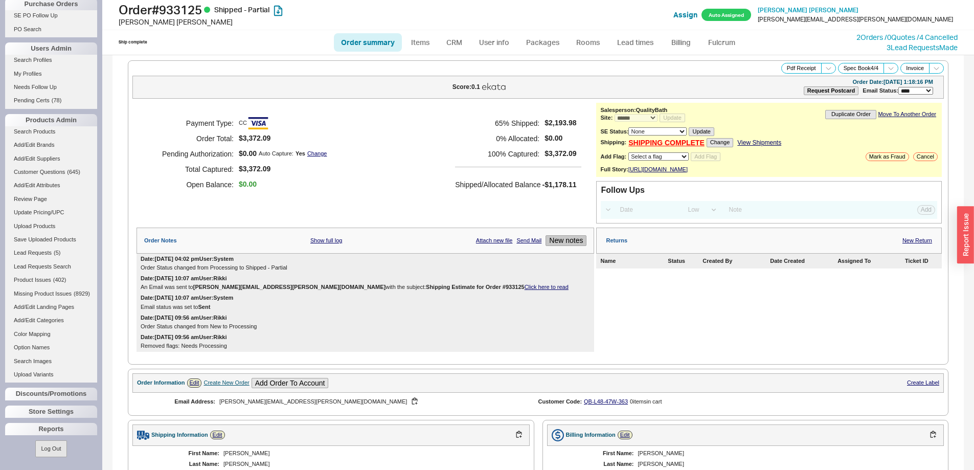
click at [551, 243] on button "New notes" at bounding box center [565, 240] width 41 height 11
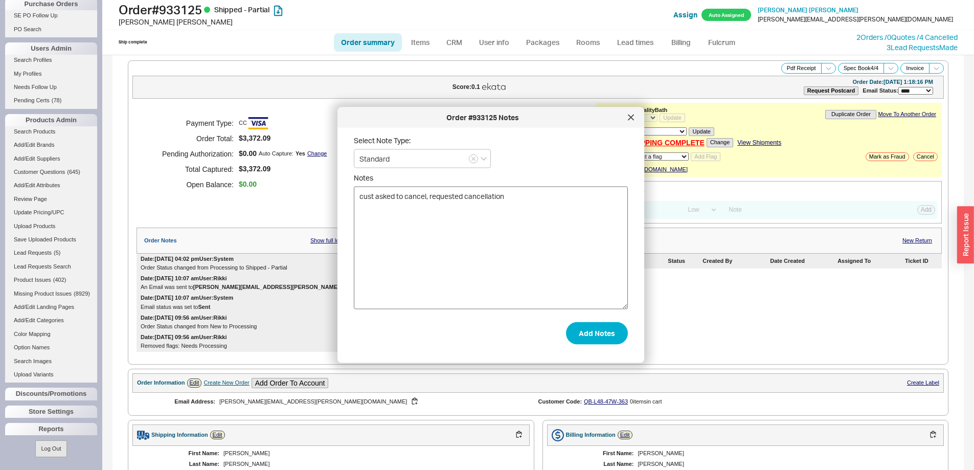
click at [426, 193] on textarea "cust asked to cancel, requested cancellation" at bounding box center [491, 248] width 274 height 123
type textarea "cust asked to cancel lav faucet, requested cancellation"
click at [604, 330] on button "Add Notes" at bounding box center [597, 333] width 62 height 22
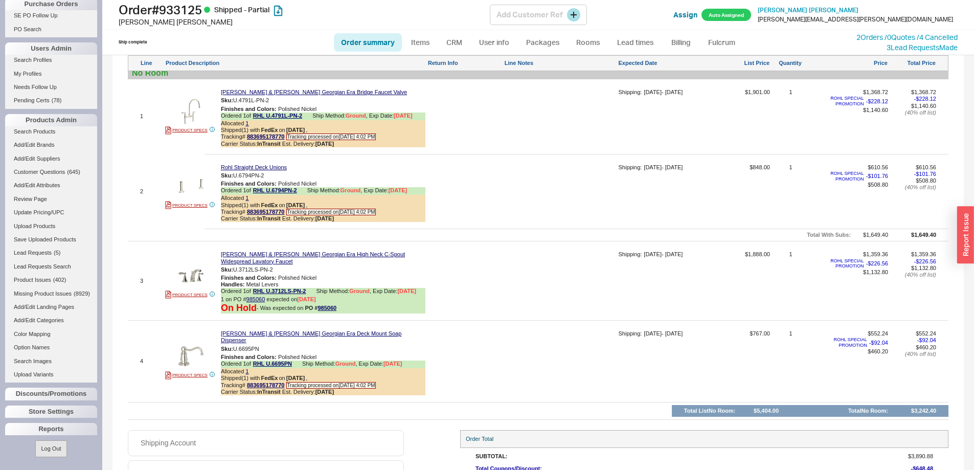
scroll to position [562, 0]
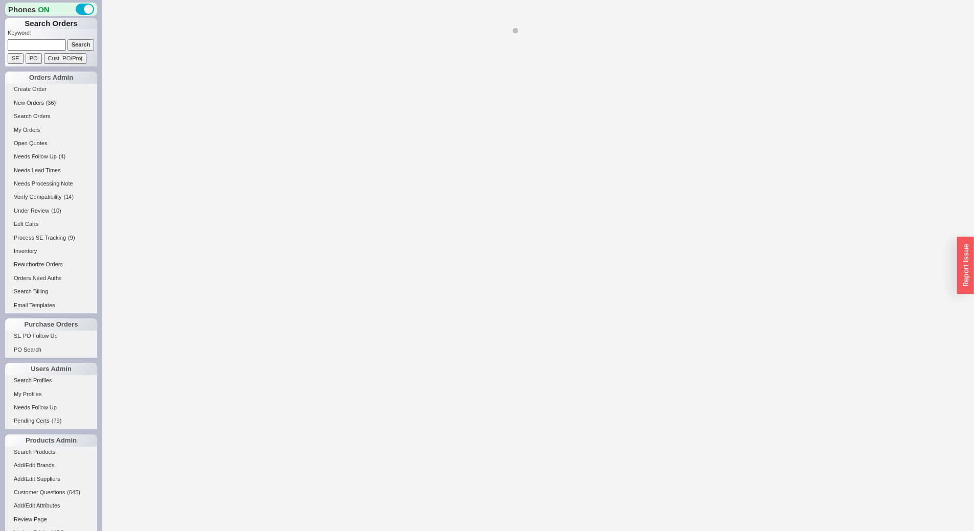
select select "*"
select select "LOW"
select select "3"
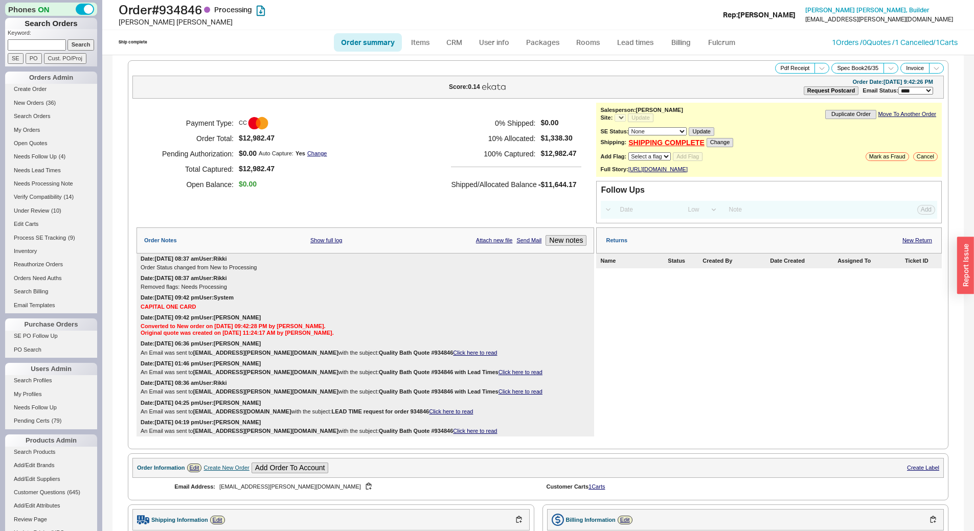
select select "*"
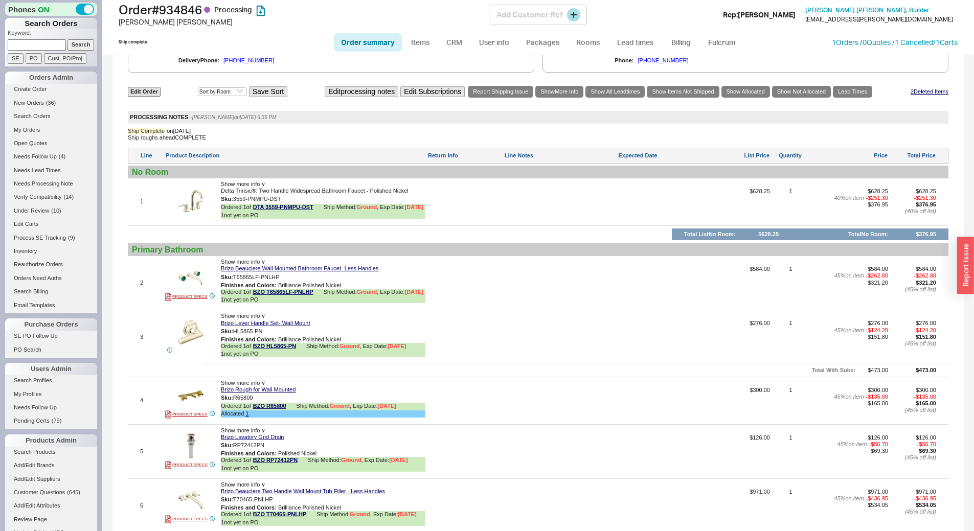
scroll to position [562, 0]
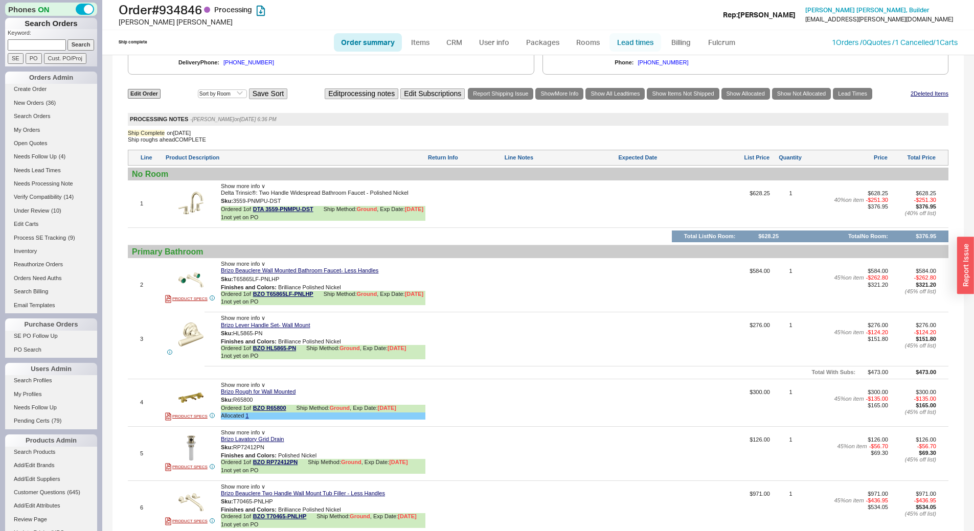
click at [641, 42] on link "Lead times" at bounding box center [635, 42] width 52 height 18
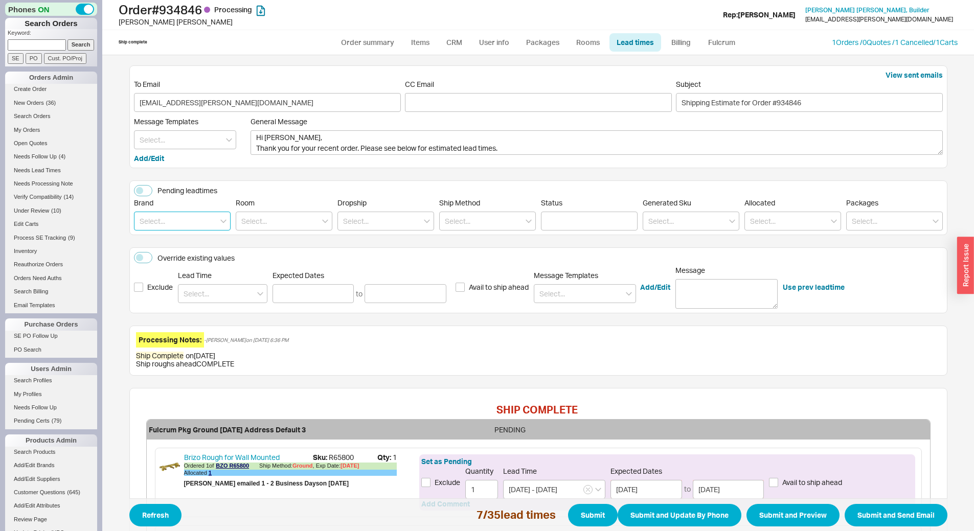
click at [188, 221] on input at bounding box center [182, 221] width 97 height 19
click at [177, 277] on div "Victoria & Albert" at bounding box center [182, 284] width 96 height 28
type input "Victoria & Albert"
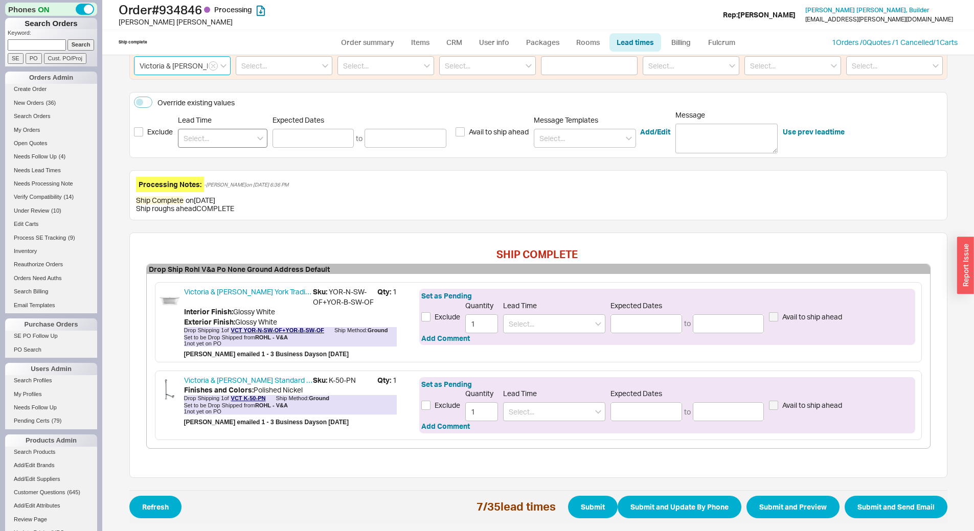
scroll to position [158, 0]
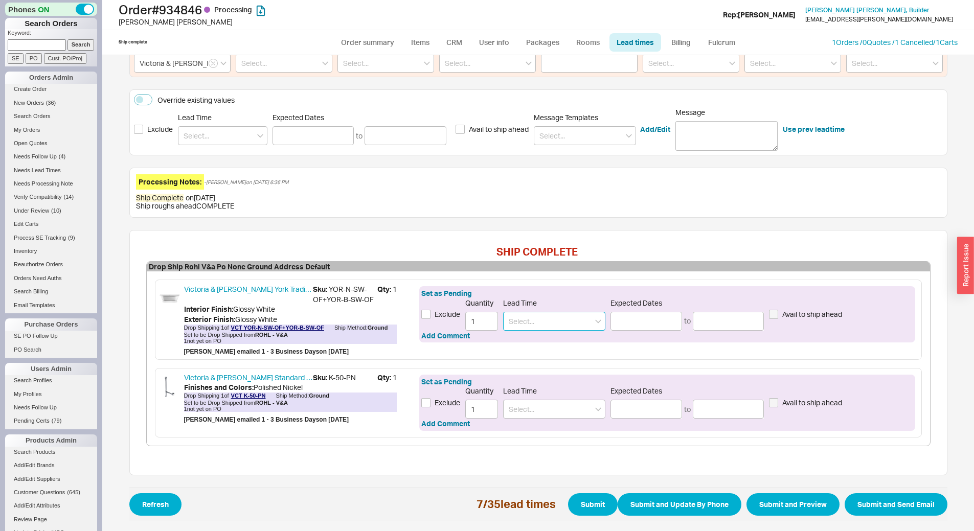
click at [534, 315] on input at bounding box center [554, 321] width 102 height 19
click at [561, 338] on div "1 - 3 Business Days" at bounding box center [553, 342] width 101 height 18
type input "1 - 3 Business Days"
type input "08/22/2025"
type input "08/26/2025"
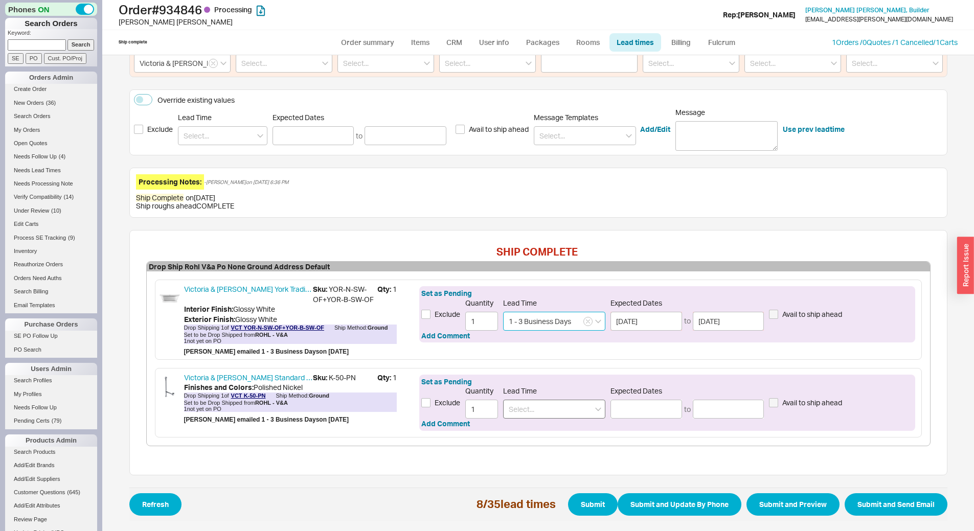
type input "1 - 3 Business Days"
click at [547, 414] on input at bounding box center [554, 409] width 102 height 19
click at [570, 428] on div "1 - 3 Business Days" at bounding box center [553, 430] width 101 height 18
type input "1 - 3 Business Days"
type input "08/22/2025"
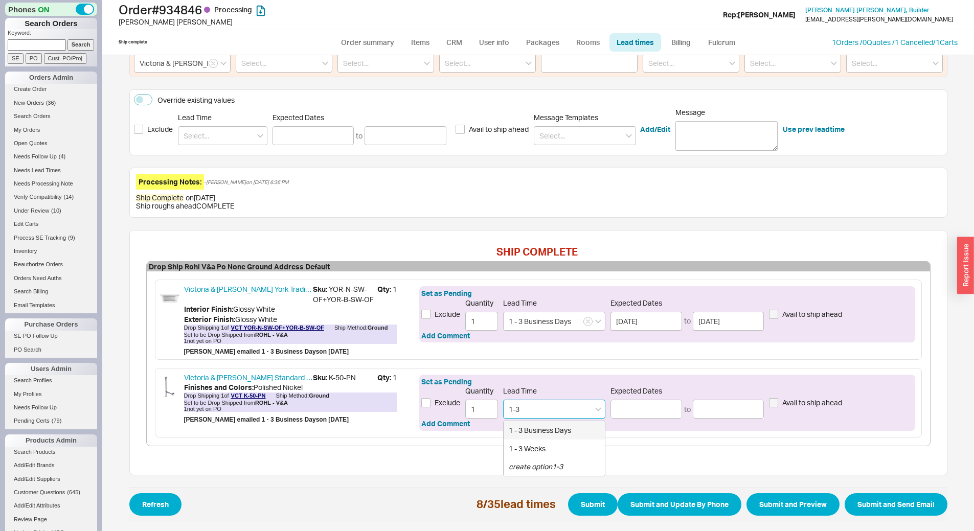
type input "08/26/2025"
type input "1 - 3 Business Days"
click at [588, 501] on button "Submit" at bounding box center [593, 504] width 50 height 22
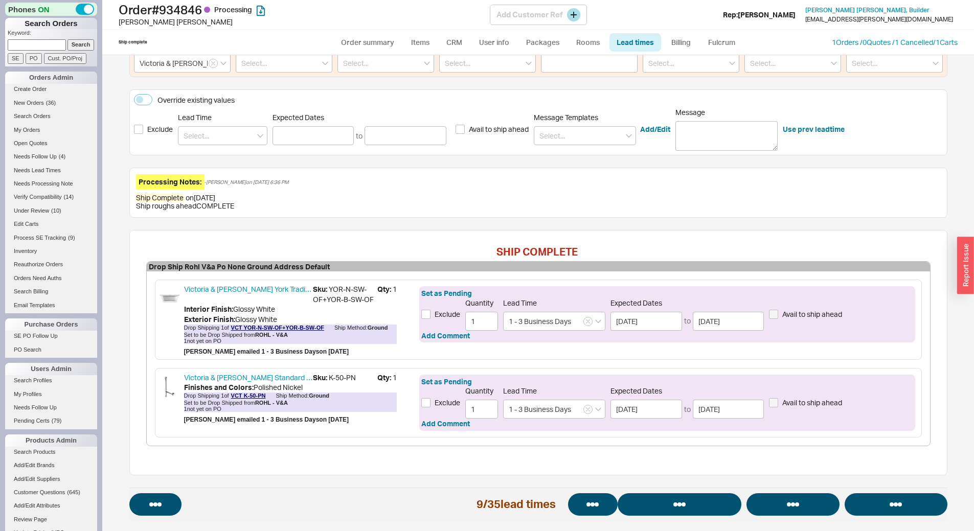
select select "*"
select select "LOW"
select select "3"
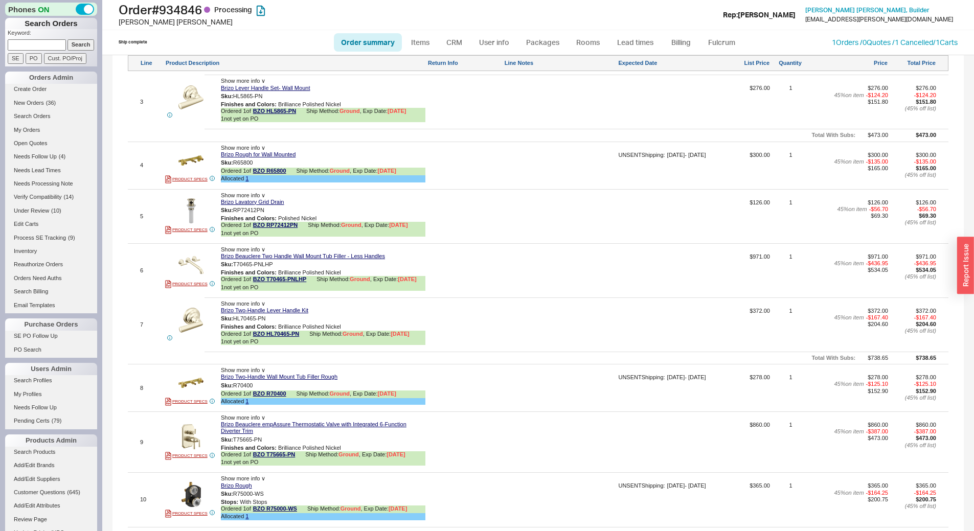
scroll to position [818, 0]
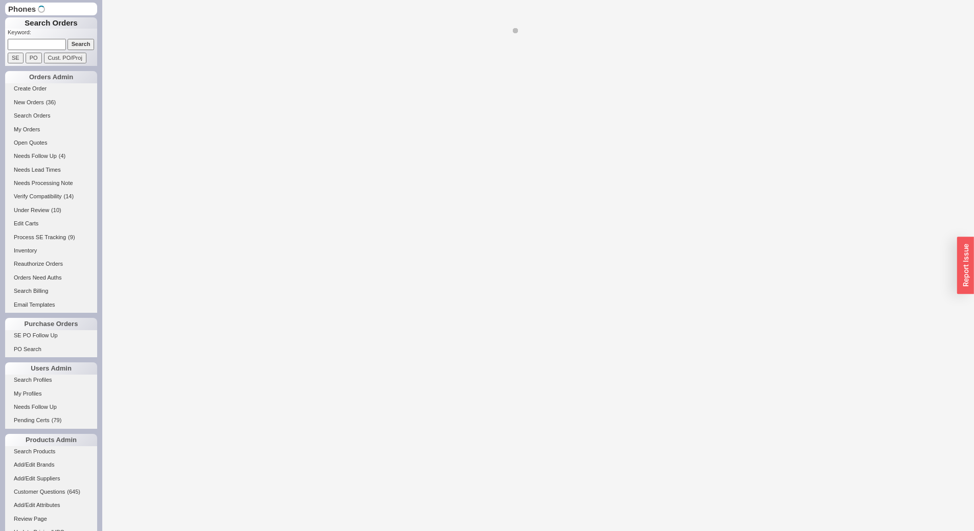
select select "*"
select select "LOW"
select select "3"
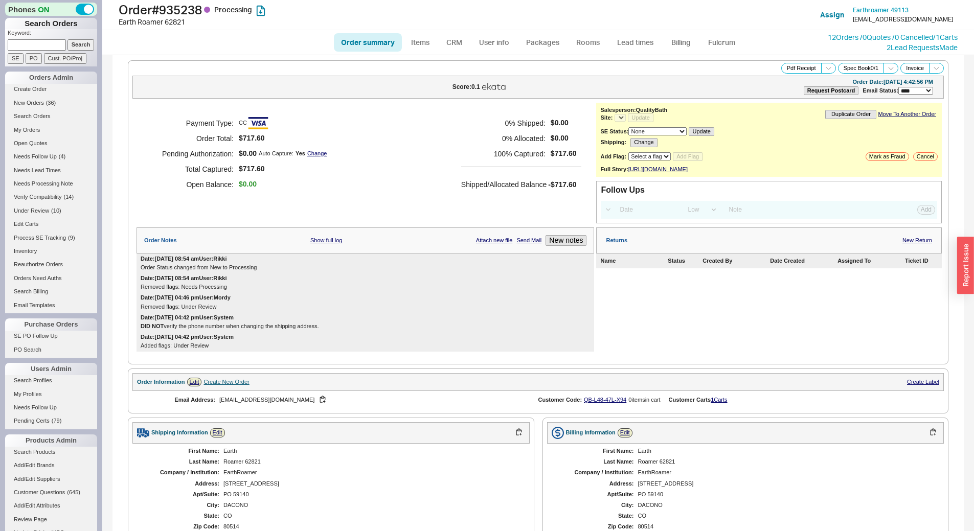
select select "*"
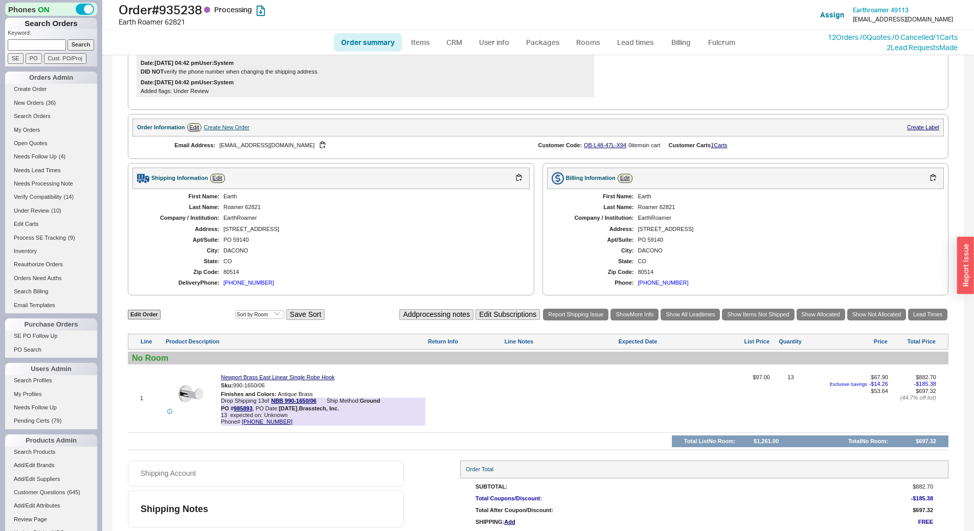
scroll to position [295, 0]
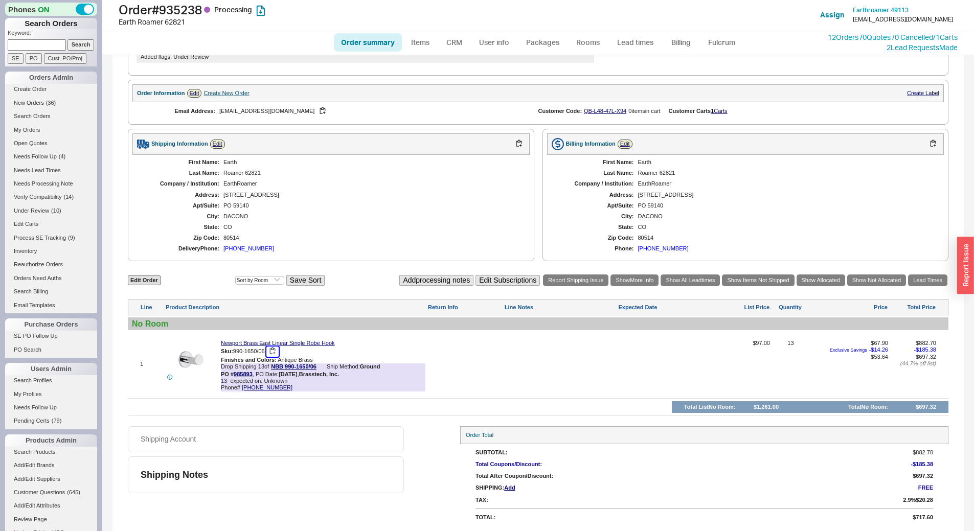
click at [273, 352] on button "button" at bounding box center [272, 352] width 12 height 10
click at [620, 44] on link "Lead times" at bounding box center [635, 42] width 52 height 18
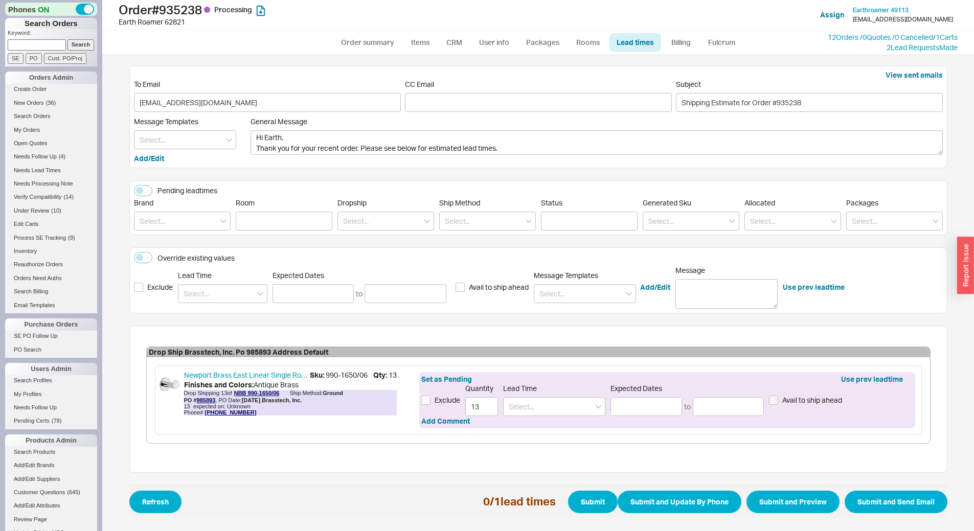
click at [592, 391] on div "Lead Time" at bounding box center [554, 400] width 102 height 32
click at [574, 404] on input at bounding box center [554, 406] width 102 height 19
click at [550, 443] on div "6 - 8 Weeks" at bounding box center [553, 446] width 101 height 18
type input "6 - 8 Weeks"
type input "10/02/2025"
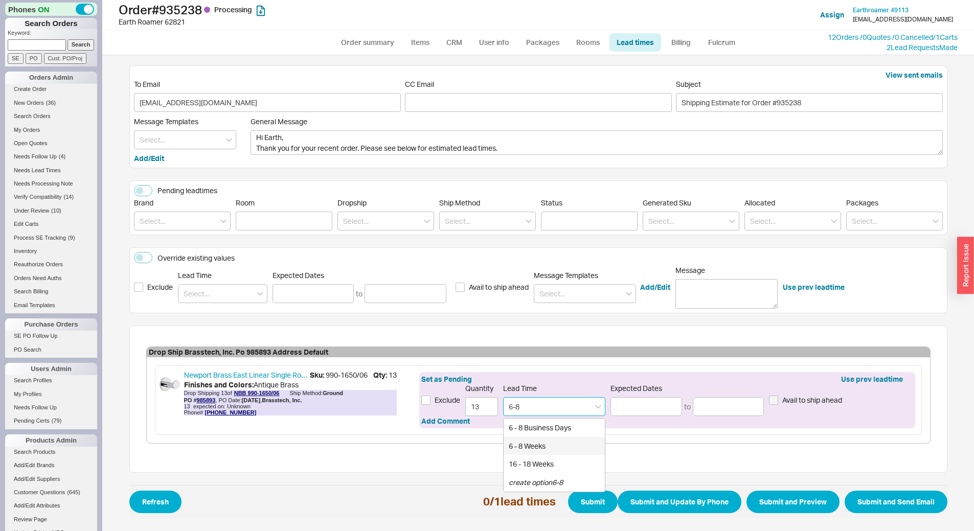
type input "10/16/2025"
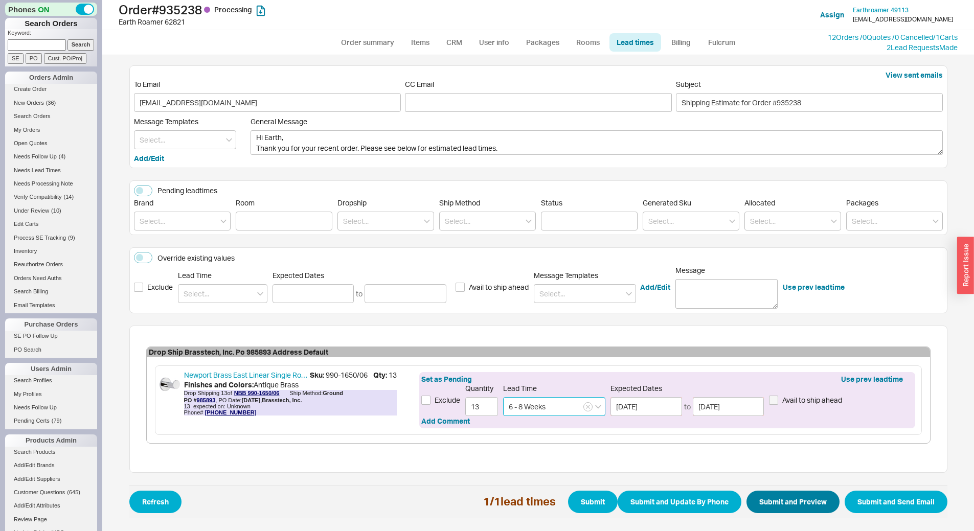
type input "6 - 8 Weeks"
click at [781, 501] on button "Submit and Preview" at bounding box center [792, 502] width 93 height 22
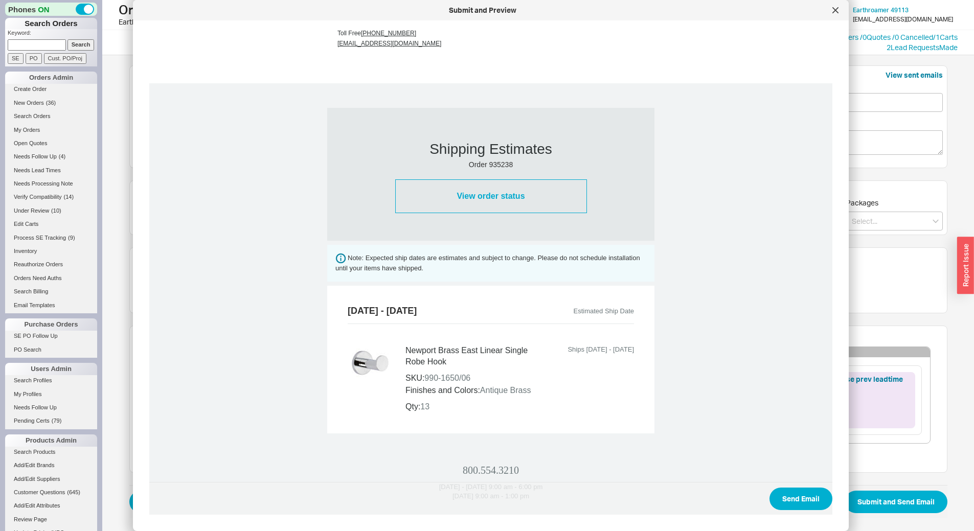
scroll to position [318, 0]
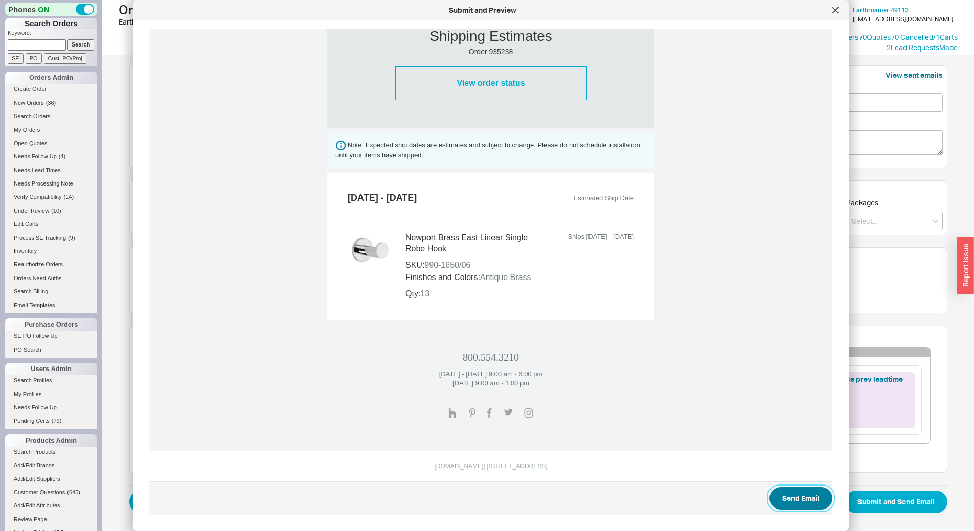
click at [784, 499] on button "Send Email" at bounding box center [800, 498] width 63 height 22
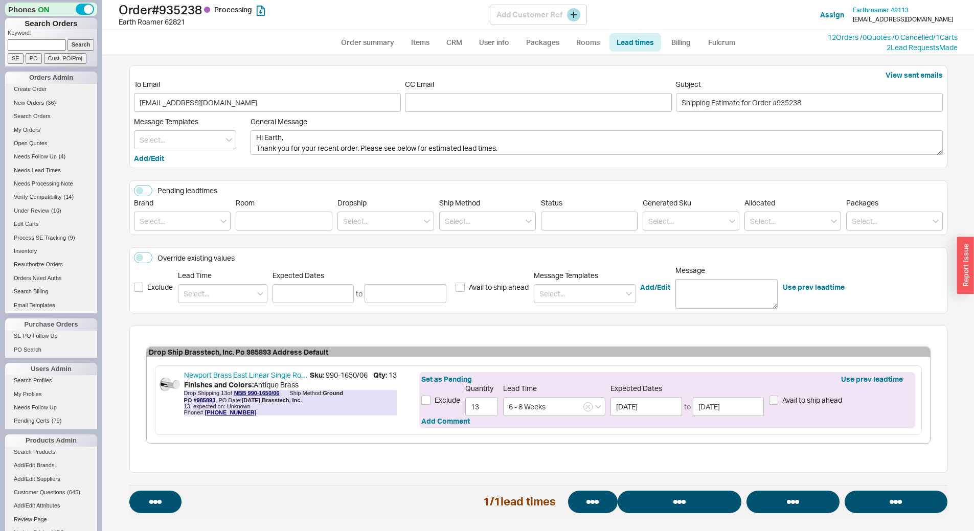
select select "*"
select select "LOW"
select select "3"
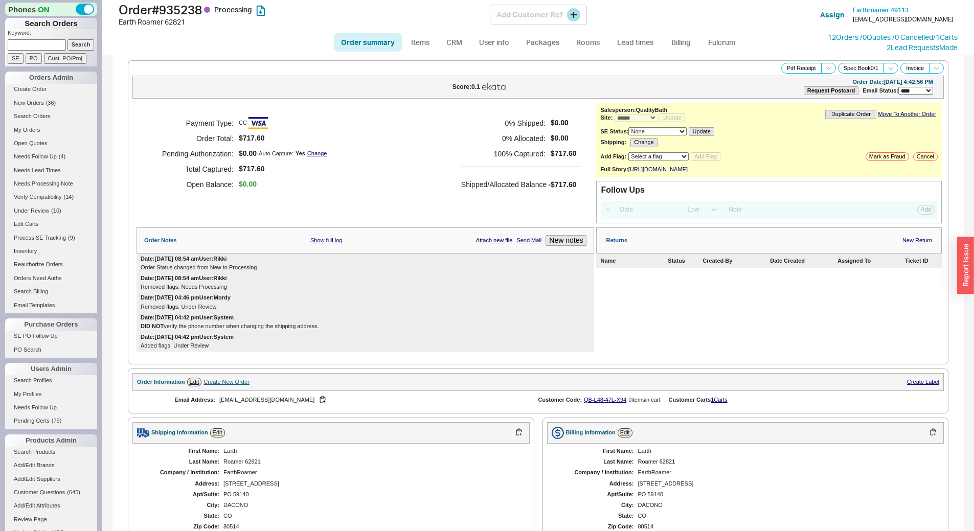
select select "*"
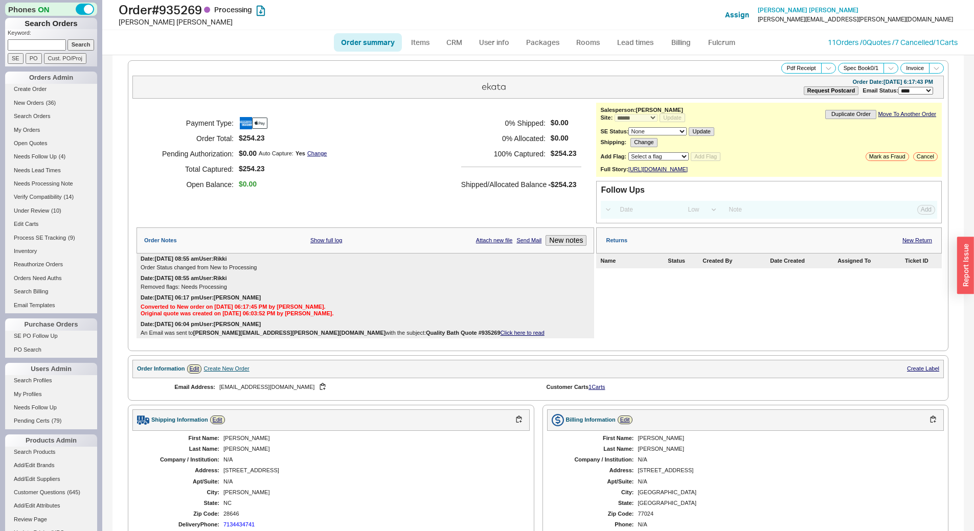
select select "*"
select select "LOW"
select select "3"
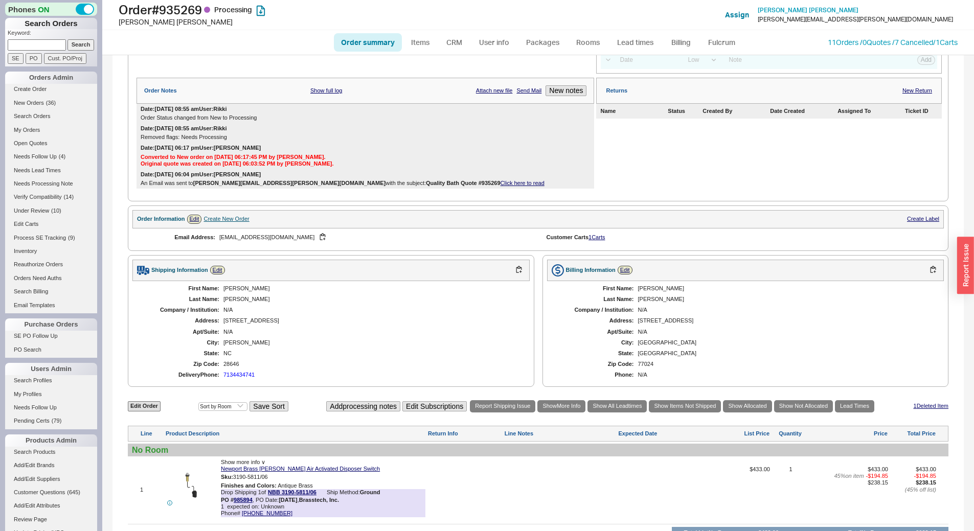
scroll to position [282, 0]
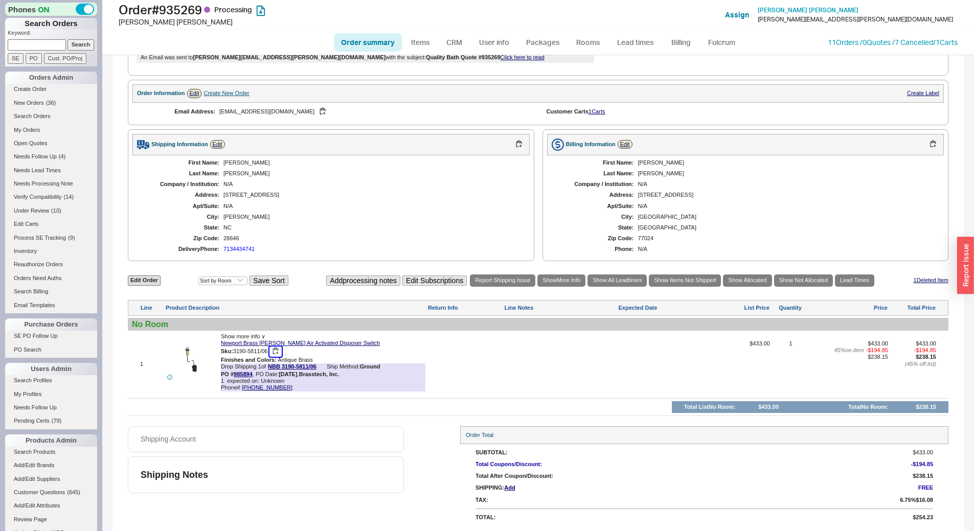
click at [276, 350] on button "button" at bounding box center [275, 352] width 12 height 10
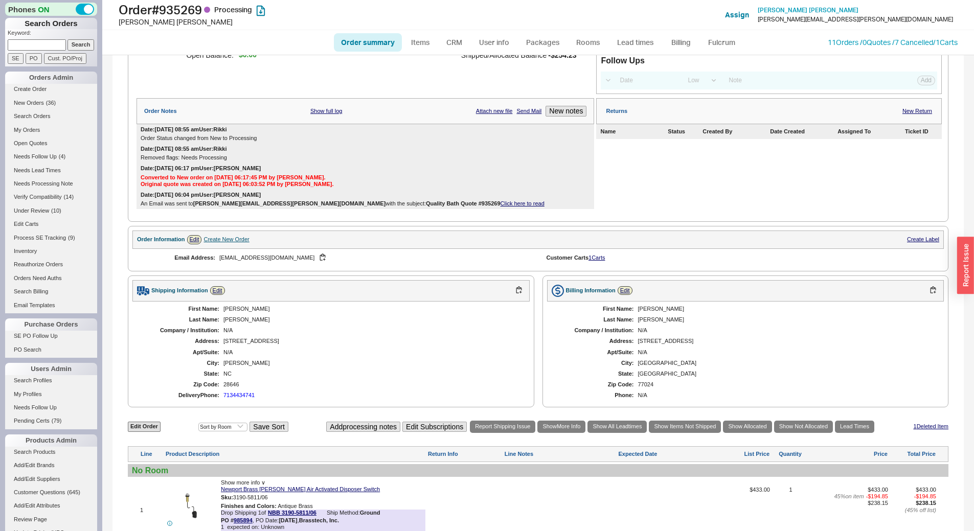
scroll to position [129, 0]
click at [624, 43] on link "Lead times" at bounding box center [635, 42] width 52 height 18
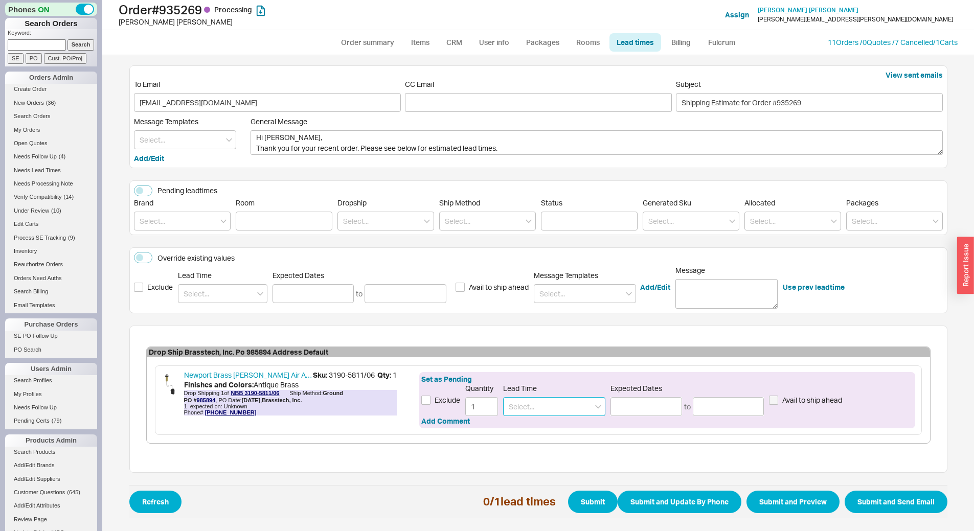
click at [530, 413] on input at bounding box center [554, 406] width 102 height 19
click at [558, 448] on div "6 - 8 Weeks" at bounding box center [553, 446] width 101 height 18
type input "6 - 8 Weeks"
type input "[DATE]"
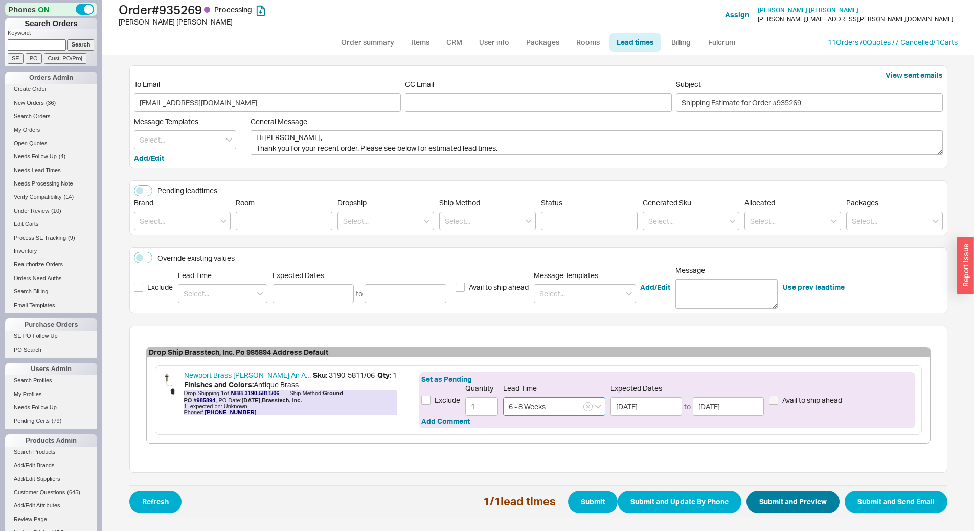
type input "6 - 8 Weeks"
click at [786, 500] on button "Submit and Preview" at bounding box center [792, 502] width 93 height 22
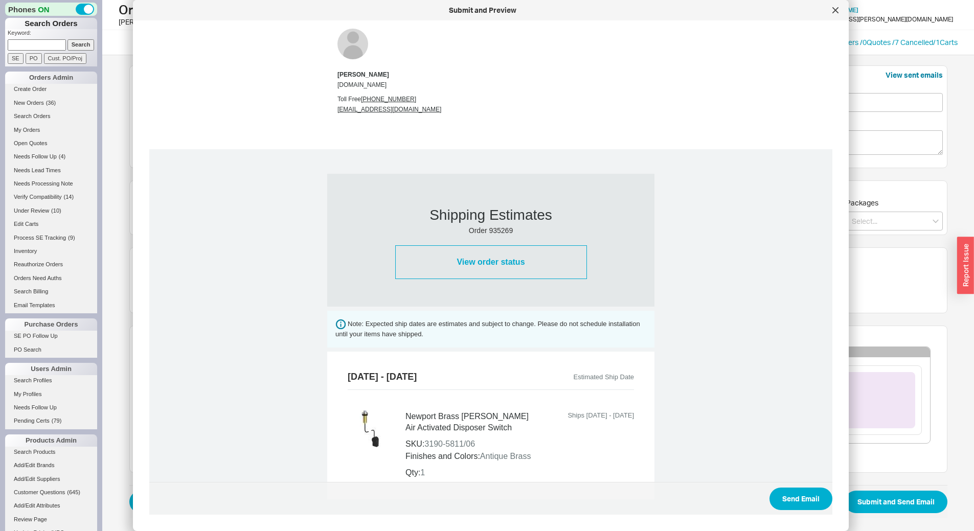
scroll to position [318, 0]
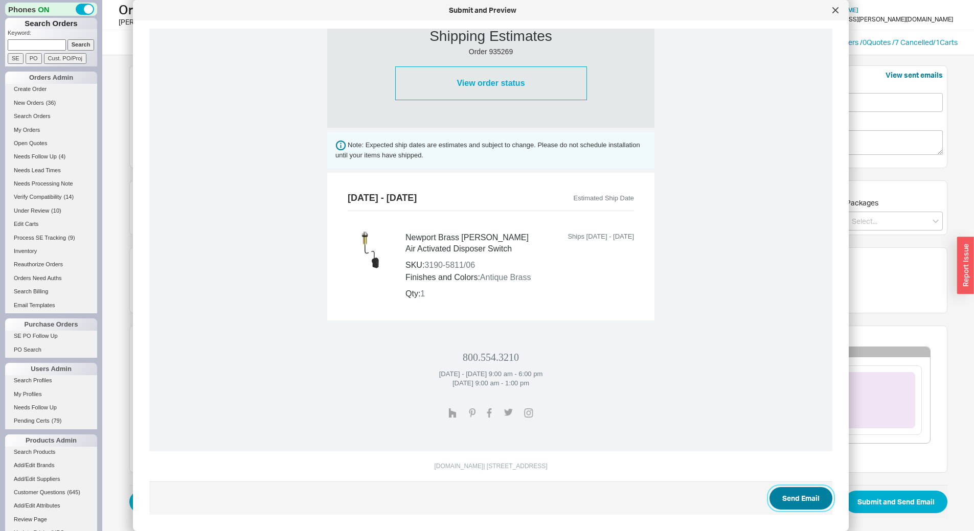
click at [796, 503] on button "Send Email" at bounding box center [800, 498] width 63 height 22
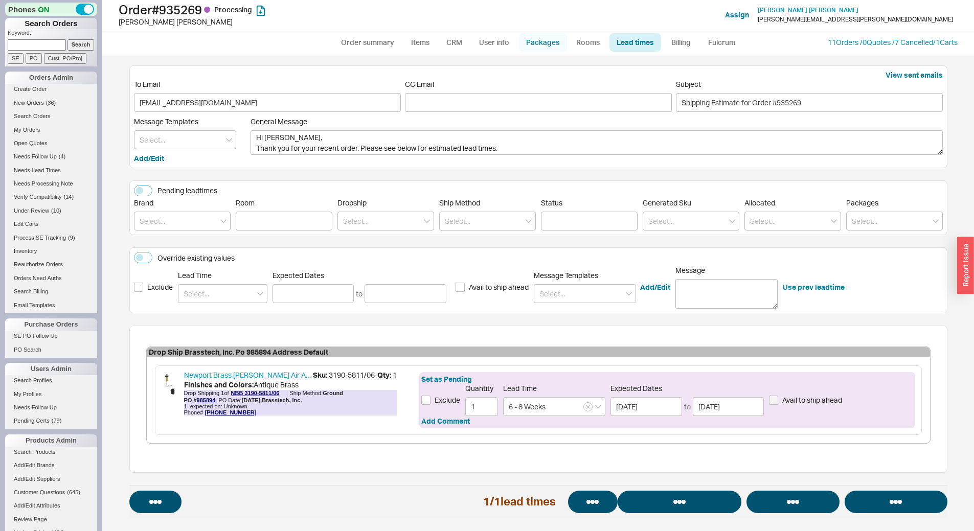
select select "*"
select select "LOW"
select select "3"
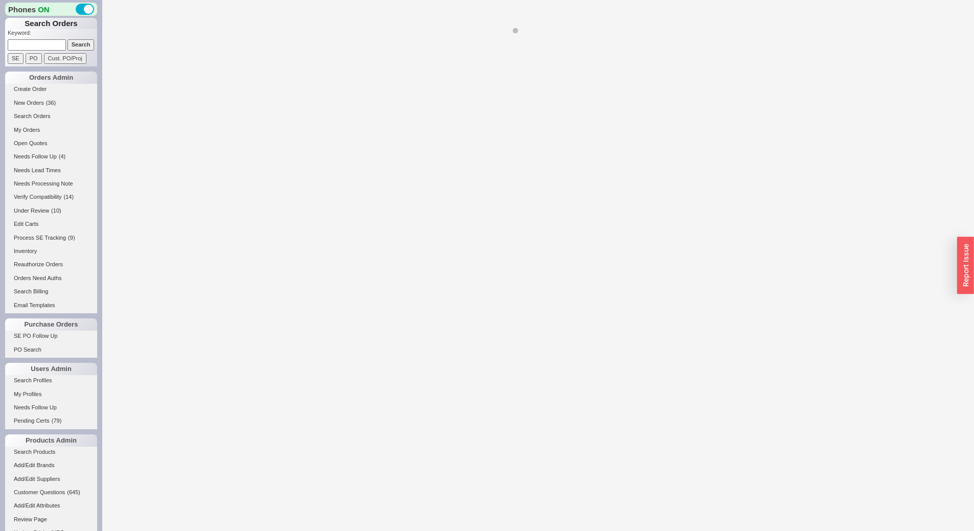
select select "*"
select select "LOW"
select select "3"
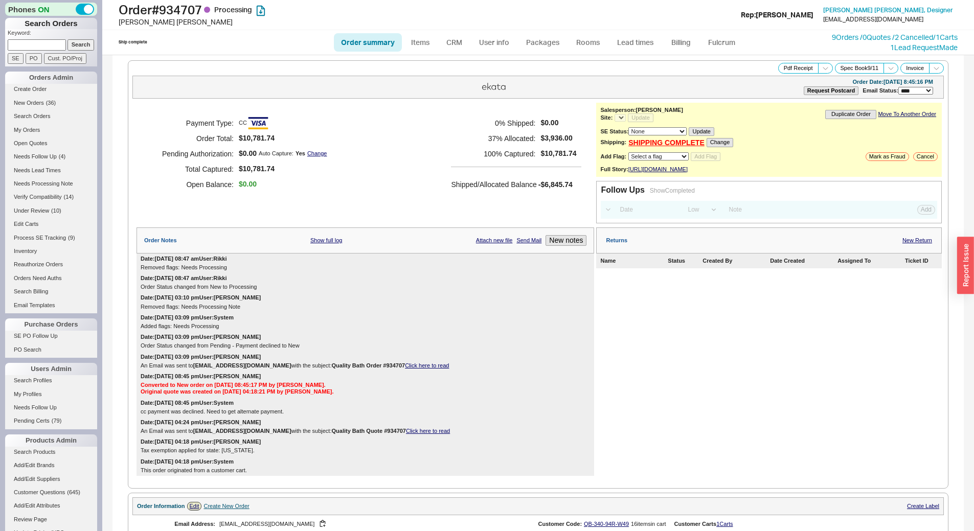
select select "*"
click at [638, 39] on link "Lead times" at bounding box center [635, 42] width 52 height 18
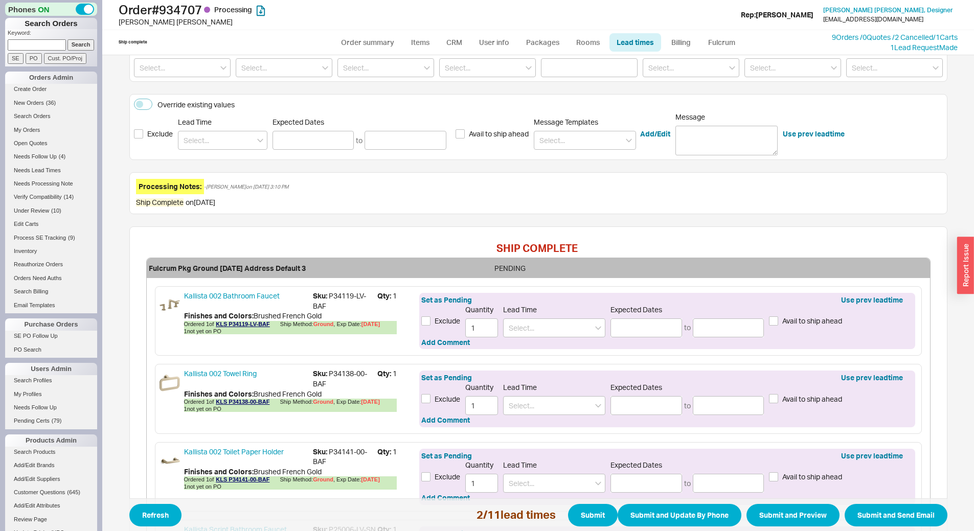
scroll to position [51, 0]
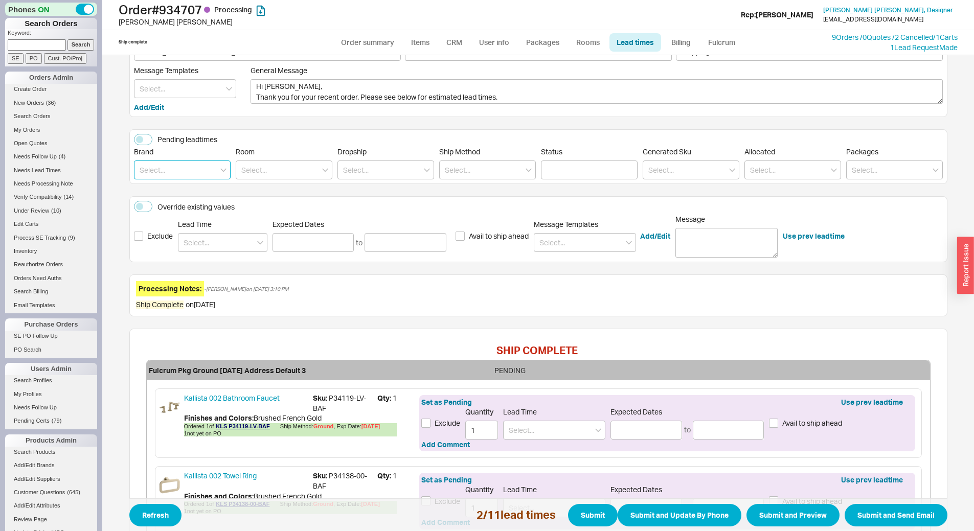
click at [159, 173] on input at bounding box center [182, 169] width 97 height 19
click at [176, 247] on div "Toto" at bounding box center [182, 246] width 96 height 18
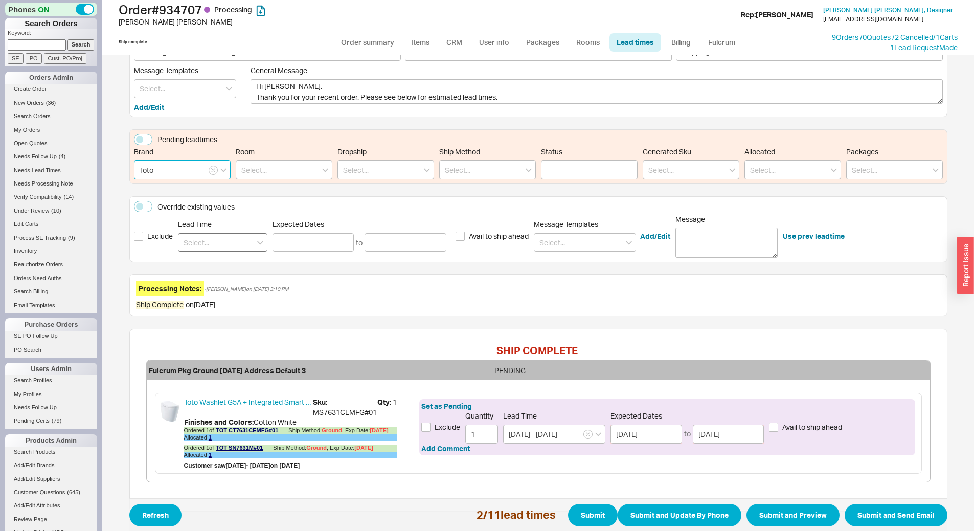
scroll to position [87, 0]
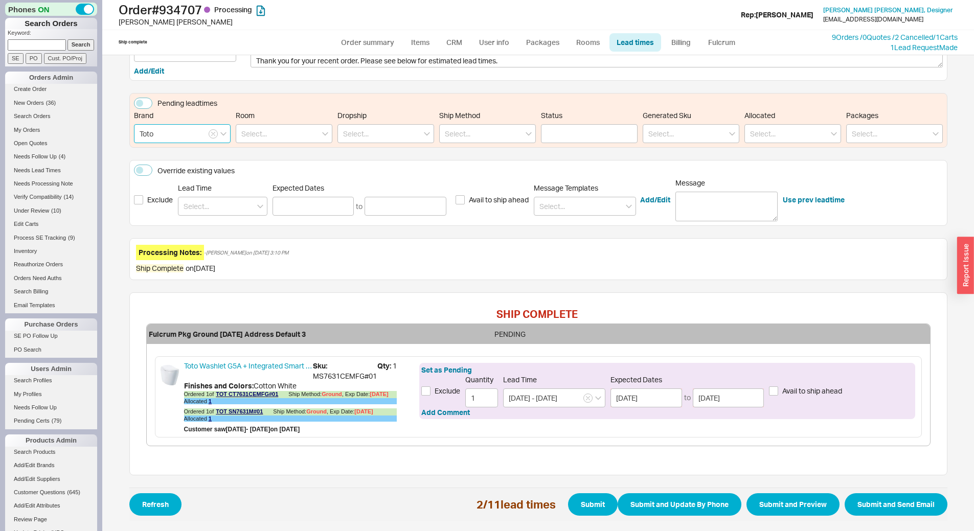
click at [194, 134] on input "Toto" at bounding box center [182, 133] width 97 height 19
click at [184, 198] on div "Insinkerator" at bounding box center [182, 191] width 96 height 18
type input "Insinkerator"
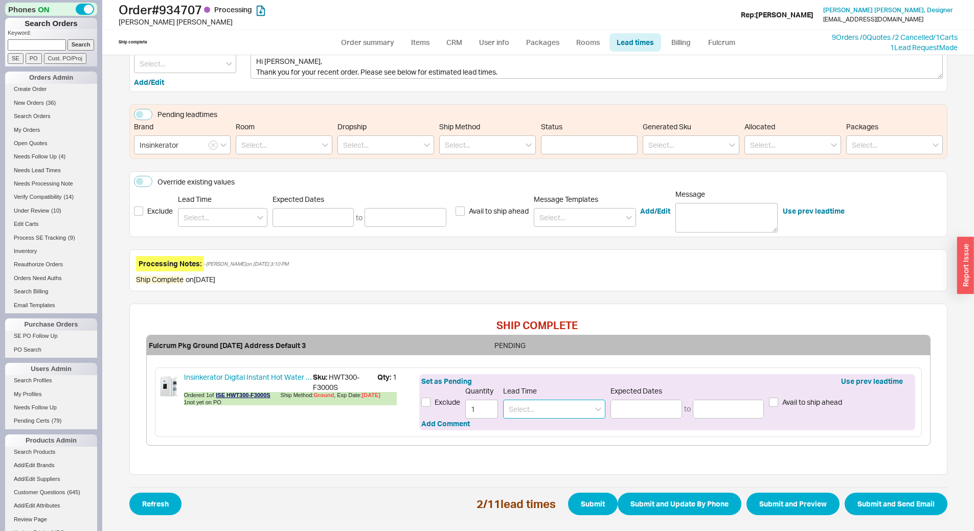
click at [585, 415] on div at bounding box center [554, 409] width 102 height 19
click at [560, 443] on div "2 - 3 Weeks" at bounding box center [553, 448] width 101 height 18
type input "2 - 3 Weeks"
type input "09/04/2025"
type input "09/11/2025"
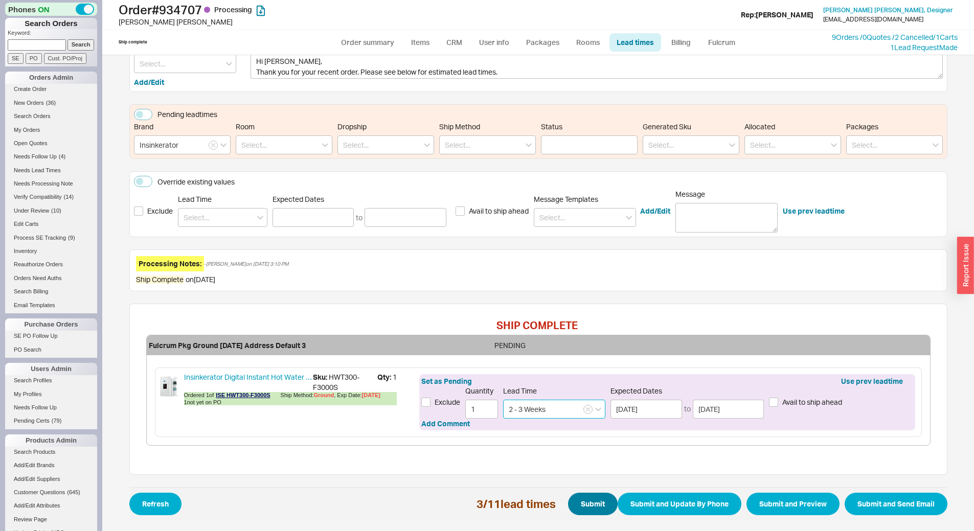
type input "2 - 3 Weeks"
click at [581, 501] on button "Submit" at bounding box center [593, 504] width 50 height 22
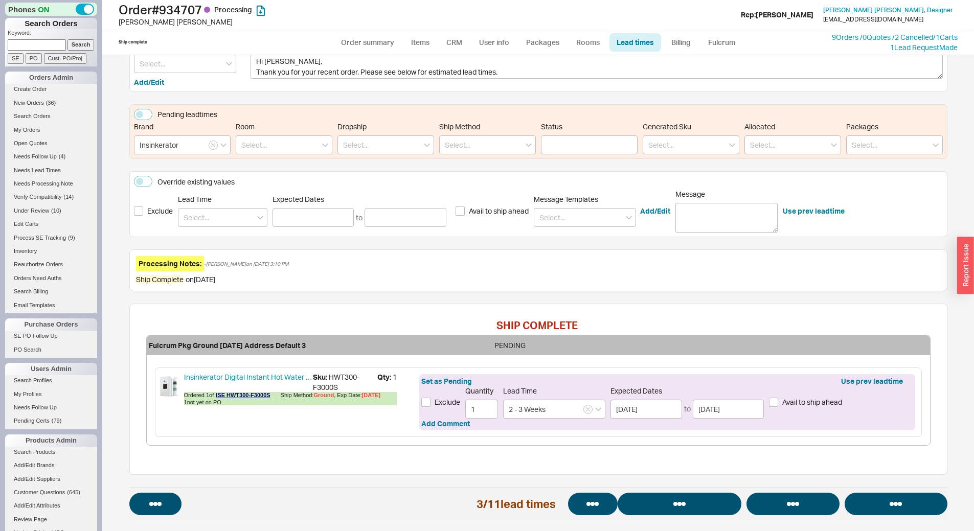
select select "*"
select select "LOW"
select select "3"
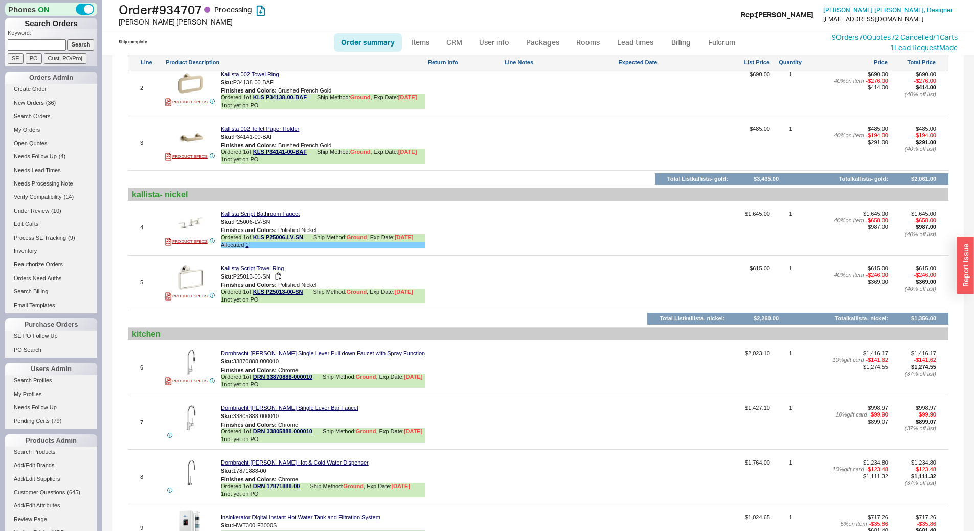
scroll to position [1168, 0]
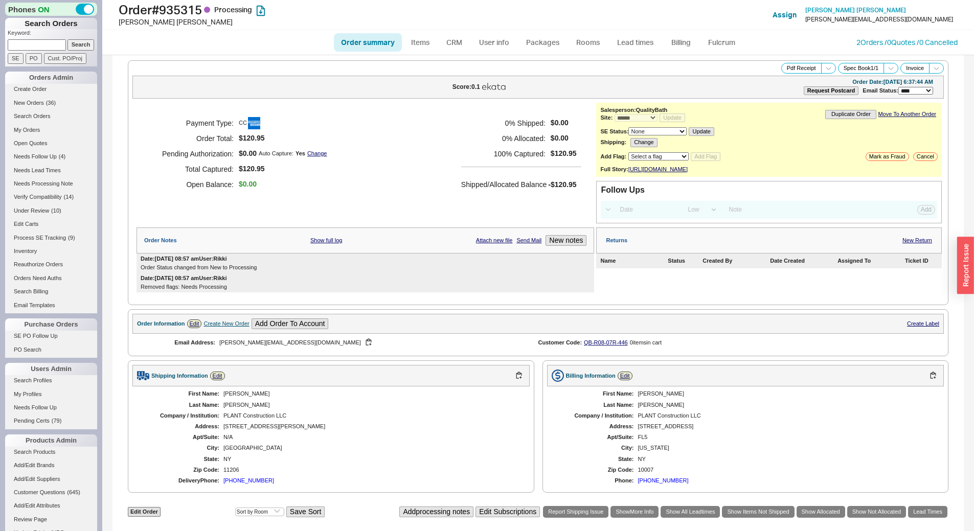
select select "*"
select select "LOW"
select select "3"
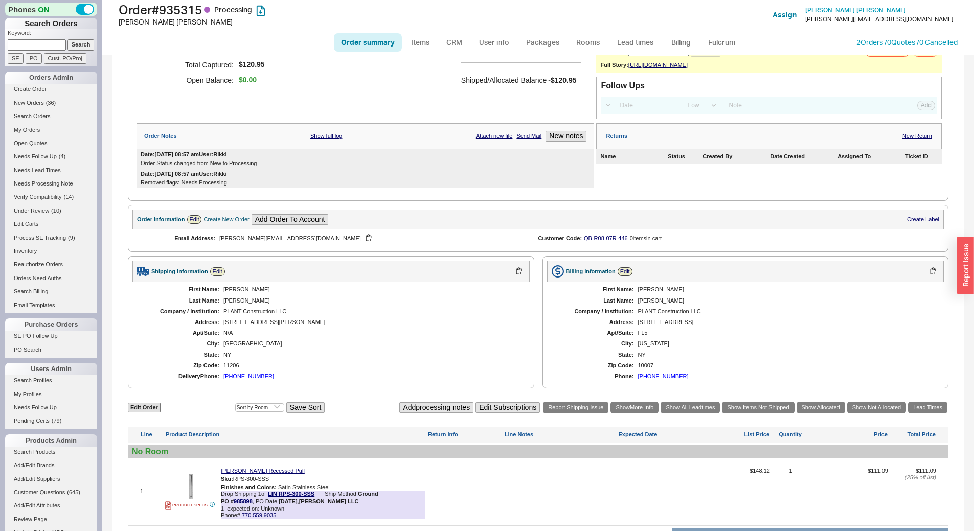
scroll to position [215, 0]
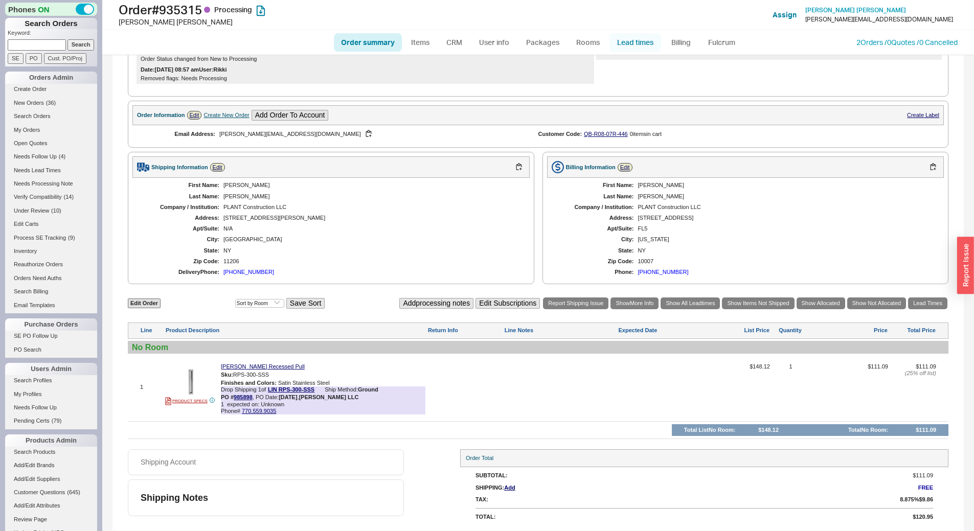
click at [628, 46] on link "Lead times" at bounding box center [635, 42] width 52 height 18
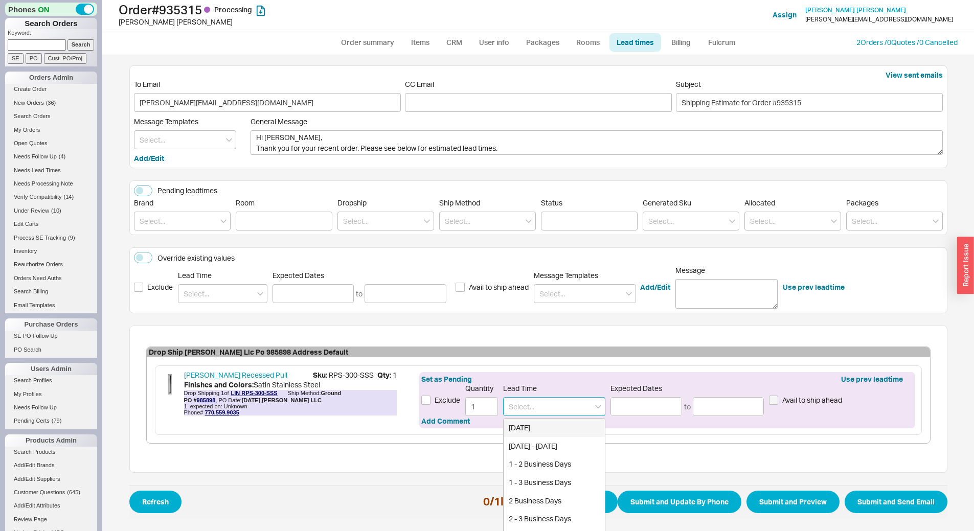
click at [547, 414] on input at bounding box center [554, 406] width 102 height 19
click at [544, 422] on div "1 - 2 Business Days" at bounding box center [553, 428] width 101 height 18
type input "1 - 2 Business Days"
type input "[DATE]"
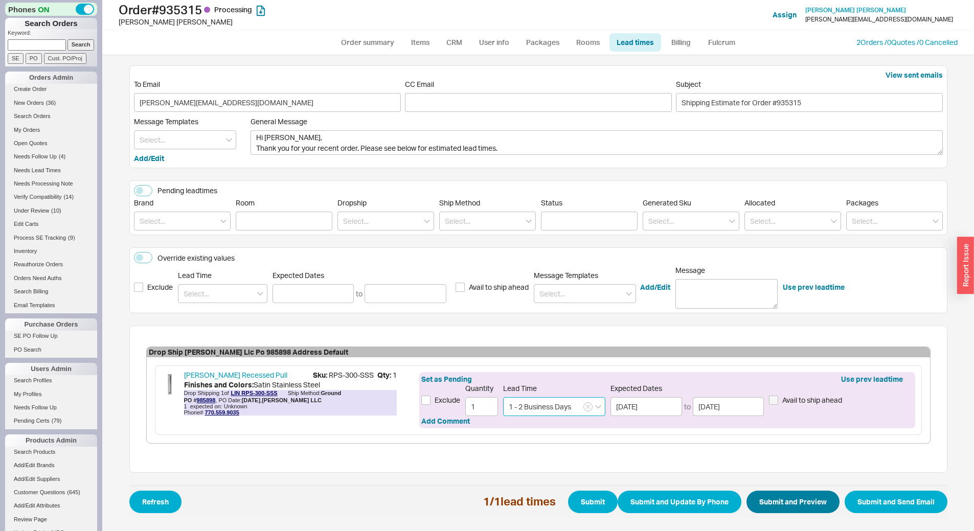
type input "1 - 2 Business Days"
click at [802, 507] on button "Submit and Preview" at bounding box center [792, 502] width 93 height 22
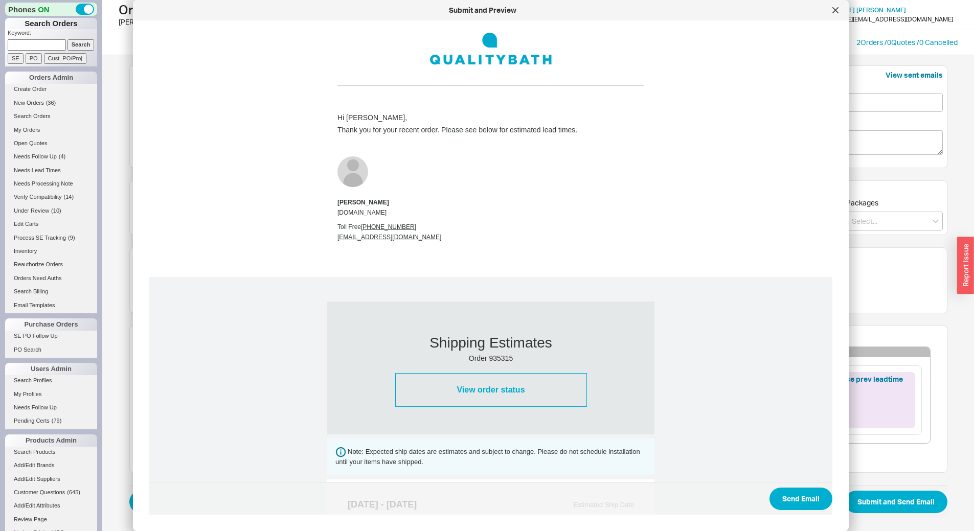
scroll to position [307, 0]
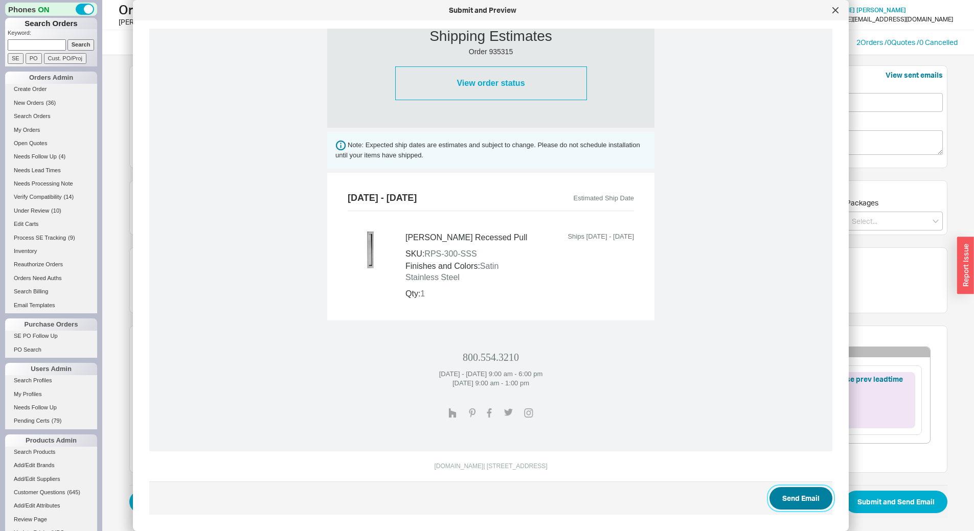
click at [804, 497] on button "Send Email" at bounding box center [800, 498] width 63 height 22
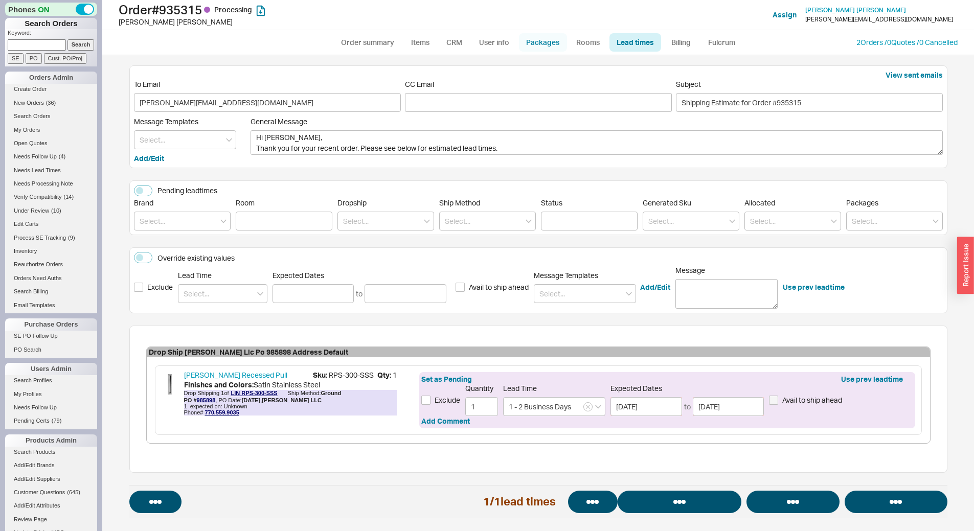
select select "*"
select select "LOW"
select select "3"
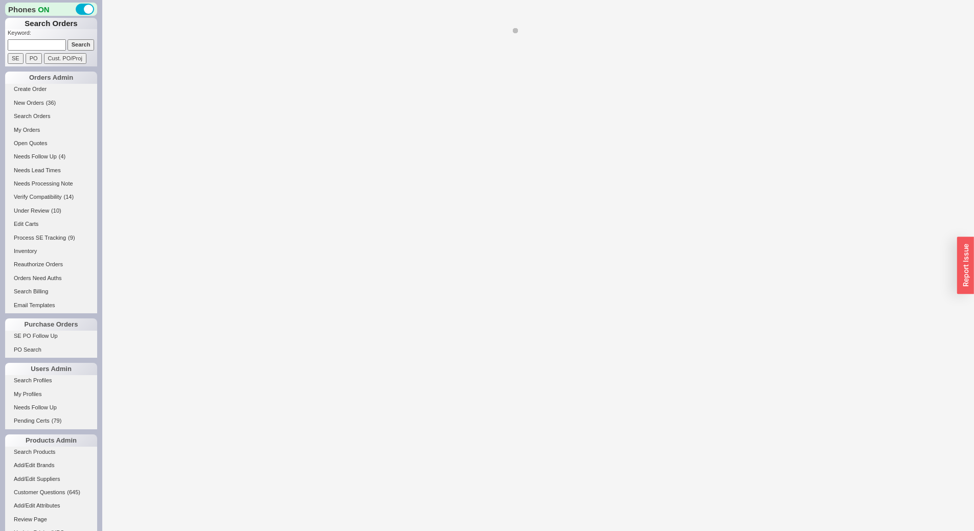
select select "*"
select select "LOW"
select select "3"
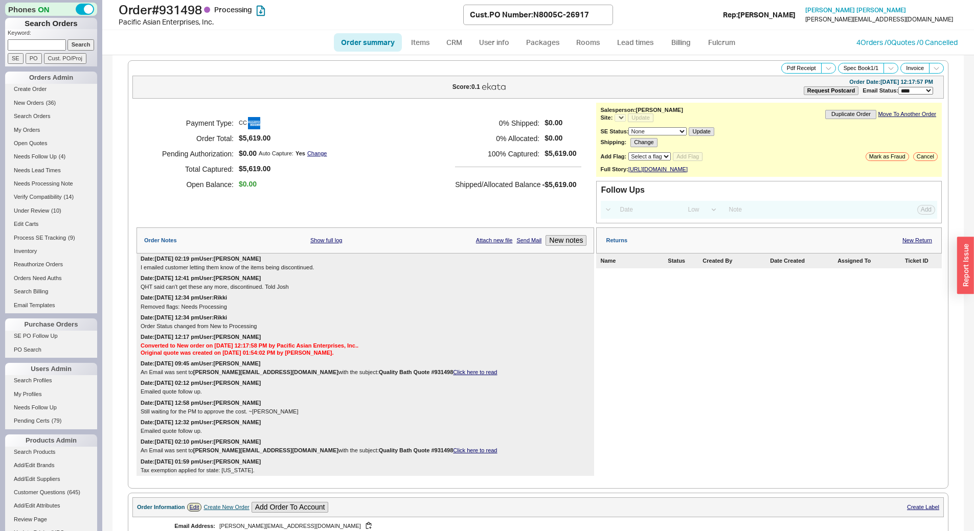
select select "*"
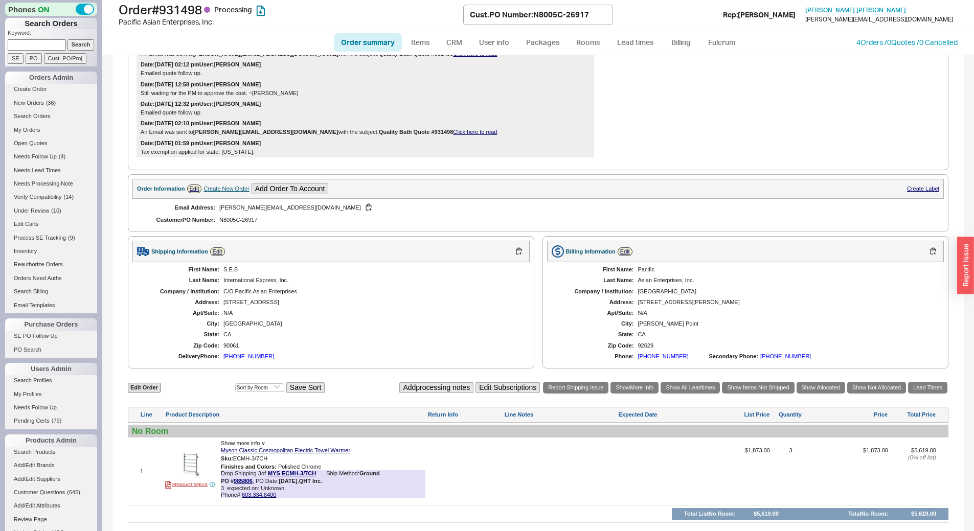
scroll to position [408, 0]
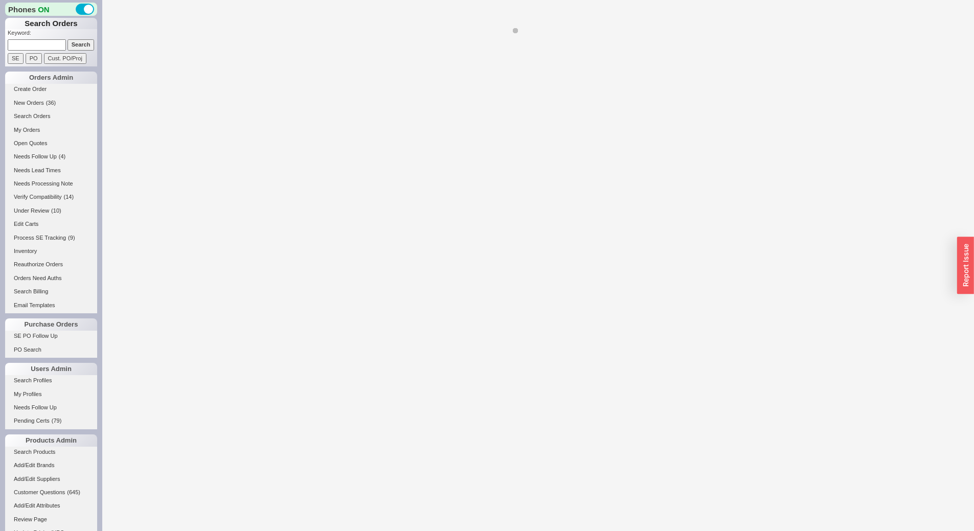
select select "*"
select select "LOW"
select select "3"
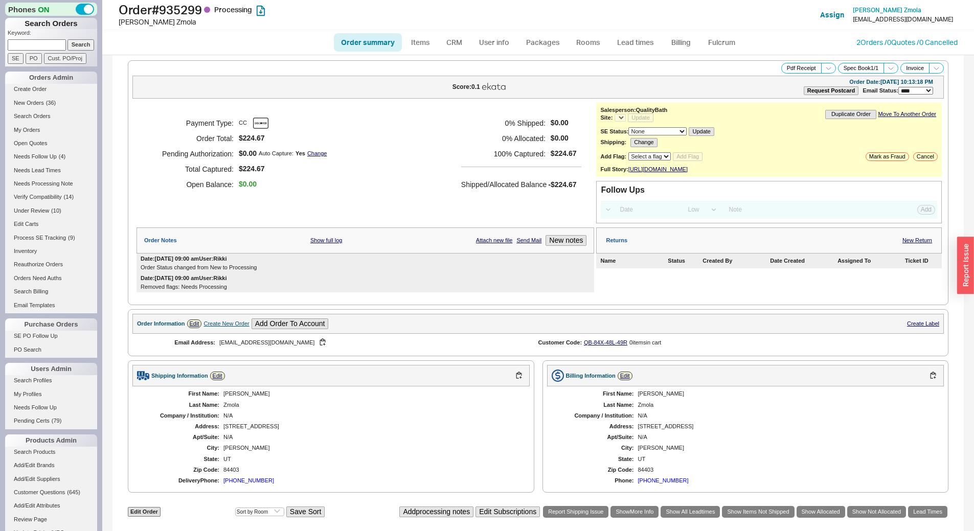
select select "*"
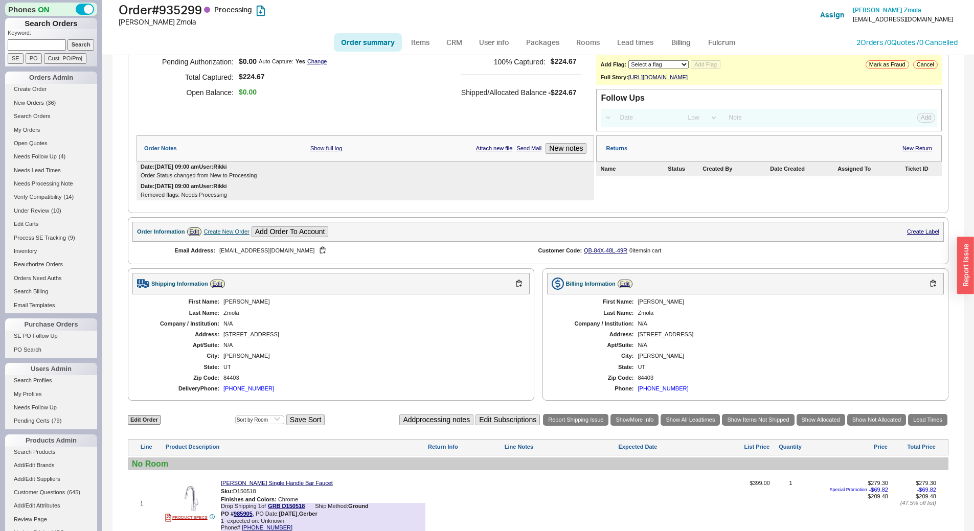
scroll to position [239, 0]
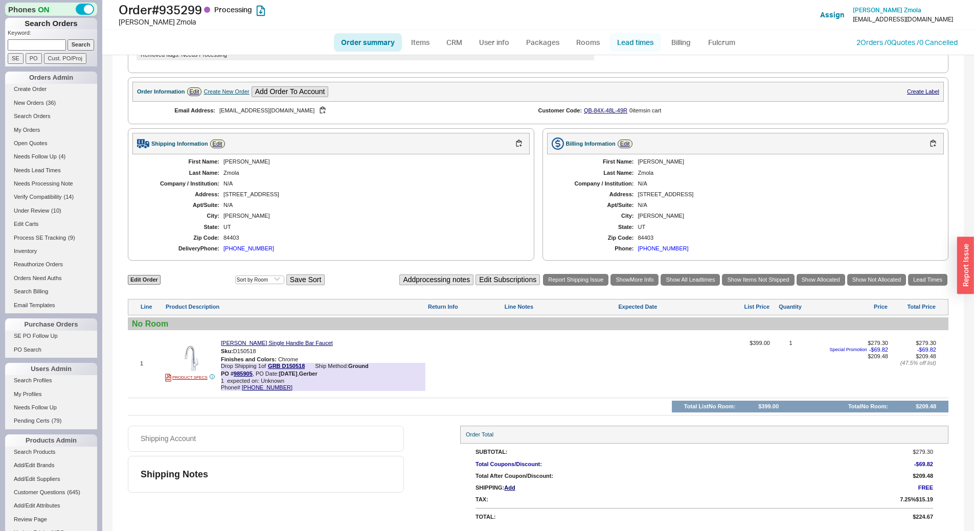
click at [649, 36] on link "Lead times" at bounding box center [635, 42] width 52 height 18
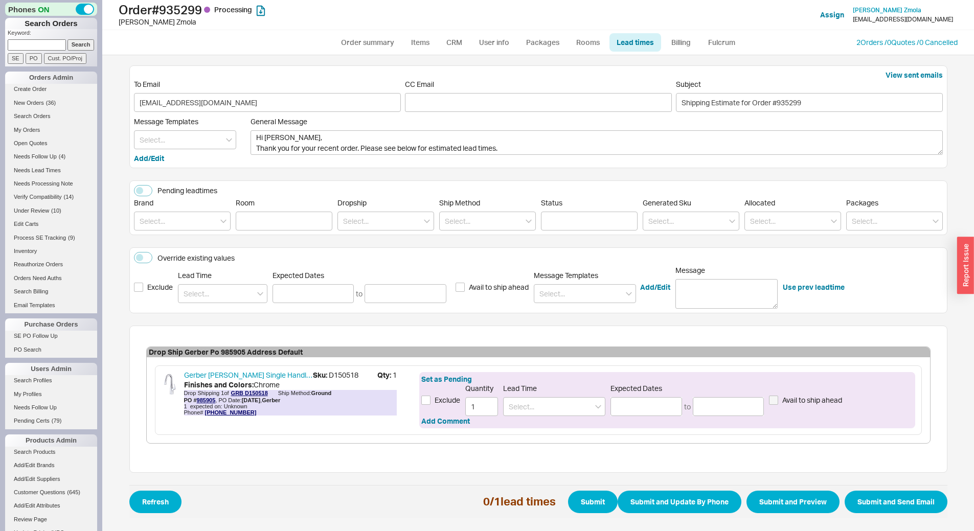
click at [574, 418] on div "Set as Pending Exclude Quantity 1 Lead Time Expected Dates to Avail to ship ahe…" at bounding box center [666, 400] width 495 height 56
click at [583, 411] on input at bounding box center [554, 406] width 102 height 19
click at [563, 422] on div "1 - 3 Business Days" at bounding box center [553, 428] width 101 height 18
type input "1 - 3 Business Days"
type input "08/22/2025"
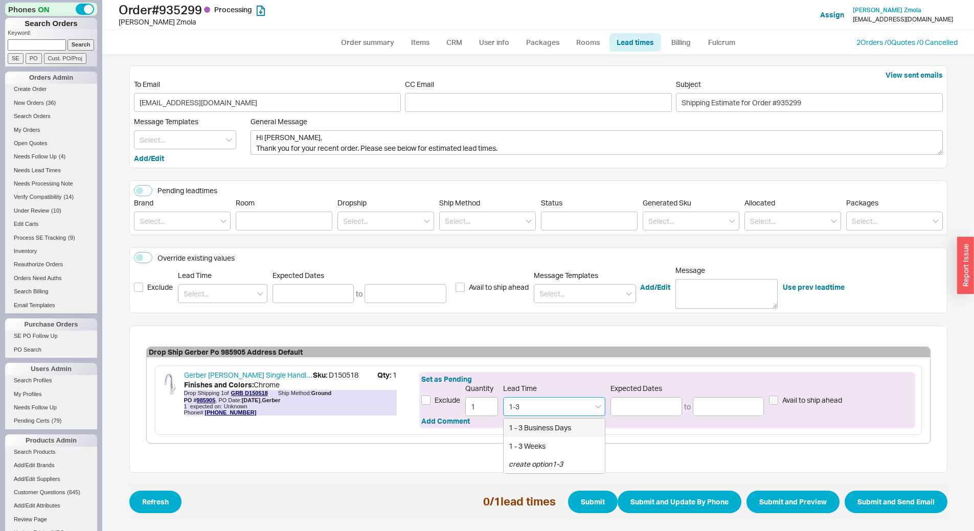
type input "08/26/2025"
type input "1 - 3 Business Days"
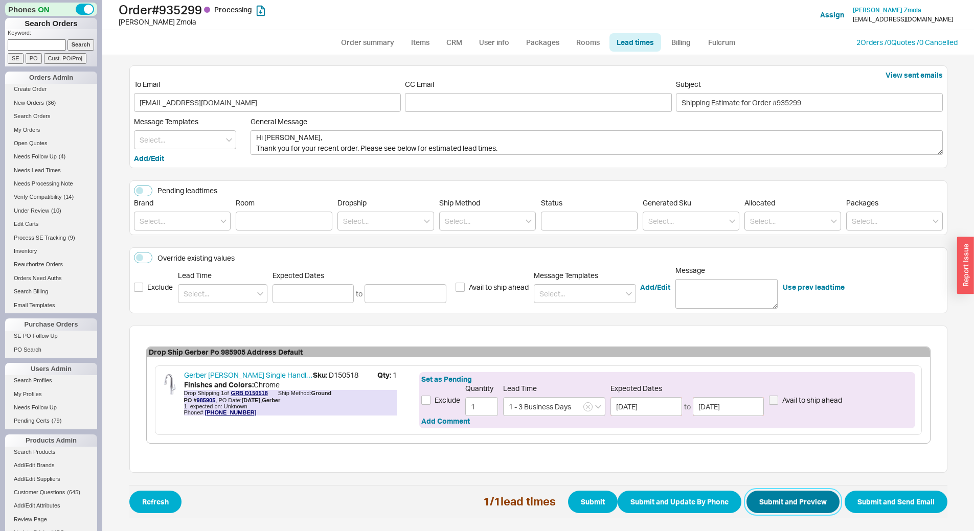
click at [787, 501] on button "Submit and Preview" at bounding box center [792, 502] width 93 height 22
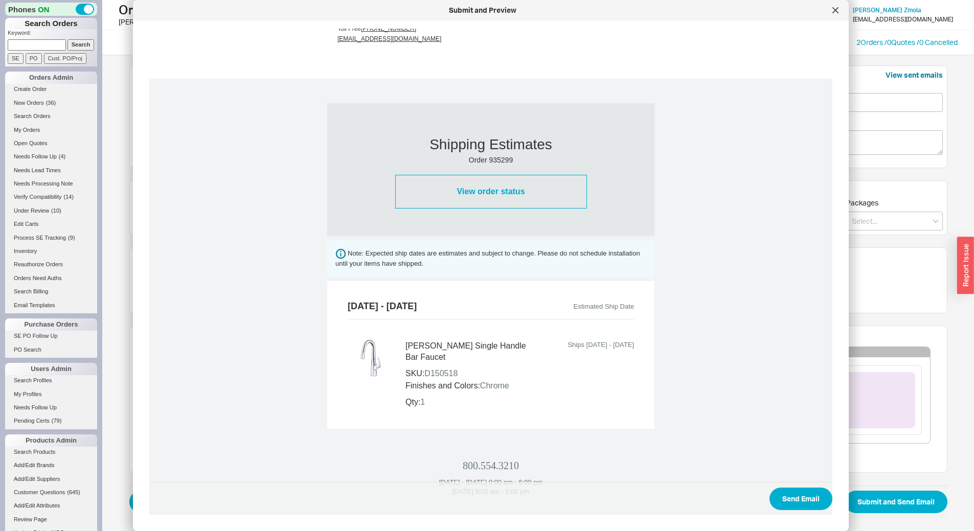
scroll to position [307, 0]
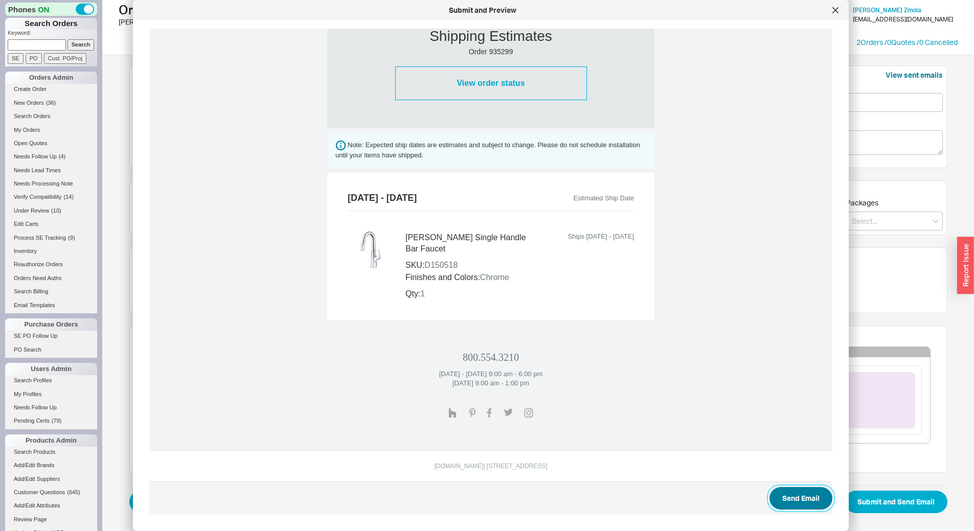
click at [804, 501] on button "Send Email" at bounding box center [800, 498] width 63 height 22
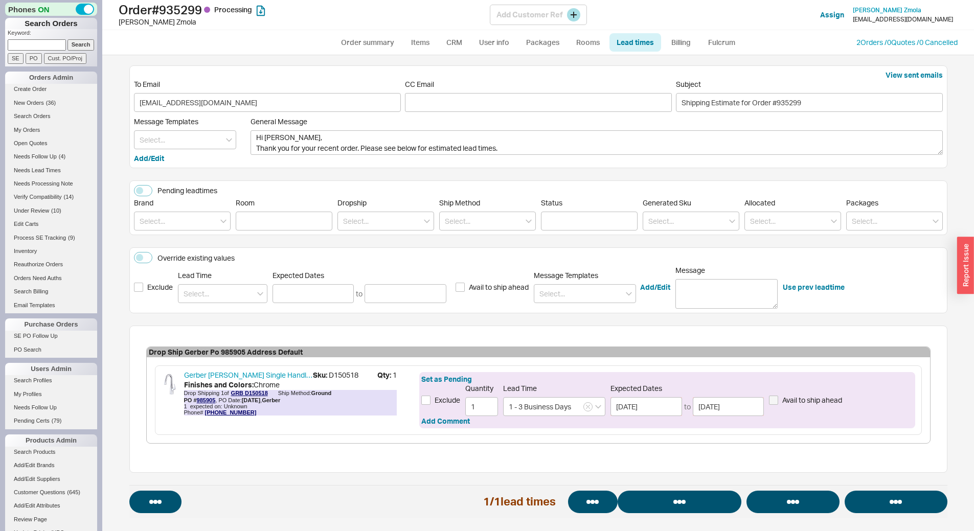
select select "*"
select select "LOW"
select select "3"
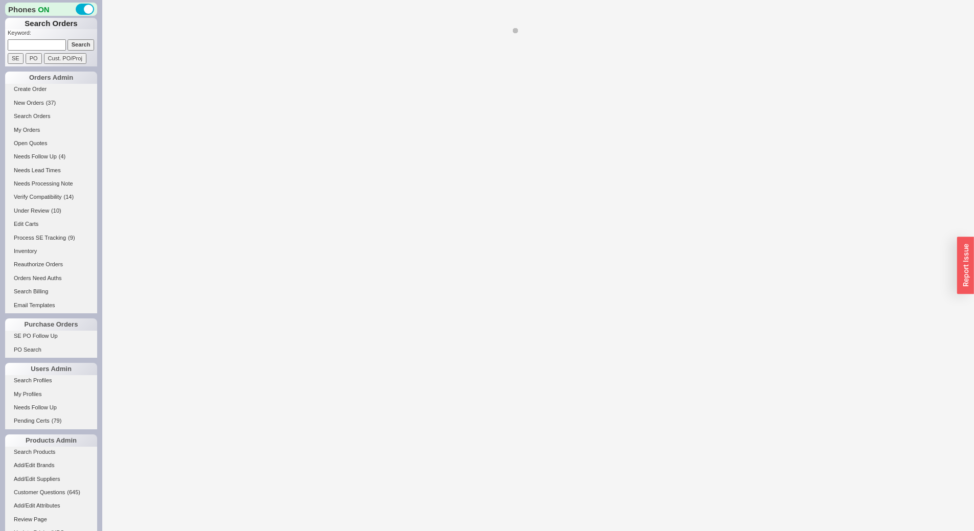
select select "*"
select select "Call Before Ship"
select select "LOW"
select select "3"
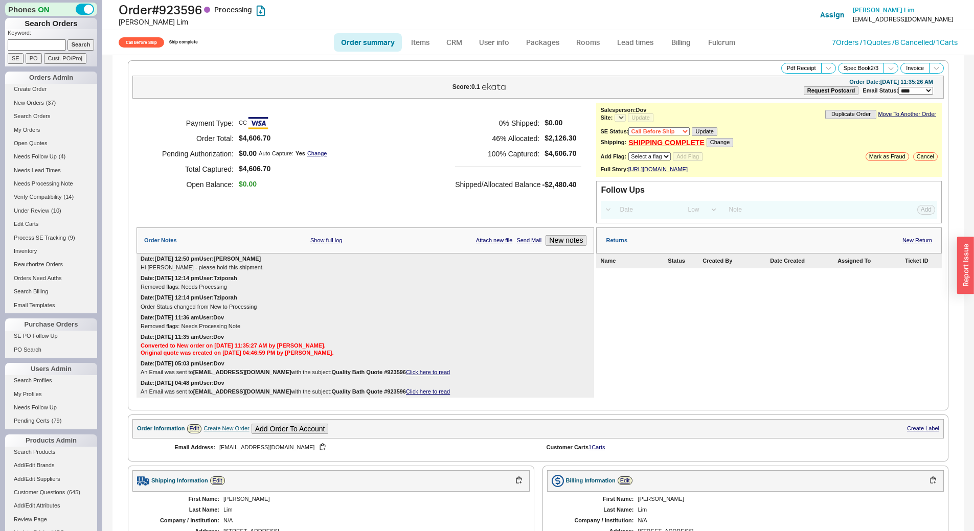
select select "*"
click at [632, 41] on link "Lead times" at bounding box center [635, 42] width 52 height 18
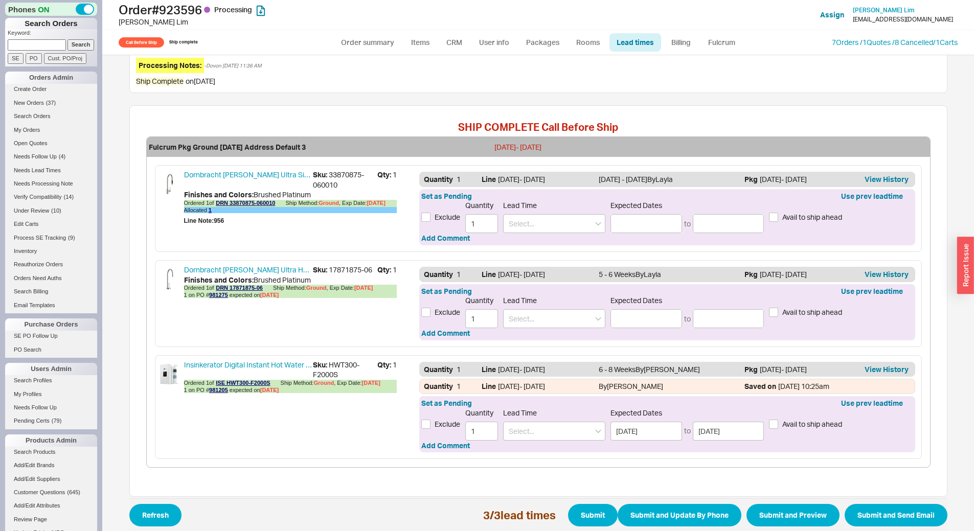
scroll to position [296, 0]
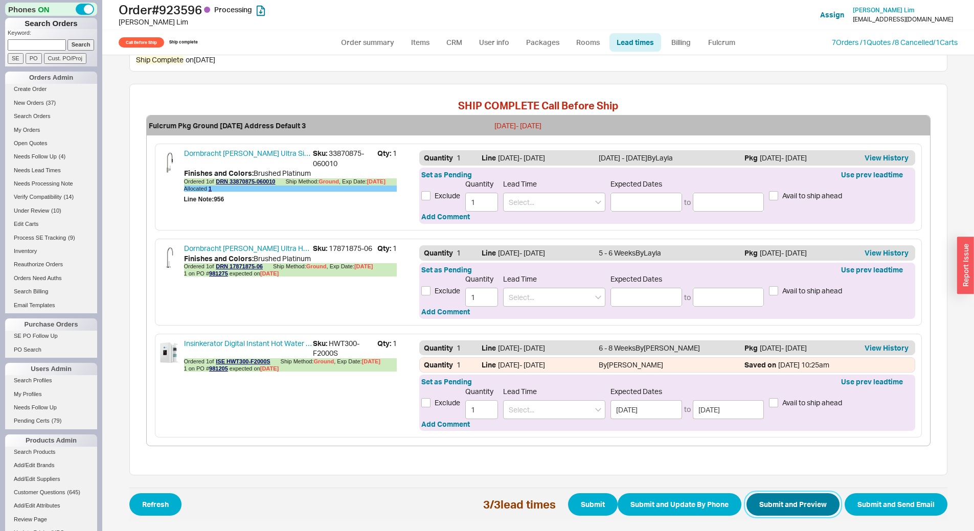
click at [773, 501] on button "Submit and Preview" at bounding box center [792, 504] width 93 height 22
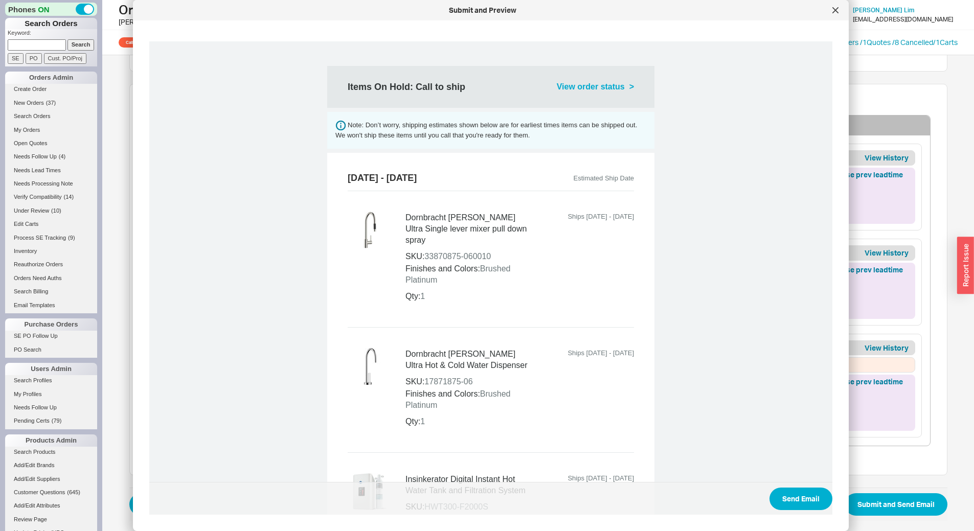
scroll to position [307, 0]
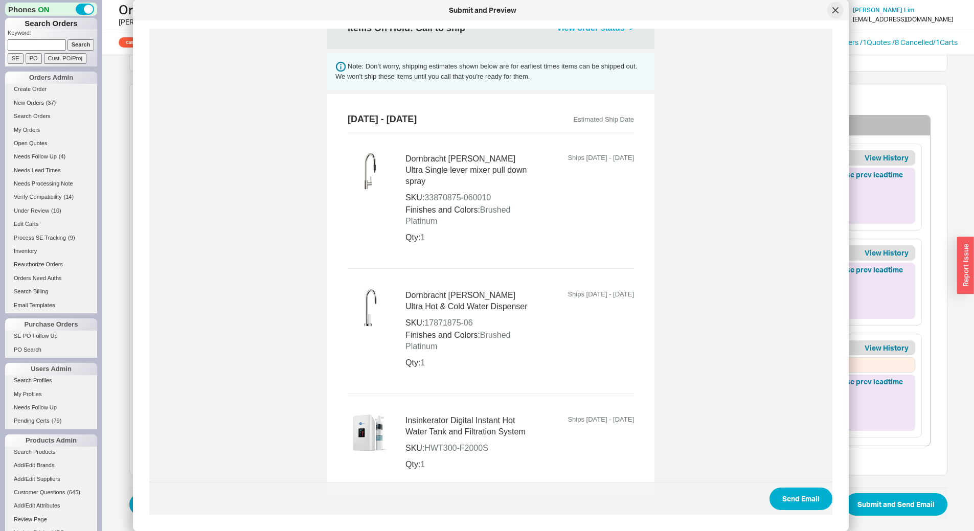
click at [832, 9] on div at bounding box center [835, 10] width 16 height 16
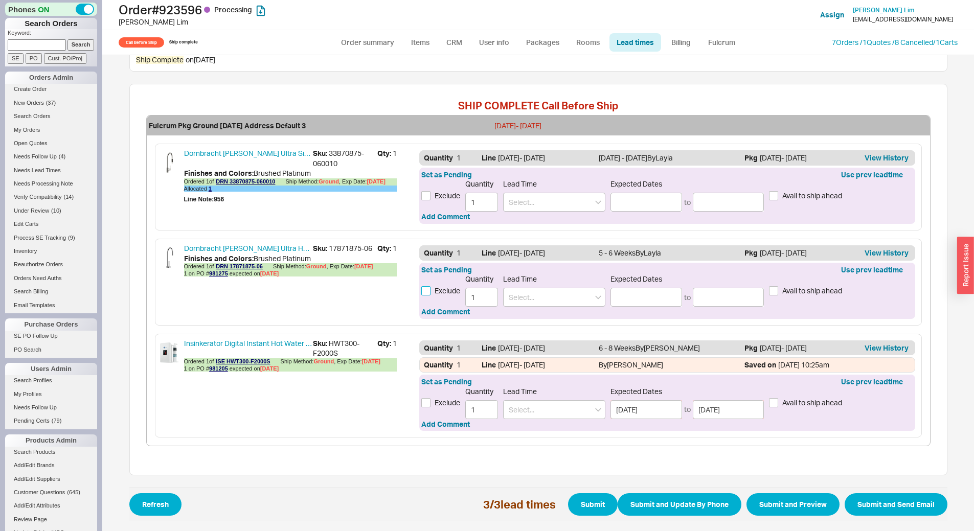
click at [423, 290] on input "Exclude" at bounding box center [425, 290] width 9 height 9
checkbox input "true"
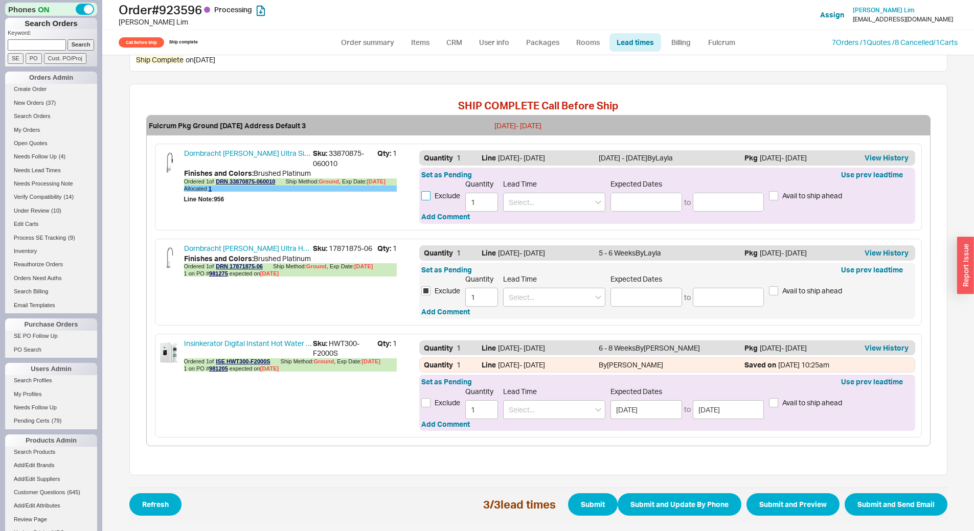
click at [421, 195] on input "Exclude" at bounding box center [425, 195] width 9 height 9
checkbox input "true"
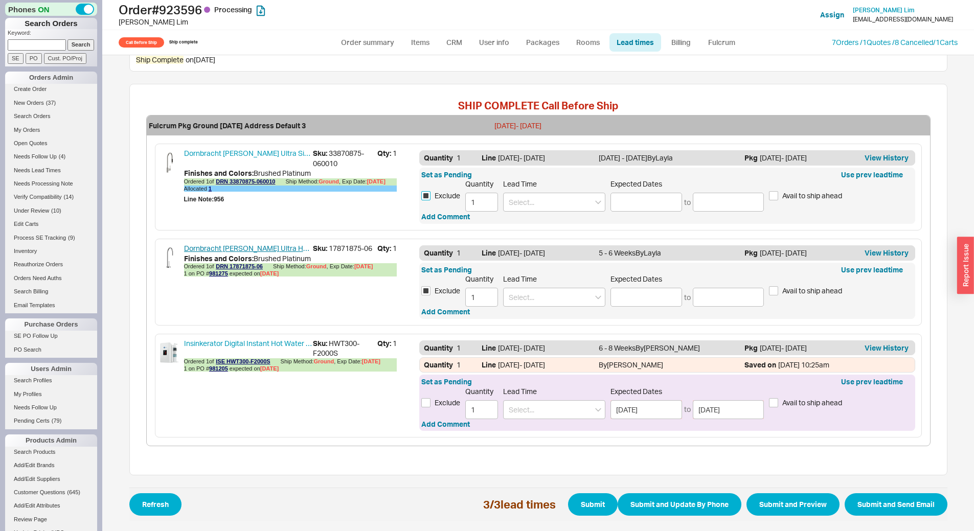
scroll to position [0, 0]
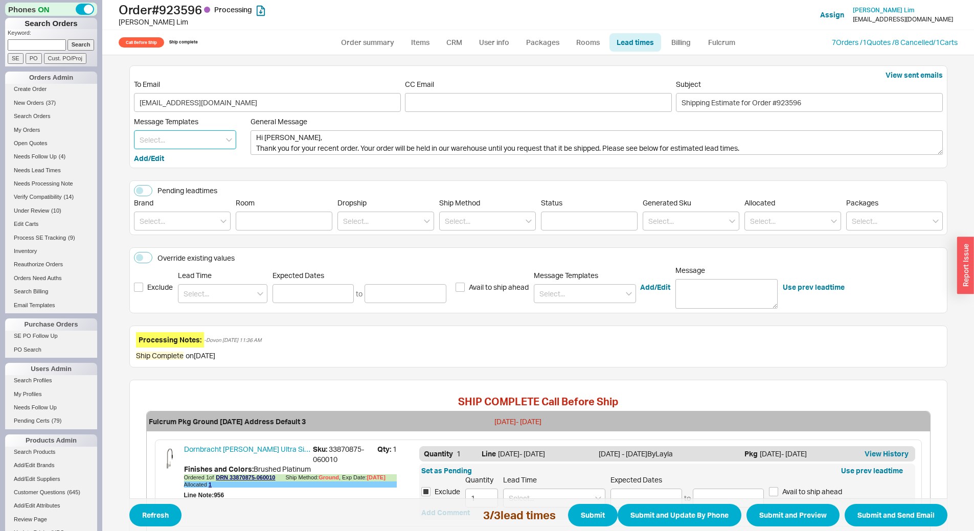
click at [193, 137] on input at bounding box center [185, 139] width 102 height 19
click at [190, 158] on div "Update" at bounding box center [184, 161] width 101 height 18
type textarea "Hi Shawn, Please see below for an update on your order. We sincerely apologize …"
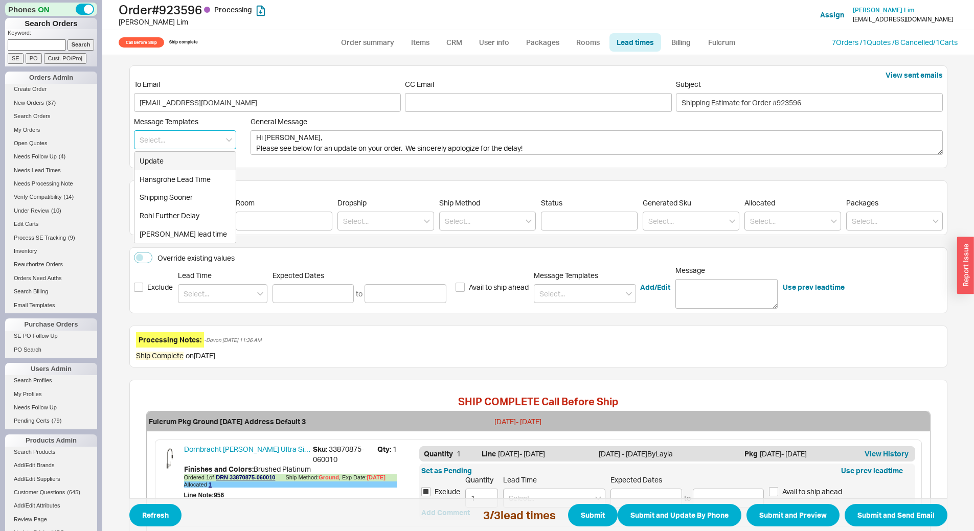
type input "Update"
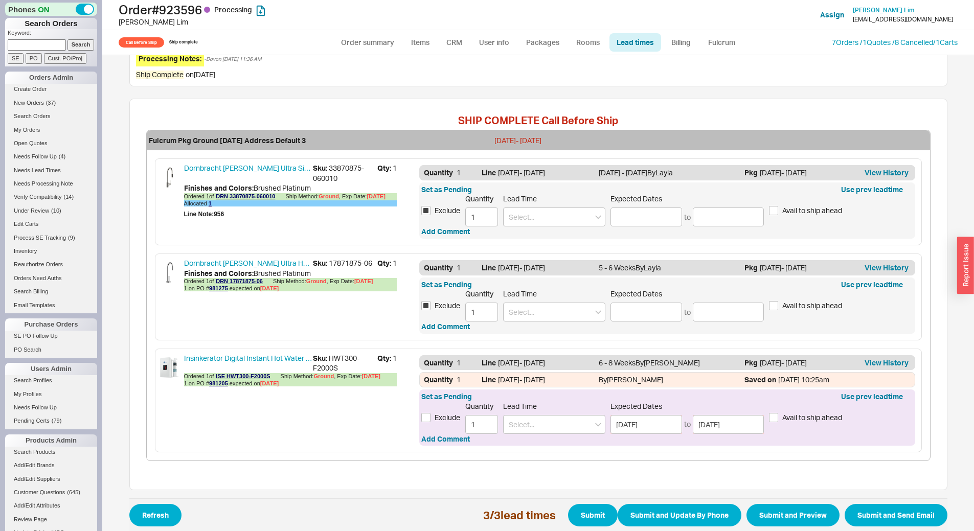
scroll to position [296, 0]
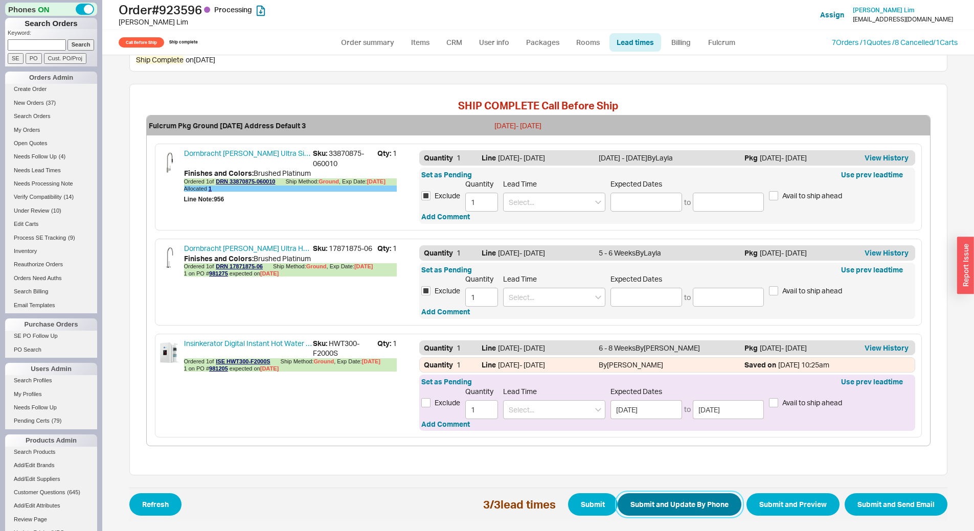
click at [689, 505] on button "Submit and Update By Phone" at bounding box center [679, 504] width 124 height 22
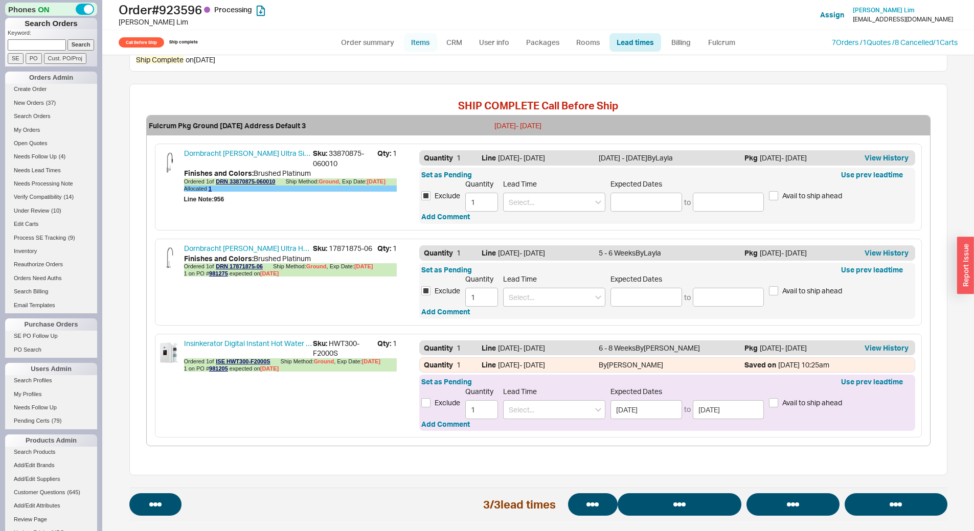
select select "*"
select select "Call Before Ship"
select select "LOW"
select select "3"
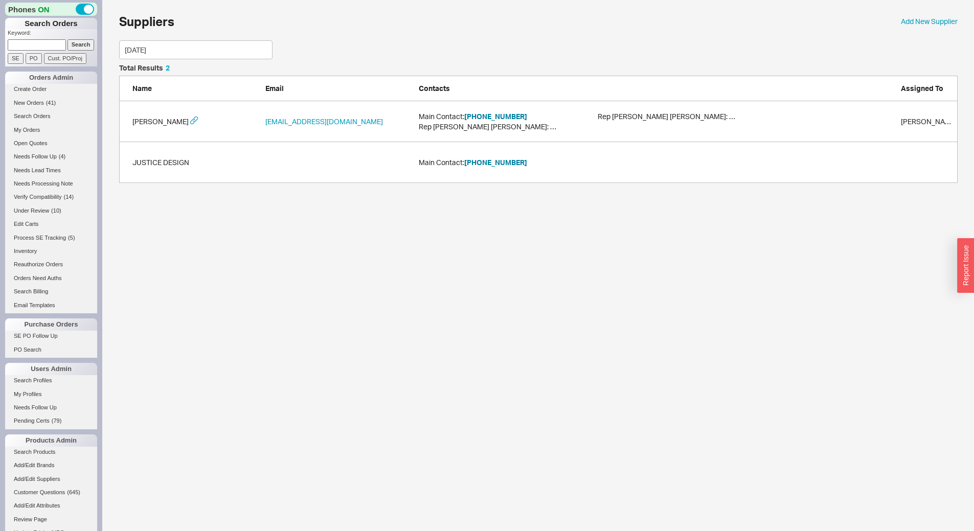
scroll to position [70, 831]
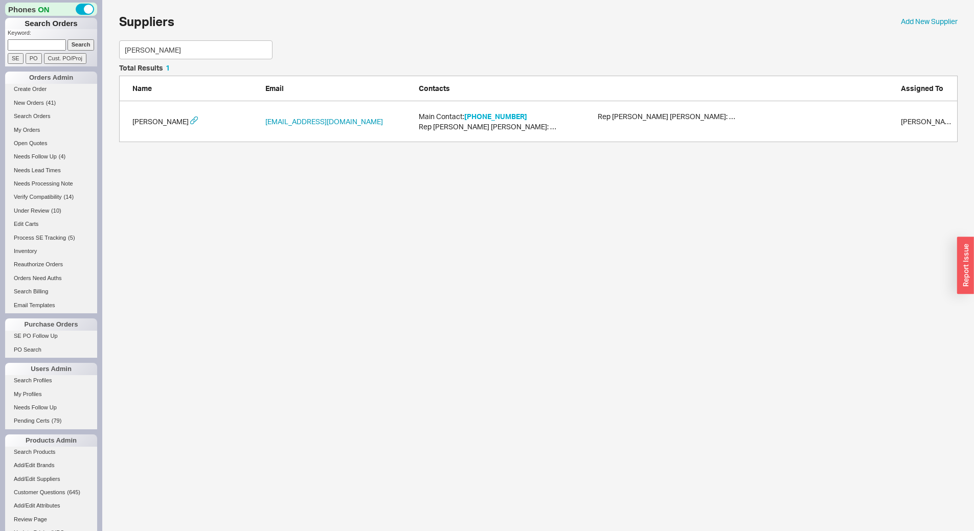
type input "[PERSON_NAME]"
click at [507, 118] on button "1-800-461-3377" at bounding box center [495, 116] width 63 height 10
click at [27, 45] on input at bounding box center [37, 44] width 58 height 11
type input "930210"
click at [67, 39] on input "Search" at bounding box center [80, 44] width 27 height 11
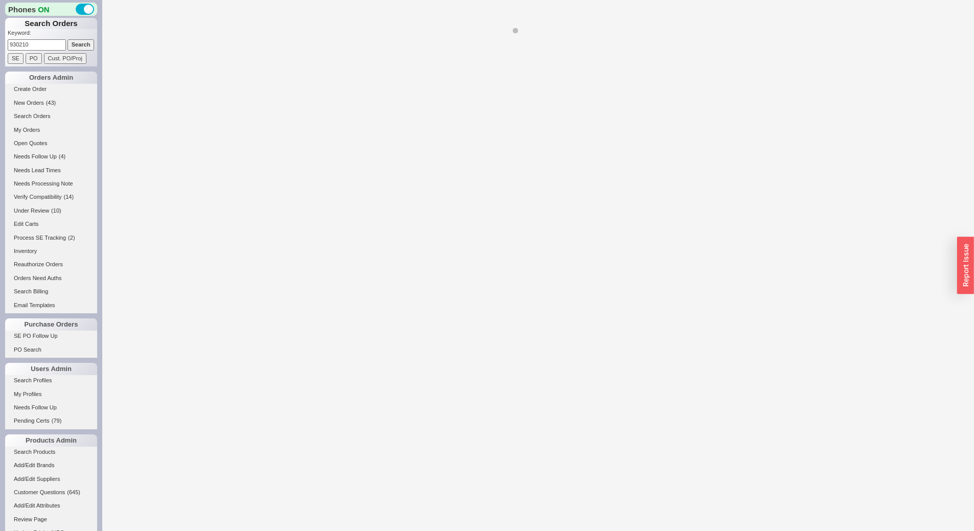
select select "*"
select select "LOW"
select select "3"
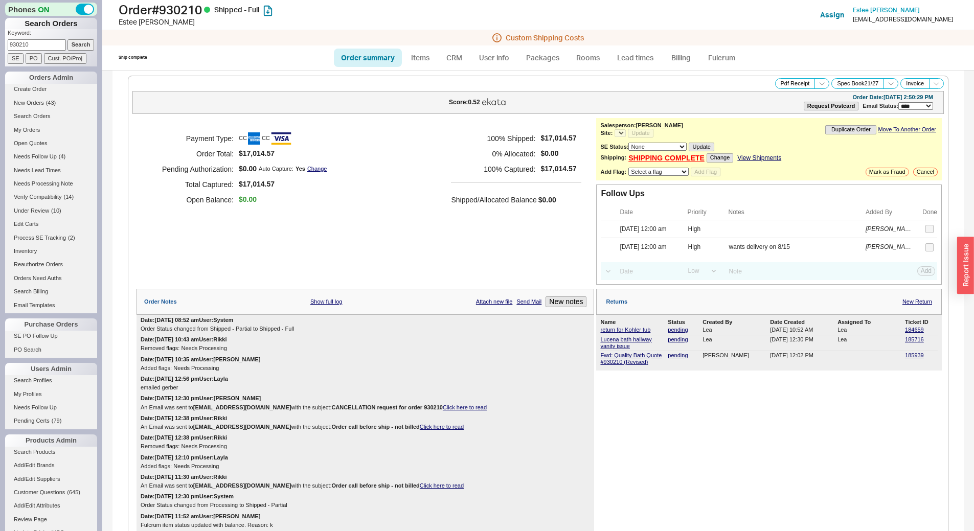
select select "*"
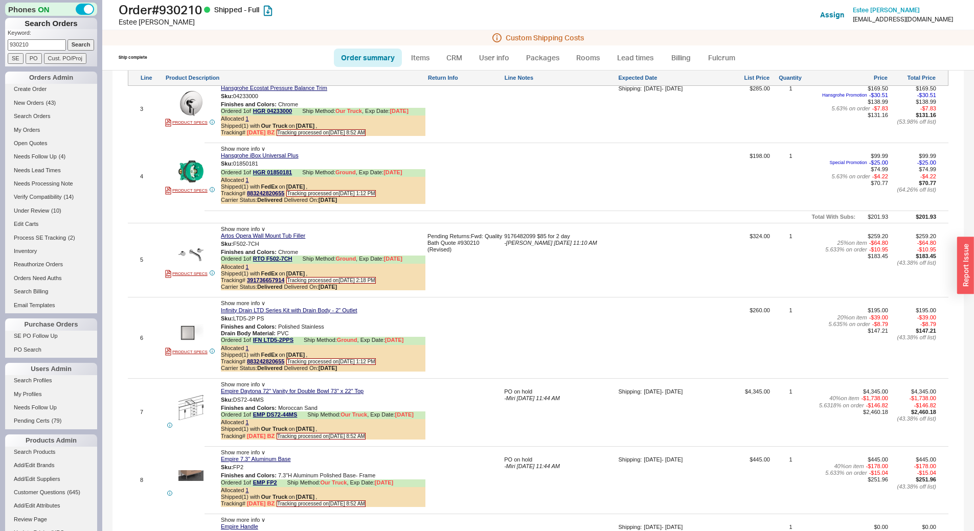
scroll to position [1278, 0]
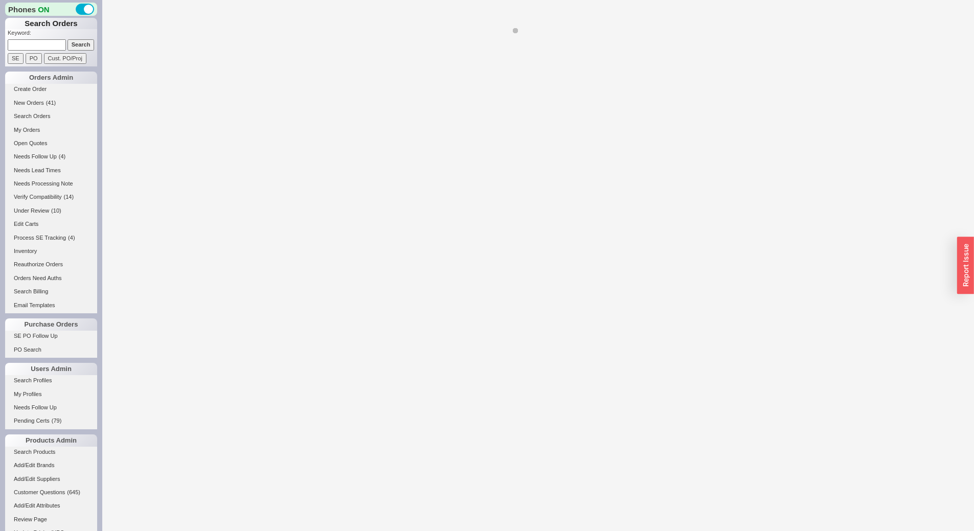
select select "LOW"
select select "3"
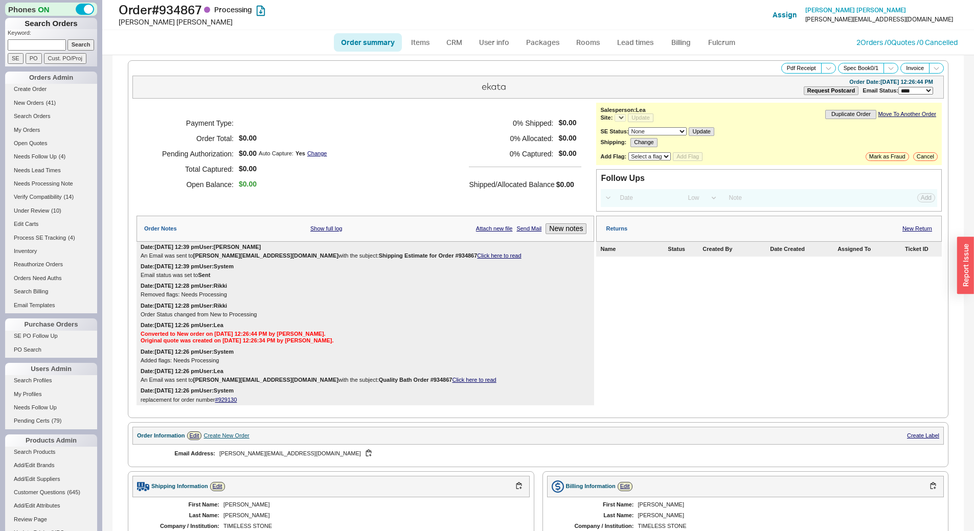
select select "*"
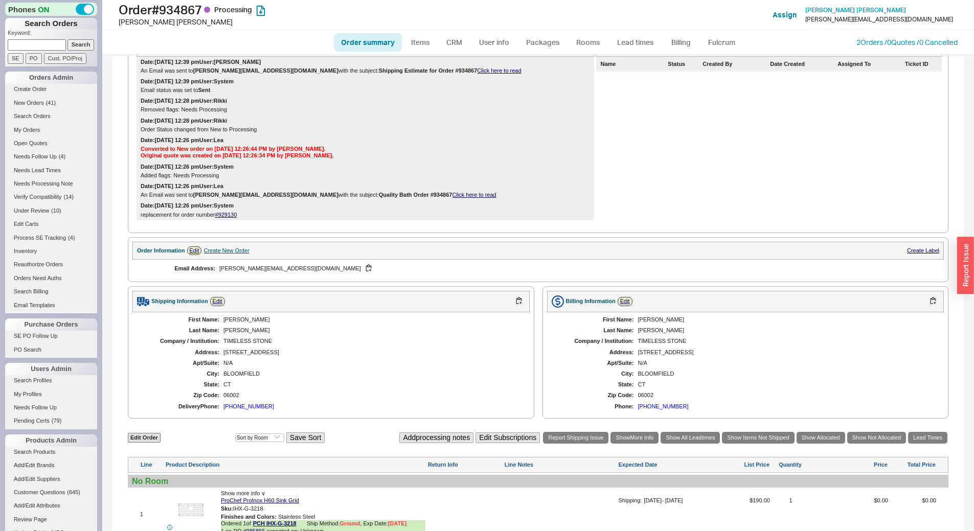
scroll to position [305, 0]
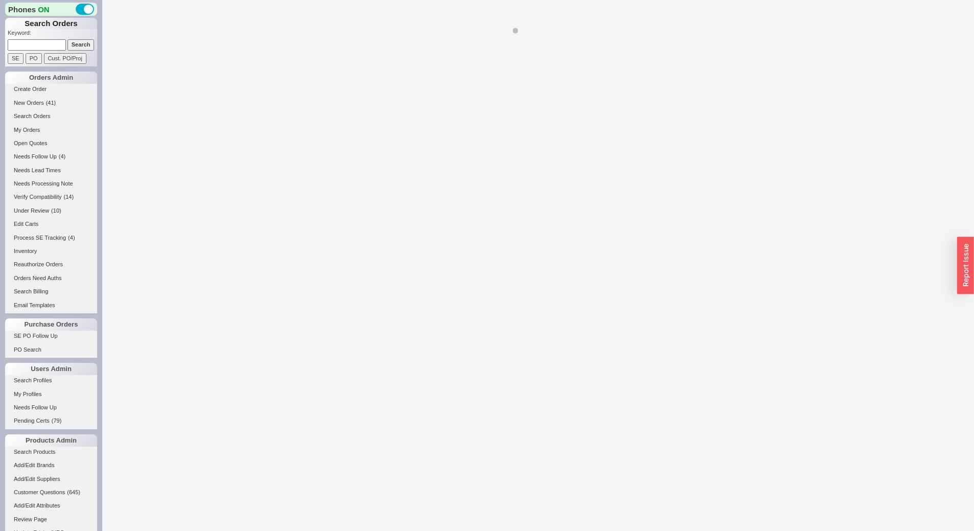
select select "*"
select select "LOW"
select select "3"
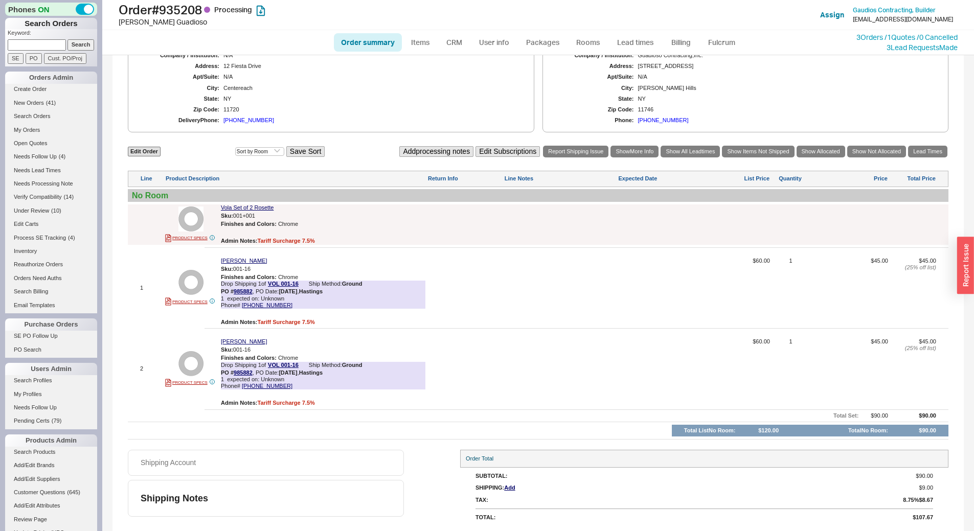
scroll to position [404, 0]
click at [634, 34] on link "Lead times" at bounding box center [635, 42] width 52 height 18
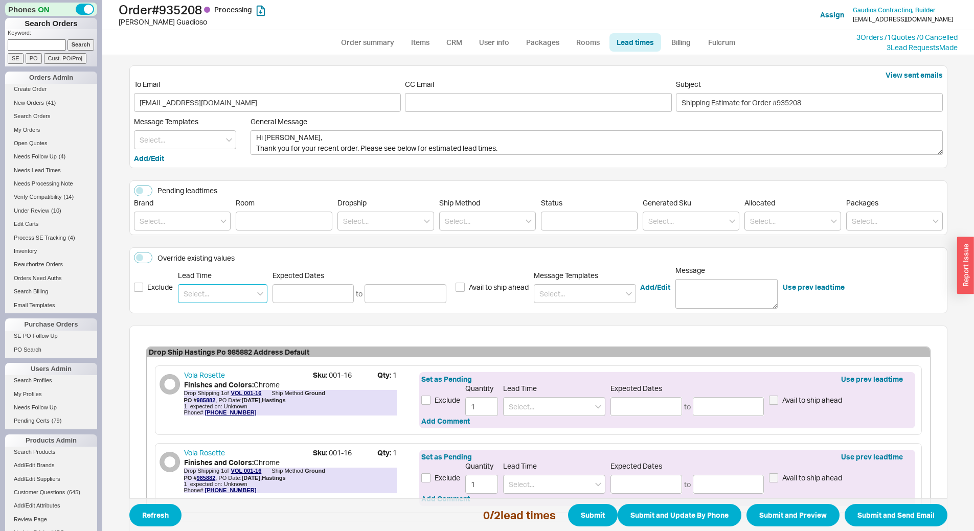
click at [252, 296] on input at bounding box center [222, 293] width 89 height 19
click at [230, 333] on div "4 - 6 Weeks" at bounding box center [222, 333] width 88 height 18
type input "4 - 6 Weeks"
type input "[DATE]"
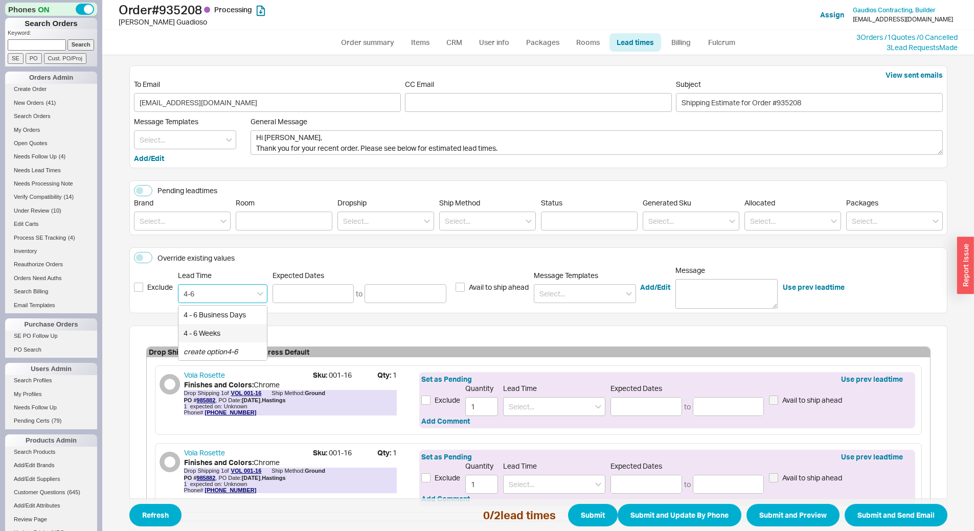
type input "[DATE]"
type input "4 - 6 Weeks"
type input "[DATE]"
type input "4 - 6 Weeks"
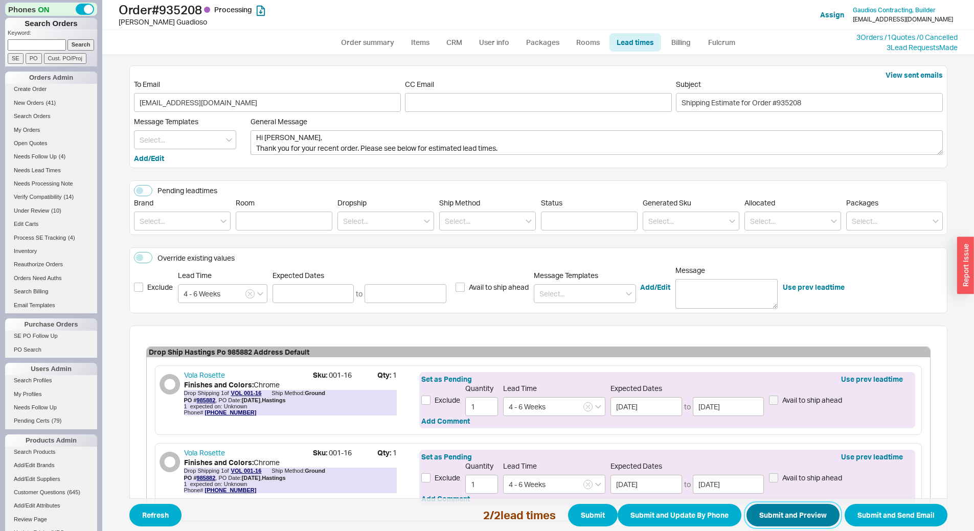
click at [784, 513] on button "Submit and Preview" at bounding box center [792, 515] width 93 height 22
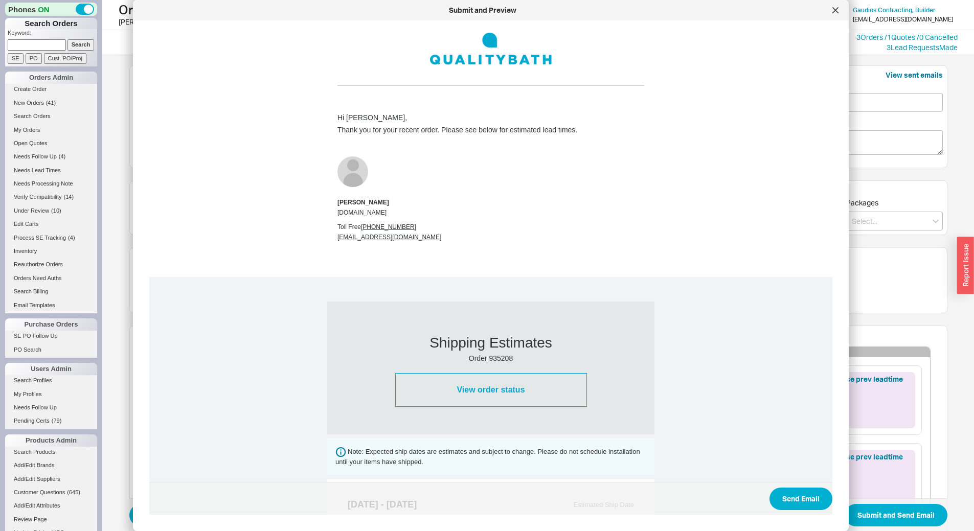
scroll to position [398, 0]
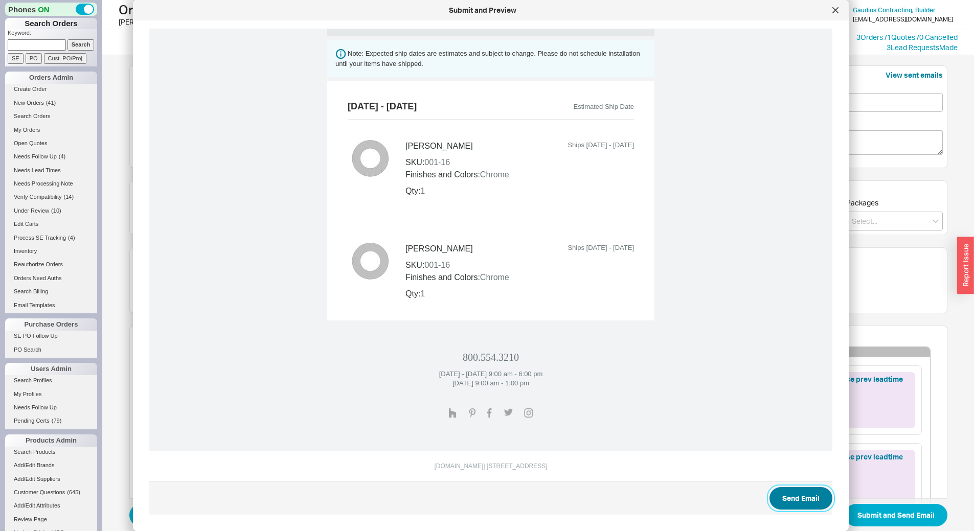
click at [817, 495] on button "Send Email" at bounding box center [800, 498] width 63 height 22
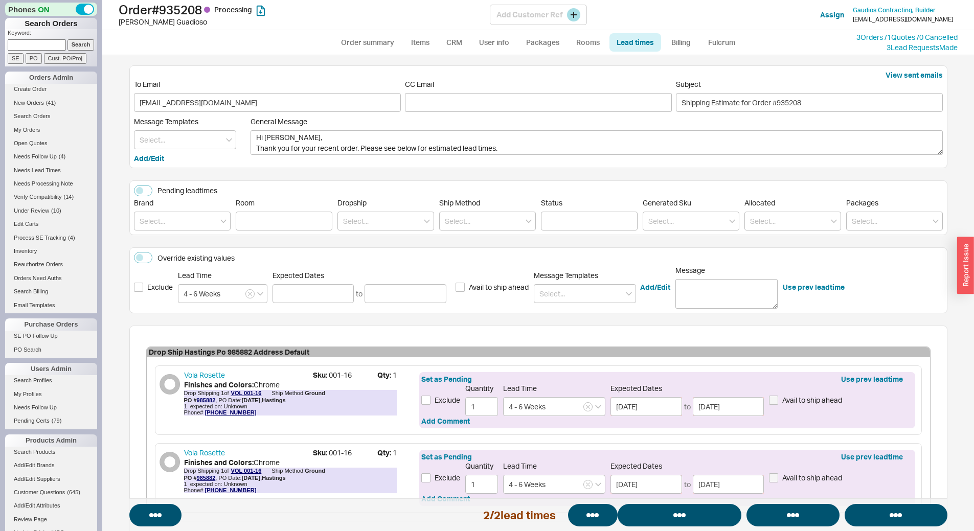
select select "*"
select select "LOW"
select select "3"
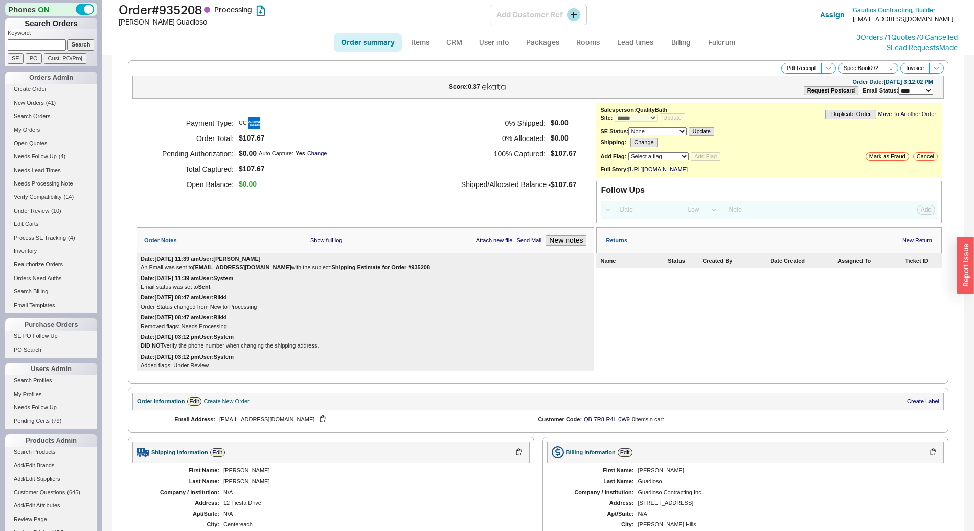
select select "*"
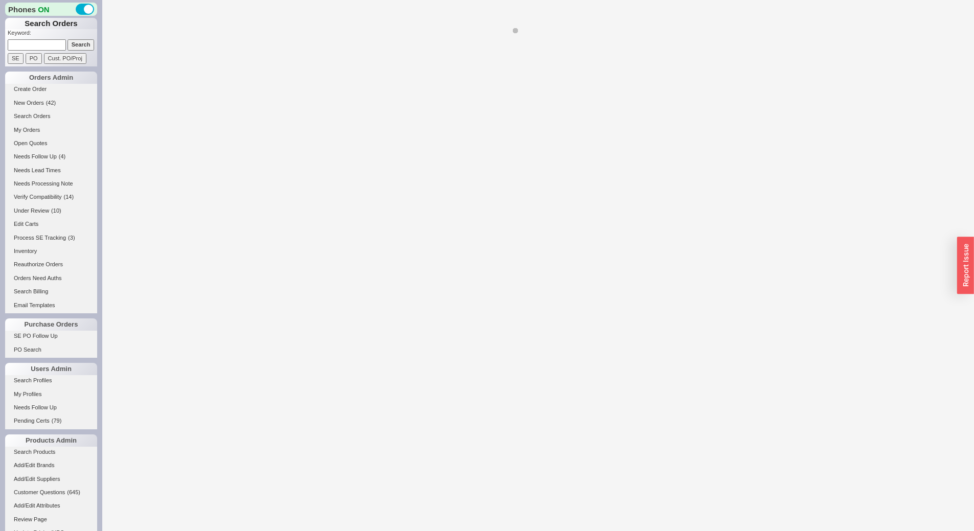
select select "LOW"
select select "3"
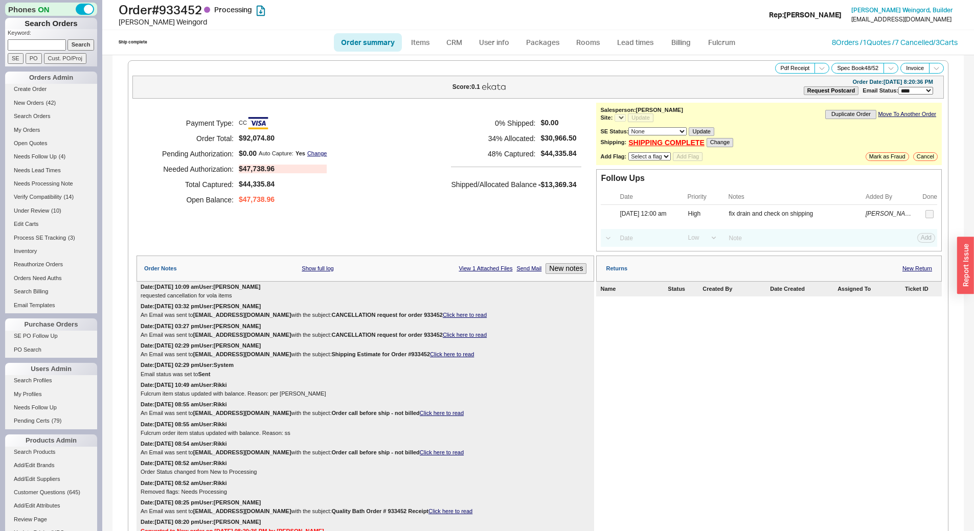
select select "*"
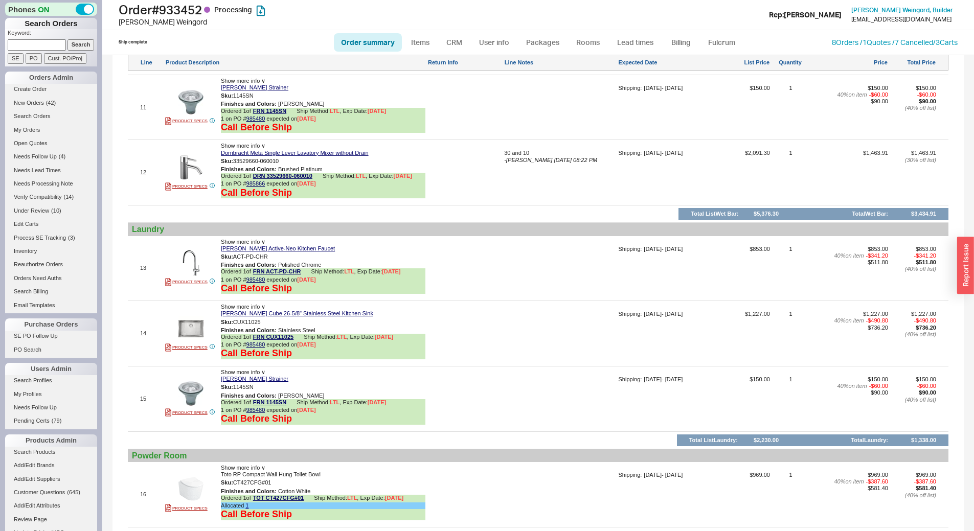
scroll to position [1636, 0]
click at [195, 9] on h1 "Order # 933452 Processing" at bounding box center [304, 10] width 371 height 14
click at [194, 8] on h1 "Order # 933452 Processing" at bounding box center [304, 10] width 371 height 14
copy h1 "933452"
click at [428, 45] on link "Items" at bounding box center [420, 42] width 33 height 18
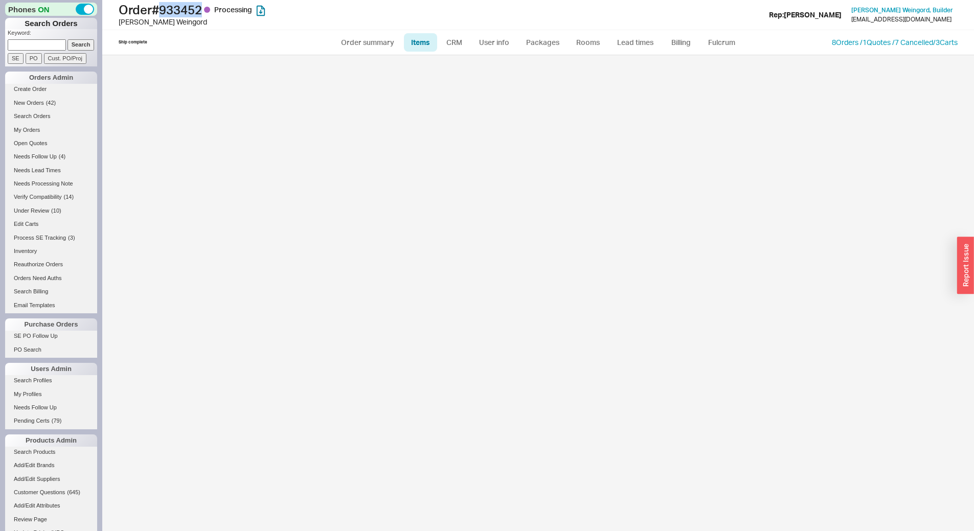
select select "3"
select select "ON_CHECKOUT_AGGREGATED"
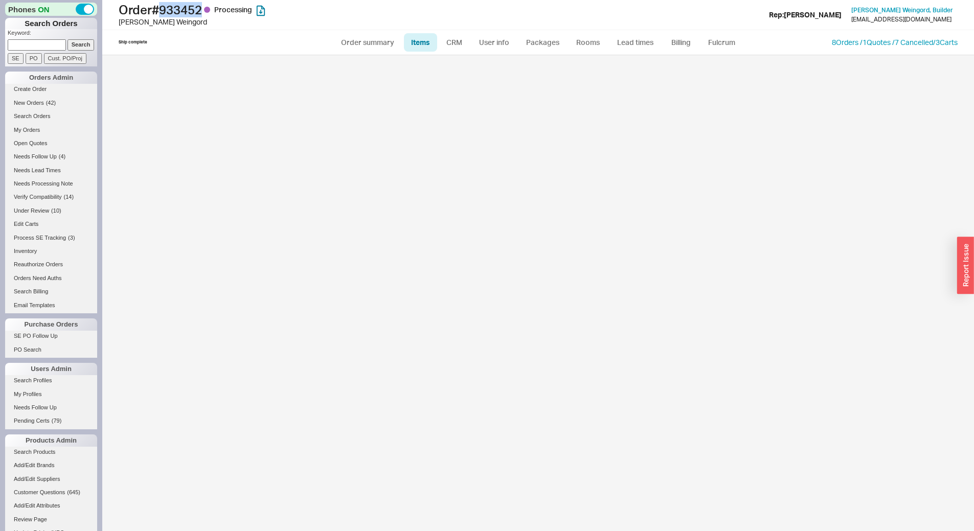
select select "ON_CHECKOUT_AGGREGATED"
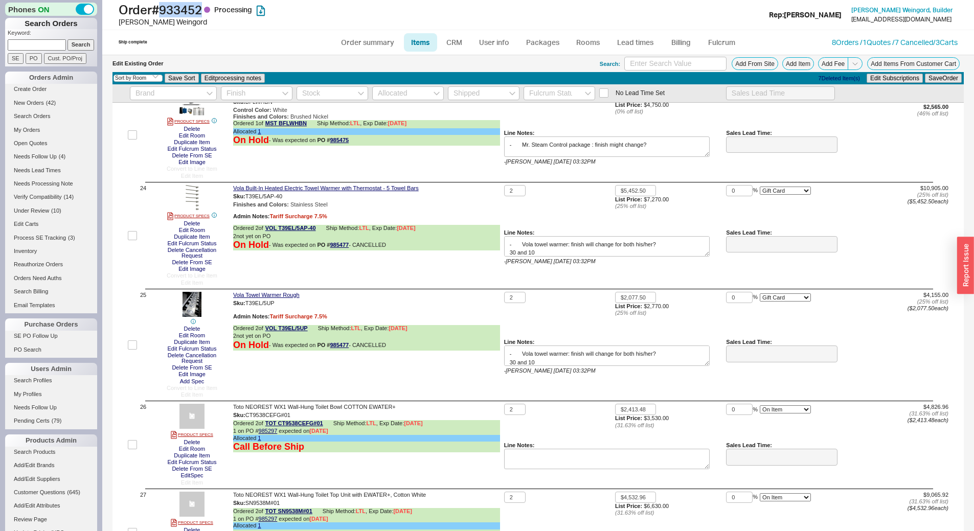
scroll to position [2454, 0]
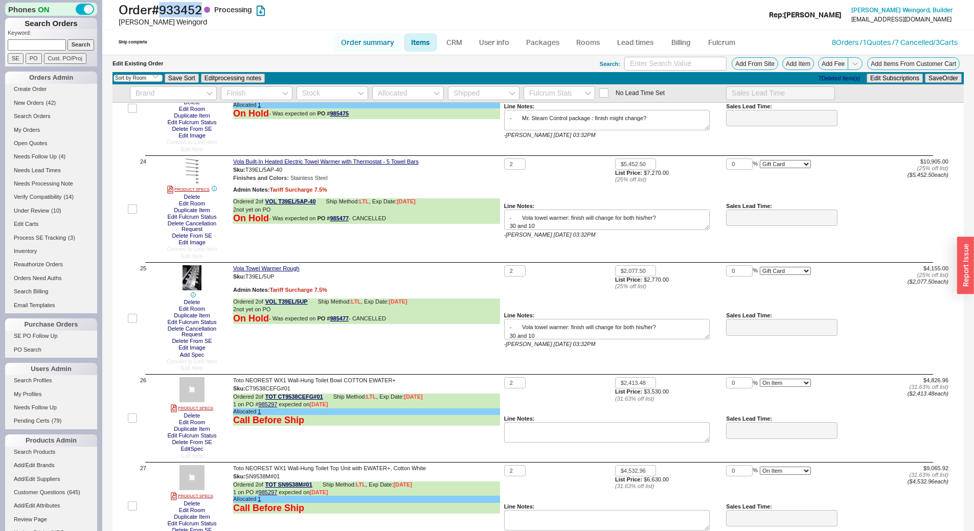
click at [379, 45] on link "Order summary" at bounding box center [368, 42] width 68 height 18
select select "*"
select select "LOW"
select select "3"
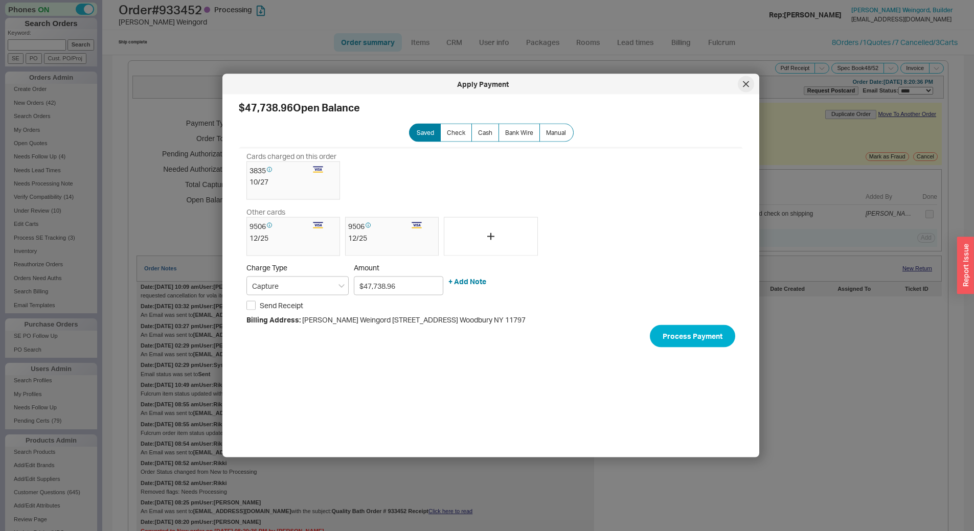
click at [747, 83] on icon at bounding box center [746, 84] width 6 height 6
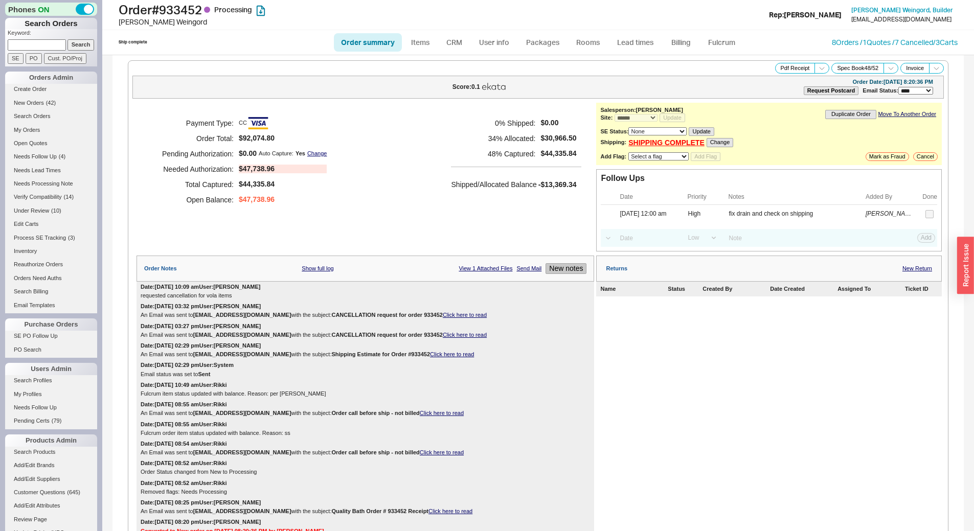
click at [570, 269] on button "New notes" at bounding box center [565, 268] width 41 height 11
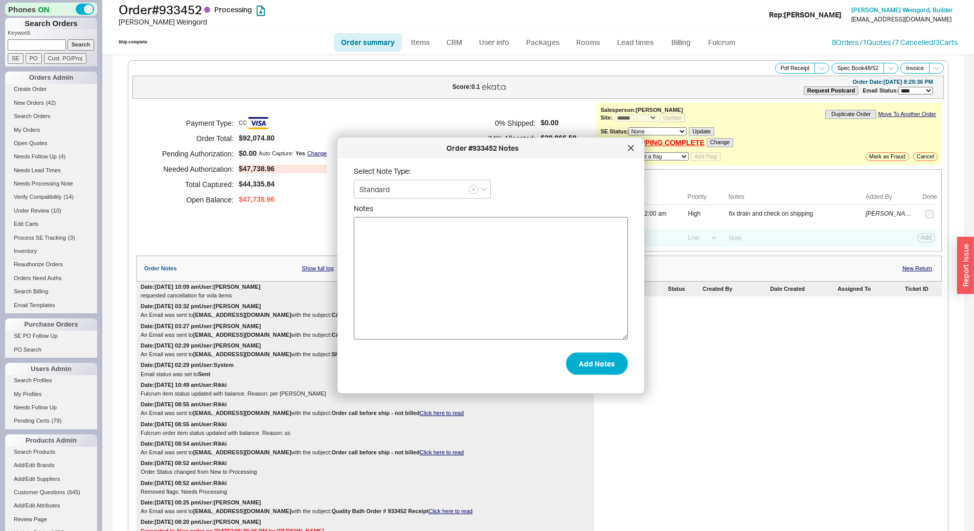
click at [472, 265] on textarea "Notes" at bounding box center [491, 278] width 274 height 123
type textarea "vola cancelled, leaving on order per mimi"
click at [580, 364] on button "Add Notes" at bounding box center [597, 363] width 62 height 22
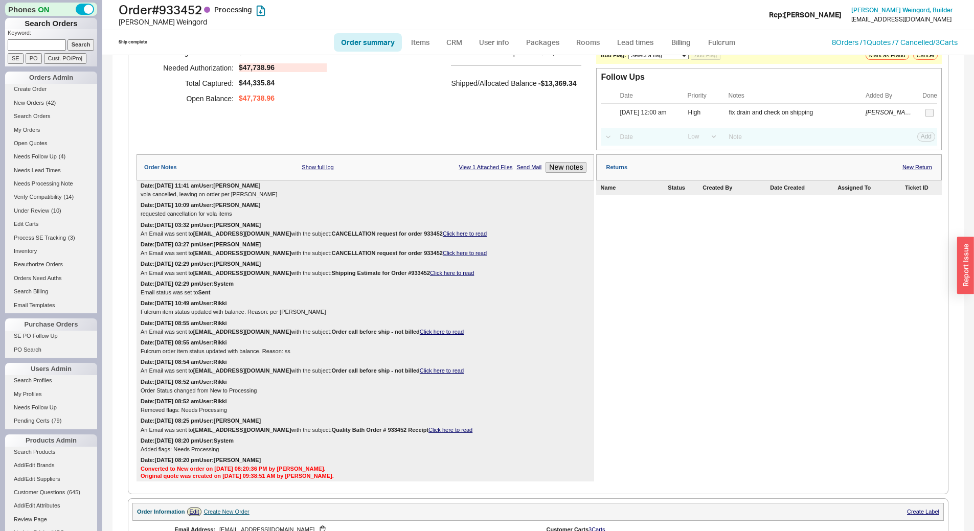
scroll to position [102, 0]
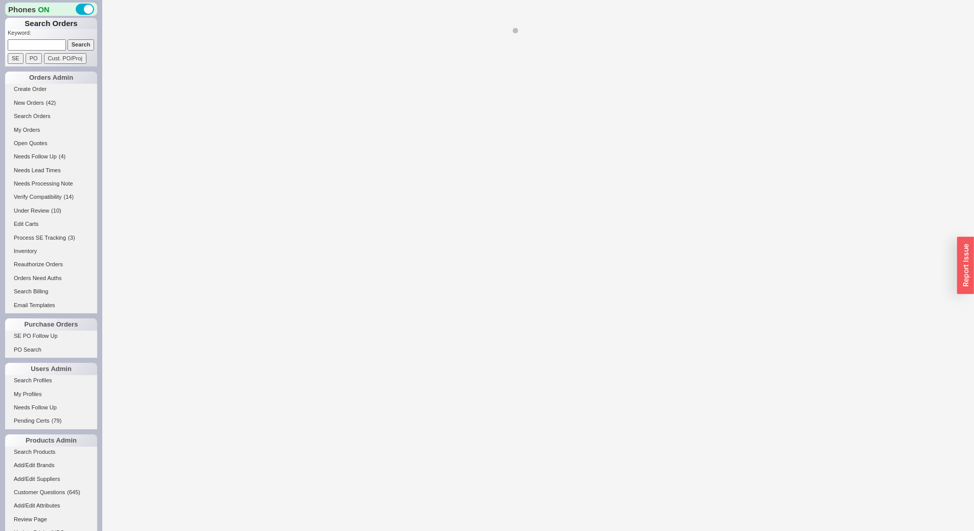
select select "*"
select select "LOW"
select select "3"
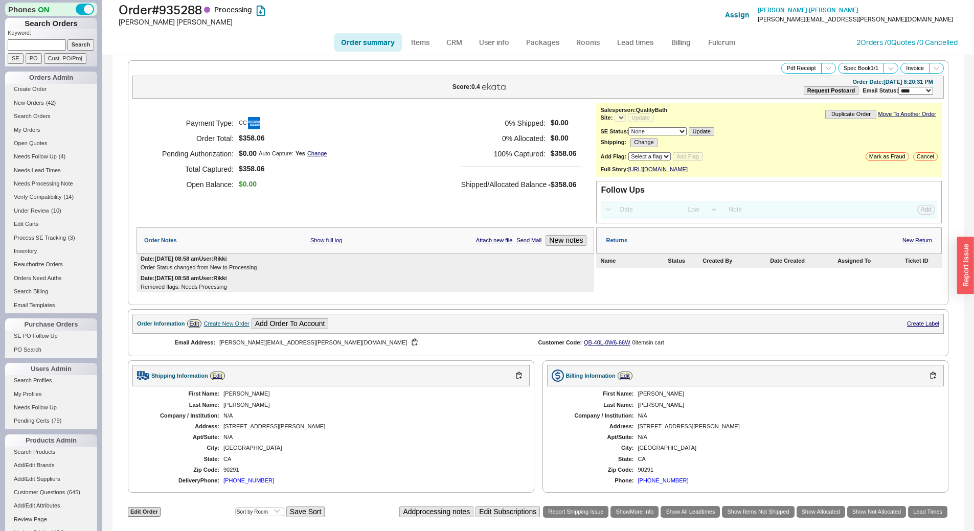
select select "*"
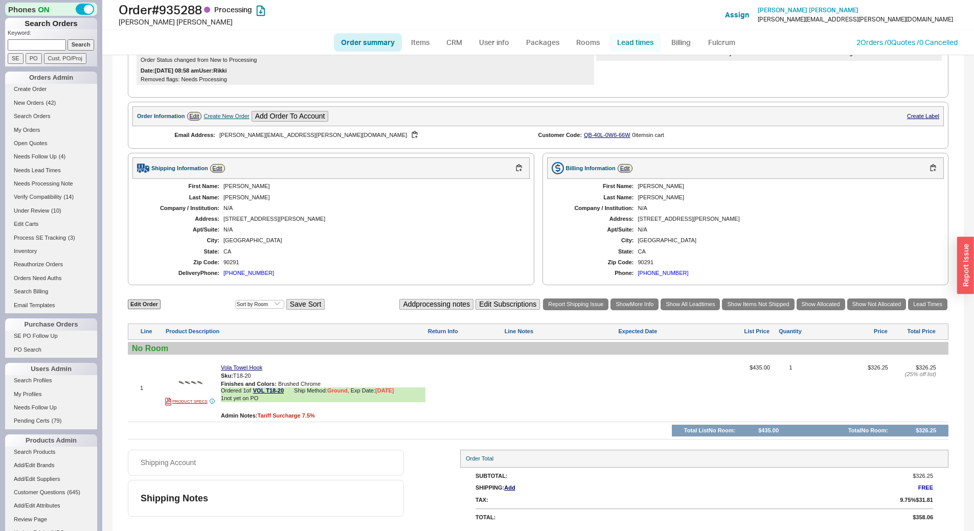
click at [633, 40] on link "Lead times" at bounding box center [635, 42] width 52 height 18
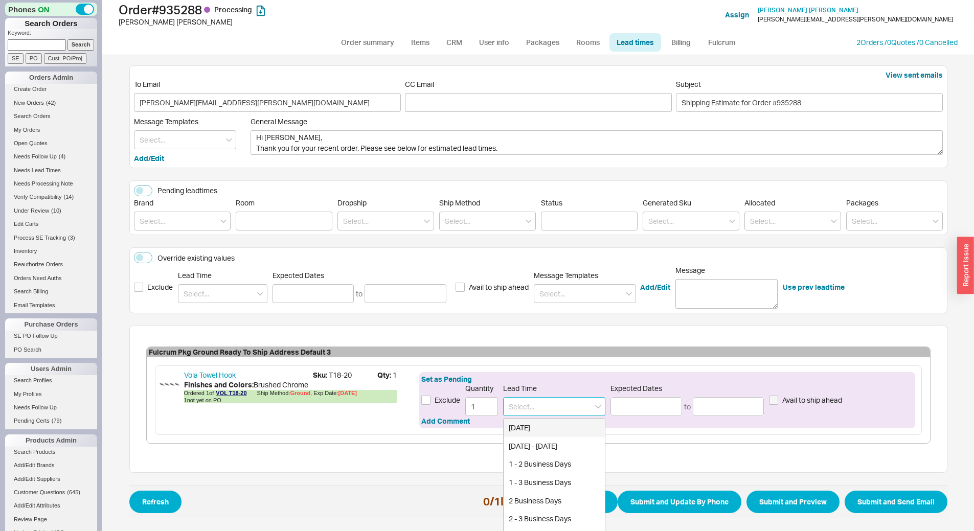
click at [542, 401] on input at bounding box center [554, 406] width 102 height 19
click at [543, 448] on div "4 - 6 Weeks" at bounding box center [553, 446] width 101 height 18
type input "4 - 6 Weeks"
type input "09/18/2025"
type input "10/02/2025"
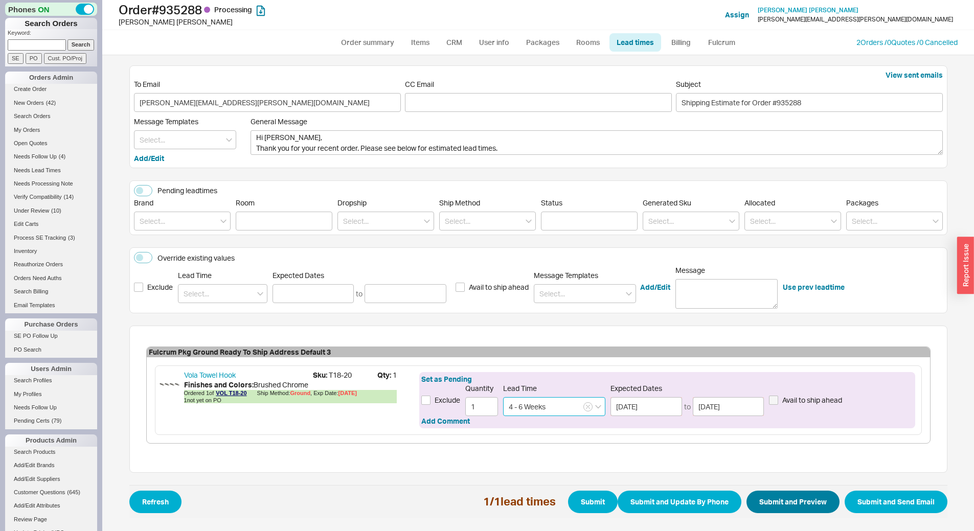
type input "4 - 6 Weeks"
click at [798, 502] on button "Submit and Preview" at bounding box center [792, 502] width 93 height 22
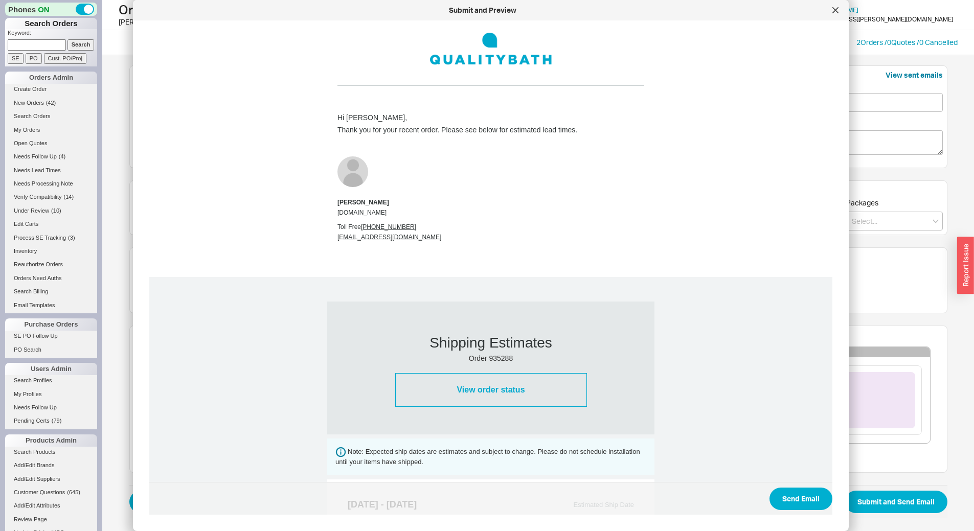
scroll to position [307, 0]
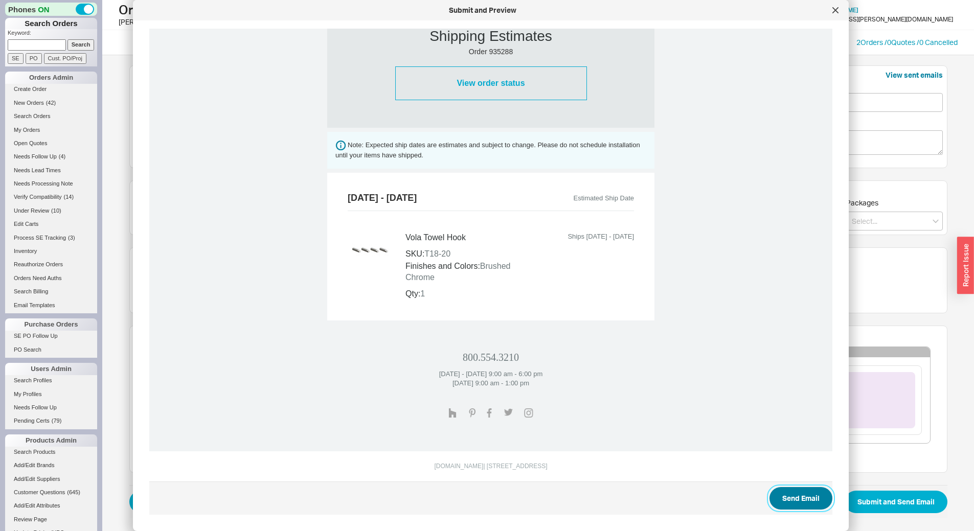
click at [796, 506] on button "Send Email" at bounding box center [800, 498] width 63 height 22
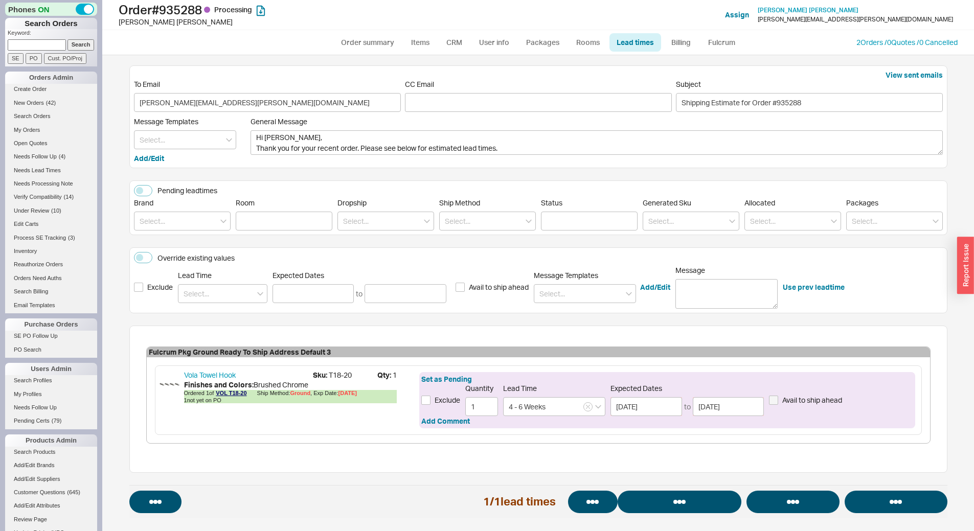
select select "*"
select select "LOW"
select select "3"
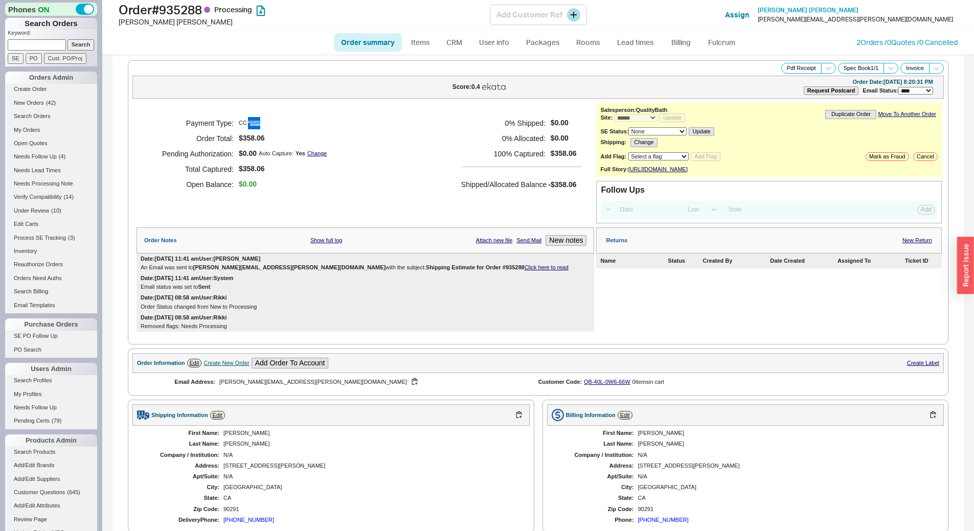
select select "*"
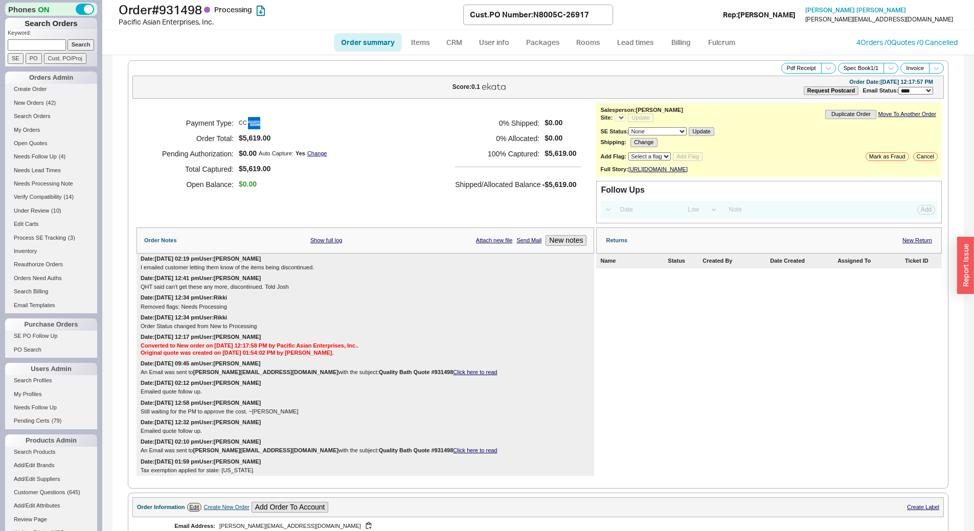
select select "*"
select select "LOW"
select select "3"
select select "*"
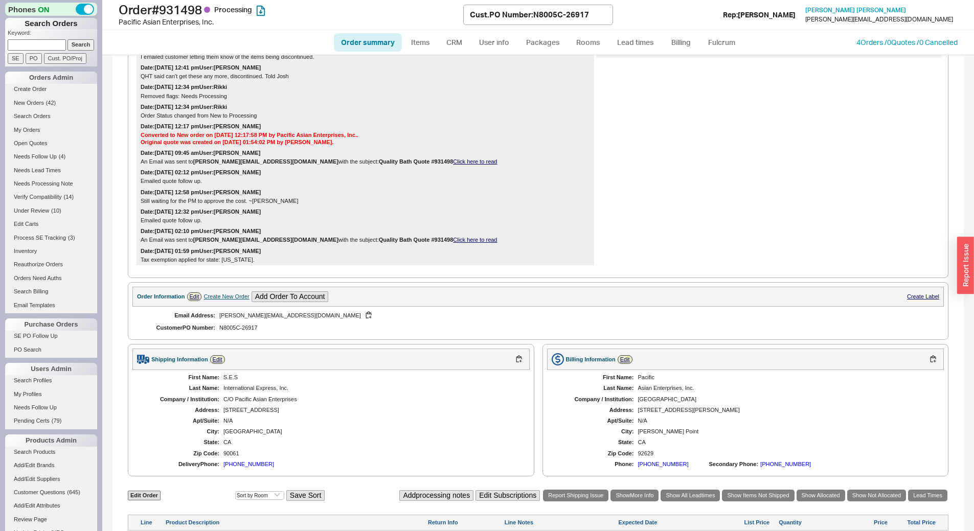
scroll to position [408, 0]
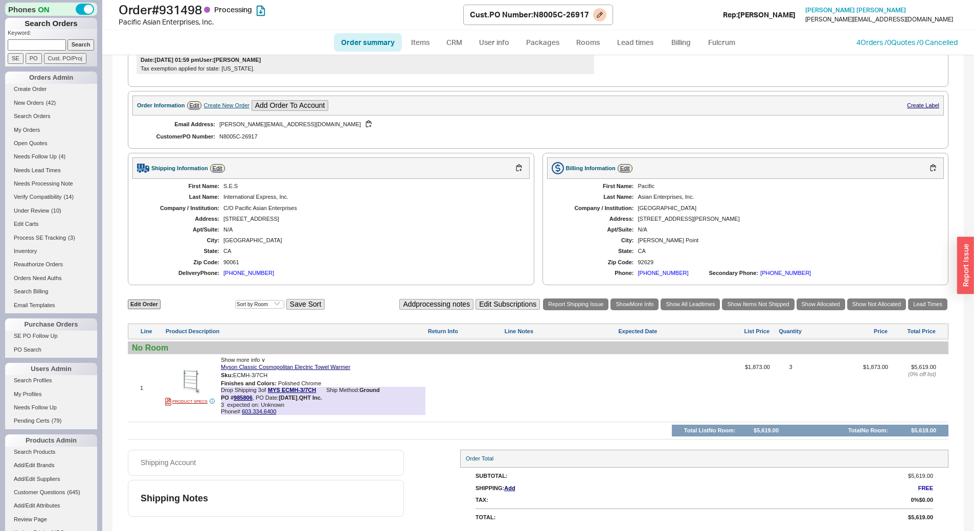
click at [633, 26] on div "Order # 931498 Processing Pacific Asian Enterprises, Inc. Cust. PO Number : N80…" at bounding box center [538, 15] width 872 height 30
click at [634, 38] on link "Lead times" at bounding box center [635, 42] width 52 height 18
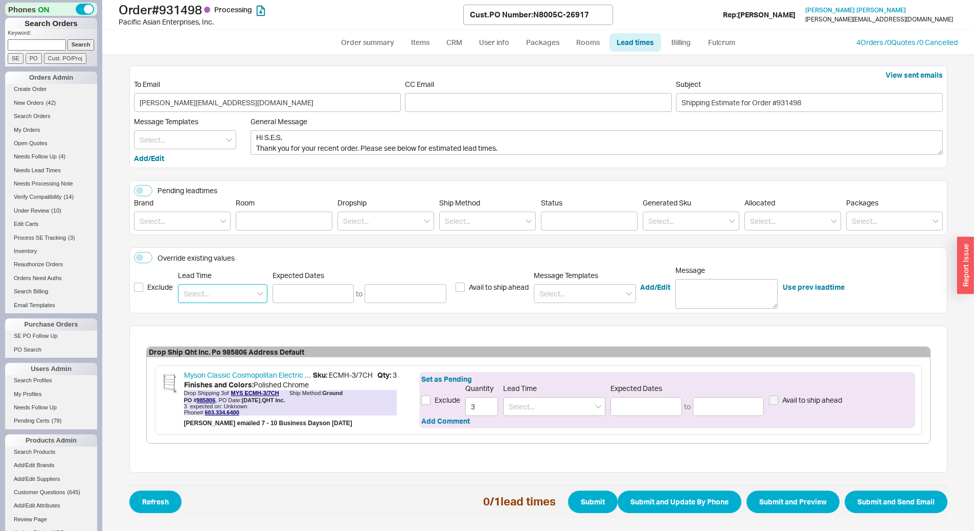
click at [216, 290] on input at bounding box center [222, 293] width 89 height 19
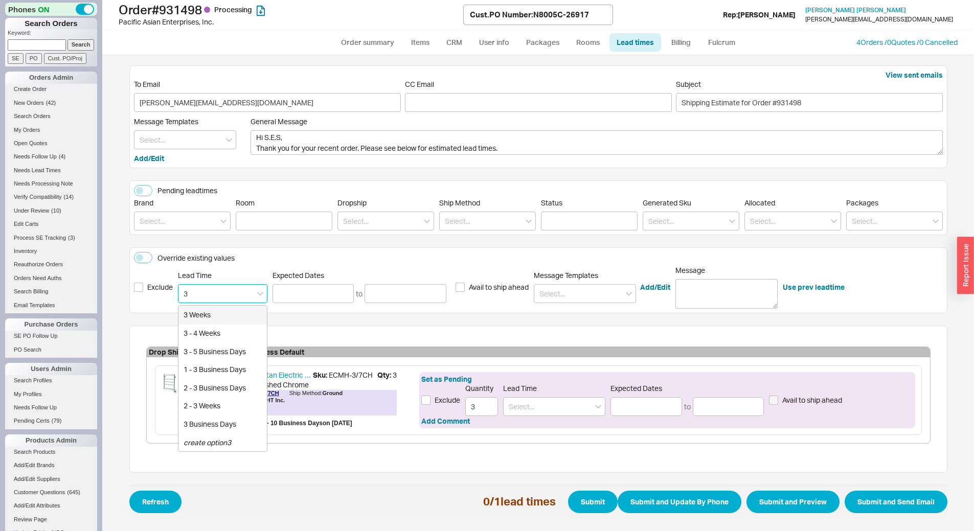
type input "3"
click at [223, 332] on div "12 - 14 Weeks" at bounding box center [222, 333] width 88 height 18
type input "12 - 14 Weeks"
type input "[DATE]"
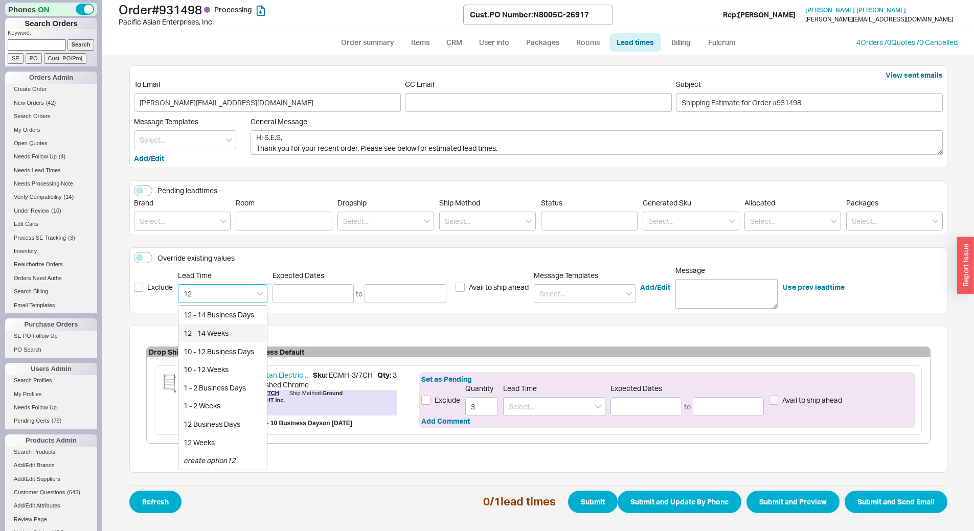
type input "[DATE]"
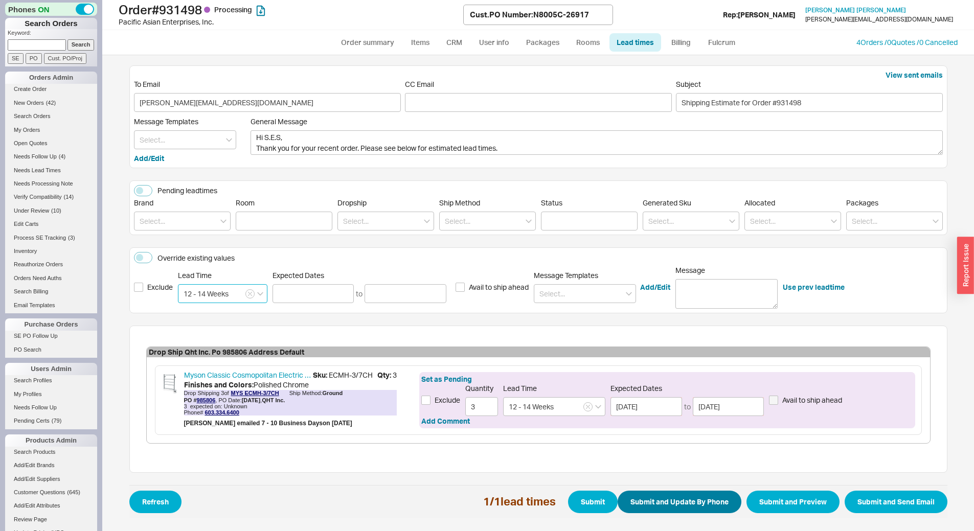
type input "12 - 14 Weeks"
click at [677, 498] on button "Submit and Update By Phone" at bounding box center [679, 502] width 124 height 22
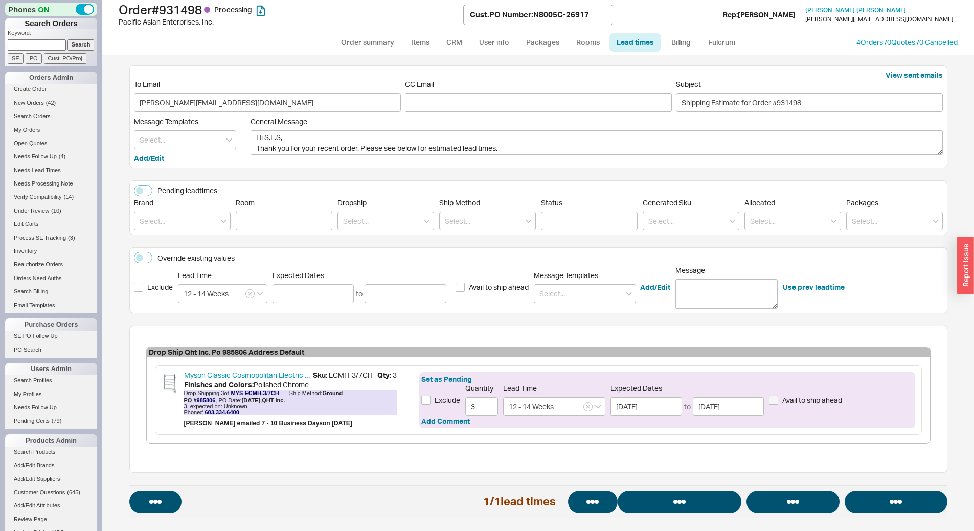
select select "*"
select select "LOW"
select select "3"
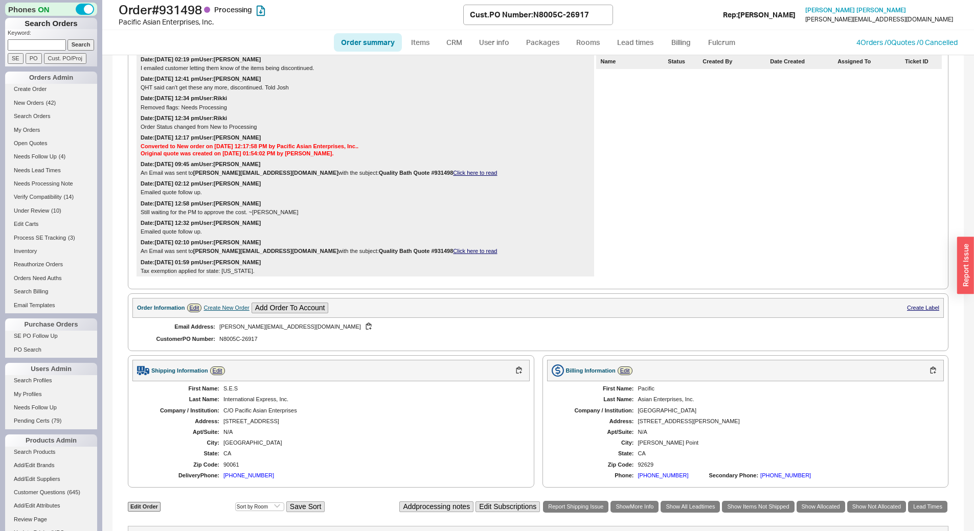
scroll to position [408, 0]
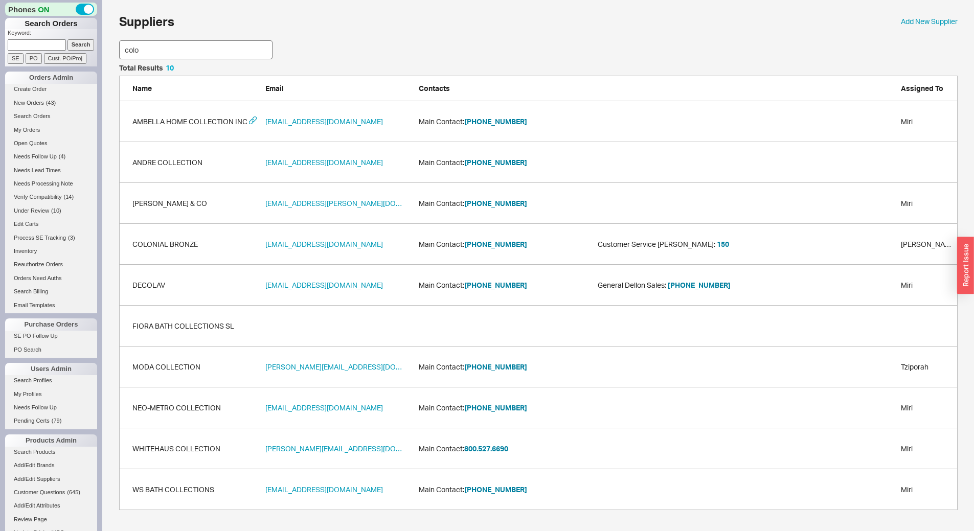
scroll to position [70, 831]
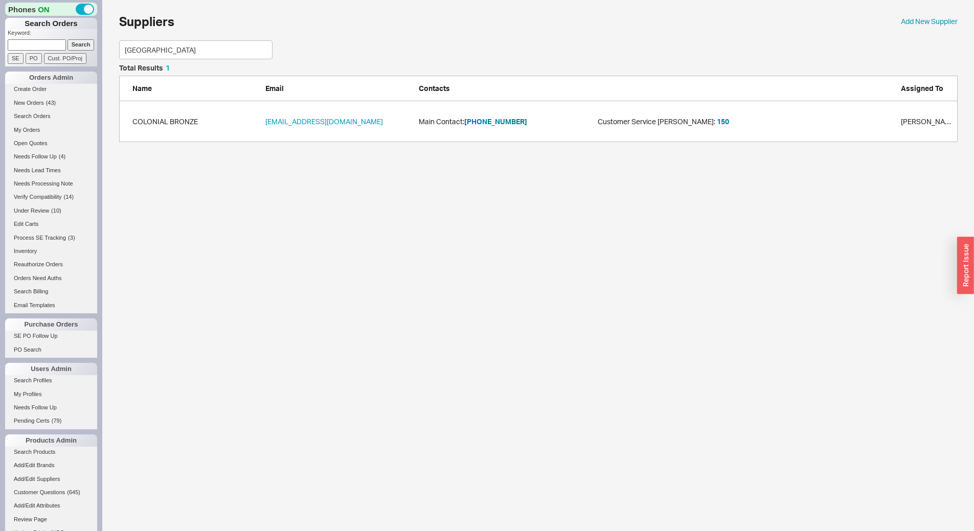
click at [502, 127] on div "COLONIAL BRONZE Sales@thebronze.com Main Contact: 800-355-7894 Customer Service…" at bounding box center [538, 121] width 838 height 41
click at [501, 123] on button "800-355-7894" at bounding box center [495, 122] width 63 height 10
drag, startPoint x: 180, startPoint y: 51, endPoint x: 0, endPoint y: 45, distance: 180.0
click at [0, 45] on div "Phones ON Search Orders Keyword: Search SE PO Cust. PO/Proj Orders Admin Create…" at bounding box center [487, 76] width 974 height 152
click at [505, 118] on button "718-774-3200" at bounding box center [495, 122] width 63 height 10
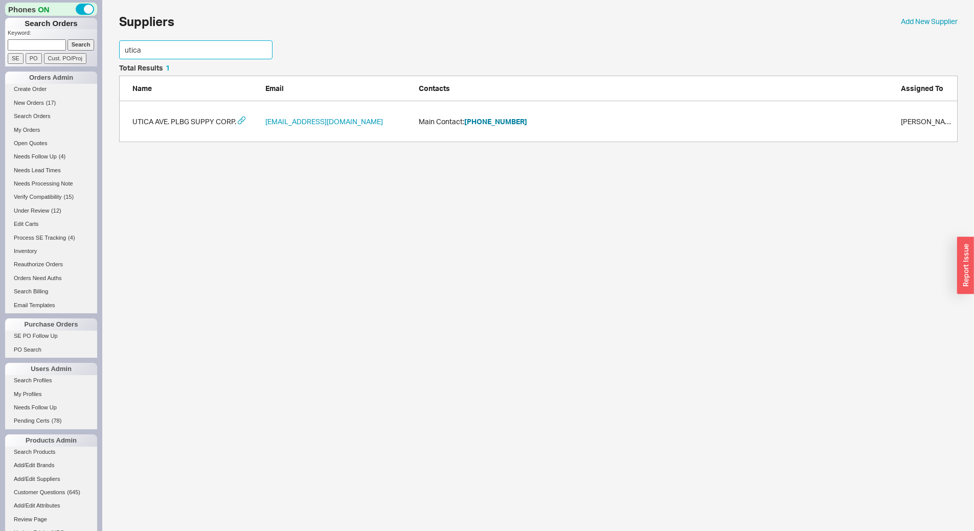
drag, startPoint x: 176, startPoint y: 44, endPoint x: 0, endPoint y: 58, distance: 176.4
click at [0, 59] on div "Phones ON Search Orders Keyword: Search SE PO Cust. PO/Proj Orders Admin Create…" at bounding box center [487, 76] width 974 height 152
type input "gerber"
click at [471, 118] on button "877-530-3344" at bounding box center [495, 122] width 63 height 10
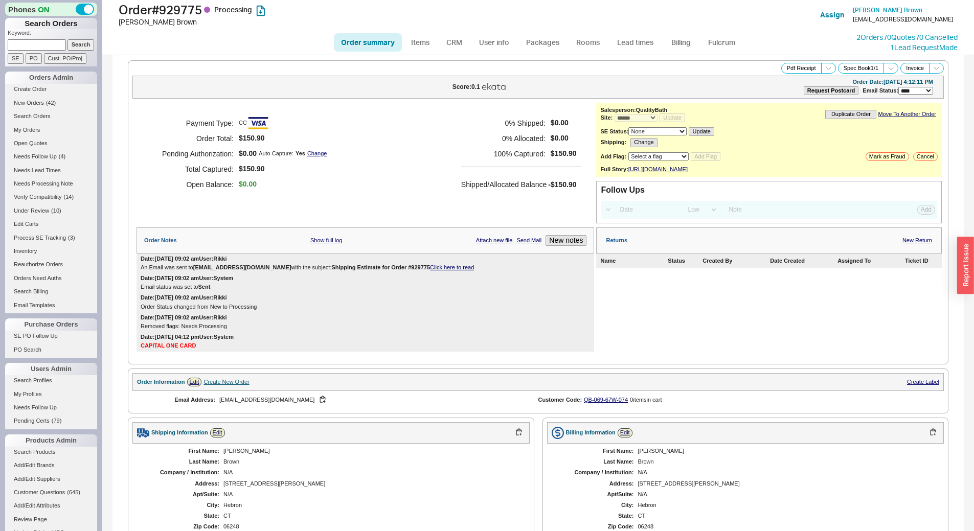
select select "*"
select select "LOW"
select select "3"
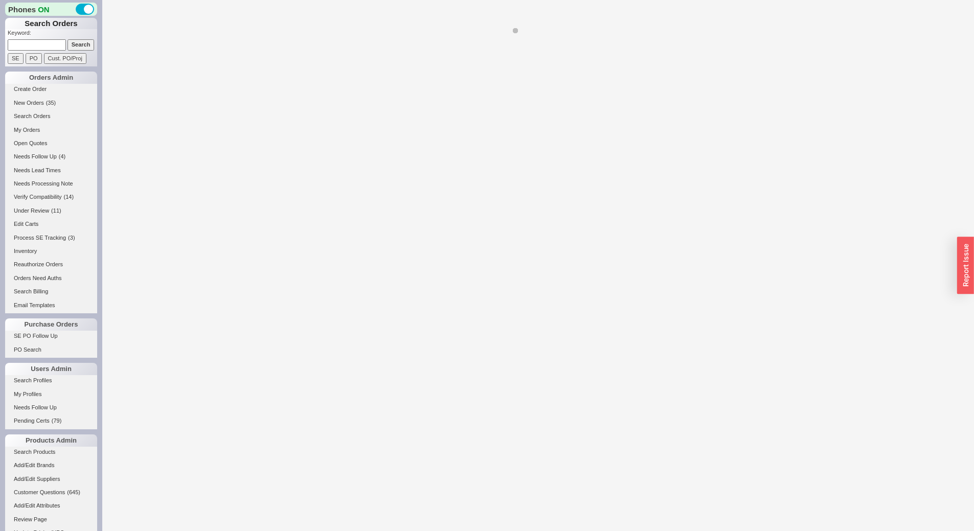
select select "LOW"
select select "3"
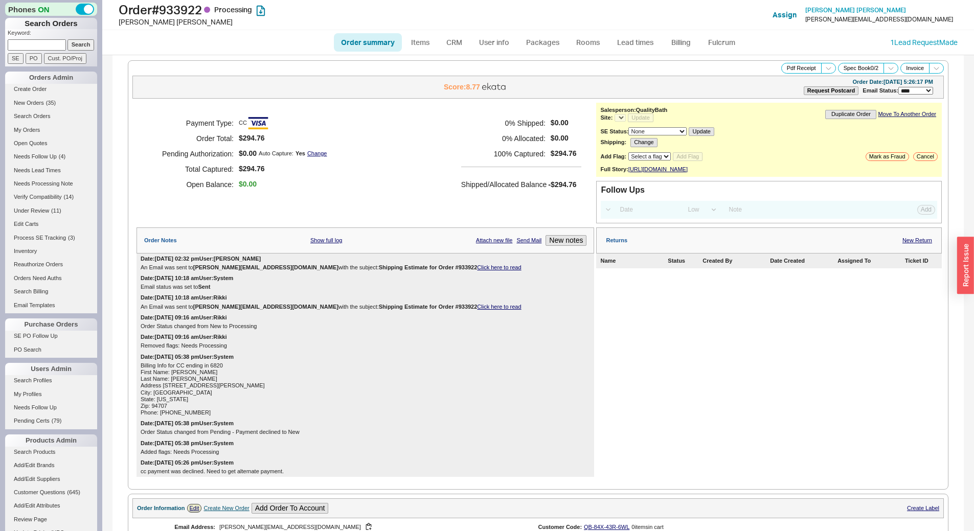
select select "*"
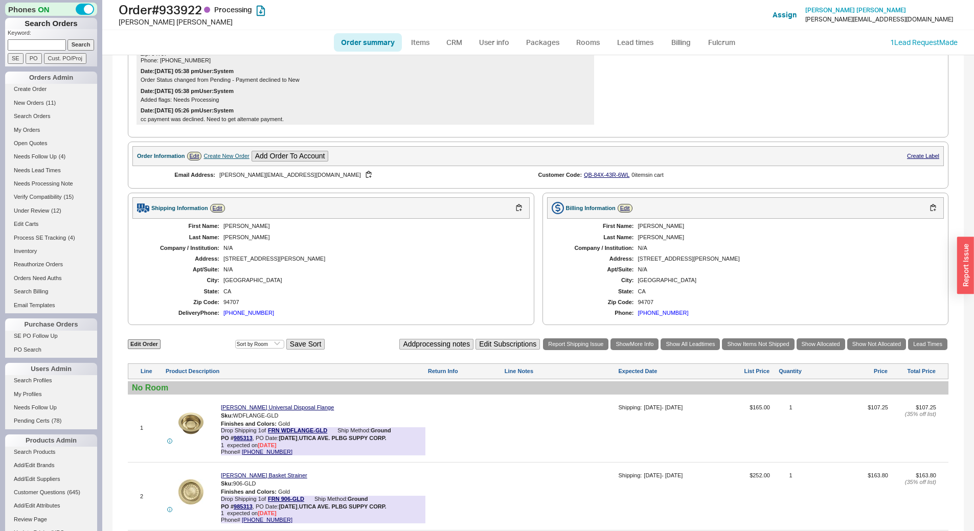
scroll to position [468, 0]
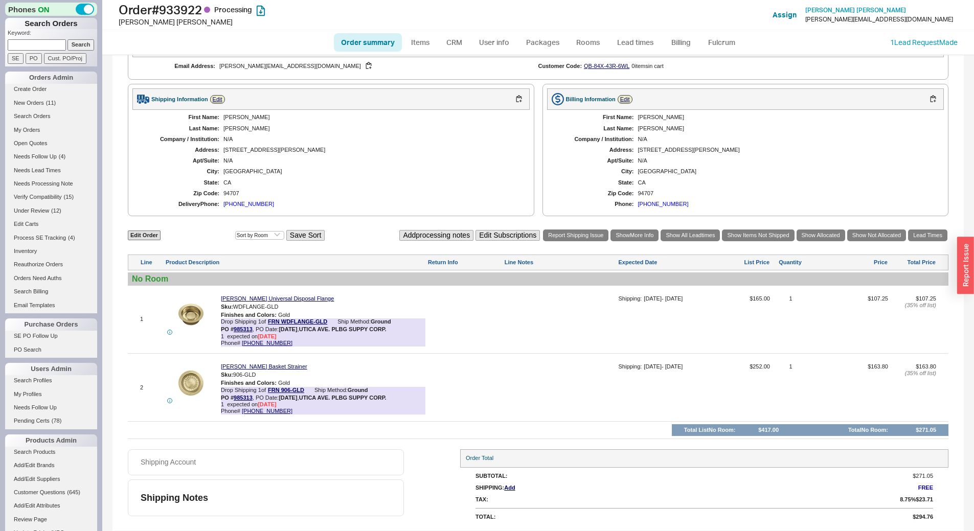
click at [47, 45] on input at bounding box center [37, 44] width 58 height 11
type input "935215"
click at [67, 39] on input "Search" at bounding box center [80, 44] width 27 height 11
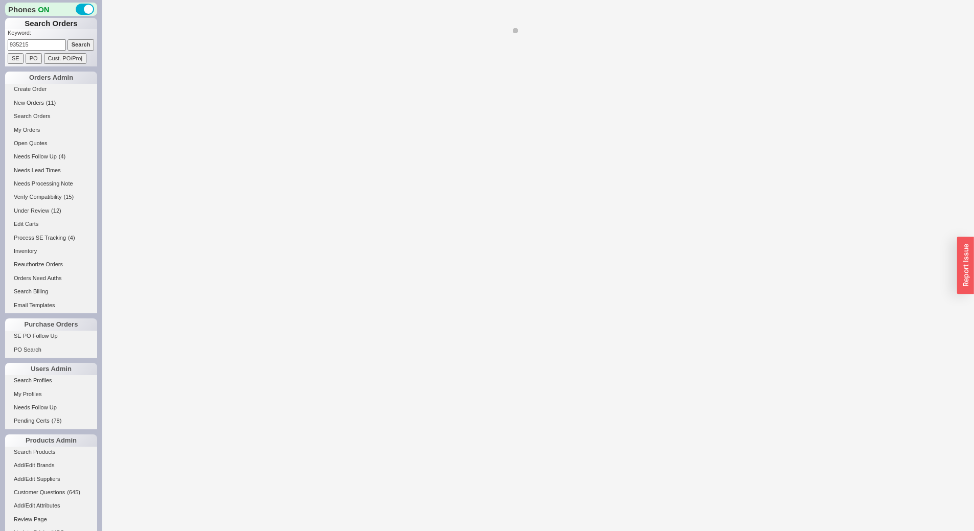
select select "*"
select select "LOW"
select select "3"
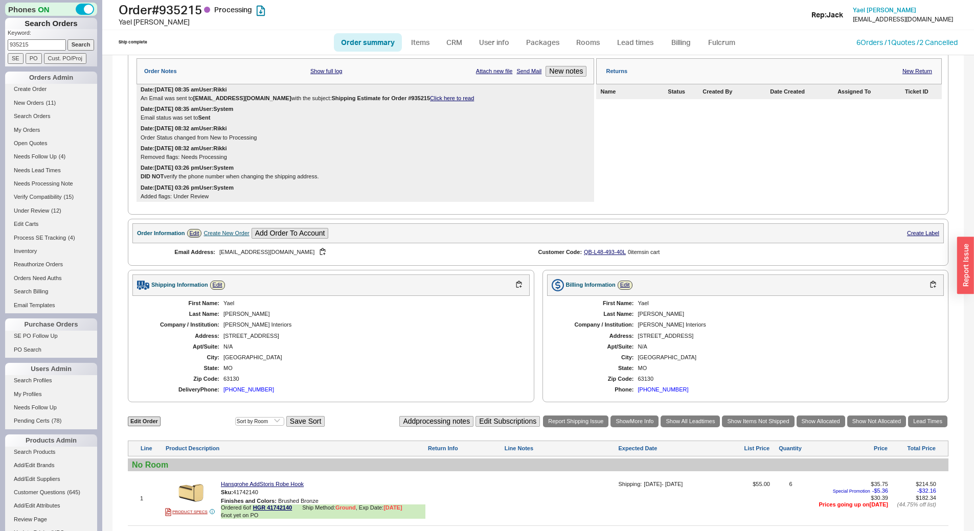
scroll to position [468, 0]
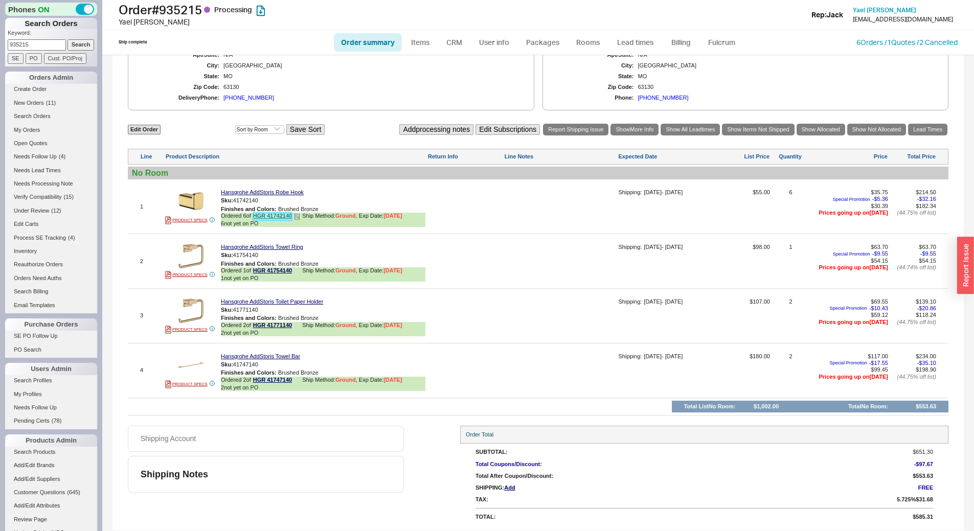
click at [265, 214] on link "HGR 41742140" at bounding box center [272, 217] width 39 height 8
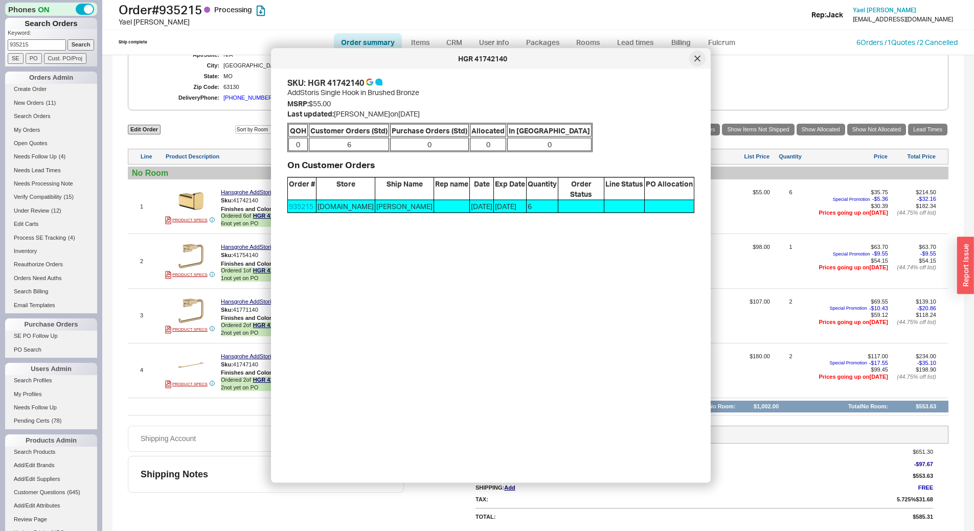
click at [701, 59] on div at bounding box center [697, 59] width 16 height 16
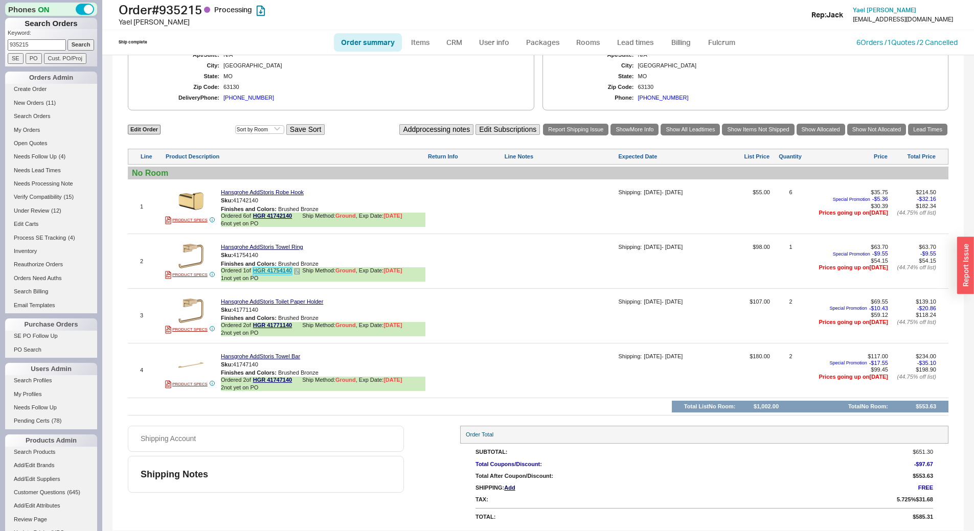
click at [264, 267] on link "HGR 41754140" at bounding box center [272, 271] width 39 height 8
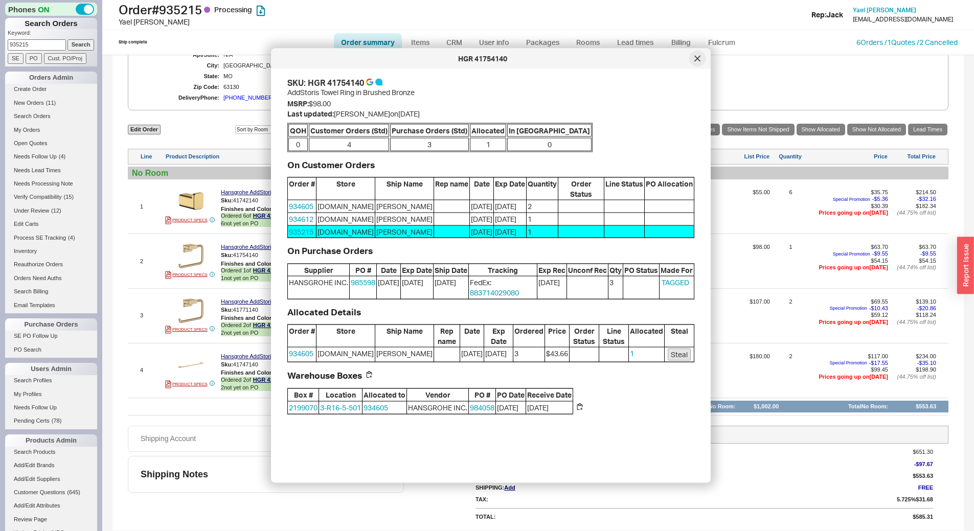
click at [698, 59] on icon at bounding box center [697, 59] width 6 height 6
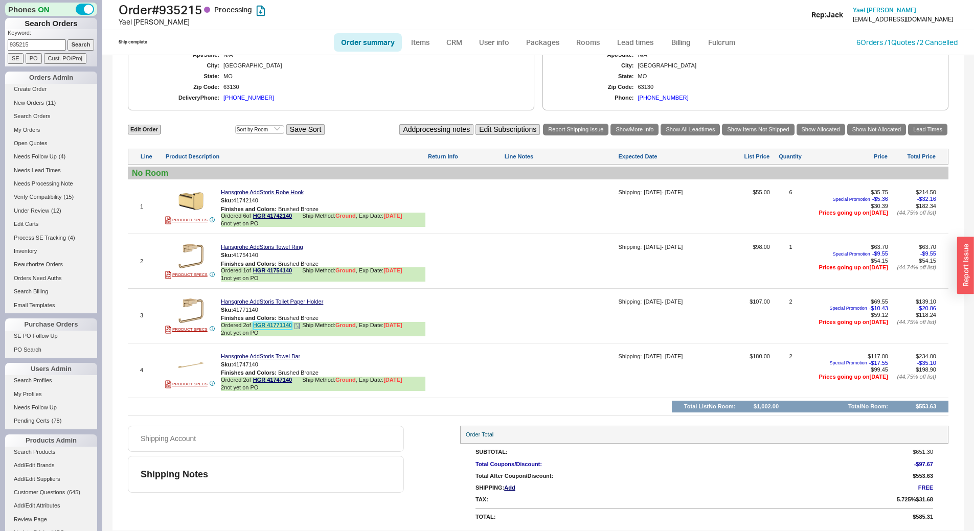
click at [262, 323] on link "HGR 41771140" at bounding box center [272, 326] width 39 height 8
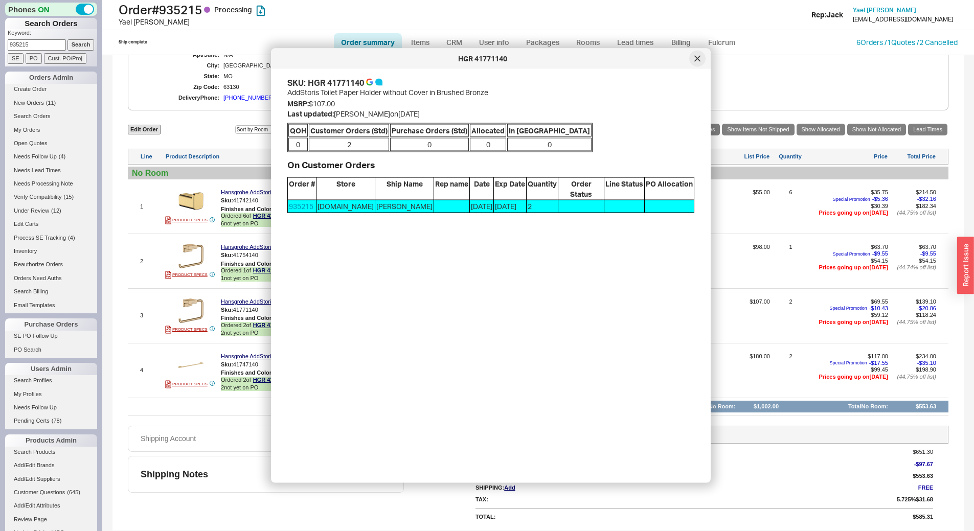
click at [699, 55] on div at bounding box center [697, 59] width 16 height 16
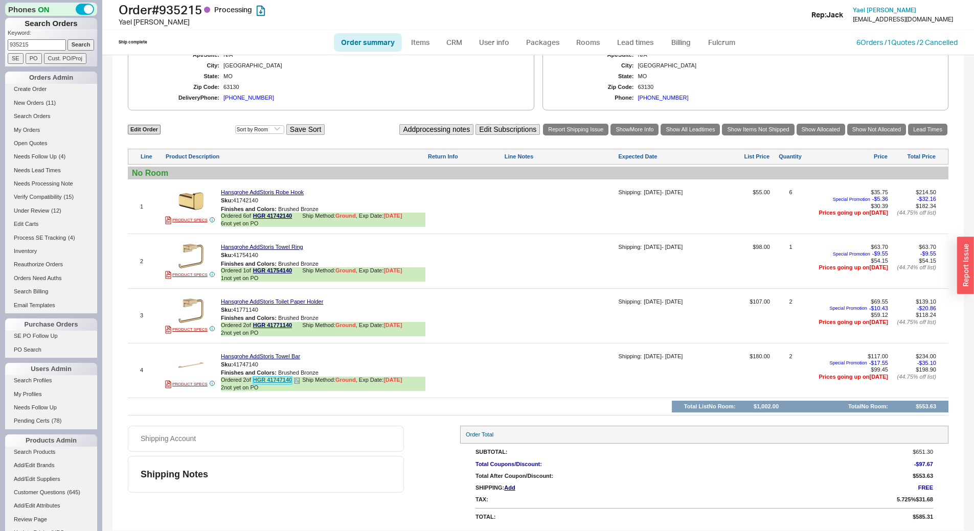
click at [270, 378] on link "HGR 41747140" at bounding box center [272, 381] width 39 height 8
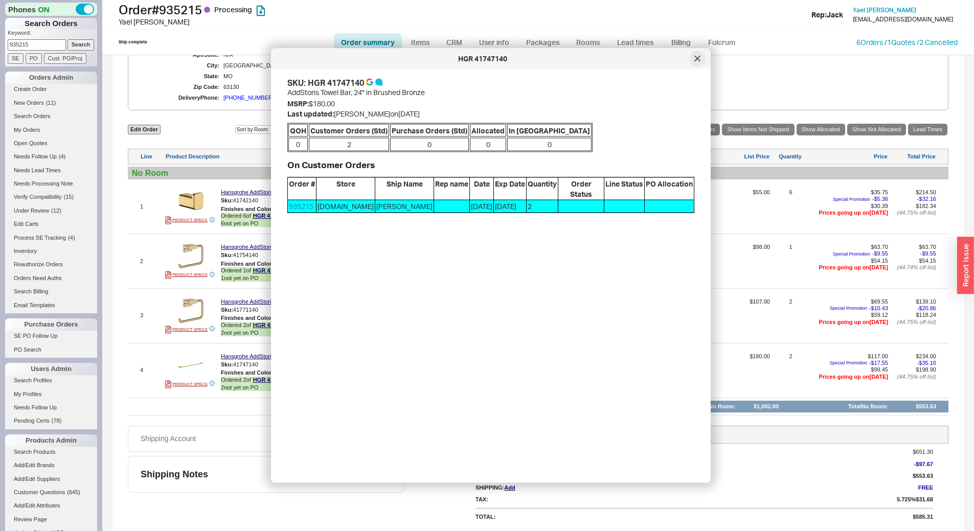
click at [697, 60] on icon at bounding box center [697, 59] width 6 height 6
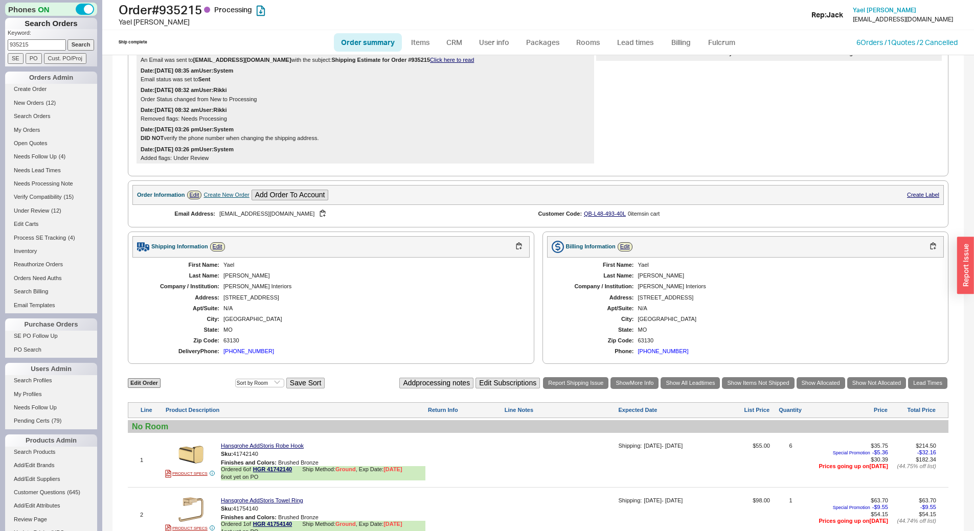
scroll to position [204, 0]
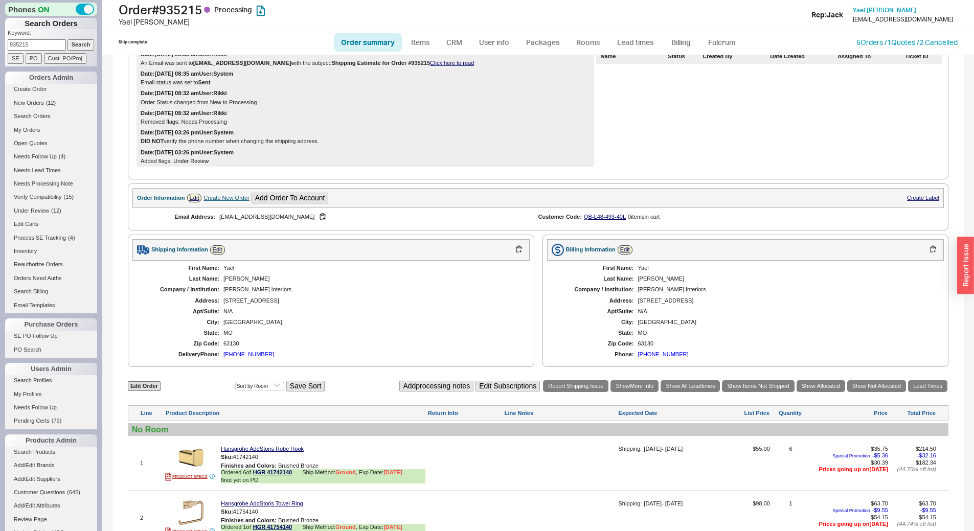
click at [343, 289] on div "First Name: Yael Last Name: Feiner Company / Institution: Feiner Interiors Addr…" at bounding box center [330, 312] width 397 height 102
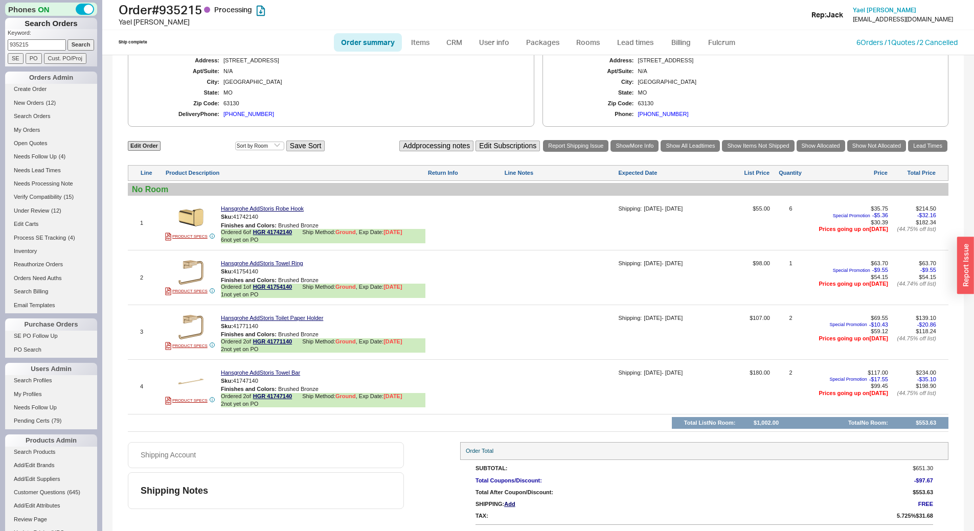
scroll to position [460, 0]
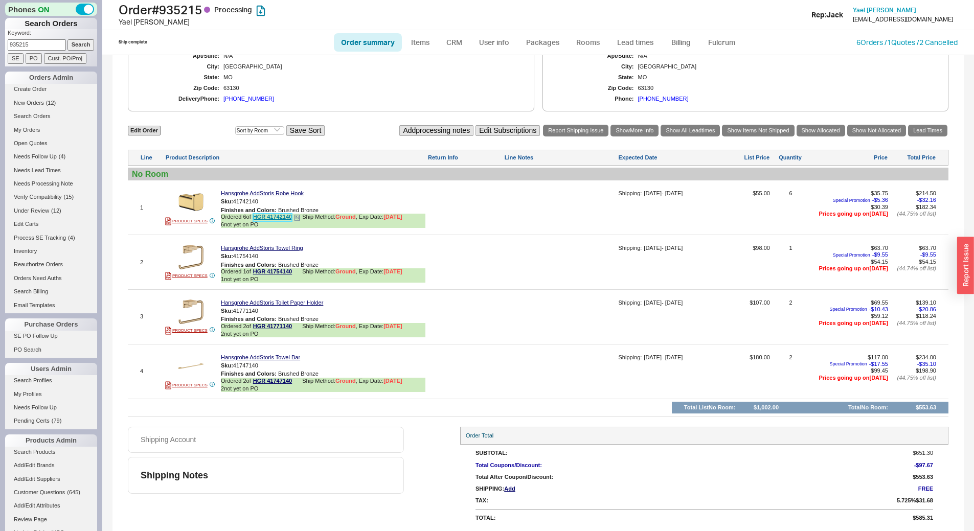
click at [274, 221] on link "HGR 41742140" at bounding box center [272, 218] width 39 height 8
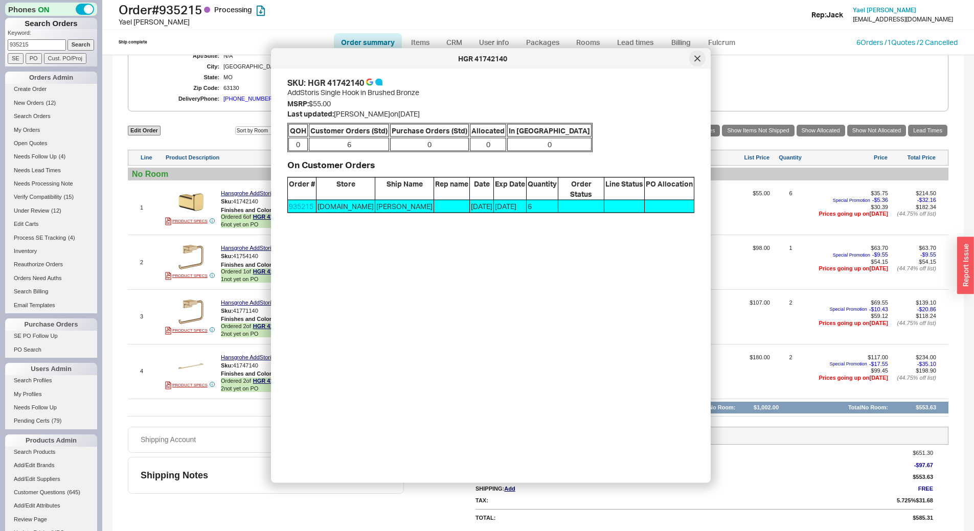
click at [691, 62] on div at bounding box center [697, 59] width 16 height 16
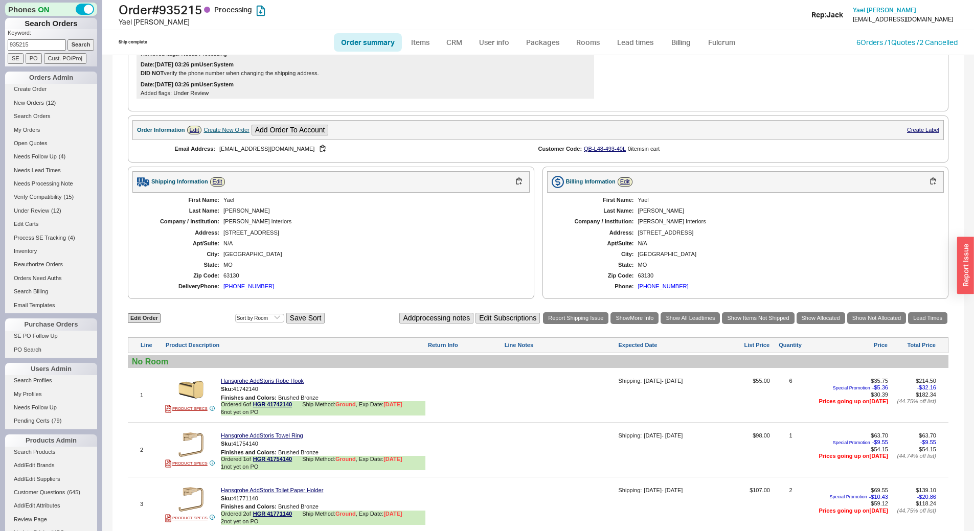
scroll to position [256, 0]
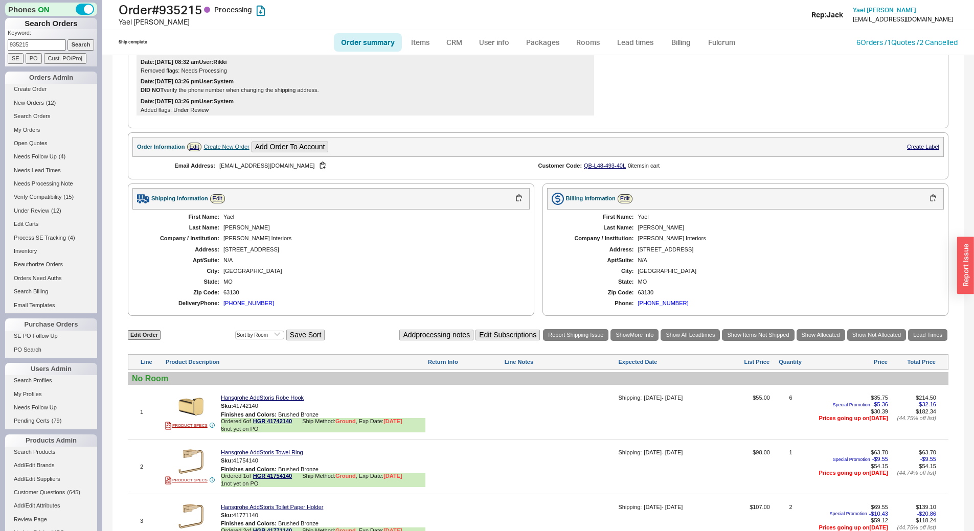
click at [228, 285] on div "MO" at bounding box center [371, 282] width 296 height 7
copy div "MO"
click at [359, 330] on div "**********" at bounding box center [537, 268] width 851 height 937
drag, startPoint x: 235, startPoint y: 285, endPoint x: 225, endPoint y: 286, distance: 9.8
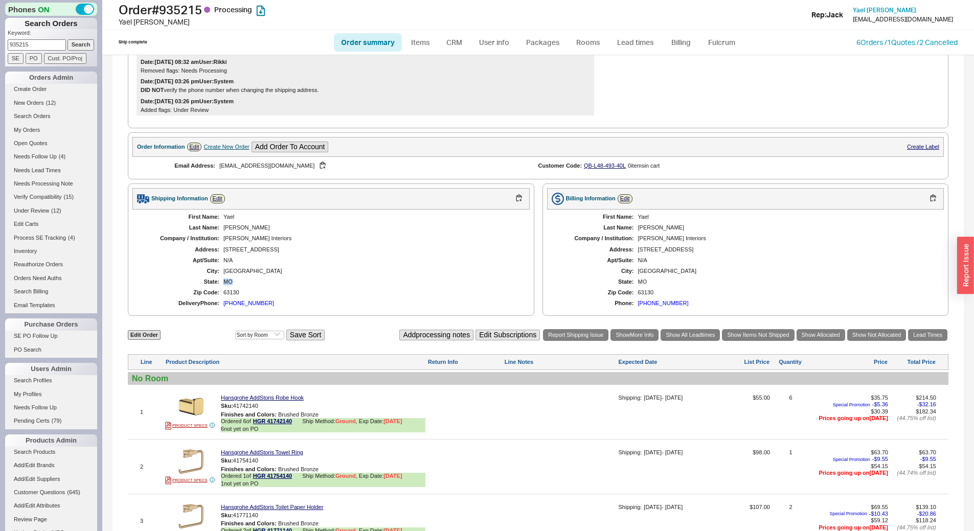
click at [225, 286] on div "First Name: Yael Last Name: Feiner Company / Institution: Feiner Interiors Addr…" at bounding box center [330, 261] width 397 height 102
click at [277, 296] on div "63130" at bounding box center [371, 292] width 296 height 7
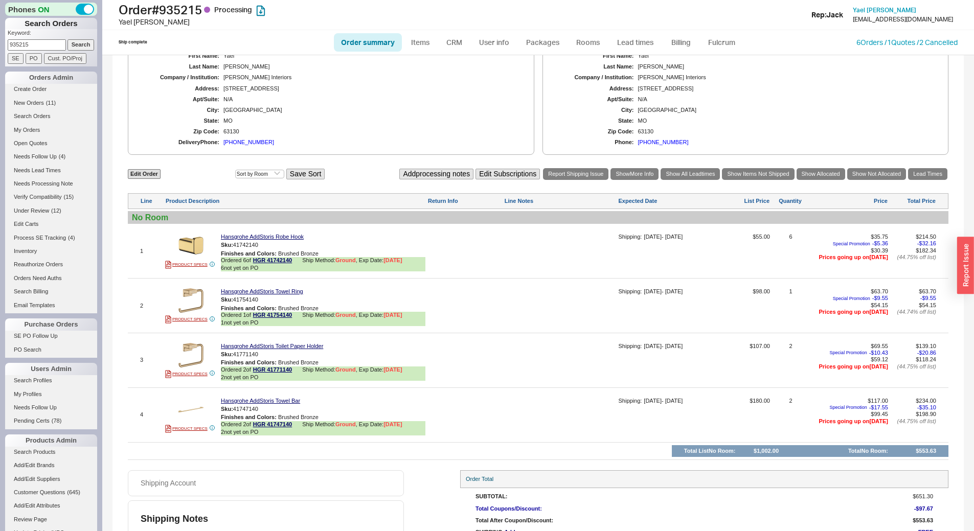
scroll to position [365, 0]
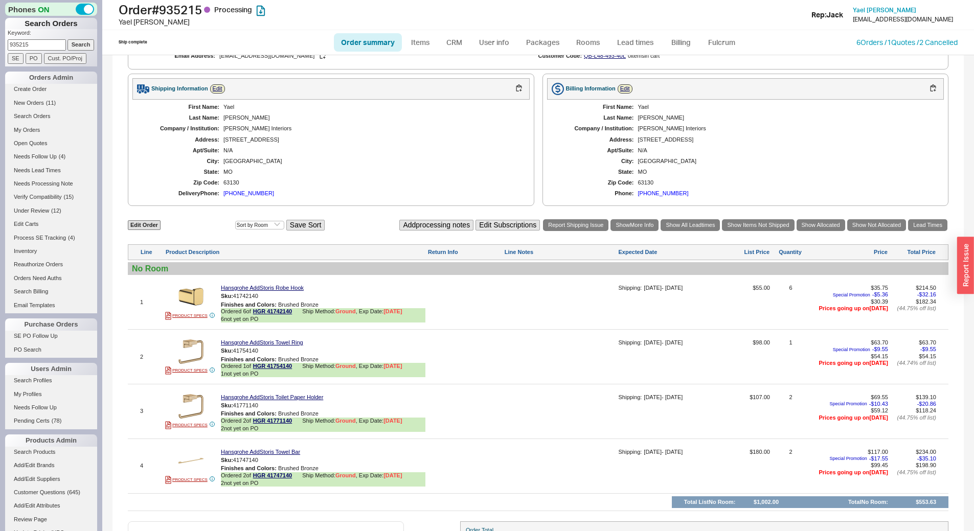
click at [361, 228] on div "Edit Order Select an option Sort by Brand Sort by Room Save Sort Add processing…" at bounding box center [538, 225] width 820 height 14
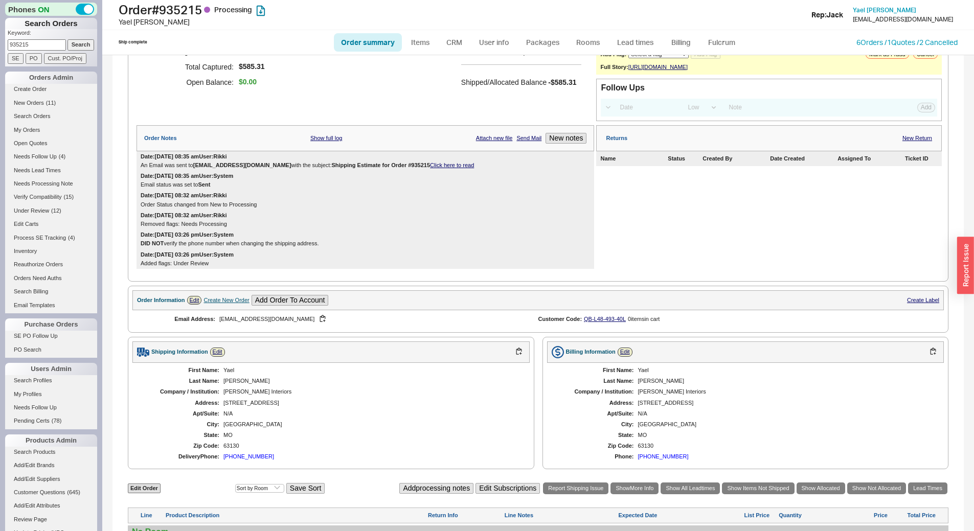
scroll to position [153, 0]
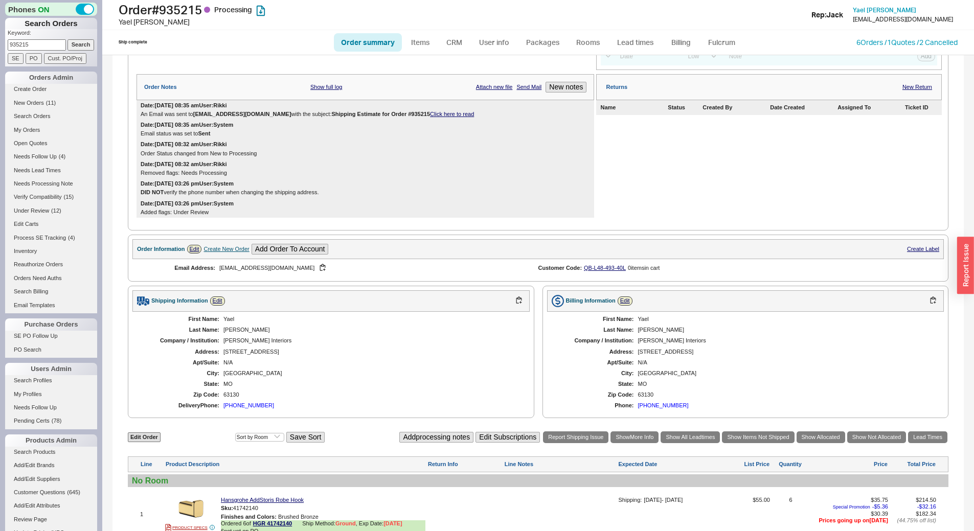
click at [430, 117] on link "Click here to read" at bounding box center [452, 114] width 44 height 6
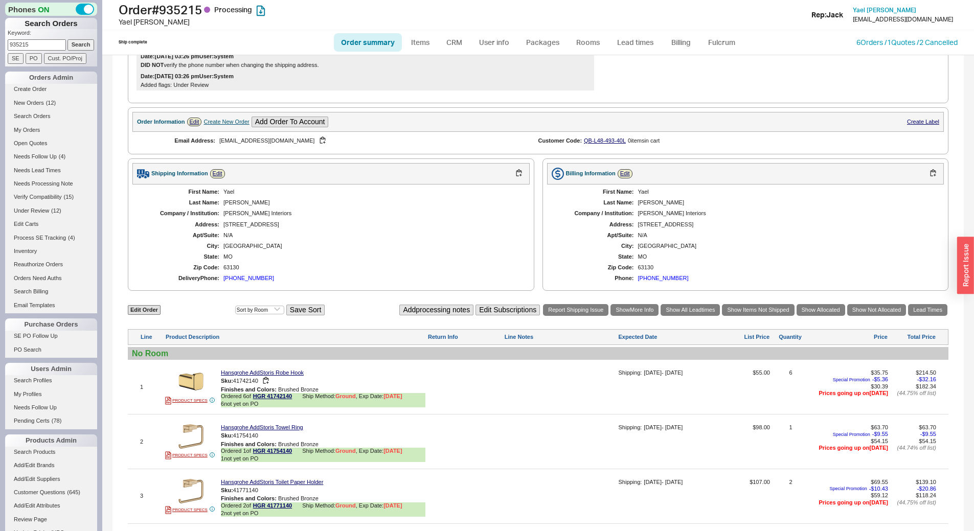
scroll to position [263, 0]
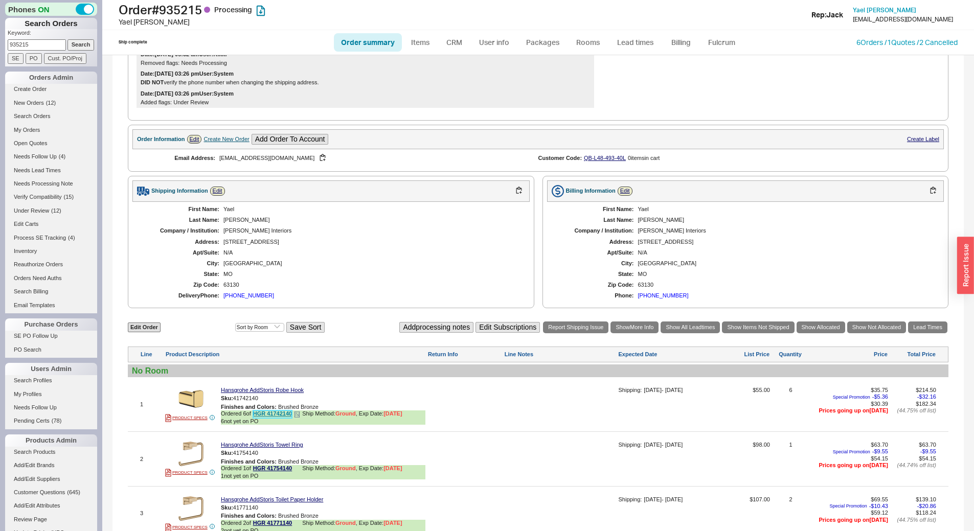
click at [284, 418] on link "HGR 41742140" at bounding box center [272, 414] width 39 height 8
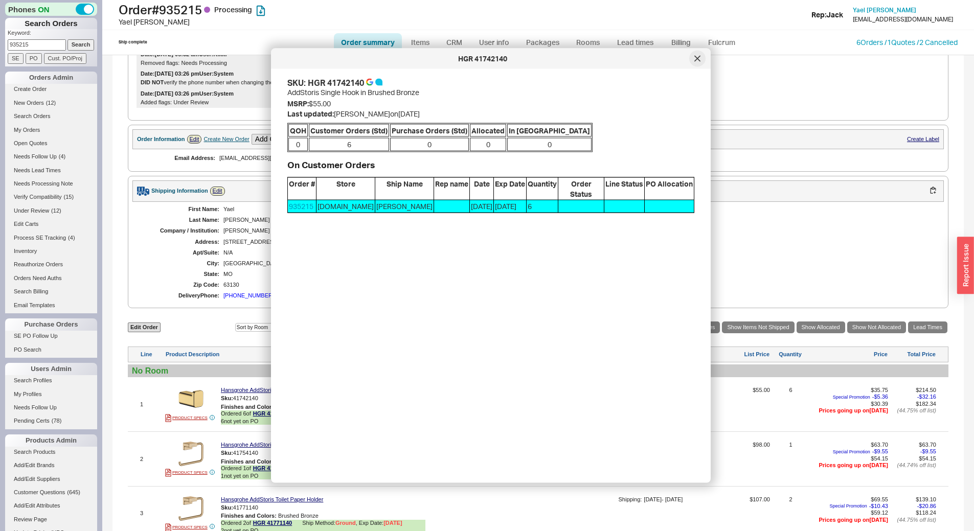
click at [693, 61] on div at bounding box center [697, 59] width 16 height 16
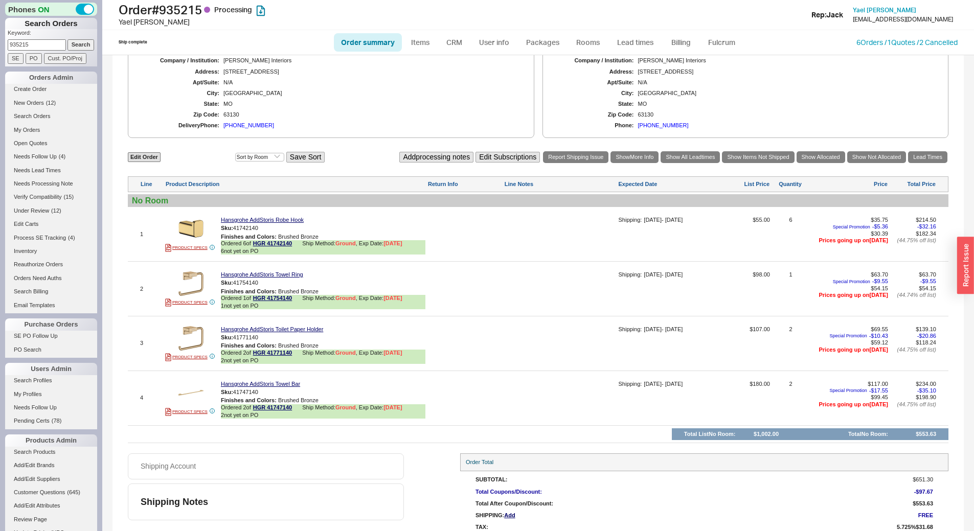
scroll to position [468, 0]
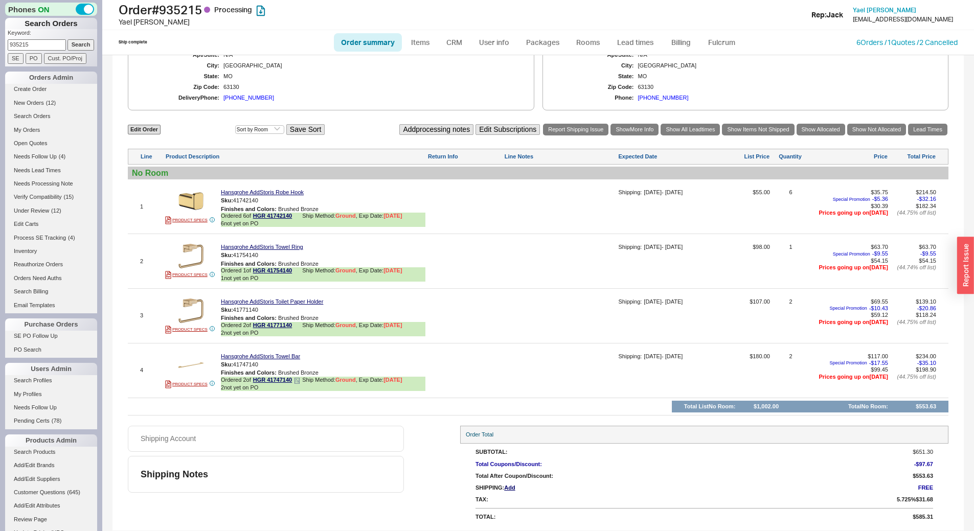
click at [298, 383] on icon at bounding box center [297, 381] width 6 height 6
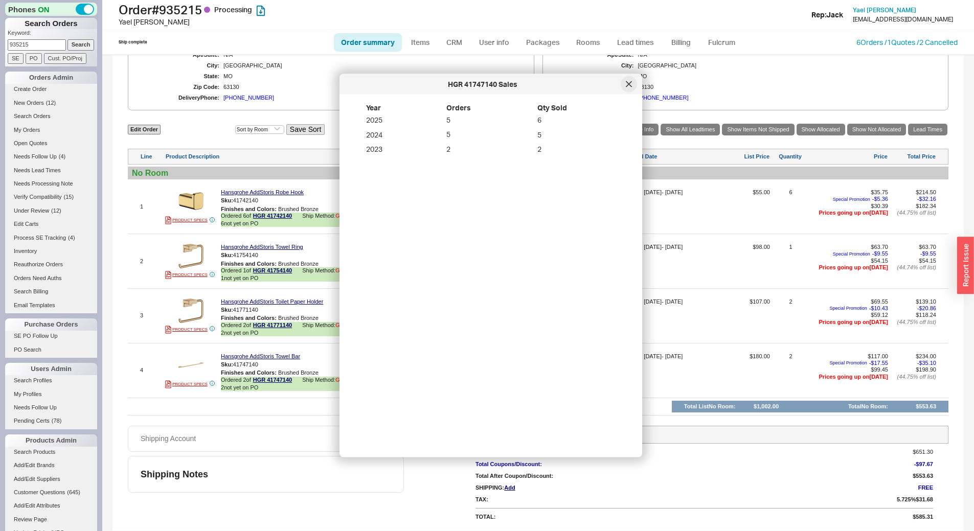
click at [629, 88] on div at bounding box center [629, 84] width 16 height 16
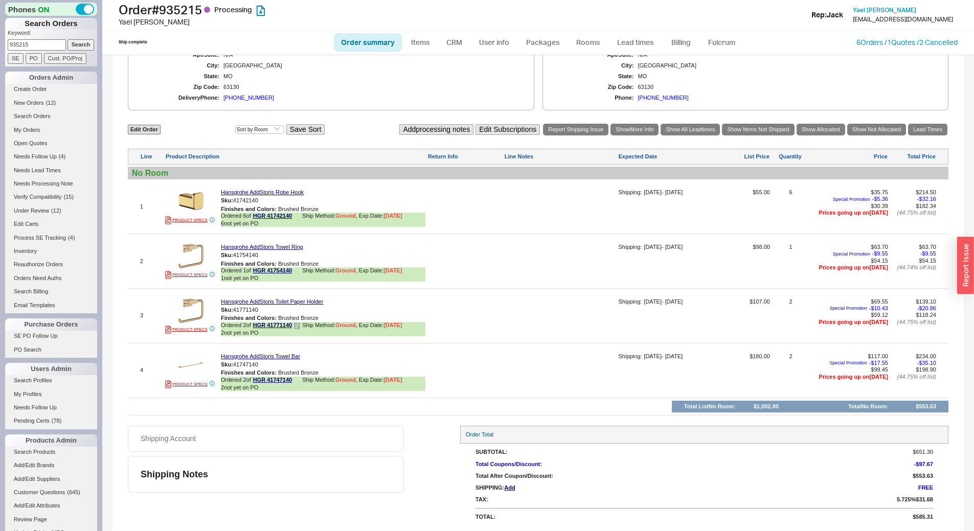
click at [300, 324] on icon at bounding box center [297, 326] width 6 height 6
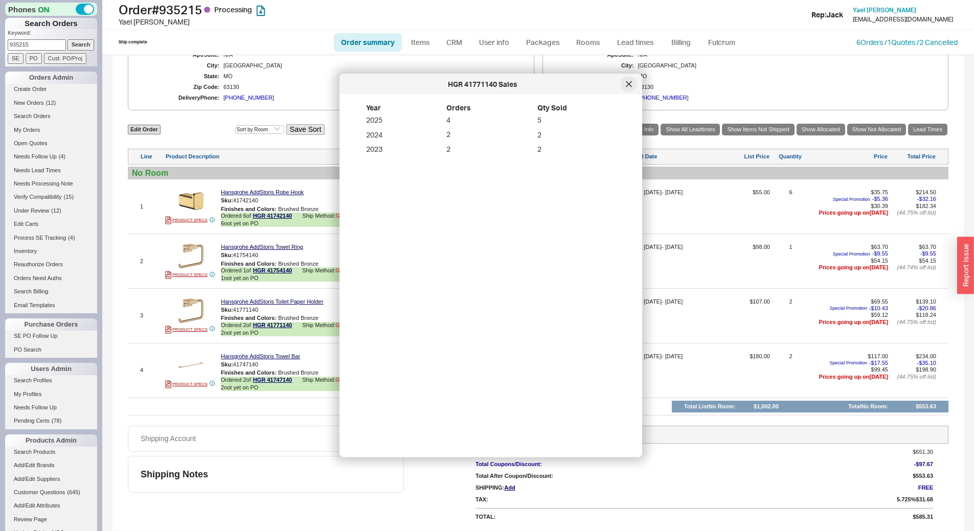
click at [624, 81] on div at bounding box center [629, 84] width 16 height 16
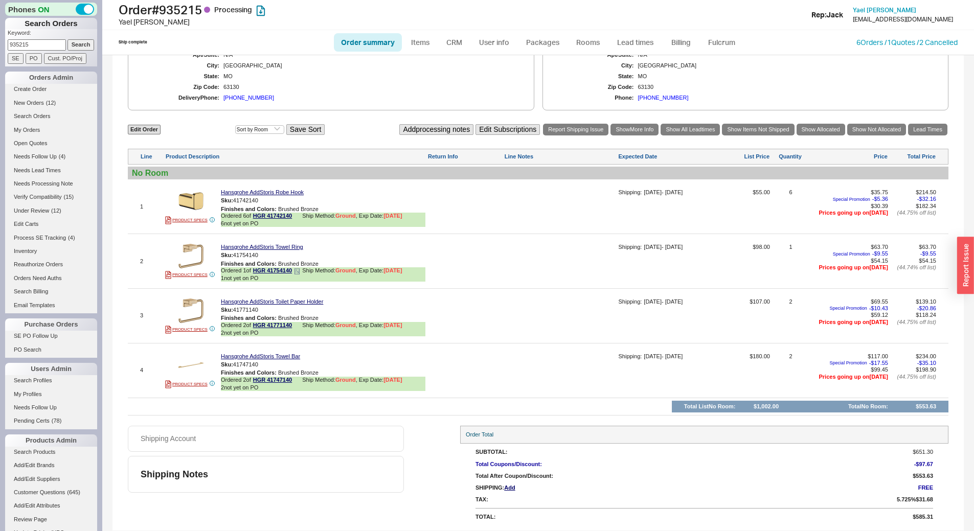
click at [296, 271] on icon at bounding box center [297, 271] width 6 height 6
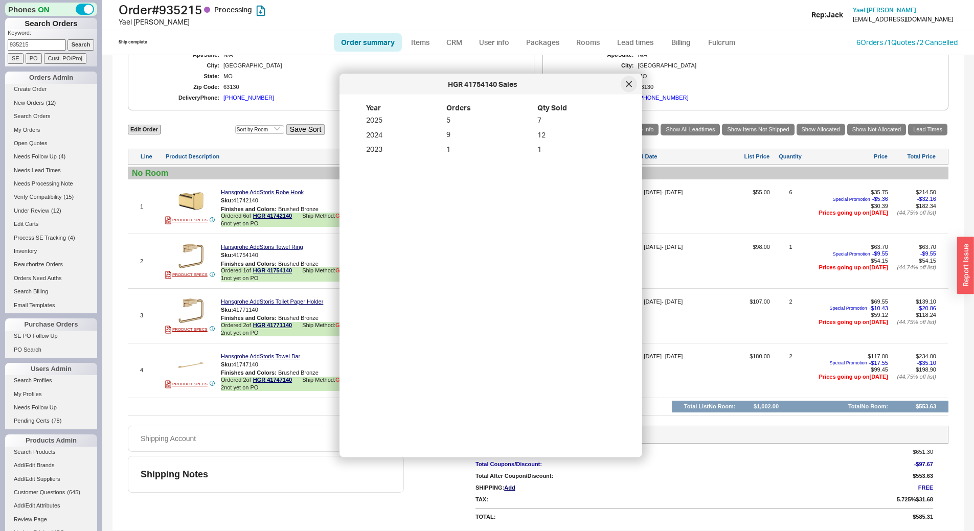
click at [628, 86] on icon at bounding box center [629, 84] width 6 height 6
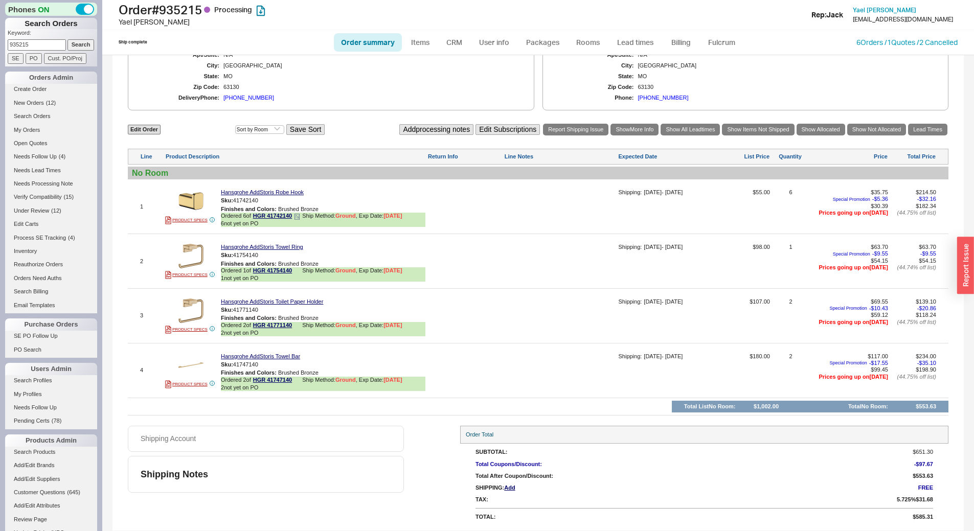
click at [296, 217] on icon at bounding box center [297, 217] width 6 height 6
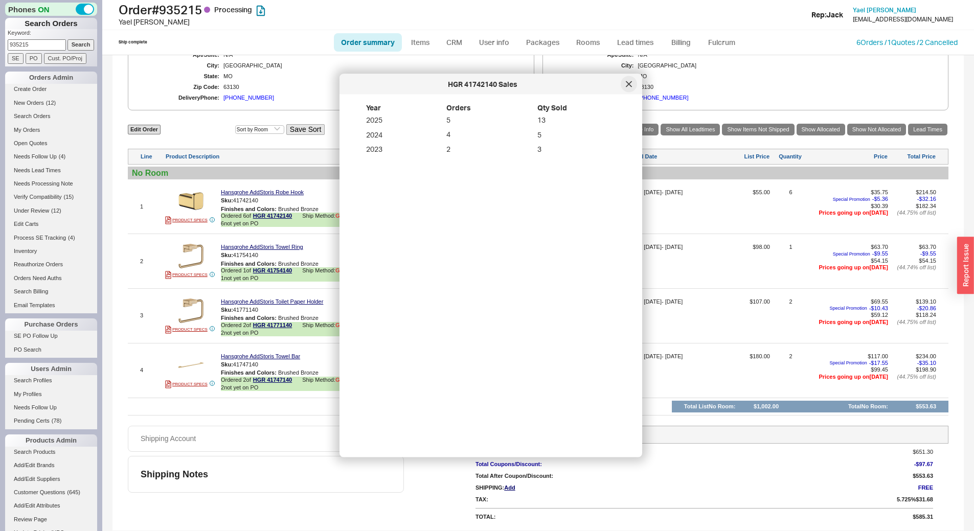
click at [631, 84] on icon at bounding box center [629, 84] width 6 height 6
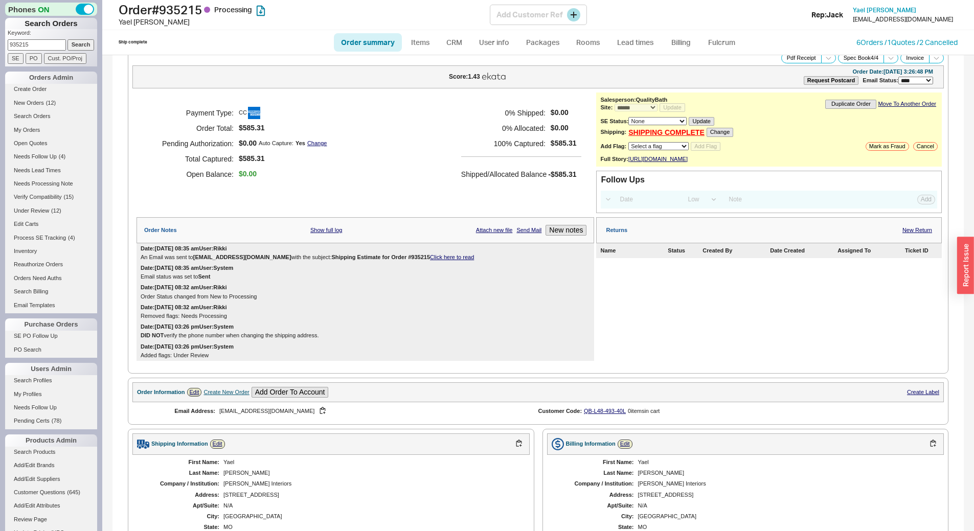
scroll to position [0, 0]
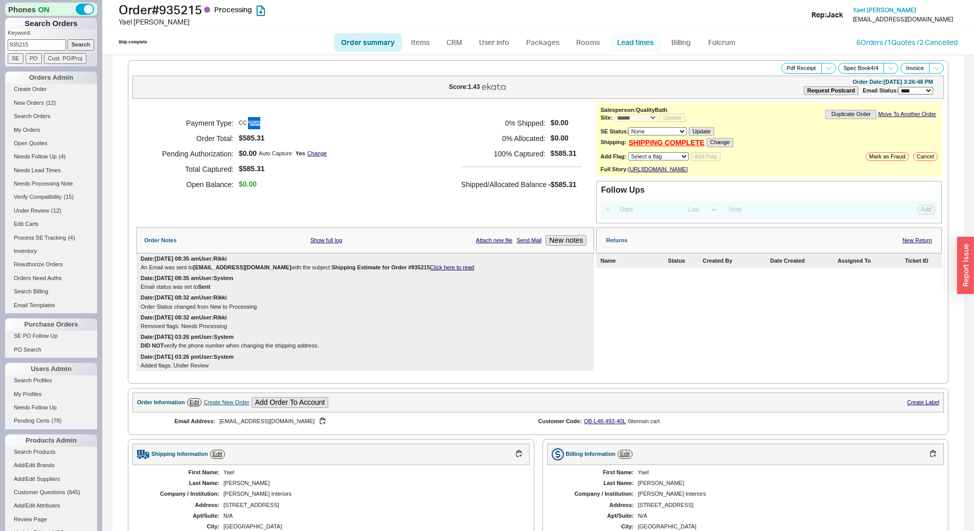
click at [636, 45] on link "Lead times" at bounding box center [635, 42] width 52 height 18
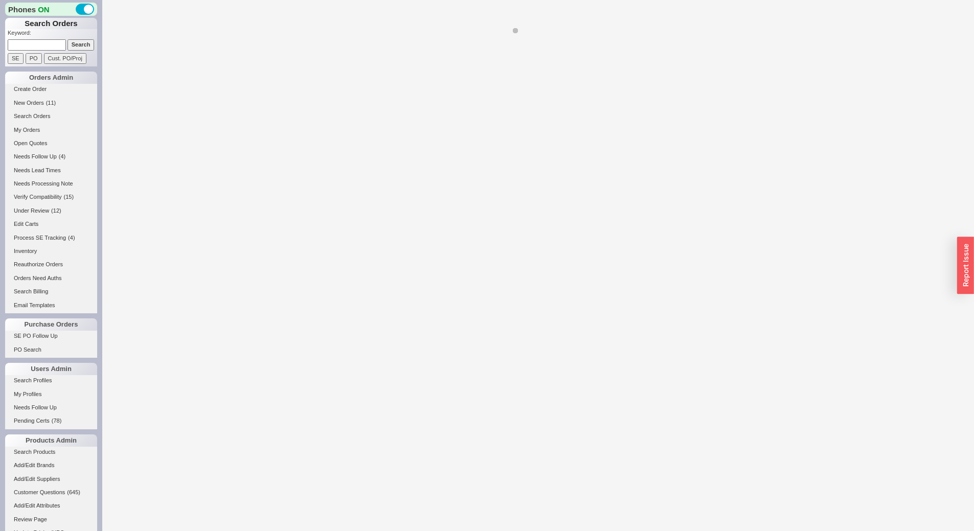
select select "LOW"
select select "3"
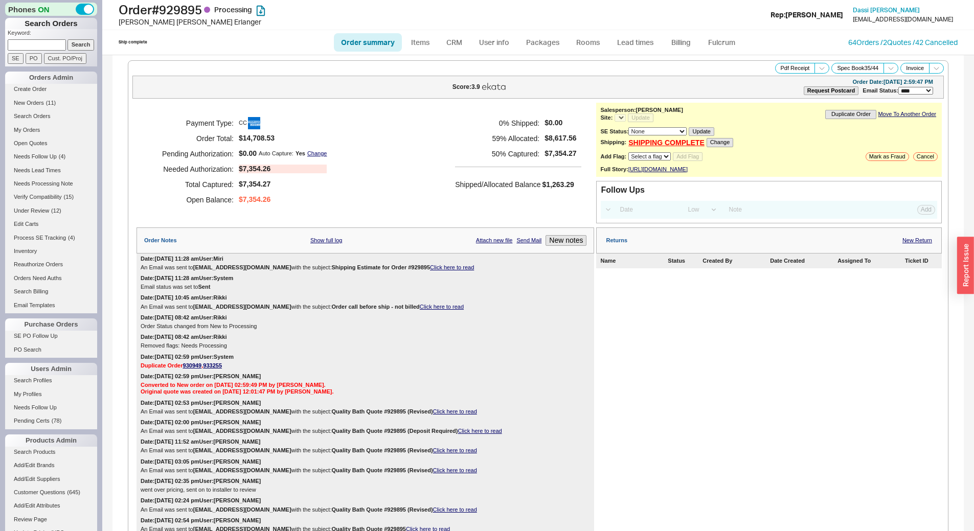
select select "*"
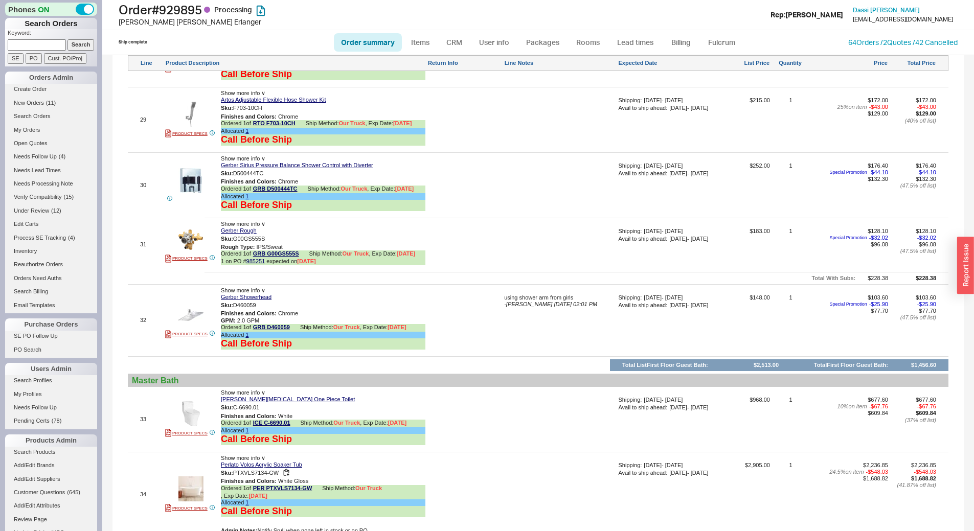
scroll to position [3016, 0]
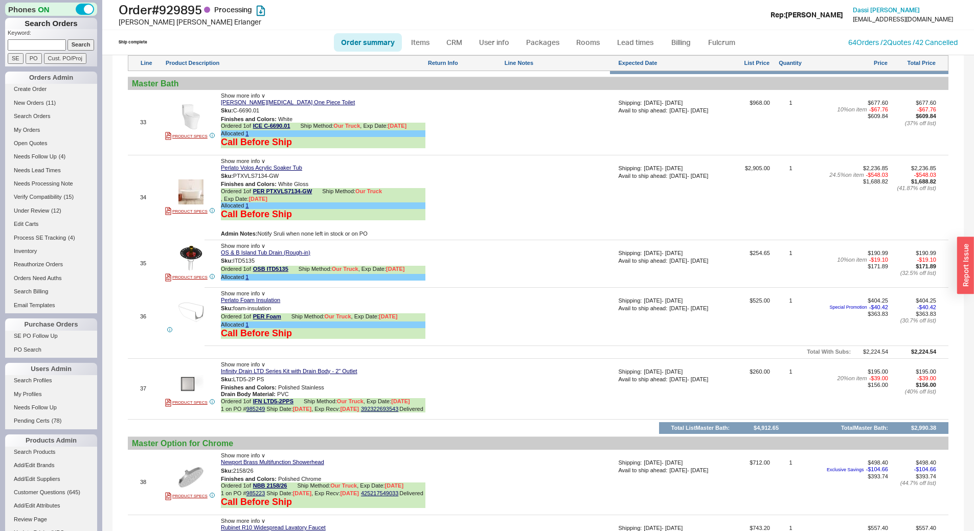
click at [509, 285] on div at bounding box center [560, 267] width 112 height 35
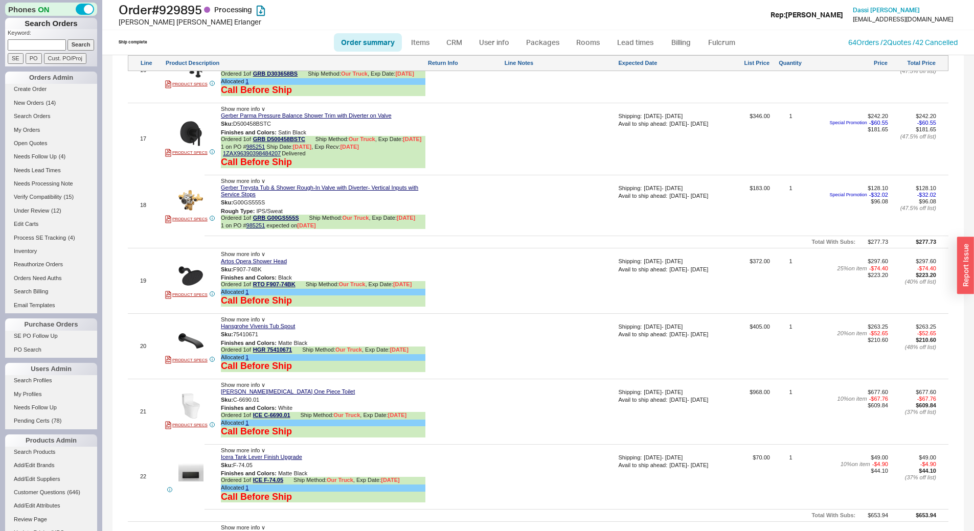
scroll to position [1881, 0]
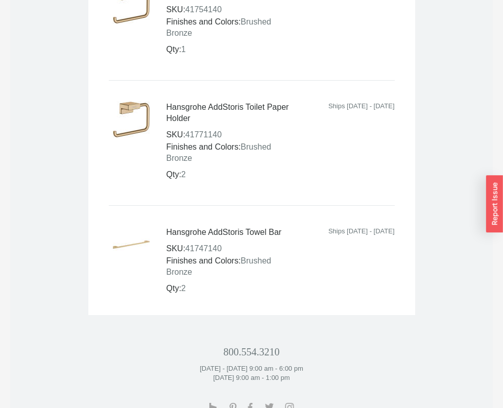
scroll to position [869, 0]
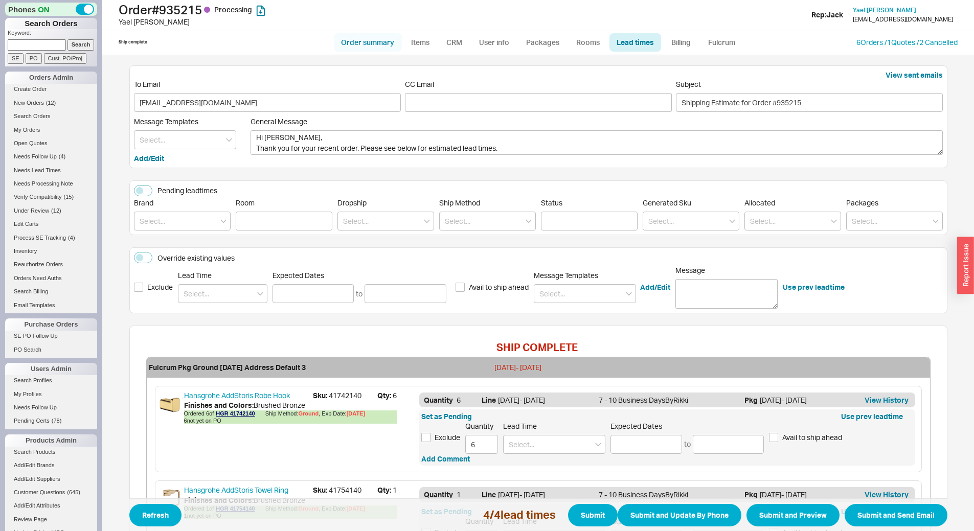
click at [378, 46] on link "Order summary" at bounding box center [368, 42] width 68 height 18
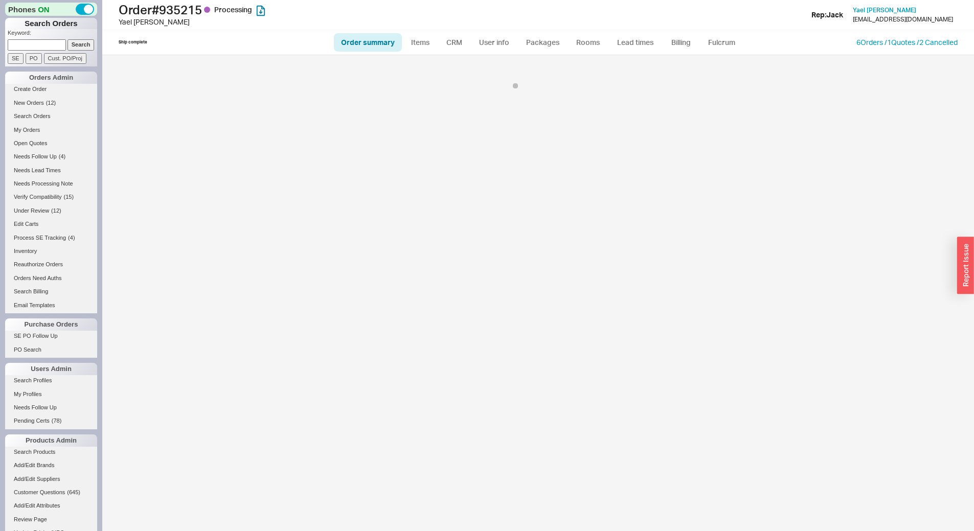
select select "*"
select select "LOW"
select select "3"
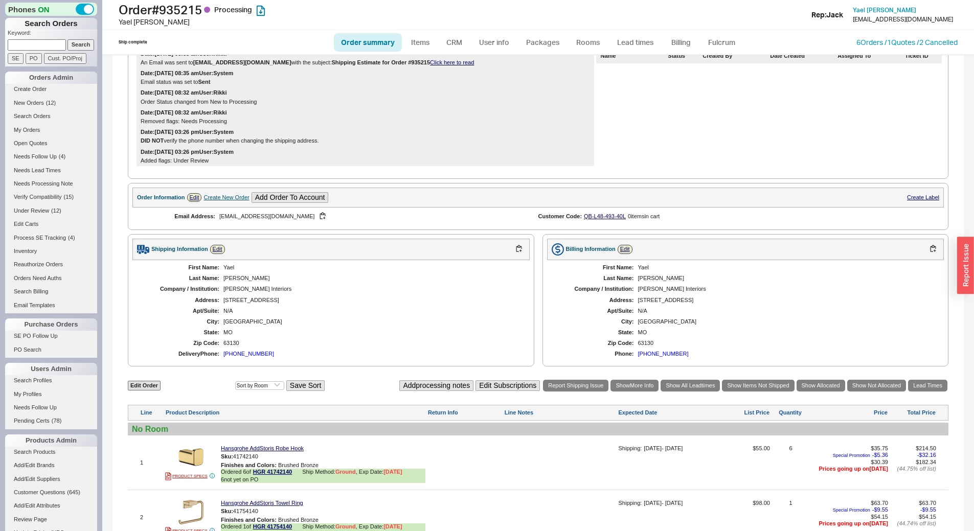
scroll to position [204, 0]
click at [483, 46] on link "User info" at bounding box center [493, 42] width 45 height 18
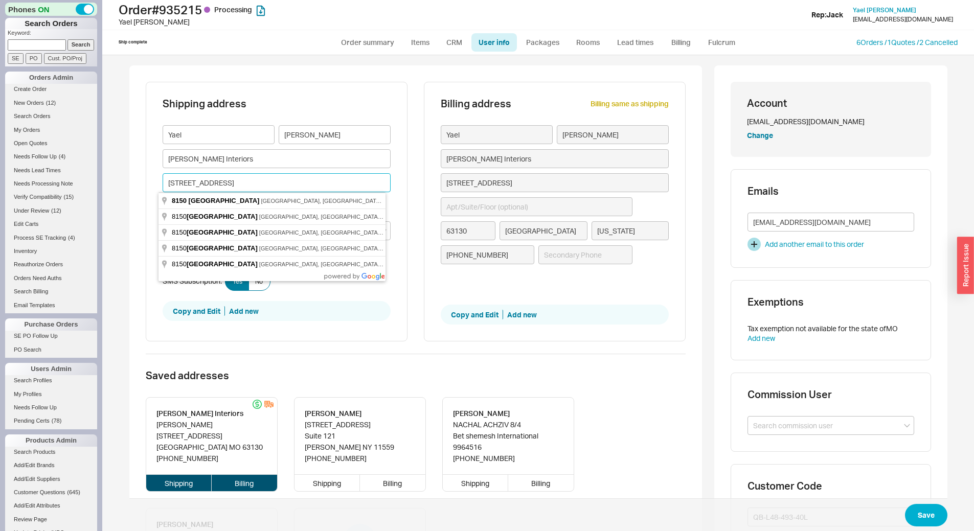
drag, startPoint x: 248, startPoint y: 180, endPoint x: 160, endPoint y: 174, distance: 88.2
click at [163, 174] on input "8150 Amherst Avenue" at bounding box center [277, 182] width 228 height 19
type input "1"
type input "17"
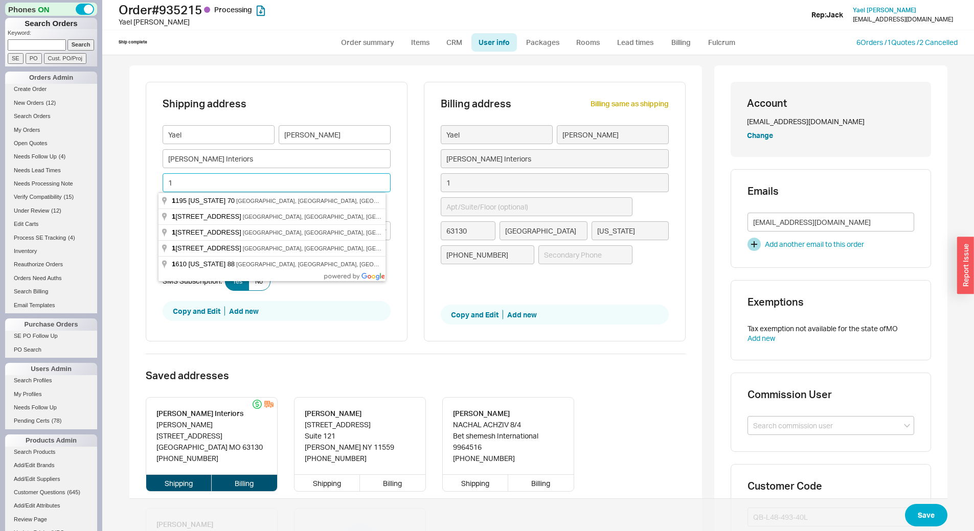
type input "17"
type input "178"
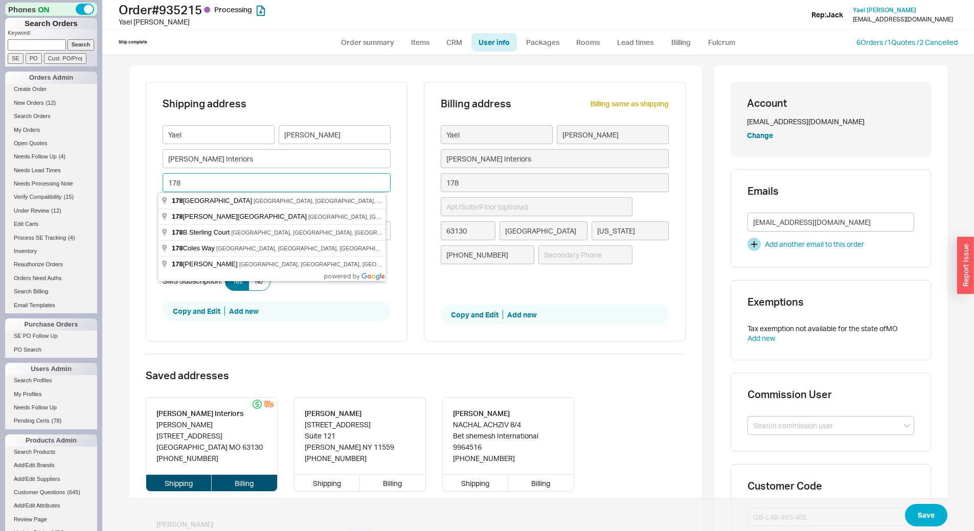
type input "178 w"
type input "178 wi"
type input "178 wil"
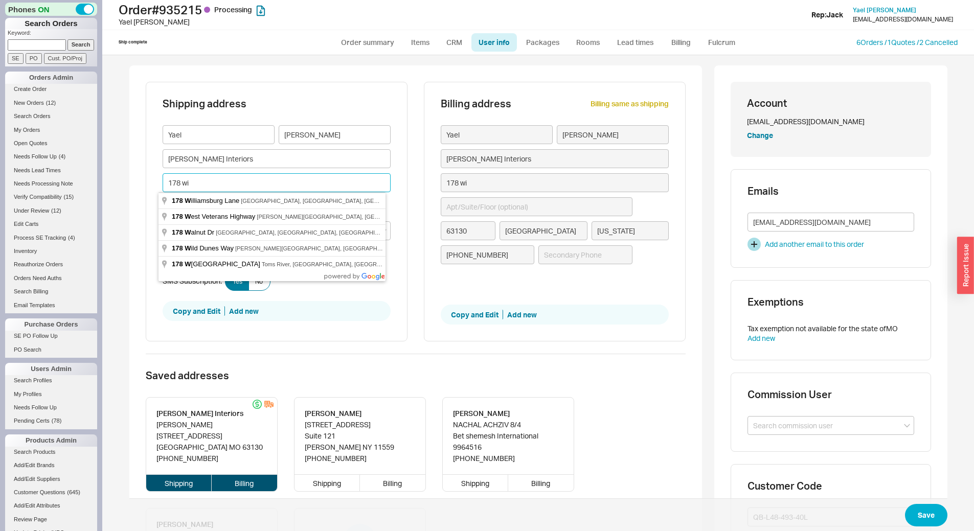
type input "178 wil"
type input "178 wild"
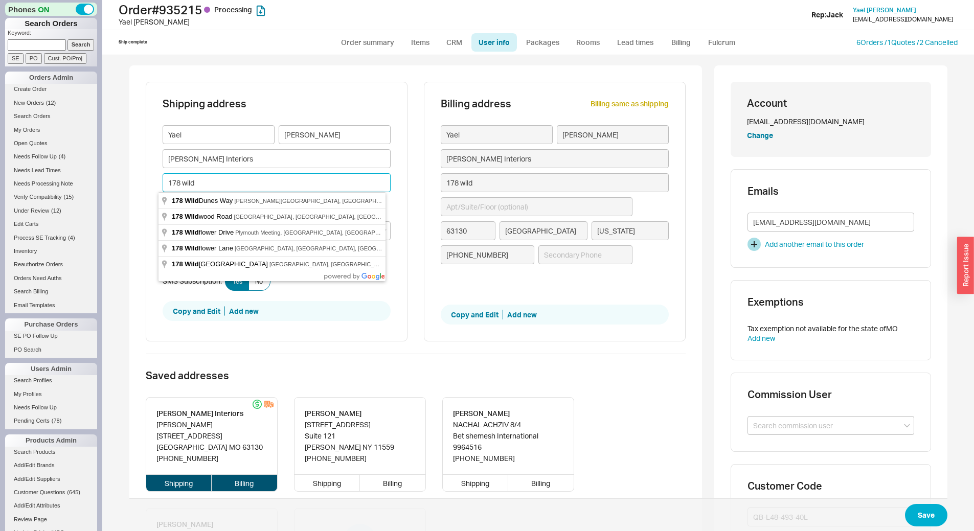
type input "178 wild a"
type input "178 wild ac"
type input "178 wild acr"
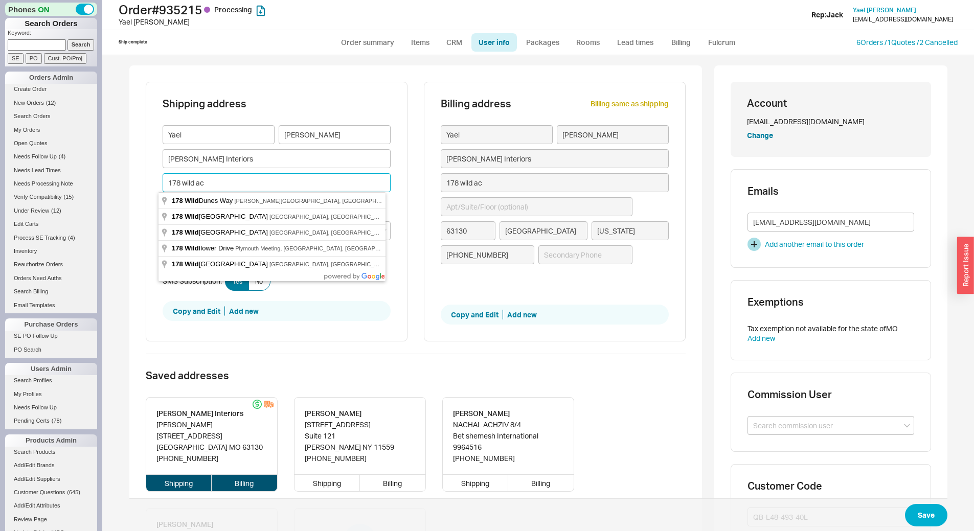
type input "178 wild acr"
type input "178 wild acre"
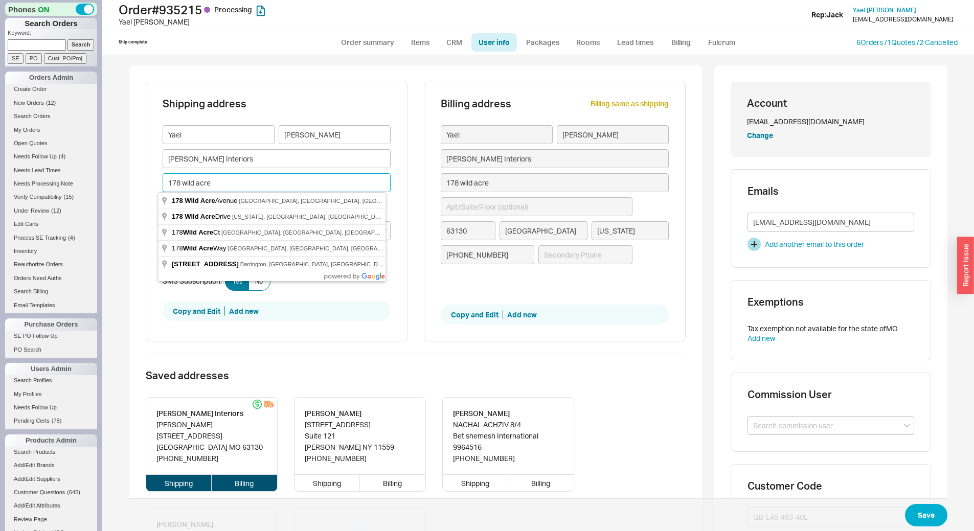
type input "178 wild acre a"
type input "178 wild acre av"
type input "178 wild acre ave"
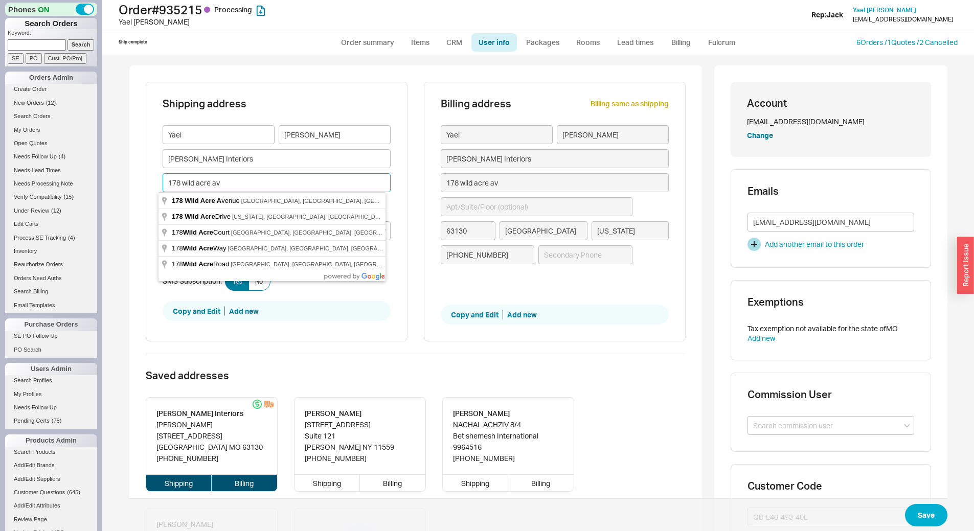
type input "178 wild acre ave"
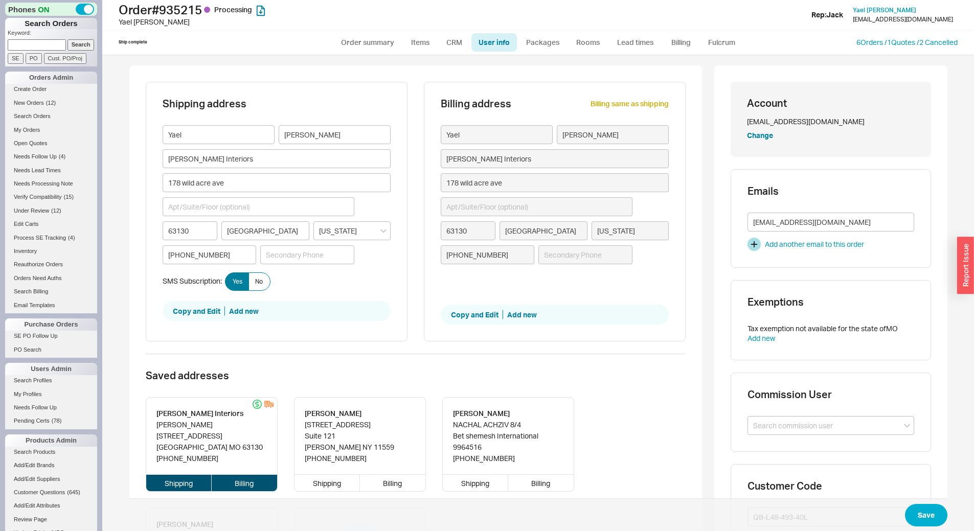
type input "178 Wild Acre Avenue"
type input "11559"
type input "Lawrence"
type input "New York"
type input "178 Wild Acre Avenue"
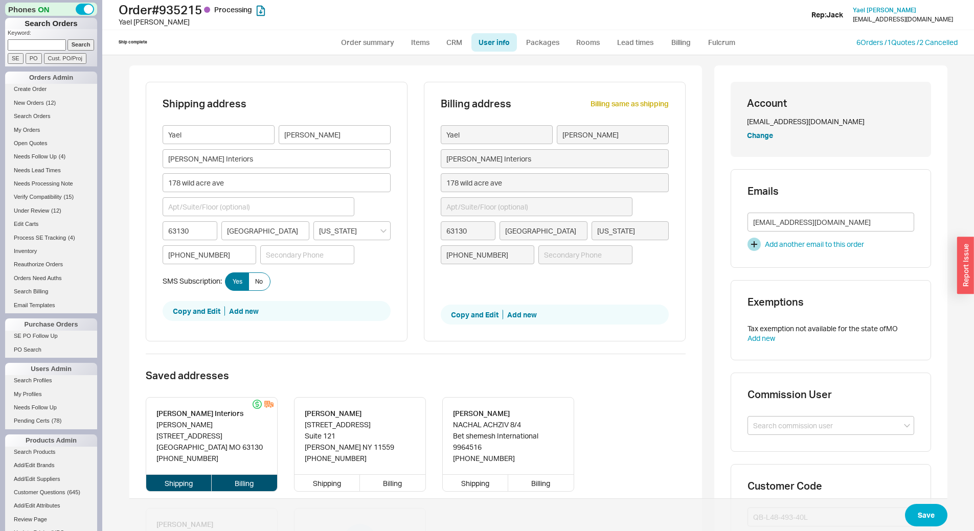
type input "11559"
type input "Lawrence"
type input "New York"
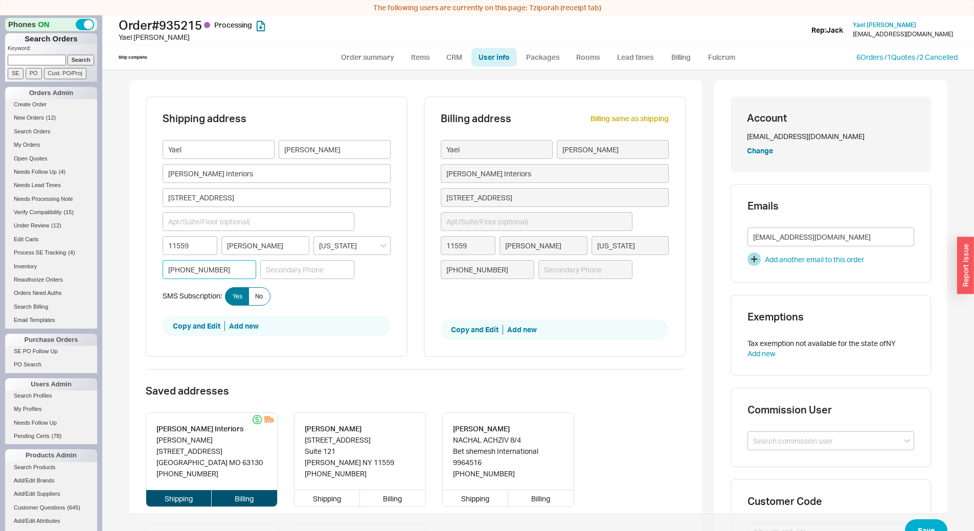
drag, startPoint x: 222, startPoint y: 257, endPoint x: 222, endPoint y: 269, distance: 12.8
click at [222, 269] on input "(314) 591-0228" at bounding box center [210, 269] width 94 height 19
click at [304, 272] on input at bounding box center [307, 269] width 94 height 19
type input "9"
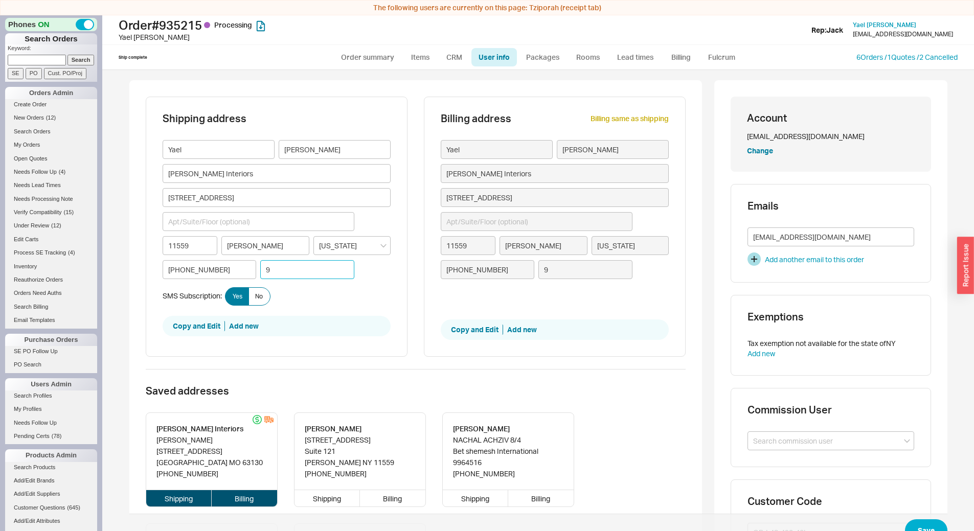
type input "97"
type input "972"
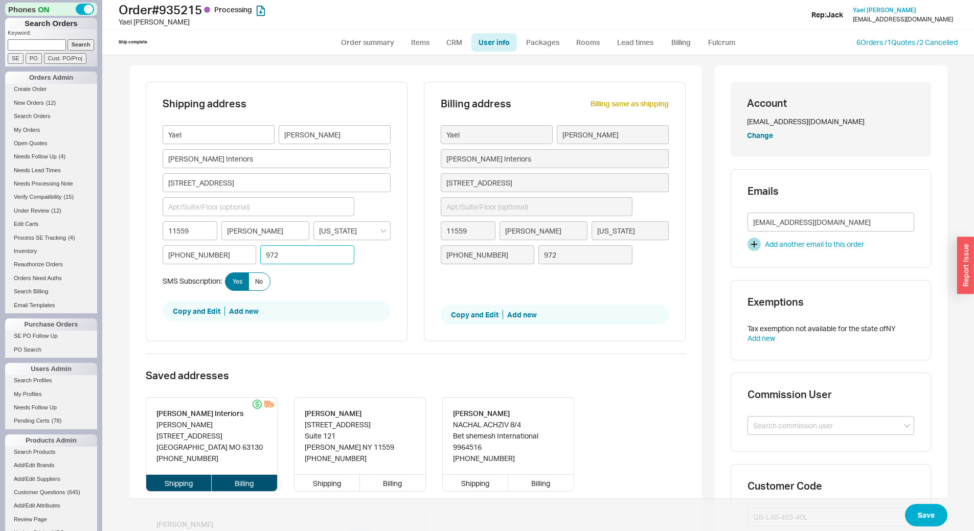
type input "9725"
type input "97252"
type input "972523"
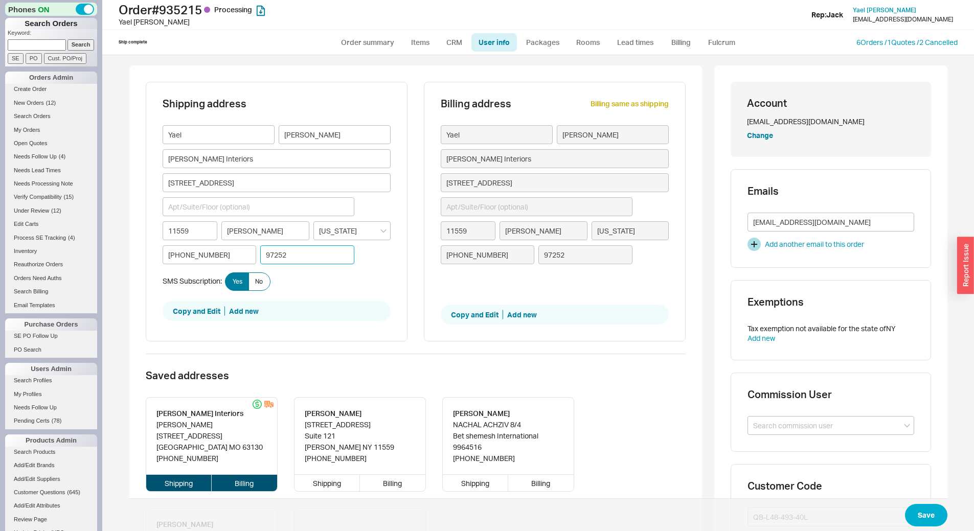
type input "972523"
type input "9725230"
type input "97252300"
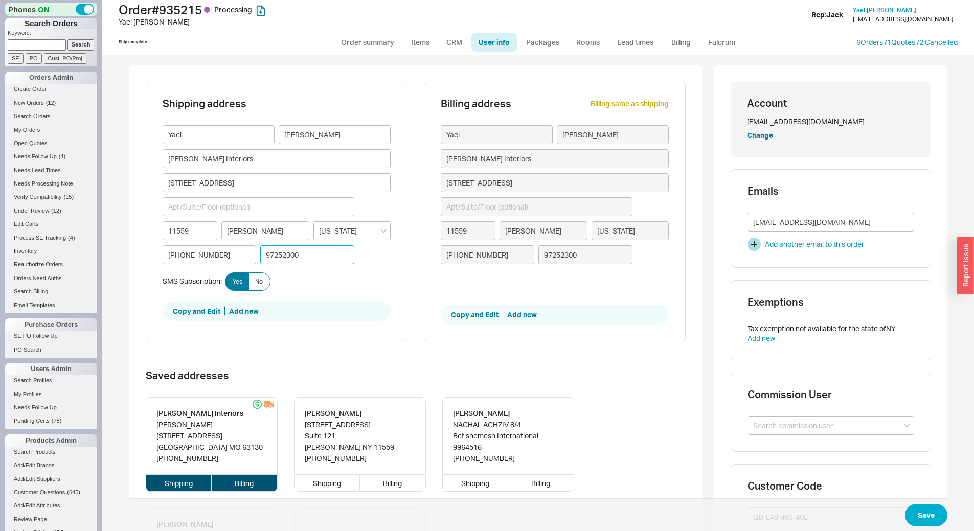
type input "972523006"
type input "9725230065"
type input "97252300654"
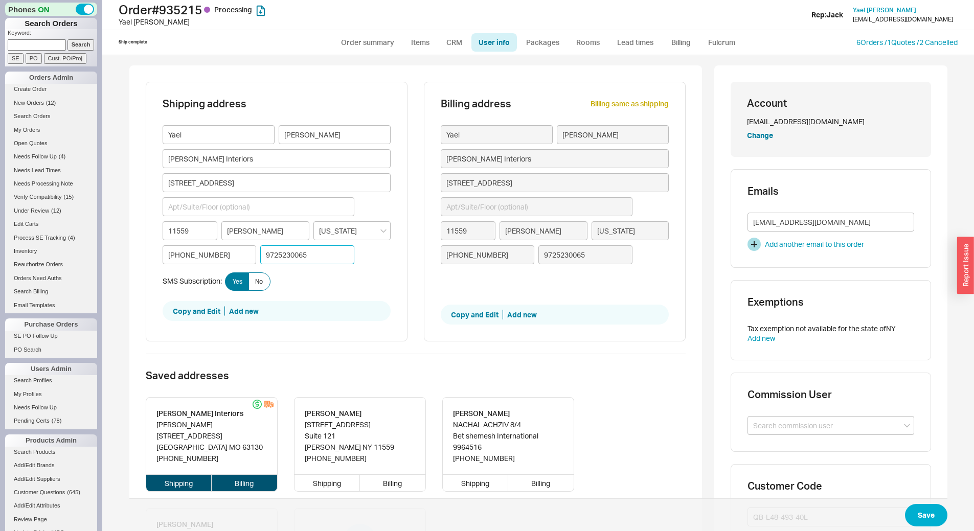
type input "97252300654"
type input "972523006543"
click at [275, 257] on input "972523006543" at bounding box center [307, 254] width 94 height 19
click at [287, 256] on input "972523006543" at bounding box center [307, 254] width 94 height 19
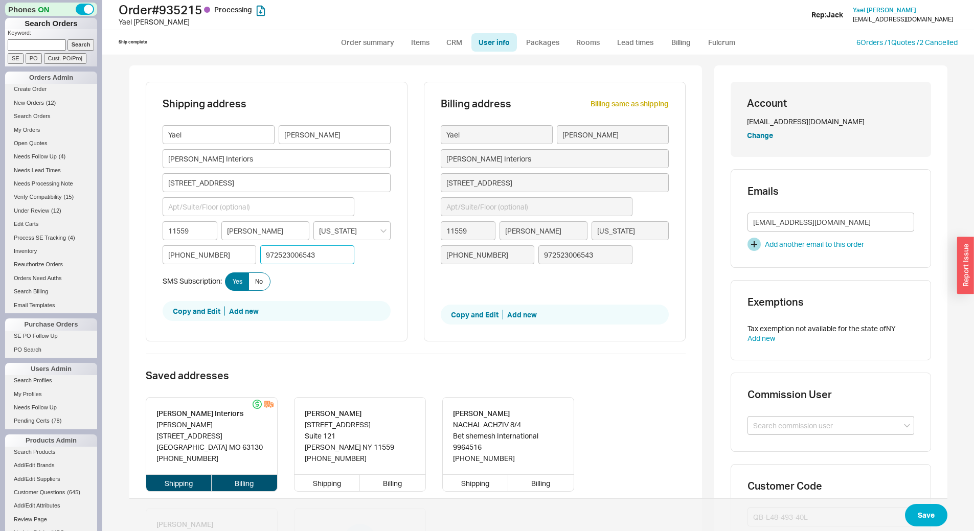
click at [283, 254] on input "972523006543" at bounding box center [307, 254] width 94 height 19
click at [297, 255] on input "972523006543" at bounding box center [307, 254] width 94 height 19
click at [327, 256] on input "972523006543" at bounding box center [307, 254] width 94 height 19
click at [314, 257] on input "972523006543" at bounding box center [307, 254] width 94 height 19
type input "972523006543"
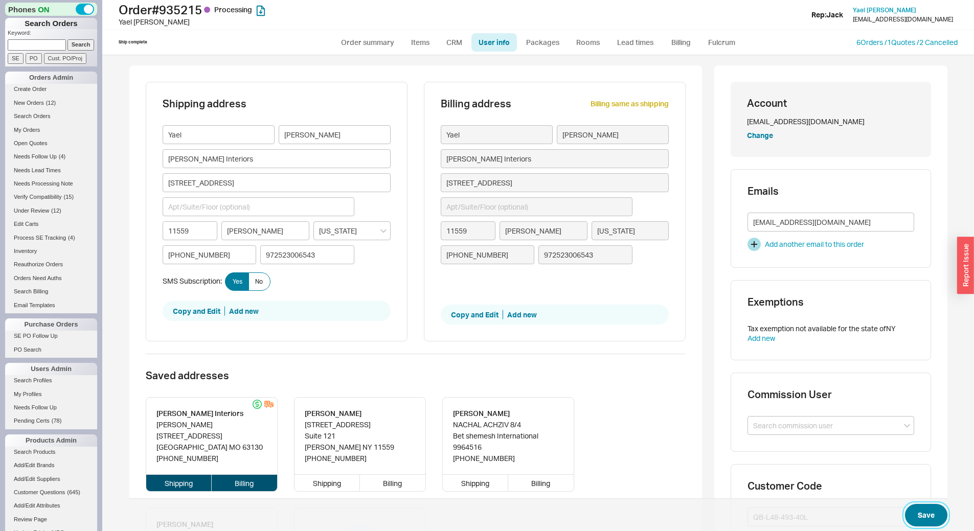
click at [933, 520] on button "Save" at bounding box center [926, 515] width 42 height 22
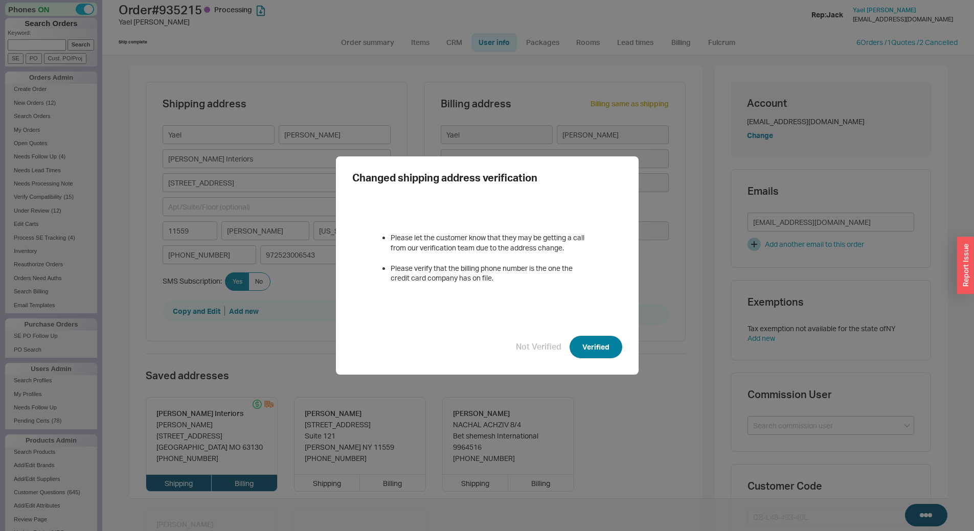
click at [600, 345] on button "Verified" at bounding box center [595, 347] width 53 height 22
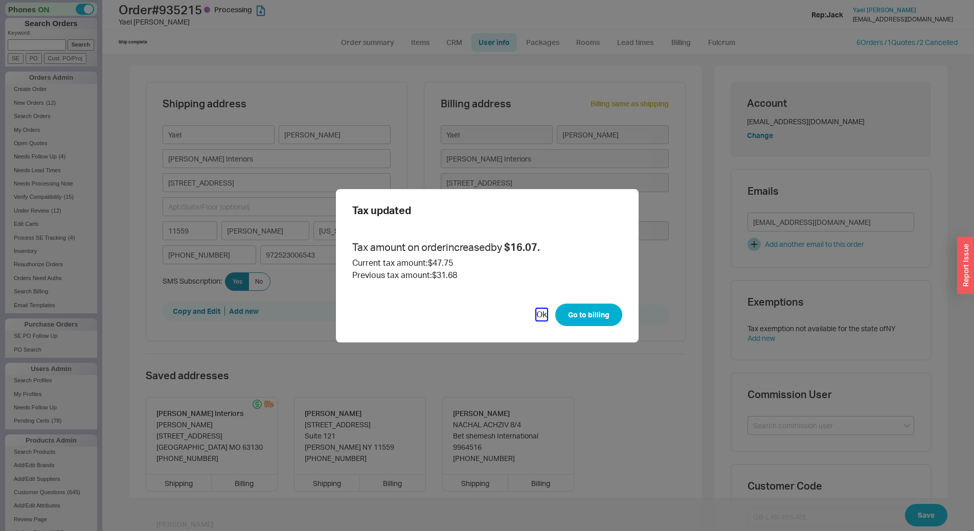
click at [542, 312] on button "Ok" at bounding box center [541, 314] width 11 height 11
select select "*"
select select "LOW"
select select "3"
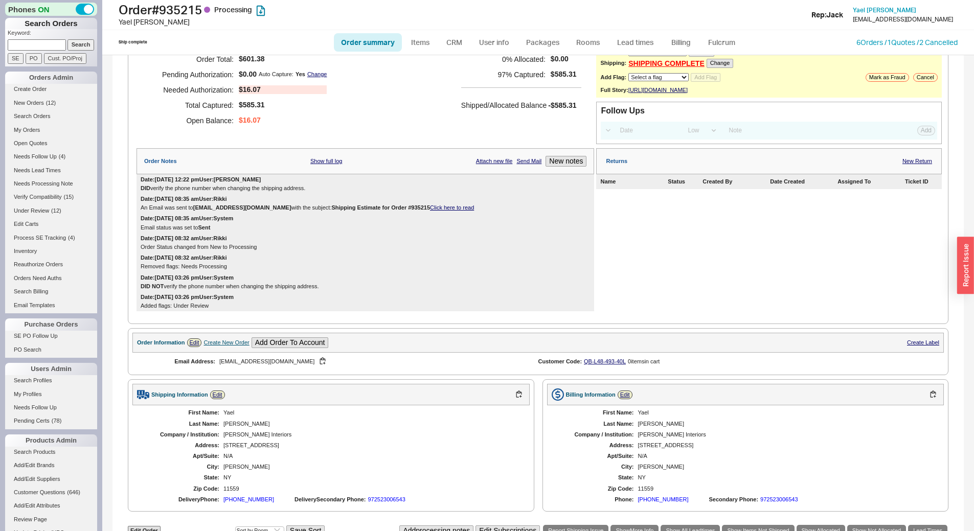
scroll to position [27, 0]
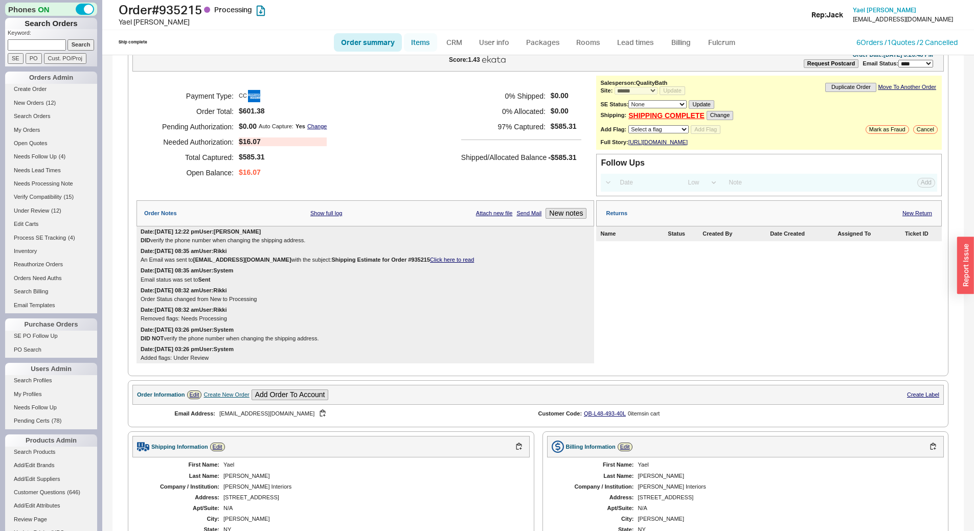
click at [432, 40] on link "Items" at bounding box center [420, 42] width 33 height 18
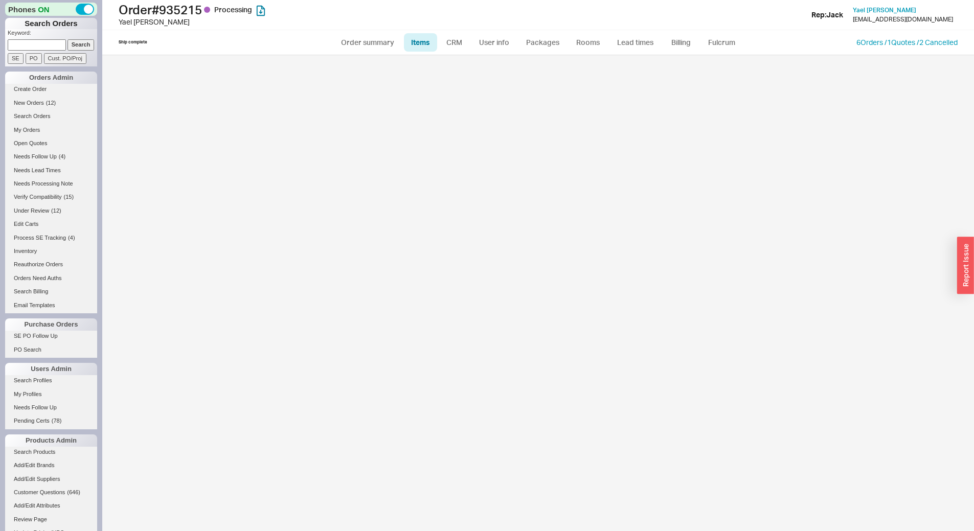
select select "3"
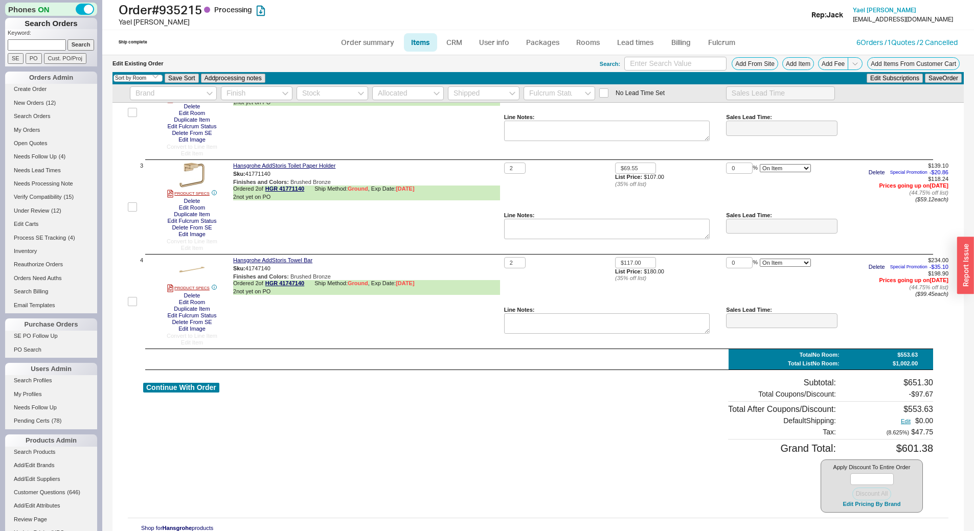
scroll to position [187, 0]
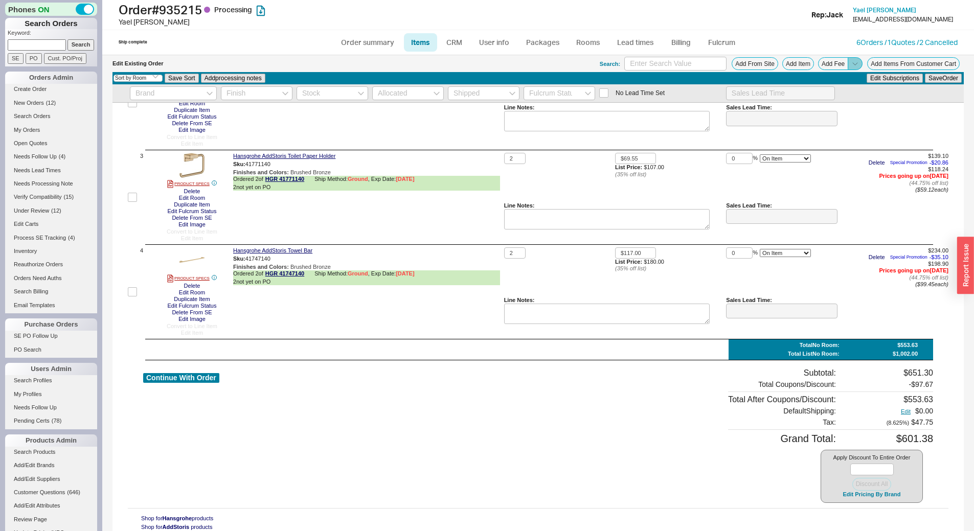
click at [851, 65] on icon at bounding box center [855, 64] width 8 height 8
click at [840, 73] on button "Add Order Discount" at bounding box center [819, 76] width 69 height 10
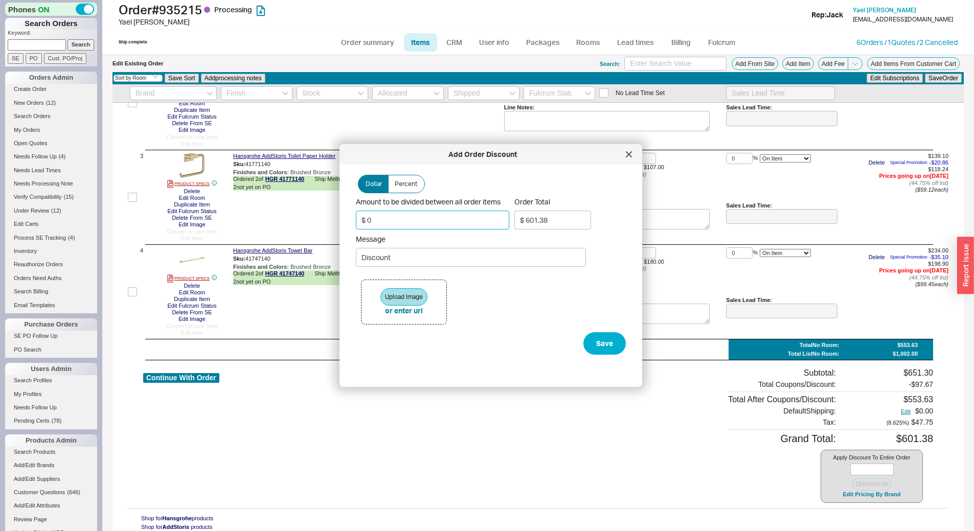
drag, startPoint x: 424, startPoint y: 222, endPoint x: 368, endPoint y: 220, distance: 56.8
click at [368, 220] on input "$ 0" at bounding box center [432, 220] width 153 height 19
type input "$ 1"
type input "$ 600.29"
type input "$ 16"
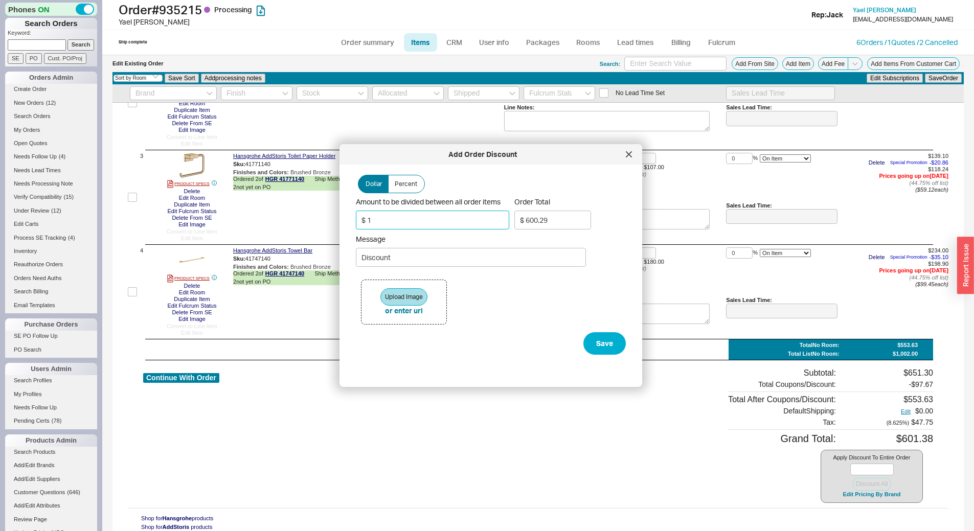
type input "$ 584"
type input "$ 1"
type input "$ 600.29"
type input "$ 12"
type input "$ 588.35"
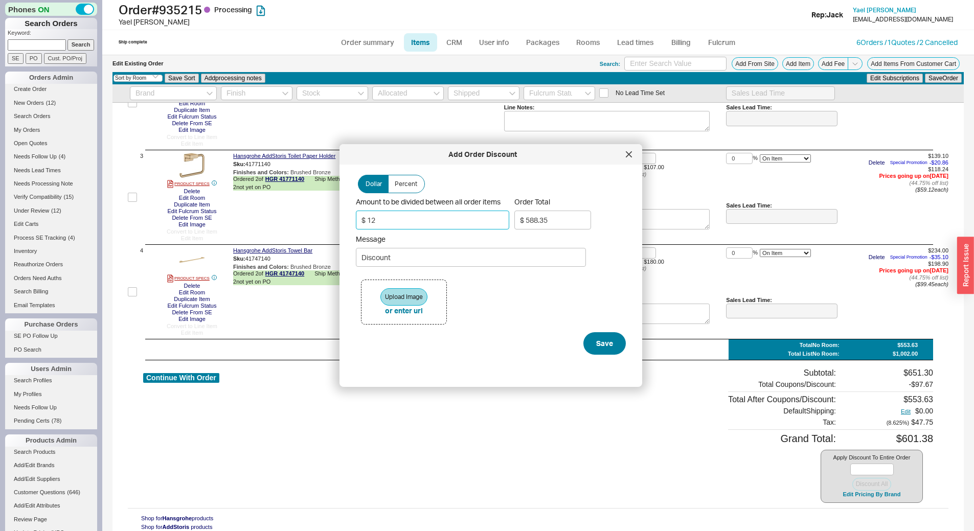
type input "$ 12"
click at [597, 338] on button "Save" at bounding box center [604, 343] width 42 height 22
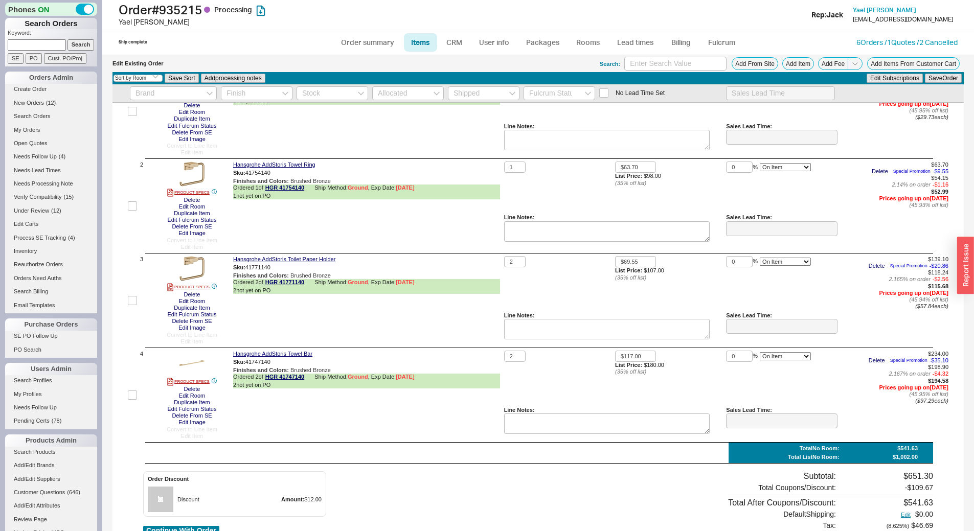
scroll to position [0, 0]
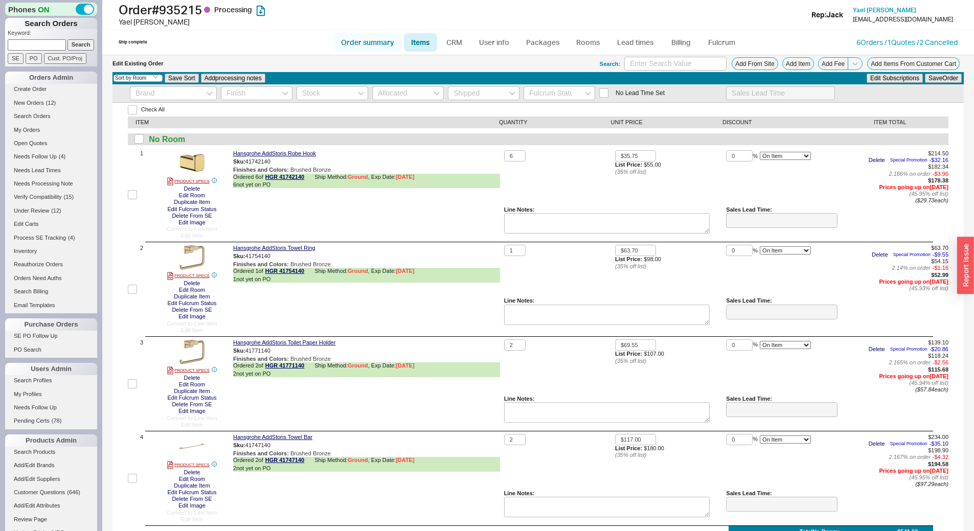
click at [368, 51] on link "Order summary" at bounding box center [368, 42] width 68 height 18
select select "*"
select select "LOW"
select select "3"
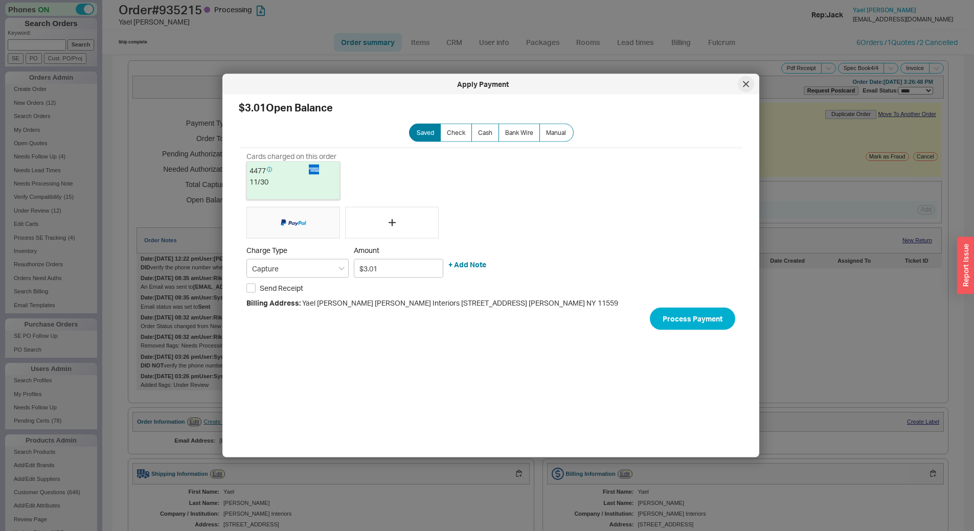
click at [749, 87] on div at bounding box center [746, 84] width 16 height 16
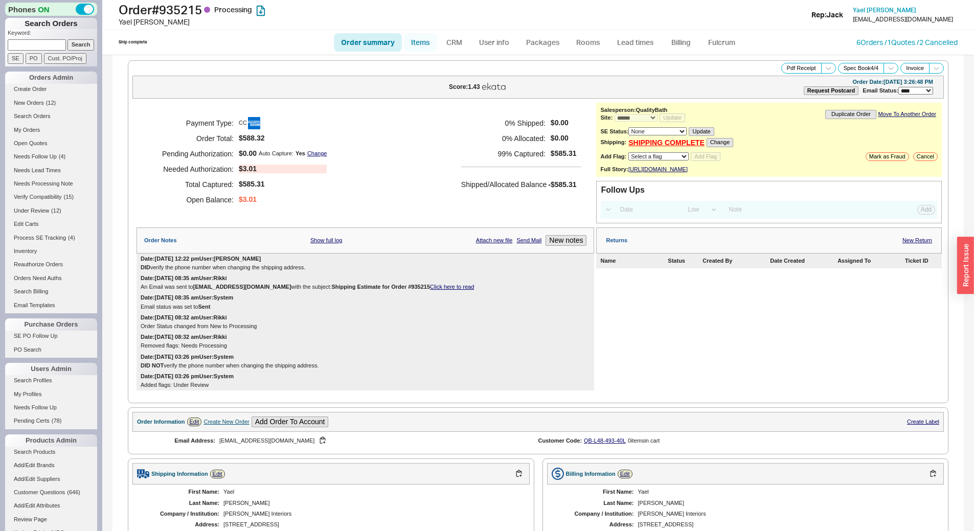
click at [409, 41] on link "Items" at bounding box center [420, 42] width 33 height 18
select select "3"
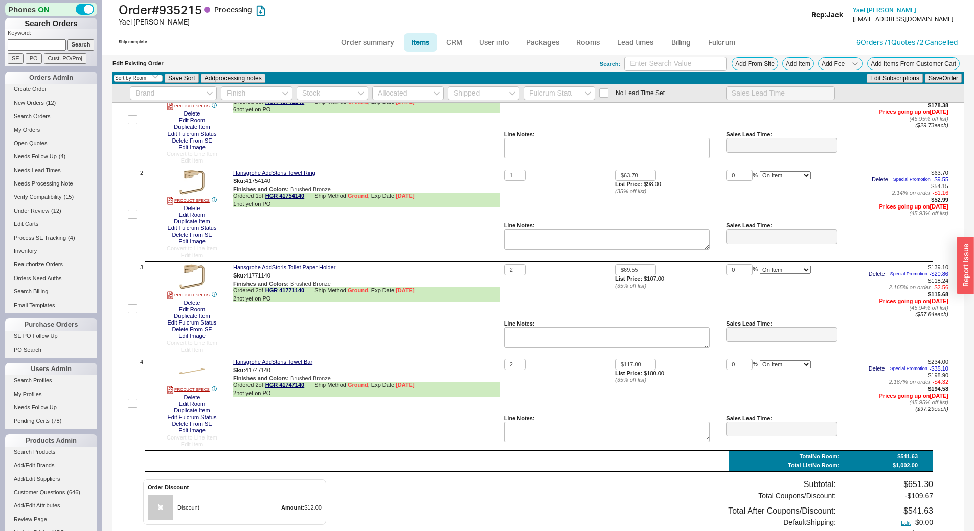
scroll to position [187, 0]
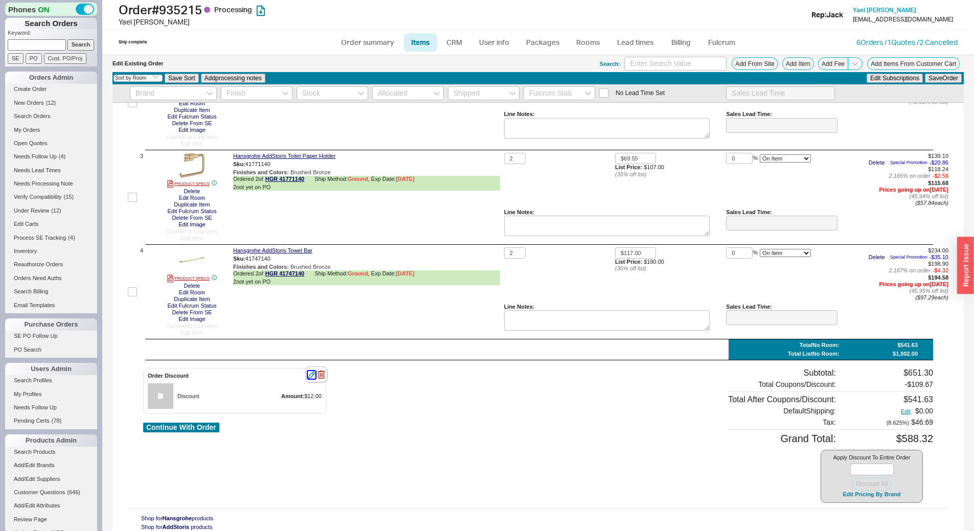
click at [312, 375] on icon "button" at bounding box center [312, 375] width 8 height 8
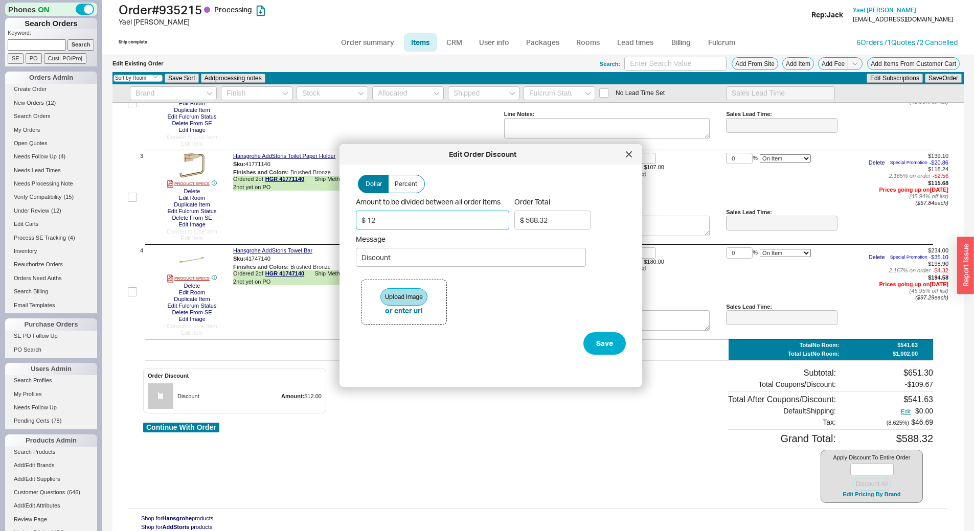
click at [375, 220] on input "$ 12" at bounding box center [432, 220] width 153 height 19
type input "$ 14"
type input "$ 586.17"
type input "$ 14"
click at [602, 349] on button "Save" at bounding box center [604, 343] width 42 height 22
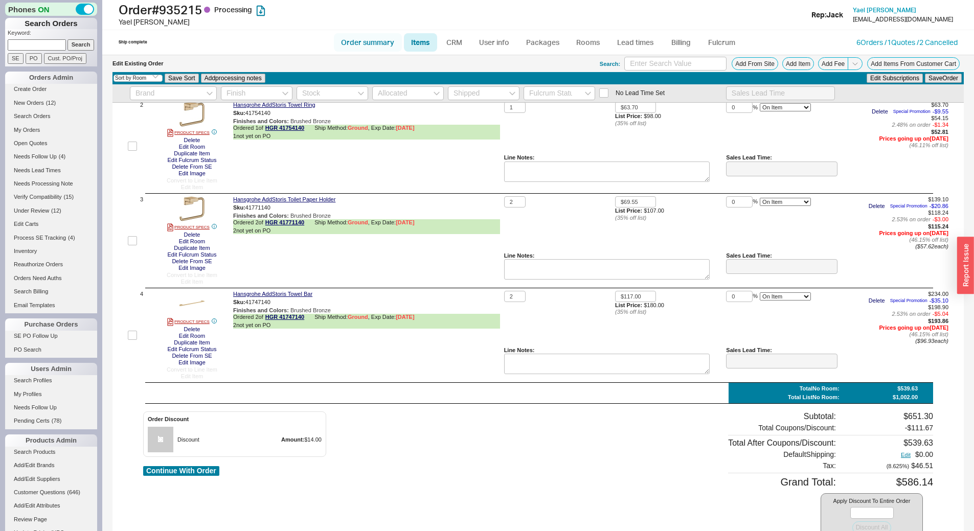
scroll to position [84, 0]
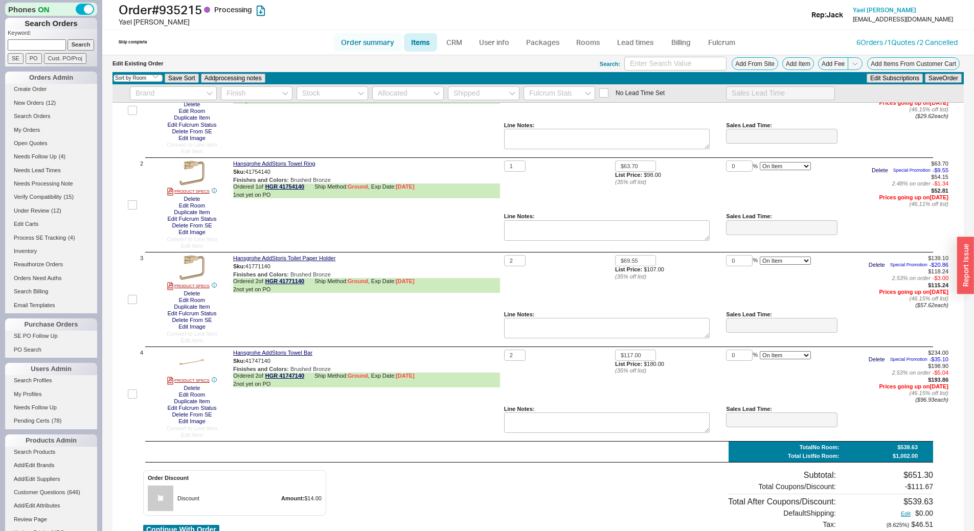
click at [371, 43] on link "Order summary" at bounding box center [368, 42] width 68 height 18
select select "*"
select select "LOW"
select select "3"
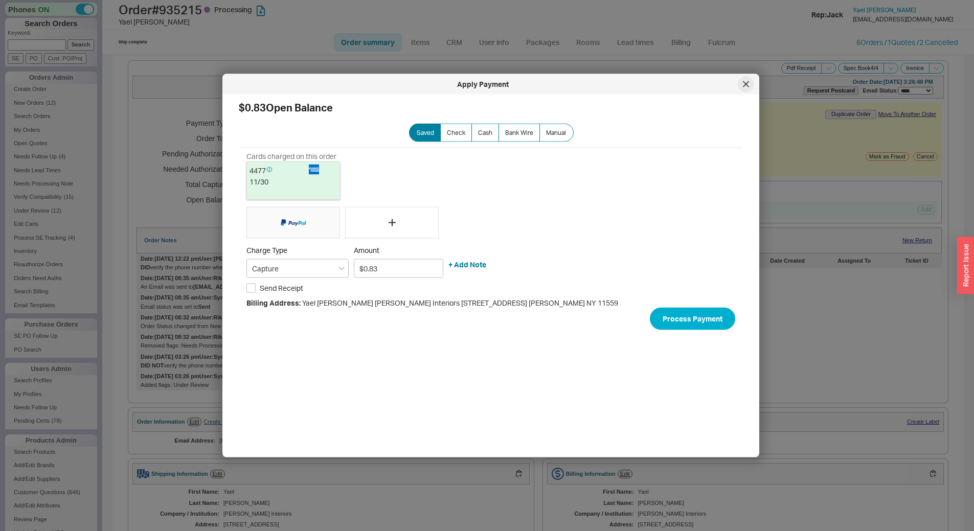
click at [749, 81] on div at bounding box center [746, 84] width 16 height 16
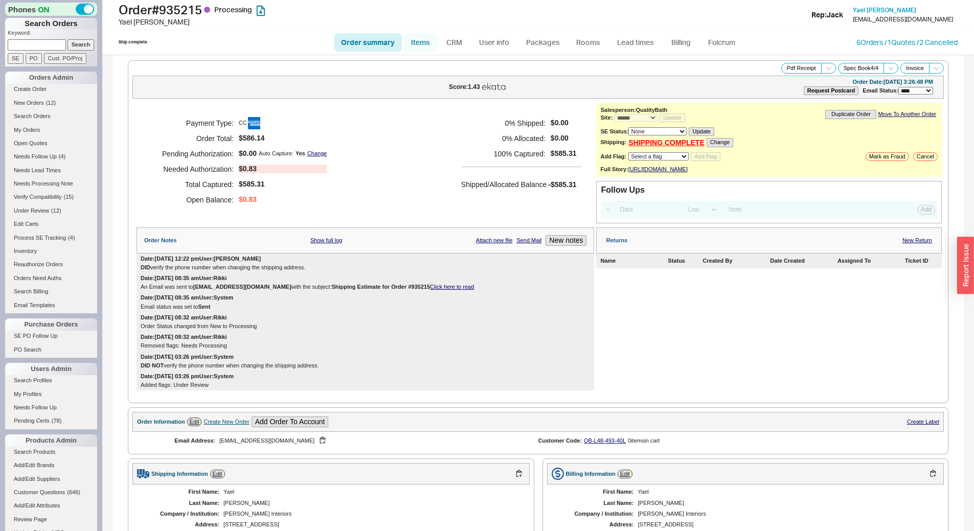
click at [425, 43] on link "Items" at bounding box center [420, 42] width 33 height 18
select select "3"
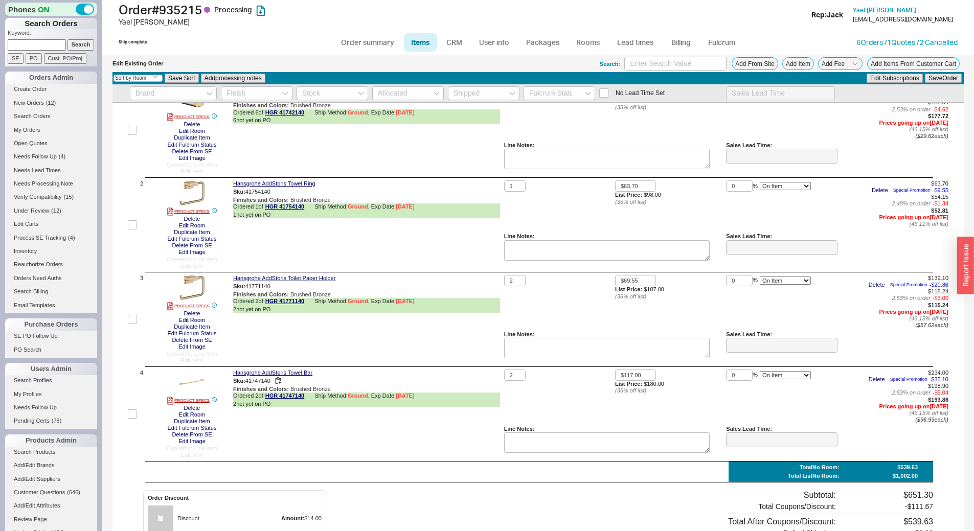
scroll to position [187, 0]
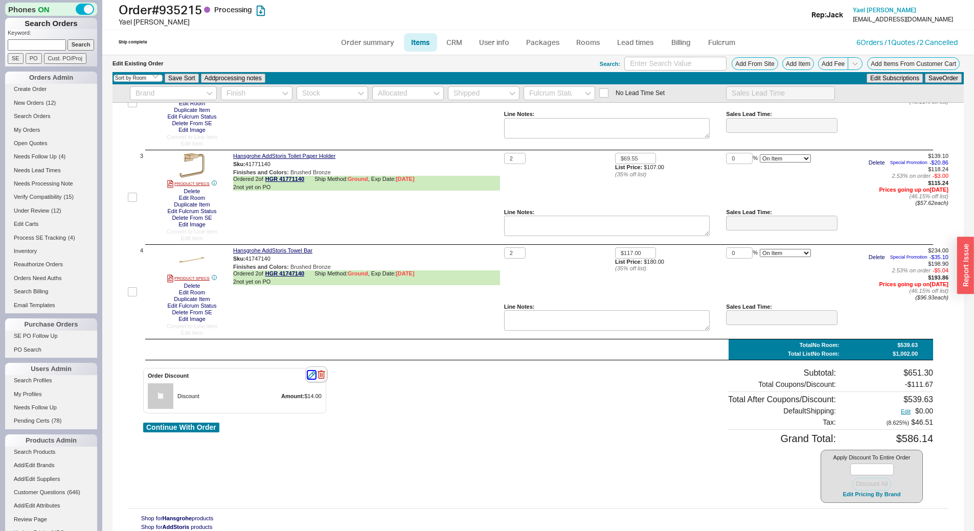
click at [313, 376] on icon "button" at bounding box center [311, 374] width 7 height 7
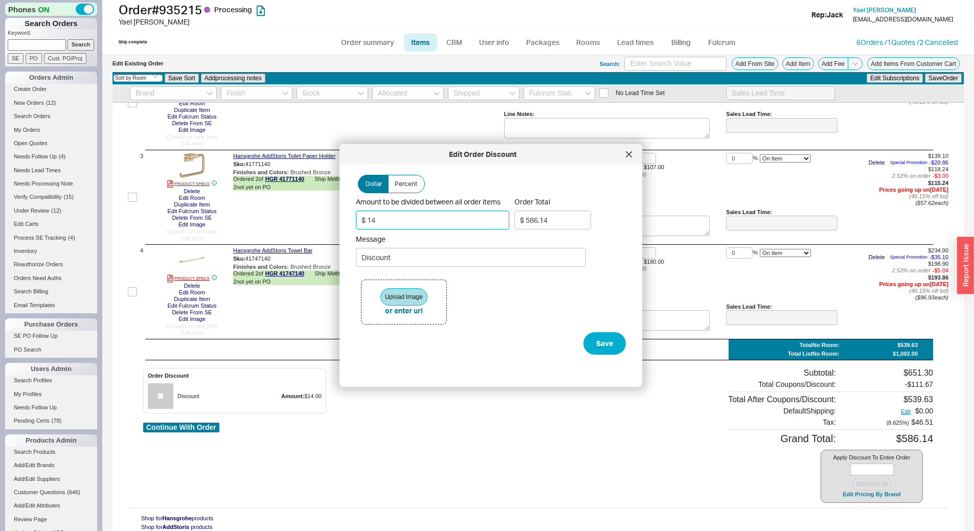
drag, startPoint x: 395, startPoint y: 220, endPoint x: 376, endPoint y: 227, distance: 20.2
click at [376, 227] on input "$ 14" at bounding box center [432, 220] width 153 height 19
type input "$ 14."
type input "$ 586.17"
type input "$ 14.5"
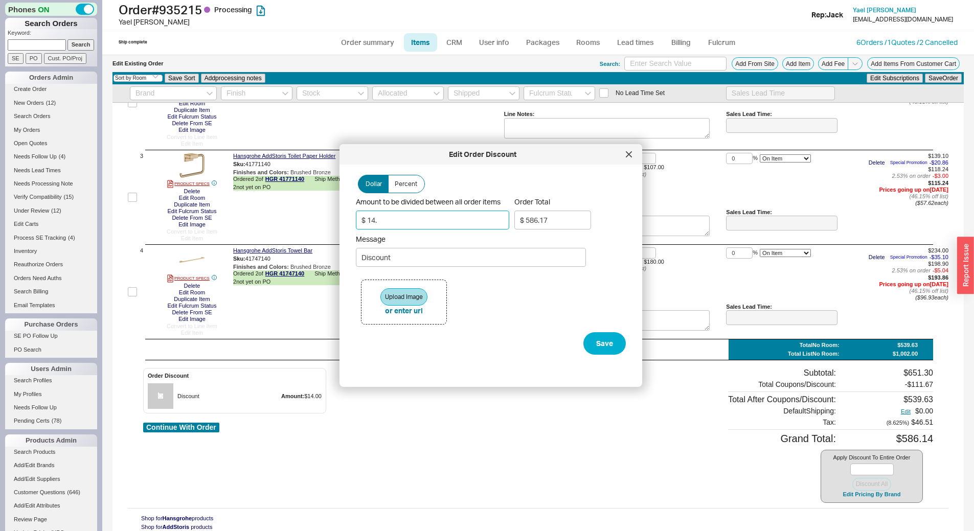
type input "$ 585.63"
type input "$ 14.5"
click at [610, 340] on button "Save" at bounding box center [604, 343] width 42 height 22
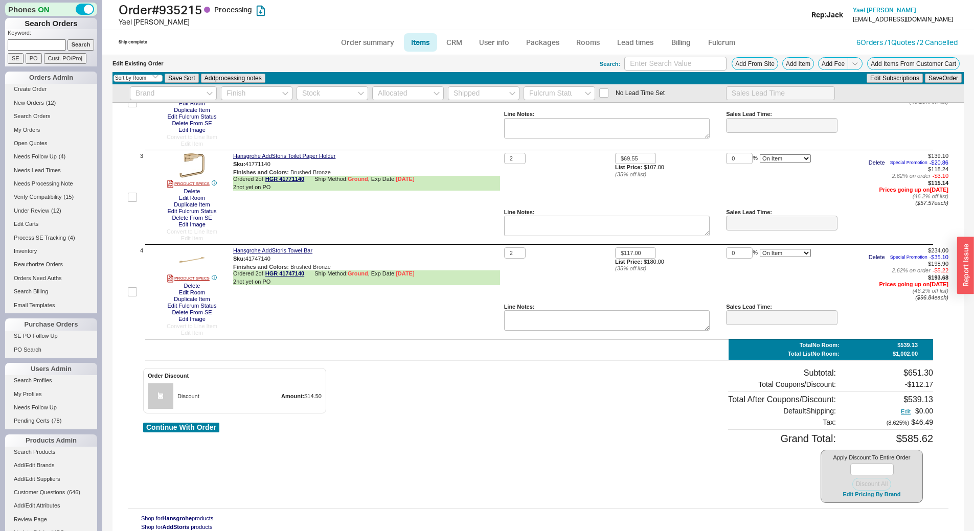
scroll to position [0, 0]
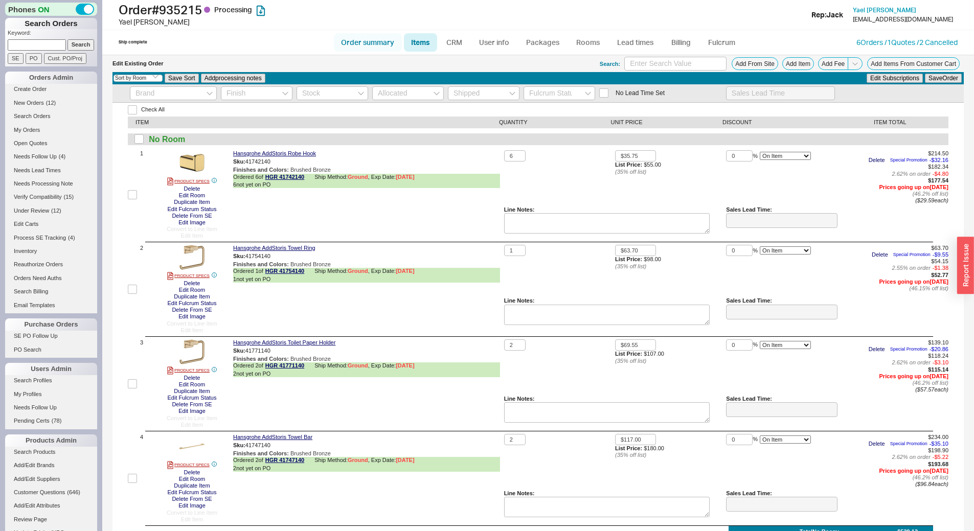
click at [381, 39] on link "Order summary" at bounding box center [368, 42] width 68 height 18
select select "*"
select select "LOW"
select select "3"
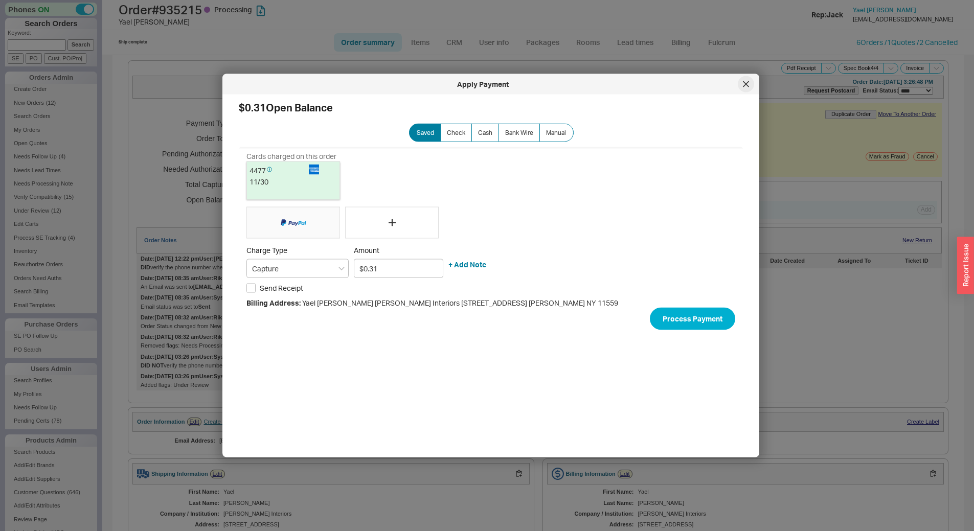
click at [747, 86] on icon at bounding box center [746, 84] width 6 height 6
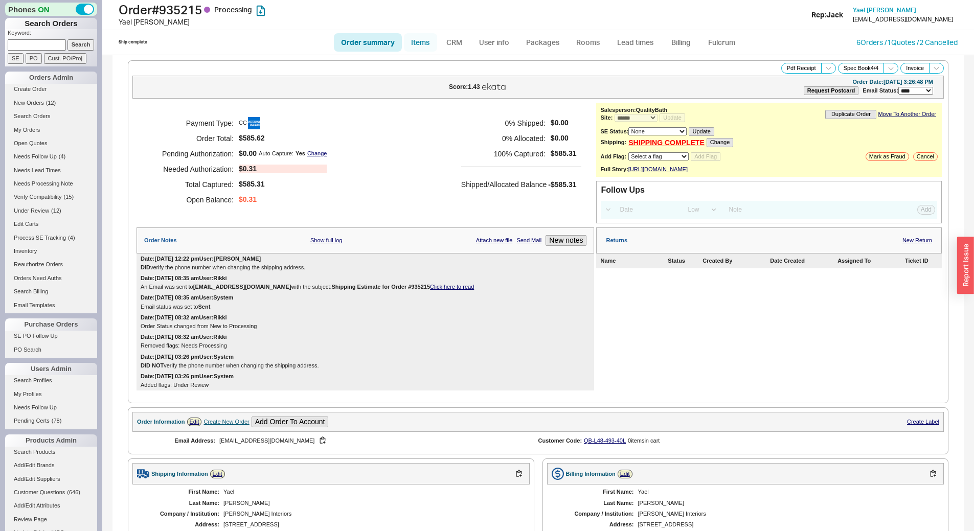
click at [427, 39] on link "Items" at bounding box center [420, 42] width 33 height 18
select select "3"
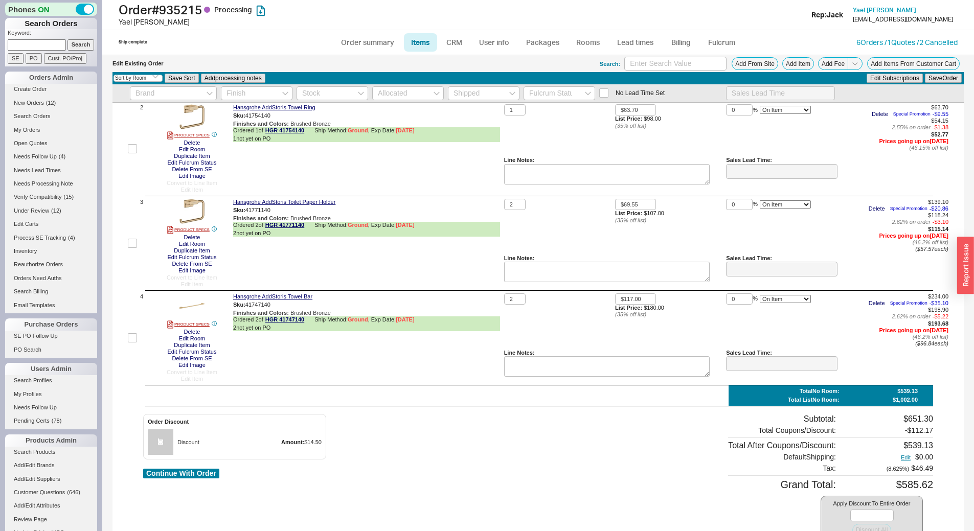
scroll to position [187, 0]
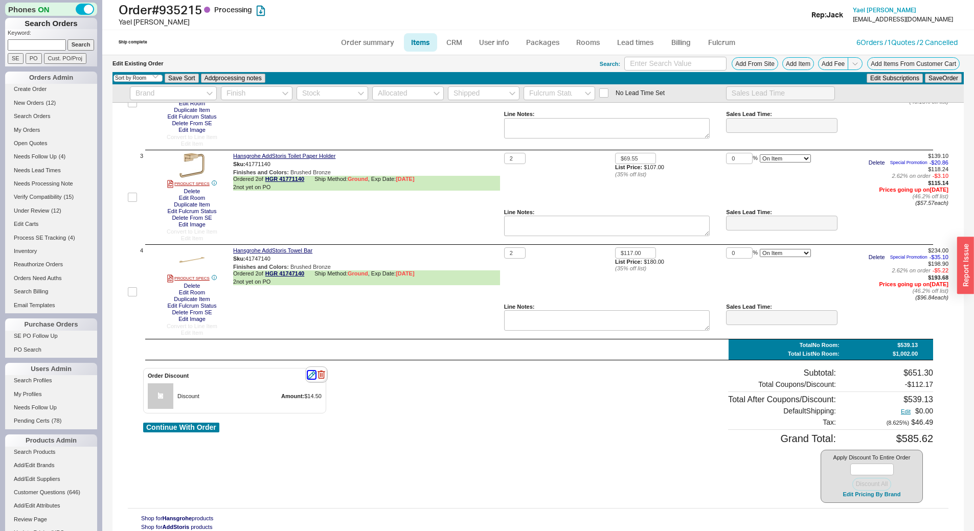
click at [315, 376] on icon "button" at bounding box center [312, 375] width 8 height 8
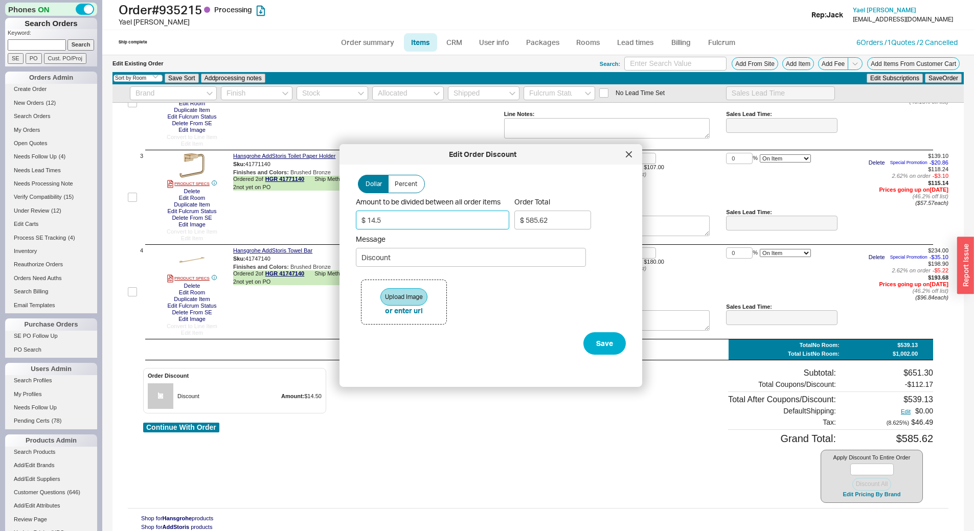
drag, startPoint x: 409, startPoint y: 227, endPoint x: 377, endPoint y: 225, distance: 32.3
click at [377, 225] on input "$ 14.5" at bounding box center [432, 220] width 153 height 19
type input "$ 14.7"
type input "$ 585.41"
type input "$ 14.75"
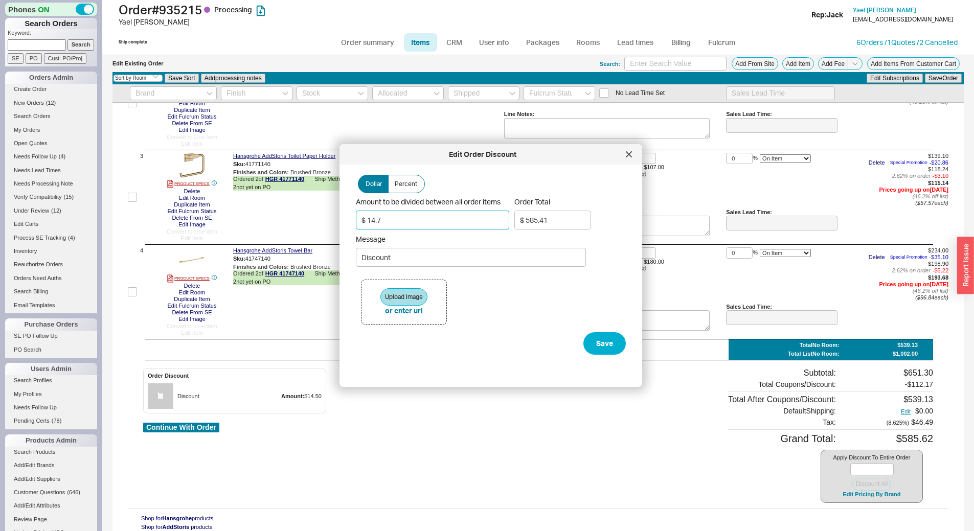
type input "$ 585.36"
type input "$ 14.75"
click at [602, 348] on button "Save" at bounding box center [604, 343] width 42 height 22
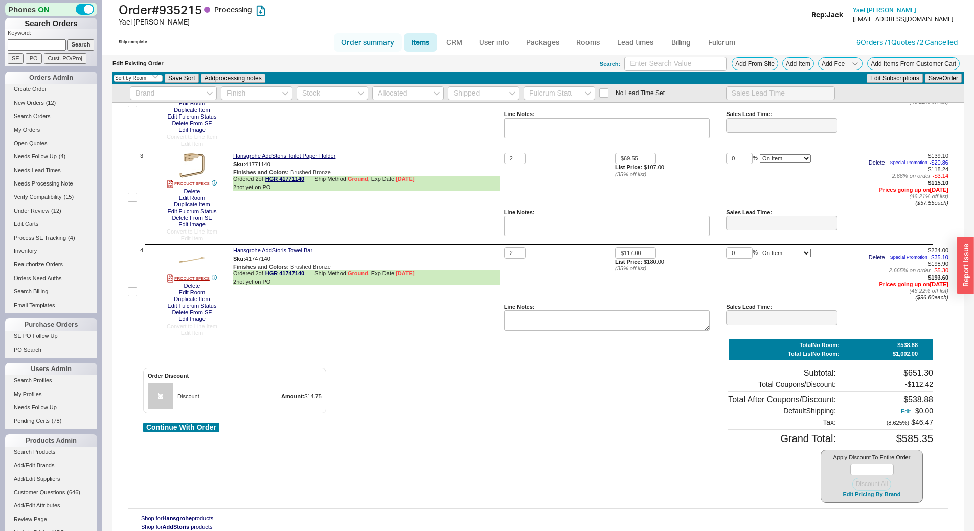
click at [379, 36] on link "Order summary" at bounding box center [368, 42] width 68 height 18
select select "*"
select select "LOW"
select select "3"
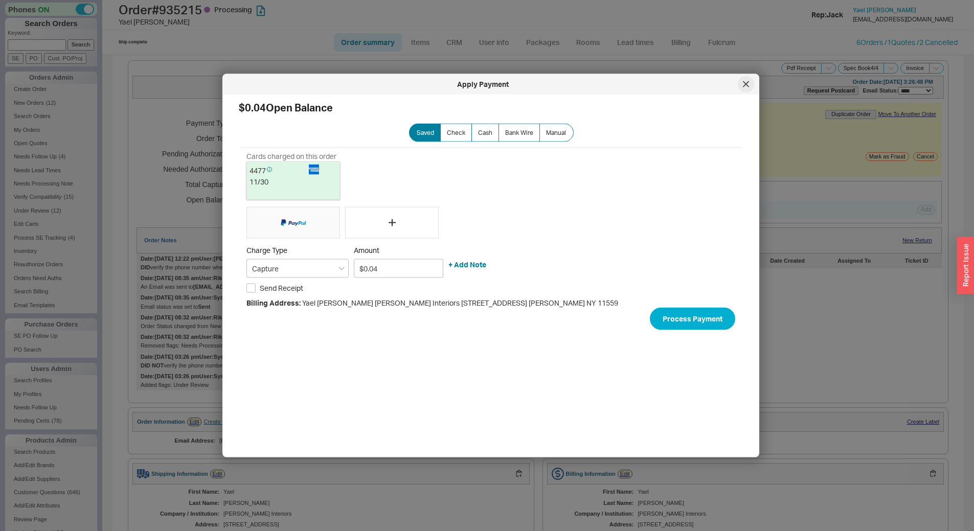
click at [739, 86] on div at bounding box center [746, 84] width 16 height 16
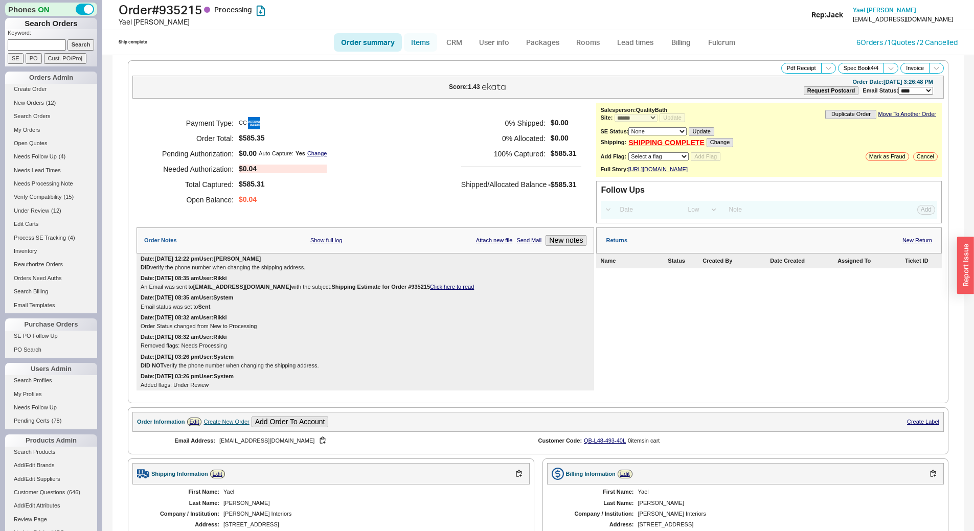
click at [424, 40] on link "Items" at bounding box center [420, 42] width 33 height 18
select select "3"
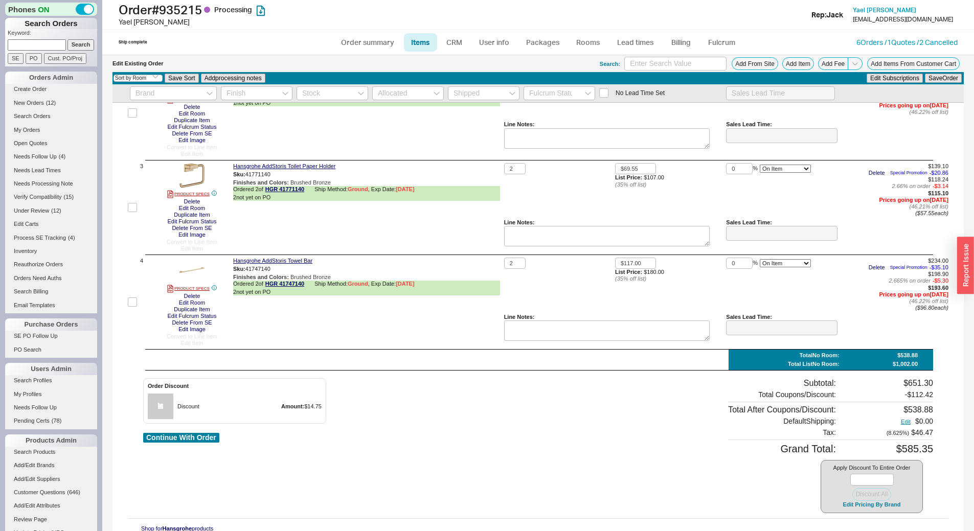
scroll to position [187, 0]
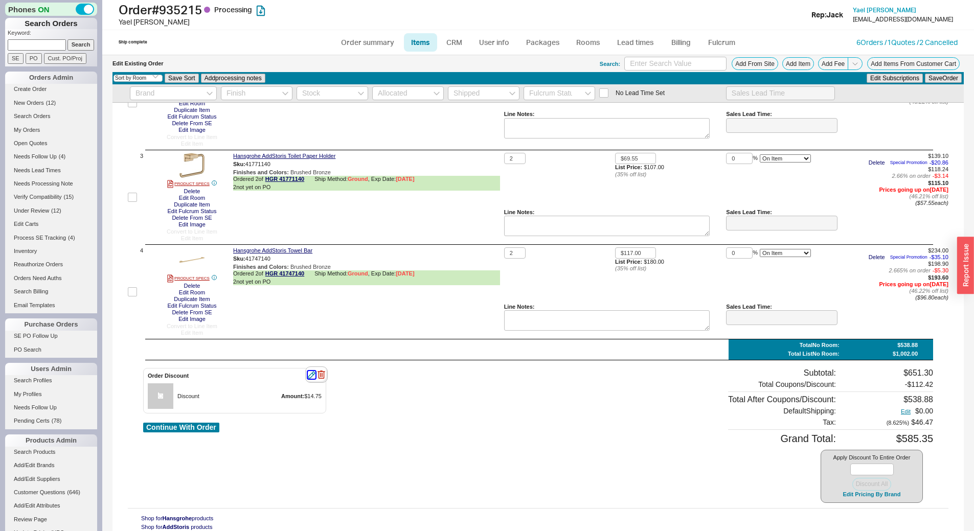
click at [312, 378] on icon "button" at bounding box center [312, 375] width 8 height 8
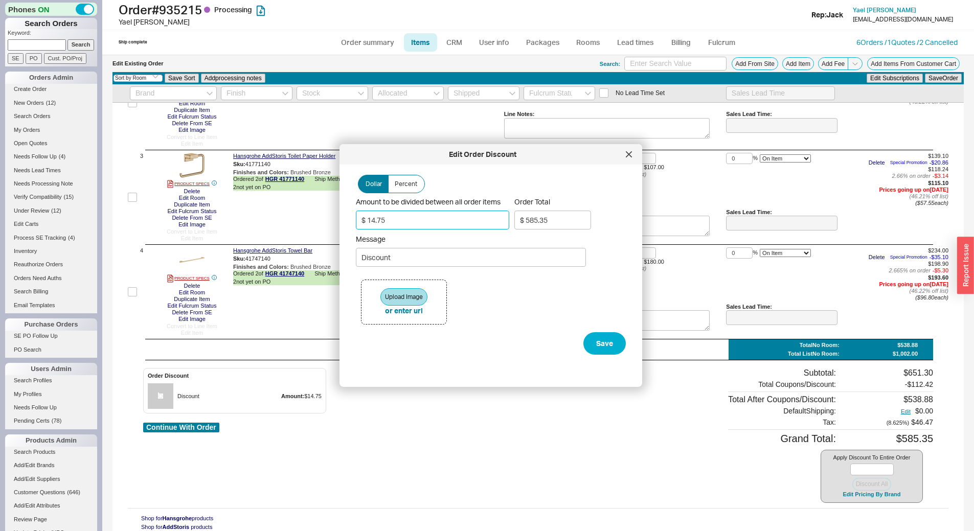
click at [382, 222] on input "$ 14.75" at bounding box center [432, 220] width 153 height 19
type input "$ 14.78"
type input "$ 585.33"
type input "$ 14.78"
click at [606, 348] on button "Save" at bounding box center [604, 343] width 42 height 22
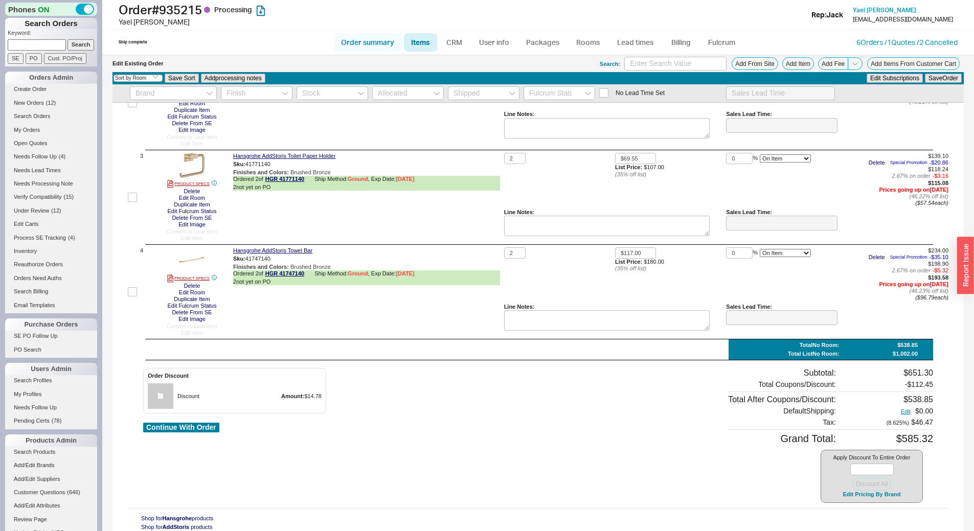
click at [385, 42] on link "Order summary" at bounding box center [368, 42] width 68 height 18
select select "*"
select select "LOW"
select select "3"
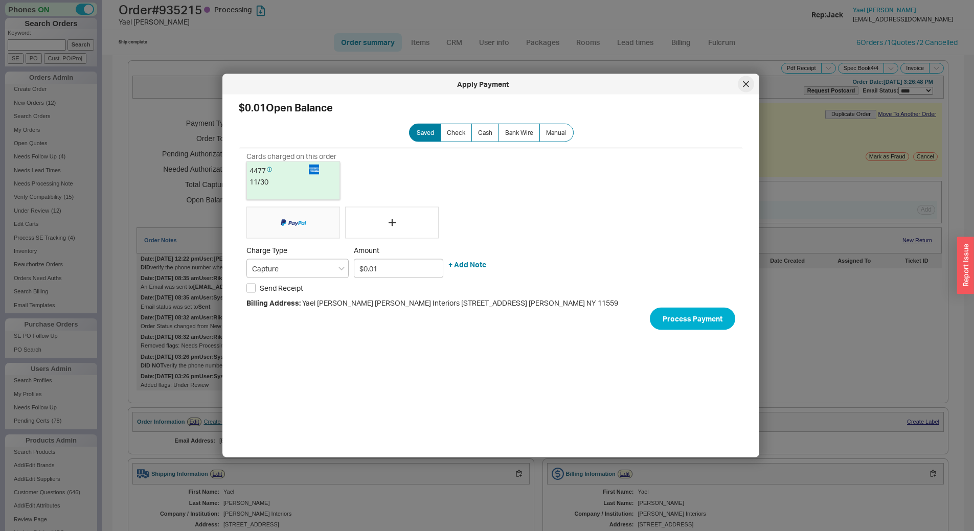
click at [747, 81] on icon at bounding box center [746, 84] width 6 height 6
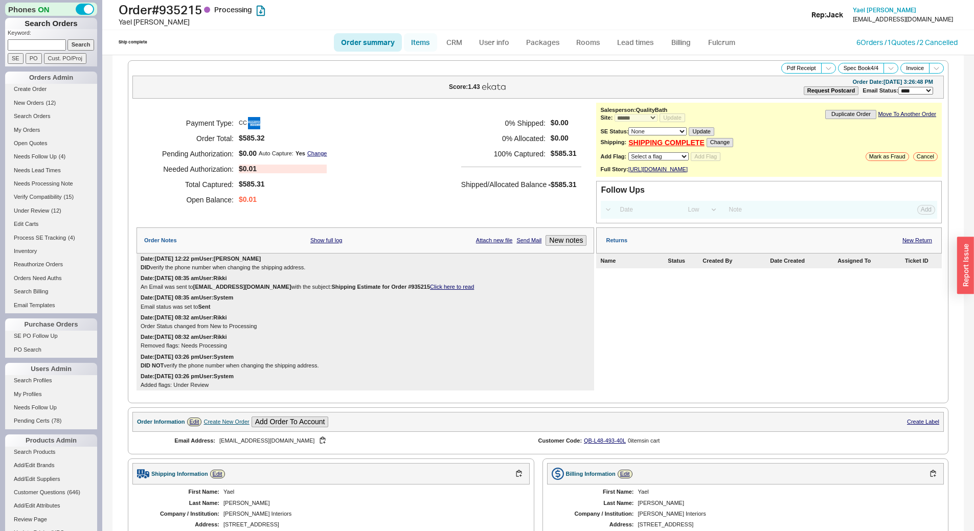
click at [426, 41] on link "Items" at bounding box center [420, 42] width 33 height 18
select select "3"
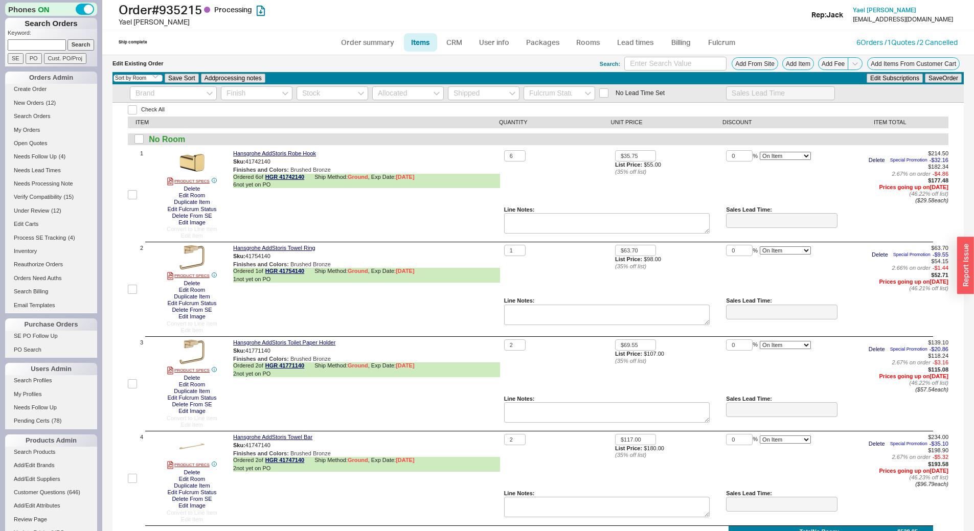
scroll to position [187, 0]
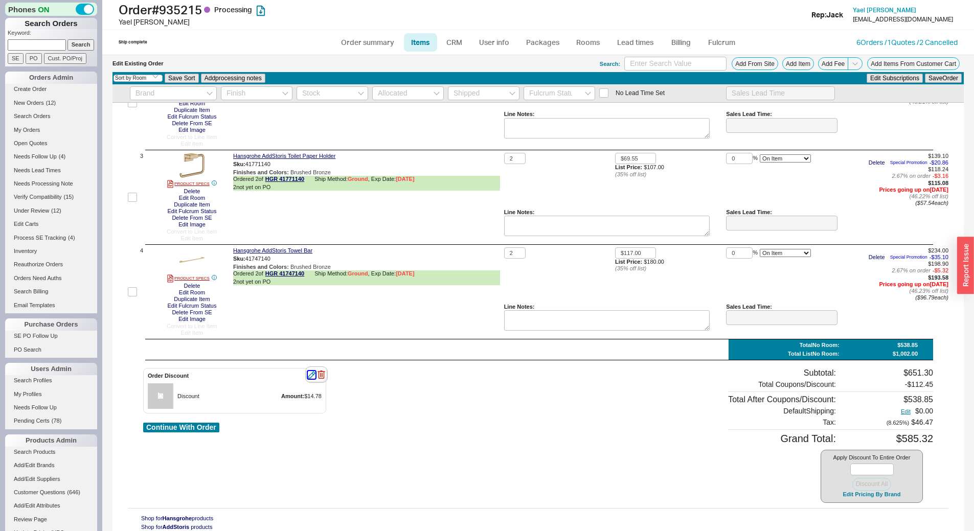
click at [313, 378] on icon "button" at bounding box center [312, 375] width 8 height 8
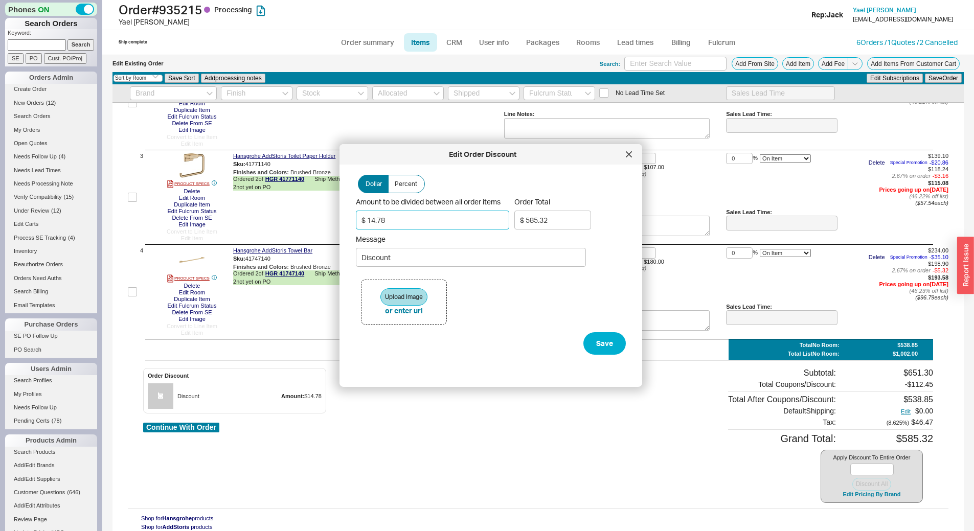
drag, startPoint x: 393, startPoint y: 222, endPoint x: 381, endPoint y: 223, distance: 11.3
click at [381, 223] on input "$ 14.78" at bounding box center [432, 220] width 153 height 19
type input "$ 14.79"
type input "$ 585.31"
type input "$ 14.79"
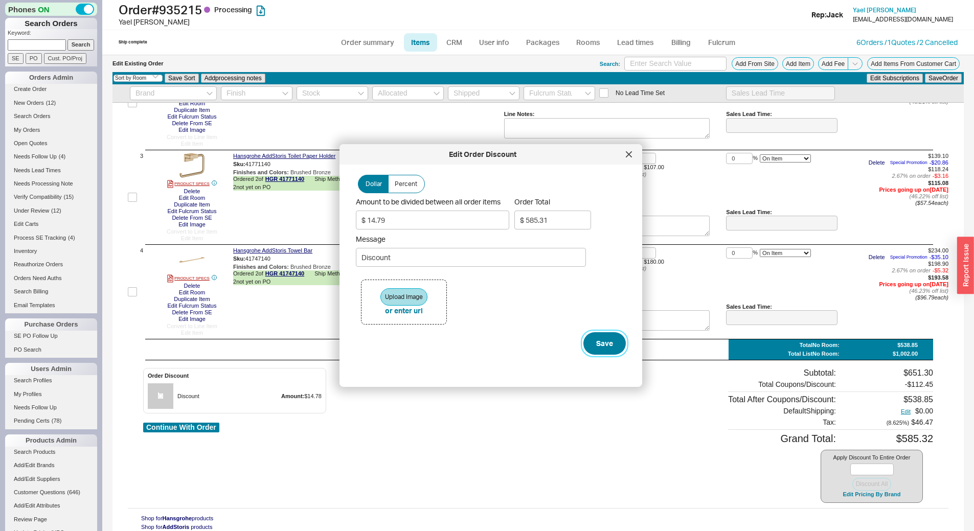
click at [603, 349] on button "Save" at bounding box center [604, 343] width 42 height 22
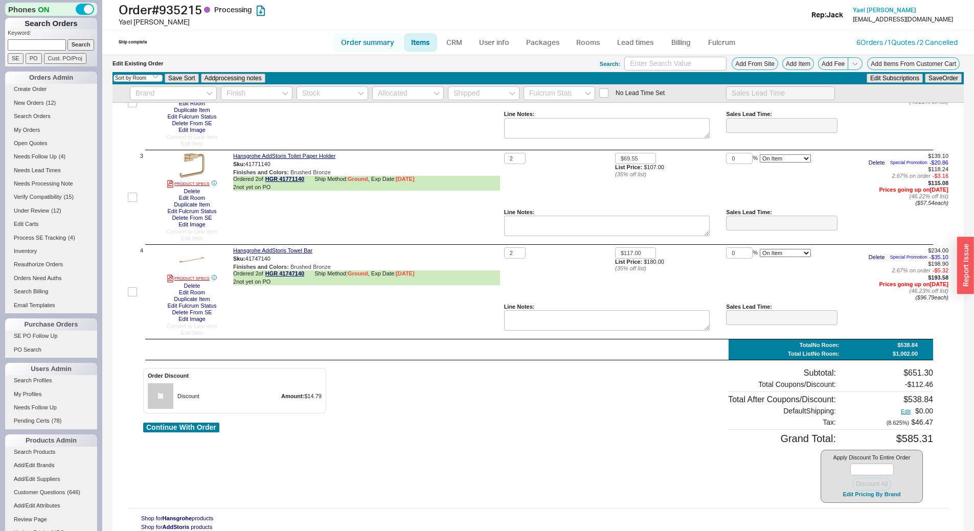
click at [386, 36] on link "Order summary" at bounding box center [368, 42] width 68 height 18
select select "*"
select select "LOW"
select select "3"
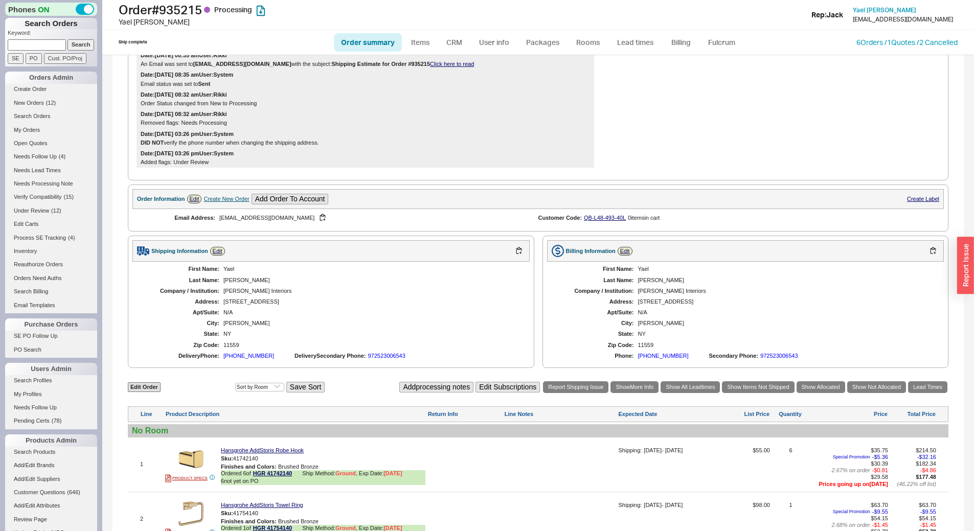
scroll to position [118, 0]
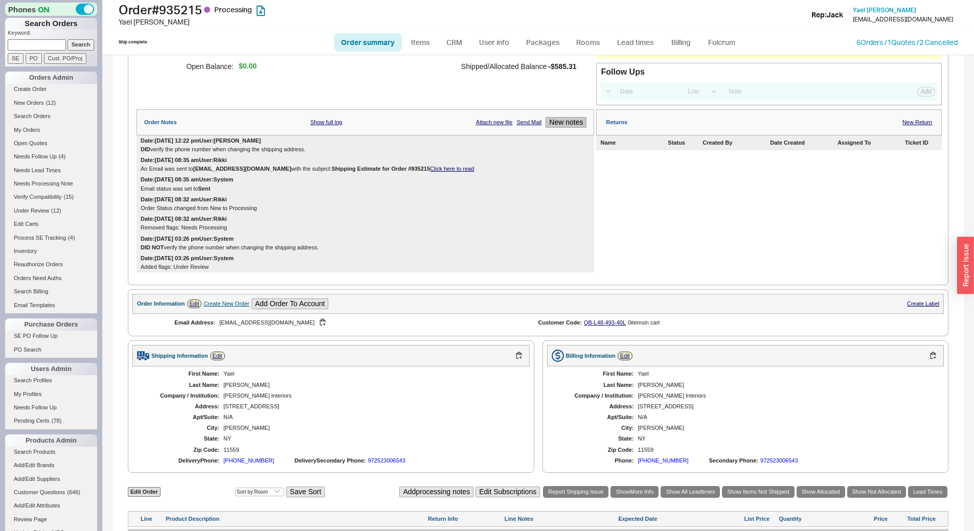
click at [563, 128] on button "New notes" at bounding box center [565, 122] width 41 height 11
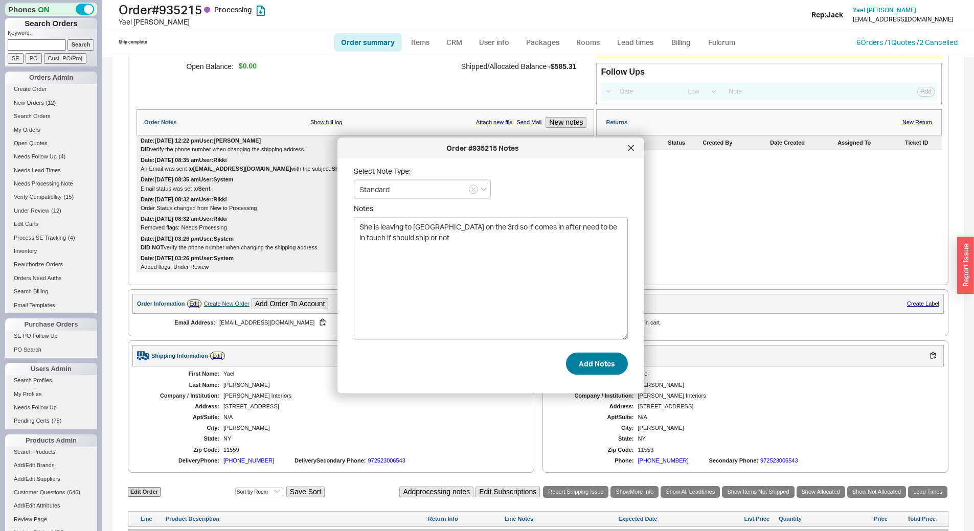
type textarea "She is leaving to Israel on the 3rd so if comes in after need to be in touch if…"
click at [578, 363] on button "Add Notes" at bounding box center [597, 363] width 62 height 22
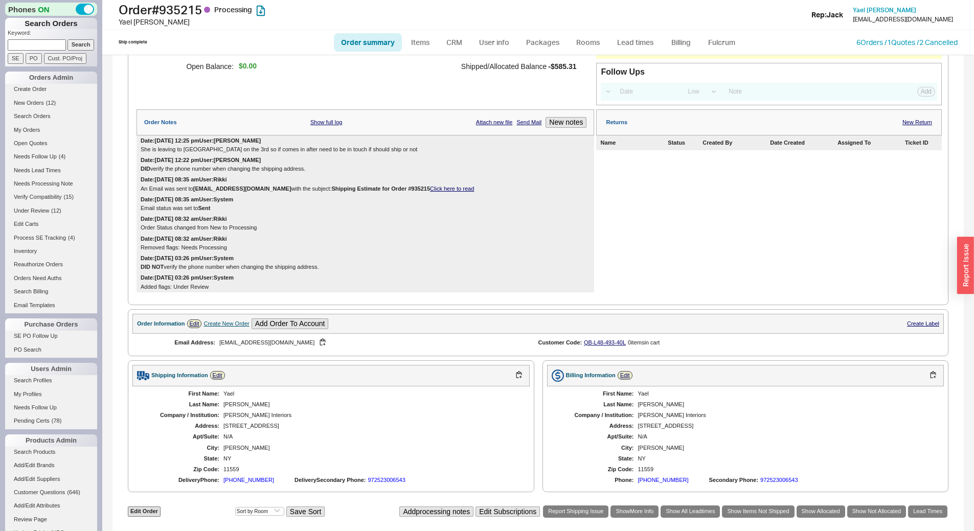
scroll to position [527, 0]
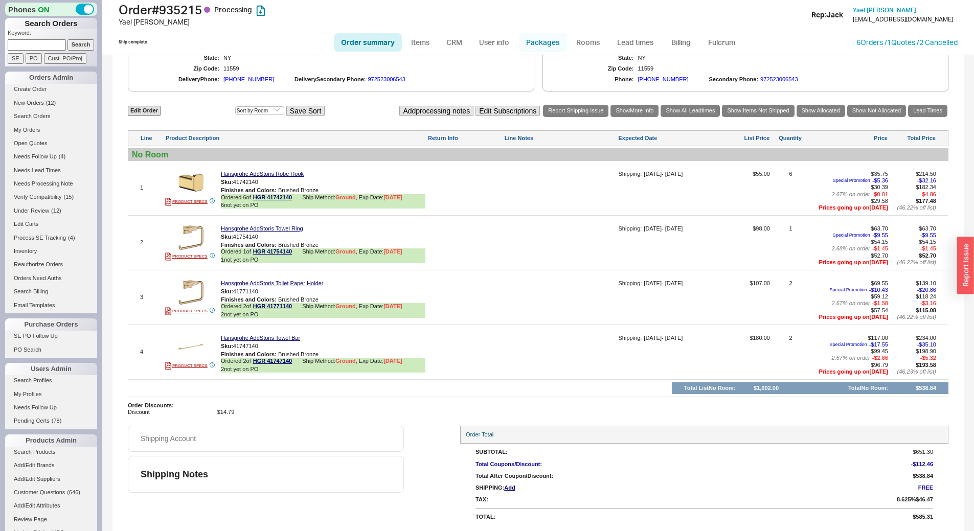
click at [548, 44] on link "Packages" at bounding box center [543, 42] width 48 height 18
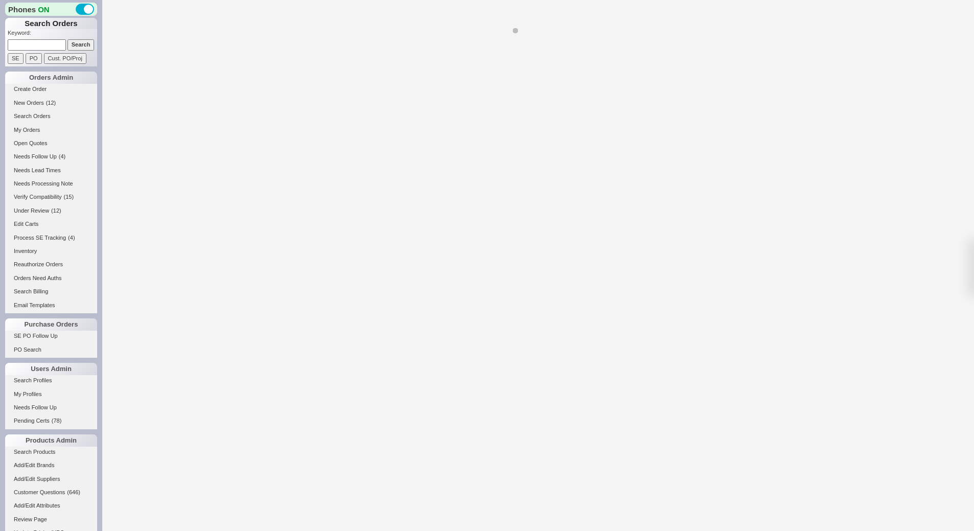
select select "1"
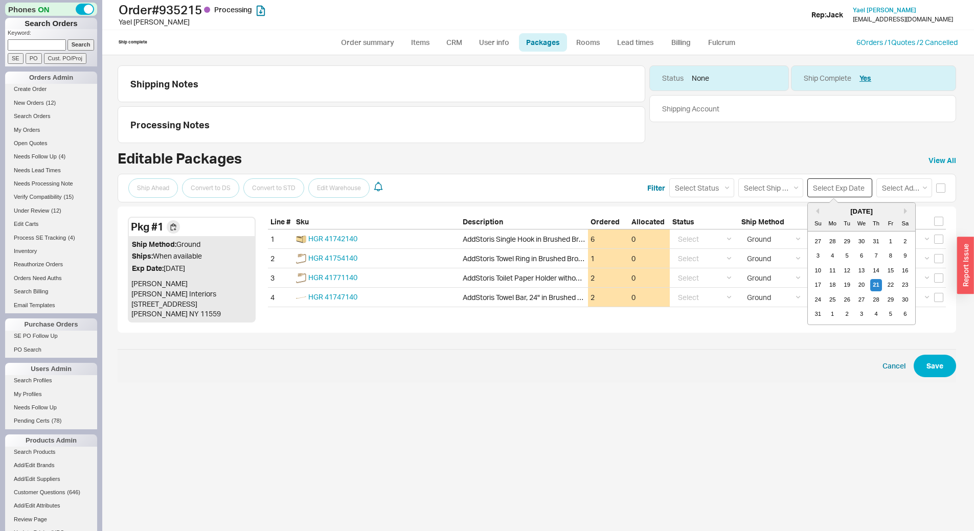
click at [822, 186] on input at bounding box center [839, 187] width 65 height 19
click at [286, 387] on div "Shipping Notes Processing Notes Status None Ship Complete Yes Shipping Account …" at bounding box center [538, 293] width 872 height 476
click at [778, 75] on button "button" at bounding box center [777, 78] width 13 height 13
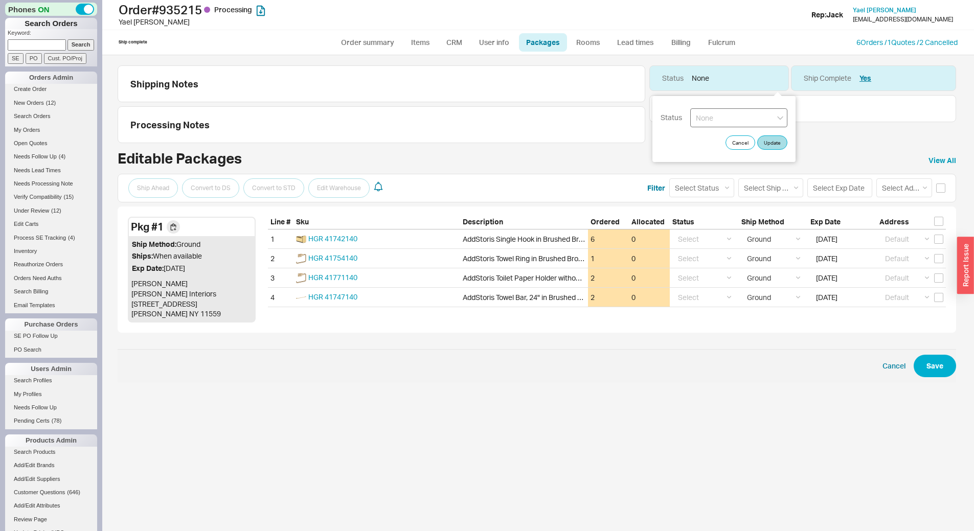
click at [778, 113] on select "None On Hold Call Before Ship Hold for Balance Hold For Payment Wait For Cust. …" at bounding box center [738, 117] width 97 height 19
click at [885, 149] on div "Shipping Notes Processing Notes Status None Ship Complete Yes Shipping Account …" at bounding box center [537, 223] width 838 height 317
click at [705, 188] on select "Select Status (none) On Hold Call Before Ship Hold for Balance" at bounding box center [701, 187] width 65 height 19
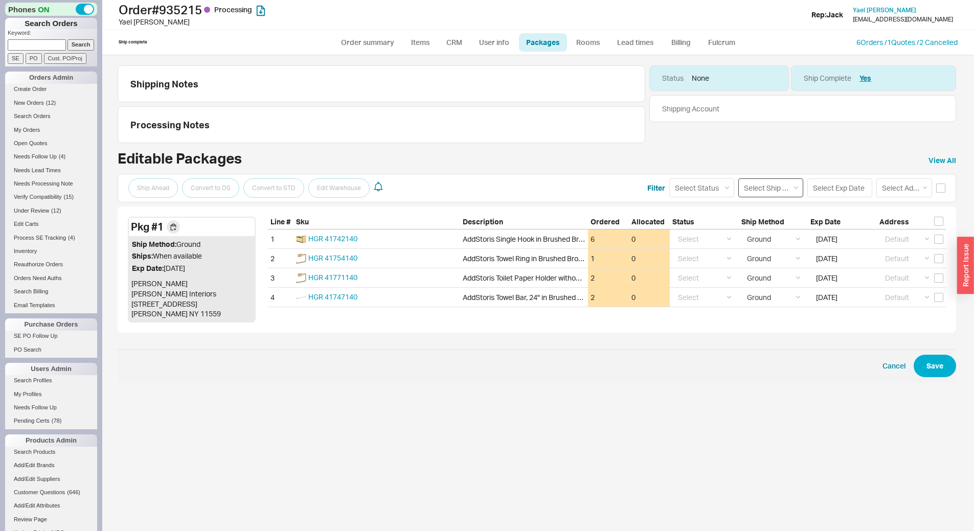
click at [771, 186] on select "Select Ship Method Ground LTL Our Truck --------------- Customer Pickup - Showr…" at bounding box center [770, 187] width 65 height 19
click at [630, 356] on span "Cancel Save" at bounding box center [537, 365] width 838 height 33
click at [186, 13] on h1 "Order # 935215 Processing" at bounding box center [304, 10] width 371 height 14
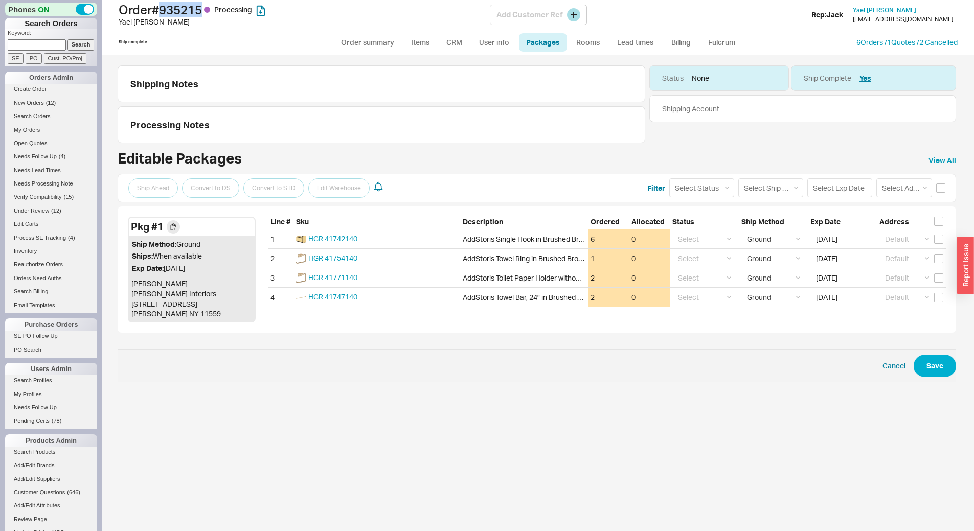
copy h1 "935215"
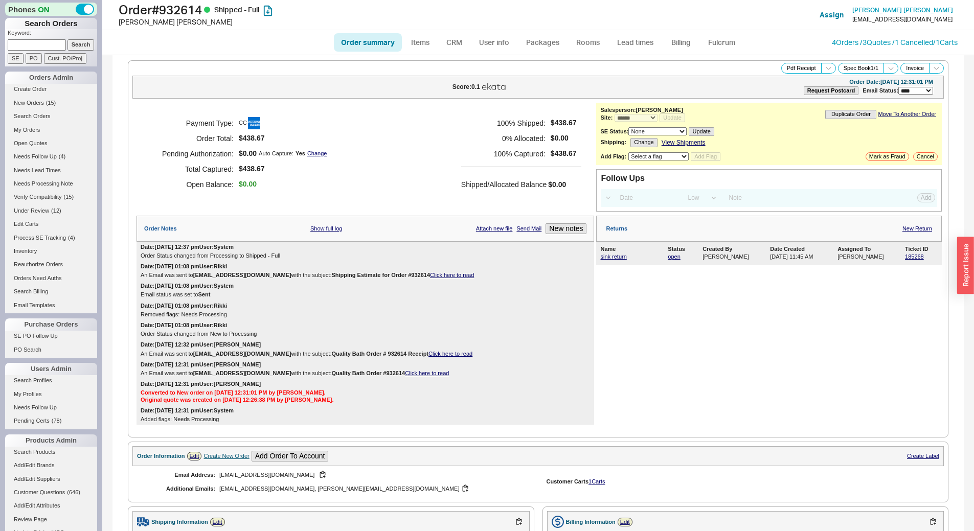
select select "*"
select select "LOW"
select select "3"
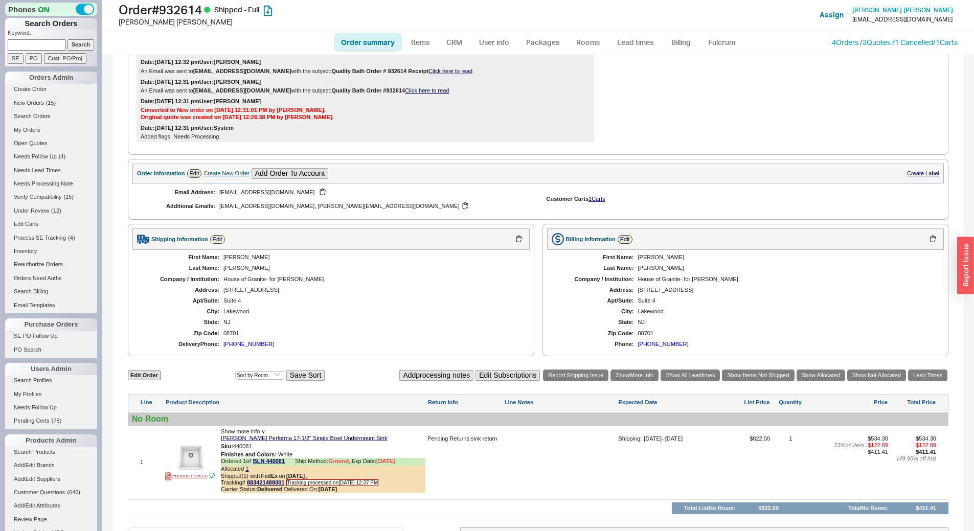
scroll to position [384, 0]
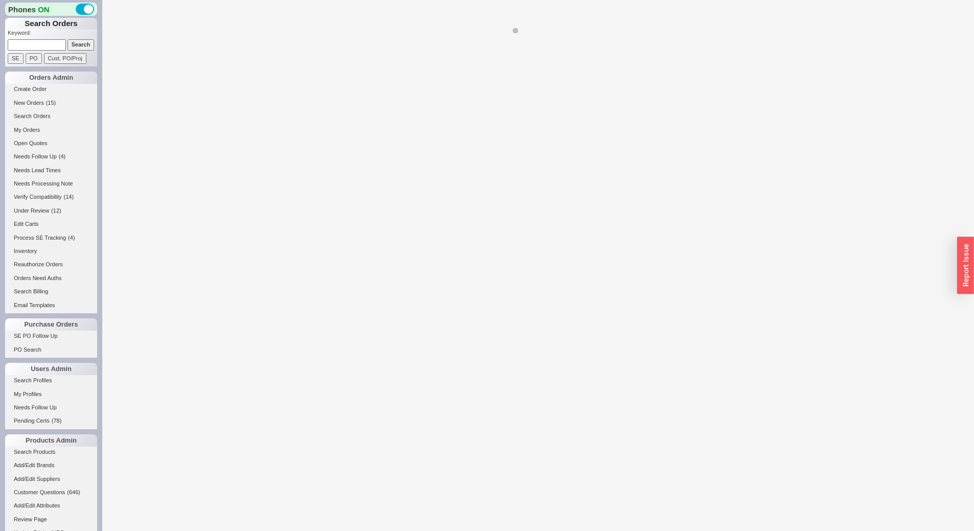
select select "LOW"
select select "3"
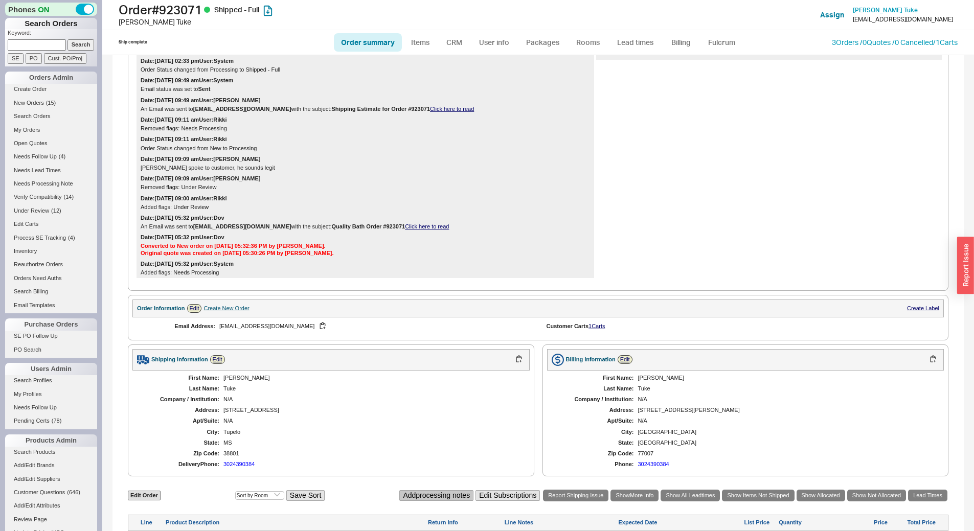
scroll to position [449, 0]
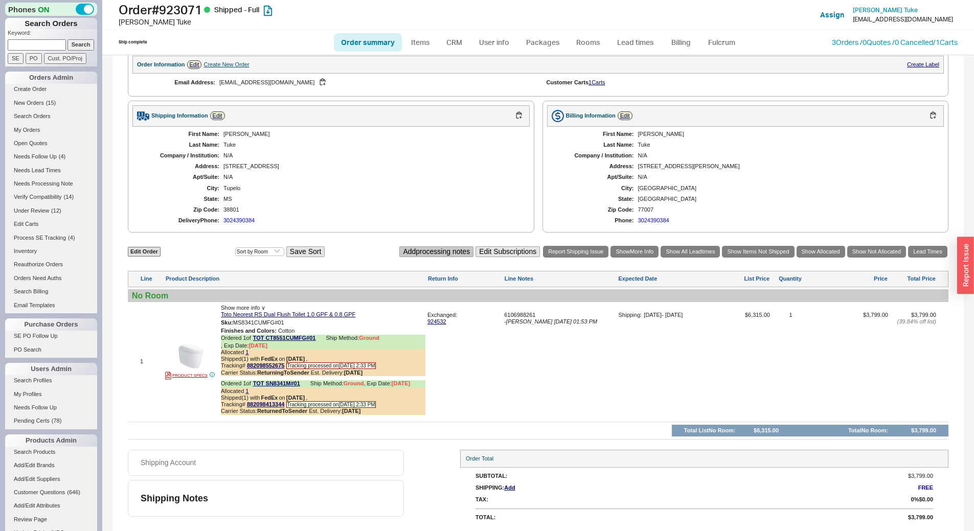
select select "*"
click at [269, 365] on link "882098552675" at bounding box center [265, 365] width 37 height 6
